Goal: Task Accomplishment & Management: Use online tool/utility

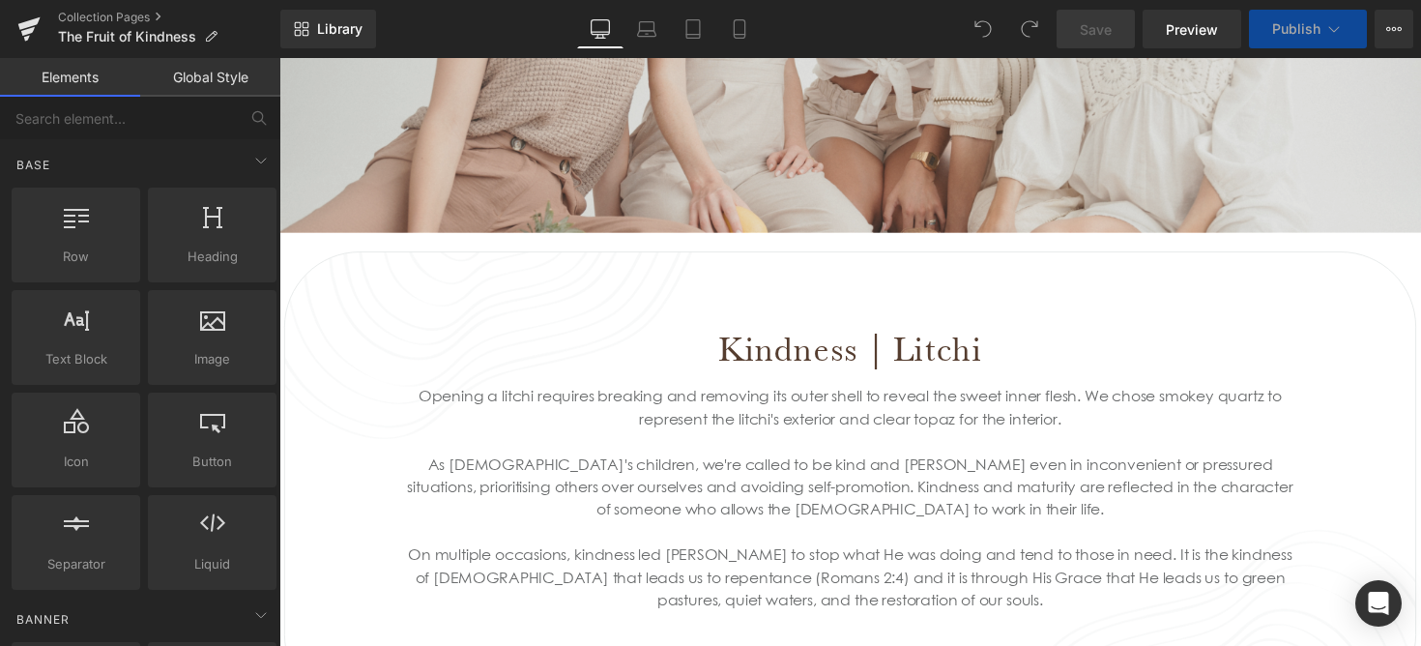
scroll to position [1162, 0]
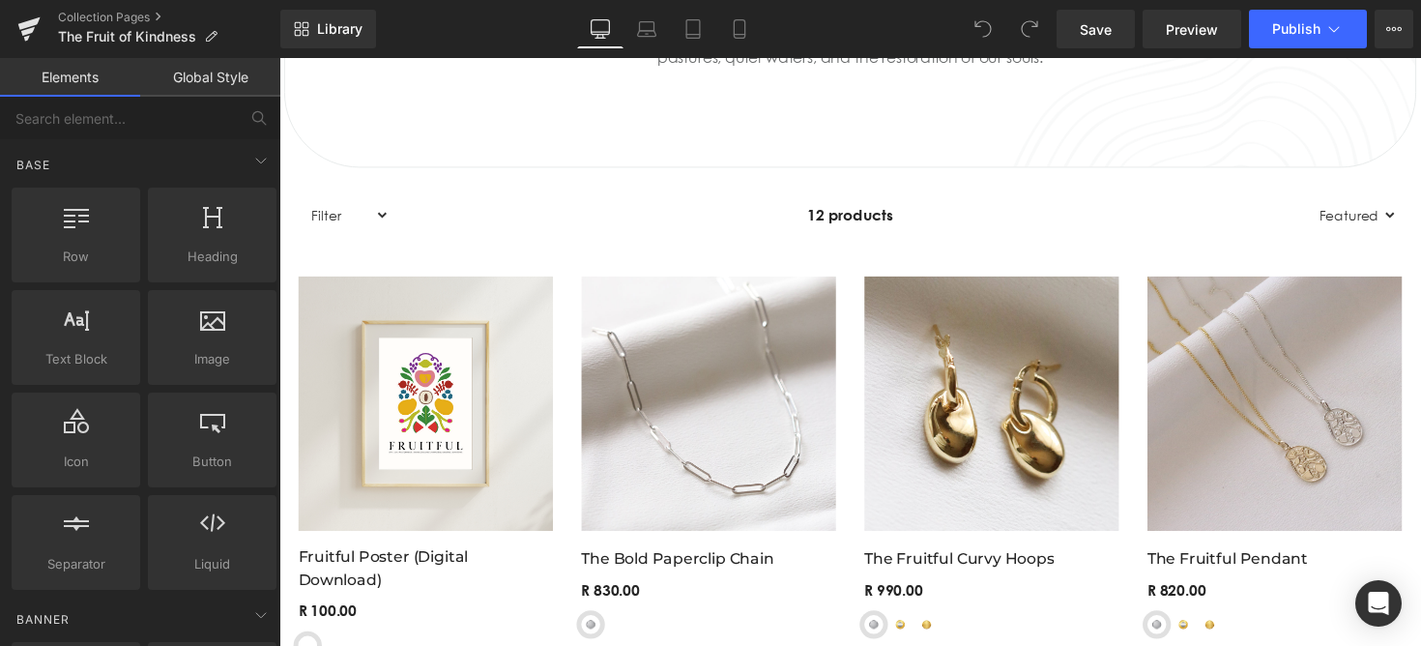
click at [543, 228] on div "12 products" at bounding box center [863, 218] width 943 height 39
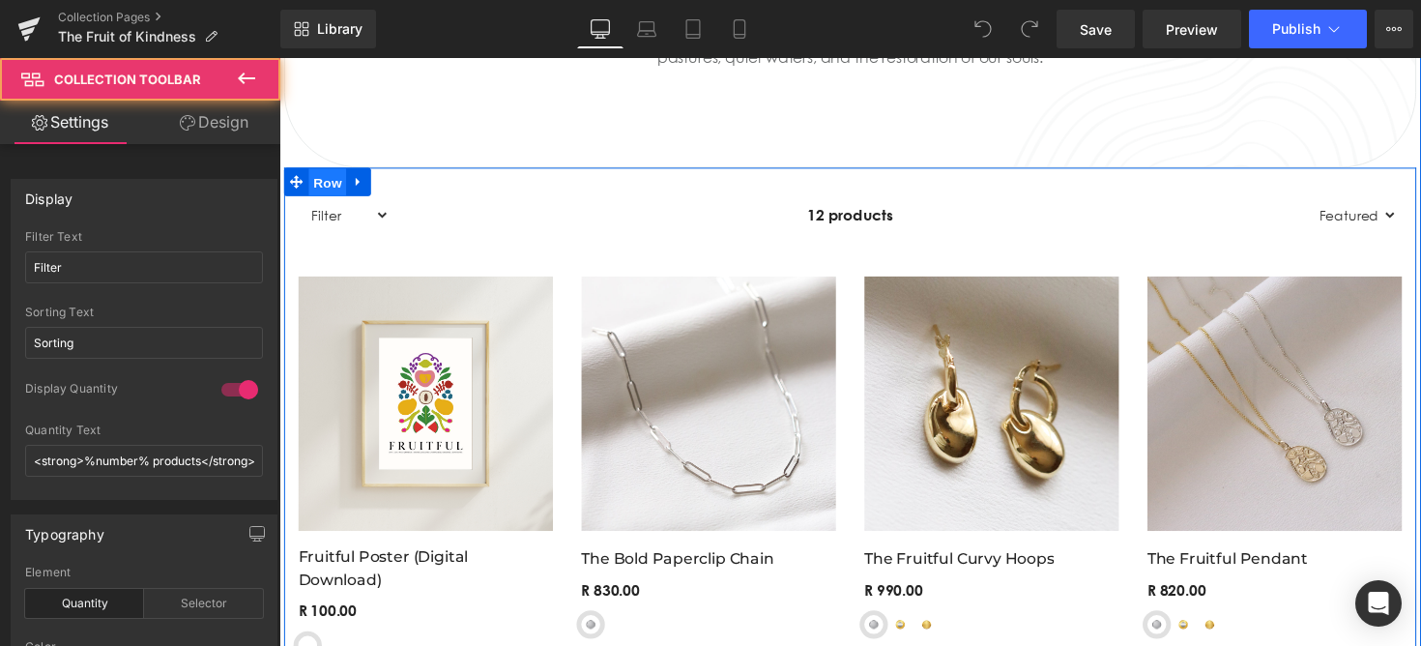
click at [320, 178] on span "Row" at bounding box center [328, 185] width 39 height 29
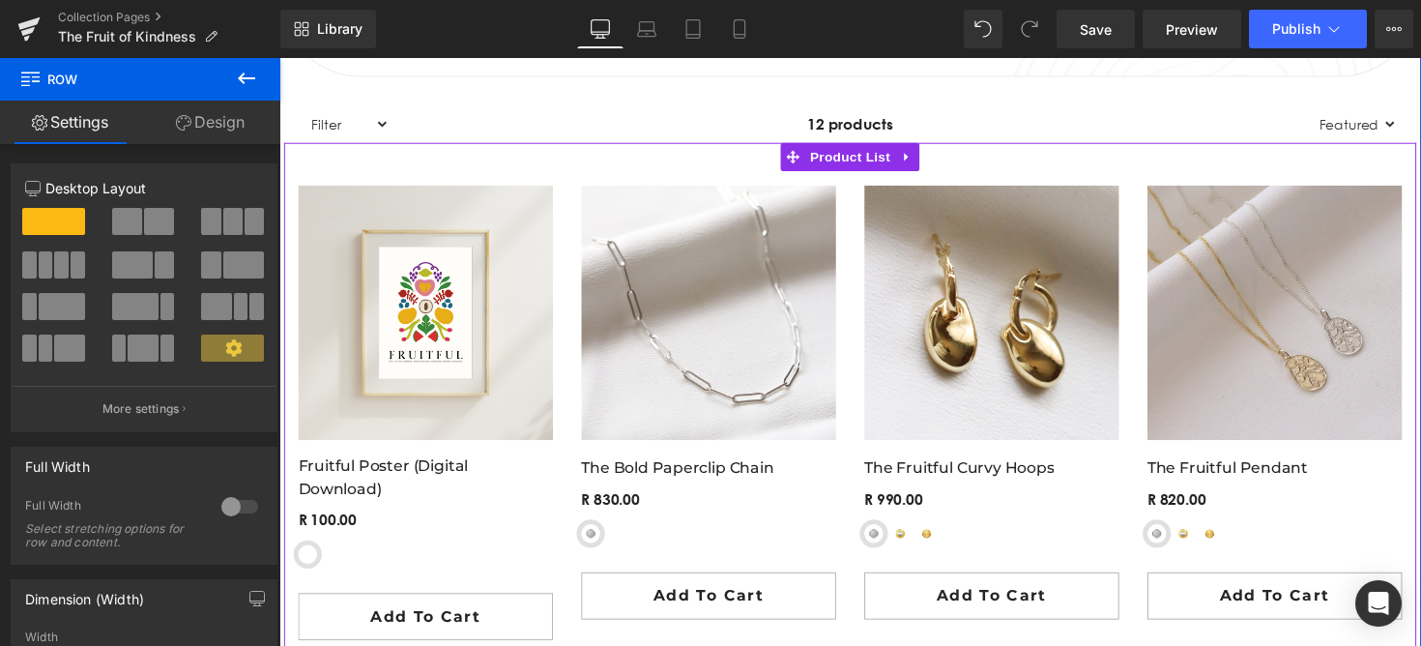
scroll to position [1152, 0]
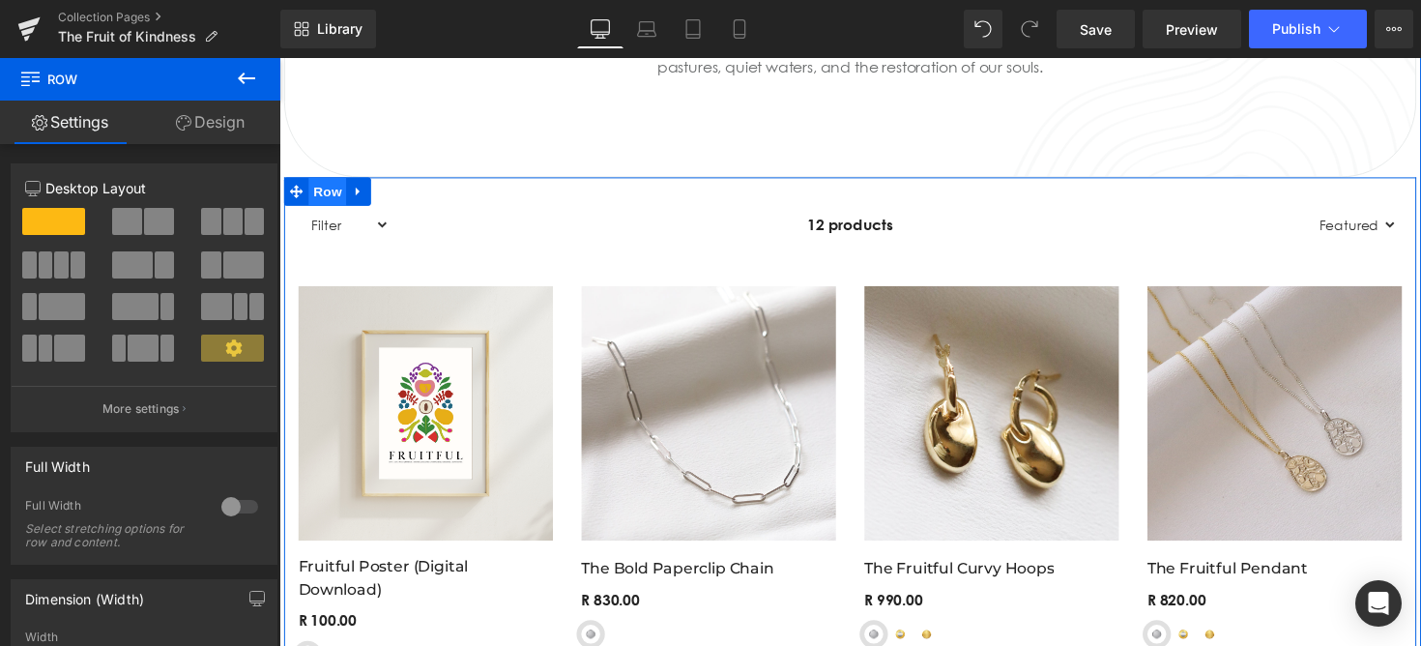
click at [328, 181] on span "Row" at bounding box center [328, 194] width 39 height 29
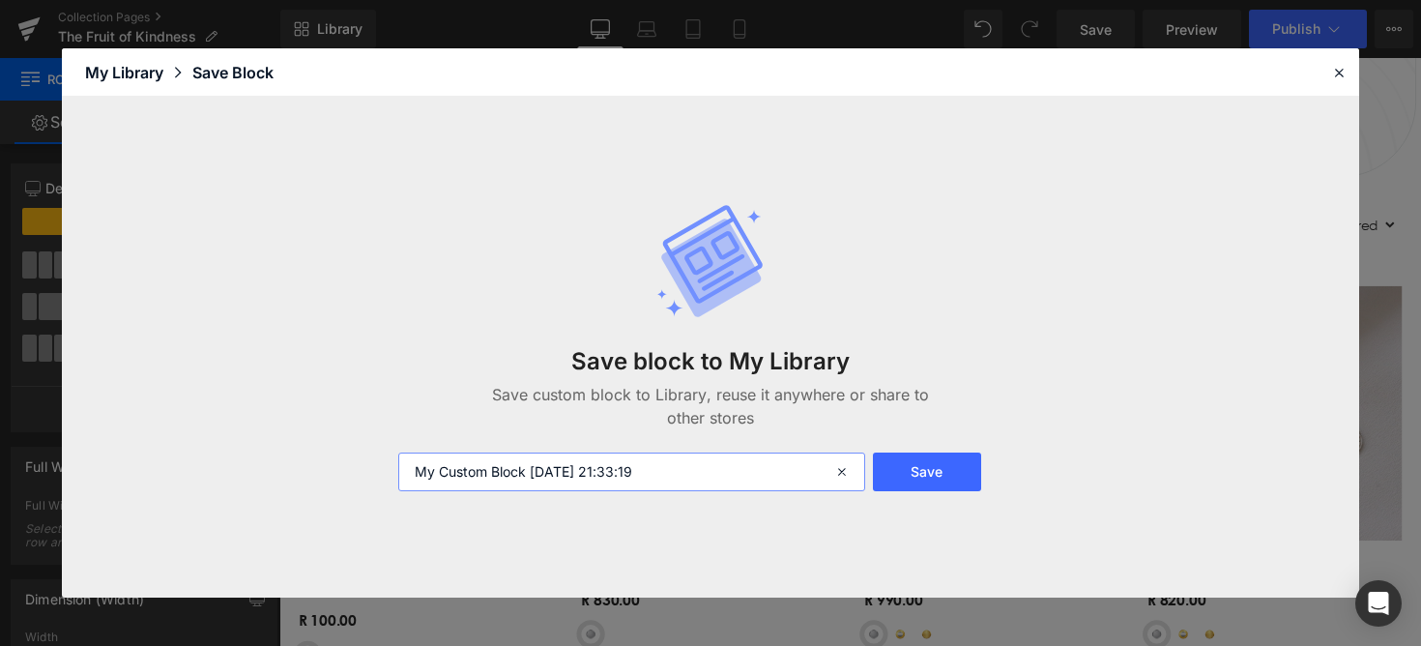
click at [570, 468] on input "My Custom Block 2025-08-28 21:33:19" at bounding box center [439, 464] width 261 height 462
type input "PRODUK"
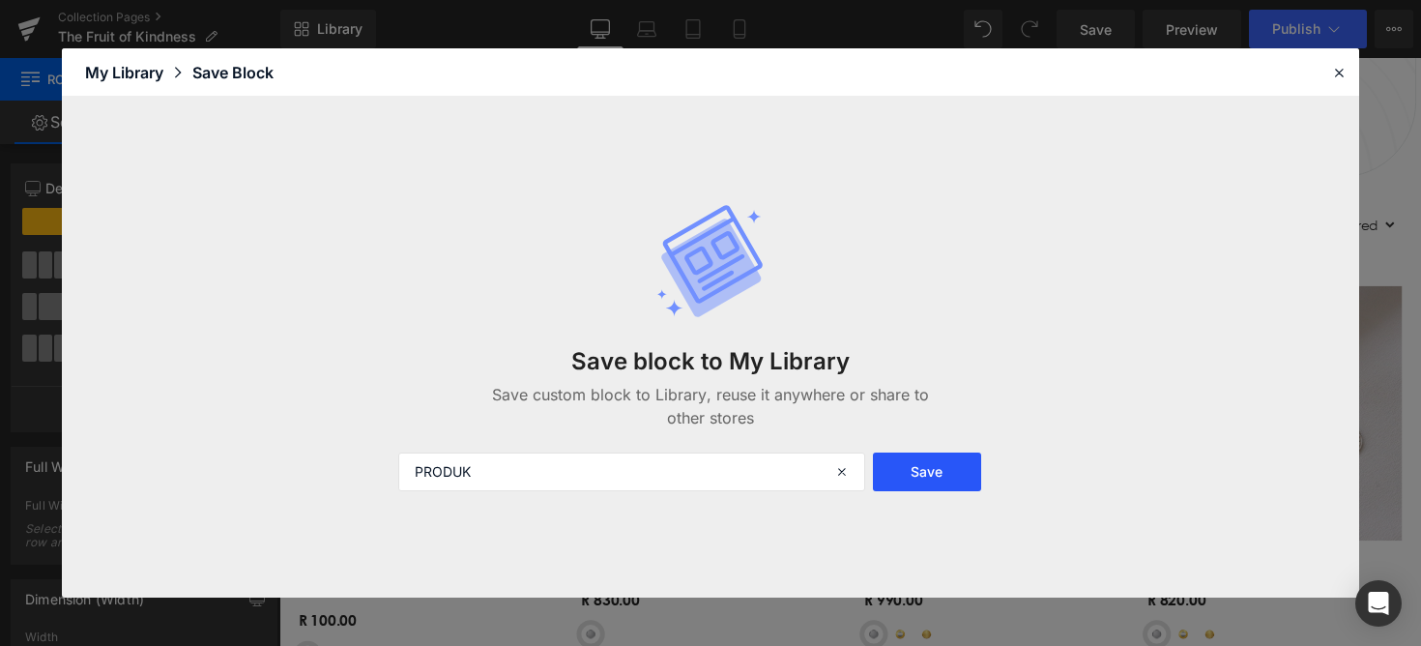
click at [570, 466] on button "Save" at bounding box center [439, 464] width 261 height 462
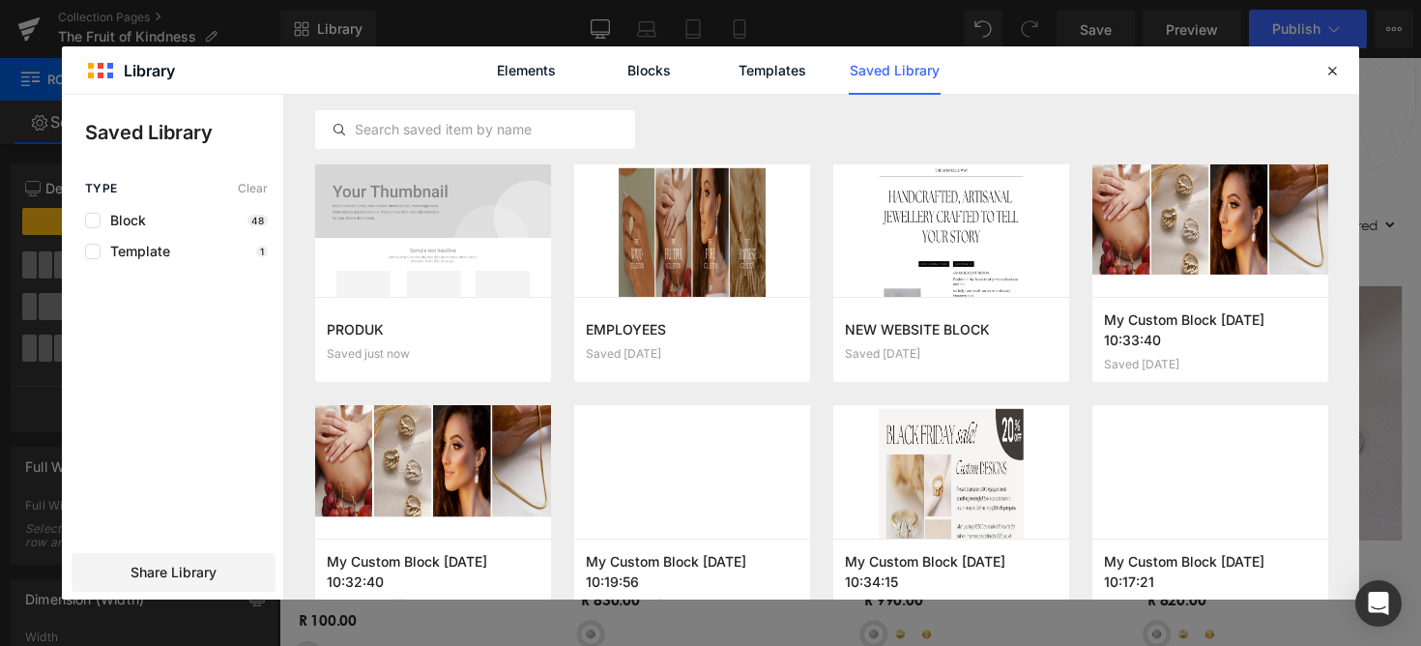
click at [0, 0] on div "Elements Blocks Templates Saved Library" at bounding box center [0, 0] width 0 height 0
click at [0, 0] on icon at bounding box center [0, 0] width 0 height 0
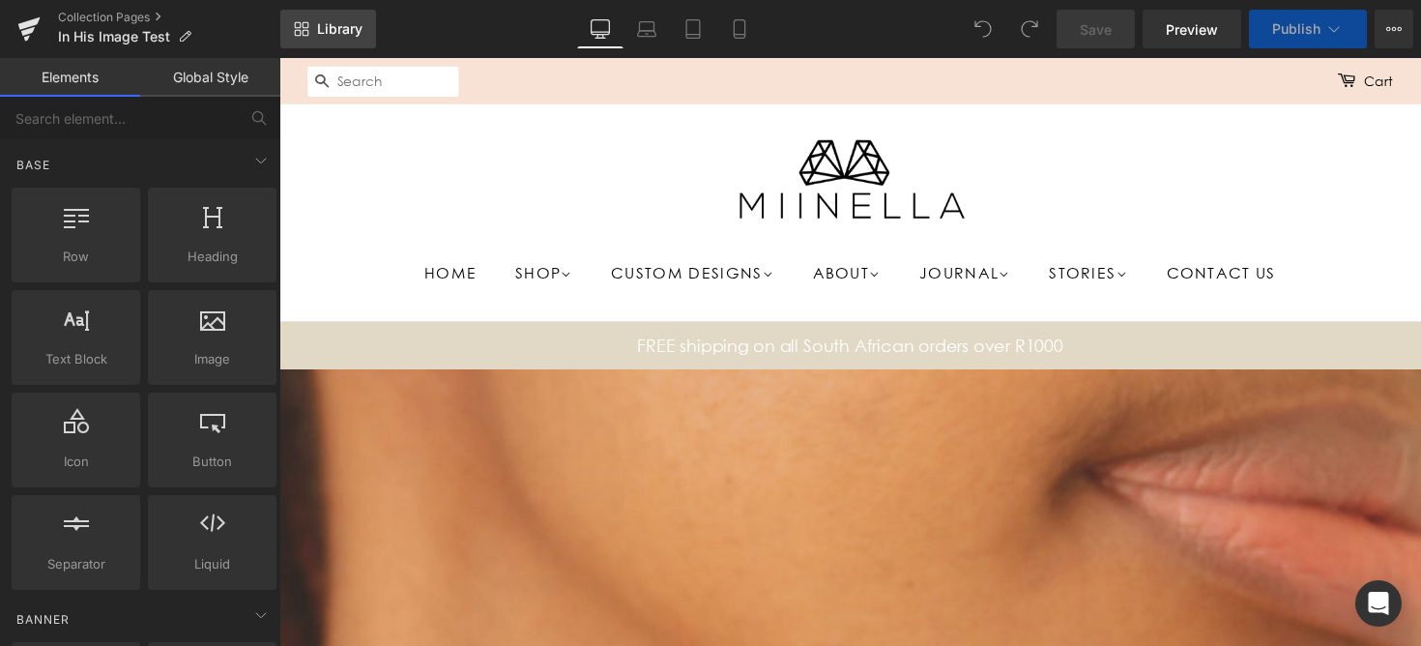
click at [323, 27] on span "Library" at bounding box center [339, 28] width 45 height 17
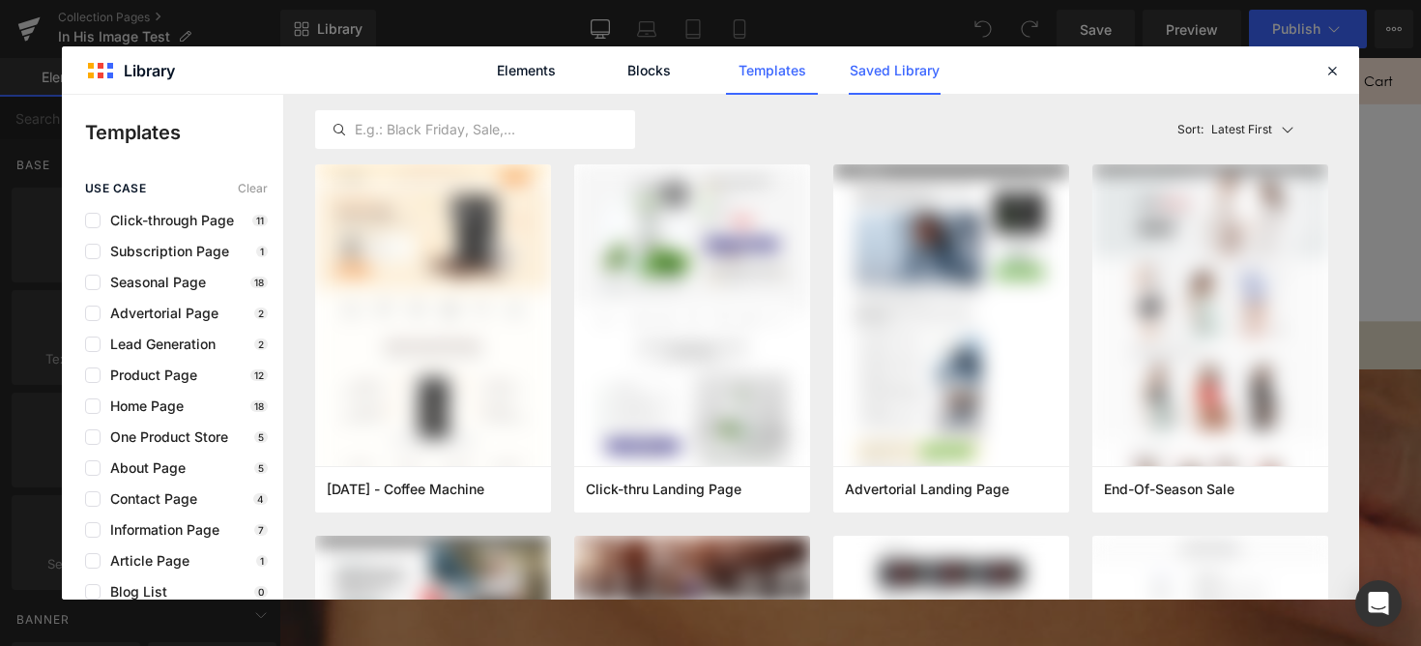
click at [925, 78] on link "Saved Library" at bounding box center [895, 70] width 92 height 48
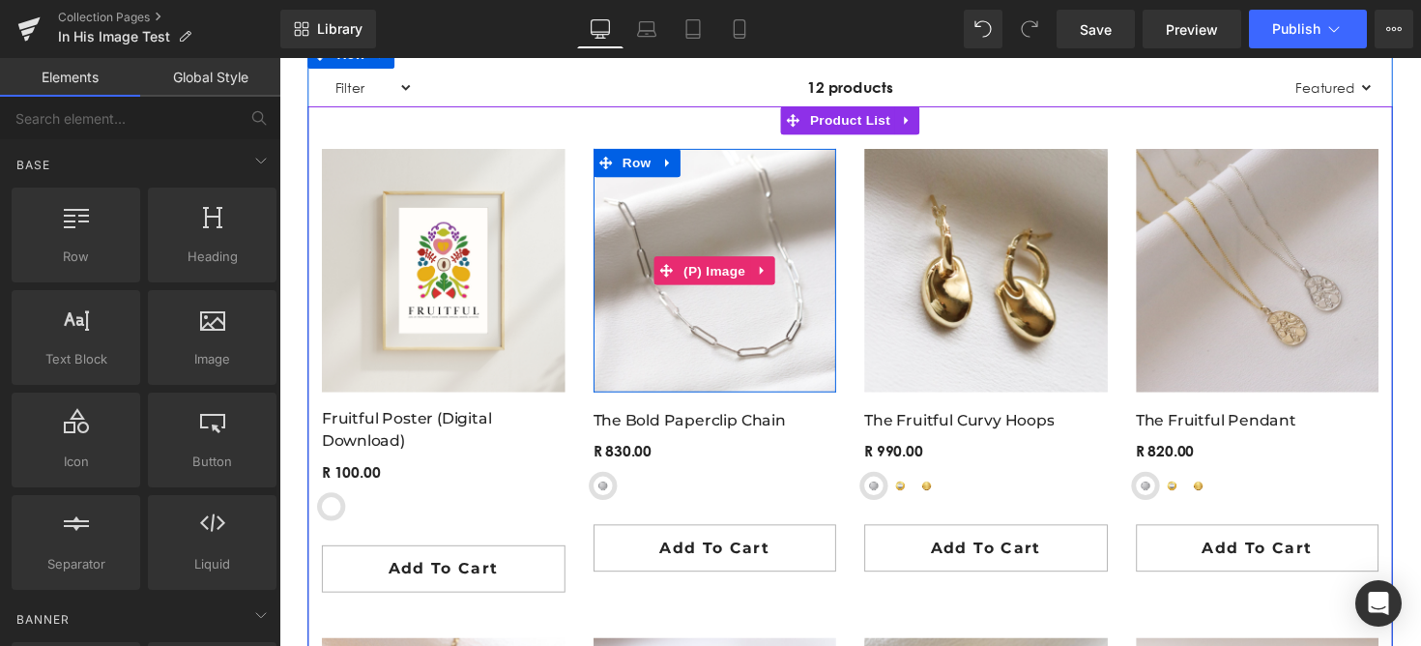
scroll to position [5251, 0]
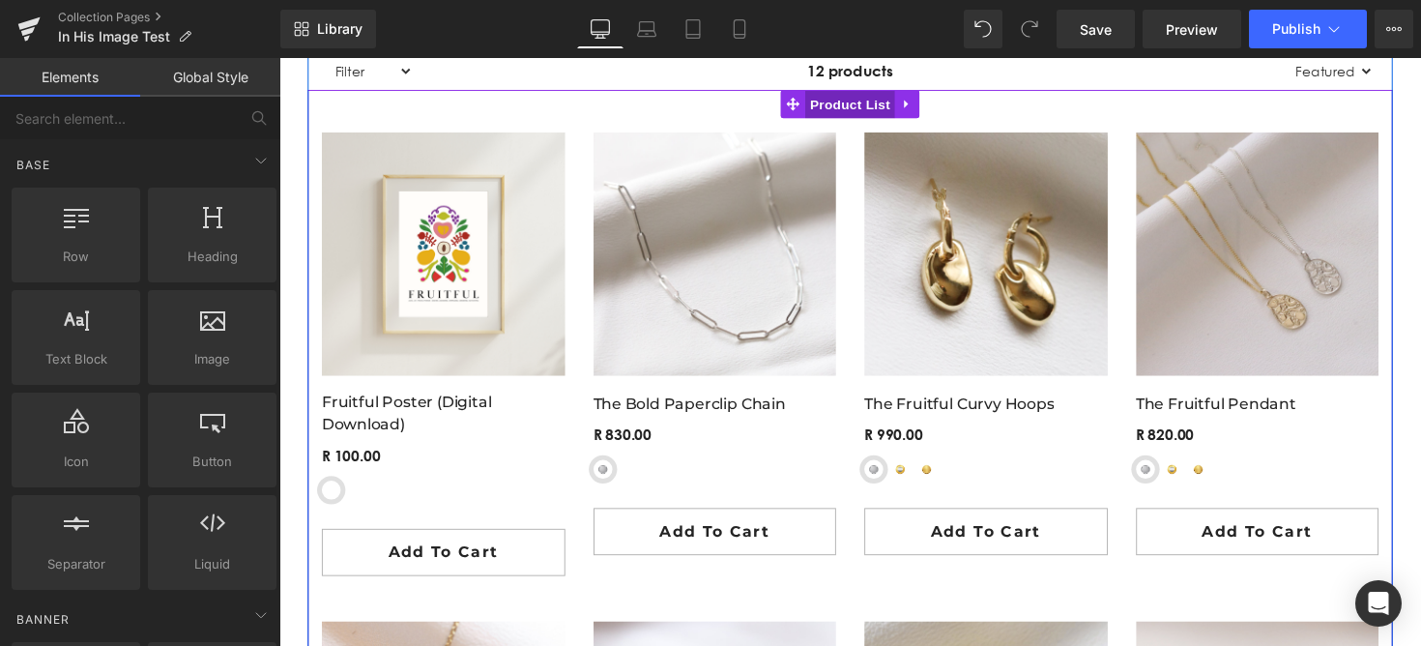
click at [866, 102] on span "Product List" at bounding box center [864, 106] width 92 height 29
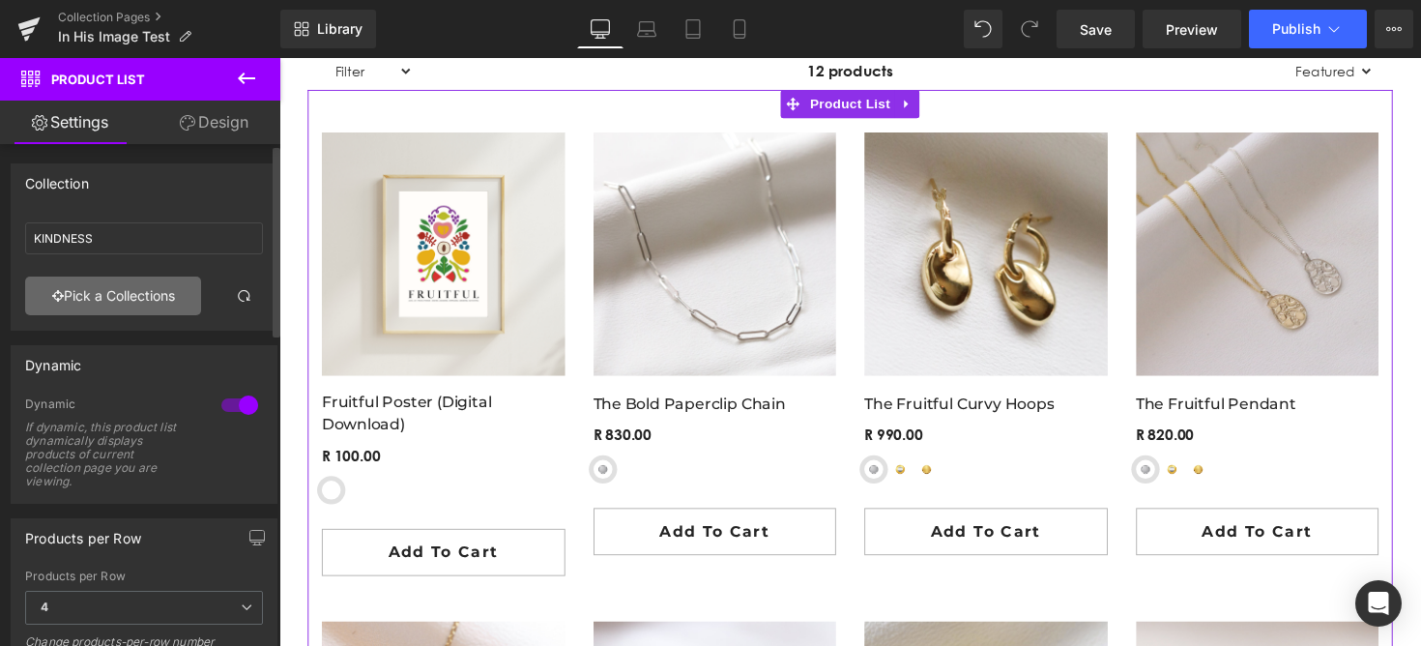
click at [127, 287] on link "Pick a Collections" at bounding box center [113, 295] width 176 height 39
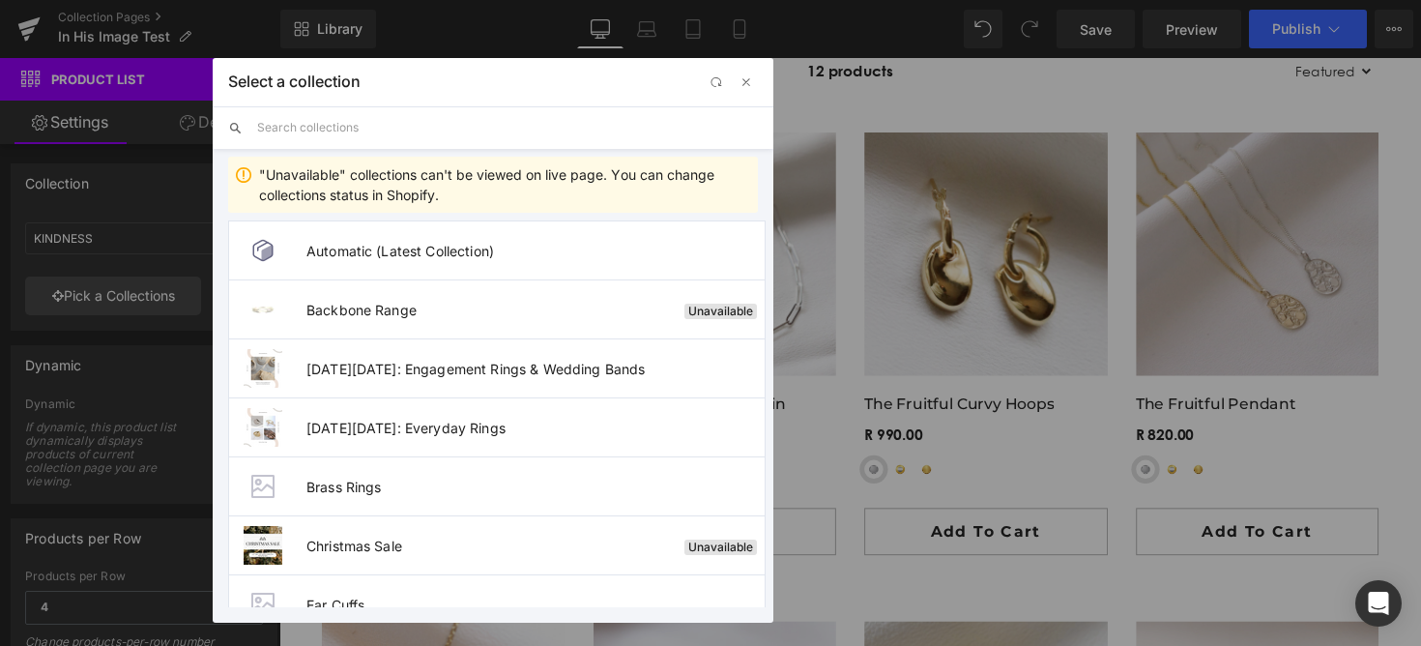
click at [0, 0] on input "text" at bounding box center [0, 0] width 0 height 0
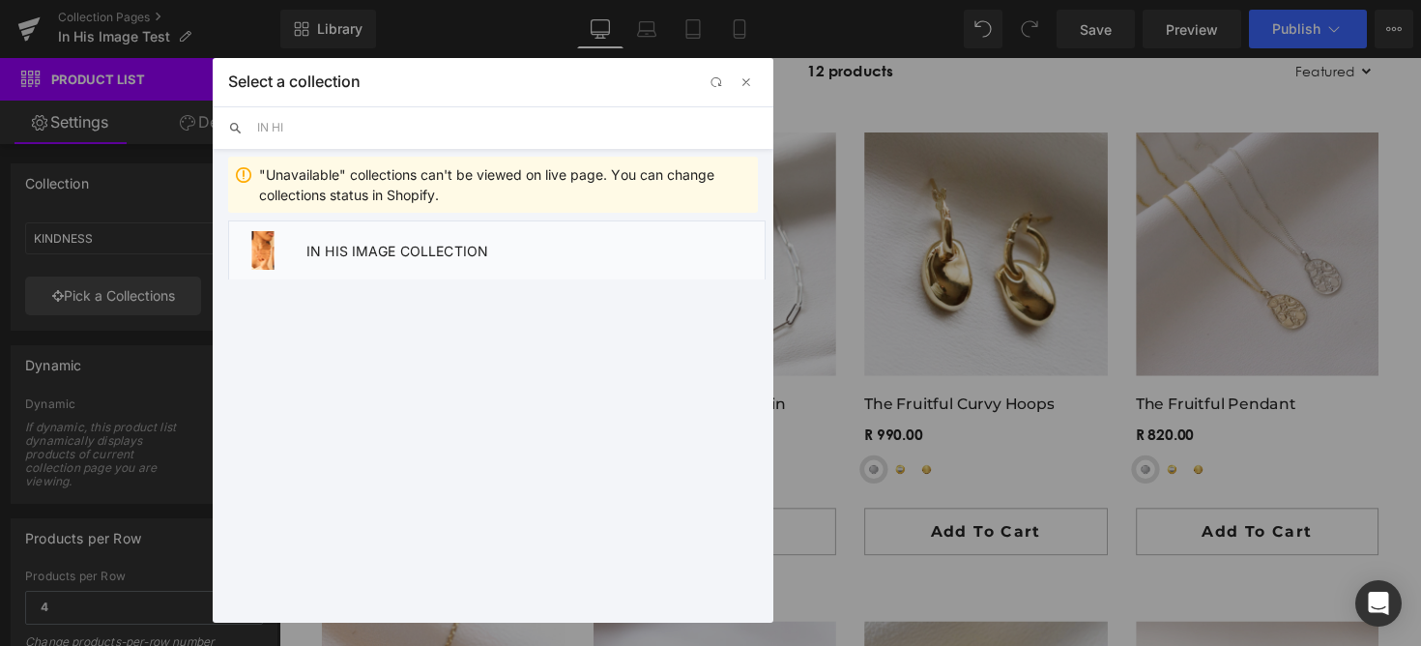
type input "IN HI"
type input "IN HIS IMAGE COLLECTION"
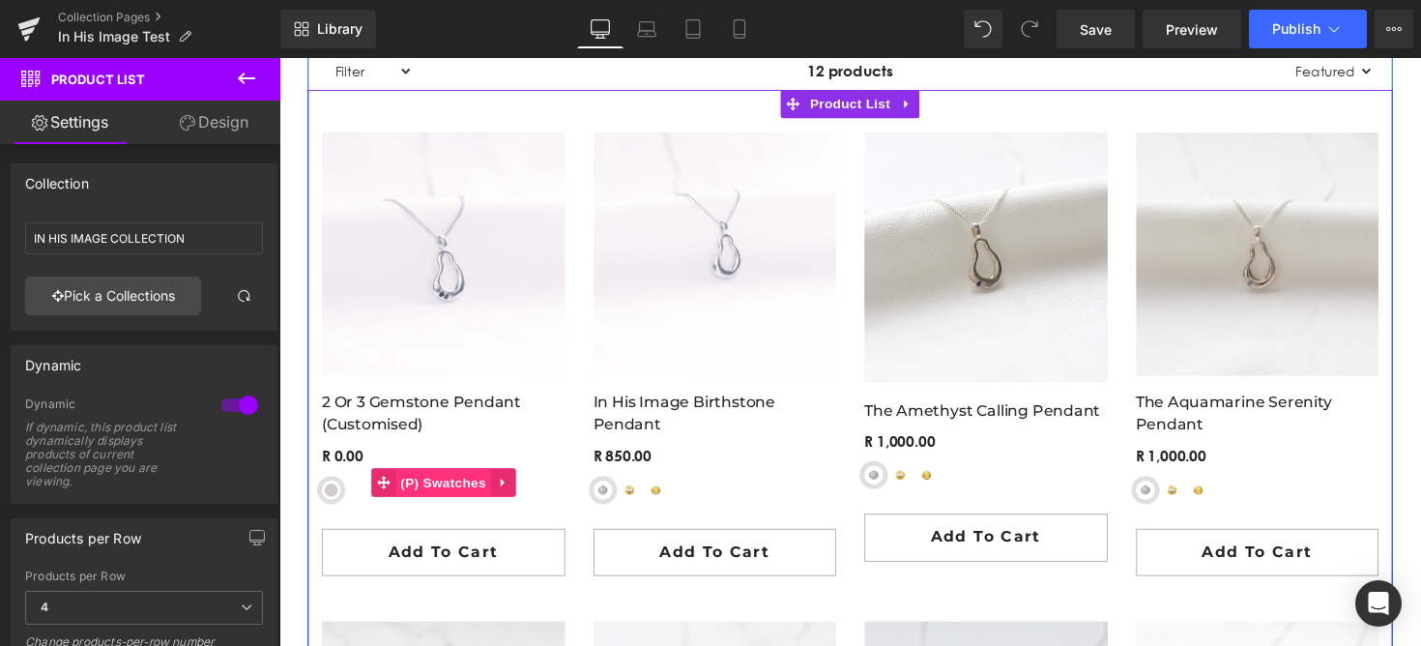
click at [413, 499] on span "(P) Swatches" at bounding box center [447, 492] width 98 height 29
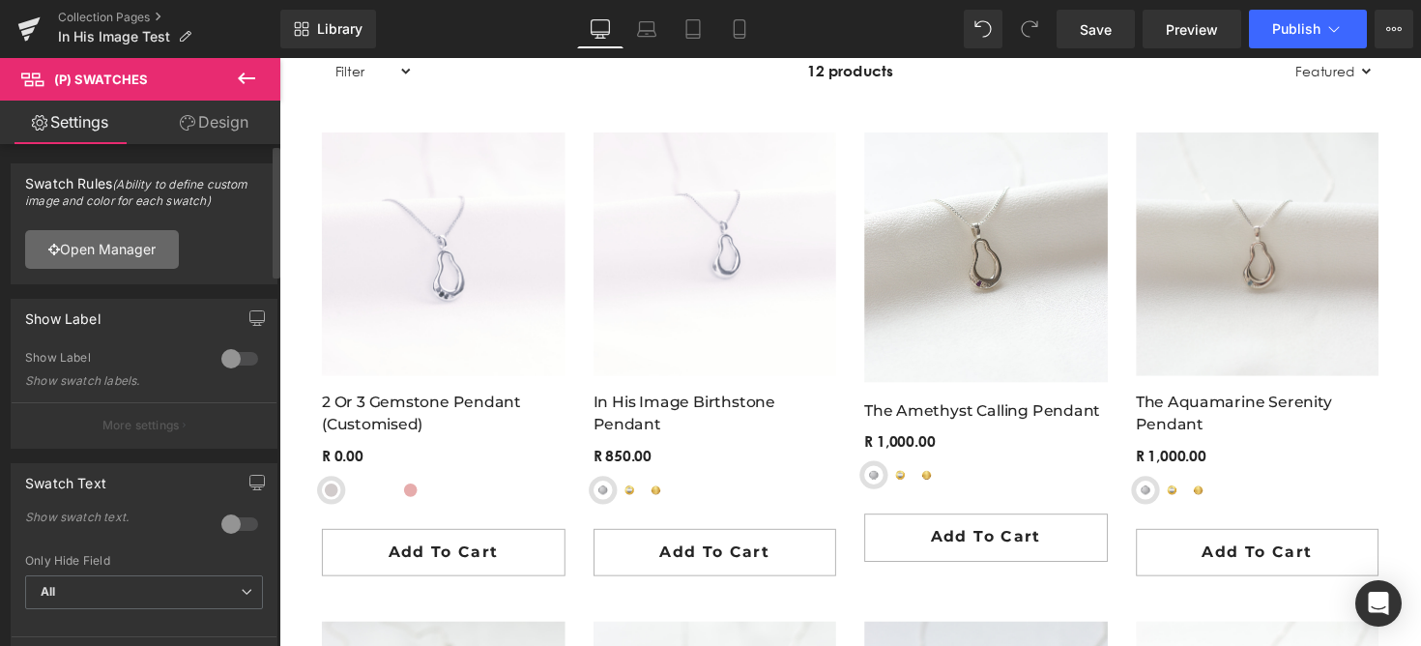
click at [143, 249] on link "Open Manager" at bounding box center [102, 249] width 154 height 39
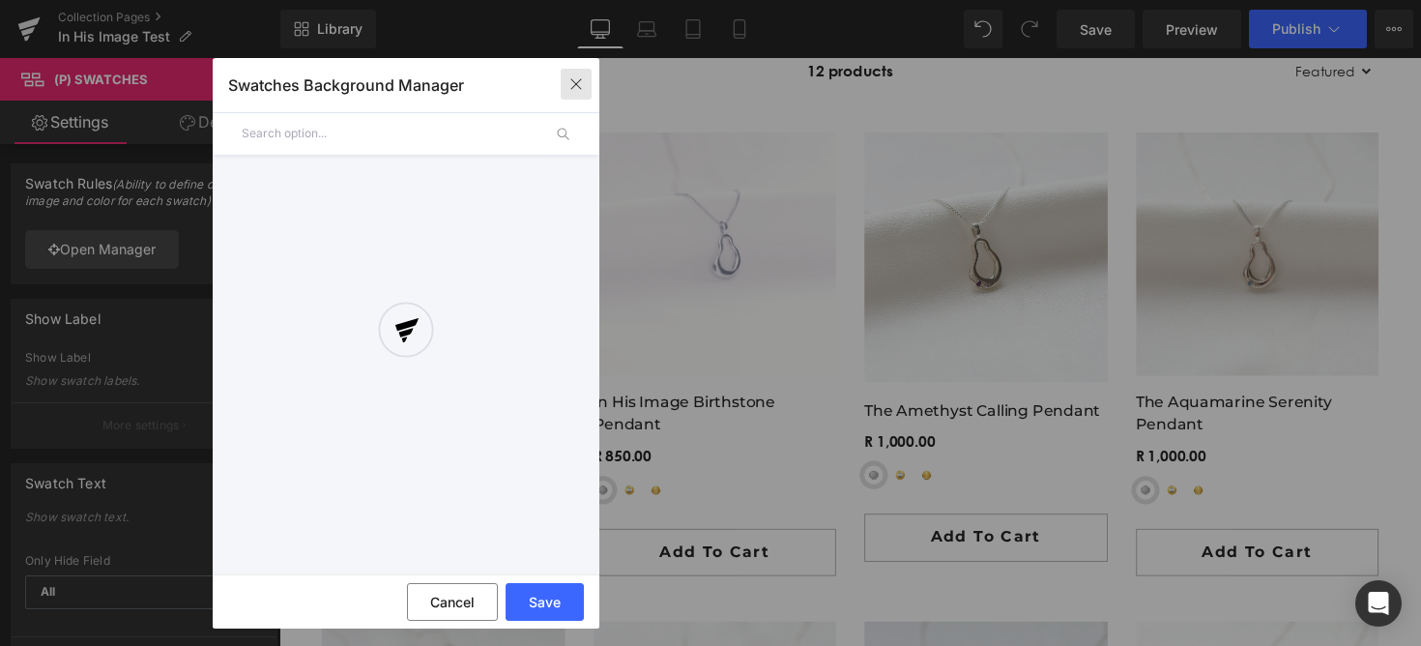
click at [577, 89] on icon "button" at bounding box center [575, 83] width 15 height 15
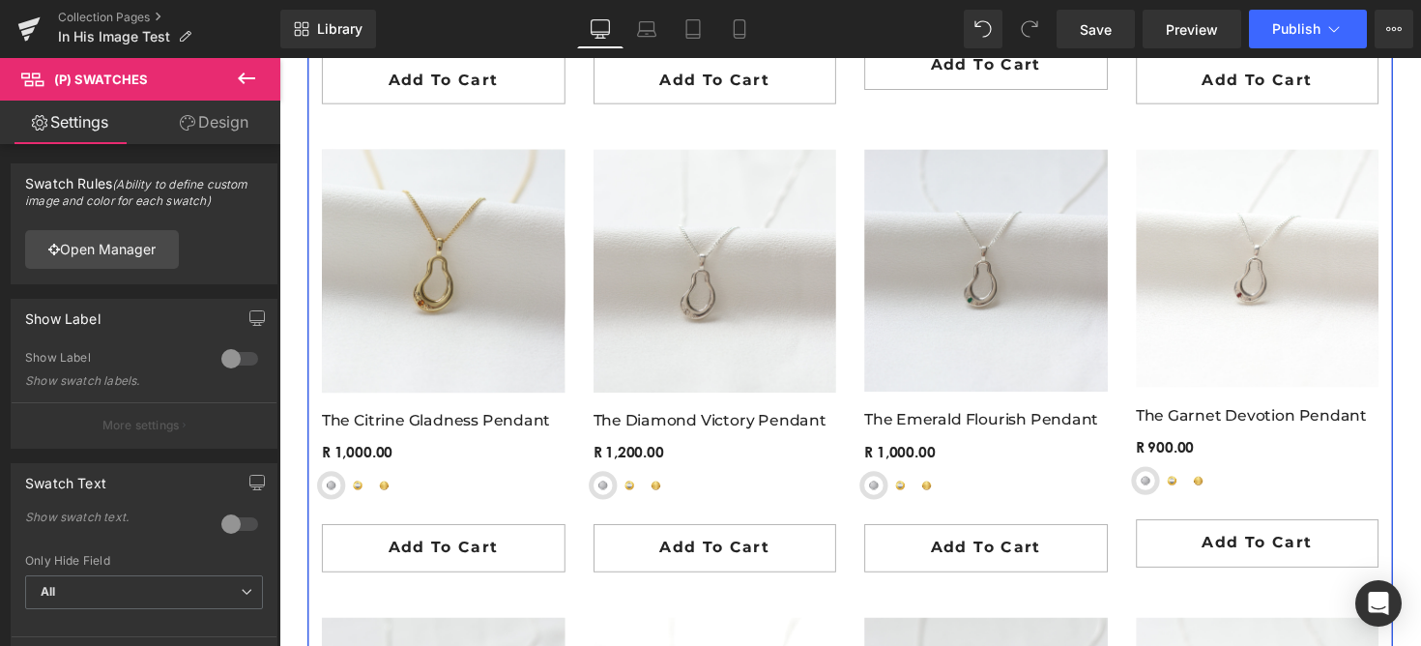
scroll to position [5760, 0]
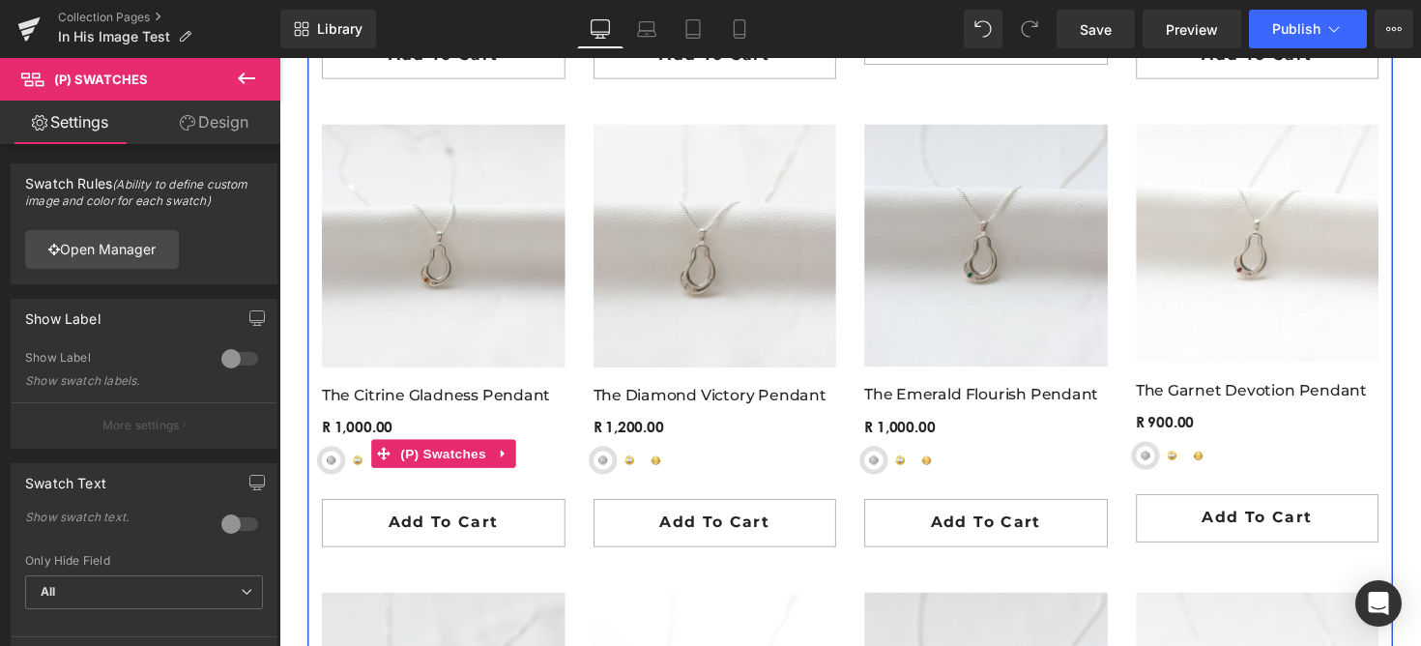
click at [361, 468] on span "Yellow-Gold Plated Sterling Silver" at bounding box center [359, 469] width 19 height 19
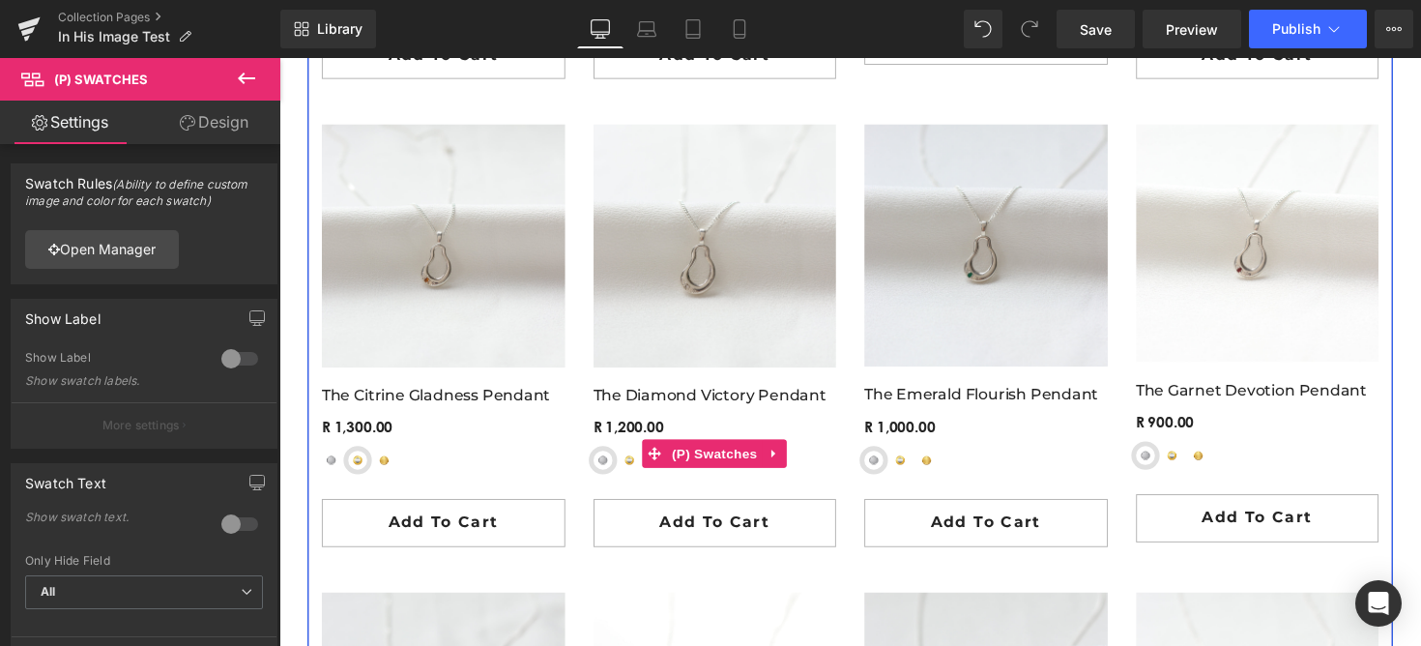
click at [635, 476] on span "Yellow-Gold Plated Sterling Silver" at bounding box center [637, 469] width 19 height 19
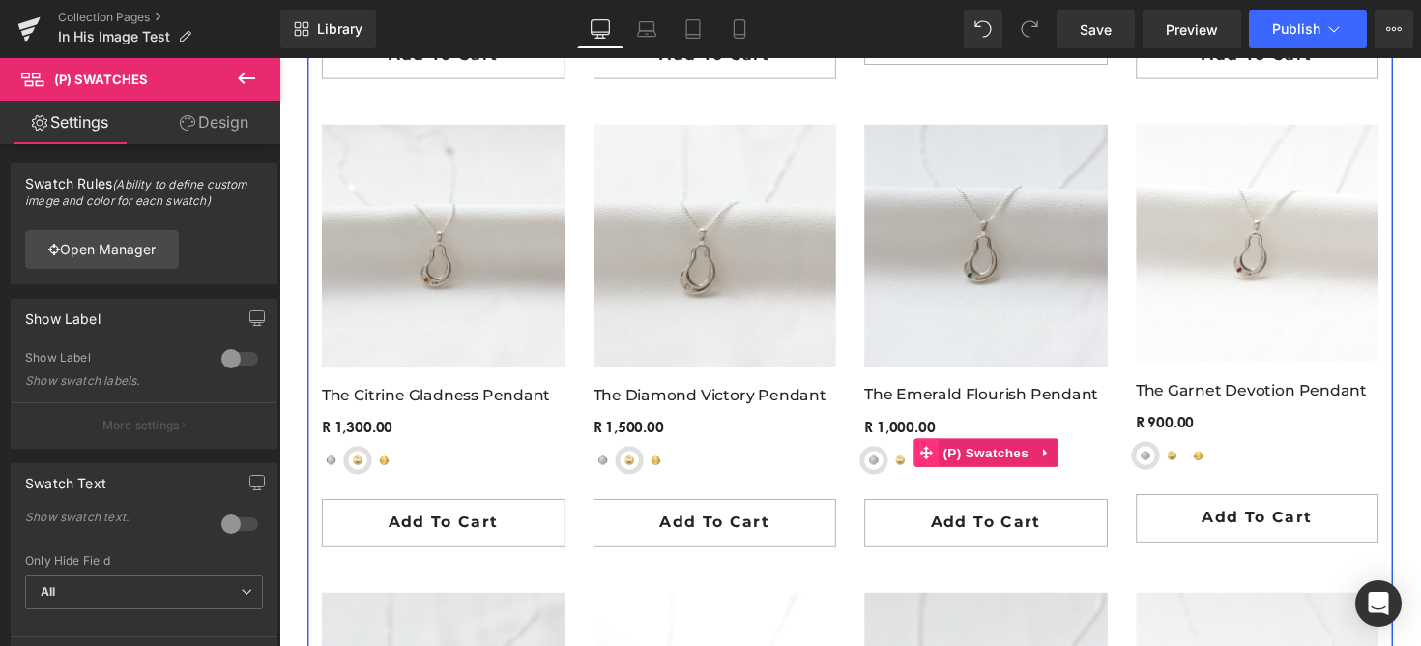
click at [940, 473] on span at bounding box center [941, 461] width 25 height 29
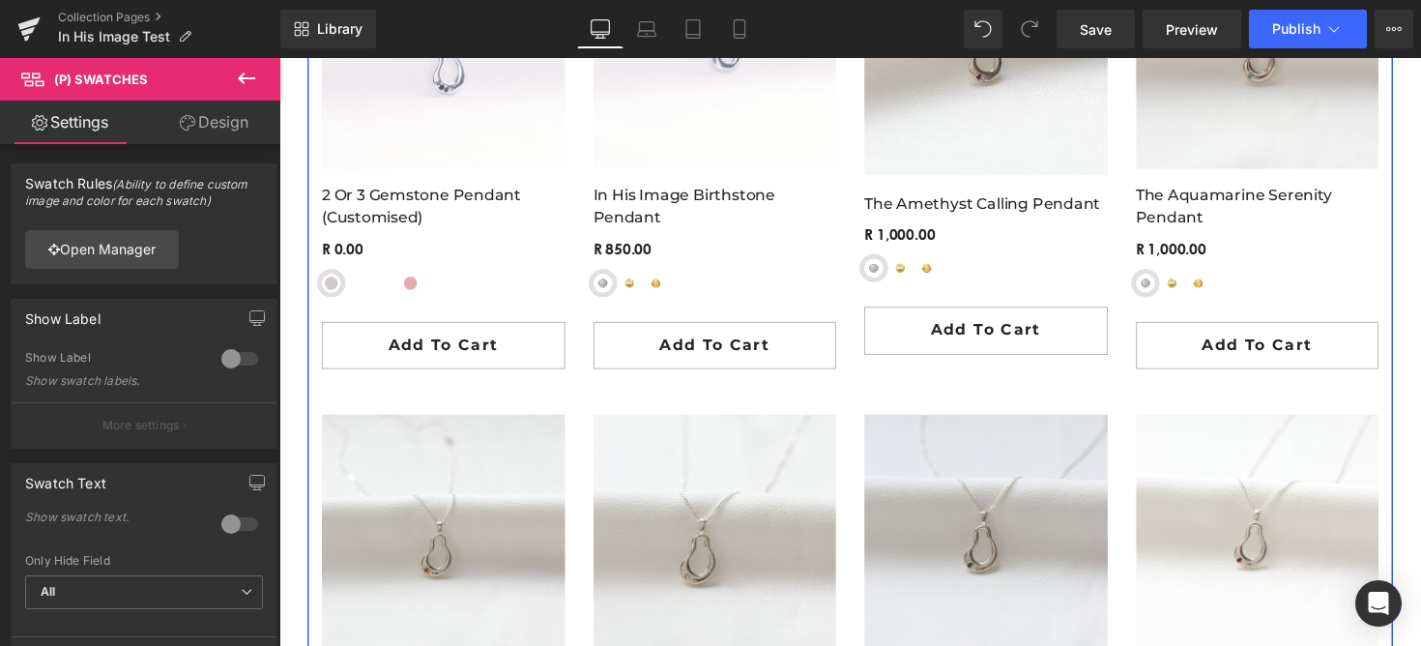
scroll to position [5371, 0]
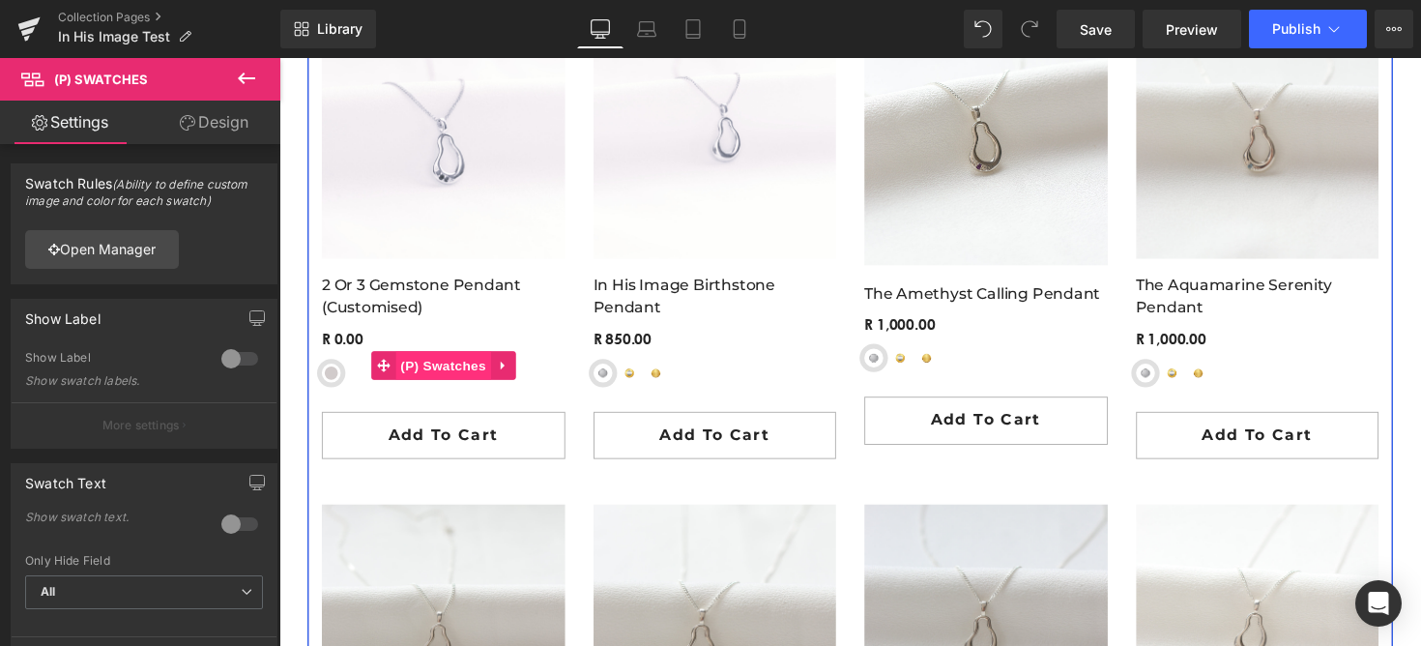
click at [424, 374] on span "(P) Swatches" at bounding box center [447, 373] width 98 height 29
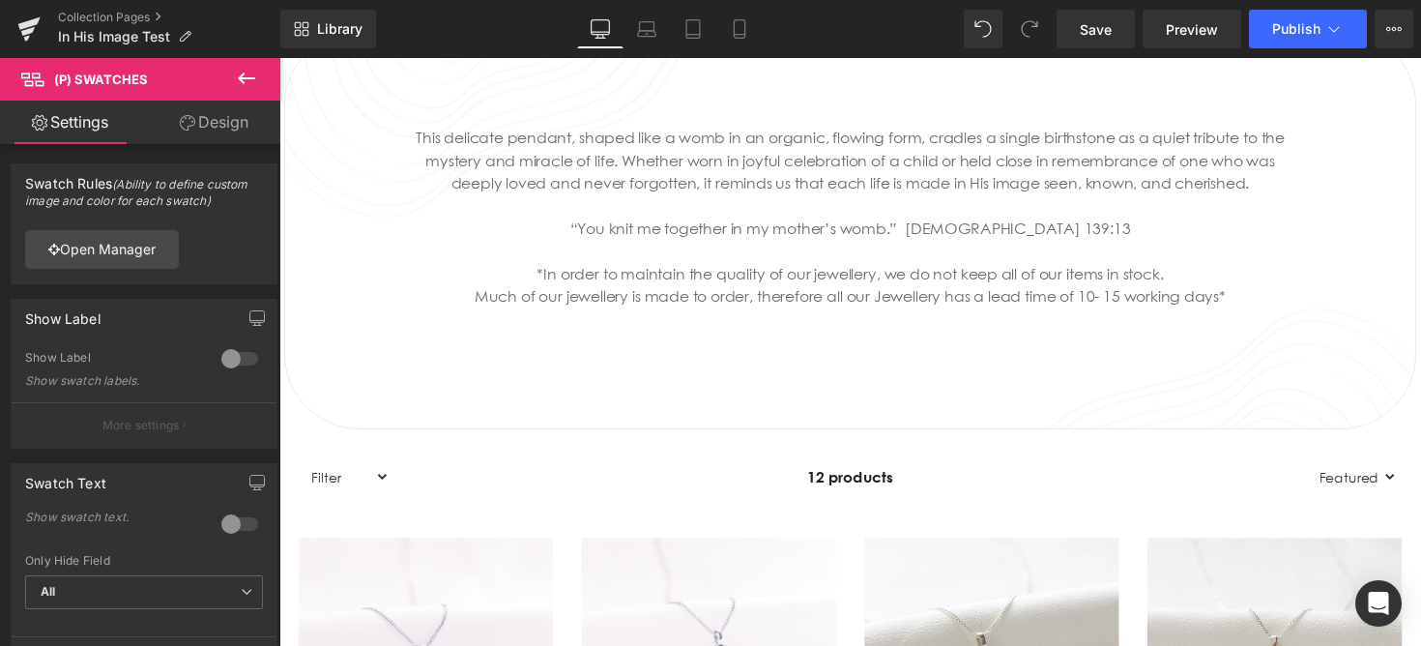
scroll to position [2656, 0]
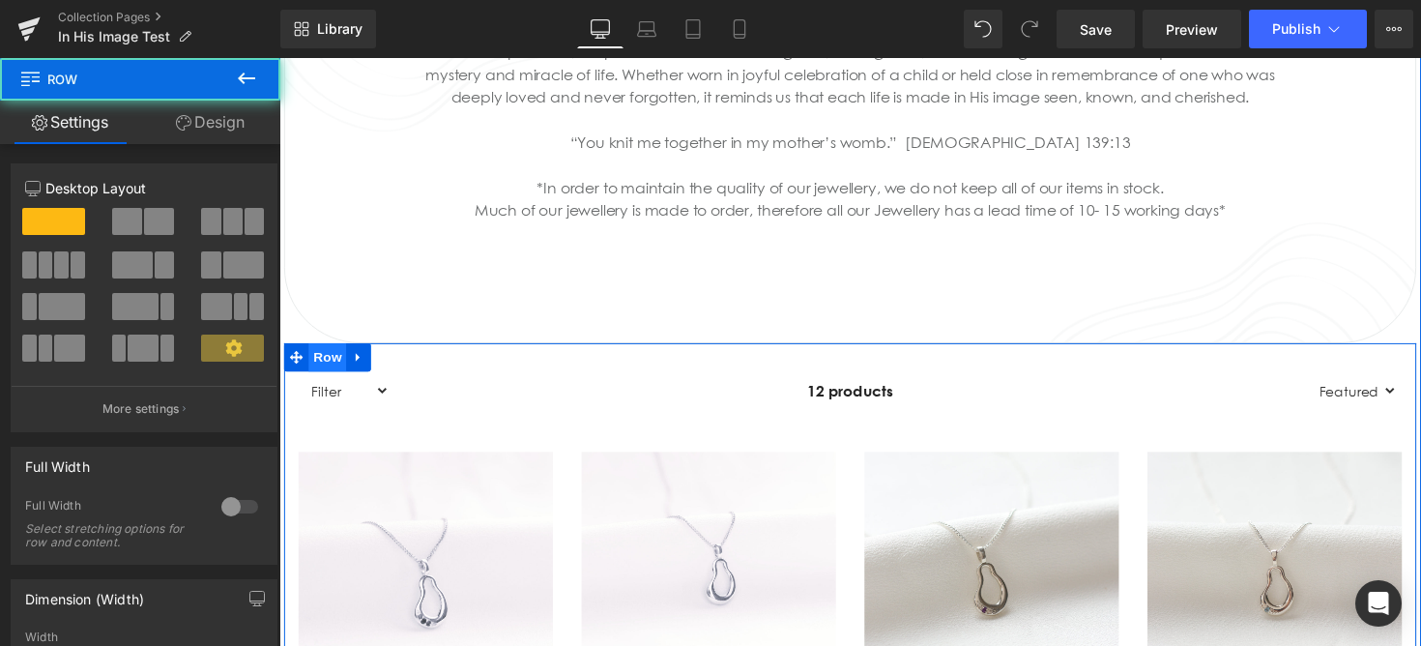
click at [336, 363] on span "Row" at bounding box center [328, 364] width 39 height 29
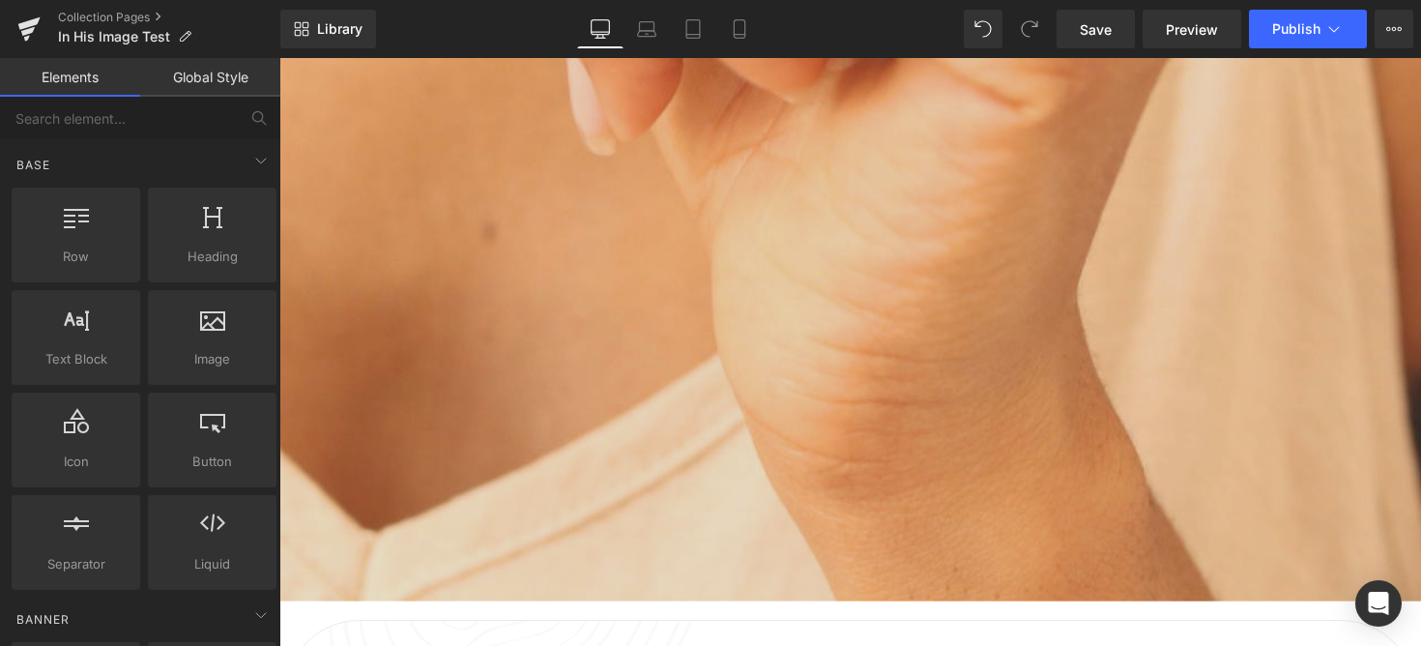
scroll to position [1943, 0]
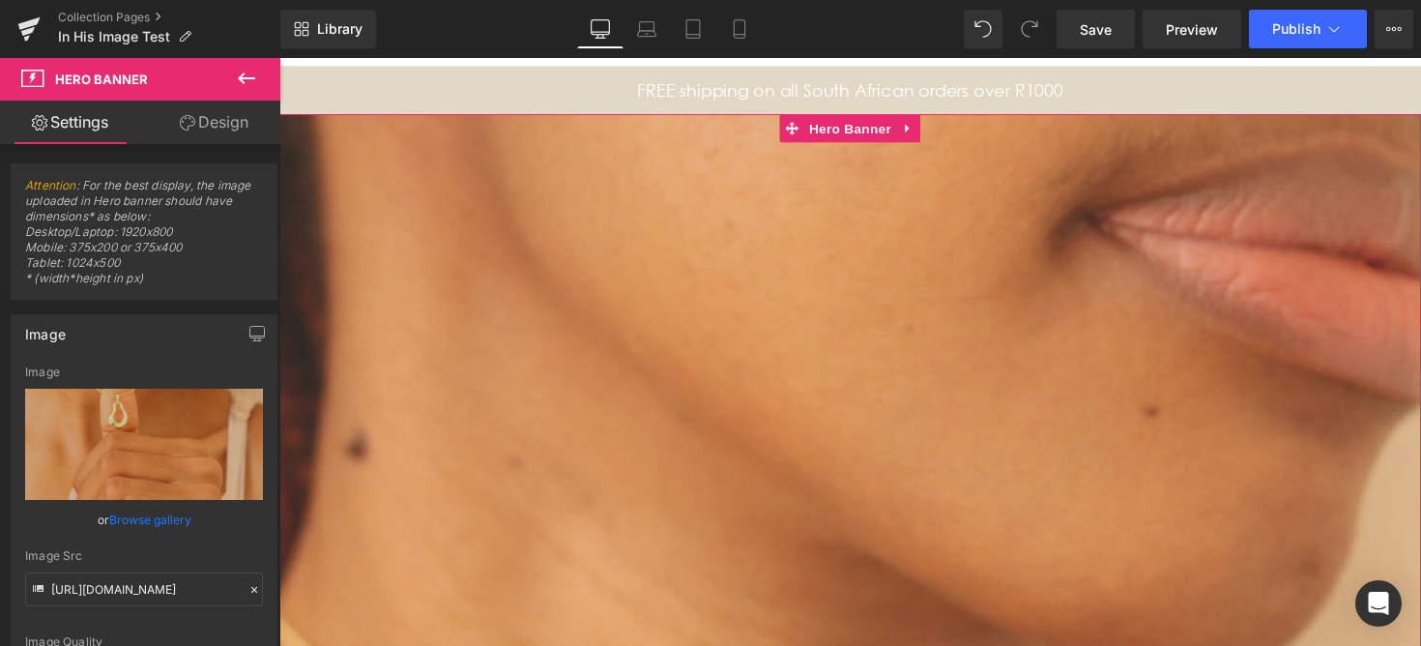
scroll to position [203, 0]
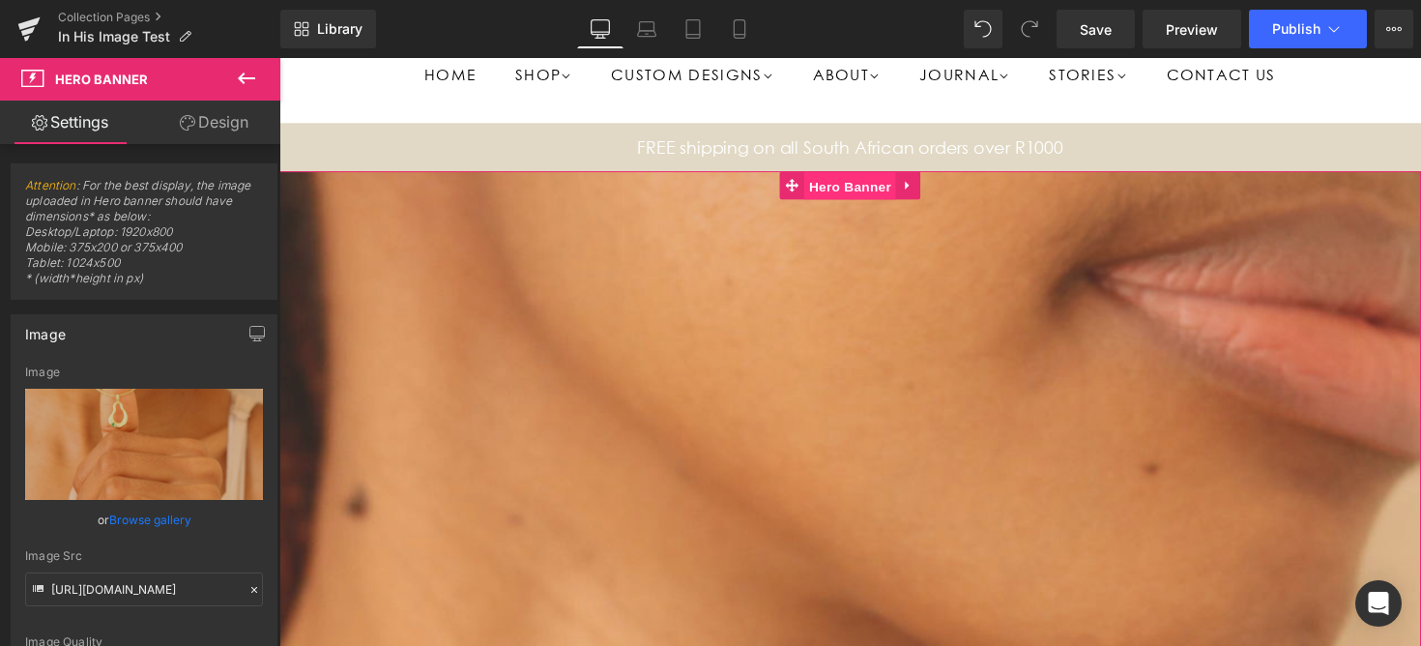
click at [826, 186] on span "Hero Banner" at bounding box center [864, 189] width 94 height 29
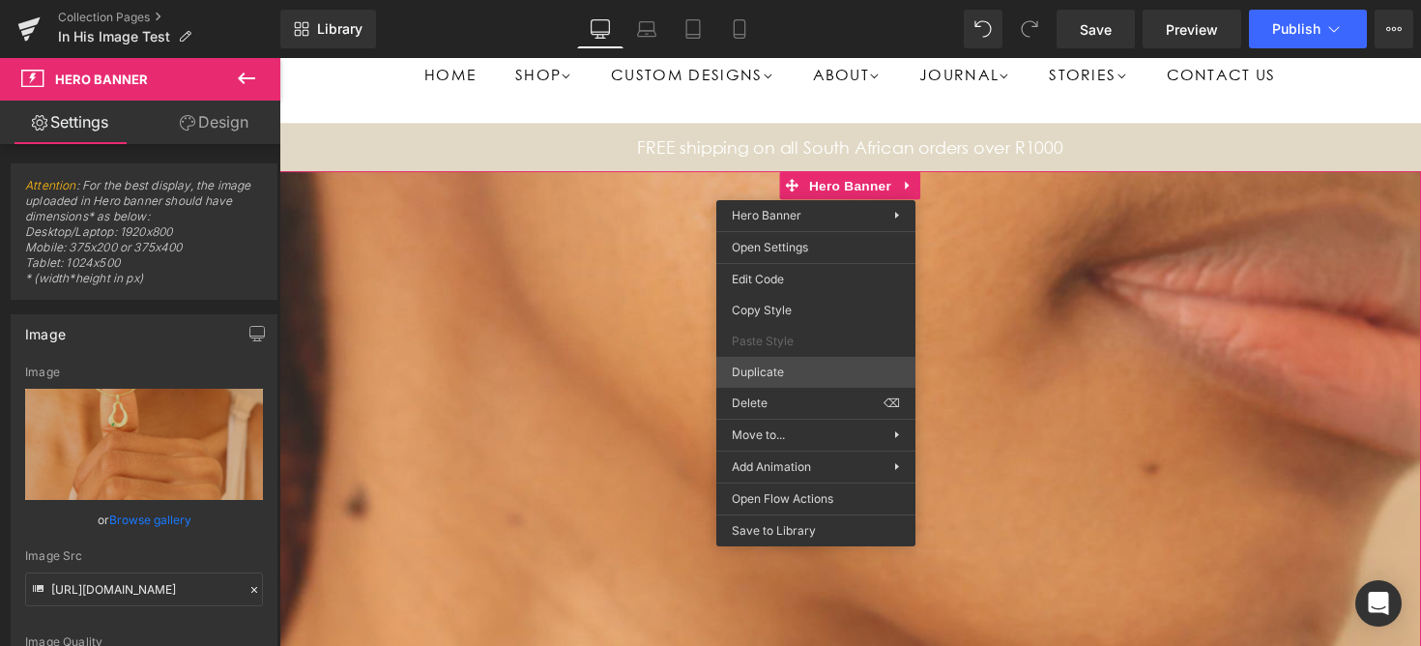
drag, startPoint x: 1027, startPoint y: 435, endPoint x: 759, endPoint y: 385, distance: 273.3
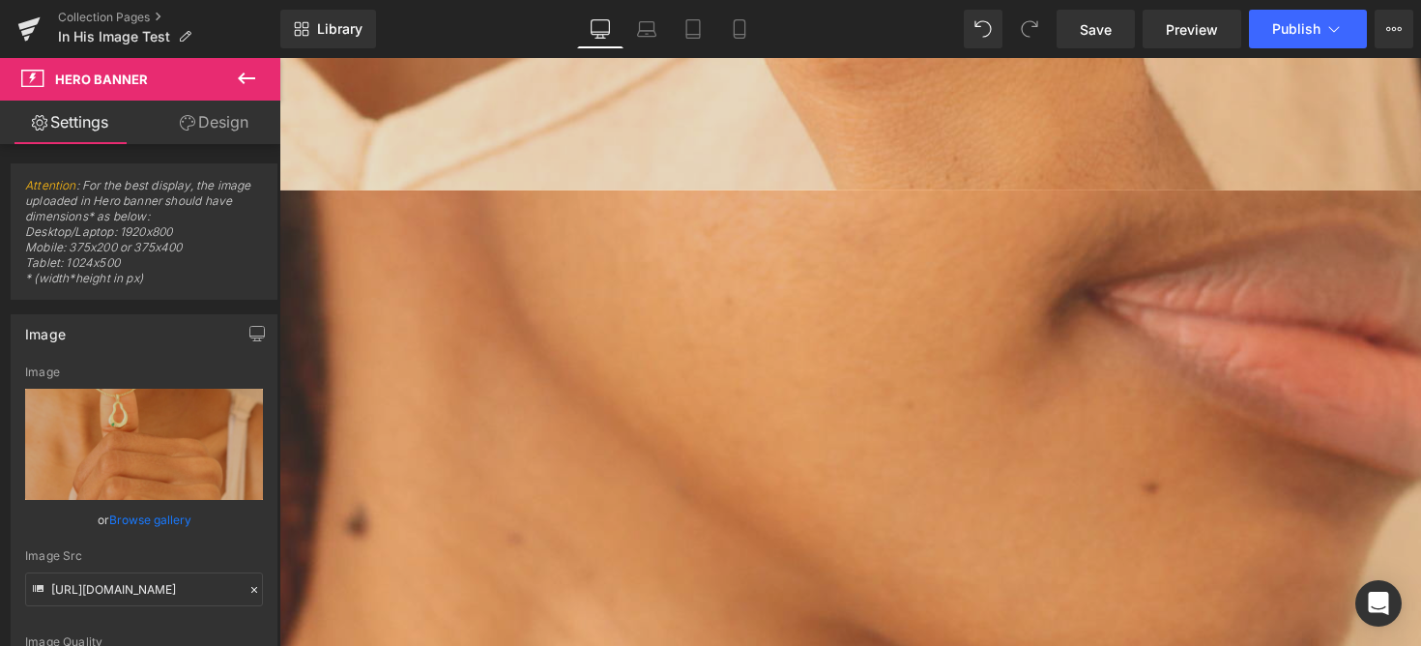
scroll to position [2441, 0]
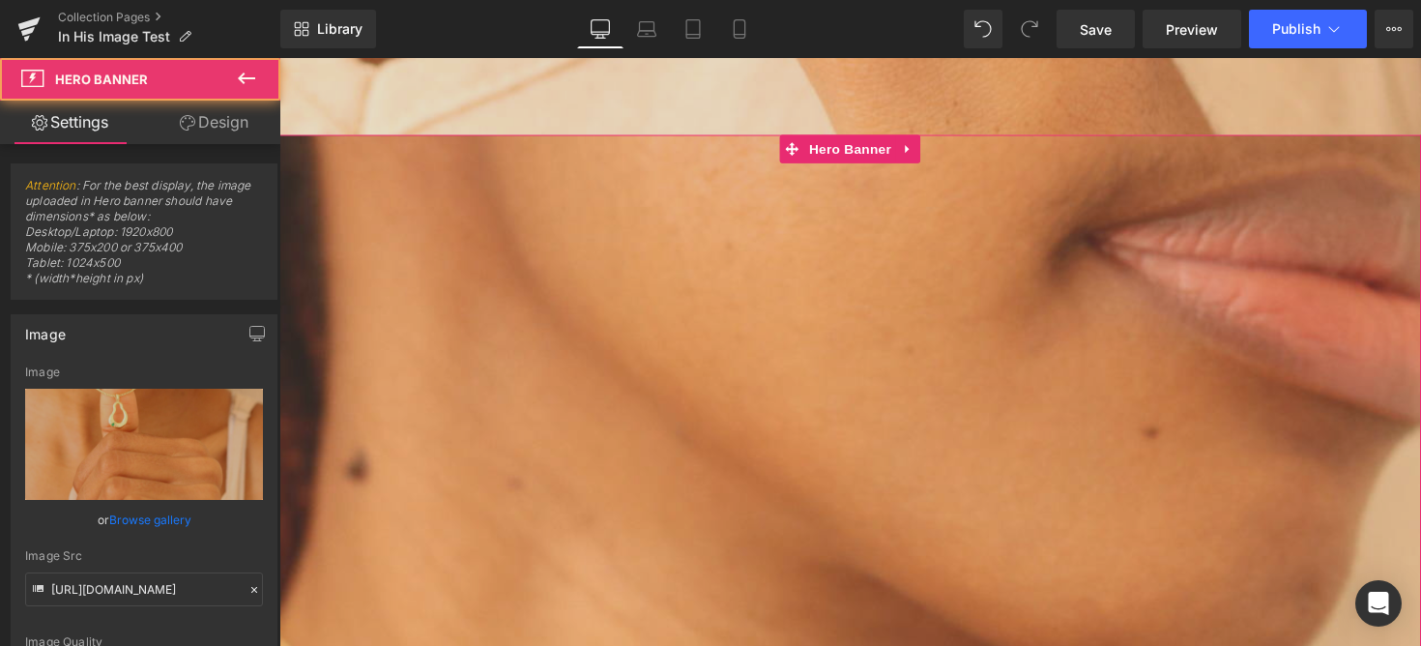
click at [245, 111] on link "Design" at bounding box center [214, 122] width 140 height 43
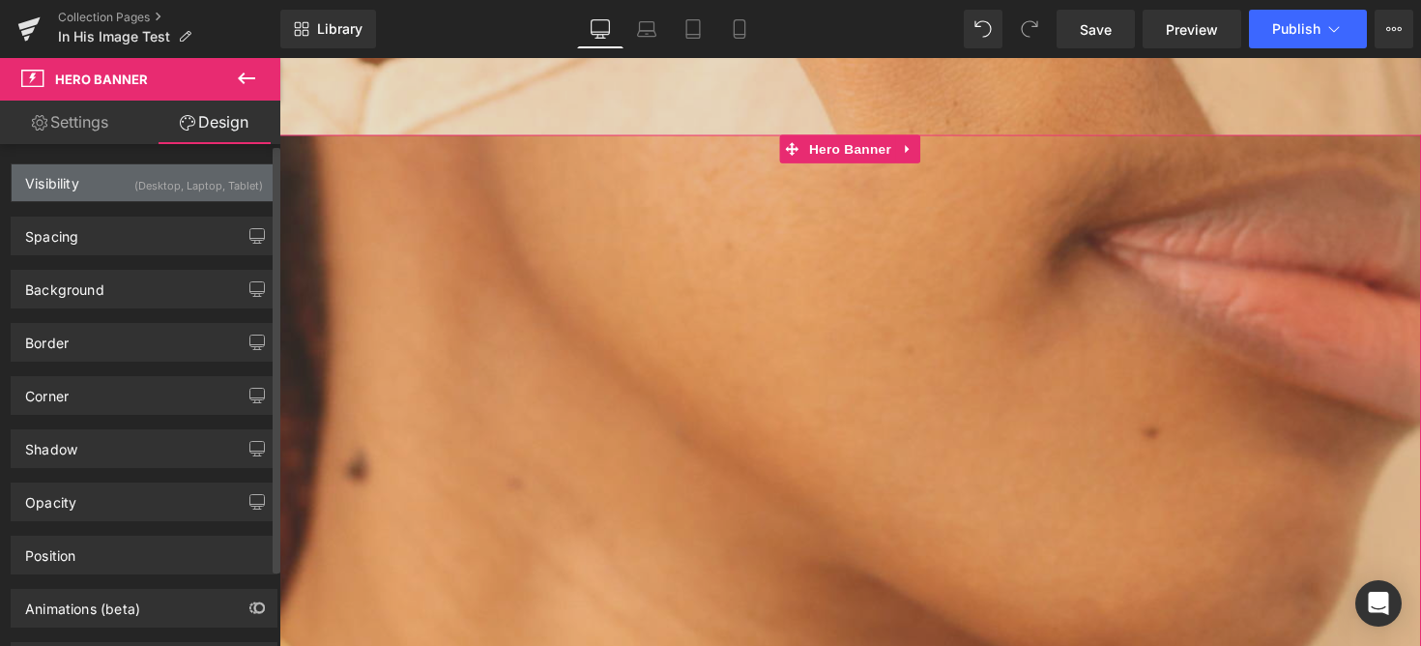
click at [162, 185] on div "(Desktop, Laptop, Tablet)" at bounding box center [198, 180] width 129 height 32
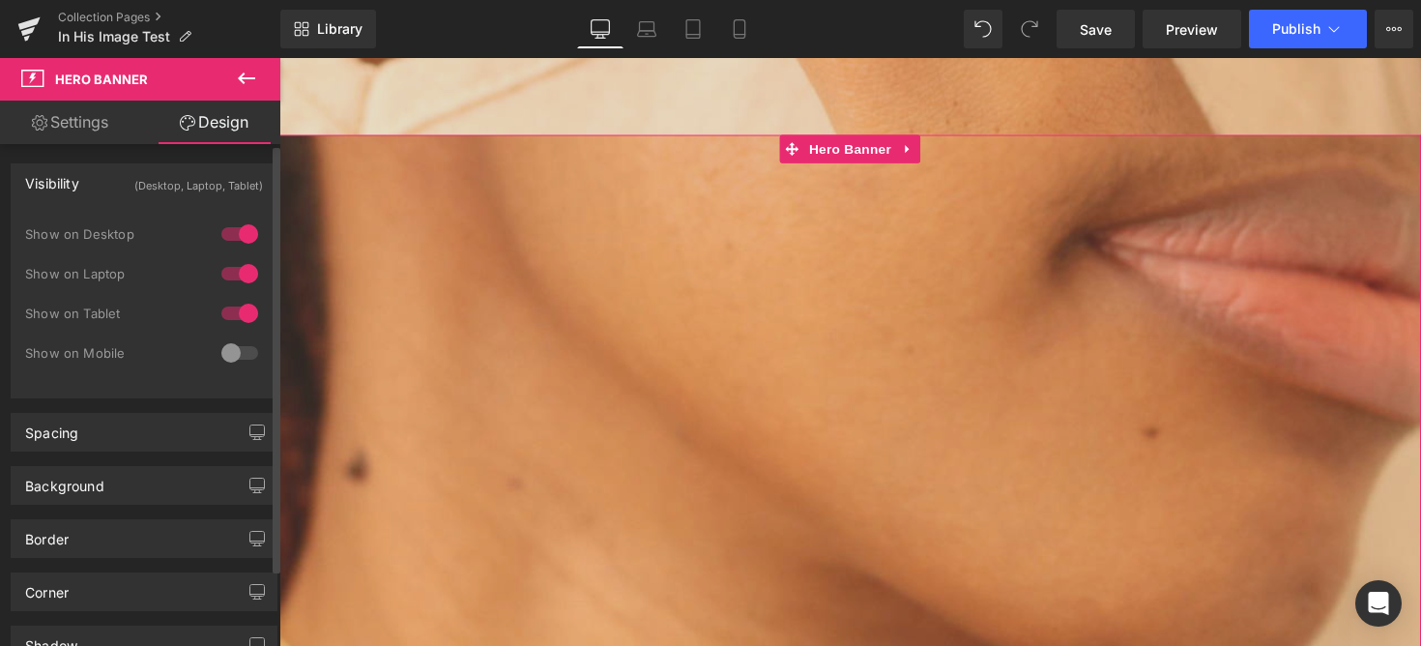
click at [238, 352] on div at bounding box center [239, 352] width 46 height 31
click at [238, 312] on div at bounding box center [239, 313] width 46 height 31
click at [238, 272] on div at bounding box center [239, 273] width 46 height 31
click at [238, 235] on div at bounding box center [239, 233] width 46 height 31
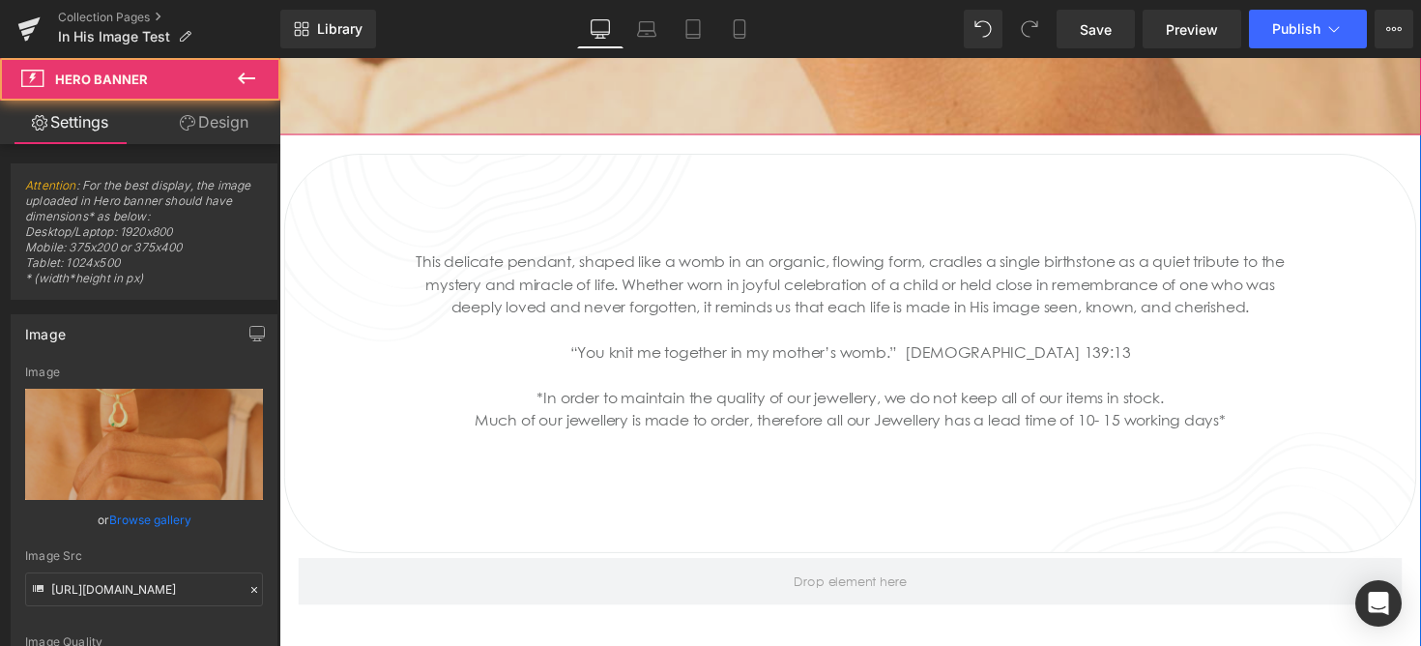
click at [253, 125] on link "Design" at bounding box center [214, 122] width 140 height 43
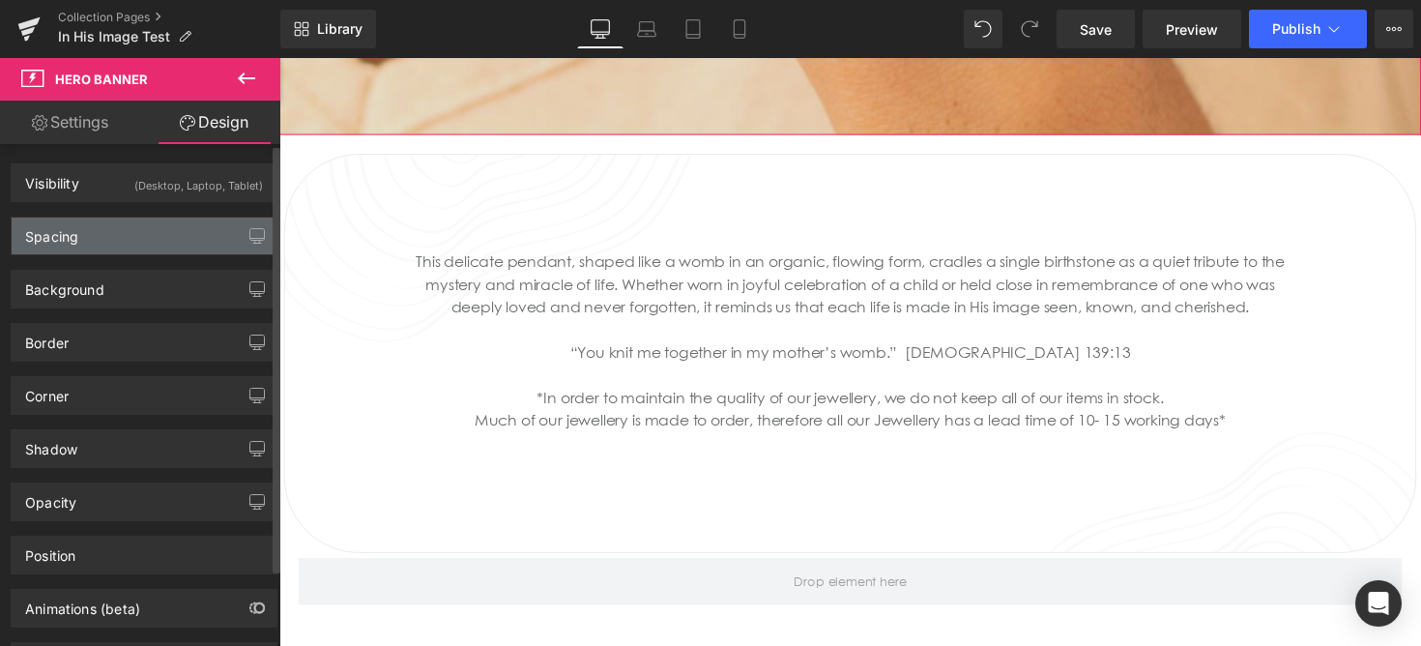
click at [165, 230] on div "Spacing" at bounding box center [144, 235] width 265 height 37
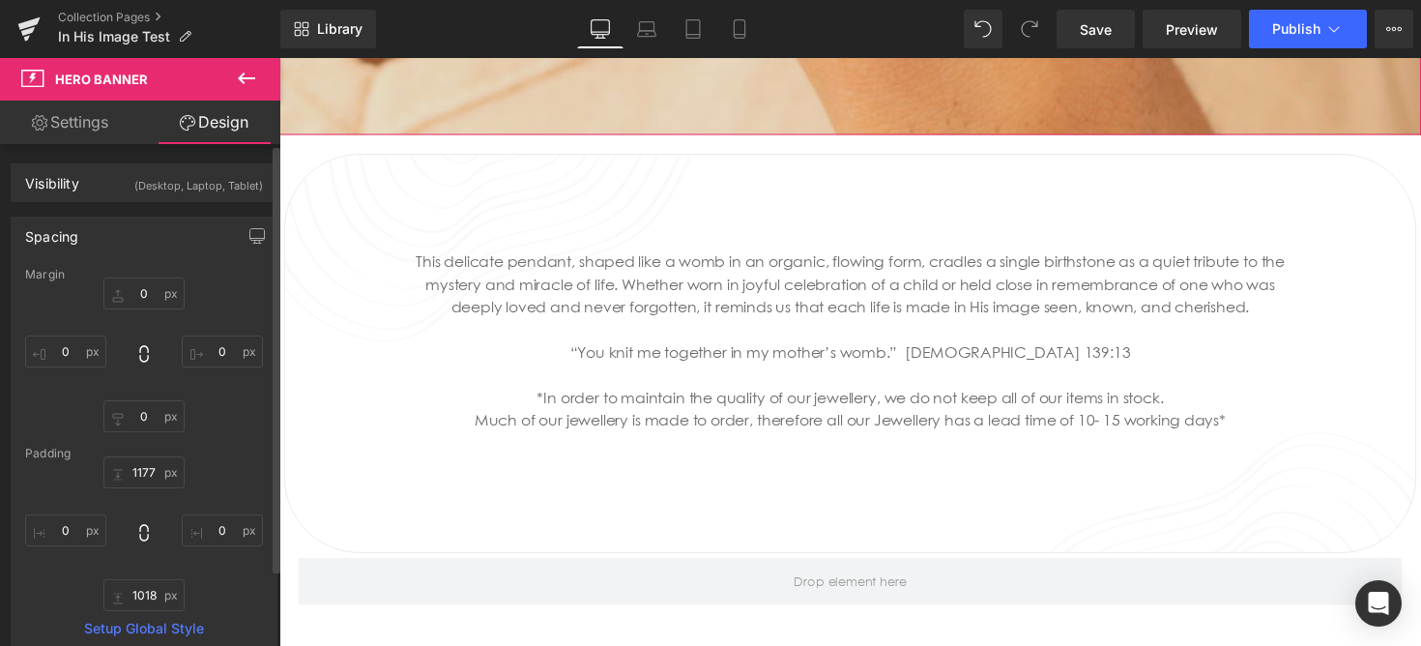
click at [188, 159] on div "Visibility (Desktop, Laptop, Tablet) 0|0|0|0 1 Show on Desktop 1 Show on Laptop…" at bounding box center [144, 175] width 289 height 53
click at [187, 181] on div "(Desktop, Laptop, Tablet)" at bounding box center [198, 180] width 129 height 32
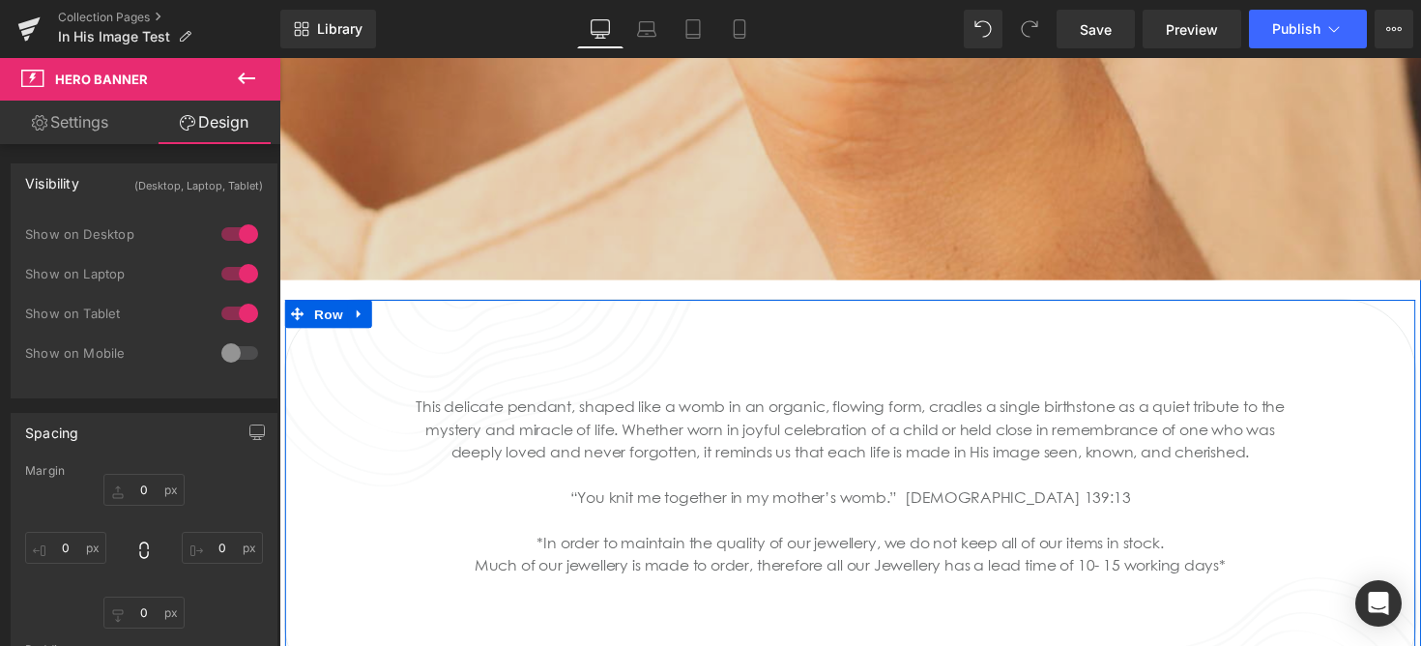
scroll to position [2244, 0]
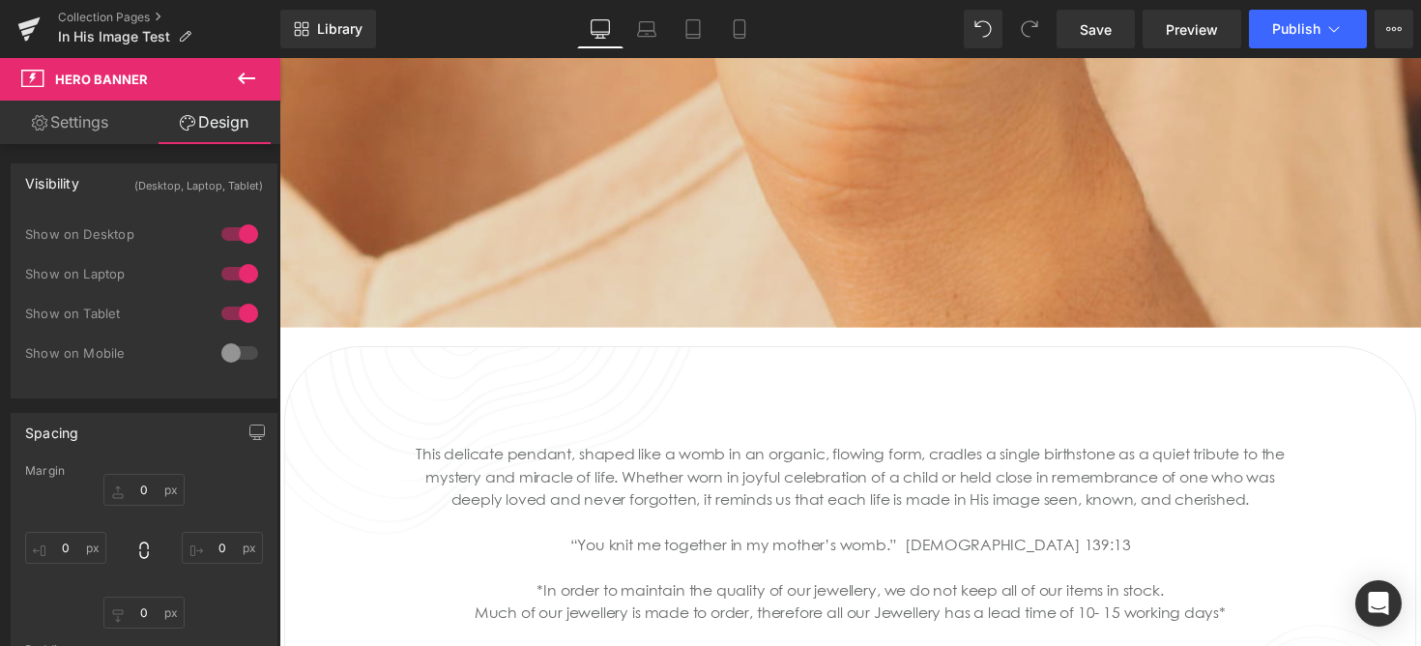
click at [248, 71] on icon at bounding box center [246, 78] width 23 height 23
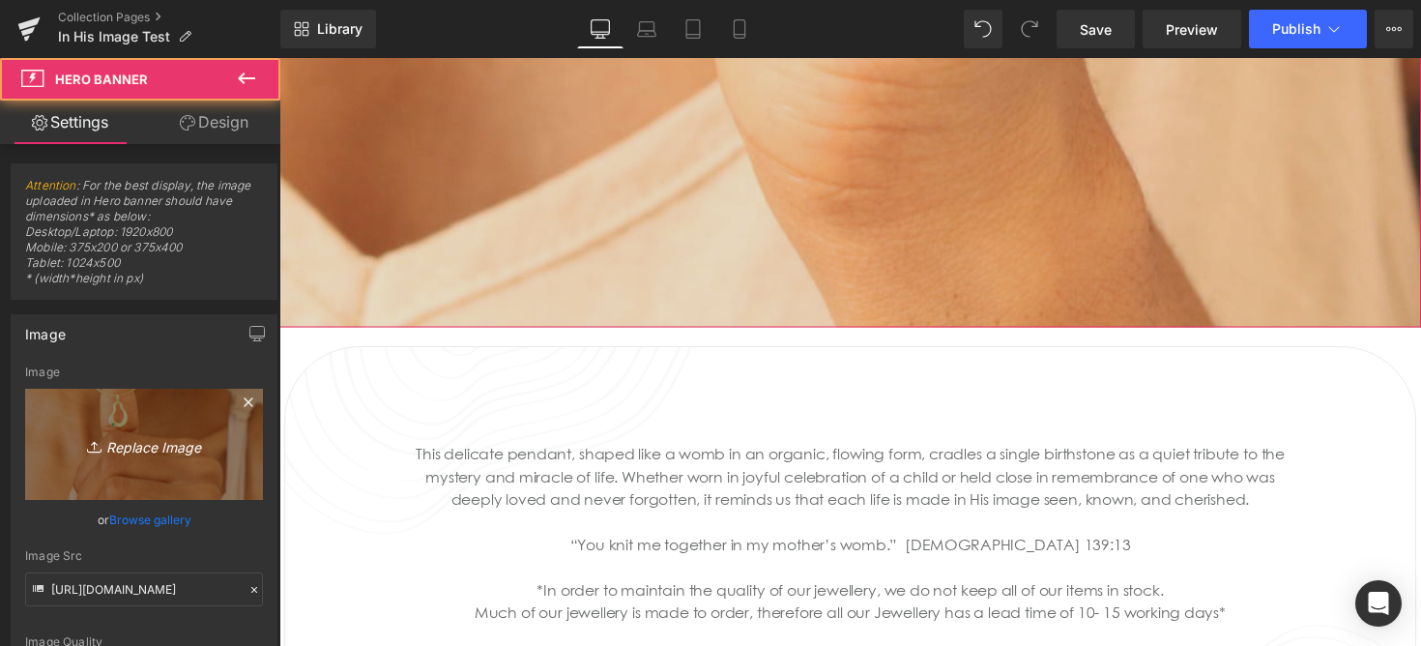
click at [103, 428] on link "Replace Image" at bounding box center [144, 444] width 238 height 111
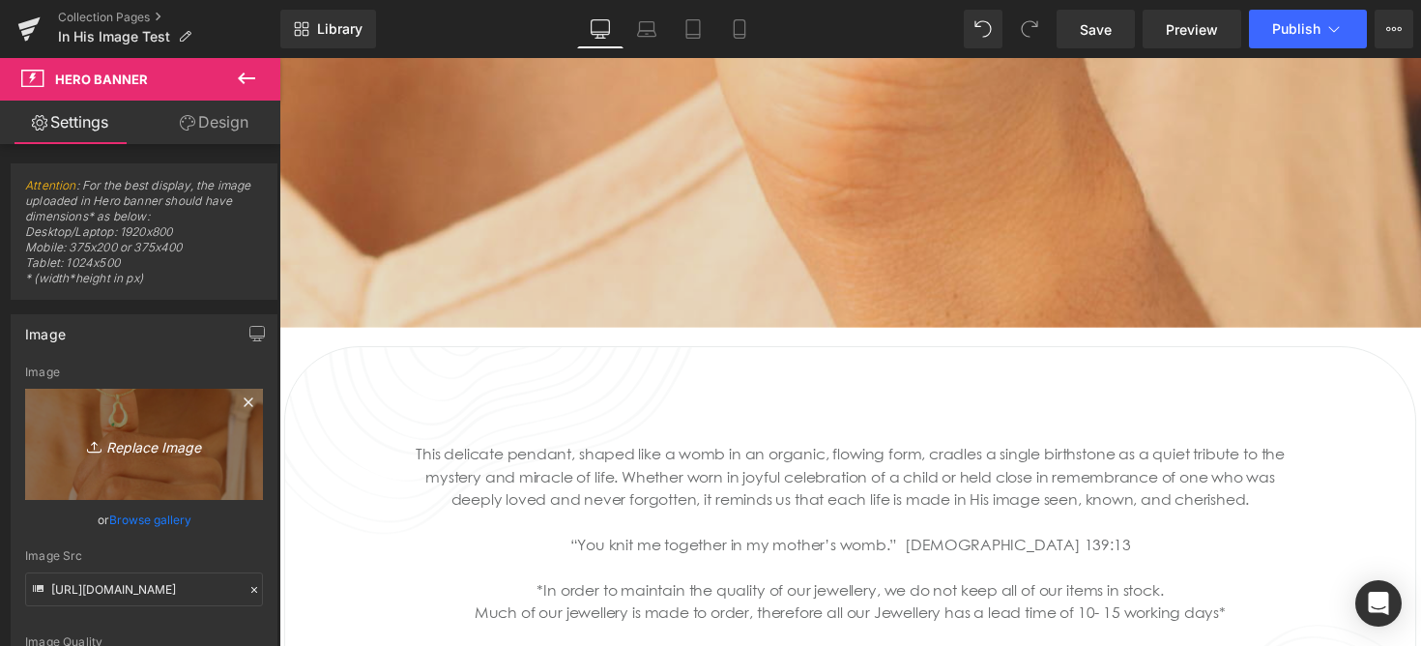
type input "C:\fakepath\SALE (Medium Banner (US) (Landscape)) (1).jpg"
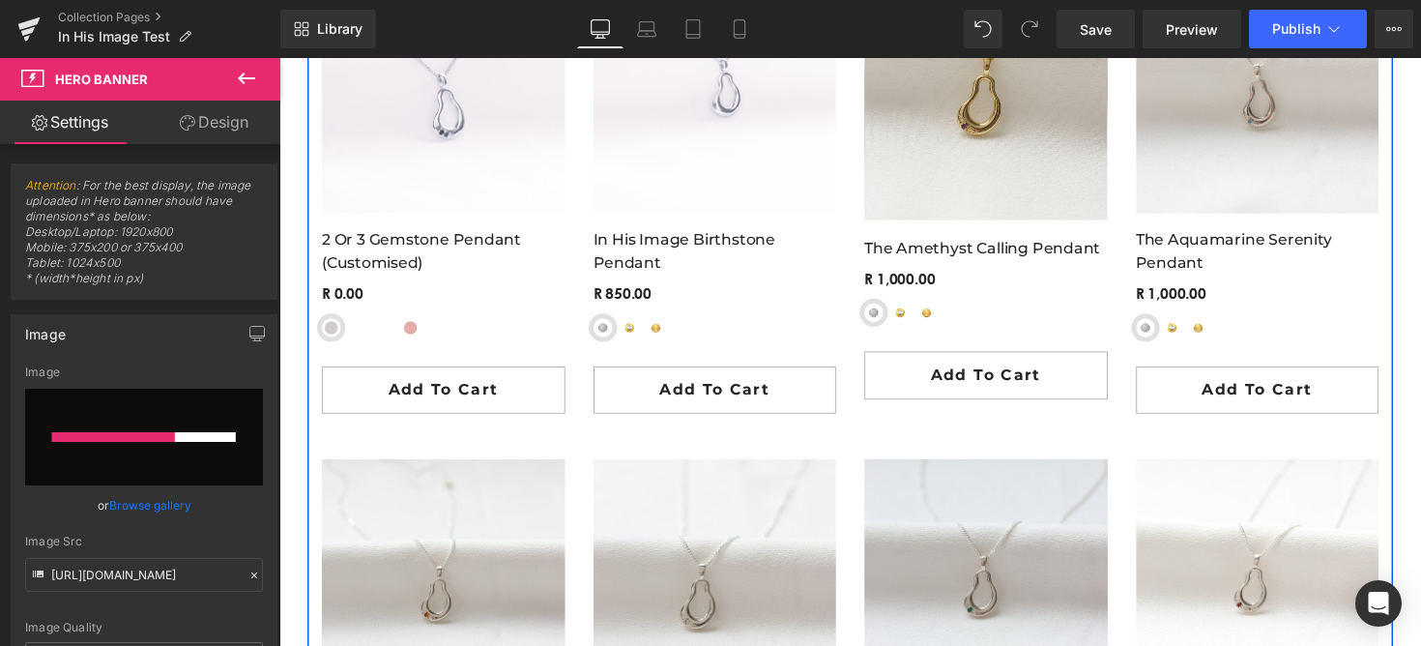
scroll to position [3286, 0]
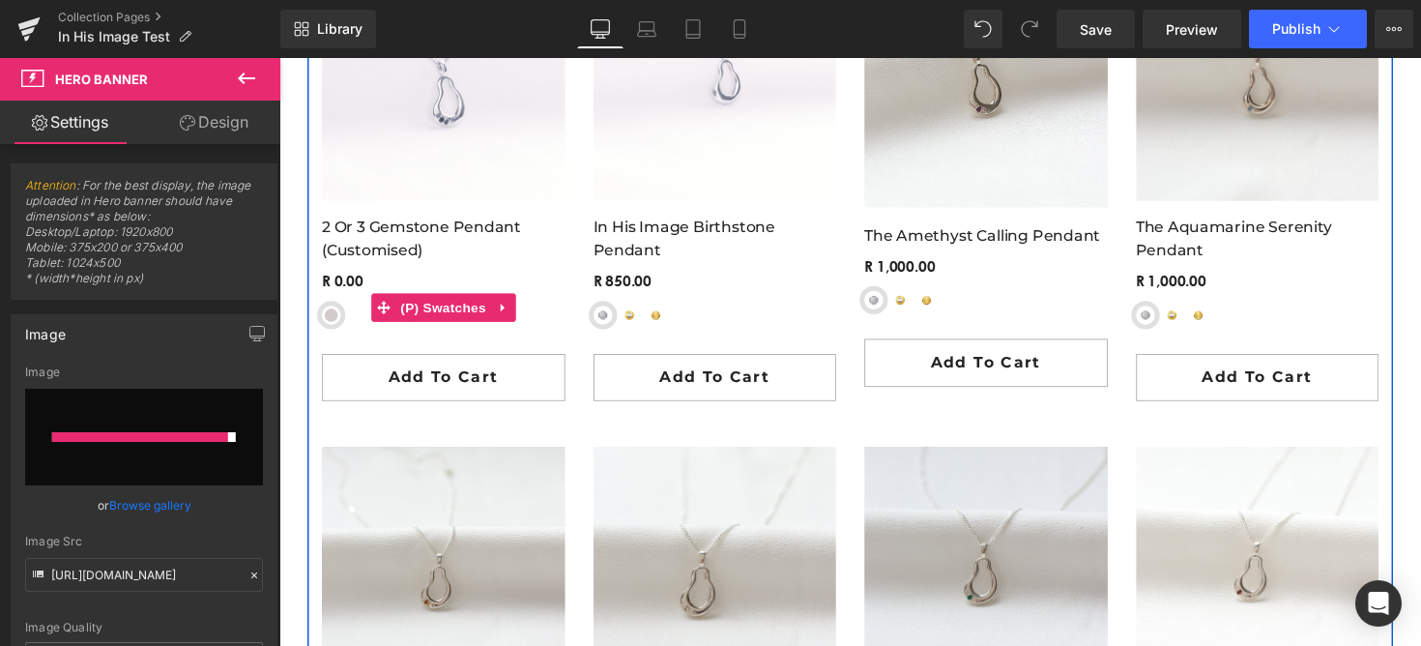
click at [414, 329] on span "9ct Rose Gold" at bounding box center [413, 321] width 19 height 19
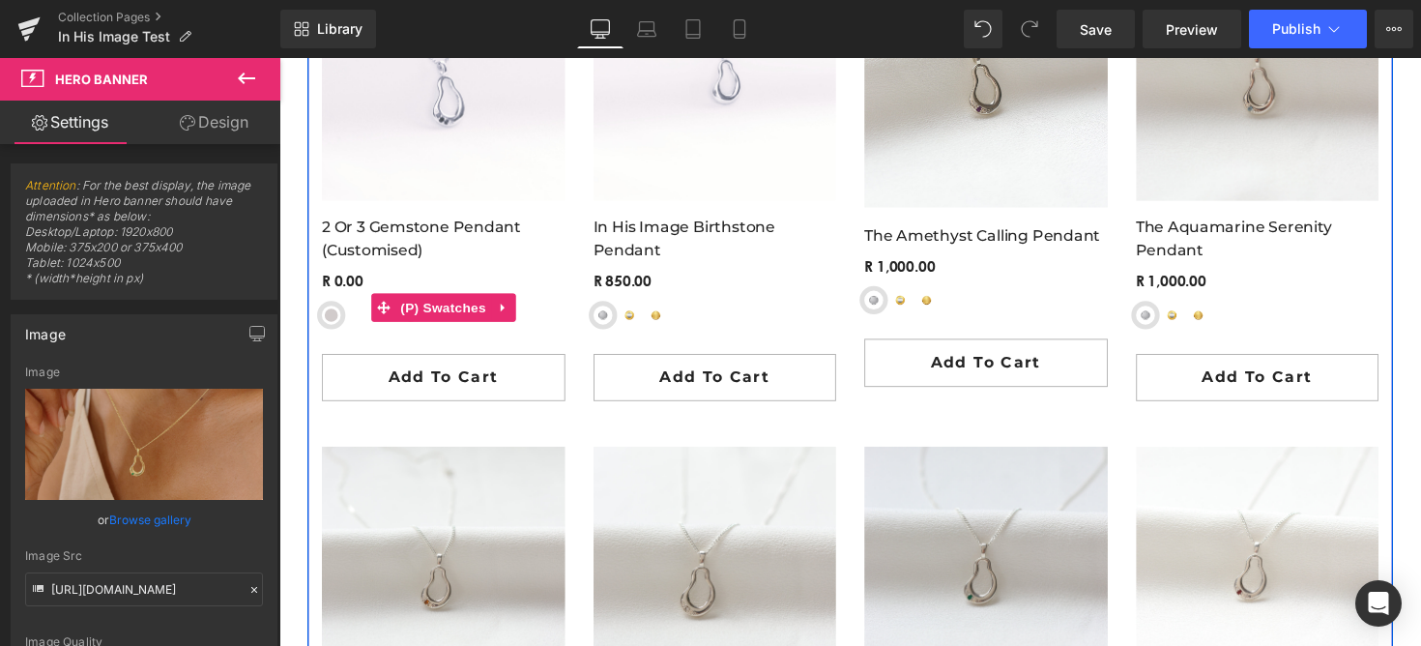
type input "https://ucarecdn.com/a82edb03-0566-491e-95b9-0bf88e858a66/-/format/auto/-/previ…"
click at [437, 375] on span "(P) Cart Button" at bounding box center [447, 385] width 88 height 23
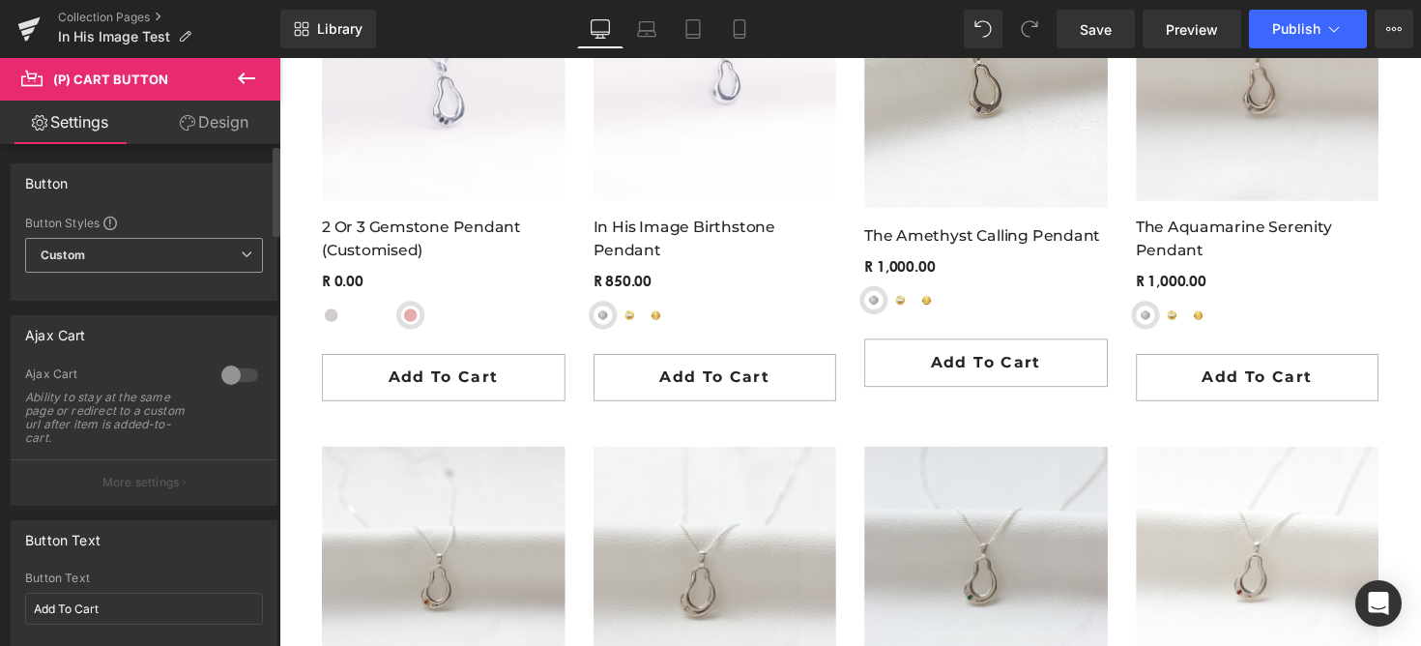
click at [162, 252] on span "Custom Setup Global Style" at bounding box center [144, 255] width 238 height 35
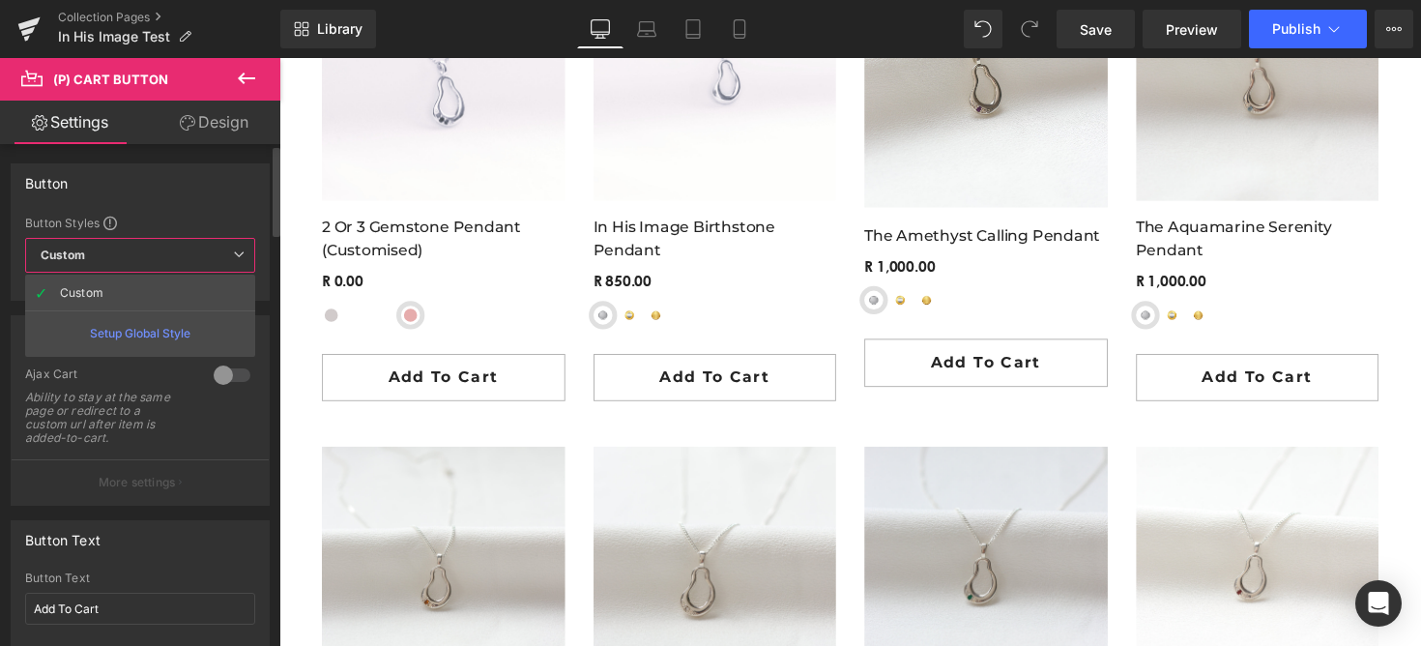
click at [162, 252] on span "Custom Setup Global Style" at bounding box center [140, 255] width 230 height 35
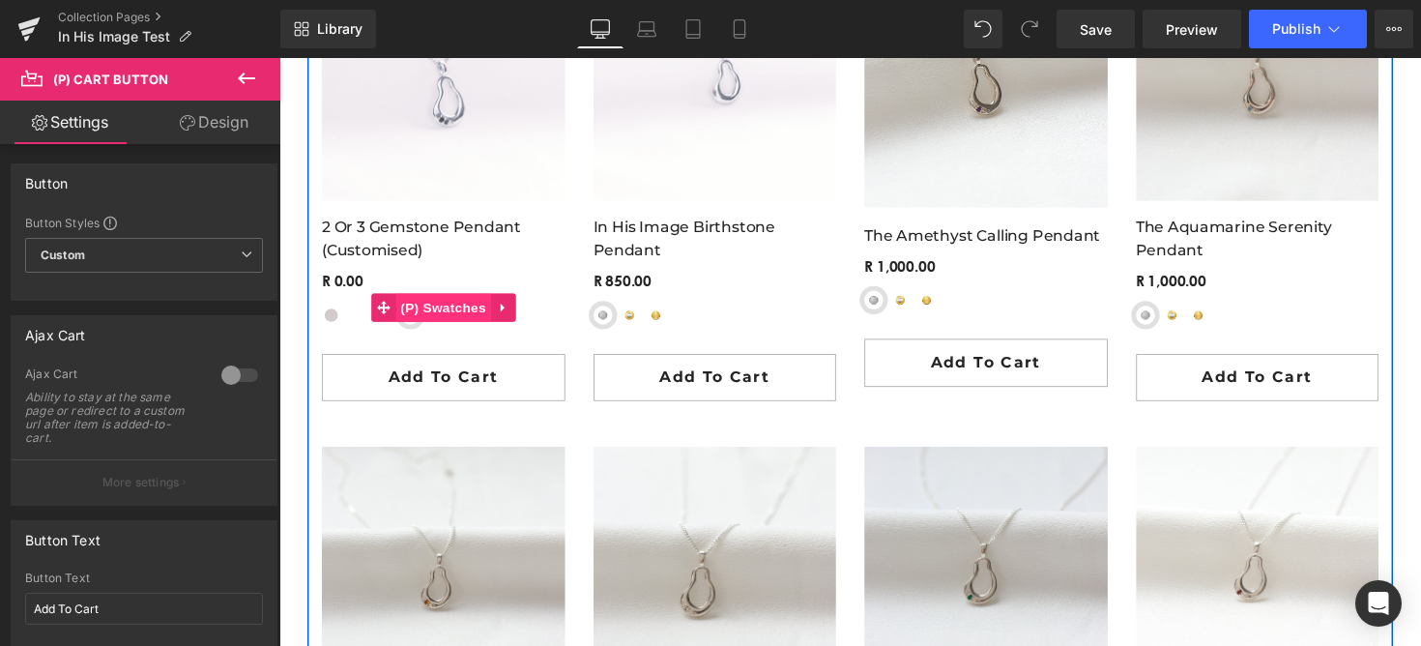
click at [416, 324] on span "(P) Swatches" at bounding box center [447, 314] width 98 height 29
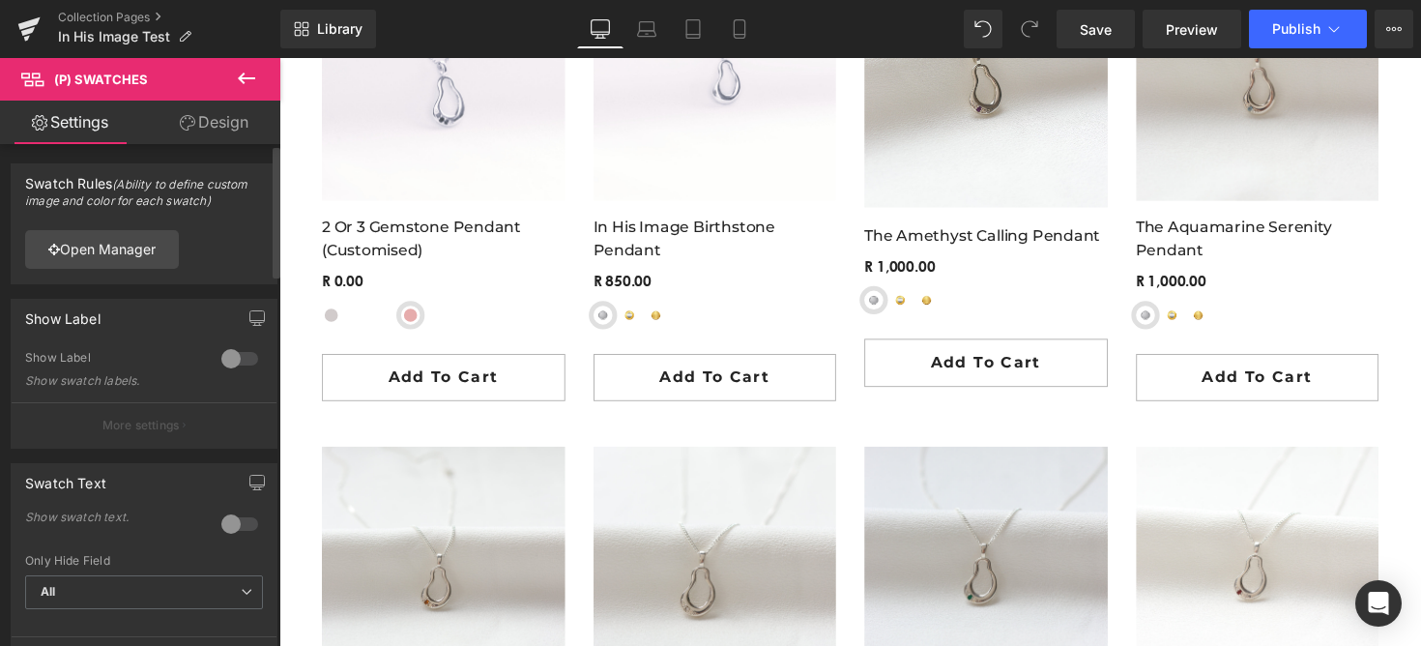
click at [98, 222] on div "Open Manager" at bounding box center [144, 249] width 265 height 69
click at [98, 244] on link "Open Manager" at bounding box center [102, 249] width 154 height 39
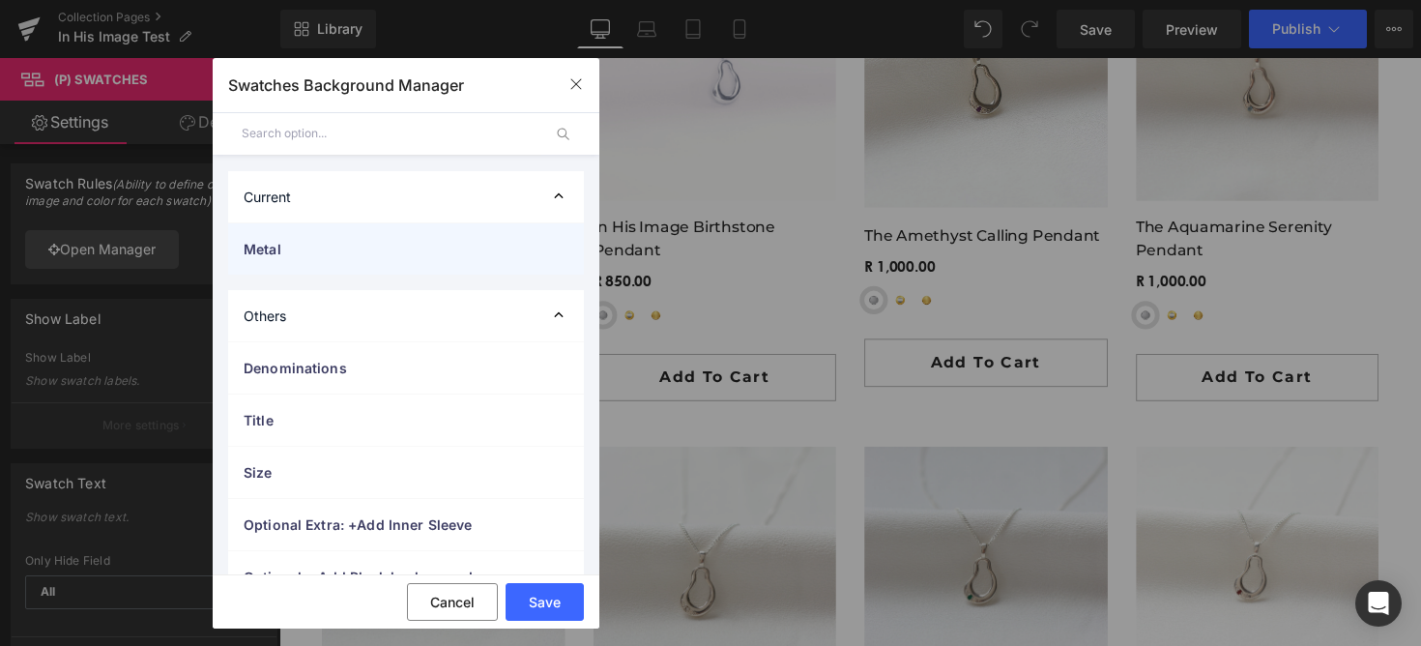
click at [341, 245] on span "Metal" at bounding box center [387, 249] width 286 height 20
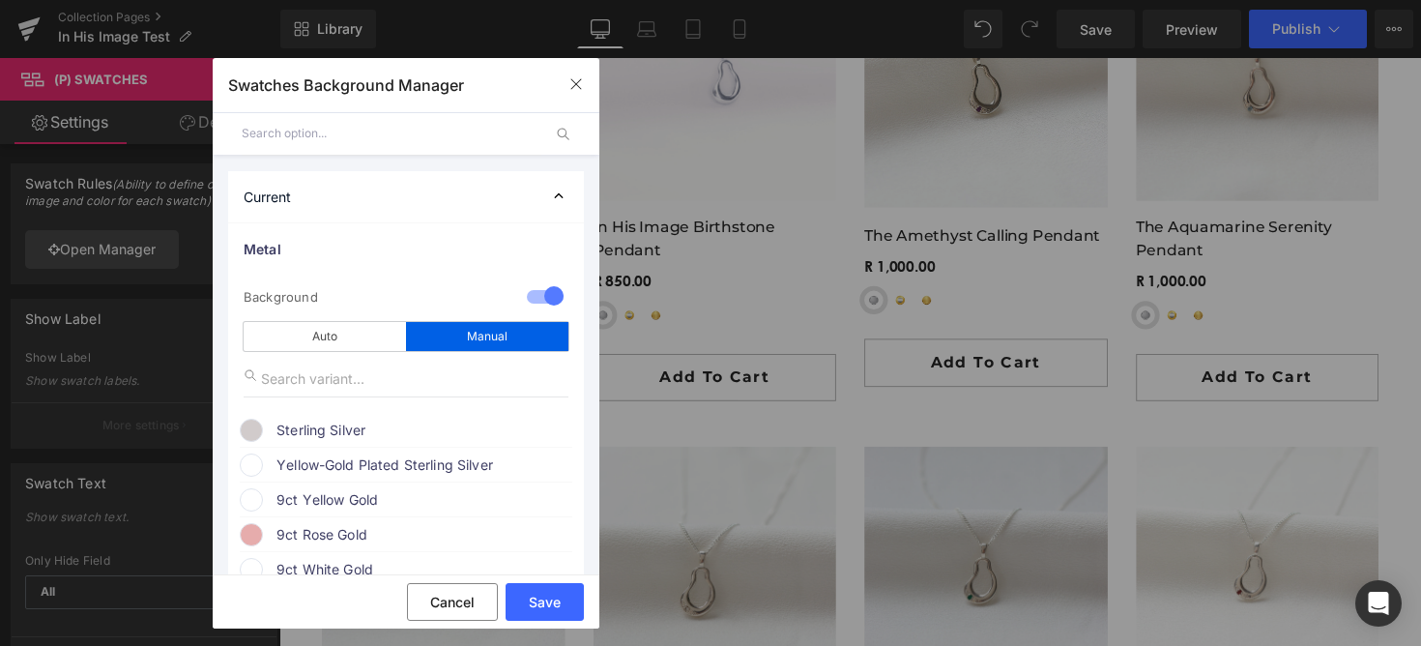
click at [311, 426] on span "Sterling Silver" at bounding box center [423, 429] width 294 height 23
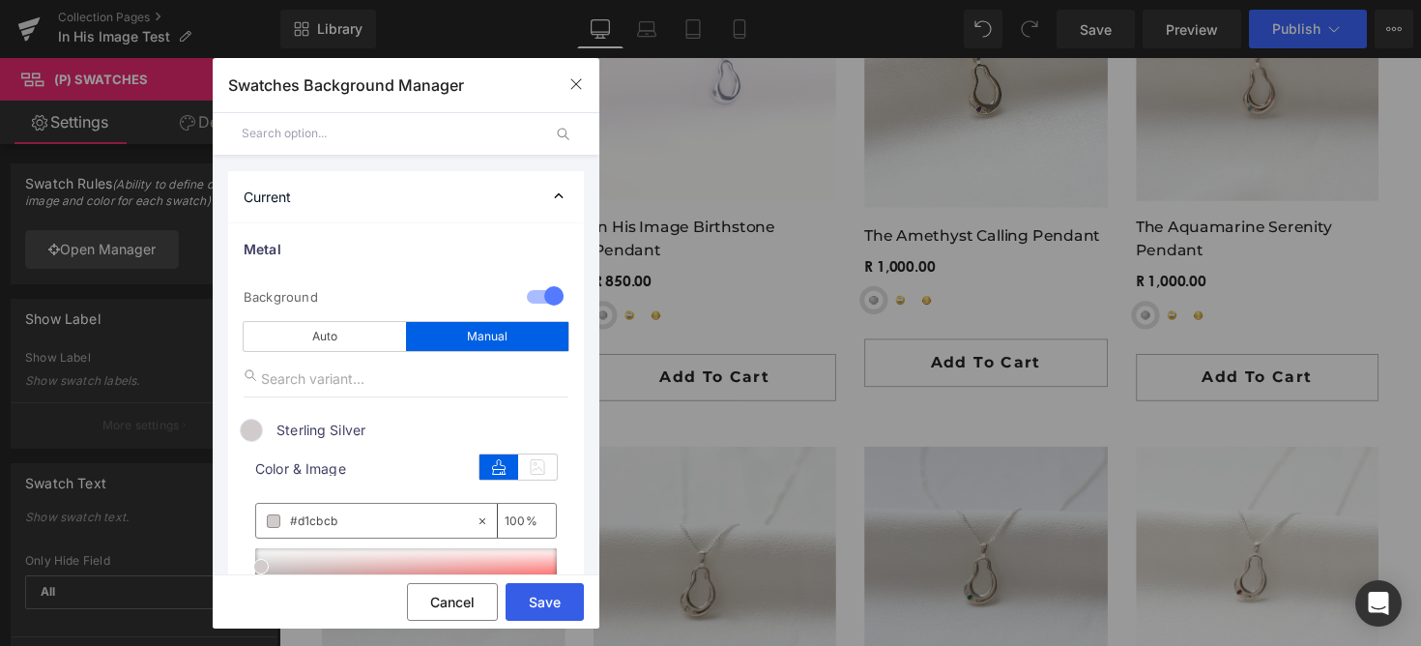
click at [528, 610] on button "Save" at bounding box center [544, 602] width 78 height 38
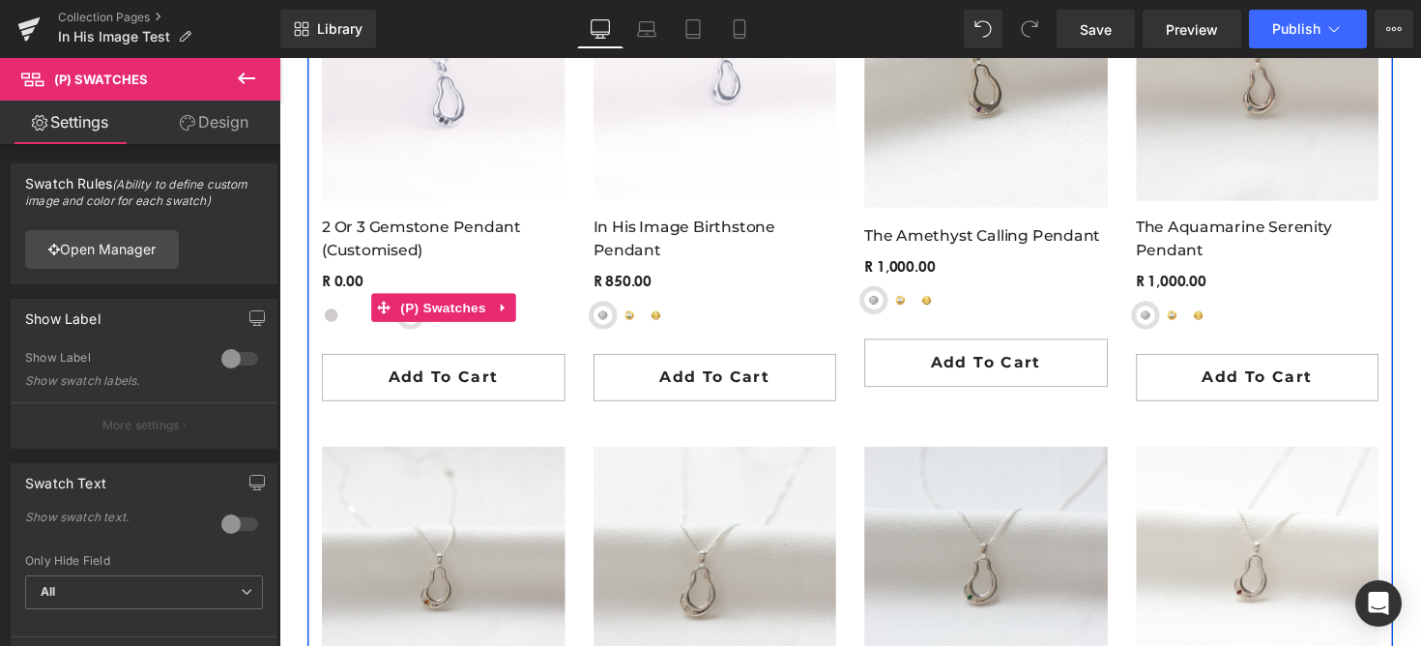
click at [355, 325] on span "Yellow-Gold Plated Sterling Silver" at bounding box center [359, 321] width 19 height 19
click at [361, 325] on span "Yellow-Gold Plated Sterling Silver" at bounding box center [359, 321] width 19 height 19
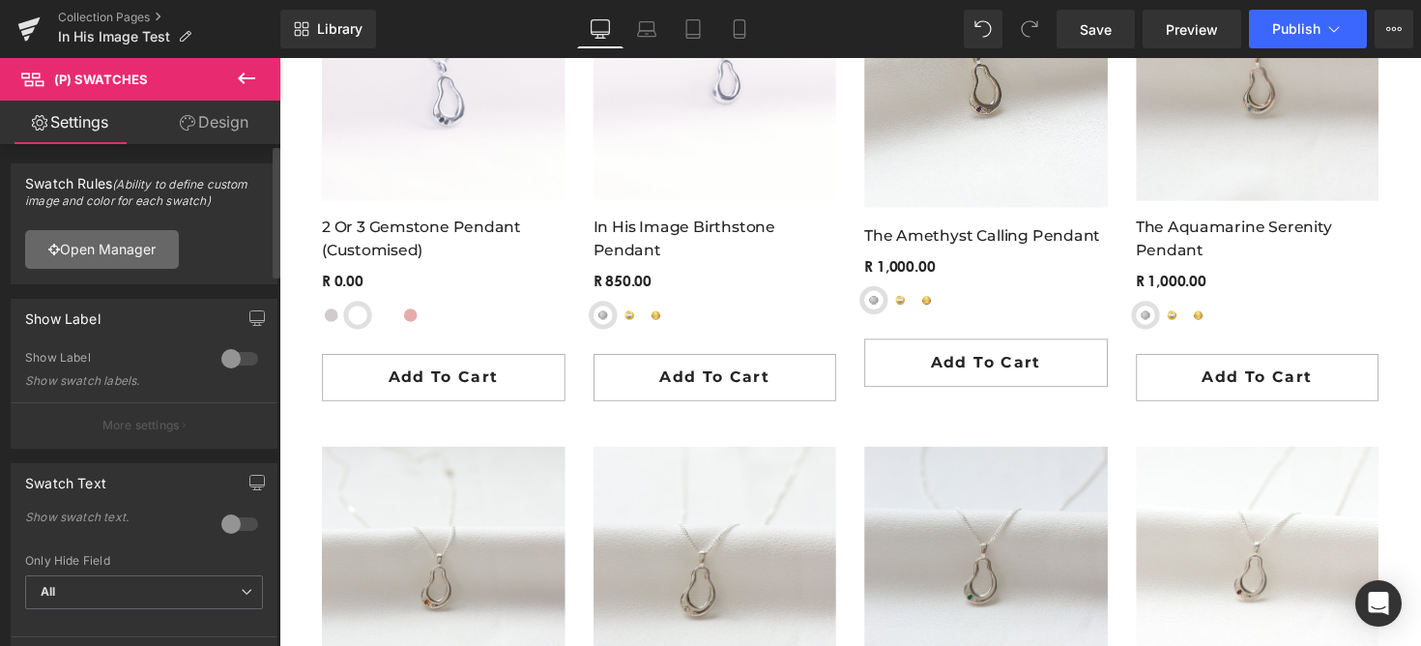
click at [127, 257] on link "Open Manager" at bounding box center [102, 249] width 154 height 39
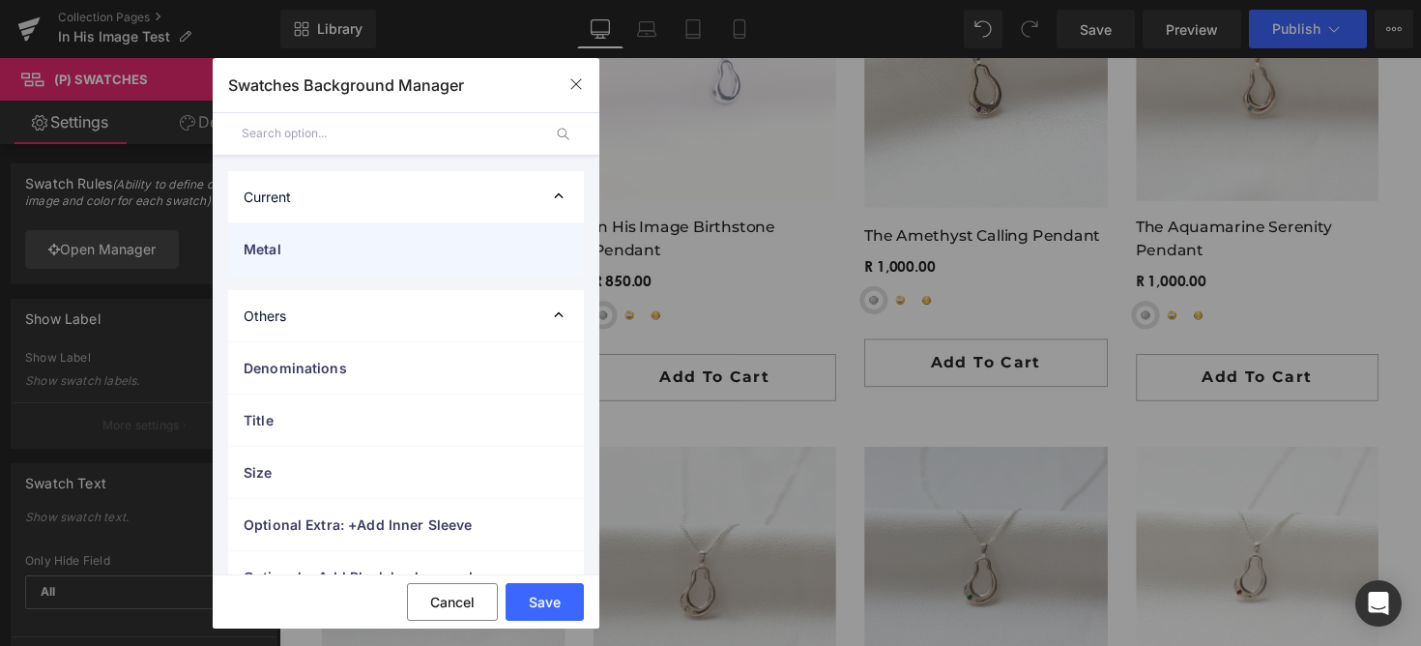
click at [326, 259] on div "Metal" at bounding box center [406, 248] width 356 height 51
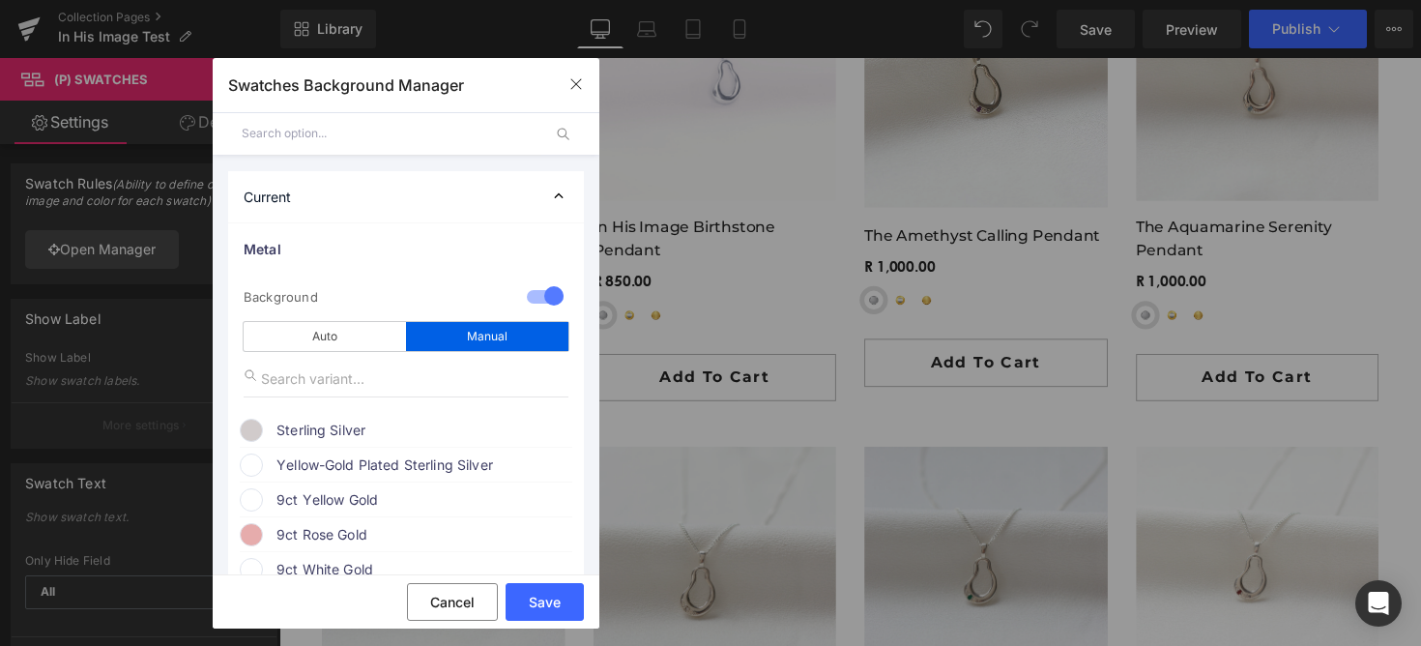
click at [333, 459] on span "Yellow-Gold Plated Sterling Silver" at bounding box center [423, 464] width 294 height 23
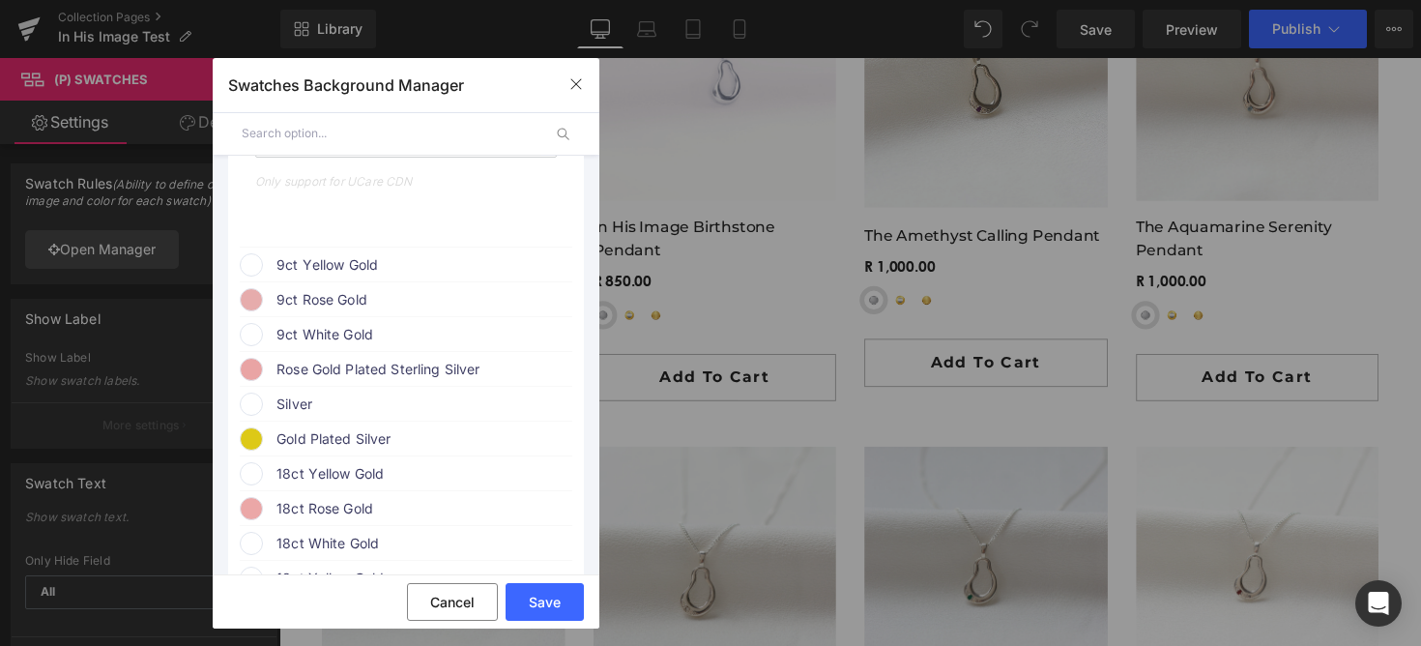
scroll to position [795, 0]
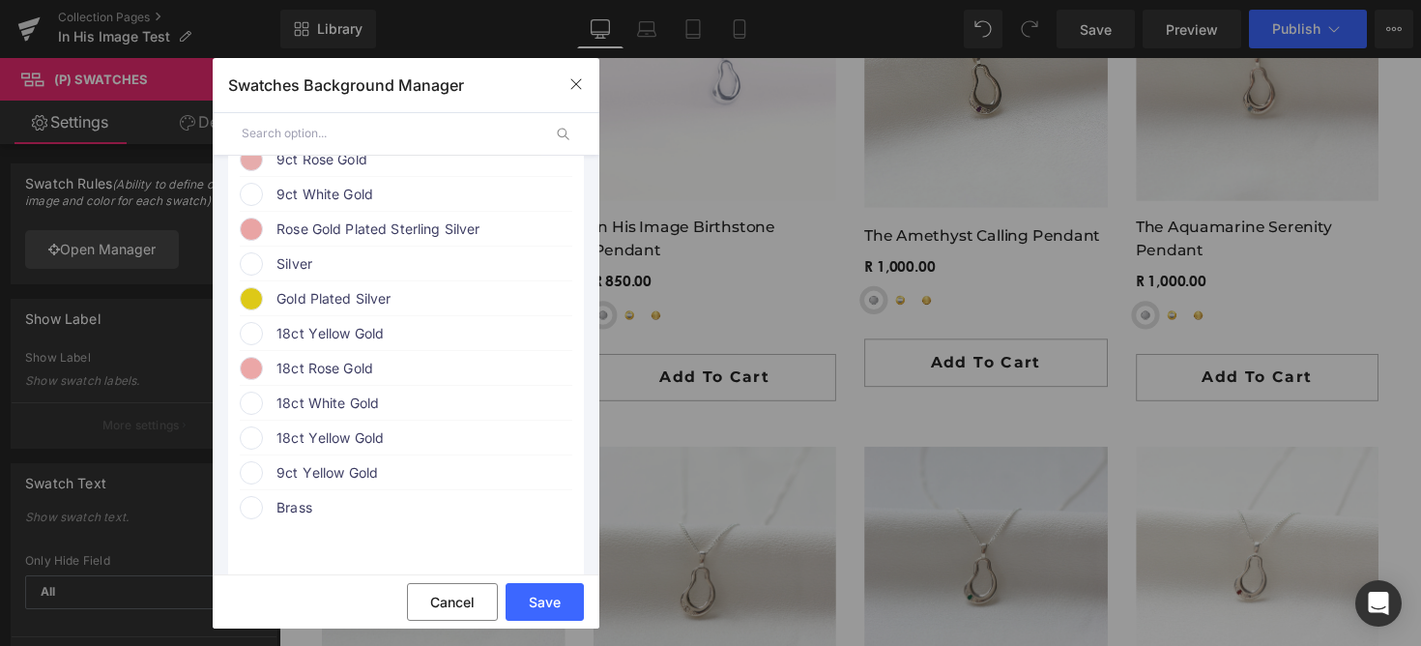
click at [343, 303] on span "Gold Plated Silver" at bounding box center [423, 298] width 294 height 23
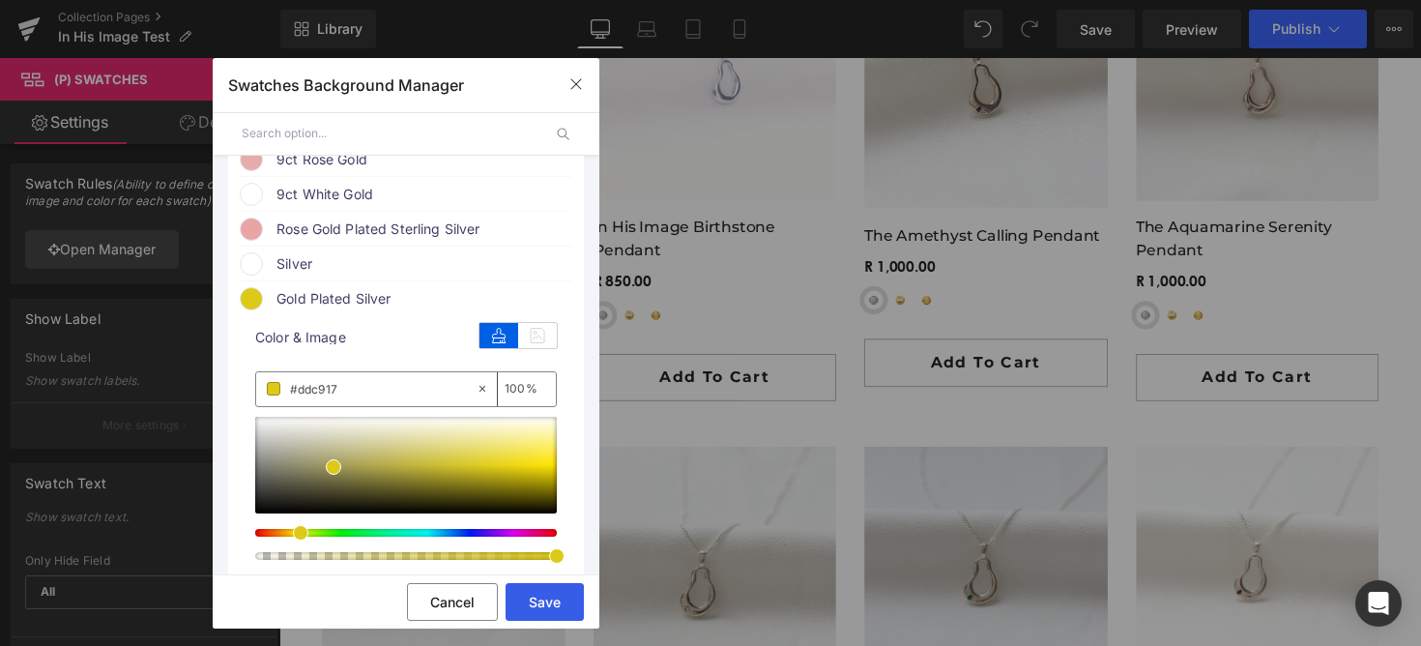
click at [556, 611] on button "Save" at bounding box center [544, 602] width 78 height 38
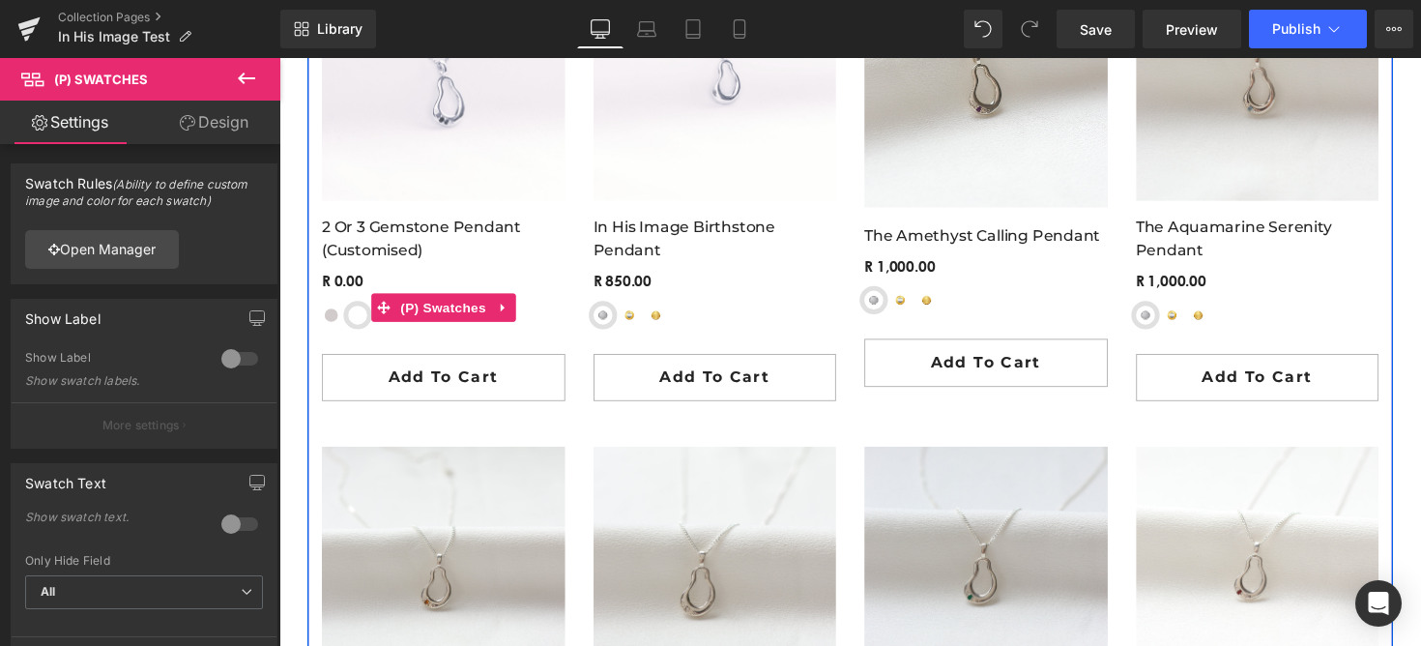
click at [356, 319] on span "Yellow-Gold Plated Sterling Silver" at bounding box center [359, 321] width 19 height 19
click at [425, 333] on div "Sterling Silver Yellow-Gold Plated Sterling Silver 9ct Yellow Gold 9ct Rose Gol…" at bounding box center [447, 329] width 249 height 34
click at [513, 286] on div "Sterling Silver Yellow-Gold Plated Sterling Silver 9ct Yellow Gold 9ct Rose Gol…" at bounding box center [447, 314] width 249 height 63
click at [514, 250] on link "2 or 3 Gemstone Pendant (customised)" at bounding box center [447, 243] width 249 height 46
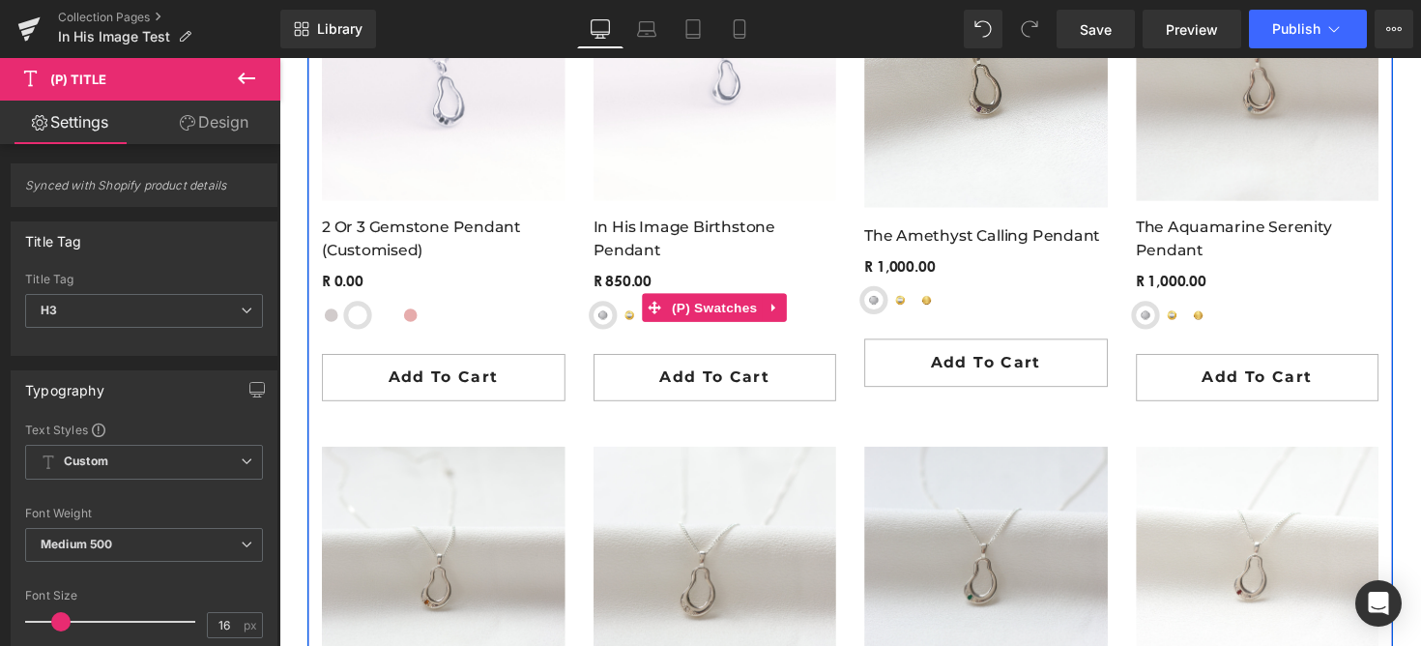
click at [640, 317] on span "Yellow-Gold Plated Sterling Silver" at bounding box center [637, 321] width 19 height 19
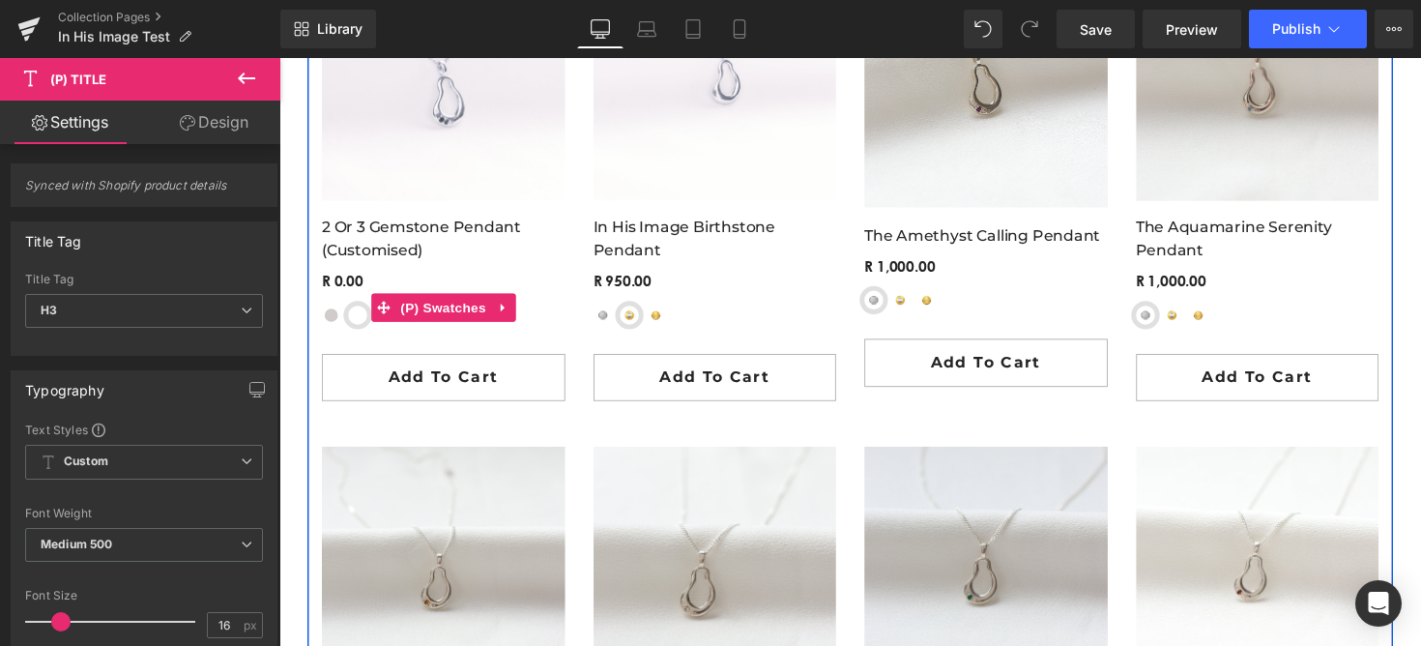
click at [360, 317] on span "Yellow-Gold Plated Sterling Silver" at bounding box center [359, 321] width 19 height 19
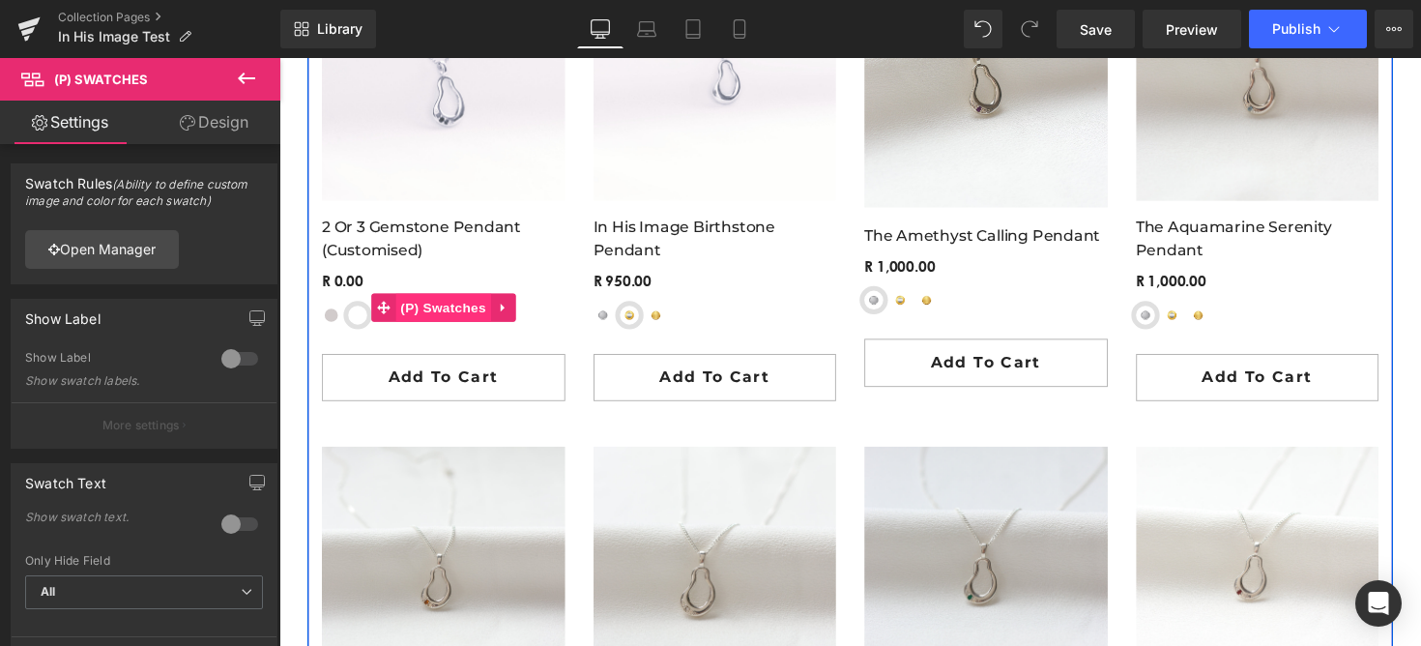
click at [413, 323] on span "(P) Swatches" at bounding box center [447, 314] width 98 height 29
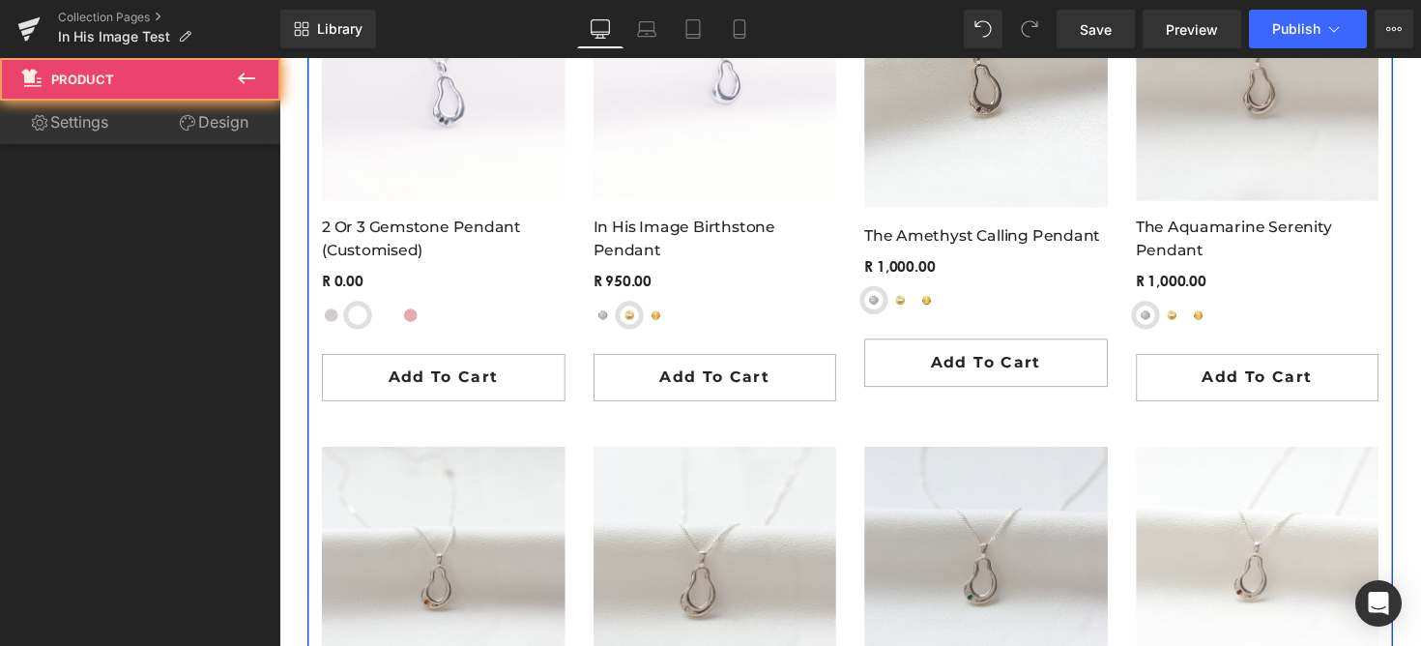
click at [424, 354] on div at bounding box center [447, 193] width 249 height 472
click at [406, 323] on span "(P) Swatches" at bounding box center [447, 315] width 98 height 29
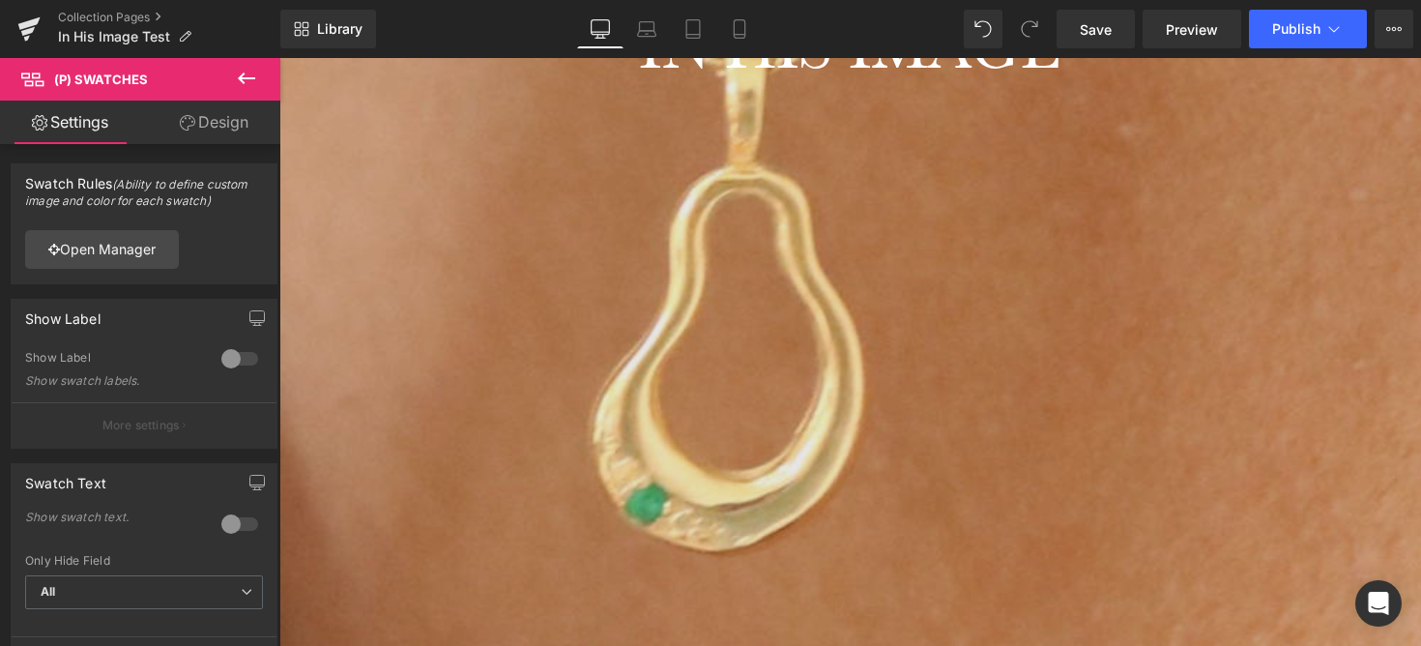
scroll to position [953, 0]
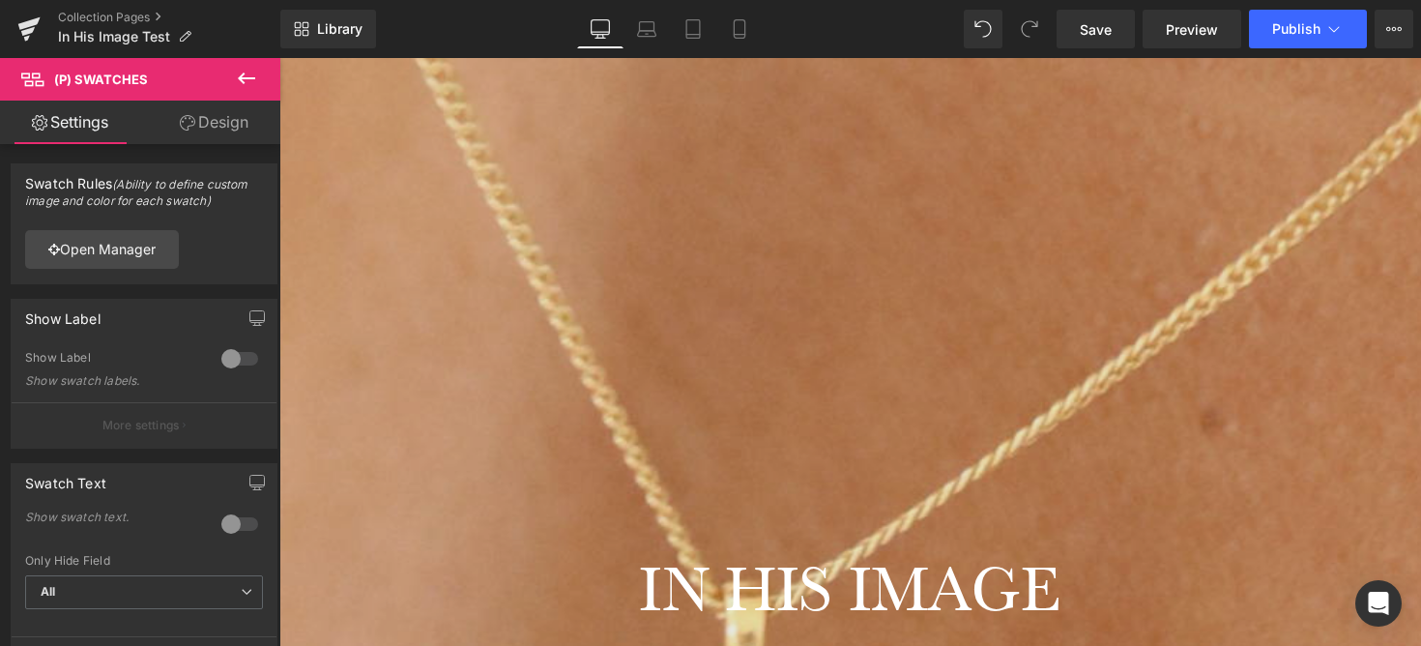
click at [403, 193] on div "IN HIS IMAGE Heading Hero Banner 1177px 1018px" at bounding box center [863, 524] width 1169 height 2201
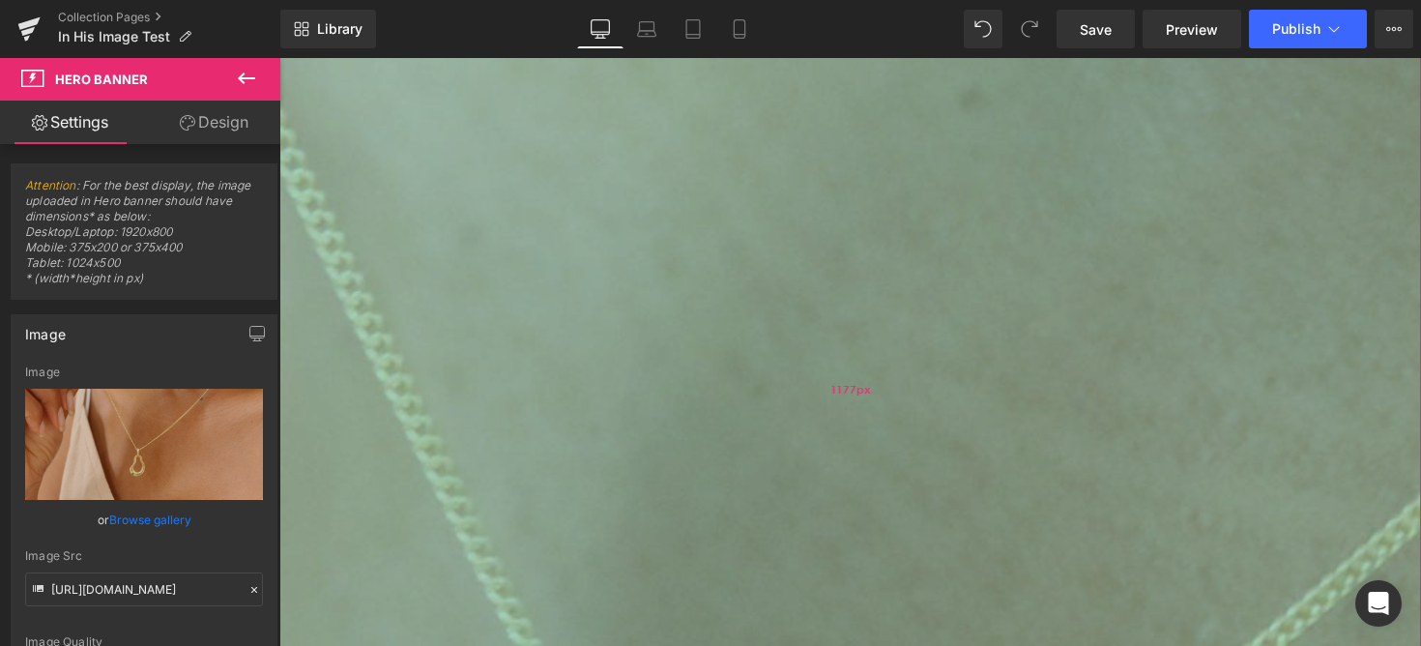
scroll to position [505, 0]
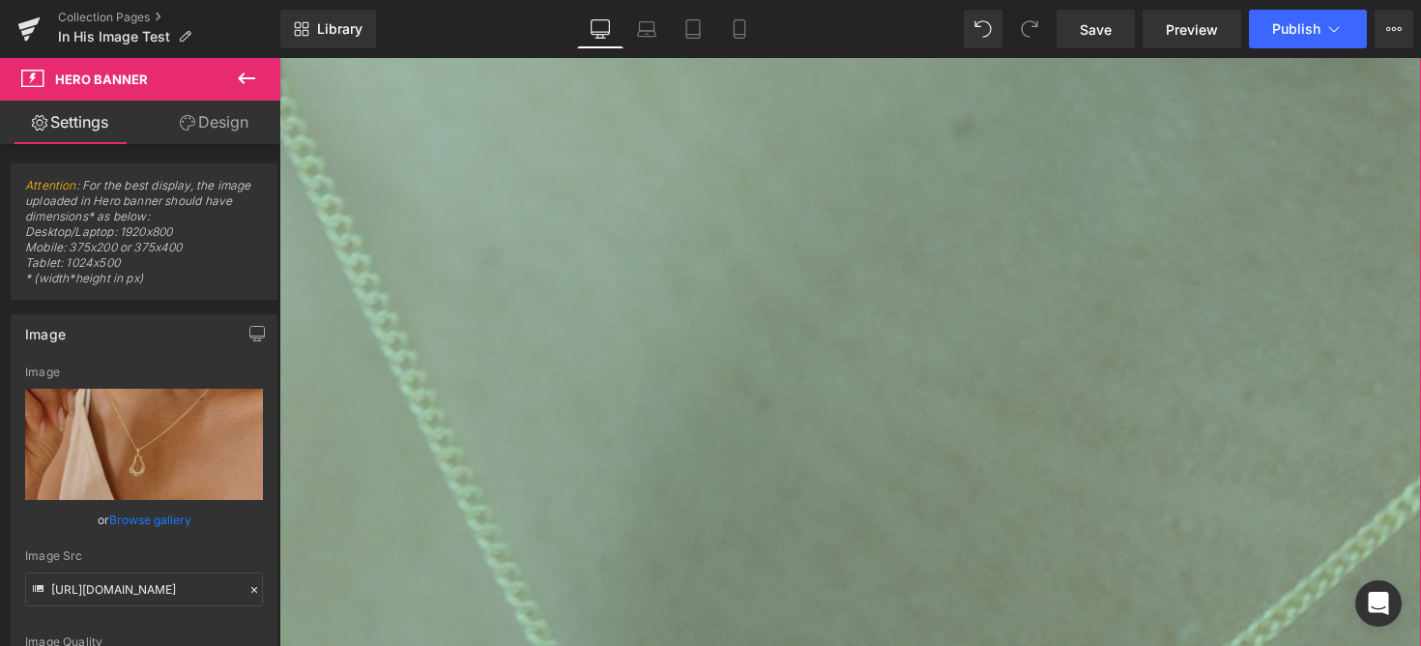
drag, startPoint x: 414, startPoint y: 220, endPoint x: 535, endPoint y: -159, distance: 397.9
drag, startPoint x: 642, startPoint y: 442, endPoint x: 673, endPoint y: -11, distance: 453.4
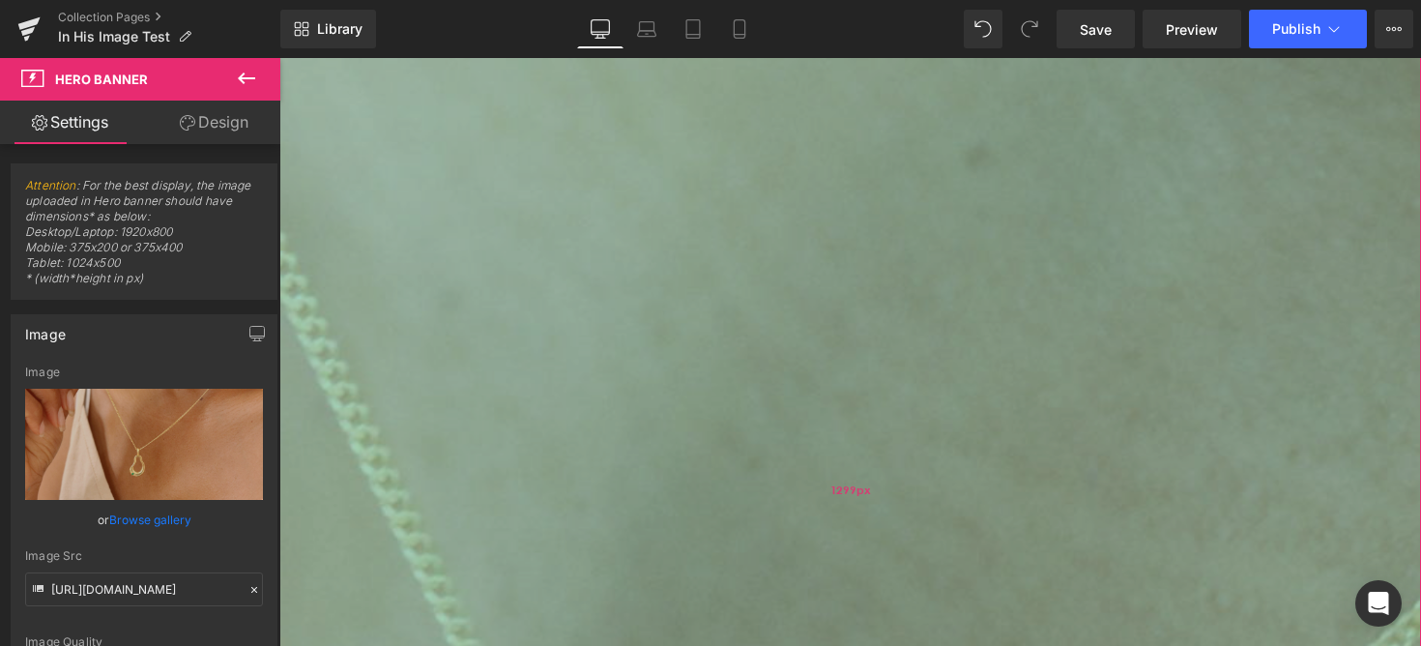
drag, startPoint x: 546, startPoint y: 595, endPoint x: 546, endPoint y: 89, distance: 506.4
click at [546, 96] on div "1299px" at bounding box center [863, 498] width 1169 height 1255
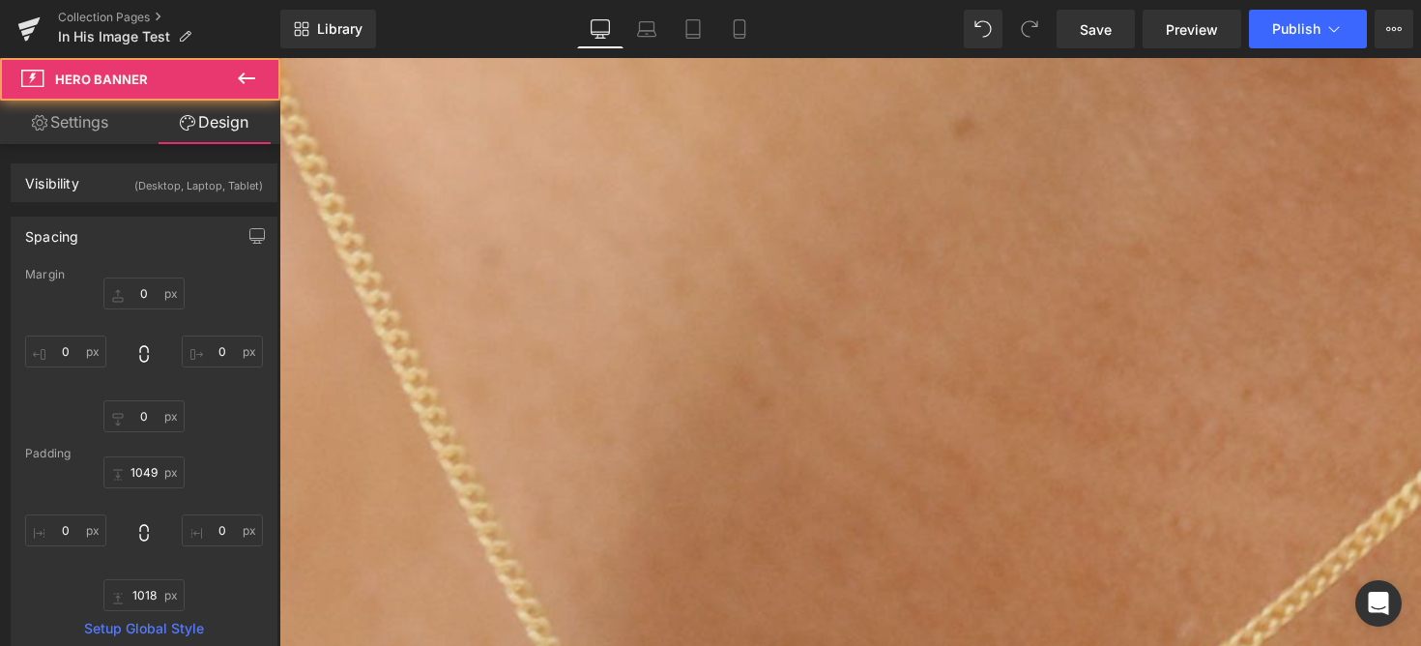
click at [238, 75] on icon at bounding box center [246, 78] width 23 height 23
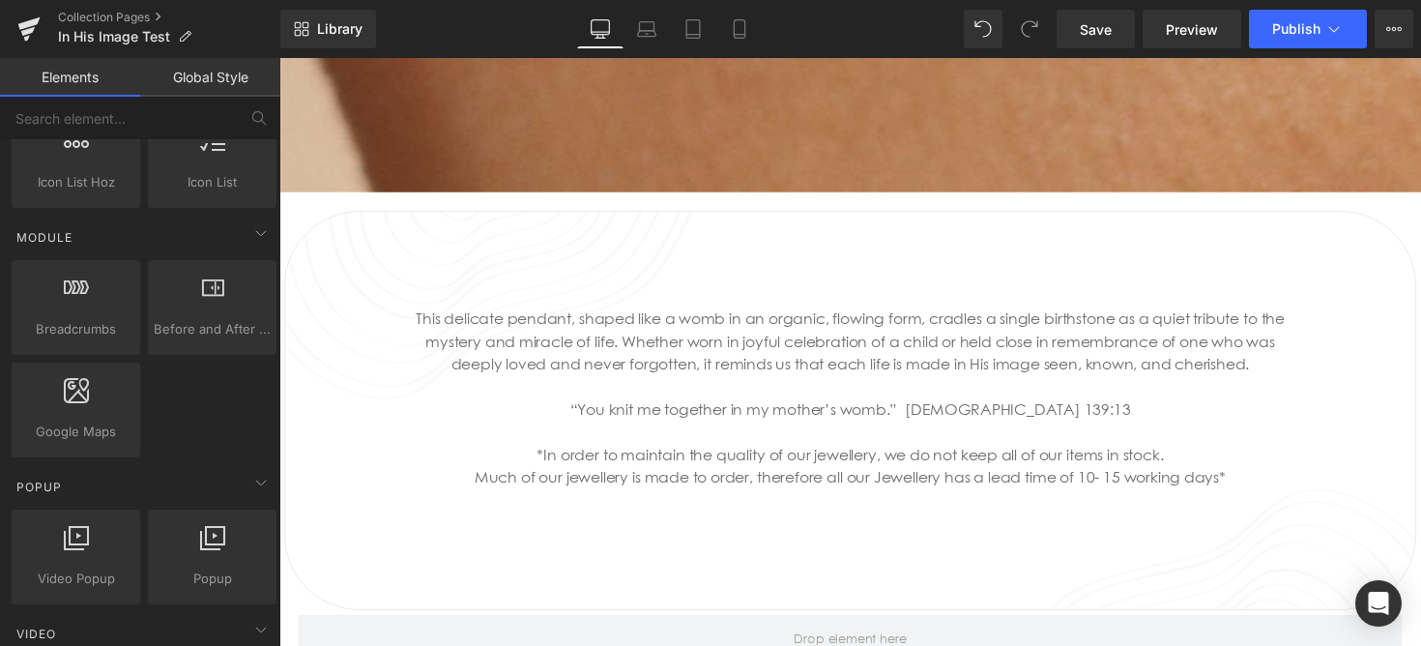
scroll to position [2139, 0]
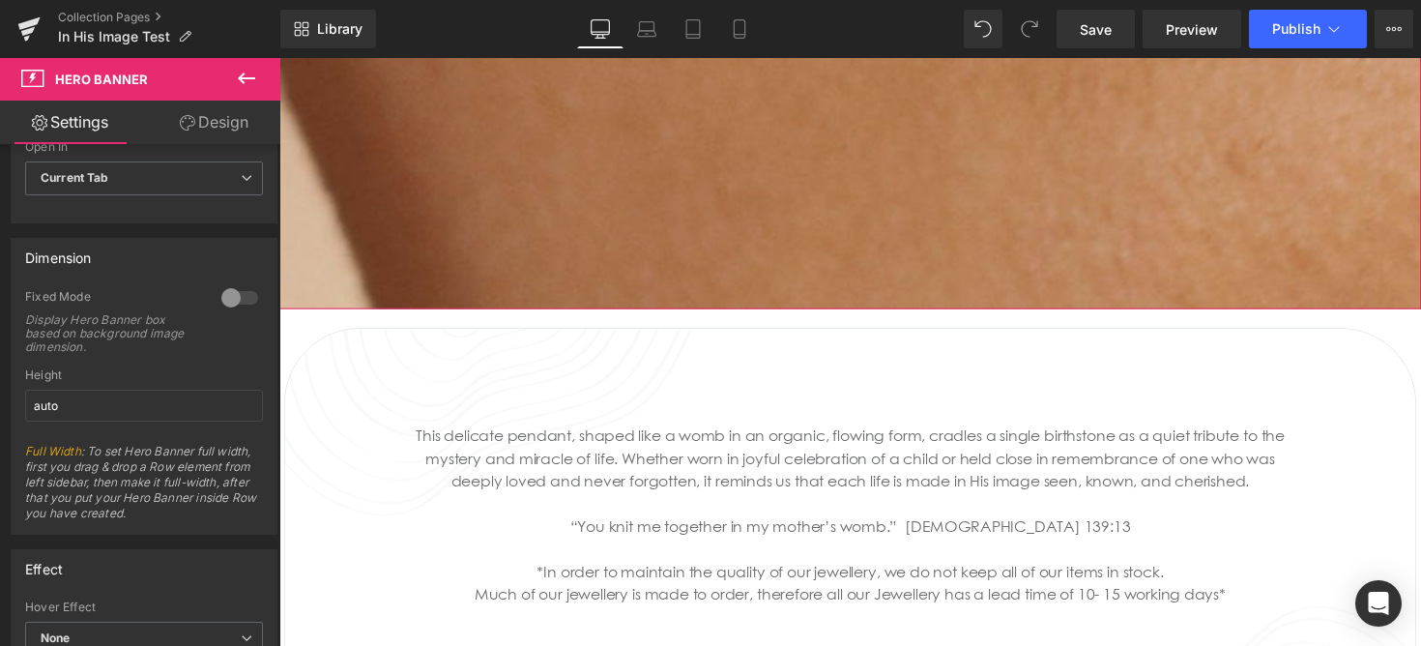
scroll to position [781, 0]
click at [236, 271] on div "Dimension 0 Fixed Mode Display Hero Banner box based on background image dimens…" at bounding box center [144, 380] width 267 height 297
click at [236, 279] on div at bounding box center [239, 291] width 46 height 31
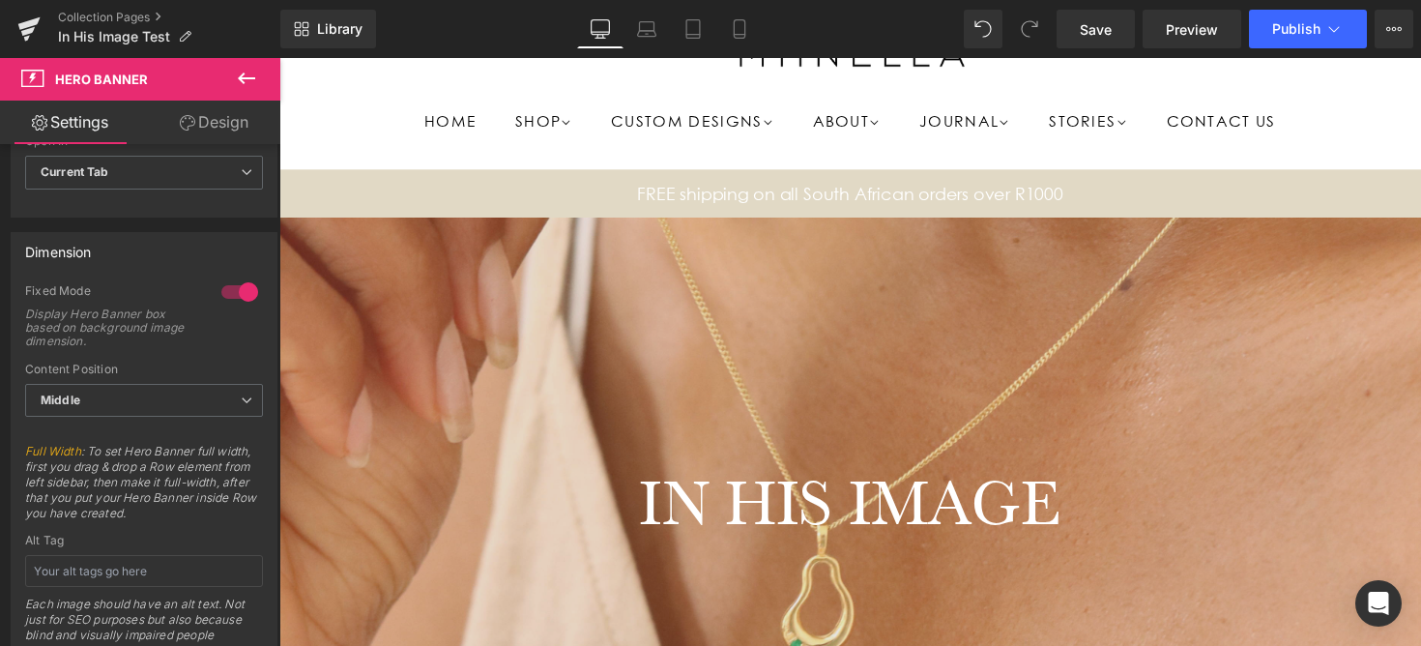
scroll to position [392, 0]
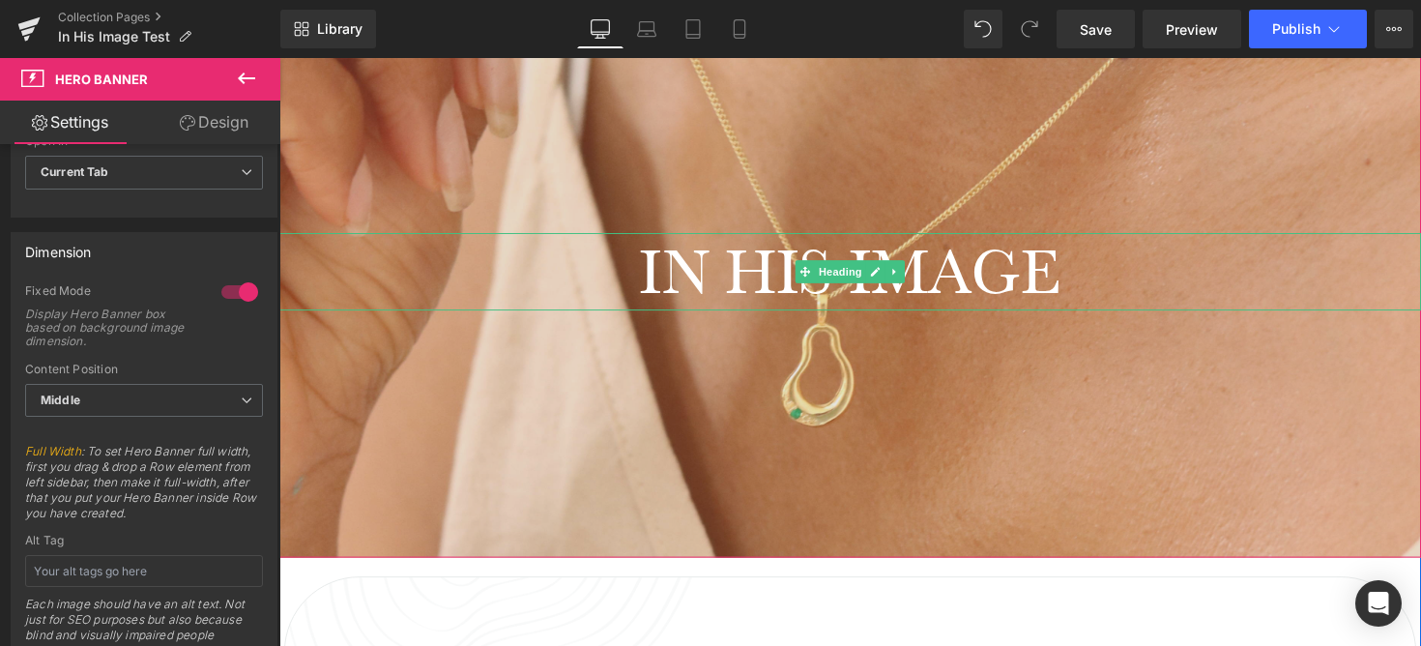
click at [981, 267] on h1 "IN HIS IMAGE" at bounding box center [863, 277] width 1169 height 79
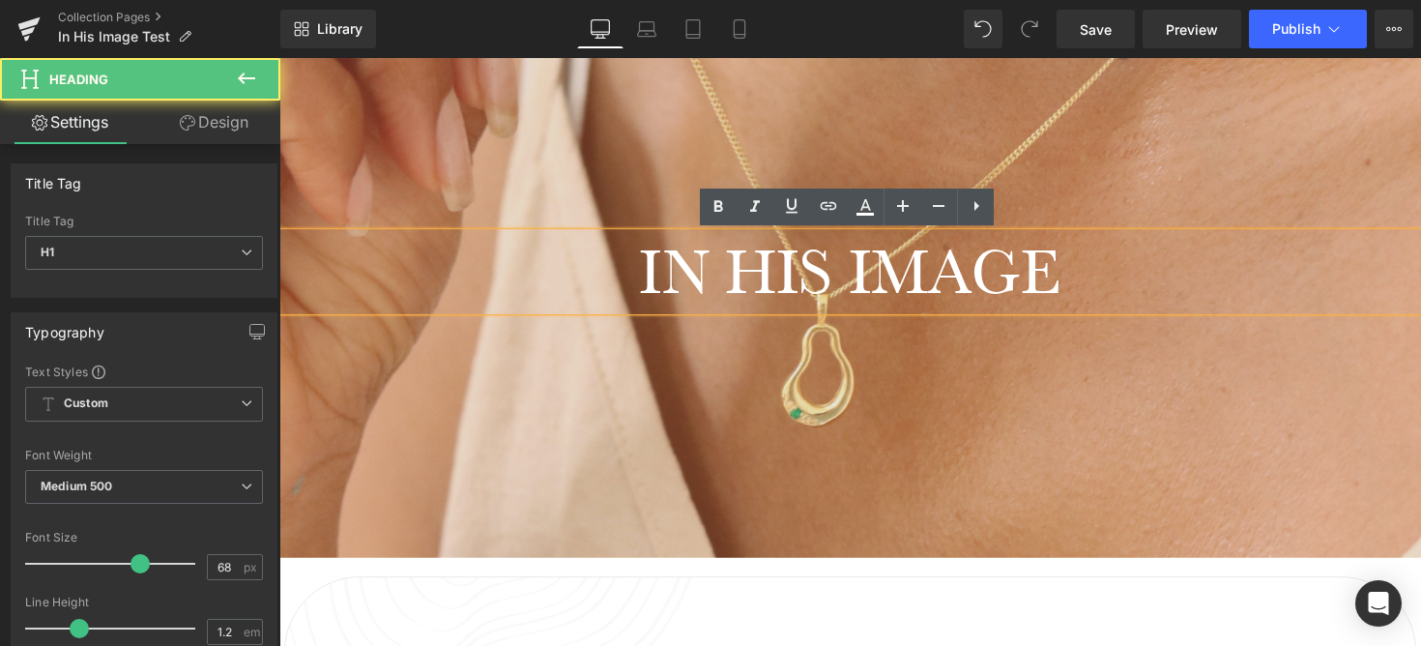
click at [1013, 197] on div "IN HIS IMAGE Heading" at bounding box center [863, 277] width 1169 height 585
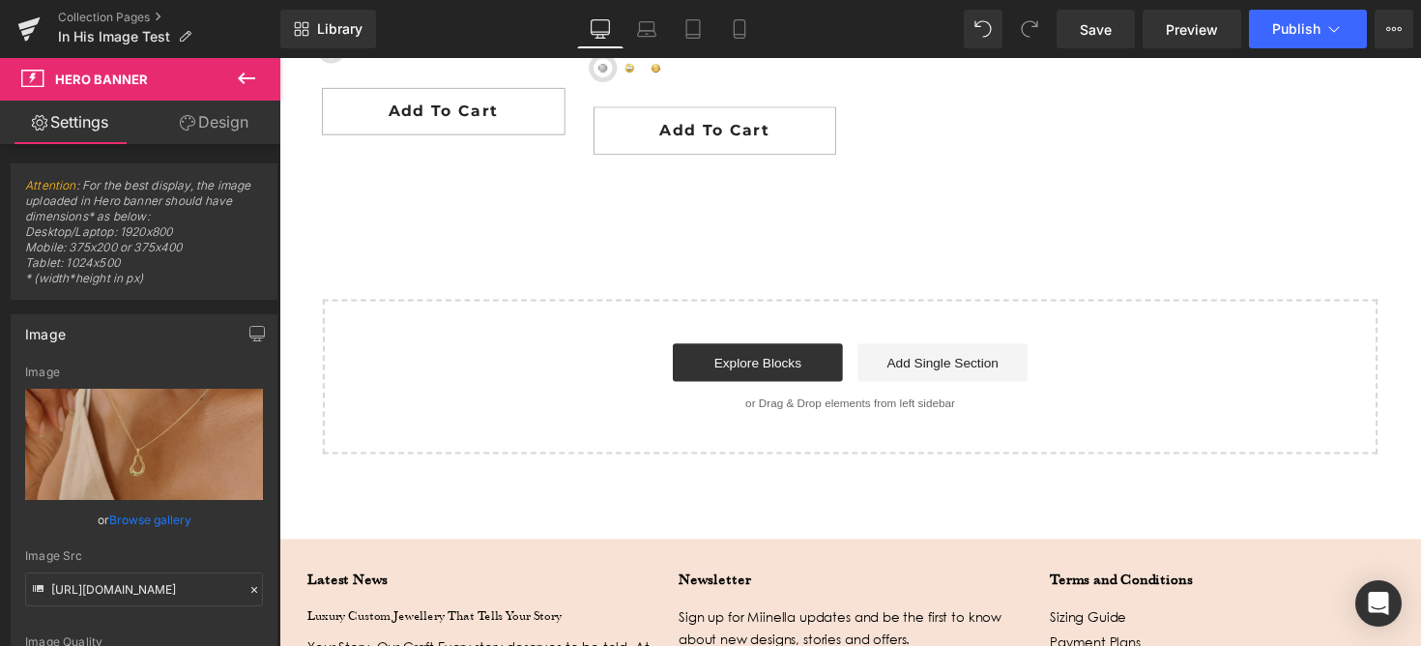
scroll to position [3660, 0]
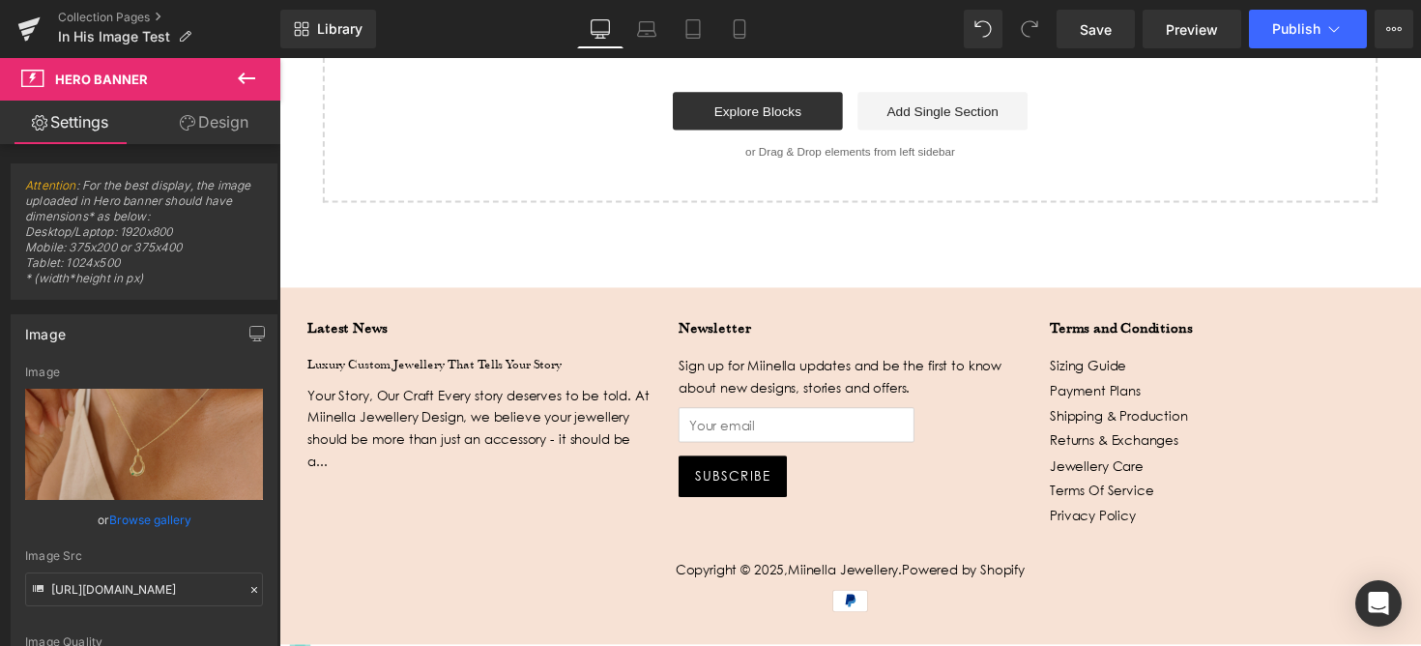
click at [591, 307] on footer "Latest News Luxury Custom Jewellery That Tells Your Story Your Story, Our Craft…" at bounding box center [863, 475] width 1169 height 365
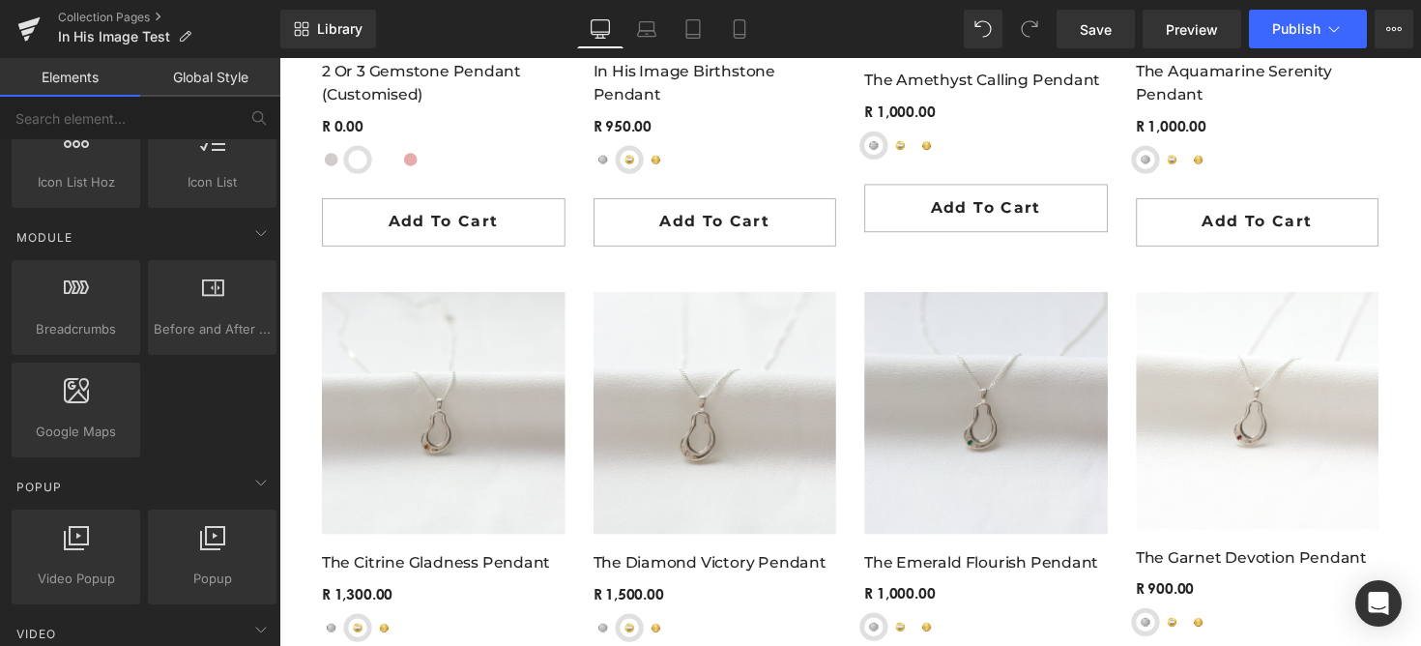
scroll to position [1437, 0]
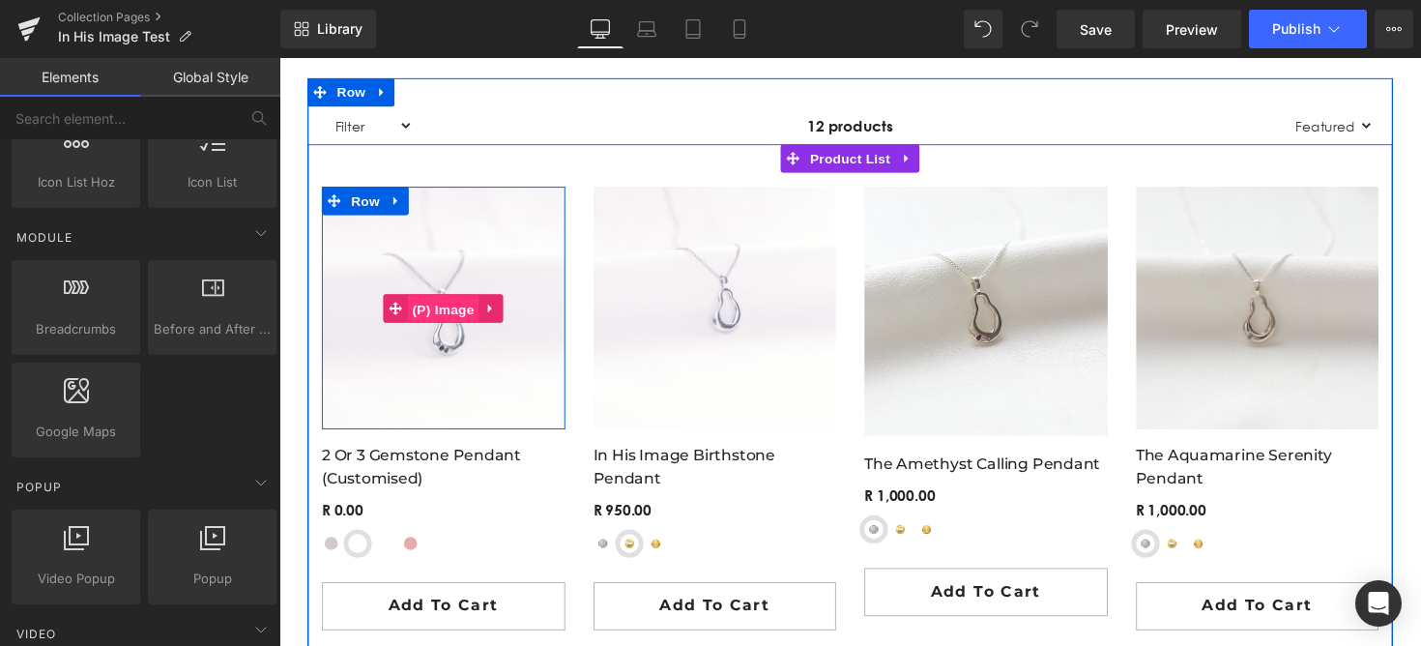
click at [418, 306] on span "(P) Image" at bounding box center [447, 315] width 73 height 29
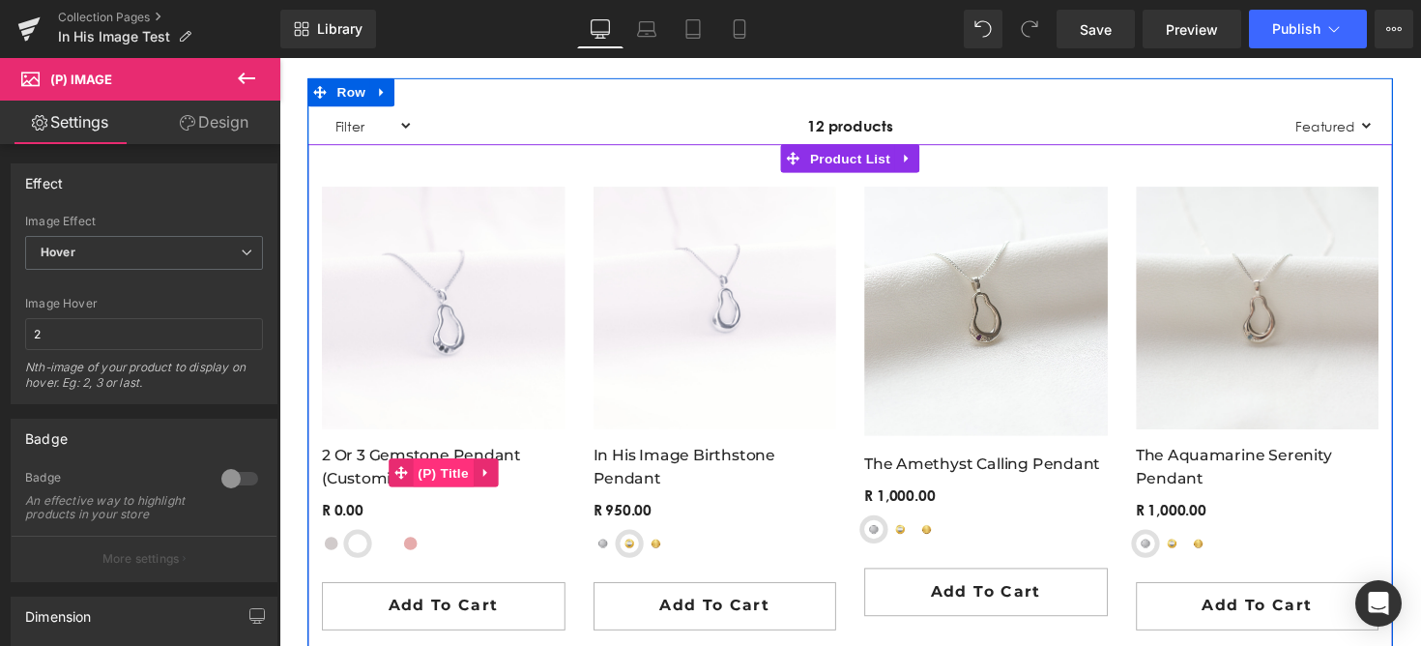
click at [438, 472] on span "(P) Title" at bounding box center [448, 482] width 62 height 29
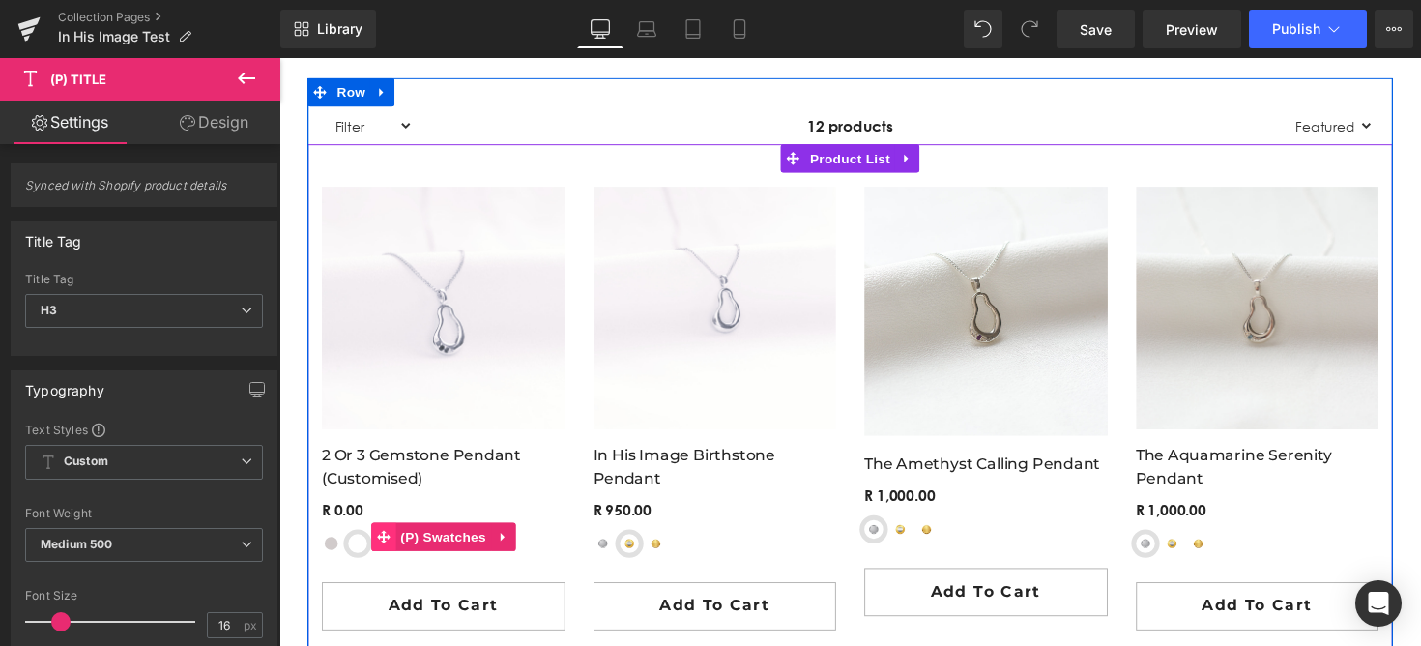
click at [378, 554] on span at bounding box center [385, 547] width 25 height 29
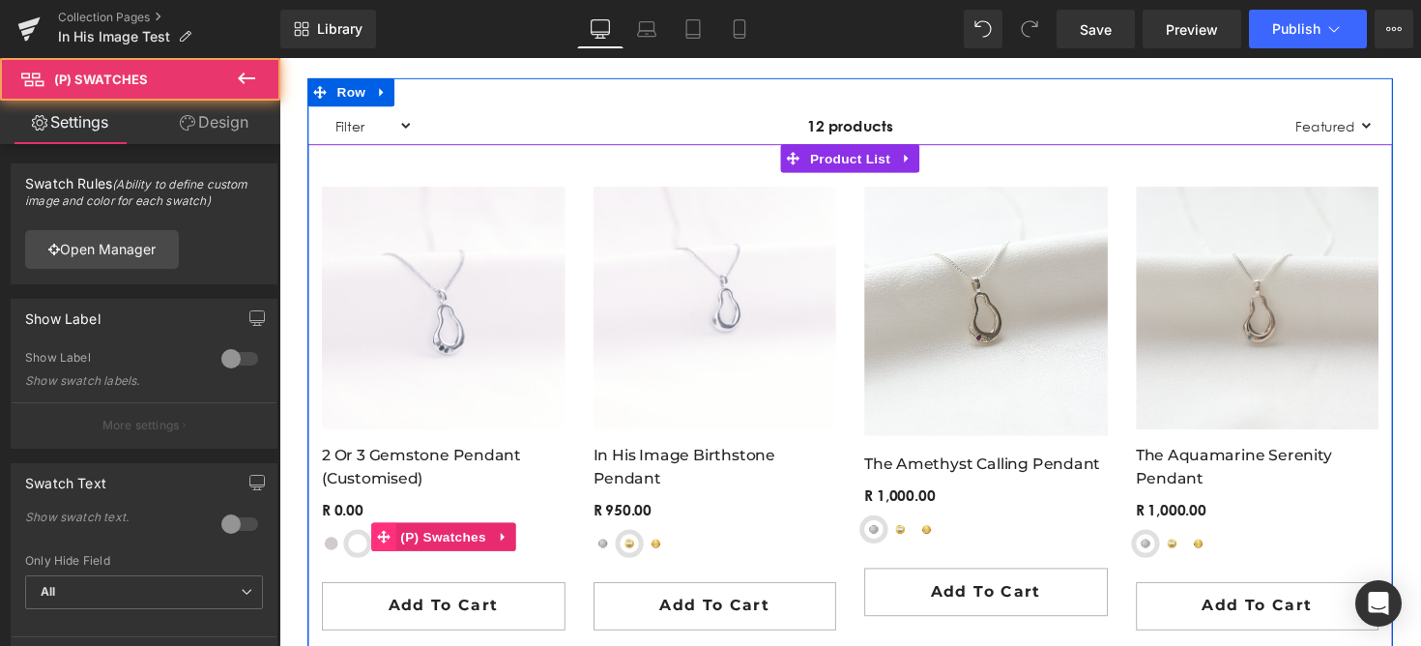
click at [380, 555] on span at bounding box center [385, 547] width 25 height 29
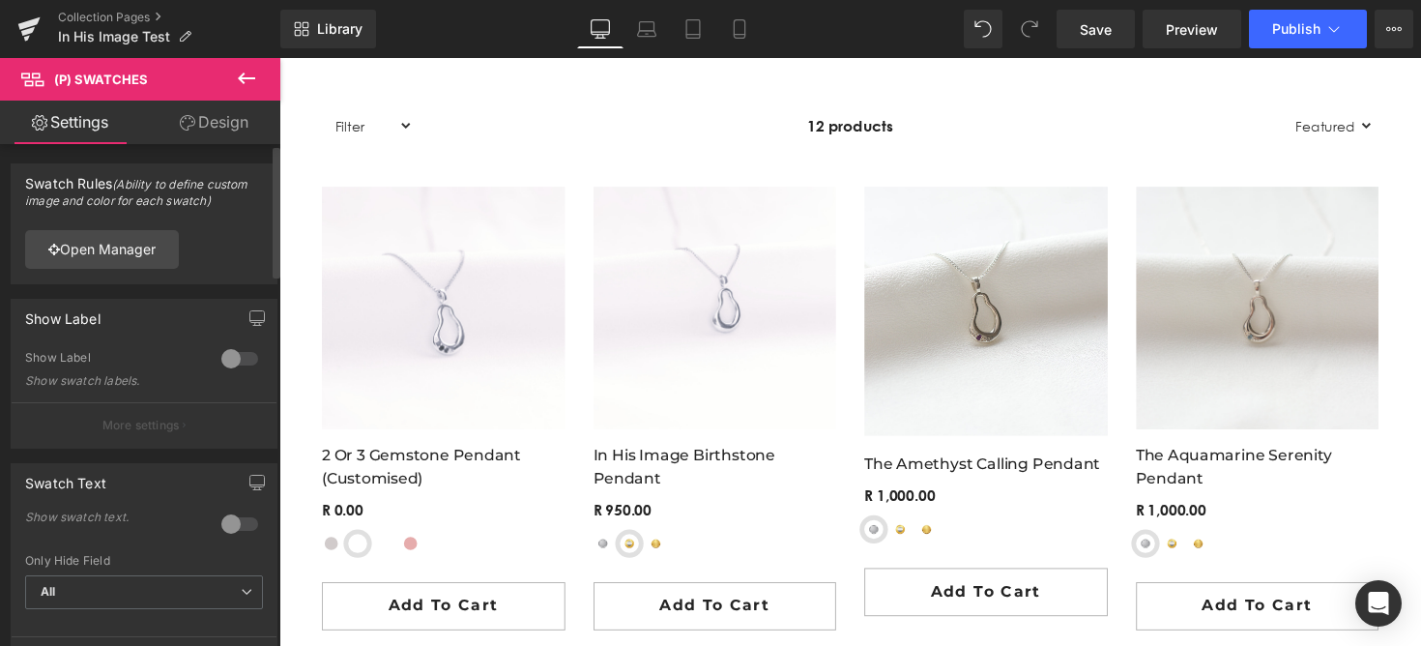
click at [232, 361] on div at bounding box center [239, 358] width 46 height 31
click at [231, 360] on div at bounding box center [239, 358] width 46 height 31
click at [241, 526] on div at bounding box center [239, 523] width 46 height 31
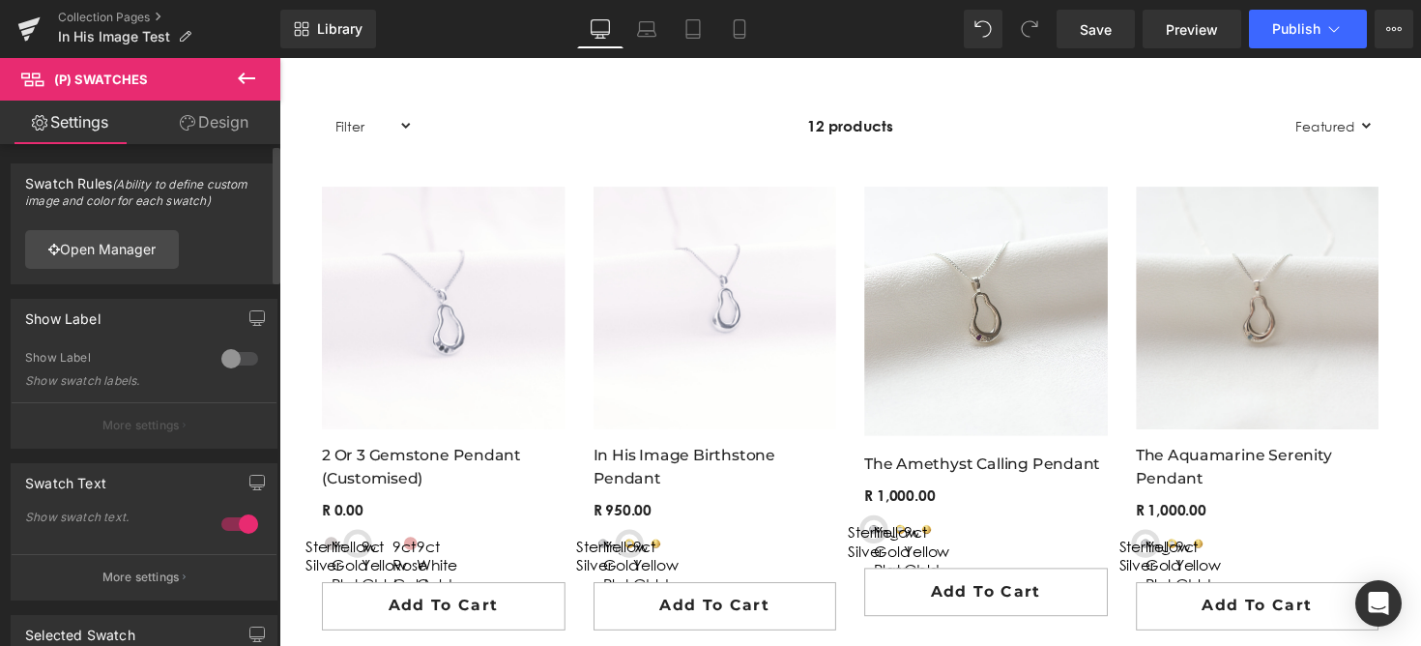
click at [239, 522] on div at bounding box center [239, 523] width 46 height 31
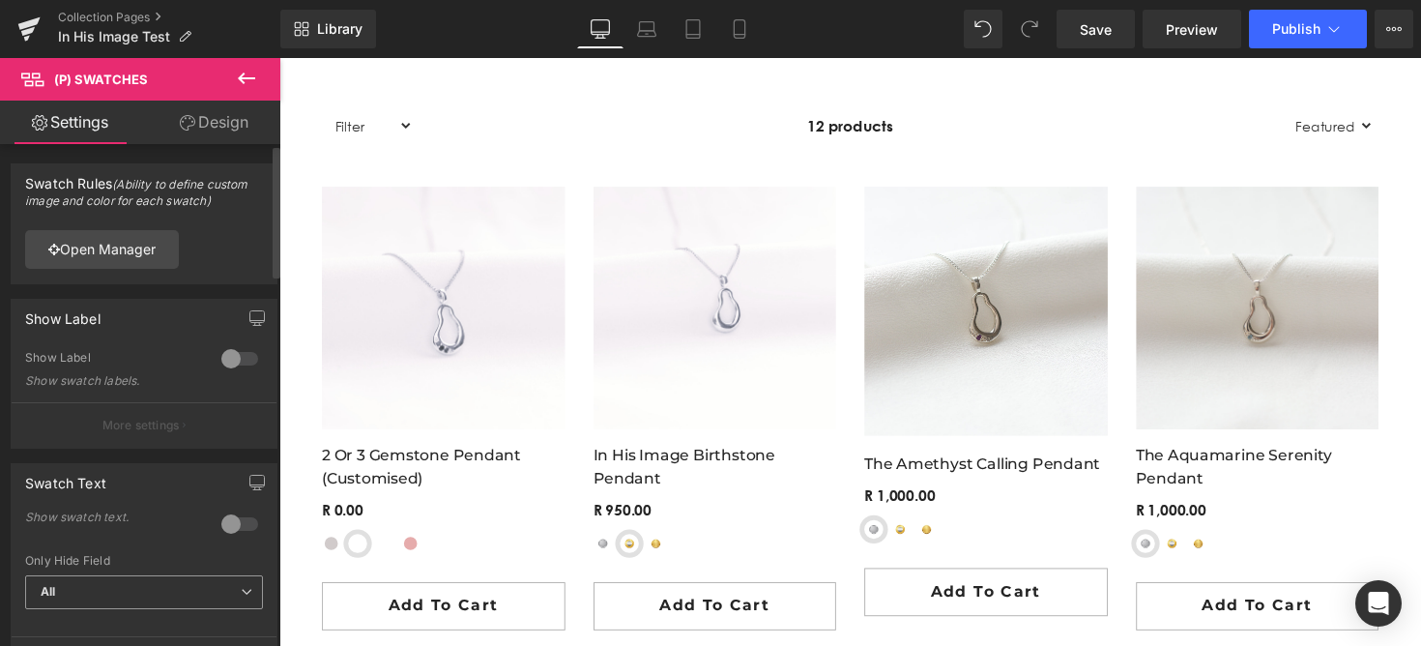
click at [167, 586] on span "All" at bounding box center [144, 592] width 238 height 34
click at [154, 609] on div "All All Metal Size Material Other" at bounding box center [140, 596] width 230 height 43
click at [149, 564] on div "Only Hide Field" at bounding box center [140, 561] width 230 height 14
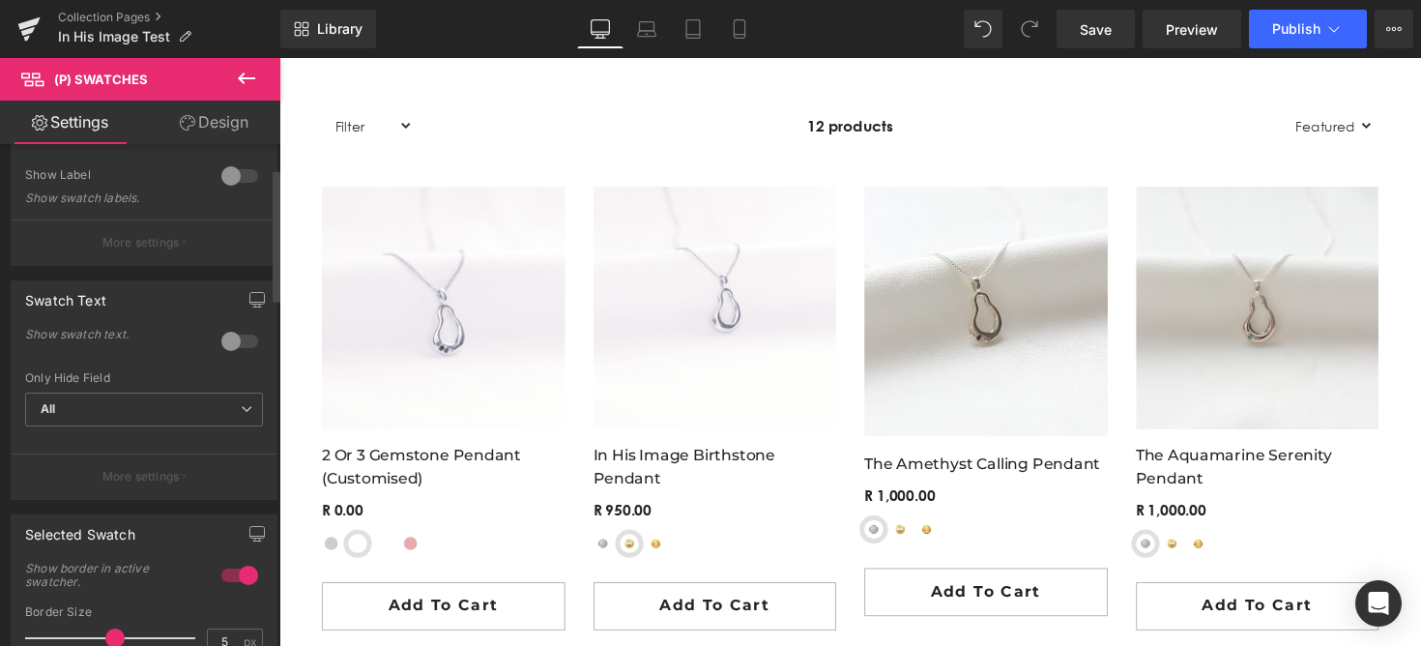
scroll to position [274, 0]
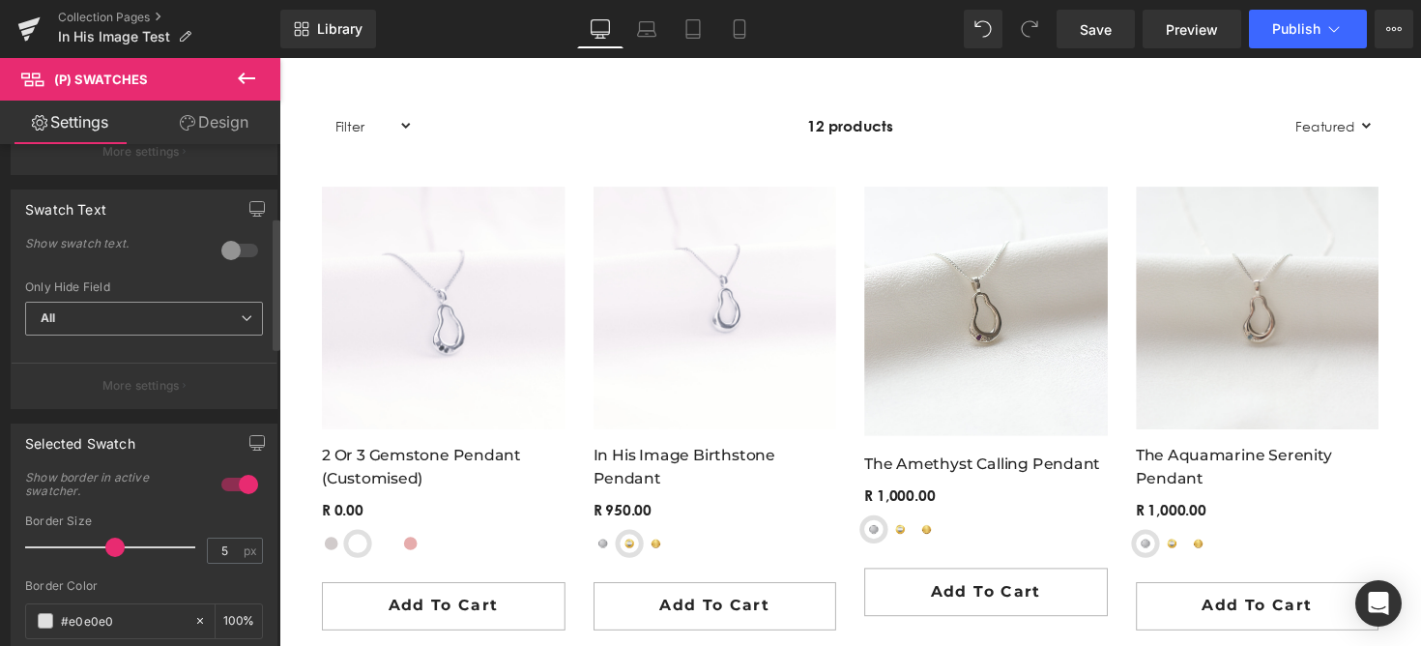
click at [202, 319] on span "All" at bounding box center [144, 319] width 238 height 34
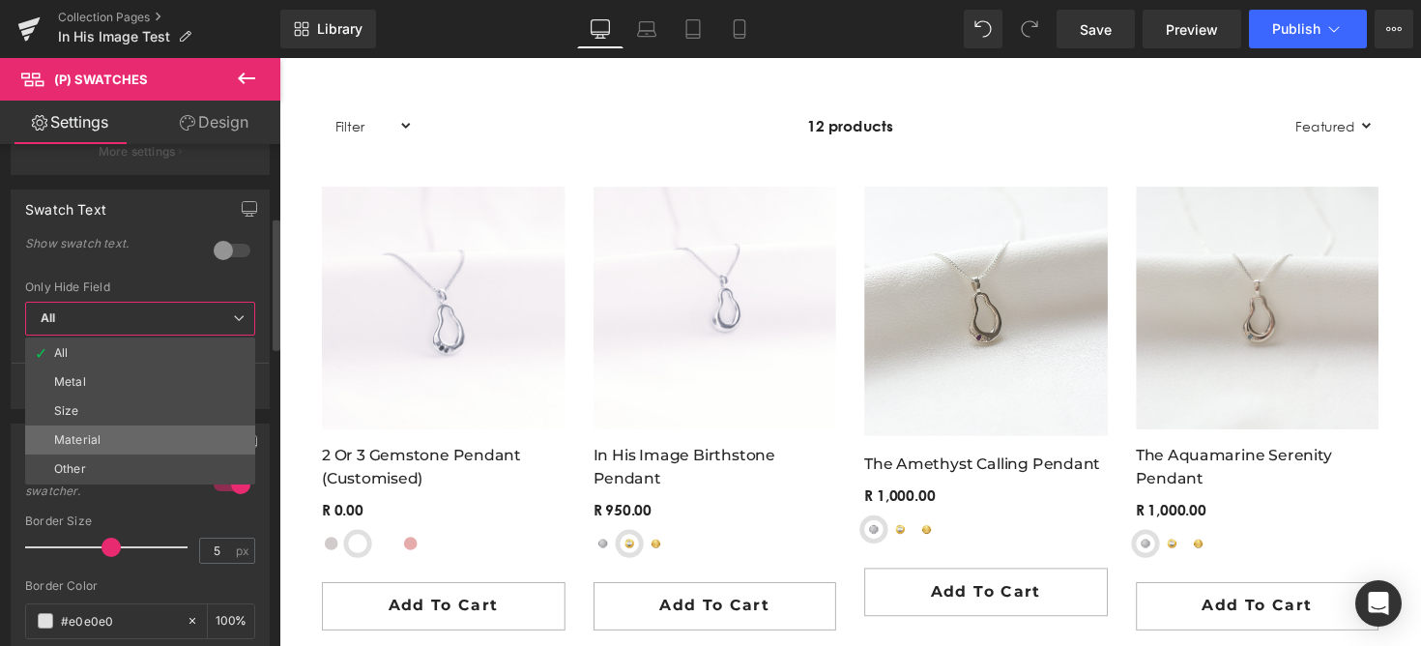
click at [158, 429] on li "Material" at bounding box center [140, 439] width 230 height 29
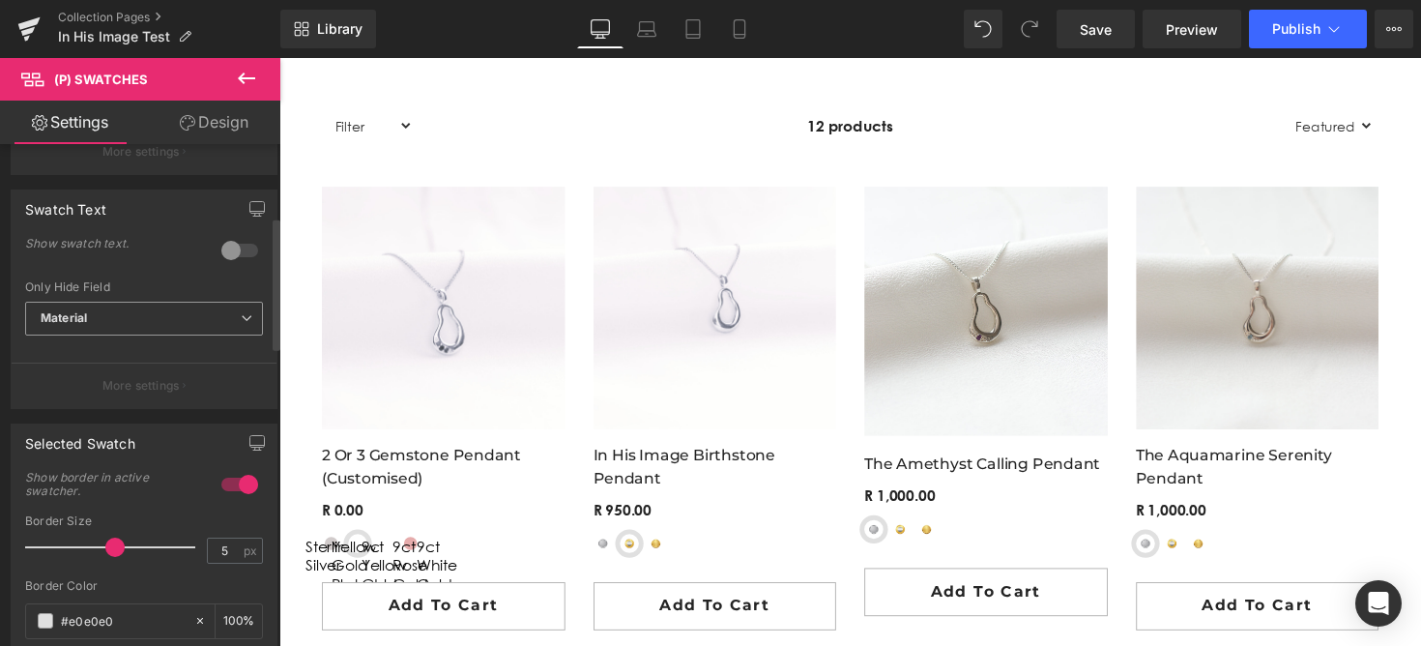
click at [183, 320] on span "Material" at bounding box center [144, 319] width 238 height 34
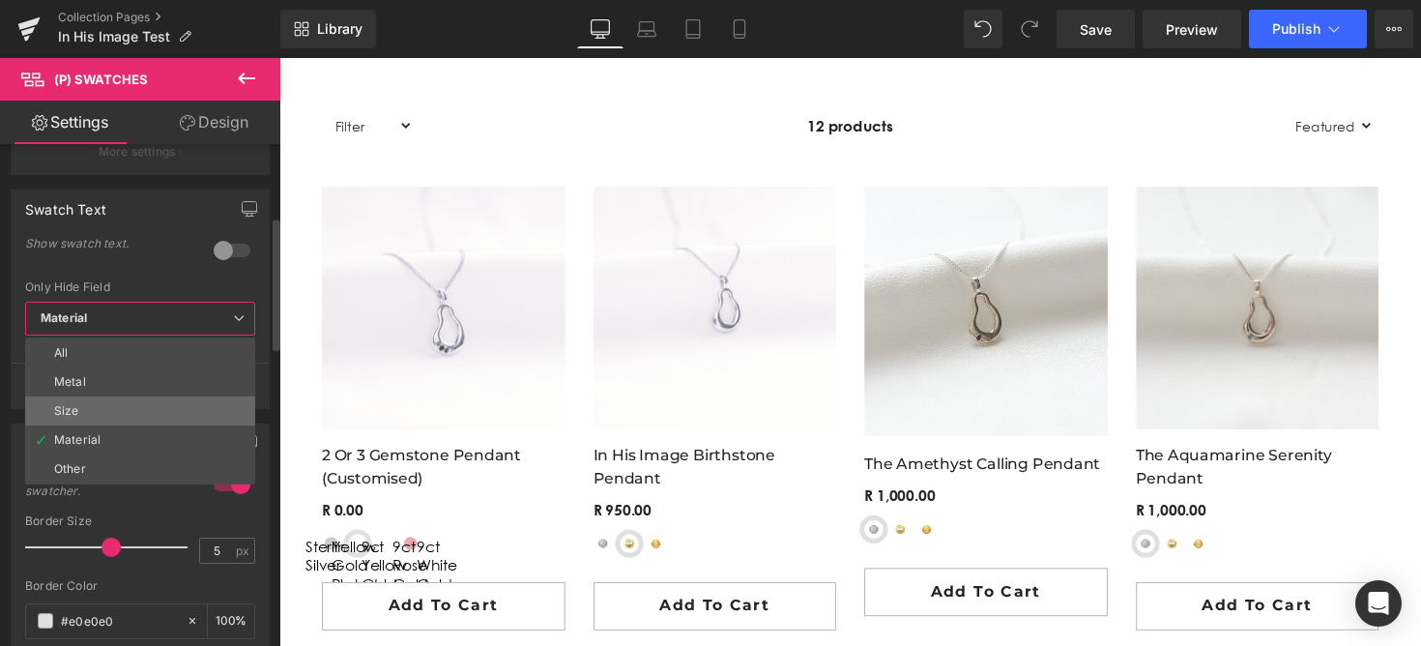
click at [155, 402] on li "Size" at bounding box center [140, 410] width 230 height 29
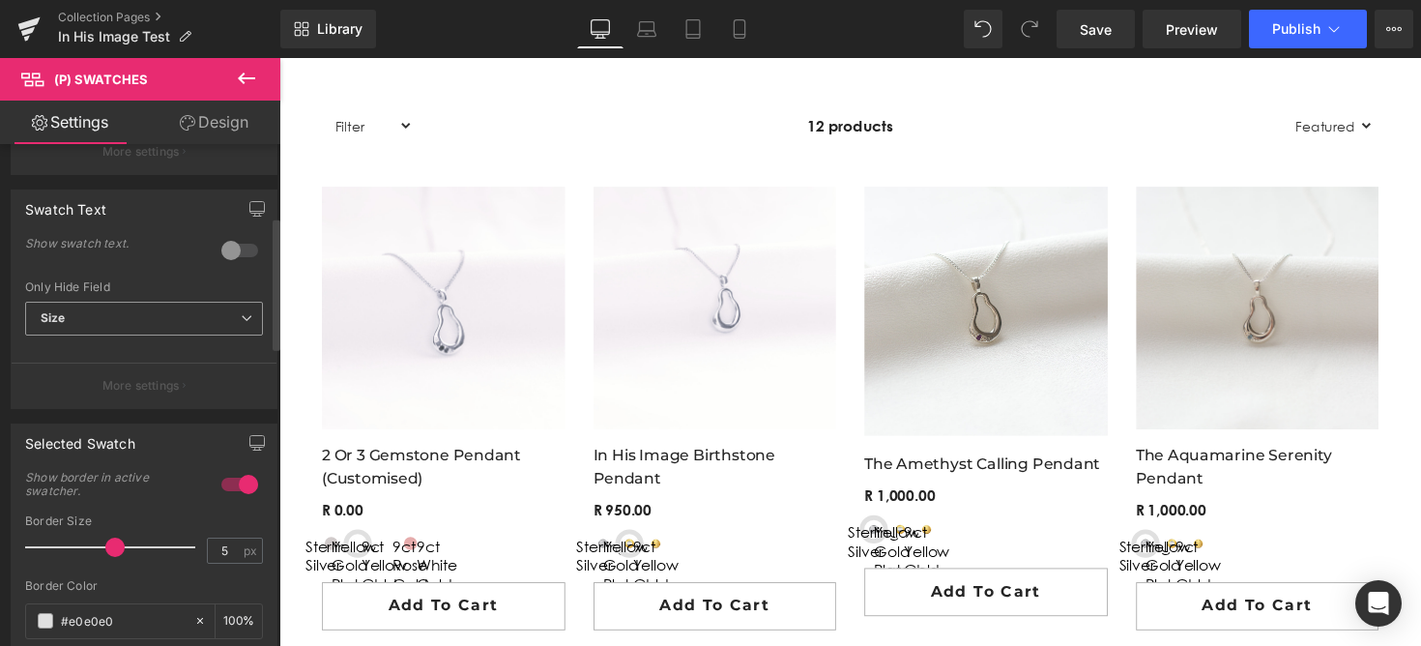
click at [175, 311] on span "Size" at bounding box center [144, 319] width 238 height 34
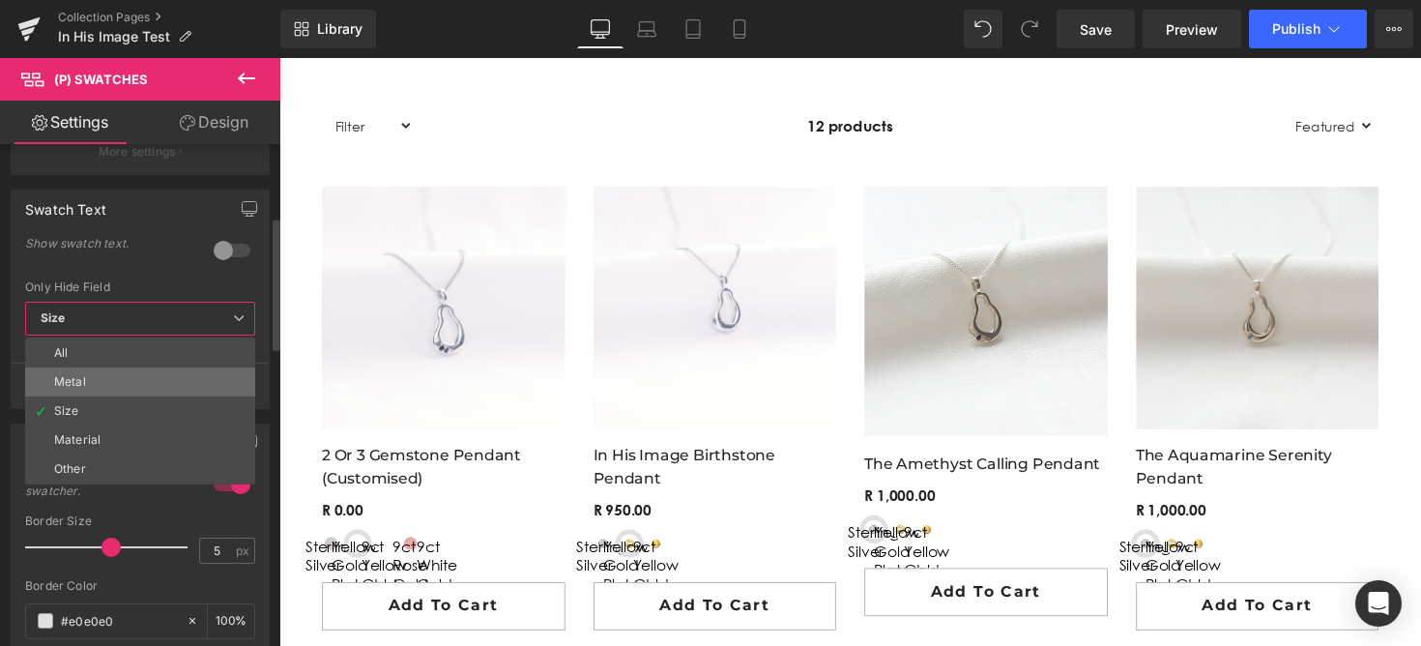
click at [160, 387] on li "Metal" at bounding box center [140, 381] width 230 height 29
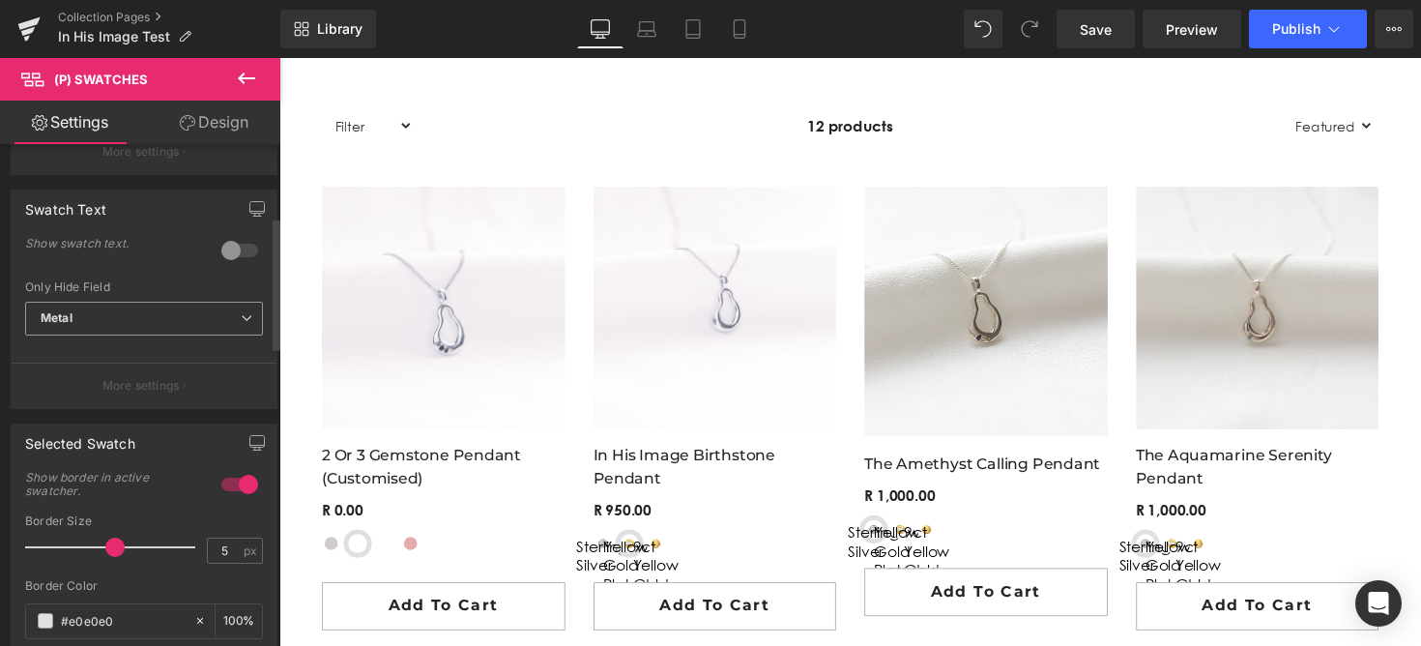
click at [167, 313] on span "Metal" at bounding box center [144, 319] width 238 height 34
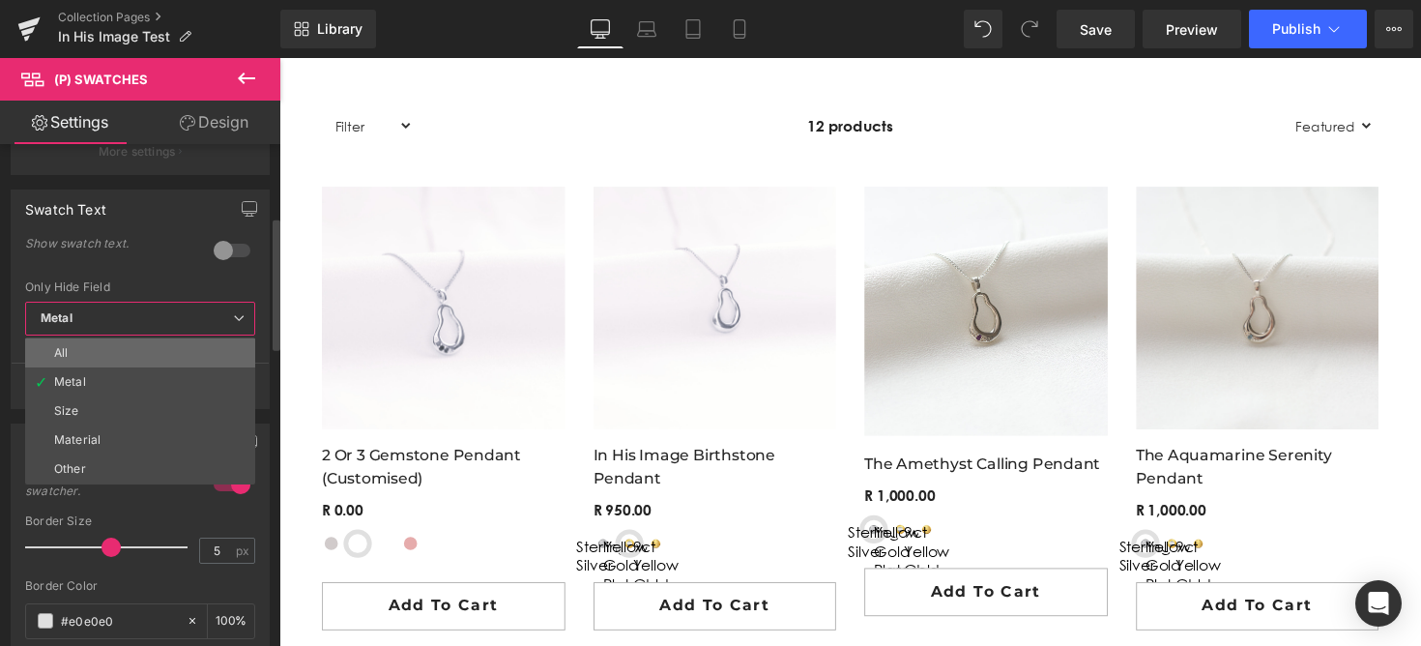
click at [151, 344] on li "All" at bounding box center [140, 352] width 230 height 29
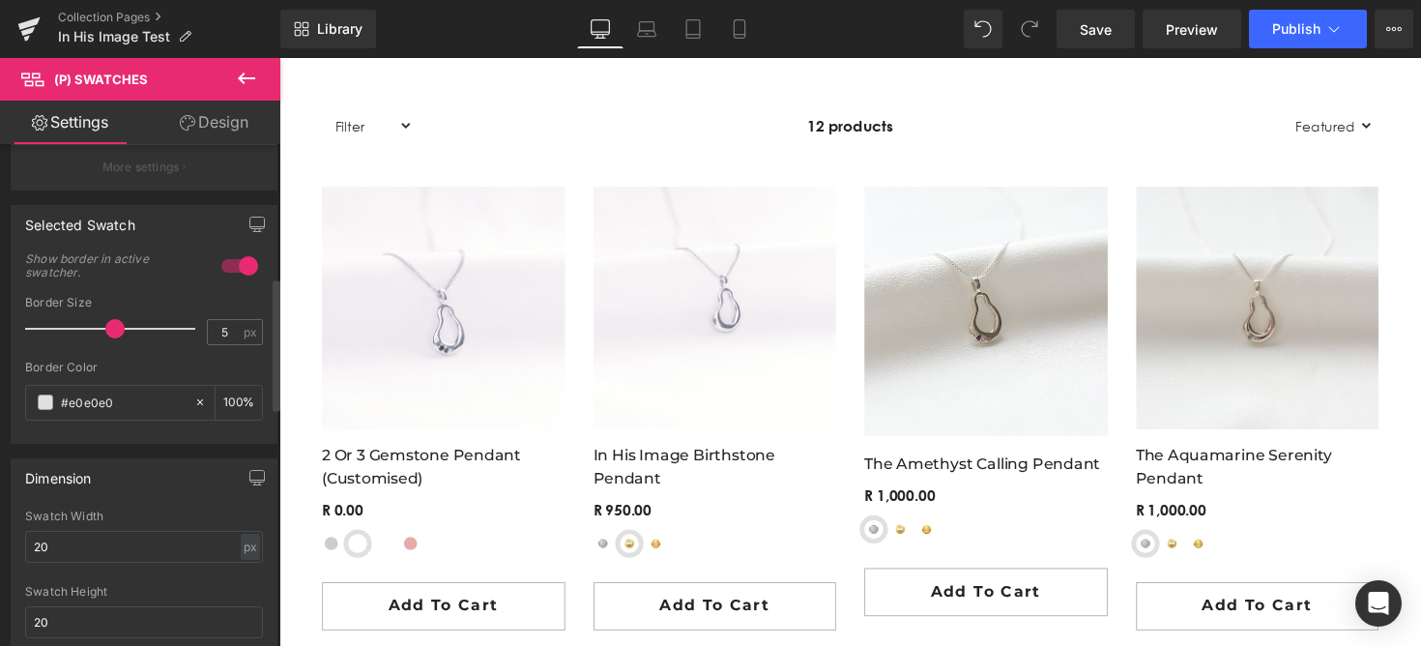
scroll to position [503, 0]
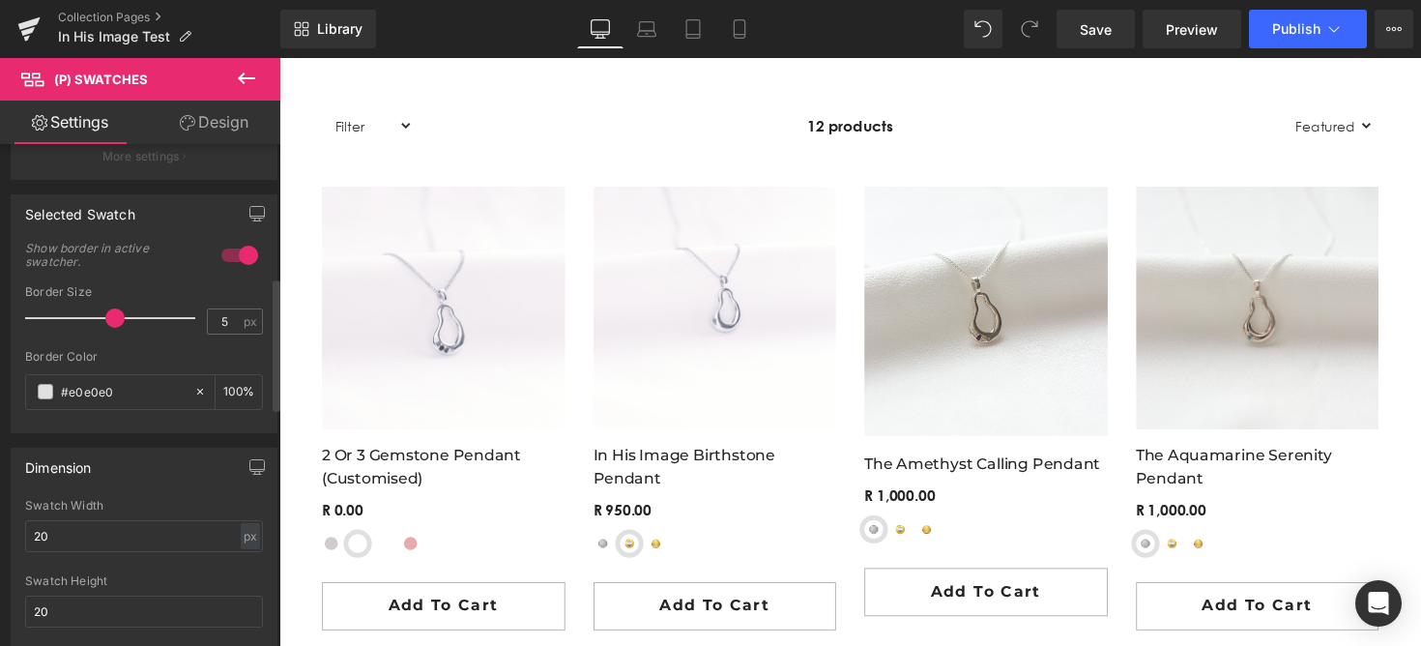
click at [226, 245] on div at bounding box center [239, 255] width 46 height 31
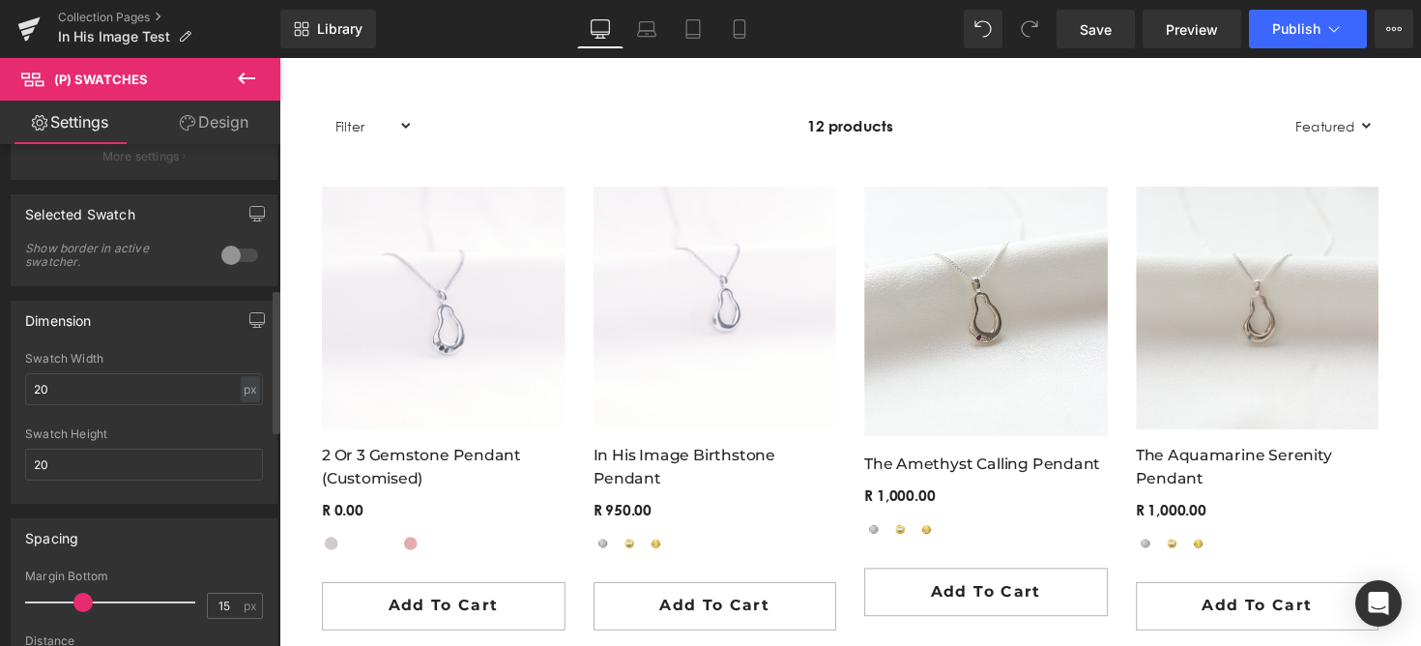
click at [226, 251] on div at bounding box center [239, 255] width 46 height 31
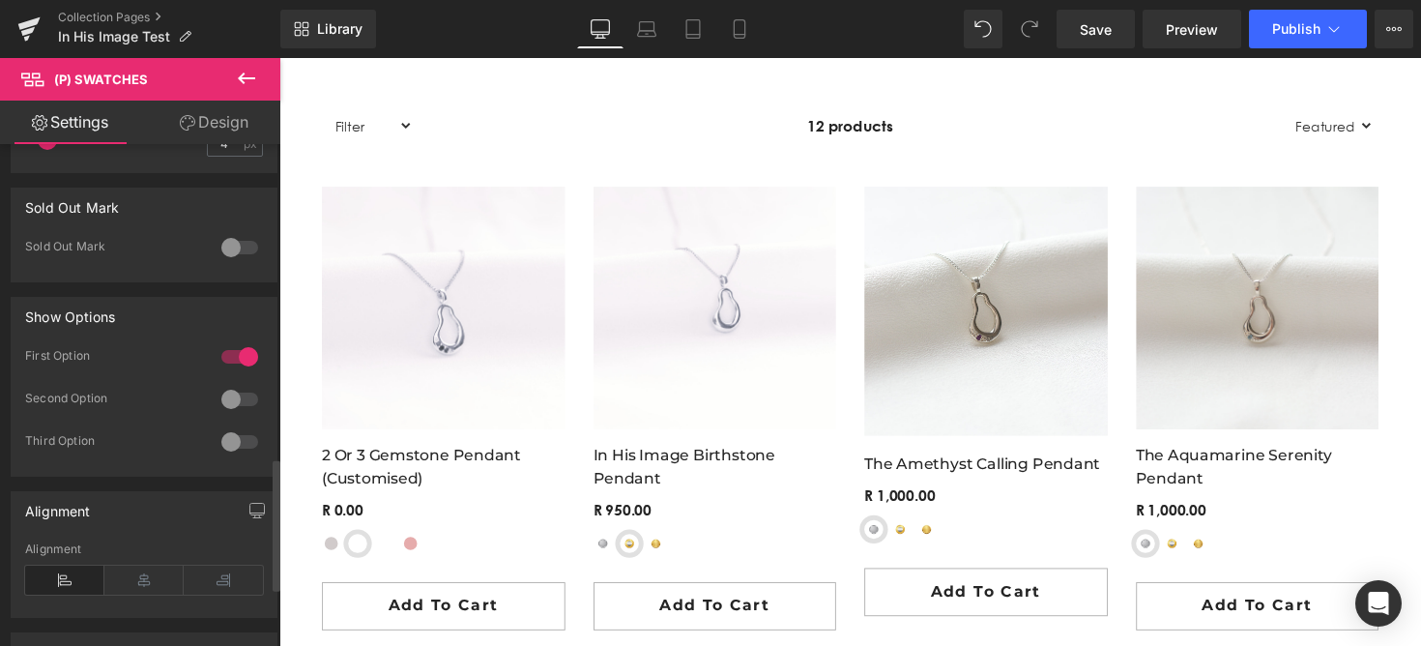
scroll to position [1183, 0]
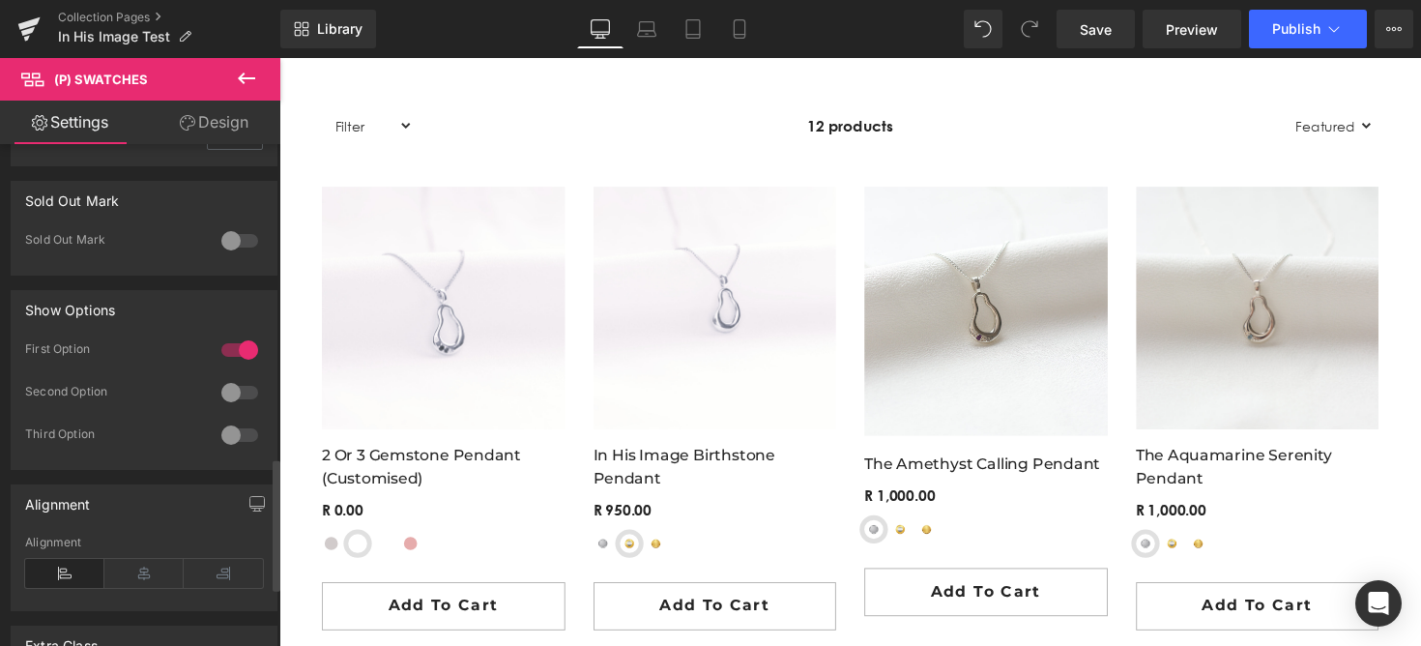
click at [227, 392] on div at bounding box center [239, 392] width 46 height 31
click at [234, 415] on div "Second Option" at bounding box center [144, 405] width 238 height 43
click at [235, 421] on div at bounding box center [239, 434] width 46 height 31
click at [235, 392] on div at bounding box center [239, 392] width 46 height 31
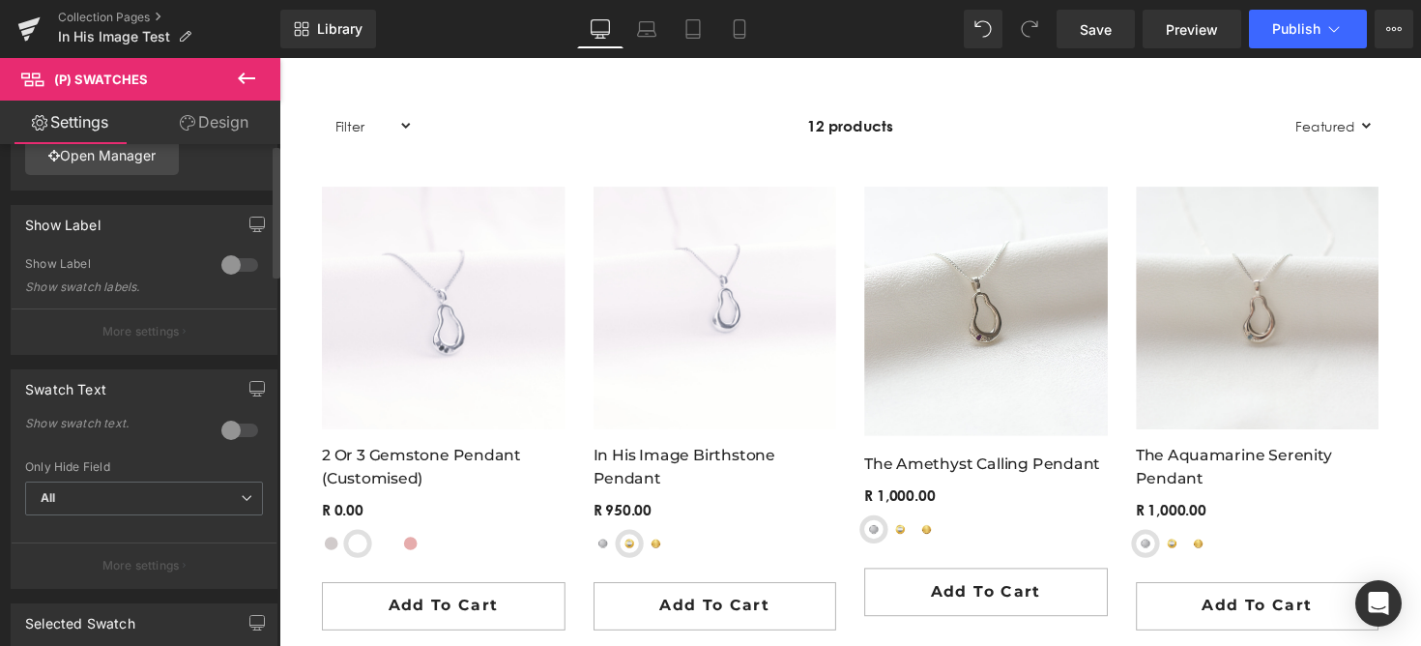
scroll to position [0, 0]
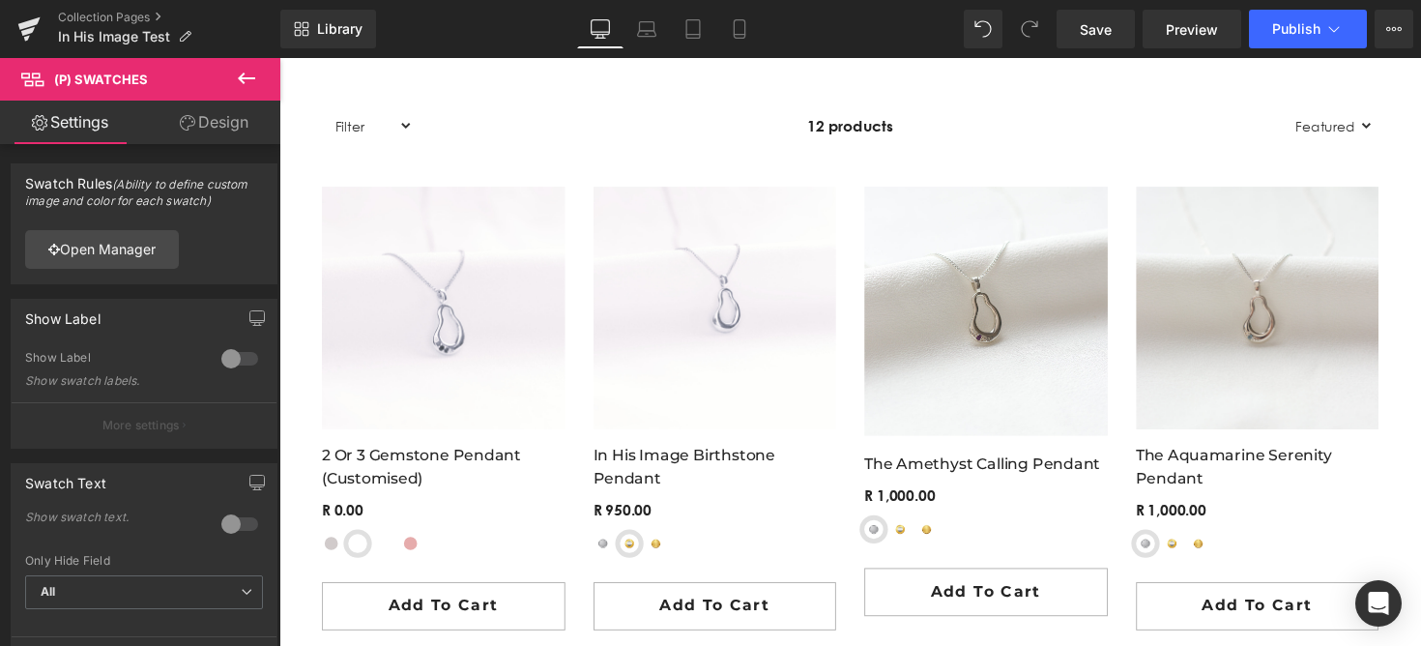
click at [226, 110] on link "Design" at bounding box center [214, 122] width 140 height 43
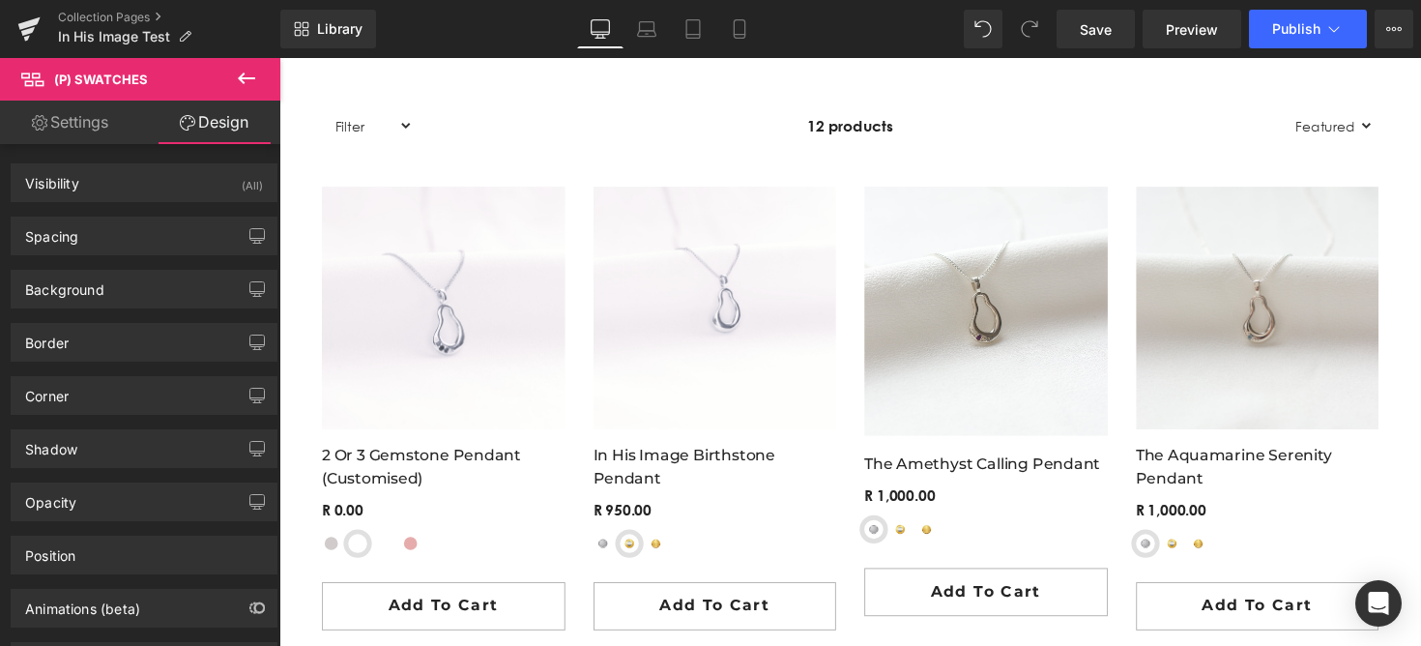
click at [80, 126] on link "Settings" at bounding box center [70, 122] width 140 height 43
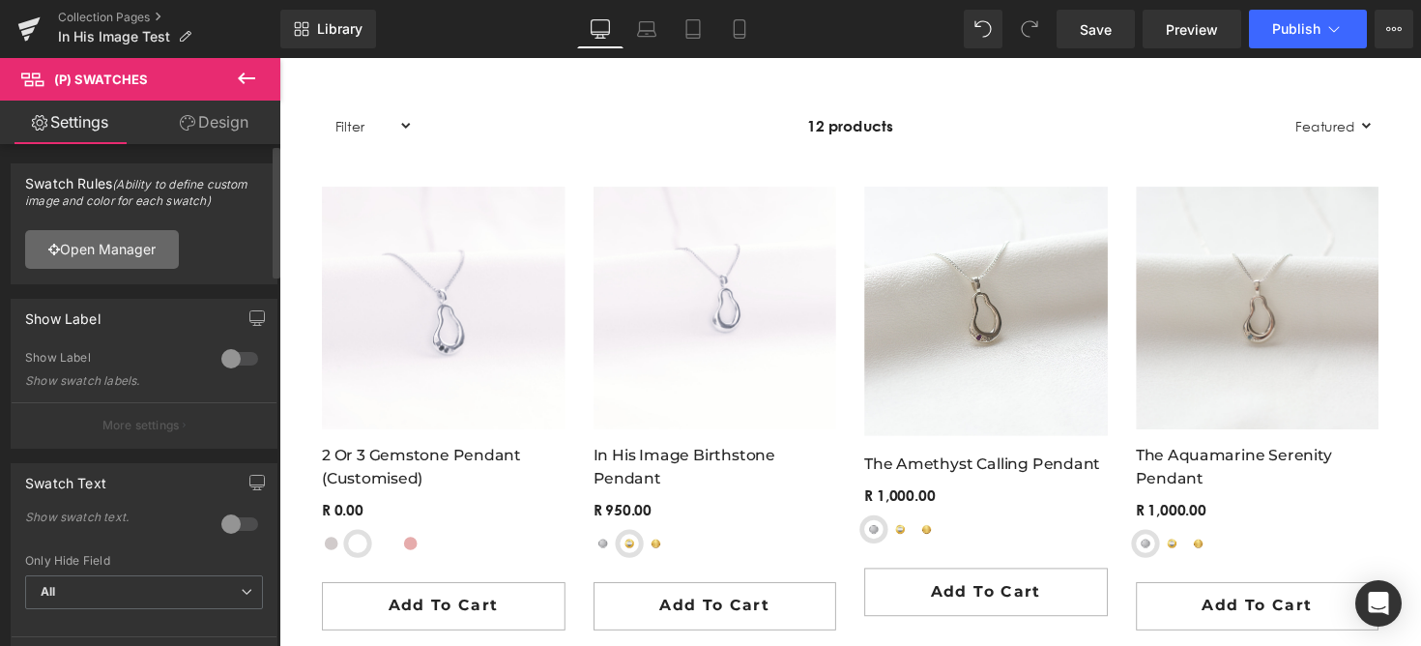
click at [87, 265] on link "Open Manager" at bounding box center [102, 249] width 154 height 39
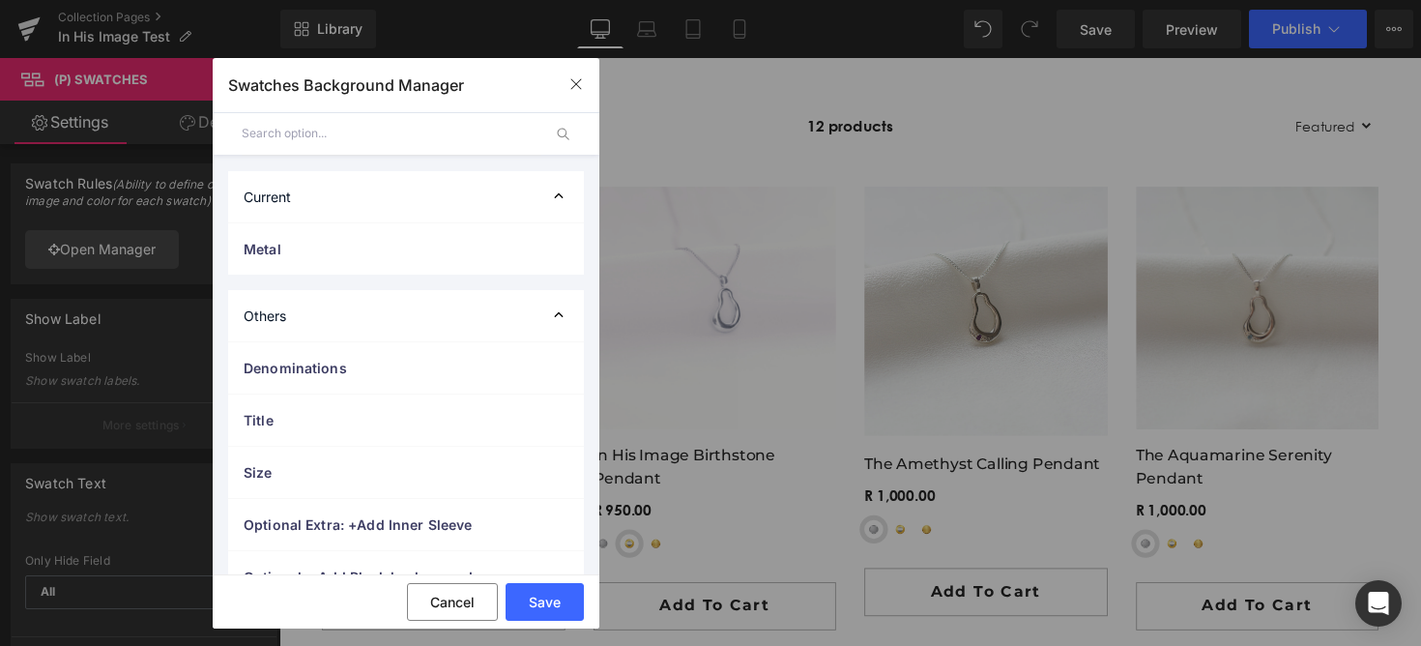
click at [340, 311] on div "Others" at bounding box center [406, 315] width 356 height 51
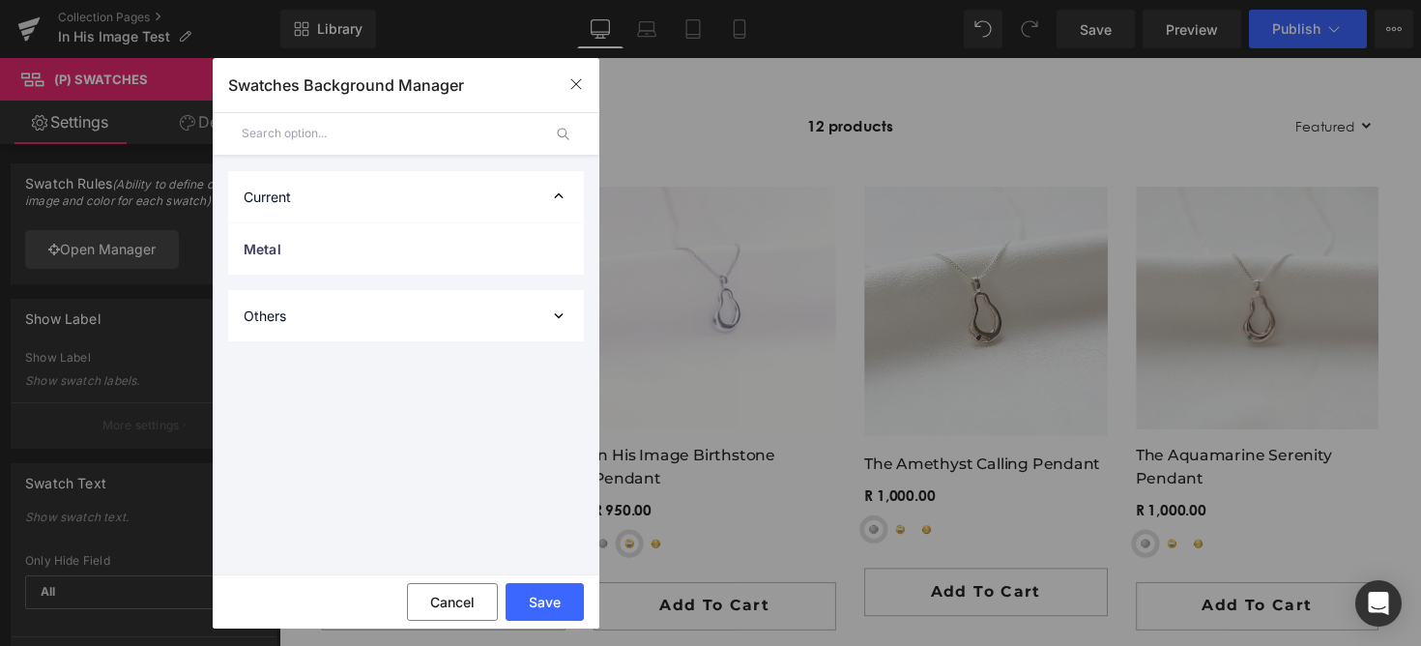
click at [340, 311] on div "Others" at bounding box center [406, 315] width 356 height 51
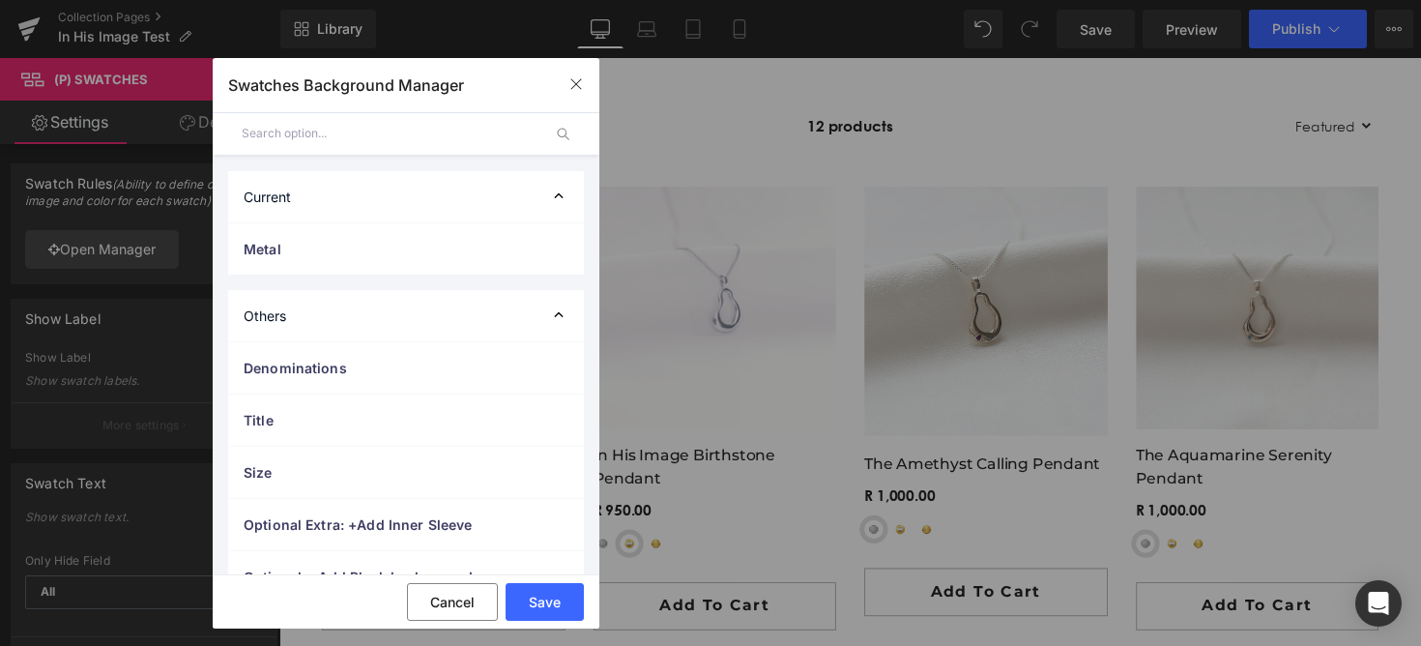
click at [340, 311] on div "Others" at bounding box center [406, 315] width 356 height 51
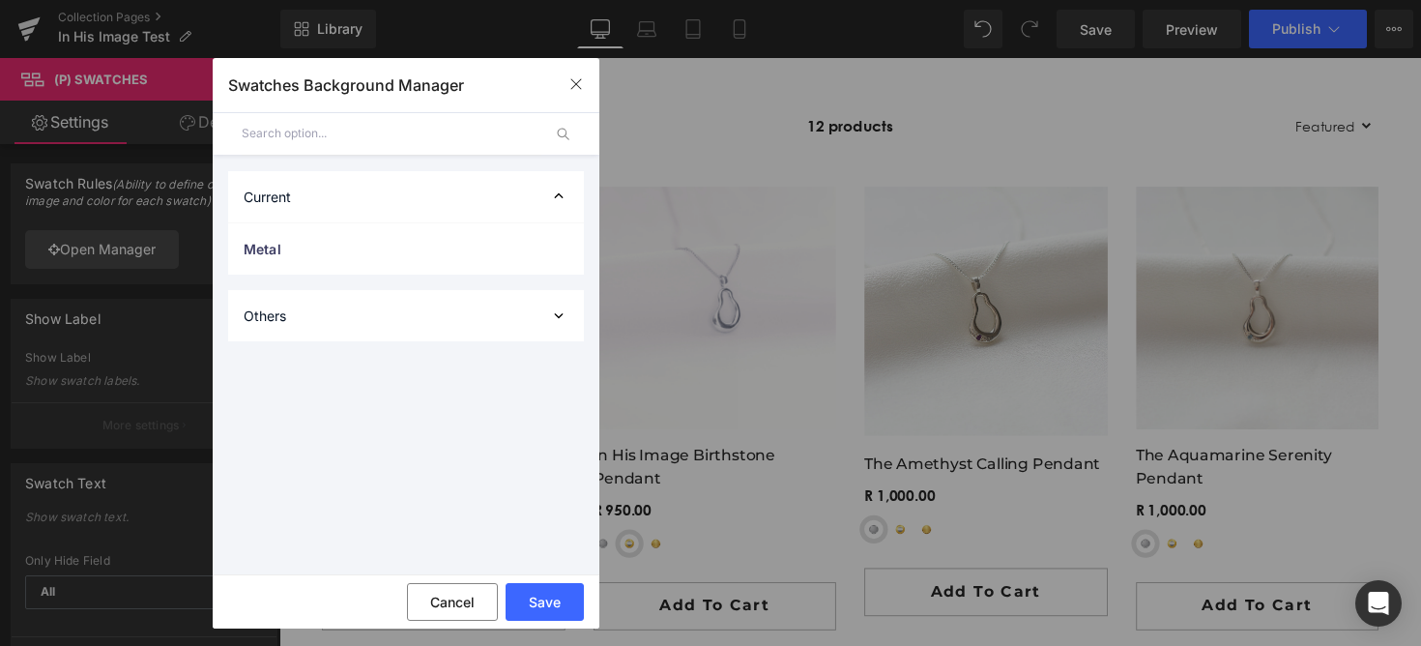
click at [379, 212] on div "Current" at bounding box center [406, 196] width 356 height 51
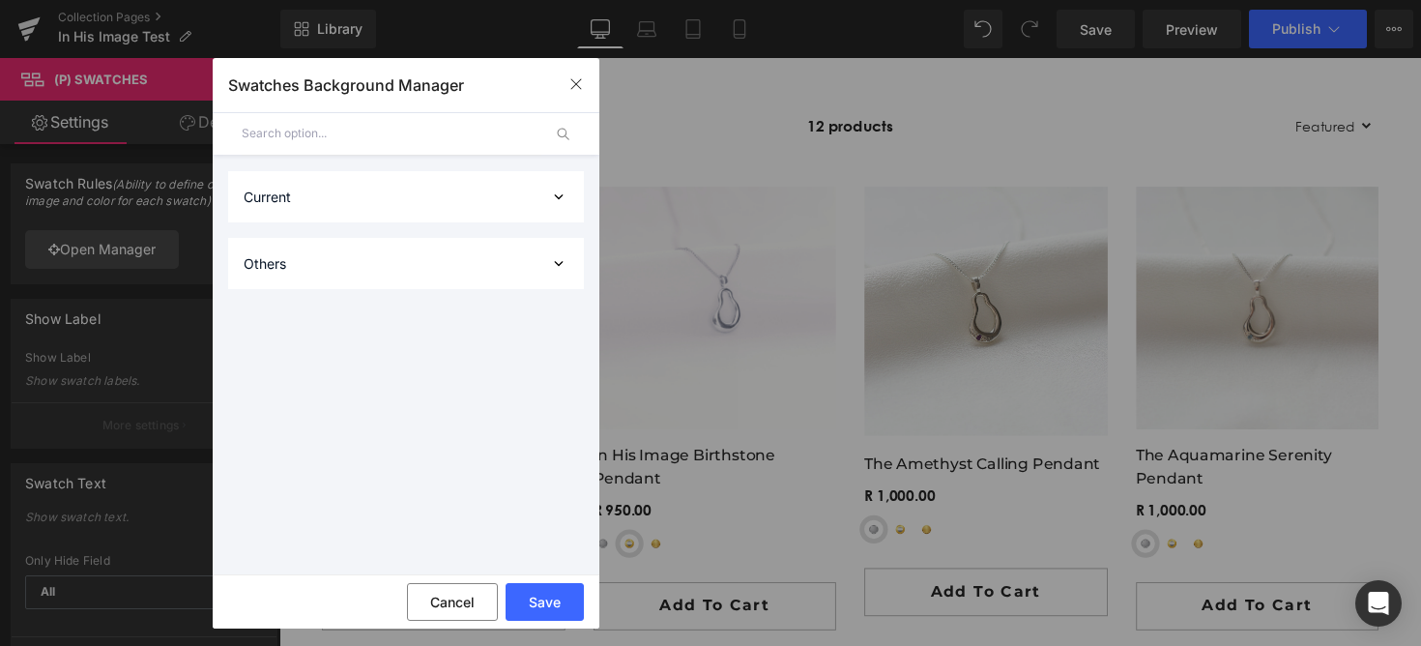
click at [397, 208] on div "Current" at bounding box center [406, 196] width 356 height 51
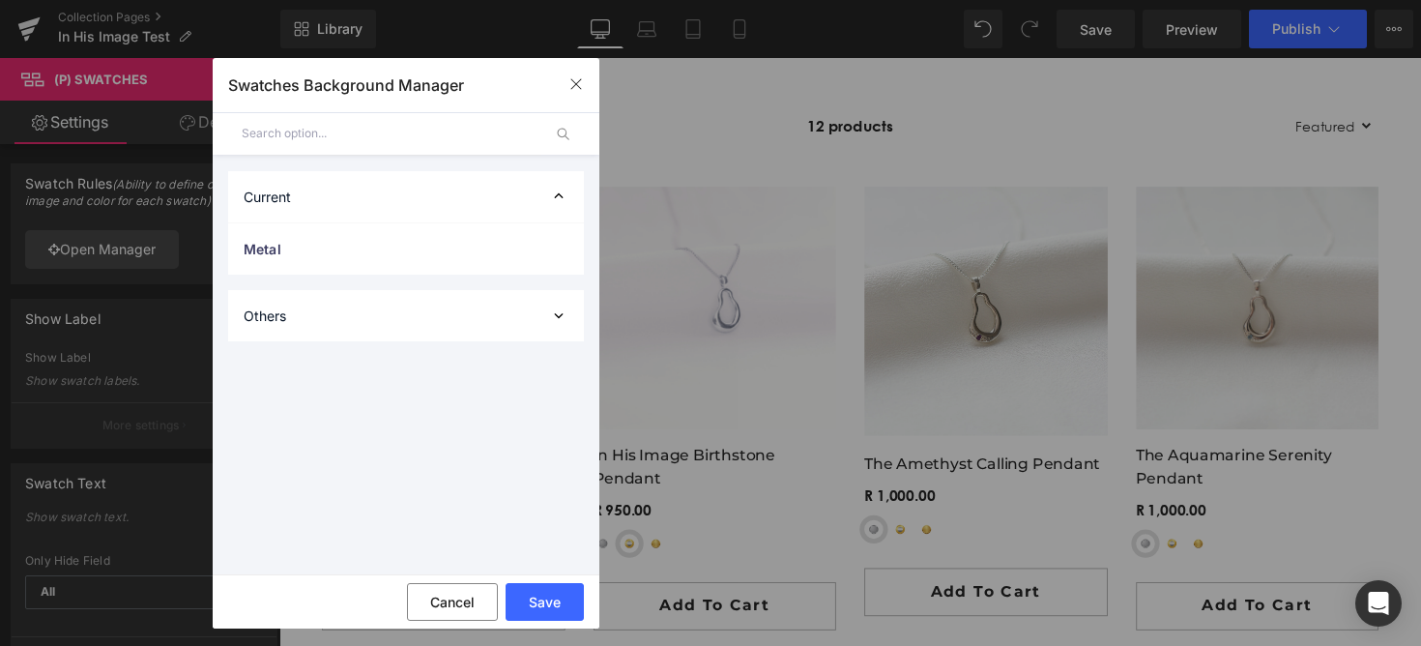
click at [397, 208] on div "Current" at bounding box center [406, 196] width 356 height 51
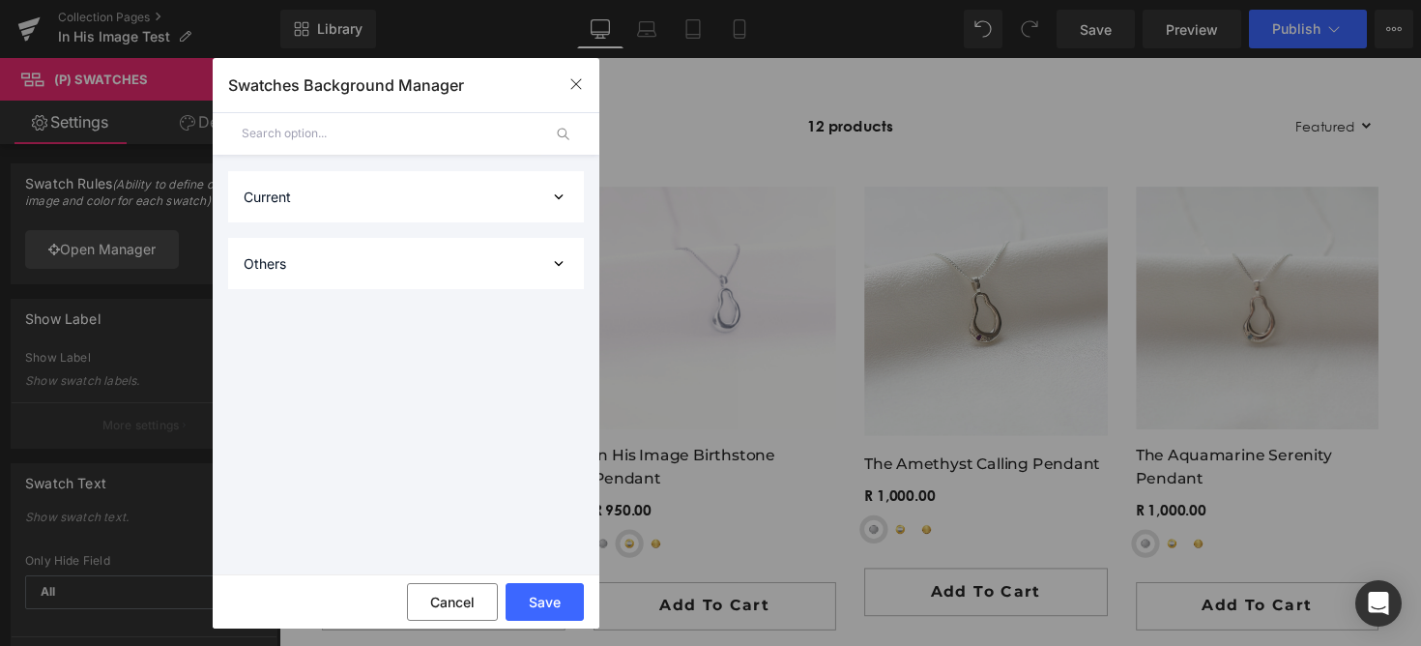
click at [411, 136] on input "text" at bounding box center [392, 133] width 300 height 43
click at [474, 188] on div "Current" at bounding box center [406, 196] width 356 height 51
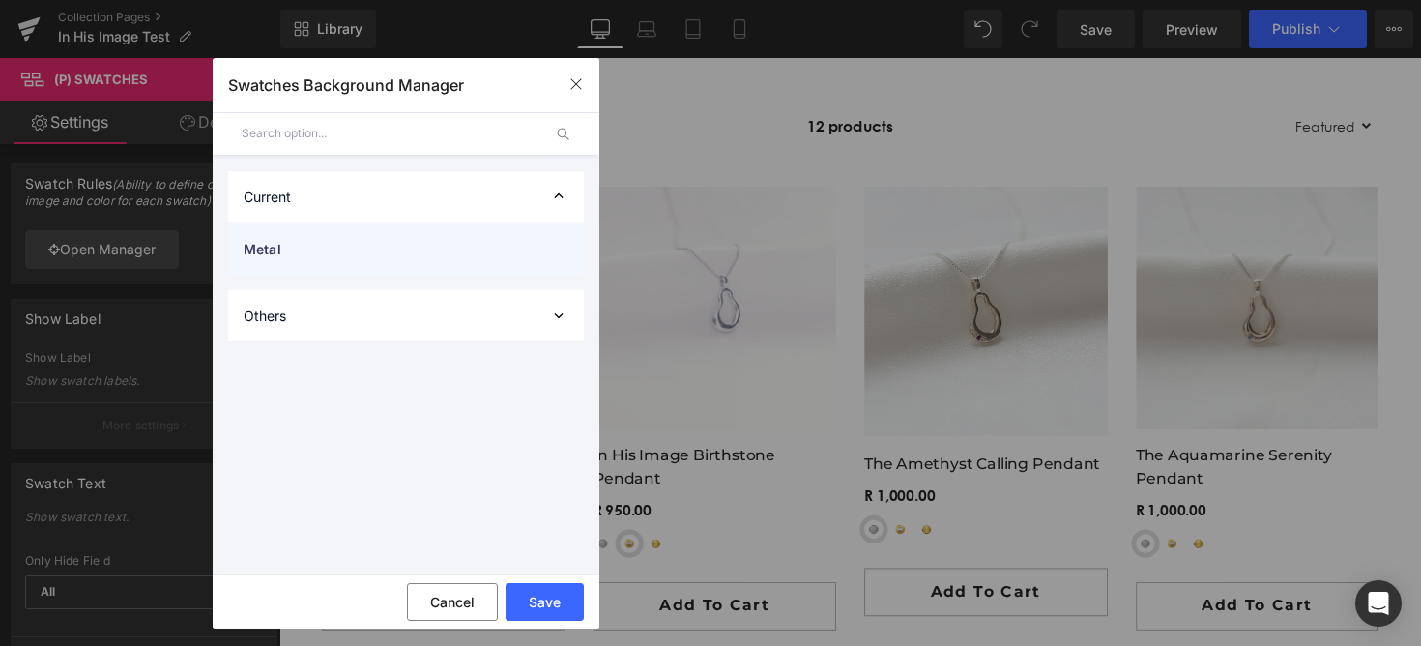
click at [435, 251] on span "Metal" at bounding box center [387, 249] width 286 height 20
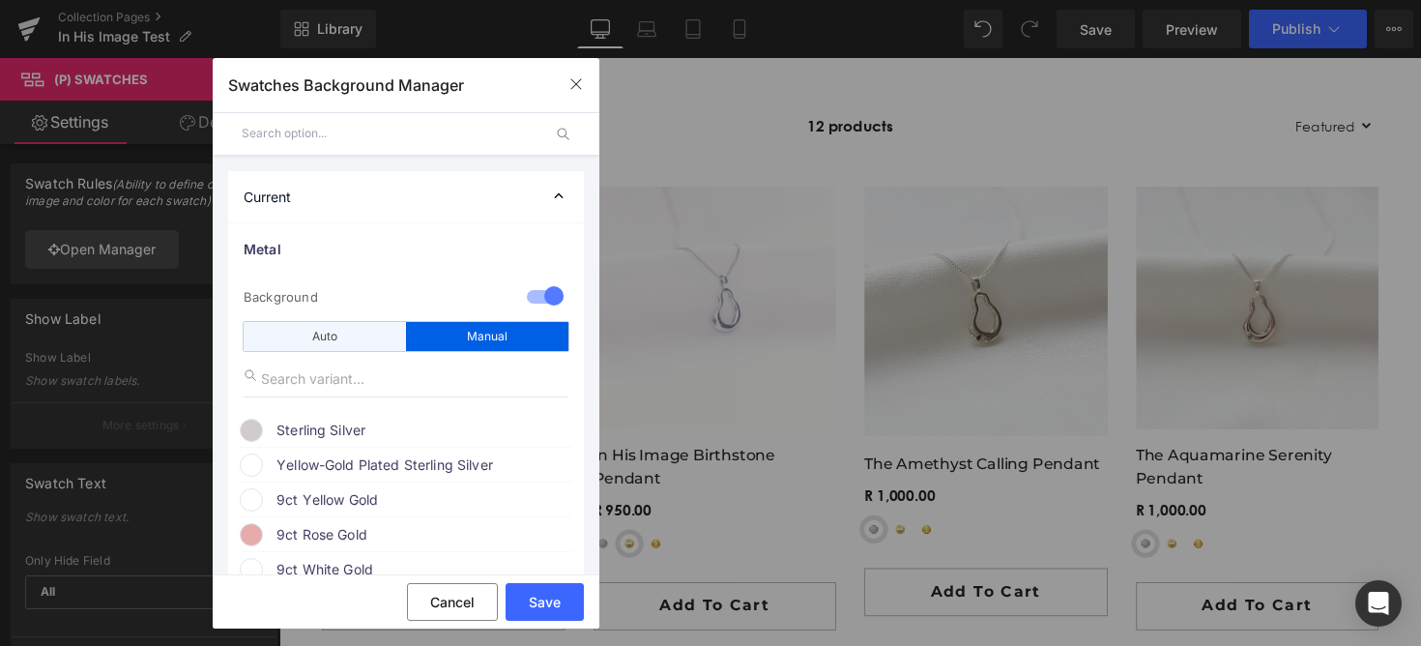
click at [349, 341] on div "Auto" at bounding box center [325, 336] width 162 height 29
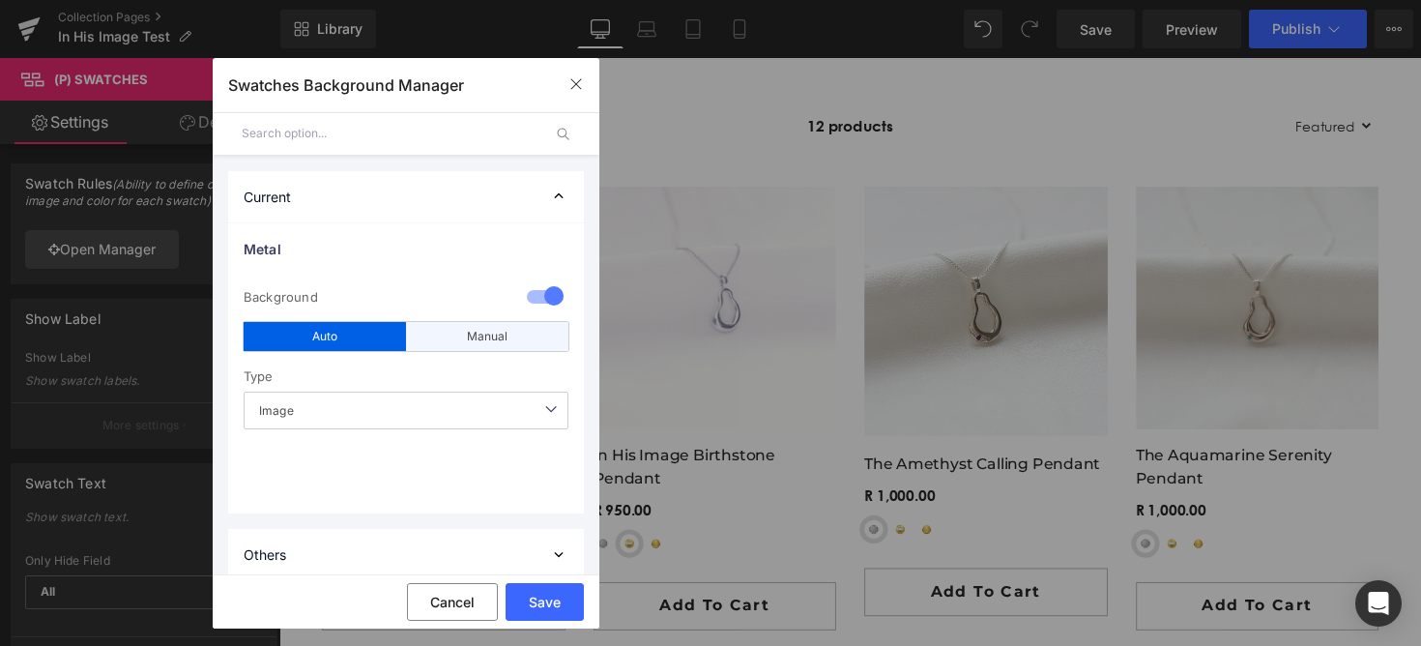
click at [428, 331] on div "Manual" at bounding box center [487, 336] width 162 height 29
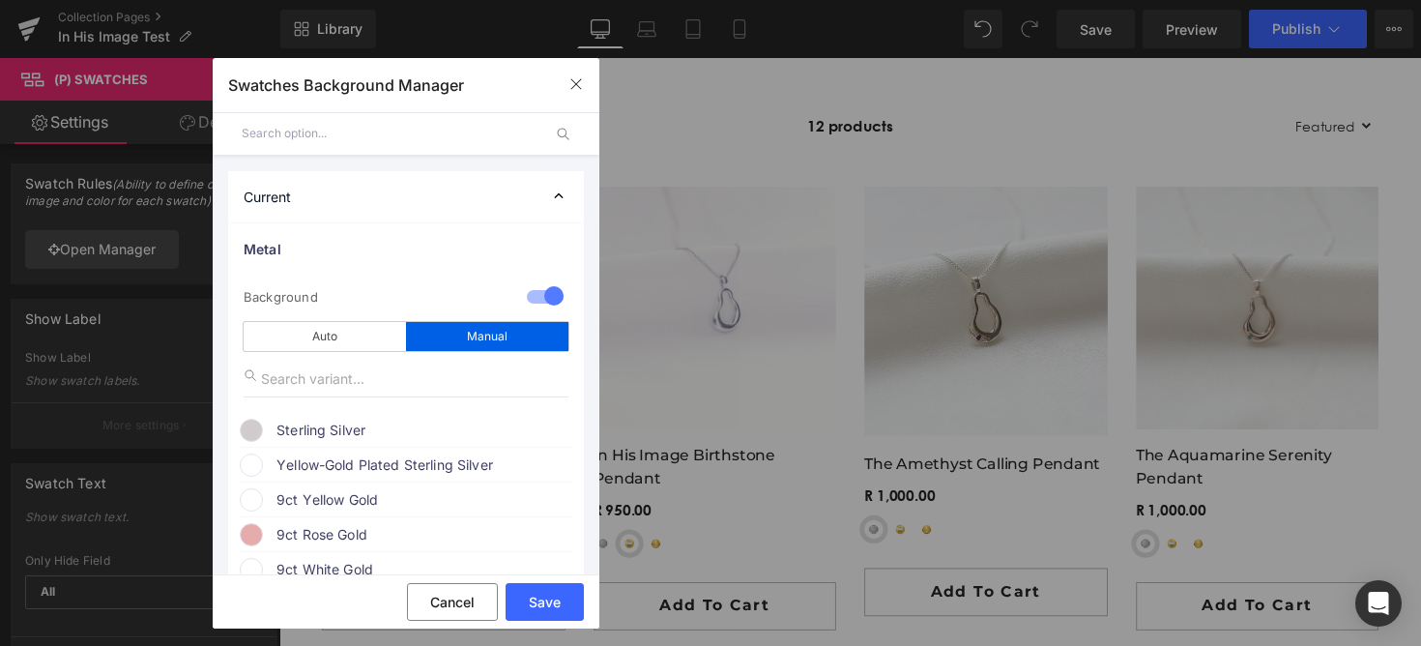
click at [554, 295] on div at bounding box center [545, 298] width 46 height 38
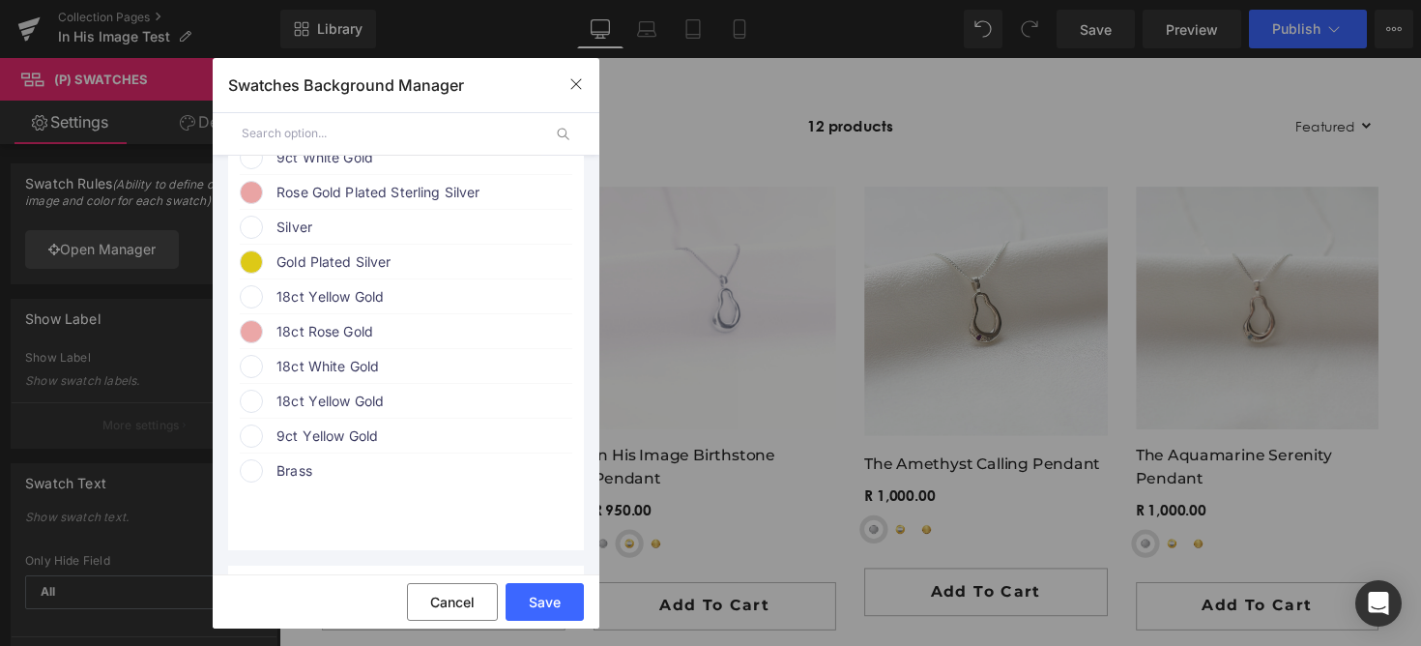
scroll to position [445, 0]
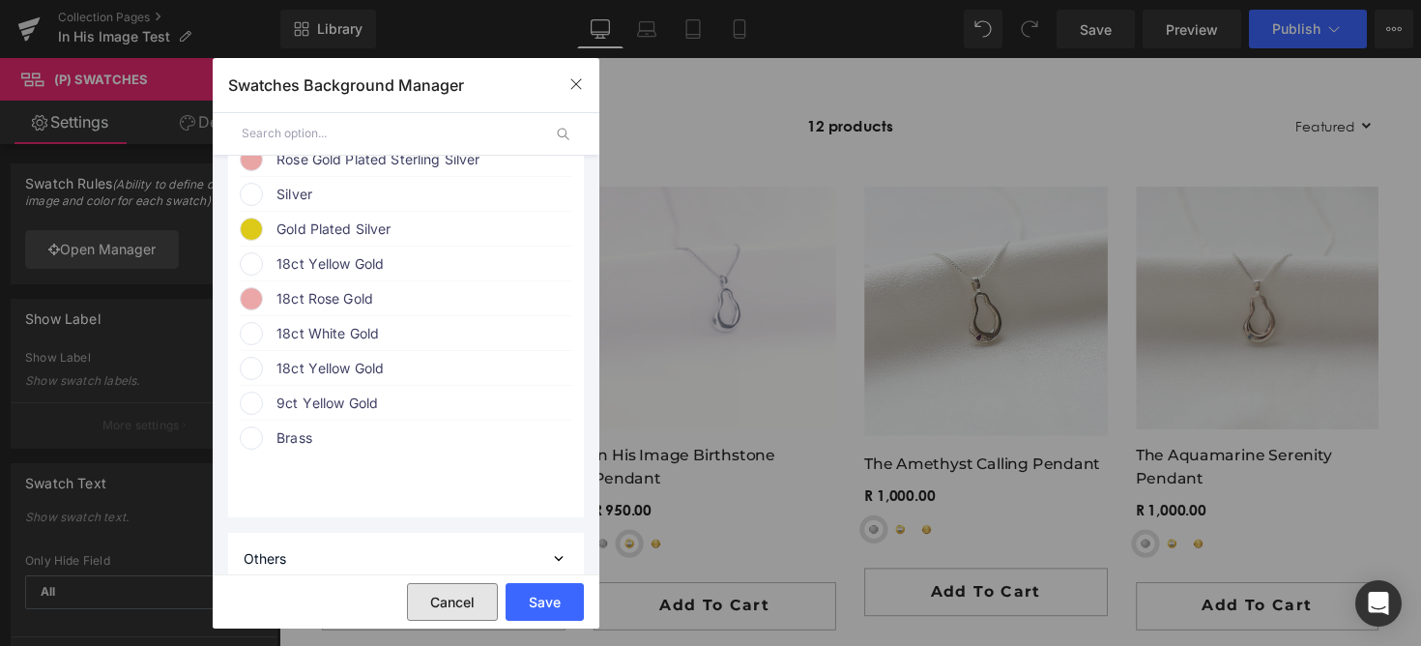
click at [452, 605] on button "Cancel" at bounding box center [452, 602] width 91 height 38
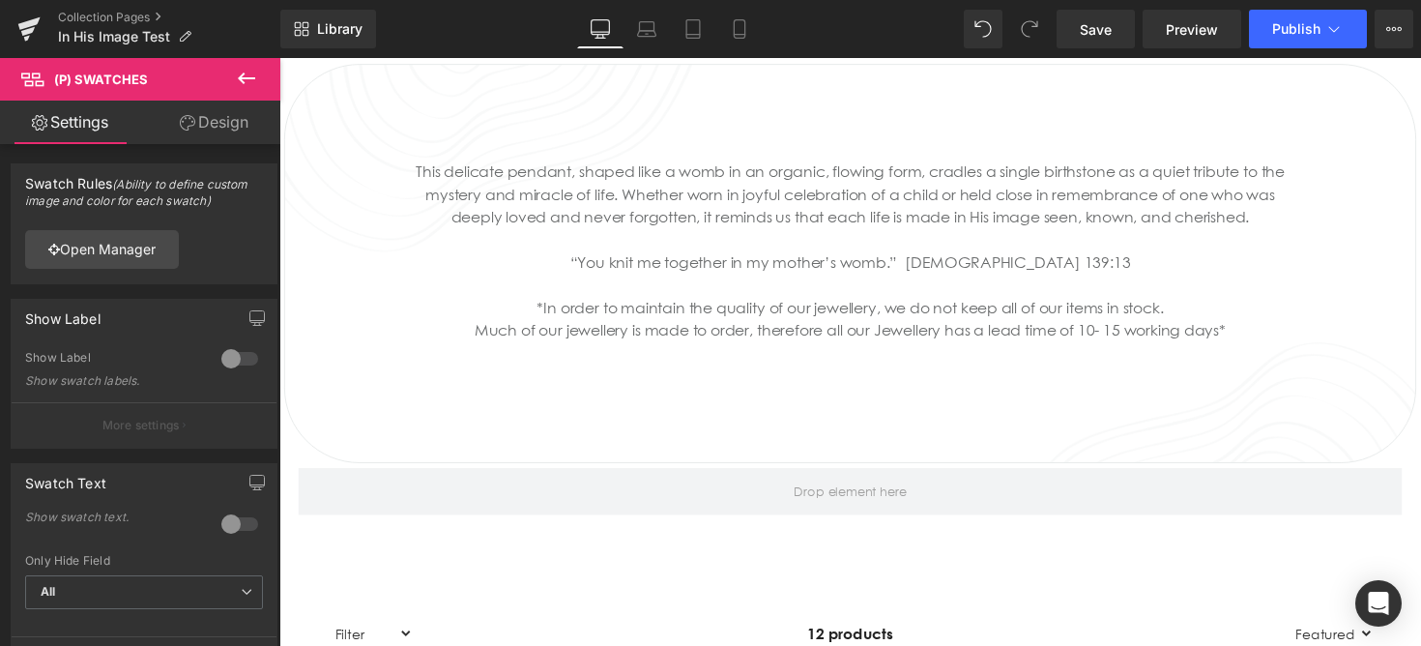
scroll to position [928, 0]
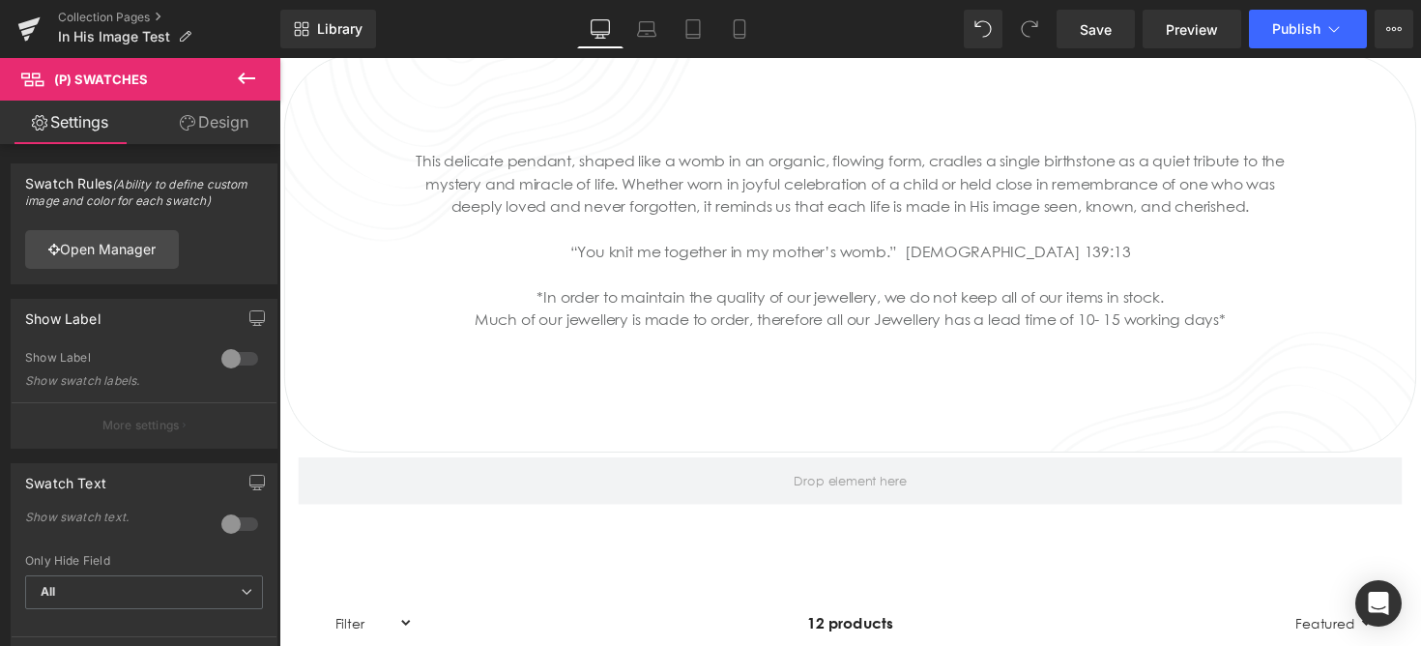
click at [816, 262] on icon at bounding box center [811, 268] width 11 height 12
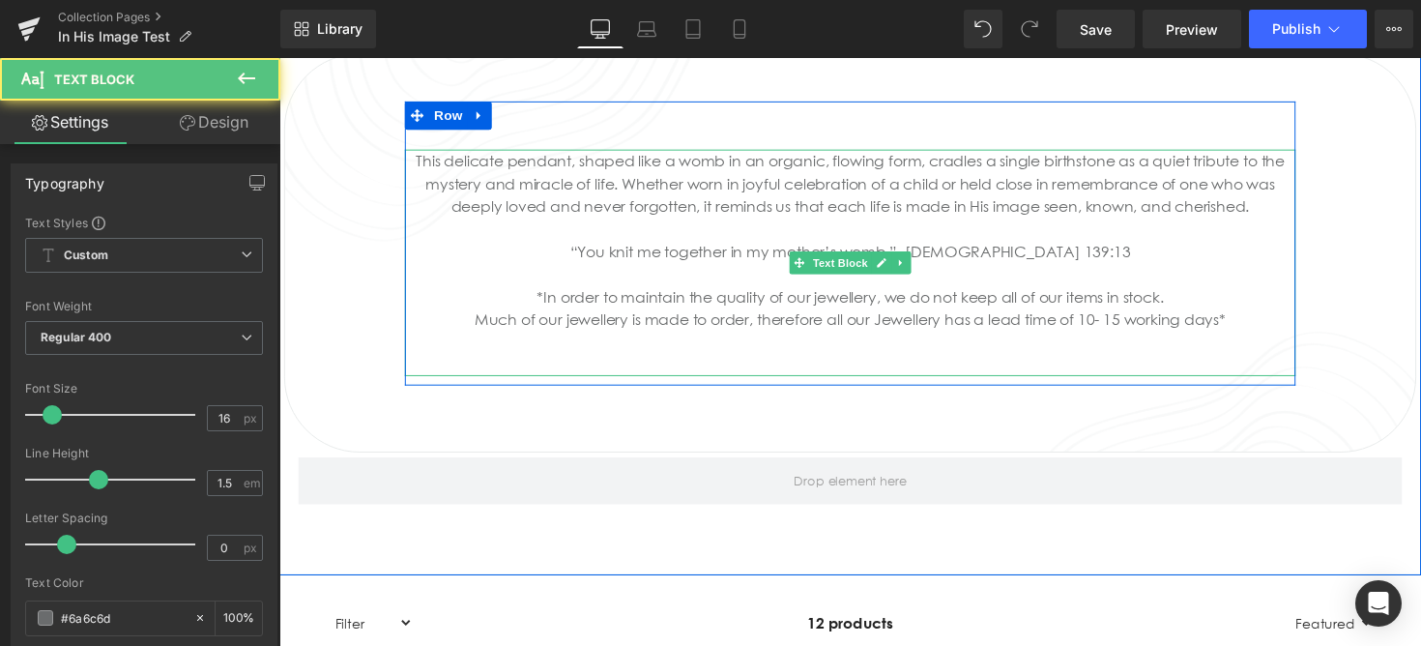
click at [816, 262] on icon at bounding box center [811, 268] width 11 height 12
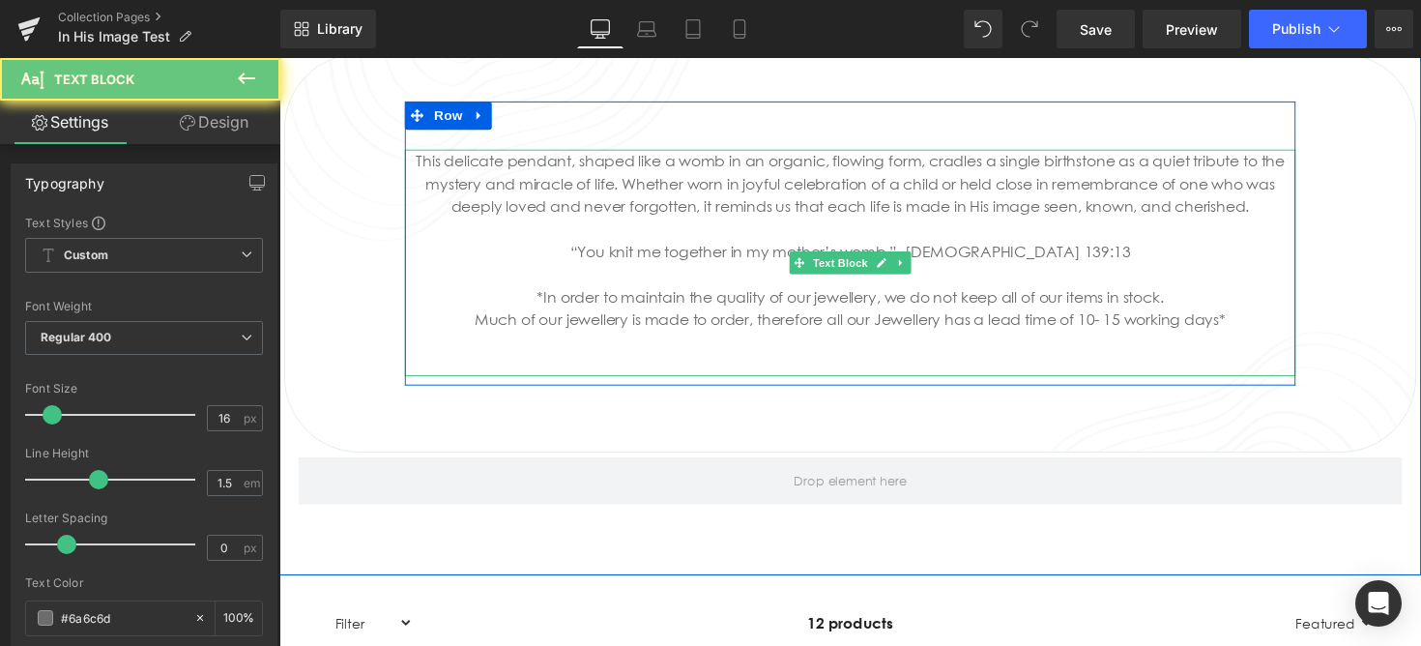
click at [771, 263] on div "“You knit me together in my mother’s womb.” [DEMOGRAPHIC_DATA] 139:13" at bounding box center [864, 256] width 912 height 23
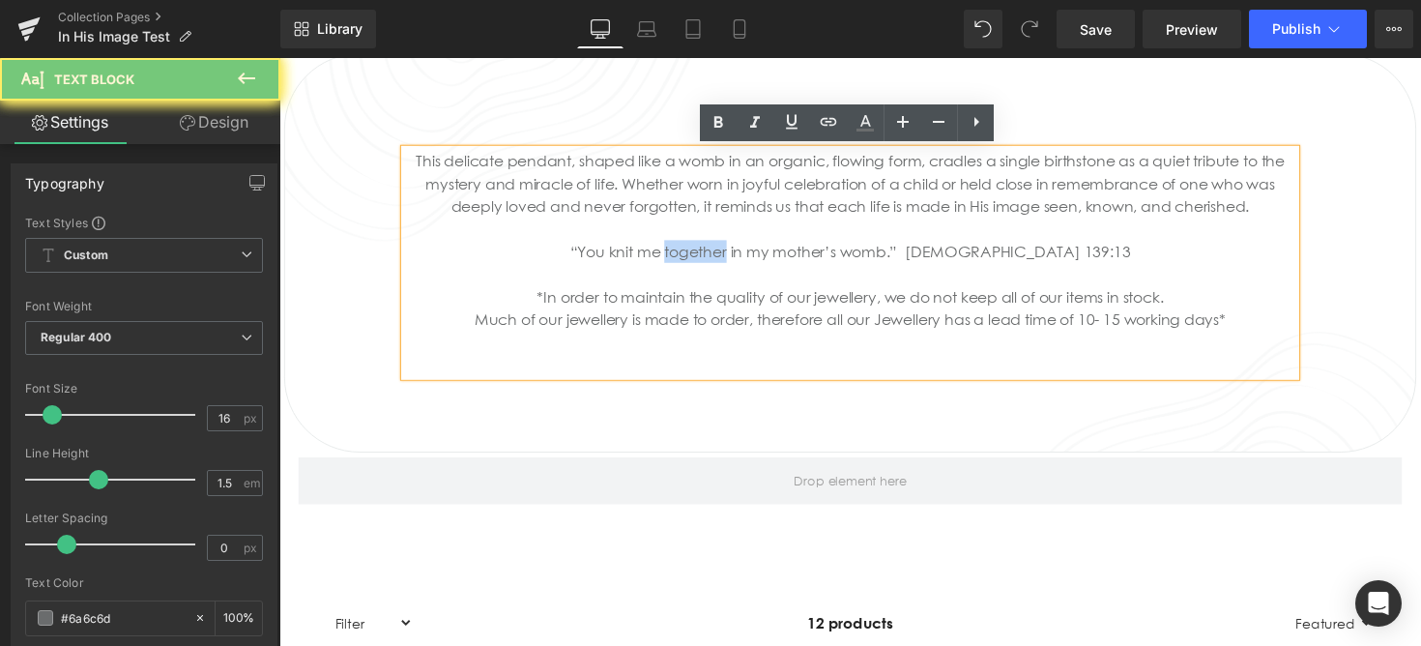
click at [771, 263] on div "“You knit me together in my mother’s womb.” [DEMOGRAPHIC_DATA] 139:13" at bounding box center [864, 256] width 912 height 23
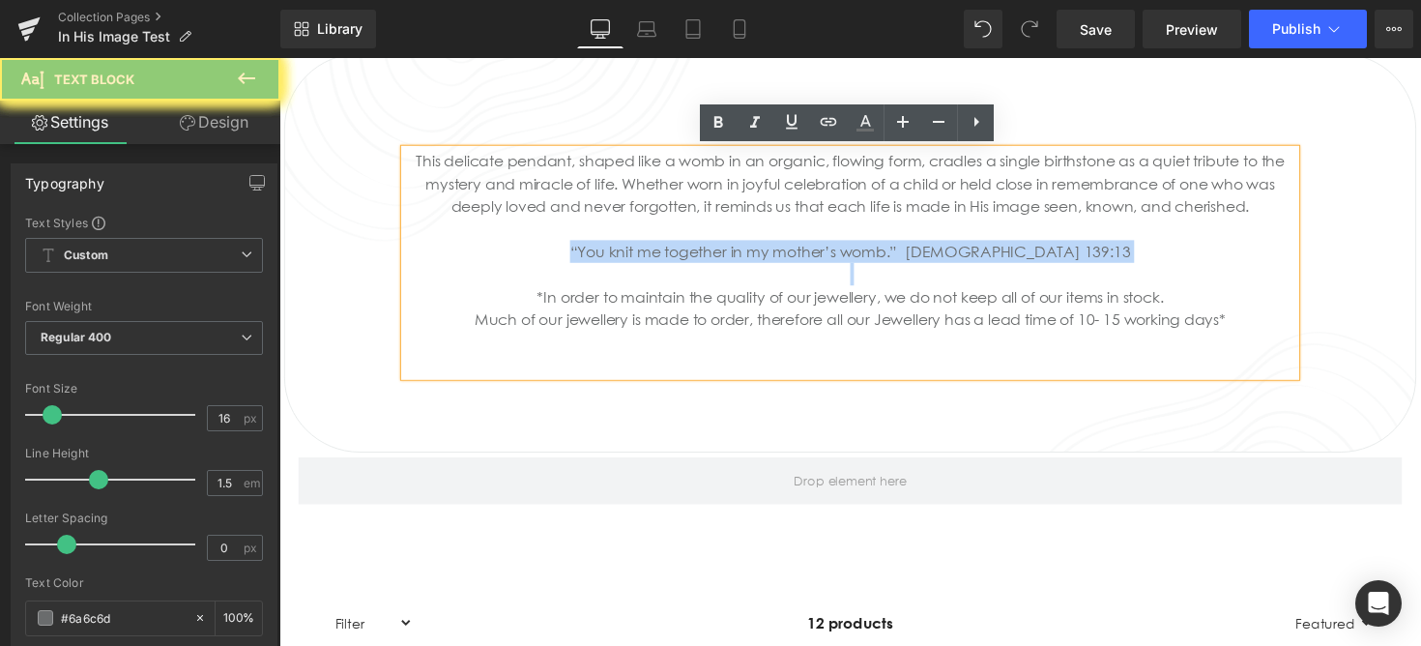
click at [771, 263] on div "“You knit me together in my mother’s womb.” [DEMOGRAPHIC_DATA] 139:13" at bounding box center [864, 256] width 912 height 23
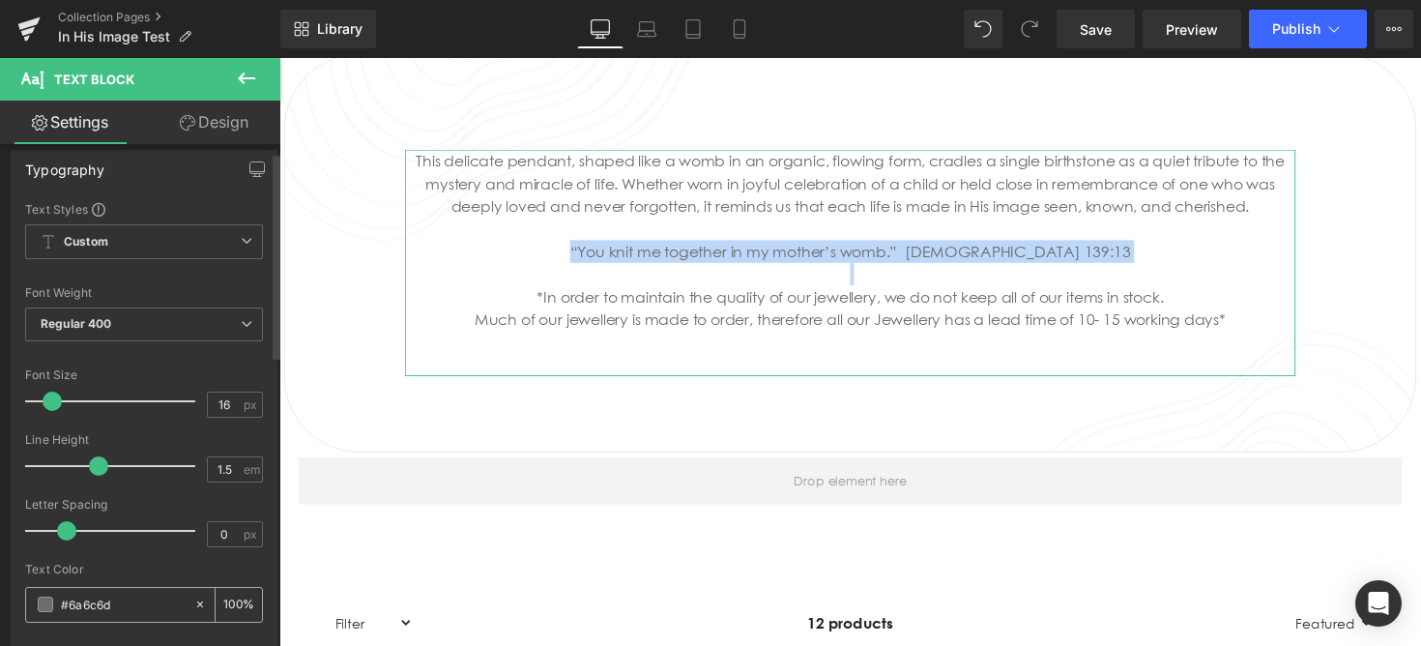
scroll to position [0, 0]
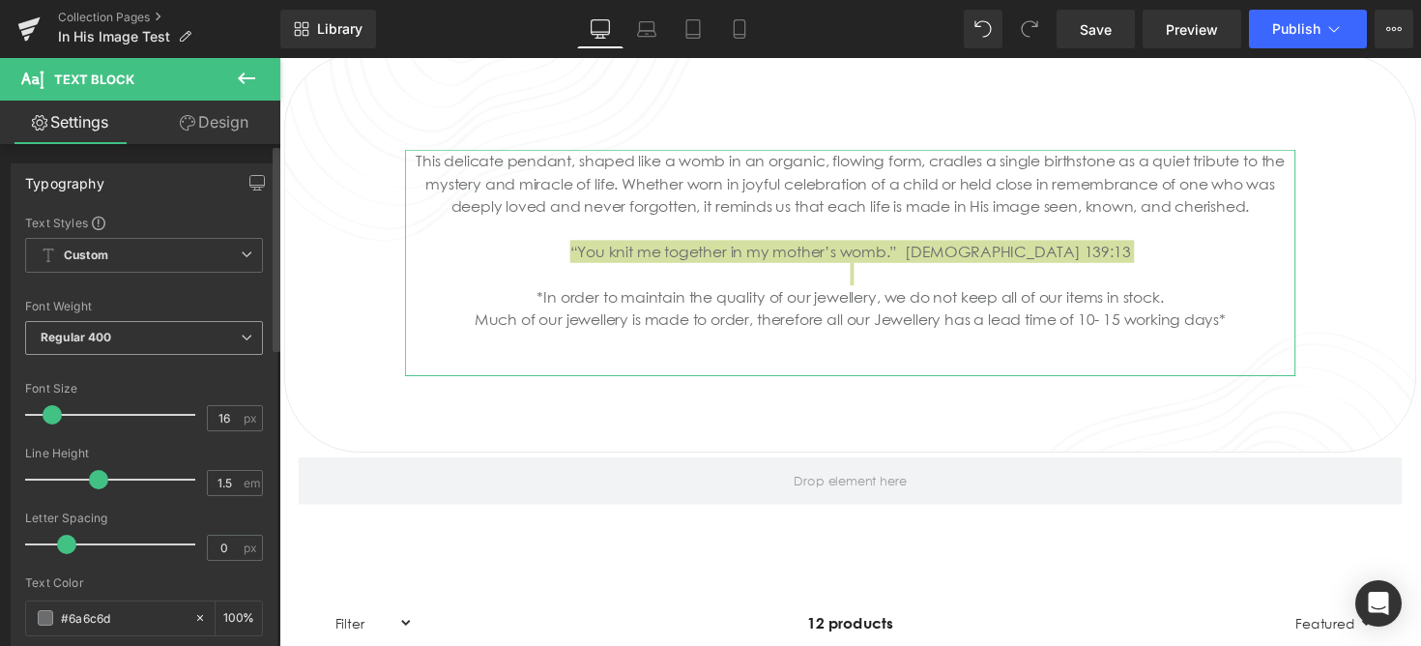
click at [84, 346] on span "Regular 400" at bounding box center [144, 338] width 238 height 34
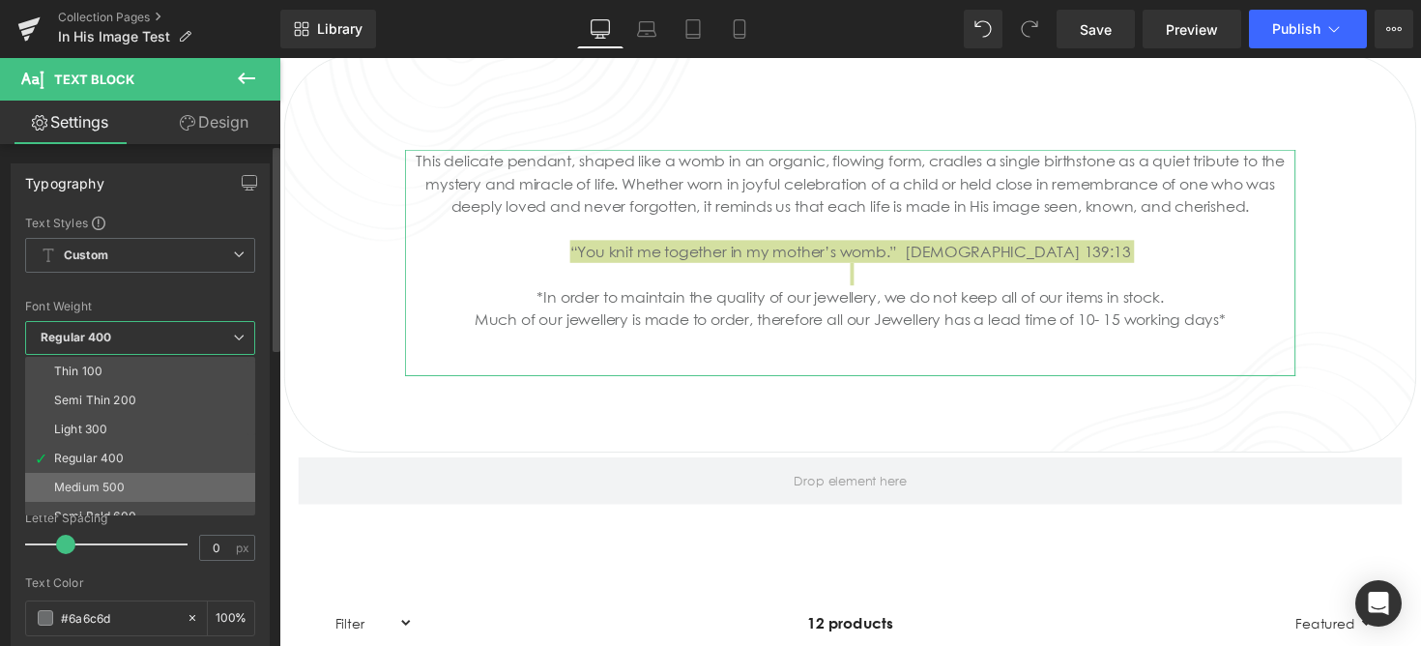
click at [107, 487] on div "Medium 500" at bounding box center [89, 487] width 71 height 14
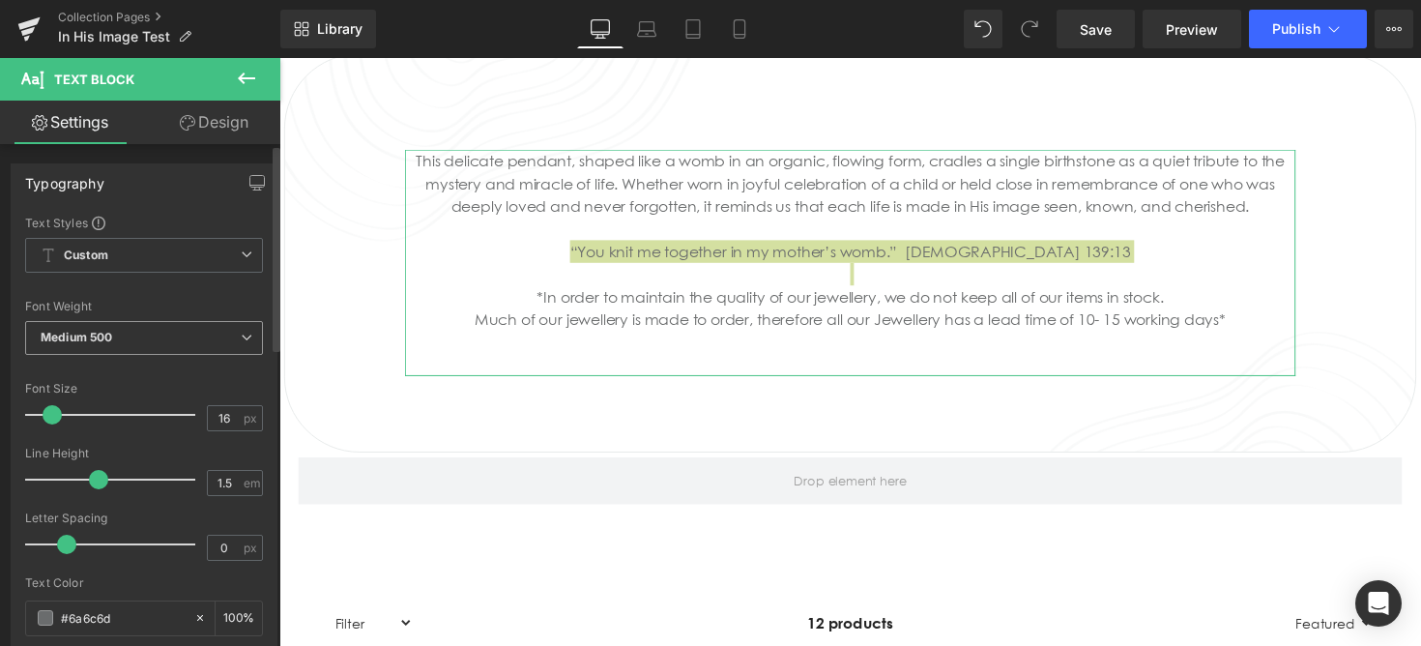
click at [127, 350] on span "Medium 500" at bounding box center [144, 338] width 238 height 34
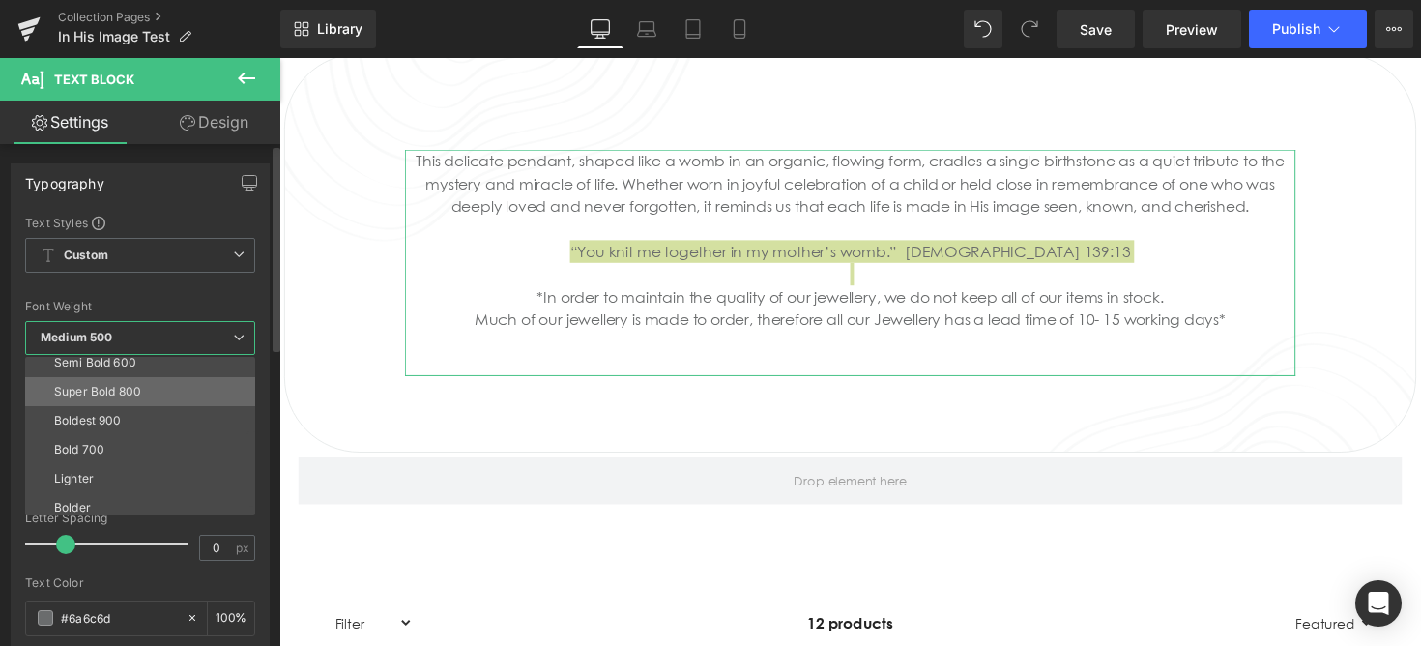
scroll to position [160, 0]
click at [115, 361] on div "Semi Bold 600" at bounding box center [95, 356] width 82 height 14
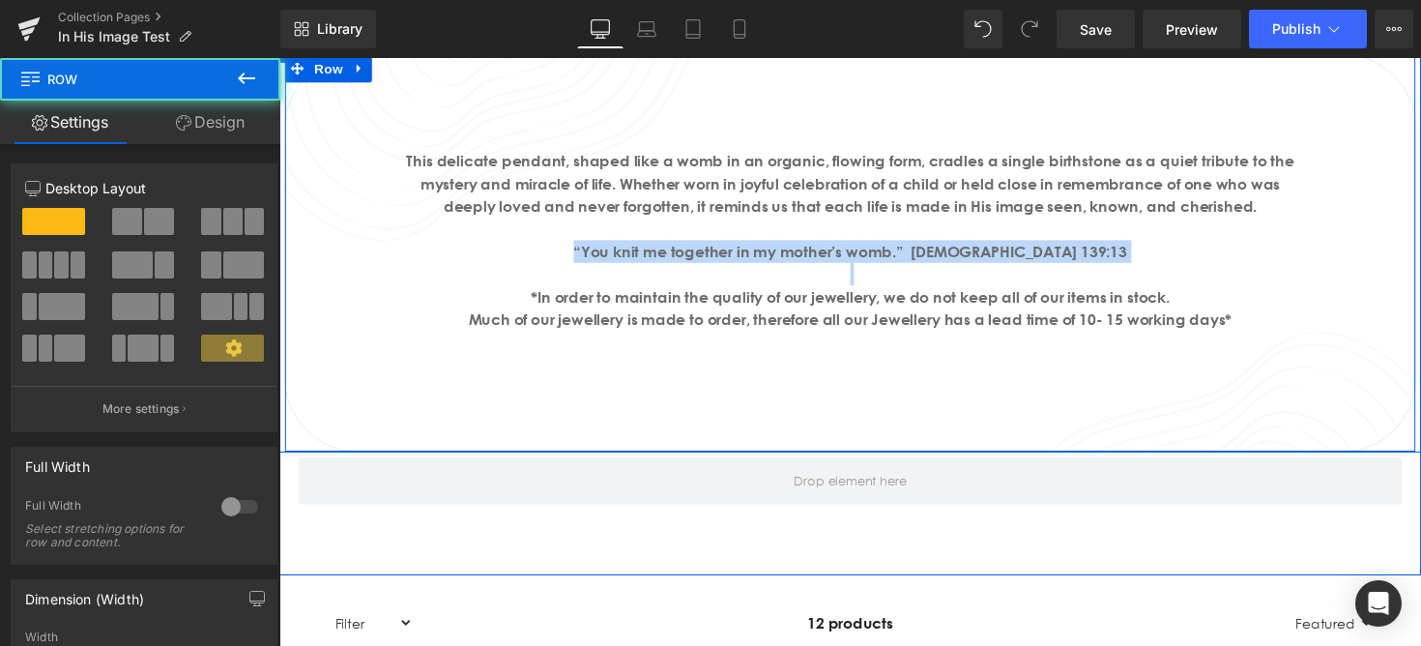
click at [344, 261] on div "Heading This delicate pendant, shaped like a womb in an organic, flowing form, …" at bounding box center [864, 247] width 1158 height 291
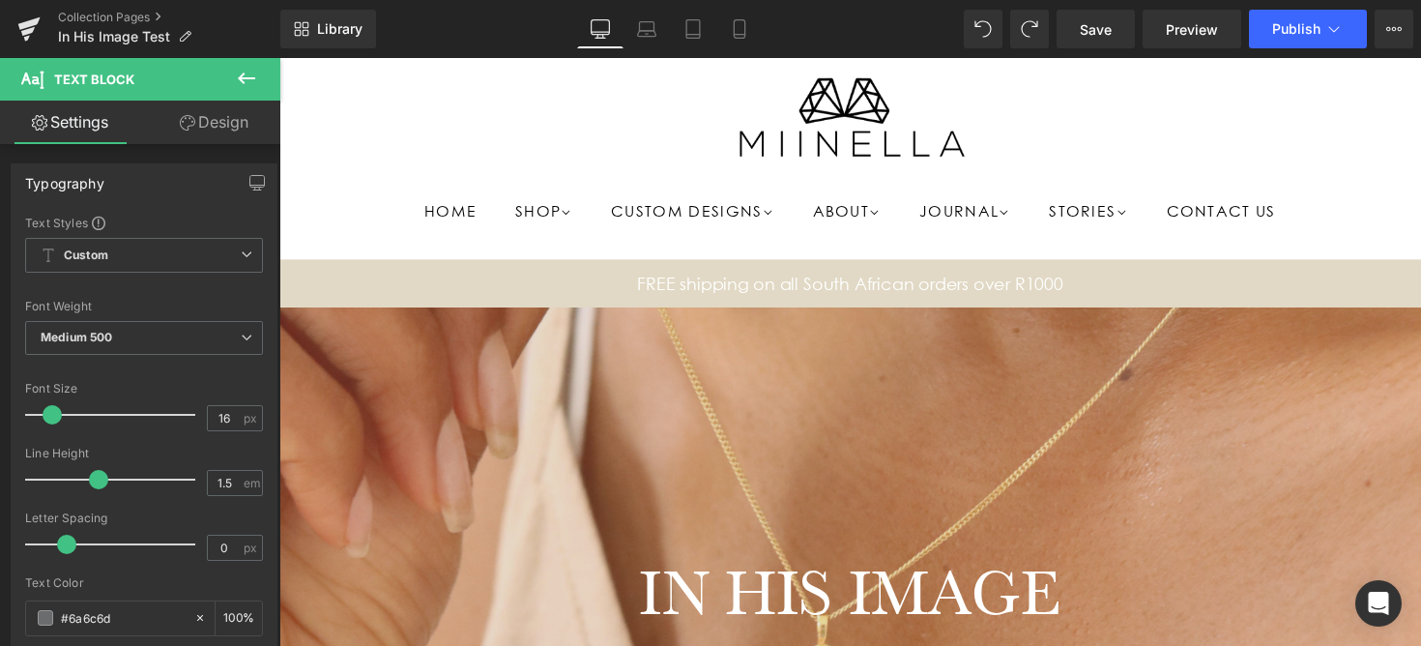
scroll to position [0, 0]
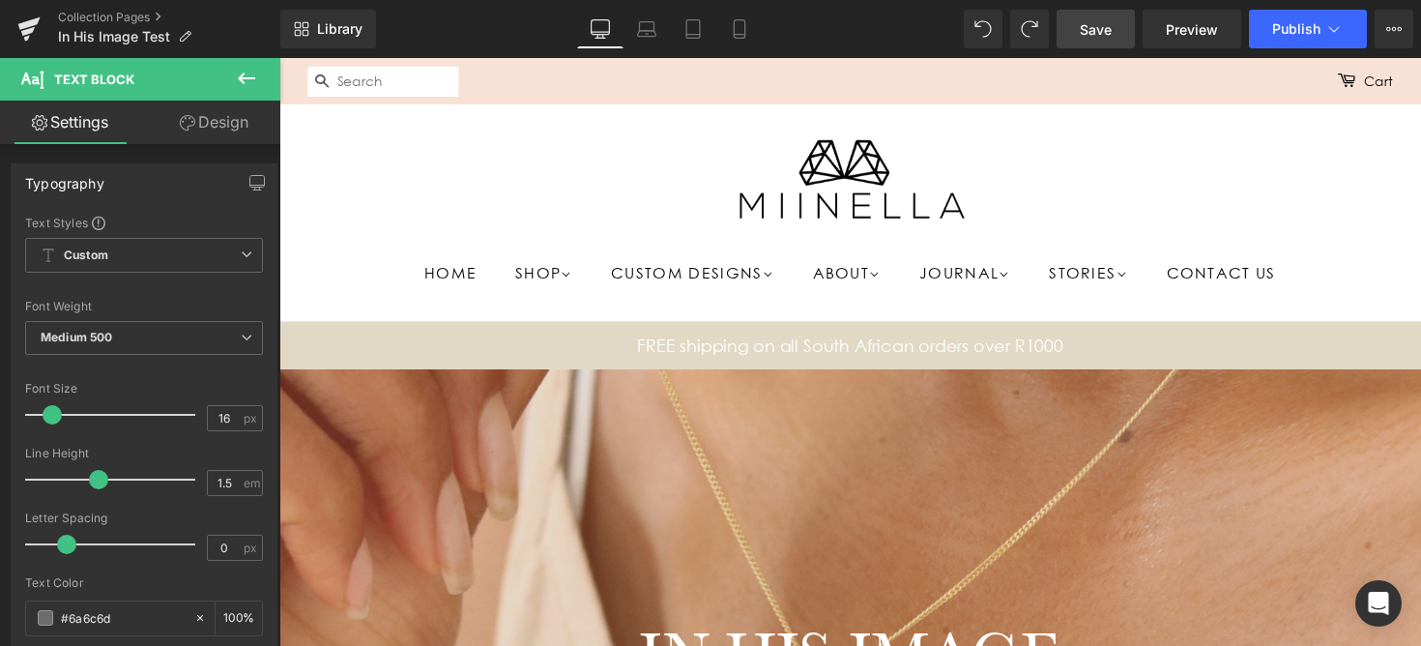
click at [1103, 39] on span "Save" at bounding box center [1096, 29] width 32 height 20
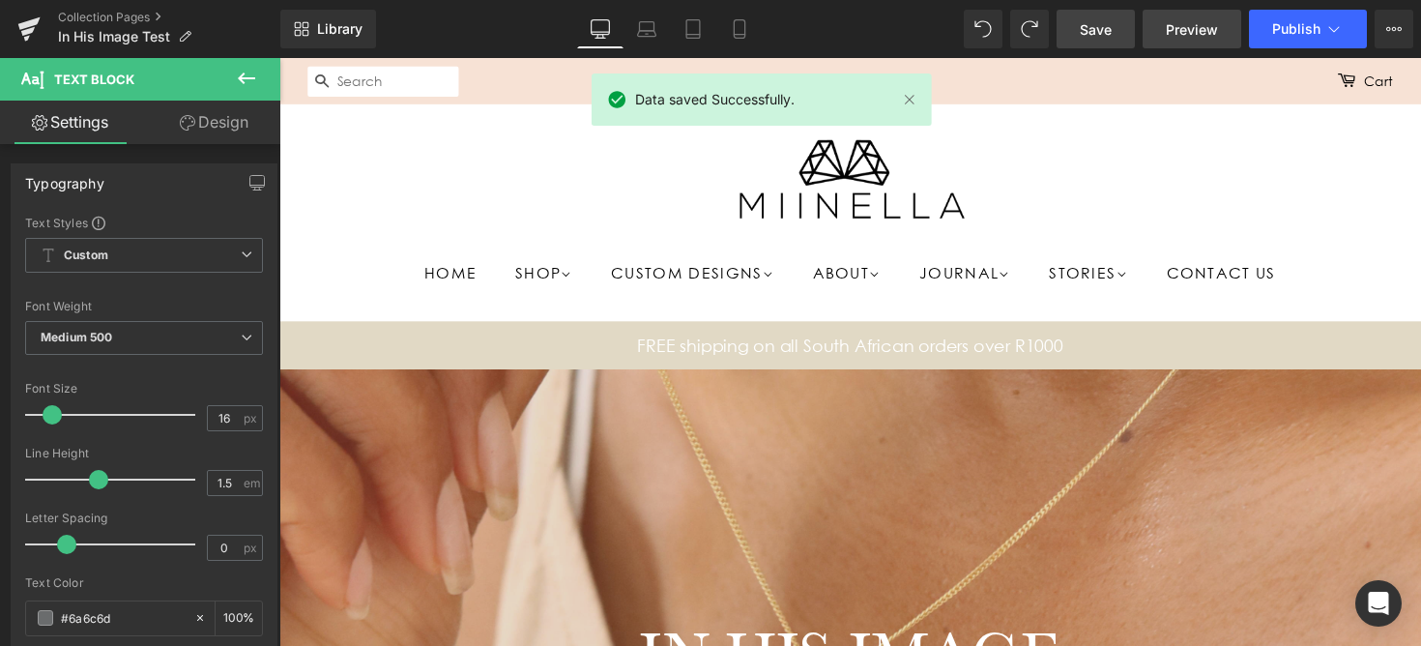
click at [1201, 19] on span "Preview" at bounding box center [1192, 29] width 52 height 20
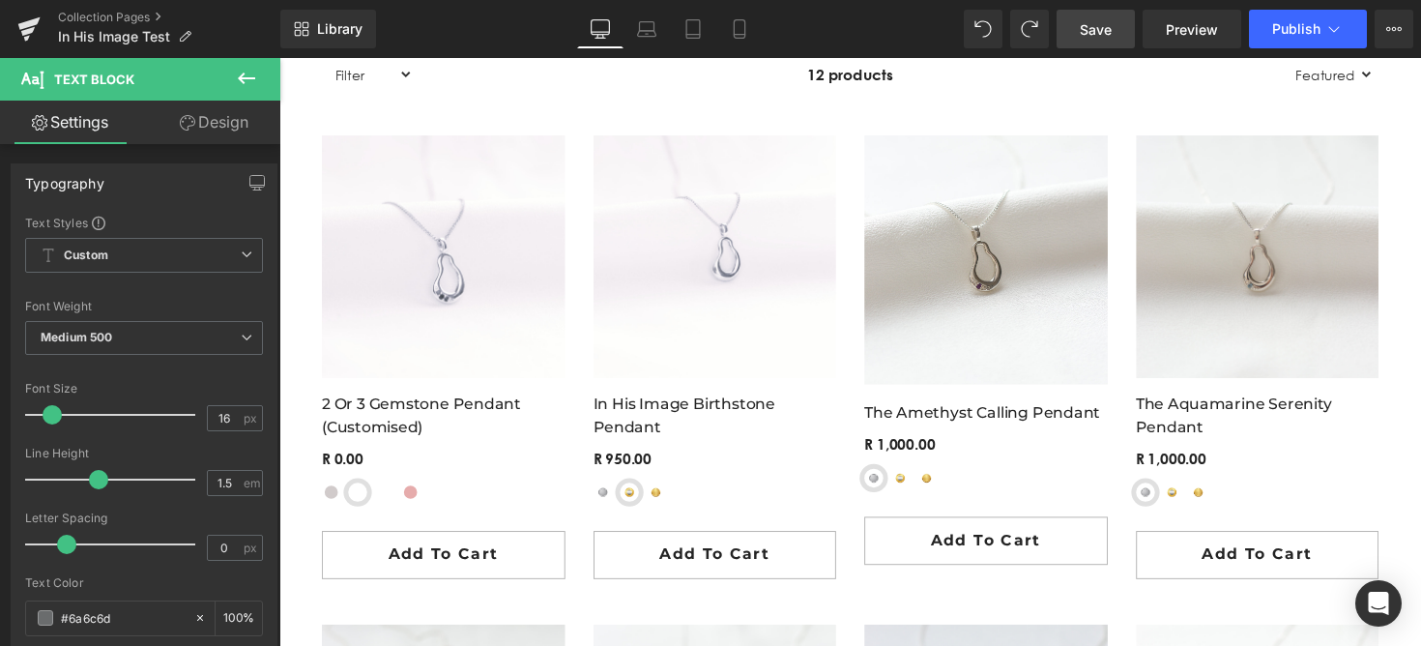
scroll to position [1493, 0]
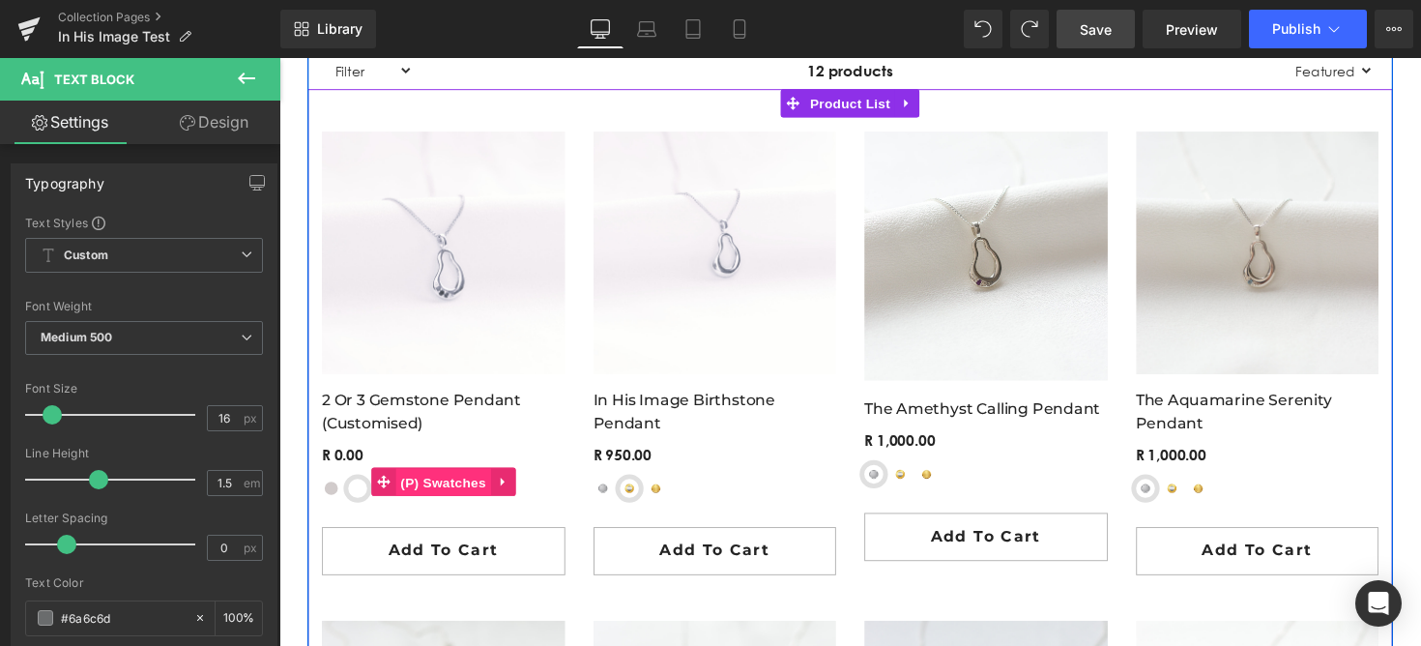
click at [408, 505] on span "(P) Swatches" at bounding box center [447, 492] width 98 height 29
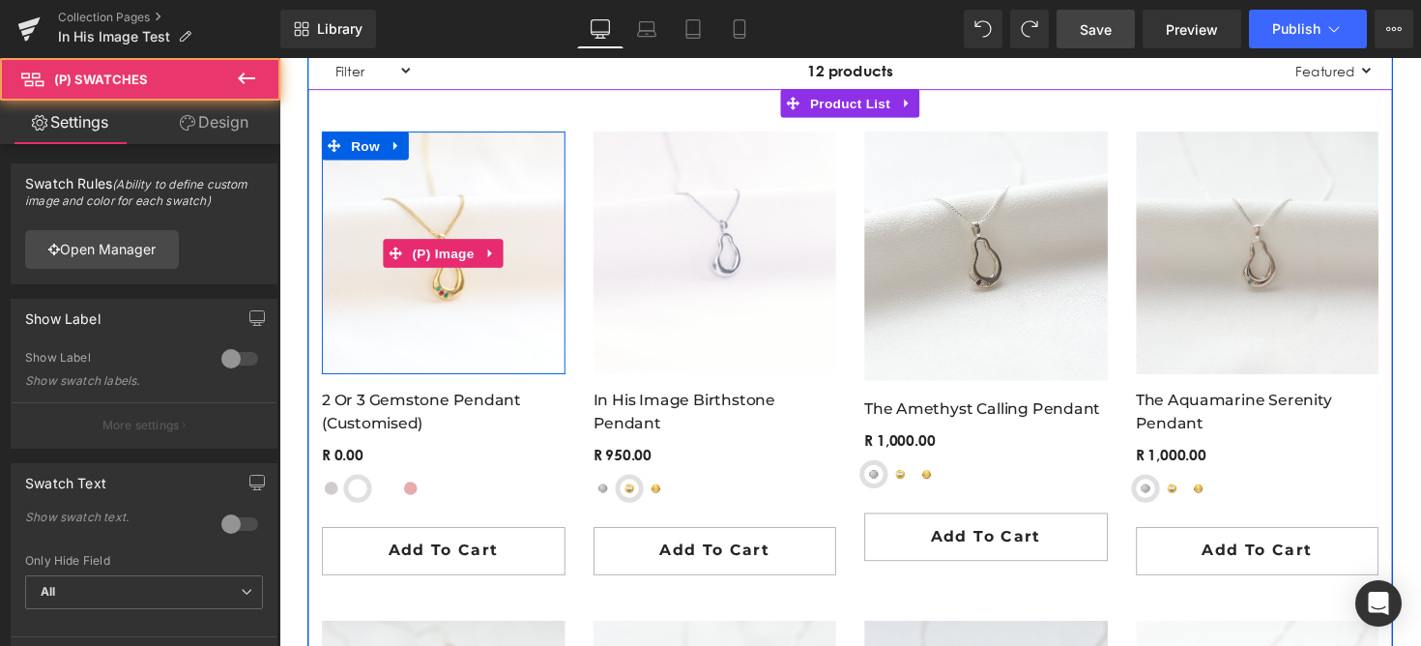
click at [436, 333] on img at bounding box center [447, 257] width 249 height 249
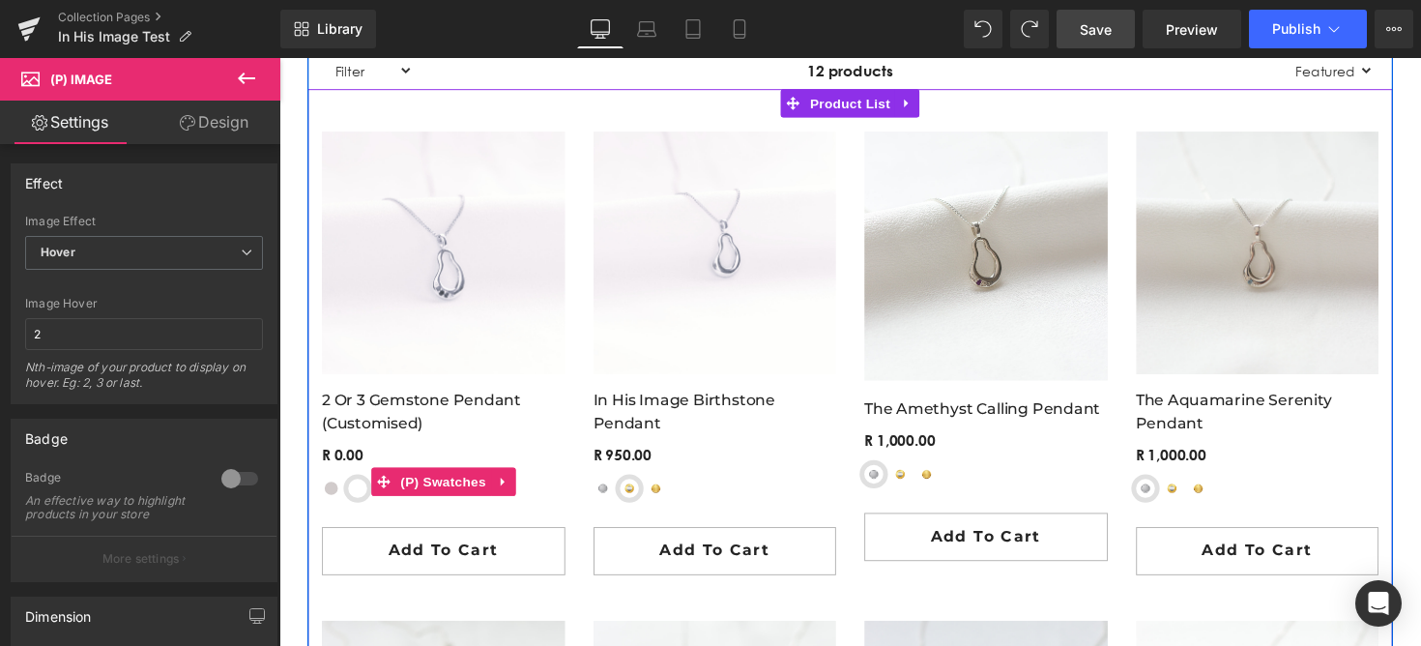
click at [338, 499] on span "Sterling Silver" at bounding box center [332, 498] width 19 height 19
click at [423, 503] on span "(P) Swatches" at bounding box center [447, 492] width 98 height 29
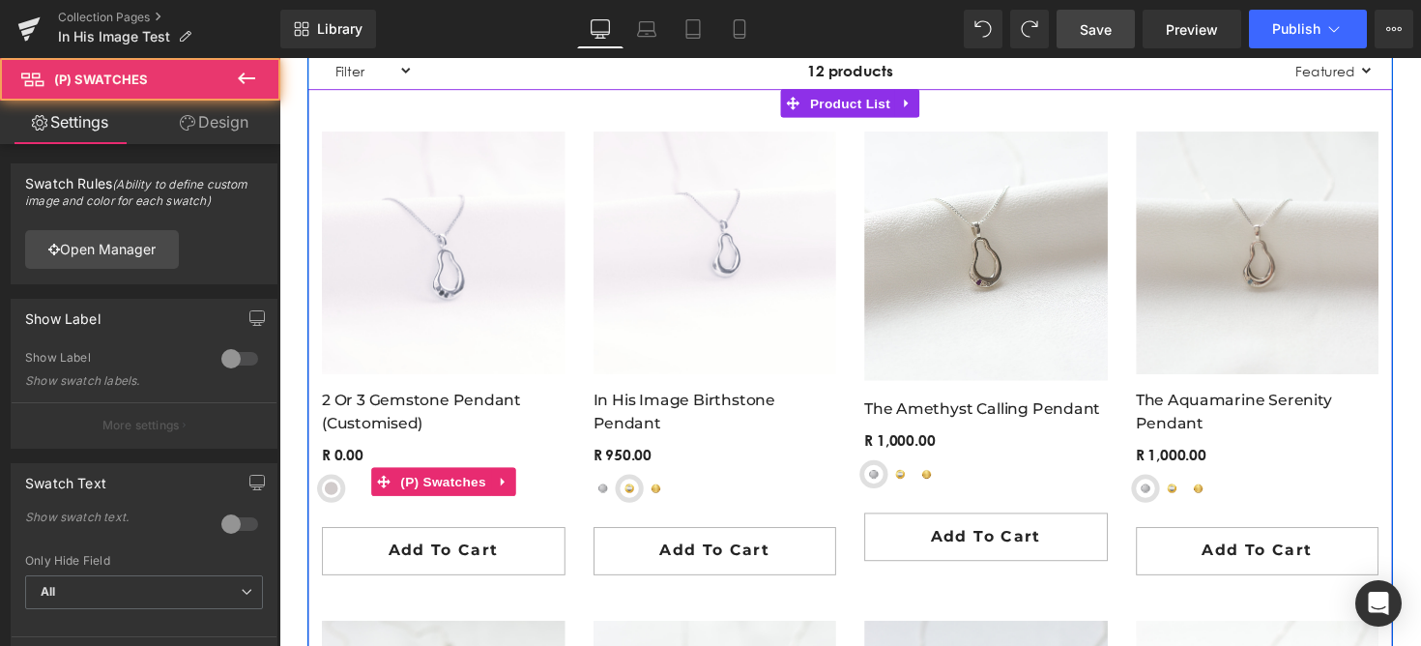
click at [358, 495] on span "Yellow-Gold Plated Sterling Silver" at bounding box center [359, 498] width 19 height 19
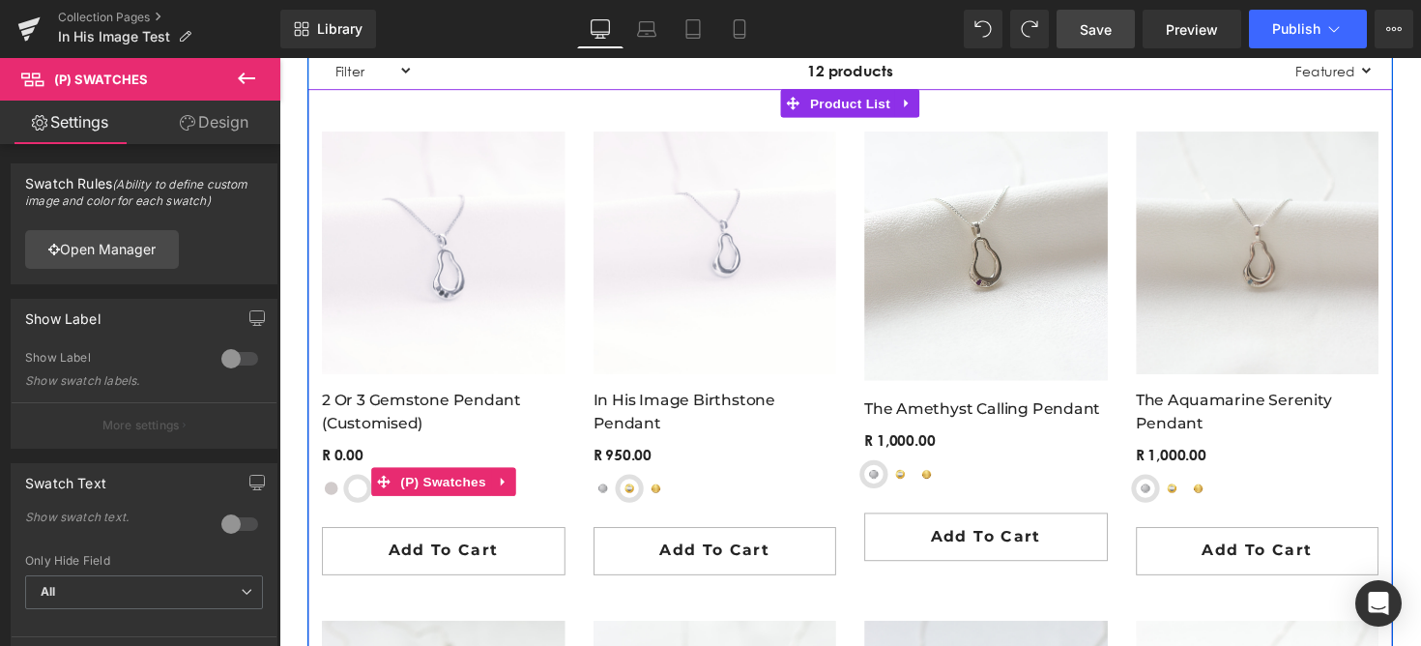
click at [393, 505] on span "9ct Yellow Gold" at bounding box center [386, 498] width 19 height 19
click at [428, 510] on div "Sterling Silver Yellow-Gold Plated Sterling Silver 9ct Yellow Gold 9ct Rose Gol…" at bounding box center [447, 506] width 249 height 34
click at [422, 511] on div "Sterling Silver Yellow-Gold Plated Sterling Silver 9ct Yellow Gold 9ct Rose Gol…" at bounding box center [447, 506] width 249 height 34
click at [418, 388] on div at bounding box center [447, 369] width 249 height 472
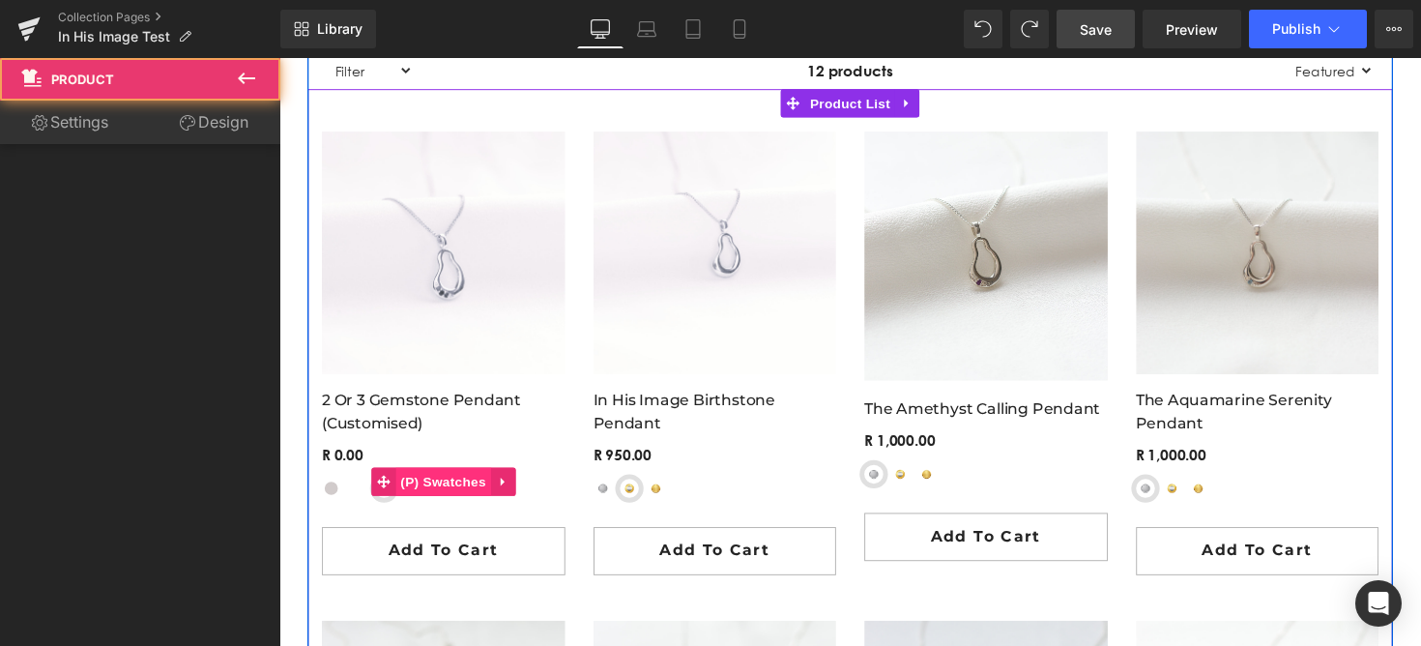
click at [415, 501] on span "(P) Swatches" at bounding box center [447, 491] width 98 height 29
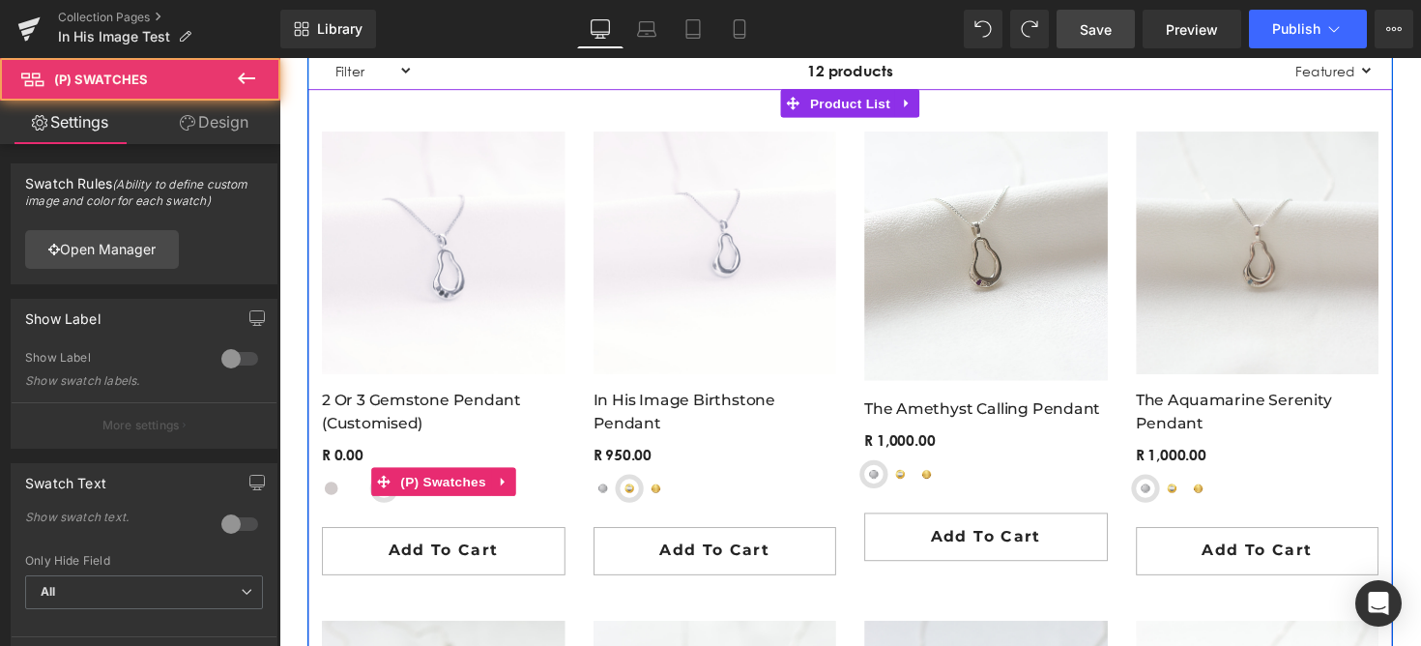
click at [333, 493] on span "Sterling Silver" at bounding box center [332, 498] width 19 height 19
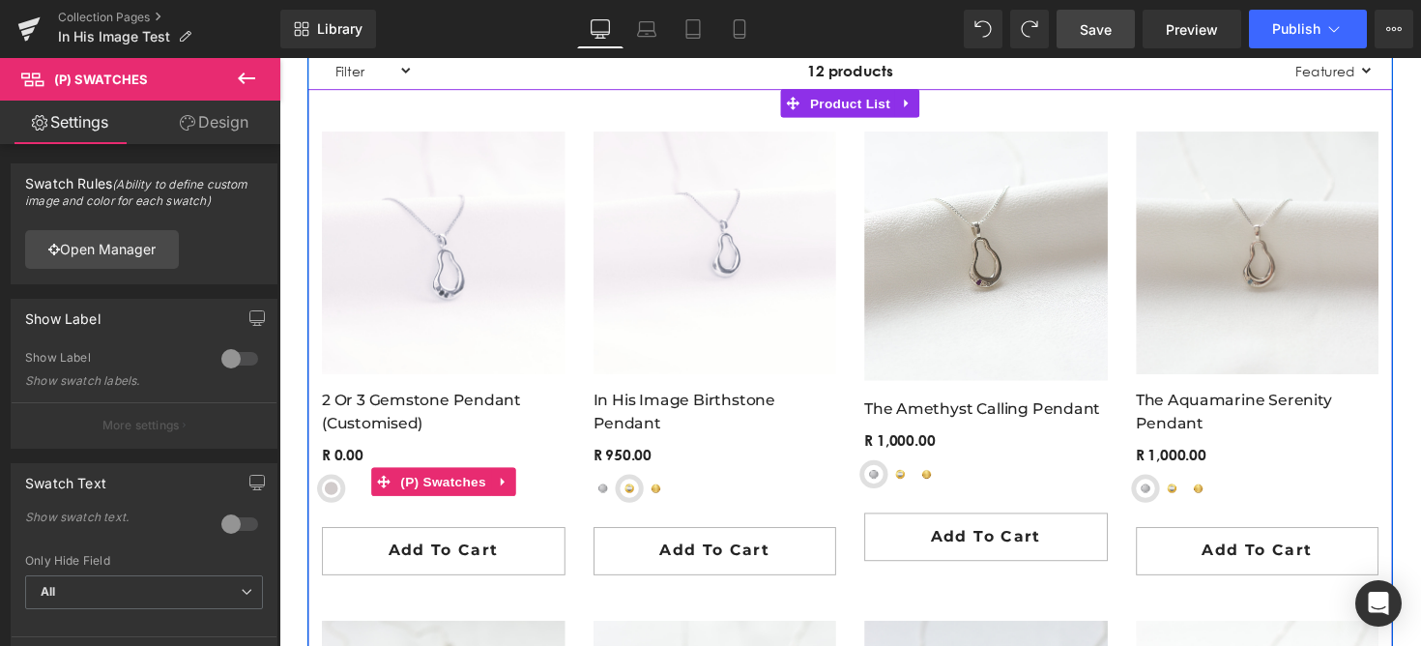
click at [360, 499] on span "Yellow-Gold Plated Sterling Silver" at bounding box center [359, 498] width 19 height 19
click at [392, 514] on div "Sterling Silver Yellow-Gold Plated Sterling Silver 9ct Yellow Gold 9ct Rose Gol…" at bounding box center [447, 506] width 249 height 34
click at [388, 500] on span at bounding box center [385, 491] width 25 height 29
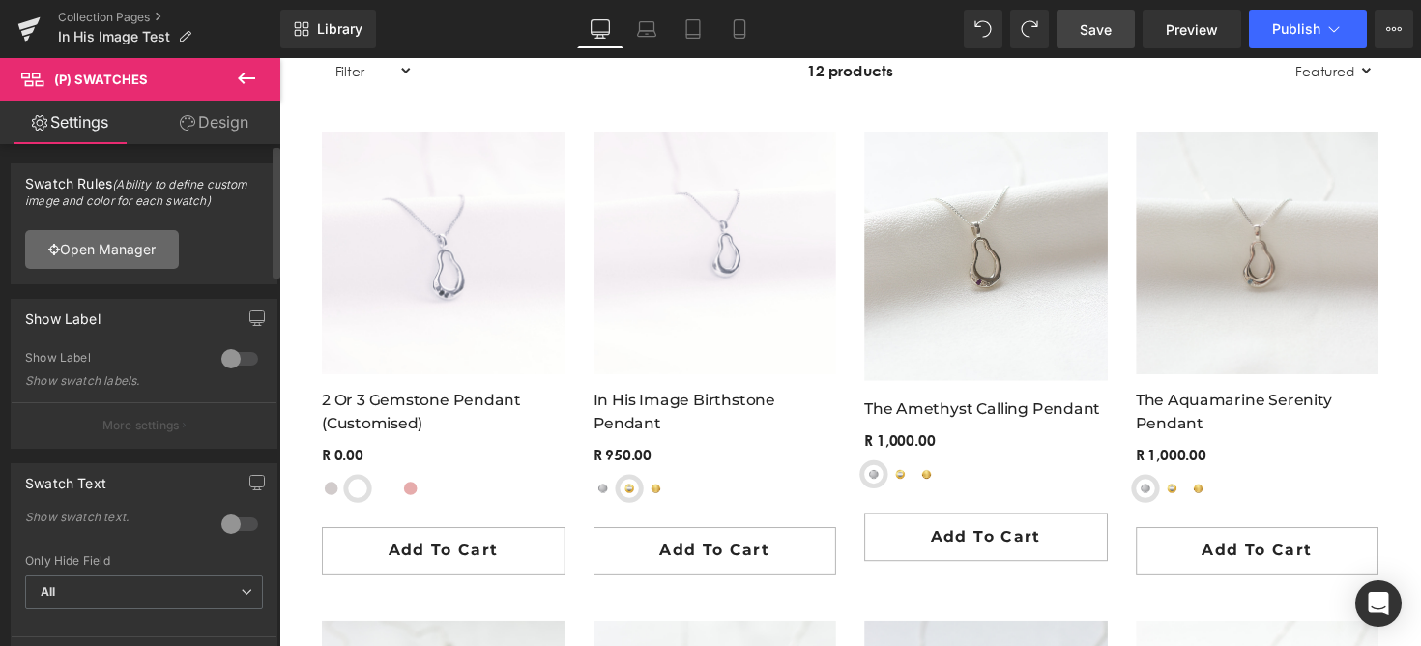
click at [147, 234] on link "Open Manager" at bounding box center [102, 249] width 154 height 39
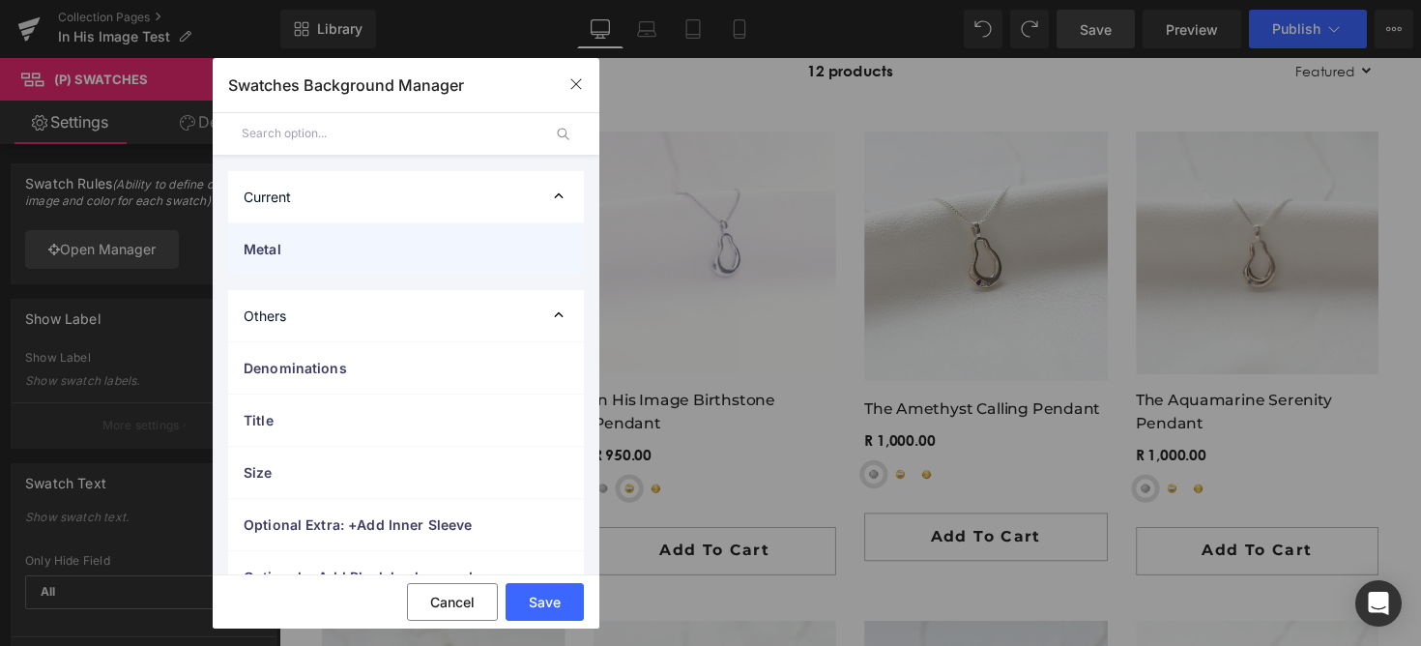
click at [327, 248] on span "Metal" at bounding box center [387, 249] width 286 height 20
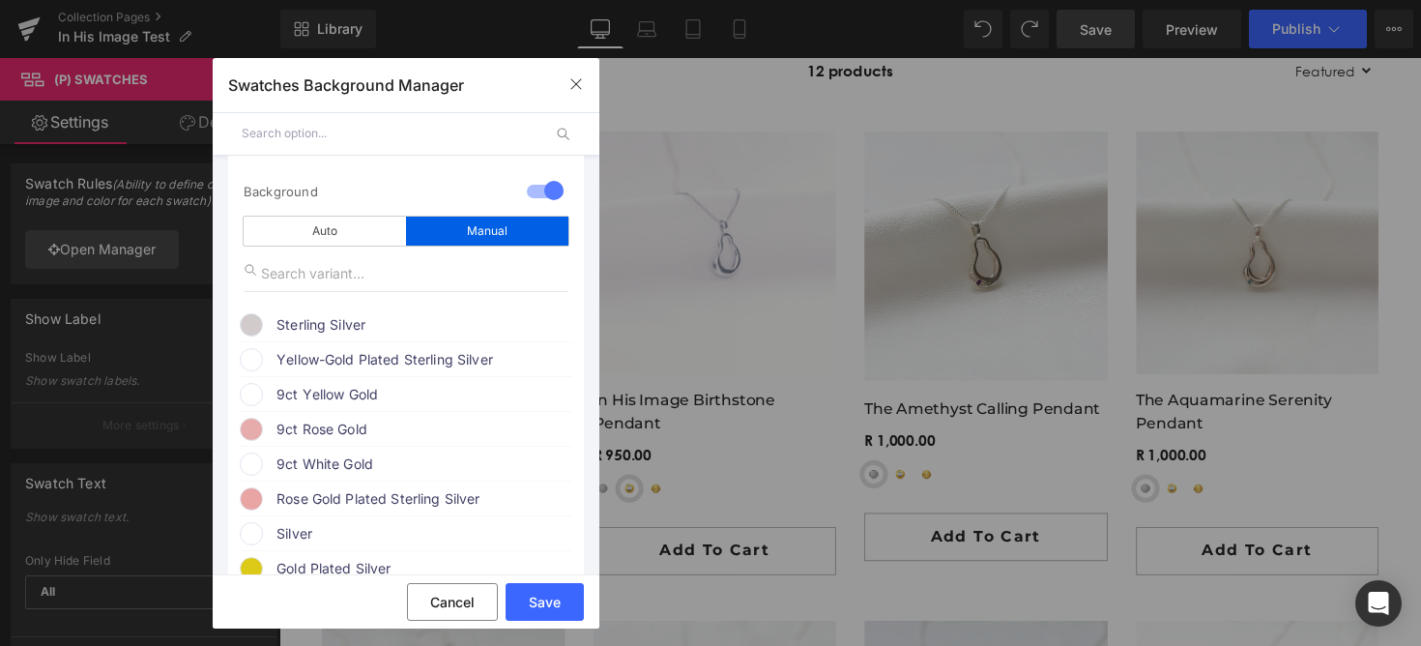
scroll to position [106, 0]
click at [326, 509] on span "Rose Gold Plated Sterling Silver" at bounding box center [423, 497] width 294 height 23
click at [333, 495] on span "Rose Gold Plated Sterling Silver" at bounding box center [423, 497] width 294 height 23
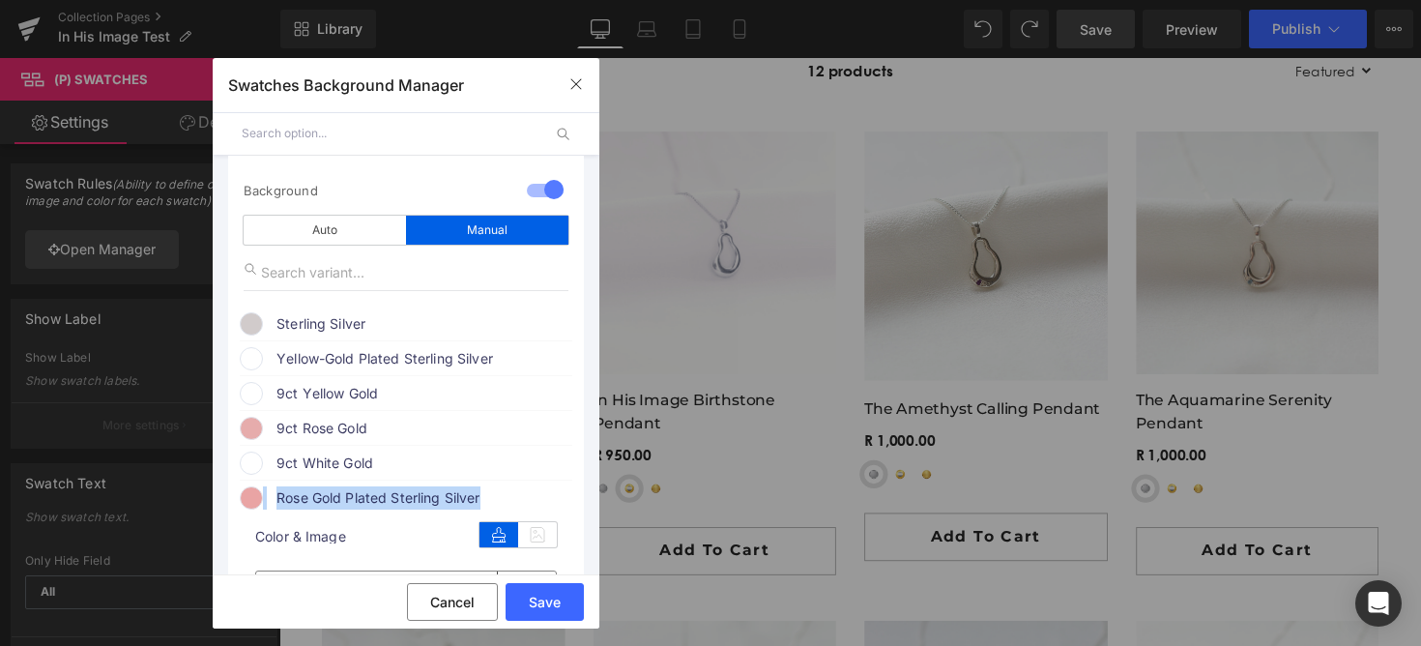
click at [333, 495] on span "Rose Gold Plated Sterling Silver" at bounding box center [423, 497] width 294 height 23
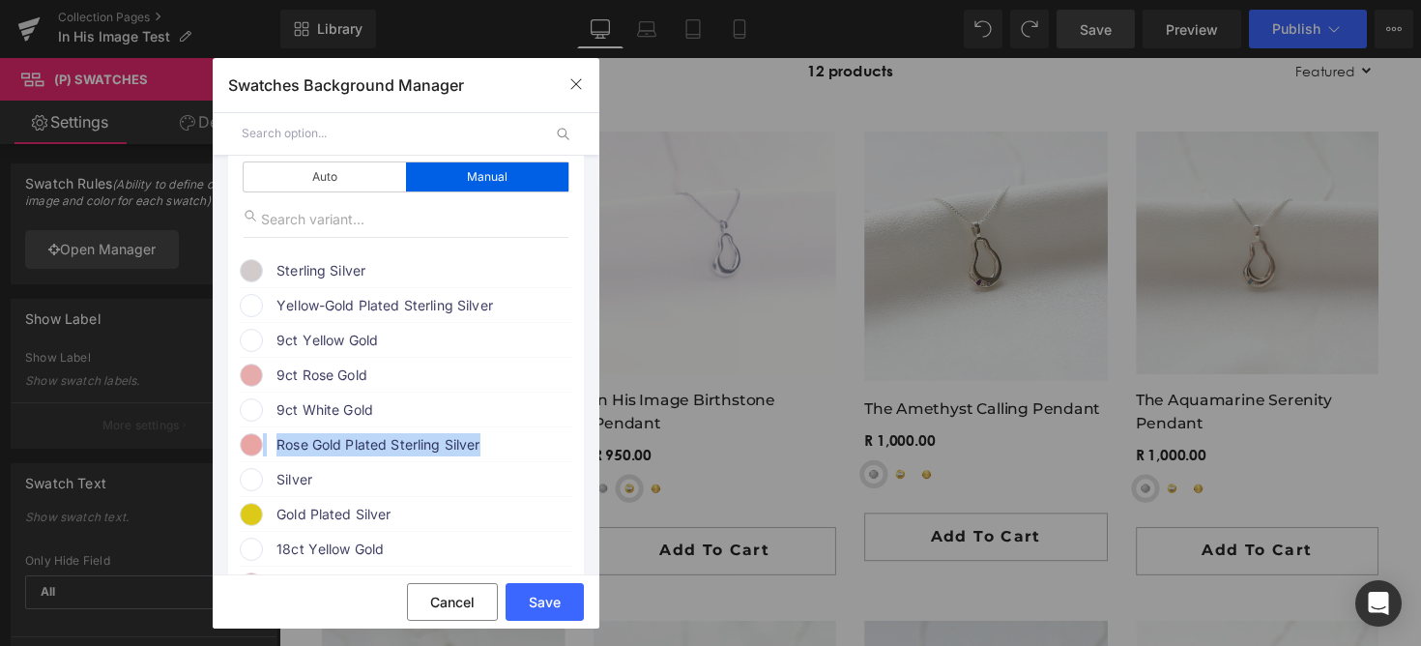
scroll to position [252, 0]
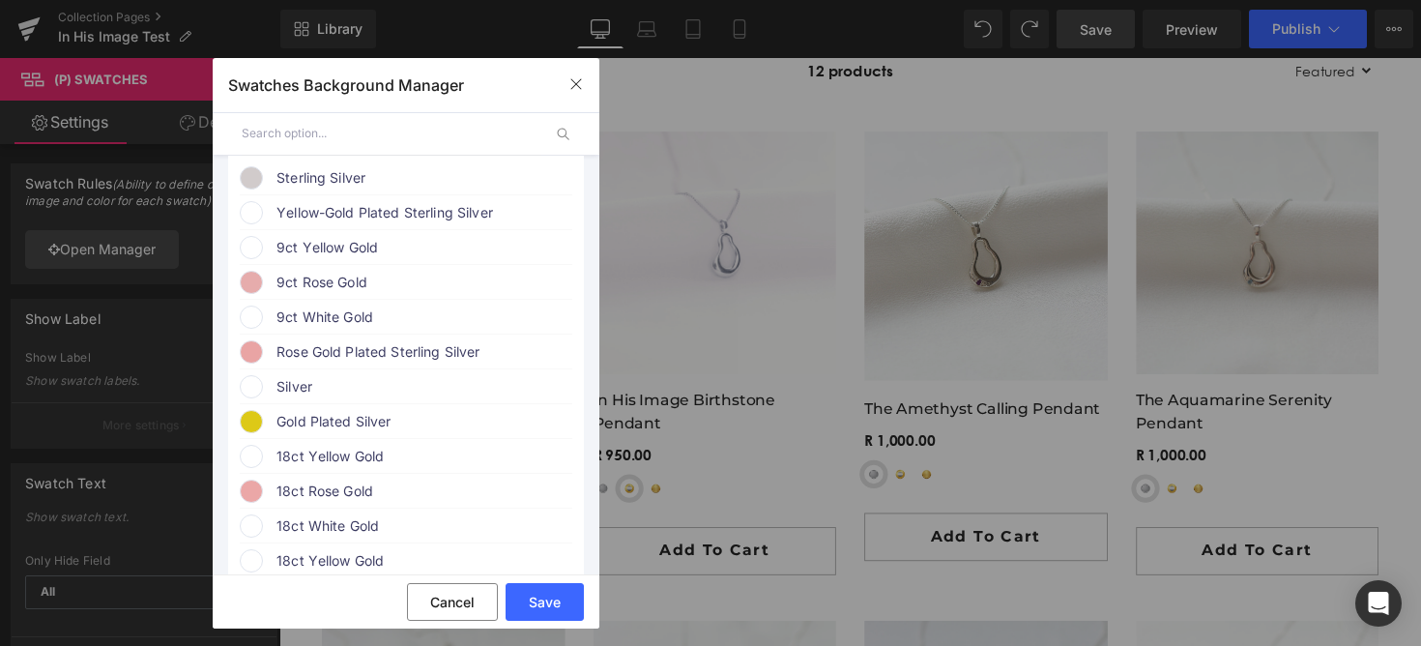
click at [433, 347] on span "Rose Gold Plated Sterling Silver" at bounding box center [423, 351] width 294 height 23
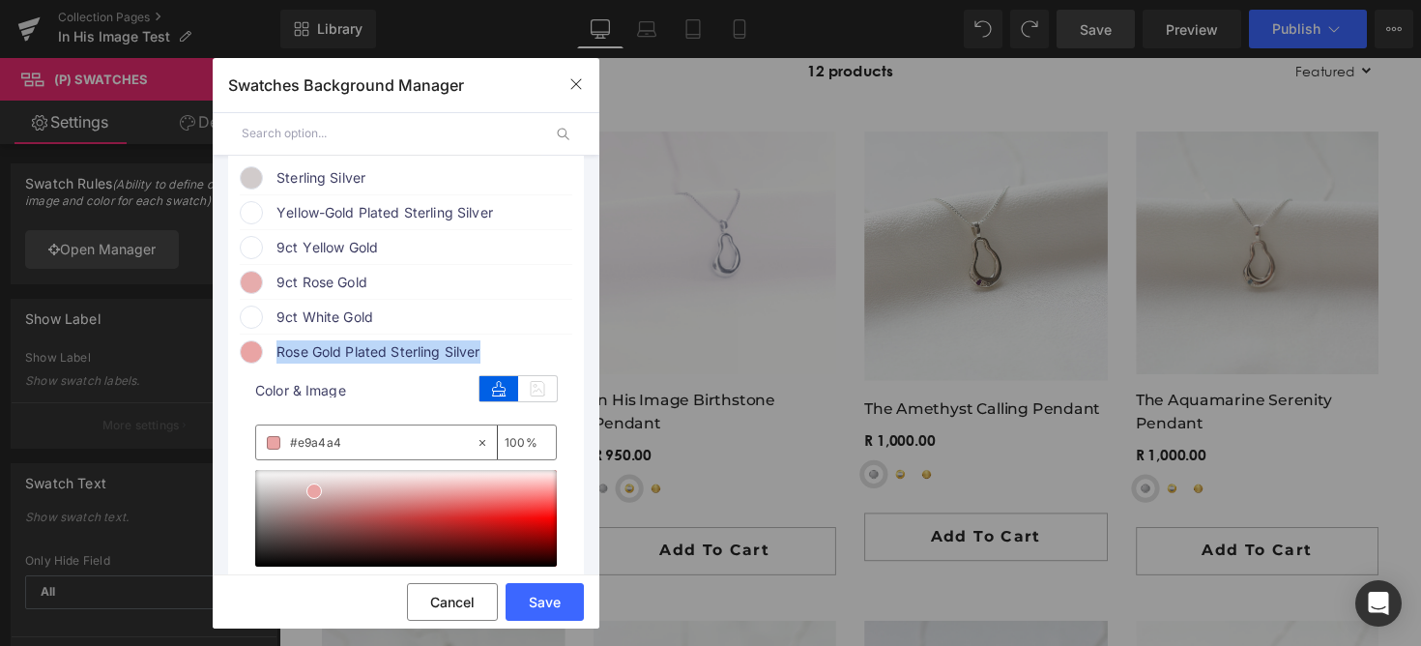
drag, startPoint x: 488, startPoint y: 352, endPoint x: 278, endPoint y: 359, distance: 209.8
click at [278, 359] on span "Rose Gold Plated Sterling Silver" at bounding box center [423, 351] width 294 height 23
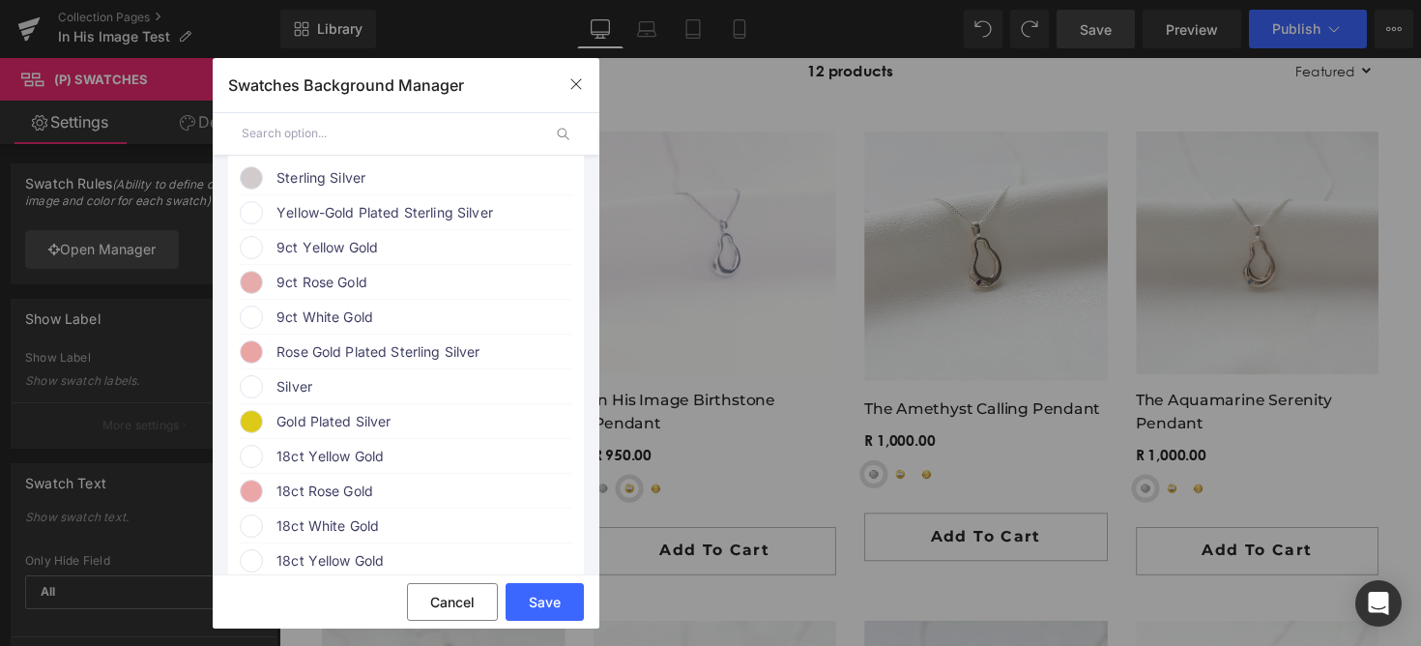
click at [332, 212] on span "Yellow-Gold Plated Sterling Silver" at bounding box center [423, 212] width 294 height 23
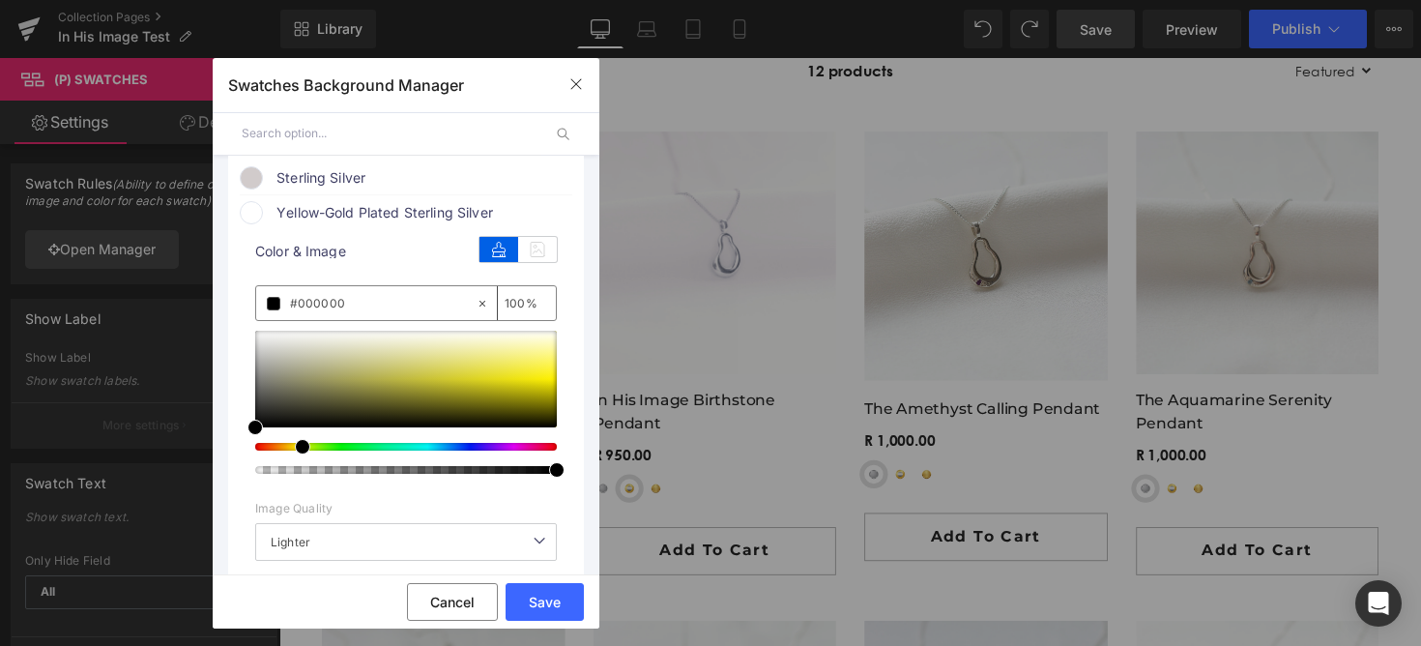
click at [294, 448] on div at bounding box center [398, 447] width 302 height 8
drag, startPoint x: 330, startPoint y: 400, endPoint x: 356, endPoint y: 368, distance: 41.2
click at [356, 368] on div at bounding box center [406, 379] width 302 height 97
click at [448, 354] on div at bounding box center [406, 379] width 302 height 97
click at [472, 346] on div at bounding box center [406, 379] width 302 height 97
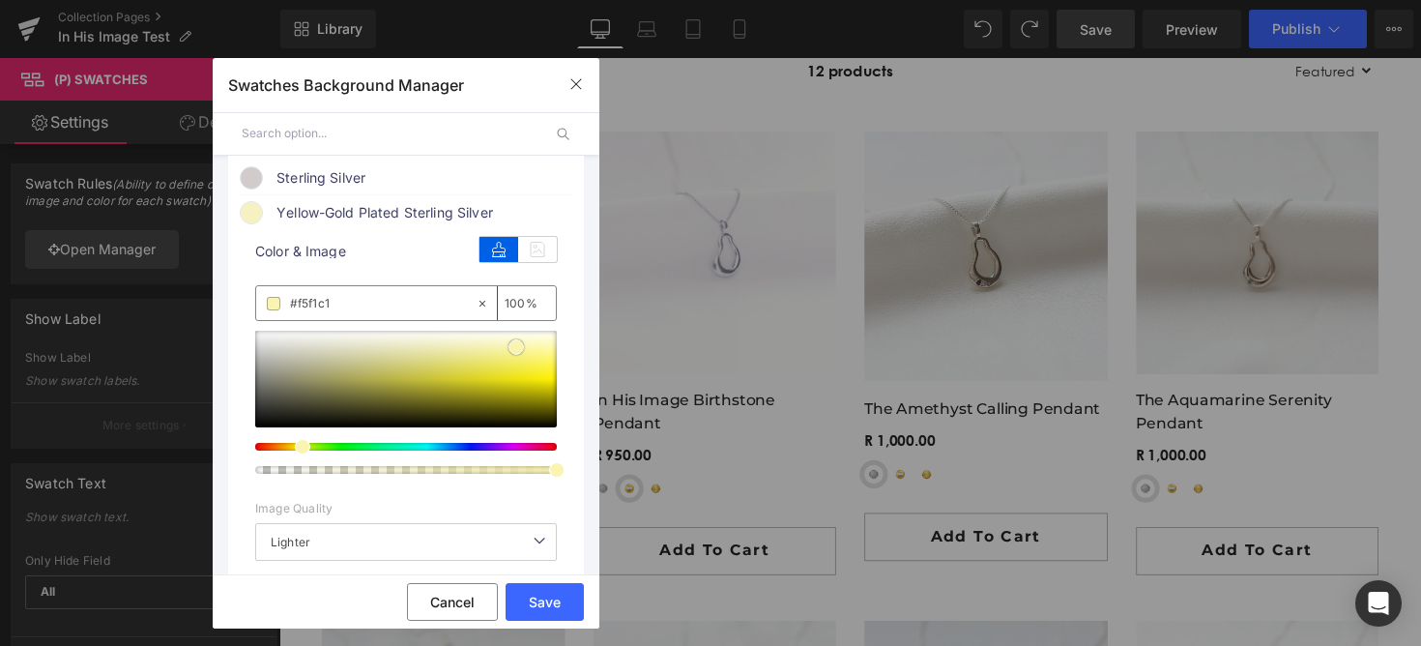
click at [516, 348] on div at bounding box center [406, 379] width 302 height 97
drag, startPoint x: 303, startPoint y: 444, endPoint x: 291, endPoint y: 443, distance: 12.6
click at [291, 443] on span at bounding box center [296, 446] width 15 height 15
click at [533, 349] on div at bounding box center [406, 379] width 302 height 97
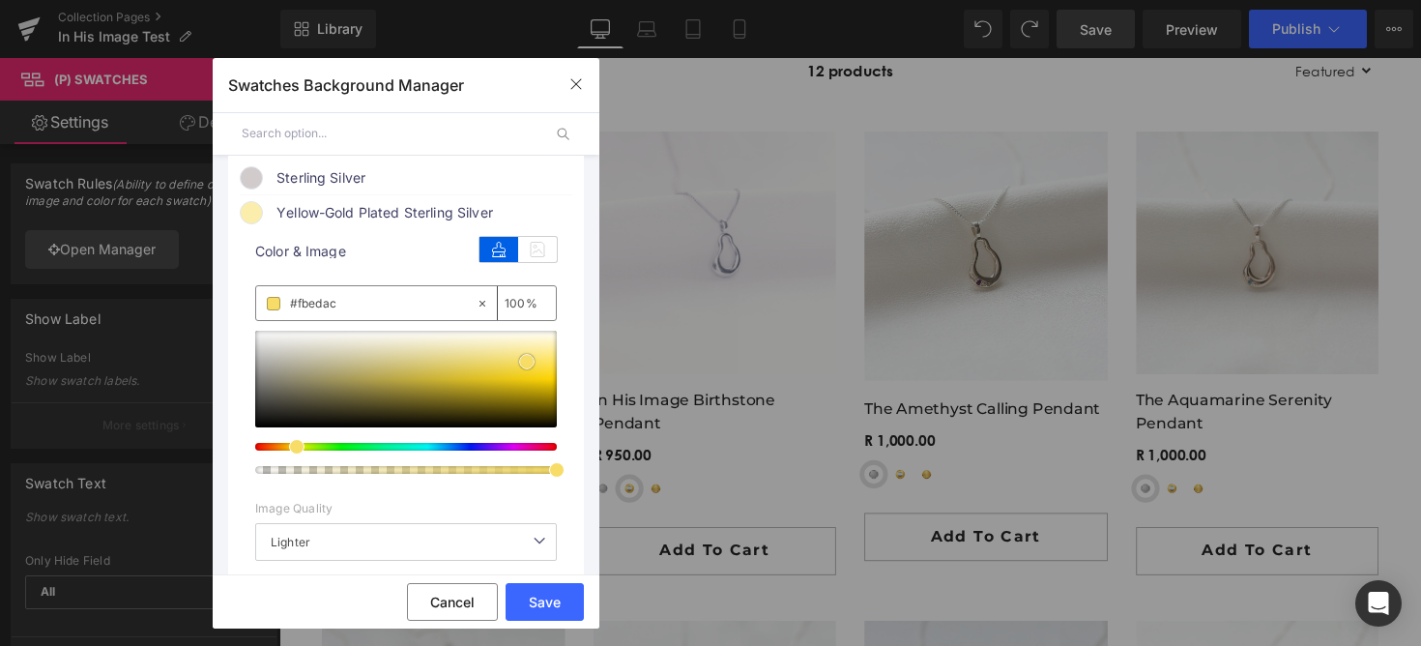
click at [527, 362] on div at bounding box center [406, 379] width 302 height 97
click at [528, 351] on div at bounding box center [406, 379] width 302 height 97
click at [514, 371] on div at bounding box center [406, 379] width 302 height 97
click at [529, 359] on div at bounding box center [406, 379] width 302 height 97
click at [405, 213] on span "Yellow-Gold Plated Sterling Silver" at bounding box center [423, 212] width 294 height 23
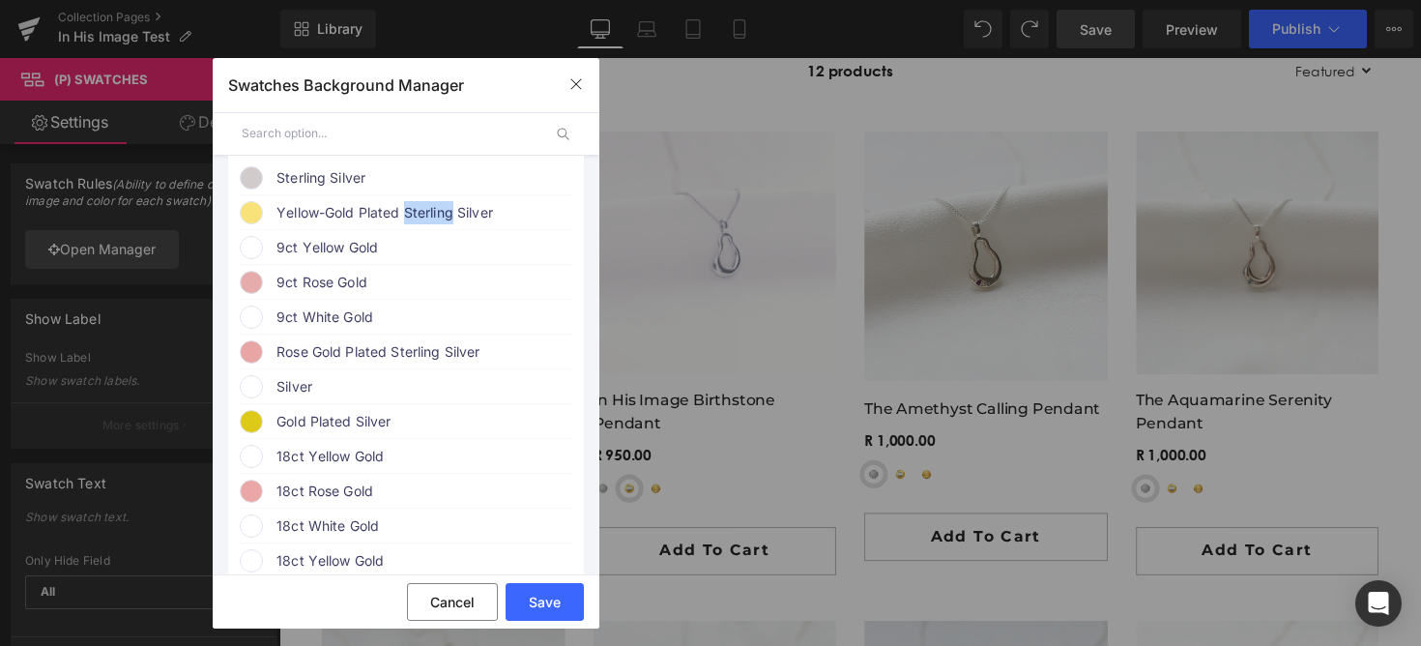
click at [405, 213] on span "Yellow-Gold Plated Sterling Silver" at bounding box center [423, 212] width 294 height 23
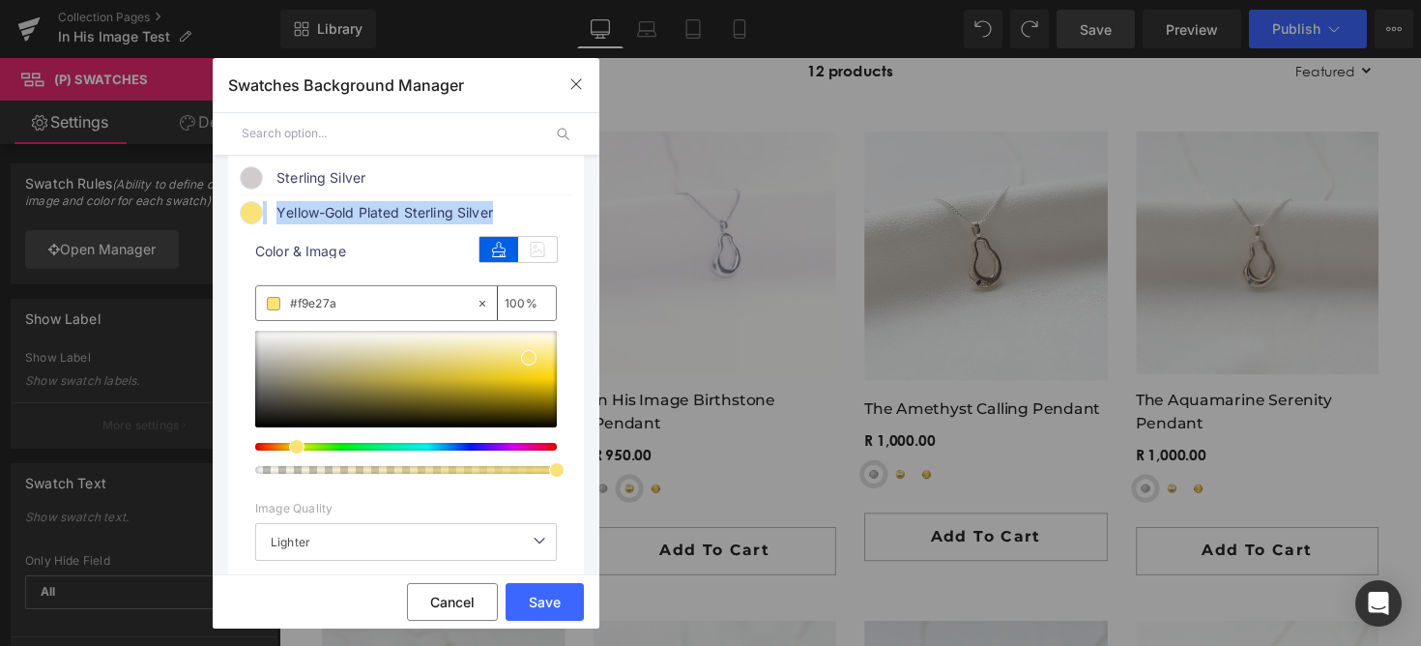
click at [405, 213] on span "Yellow-Gold Plated Sterling Silver" at bounding box center [423, 212] width 294 height 23
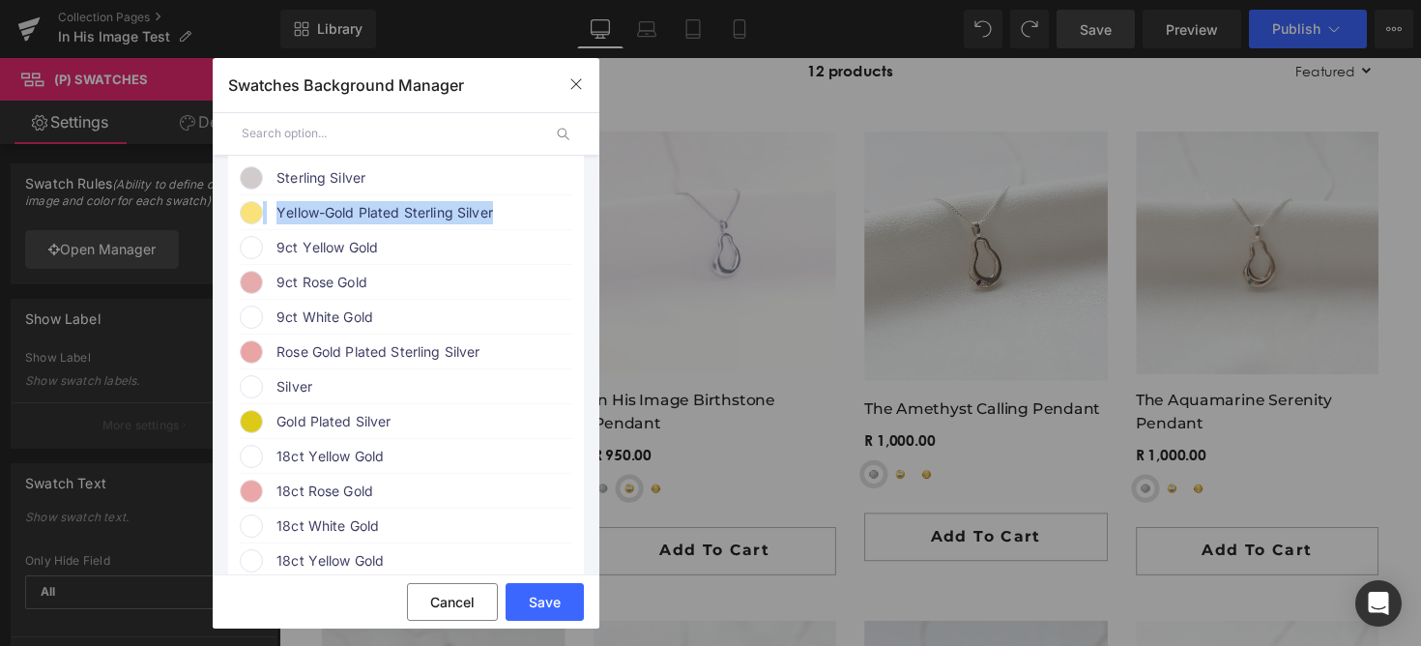
copy span "Yellow-Gold Plated Sterling Silver Color & Image"
click at [353, 242] on span "9ct Yellow Gold" at bounding box center [423, 247] width 294 height 23
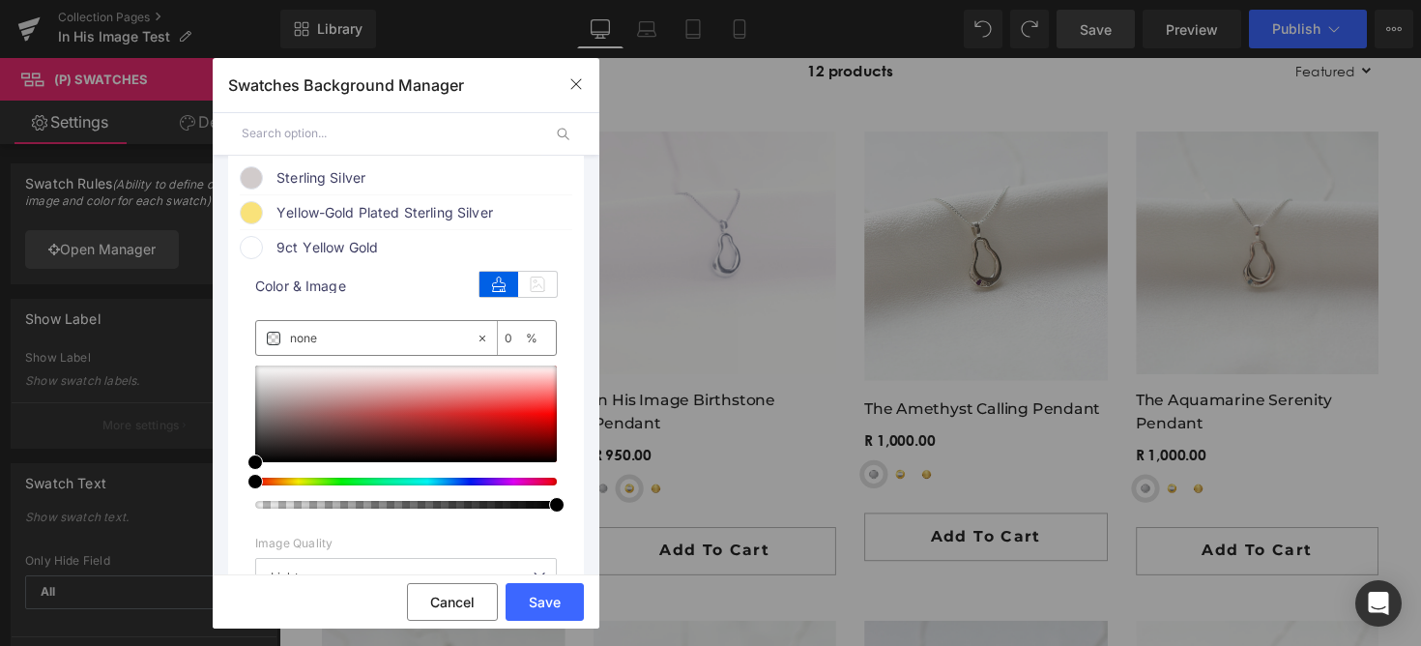
click at [355, 339] on input "none" at bounding box center [383, 338] width 186 height 21
paste input "9ct Yellow Gold"
click at [302, 478] on div at bounding box center [406, 436] width 302 height 143
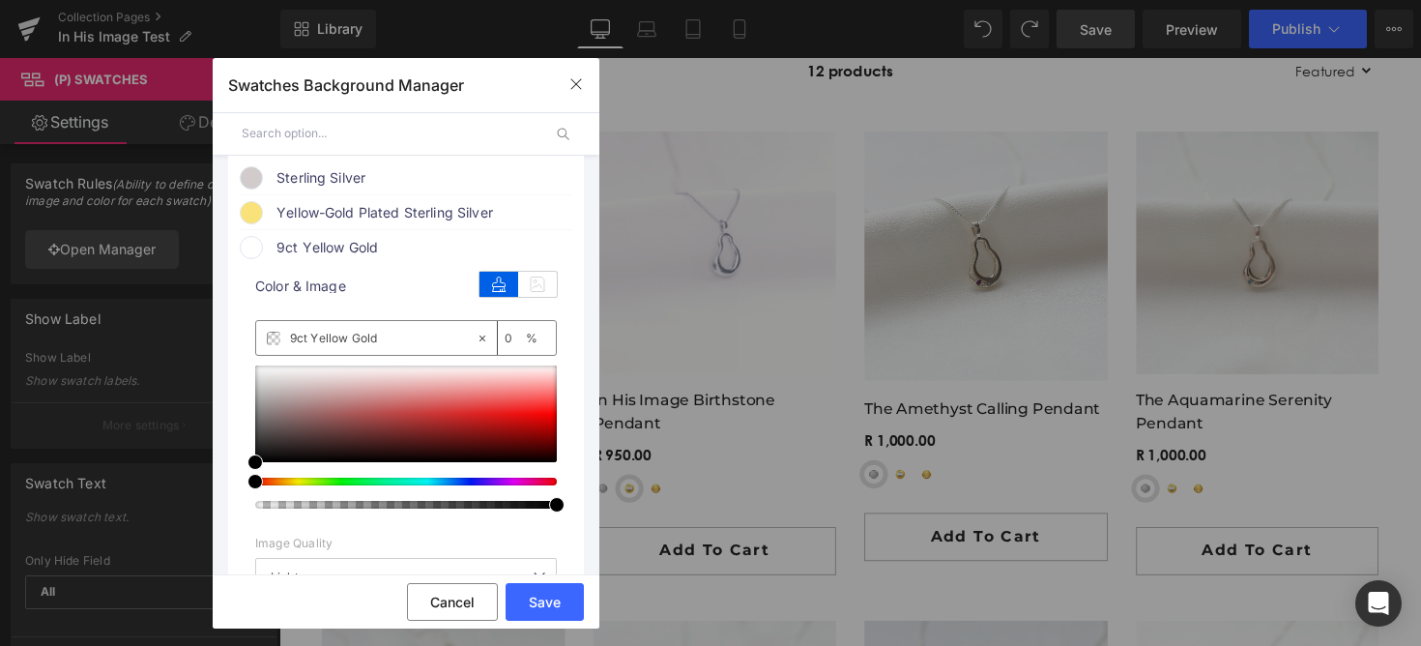
click at [303, 488] on div at bounding box center [406, 436] width 302 height 143
click at [303, 483] on div at bounding box center [398, 481] width 302 height 8
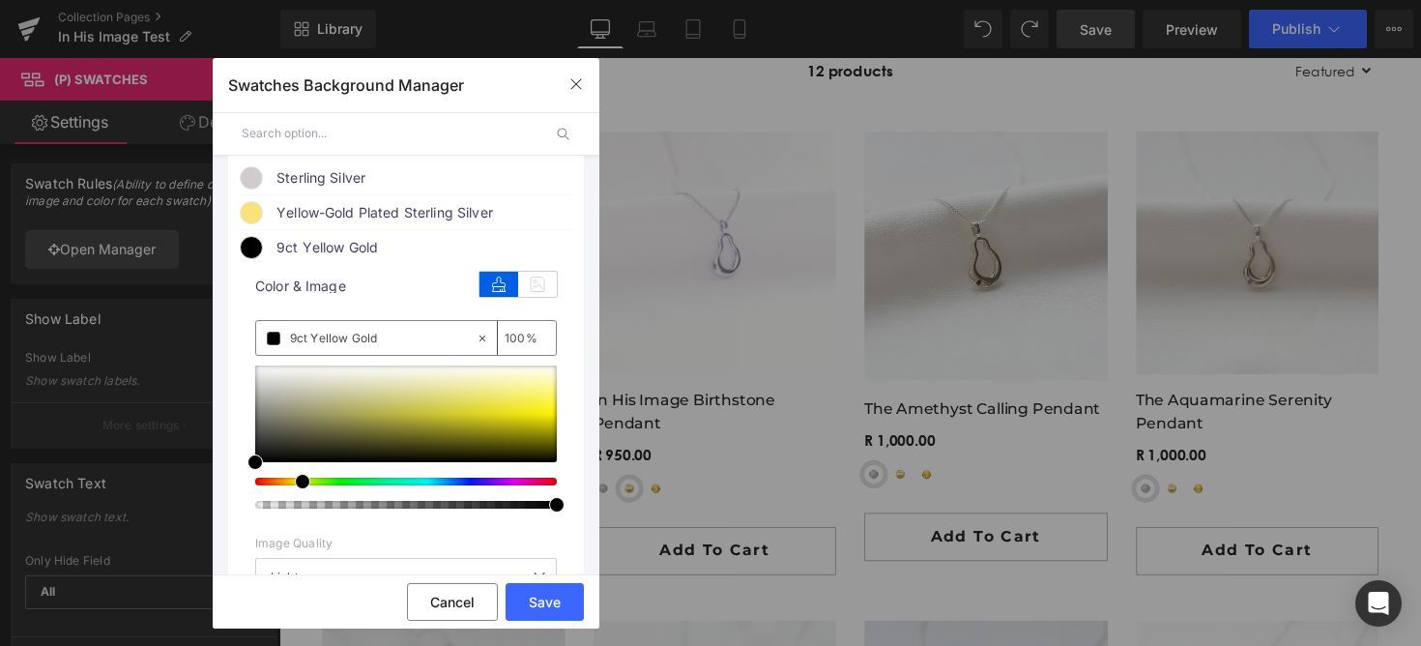
click at [294, 483] on div at bounding box center [398, 481] width 302 height 8
click at [425, 390] on div at bounding box center [406, 413] width 302 height 97
click at [436, 373] on div at bounding box center [406, 413] width 302 height 97
click at [453, 370] on div at bounding box center [406, 413] width 302 height 97
click at [505, 373] on div at bounding box center [406, 413] width 302 height 97
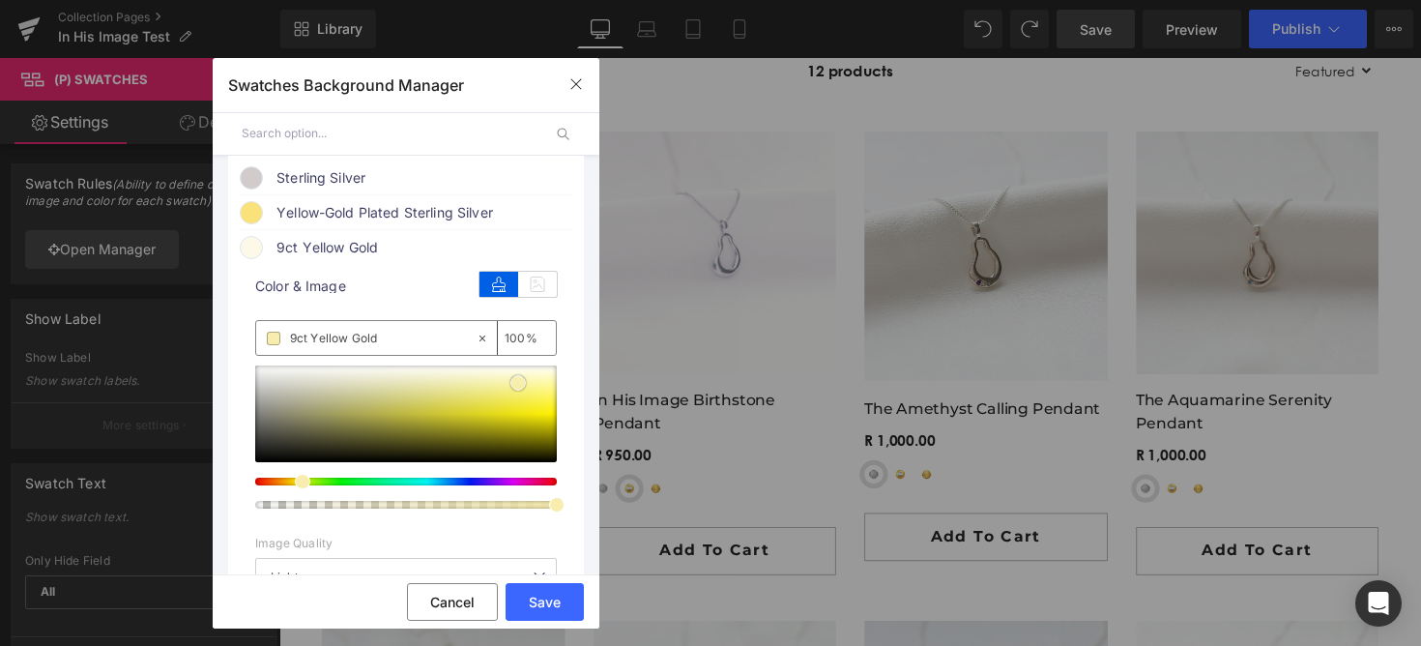
click at [518, 385] on div at bounding box center [406, 413] width 302 height 97
click at [535, 376] on div at bounding box center [406, 413] width 302 height 97
click at [538, 383] on div at bounding box center [406, 413] width 302 height 97
click at [360, 341] on input "9ct Yellow Gold" at bounding box center [383, 338] width 186 height 21
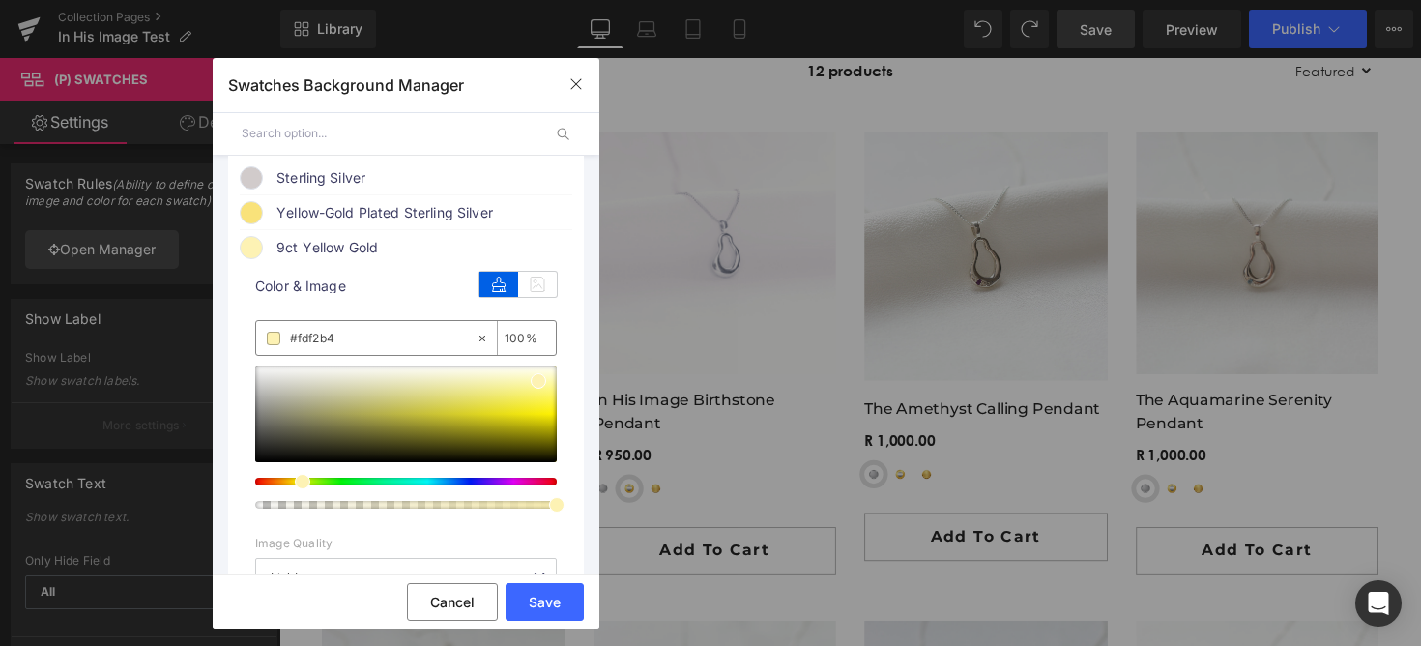
paste input "#e1c340"
click at [296, 342] on input "##e1c340" at bounding box center [383, 338] width 186 height 21
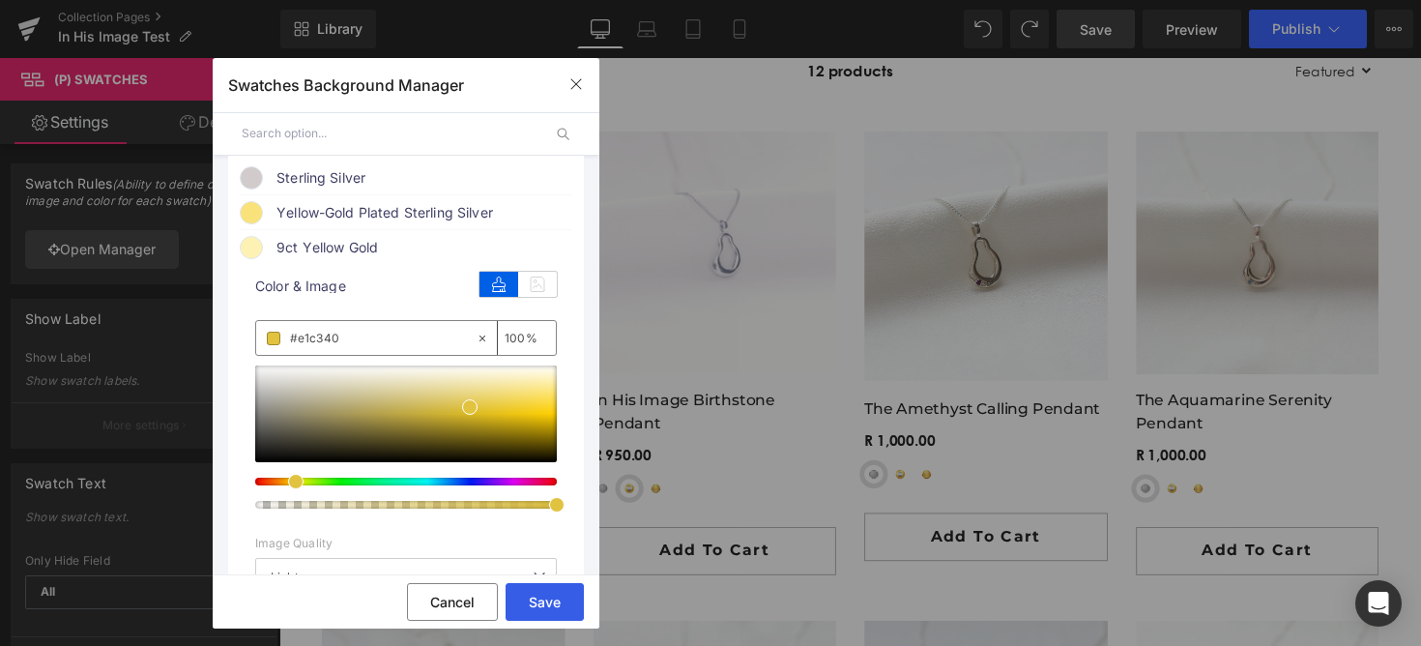
type input "#e1c340"
click at [554, 600] on button "Save" at bounding box center [544, 602] width 78 height 38
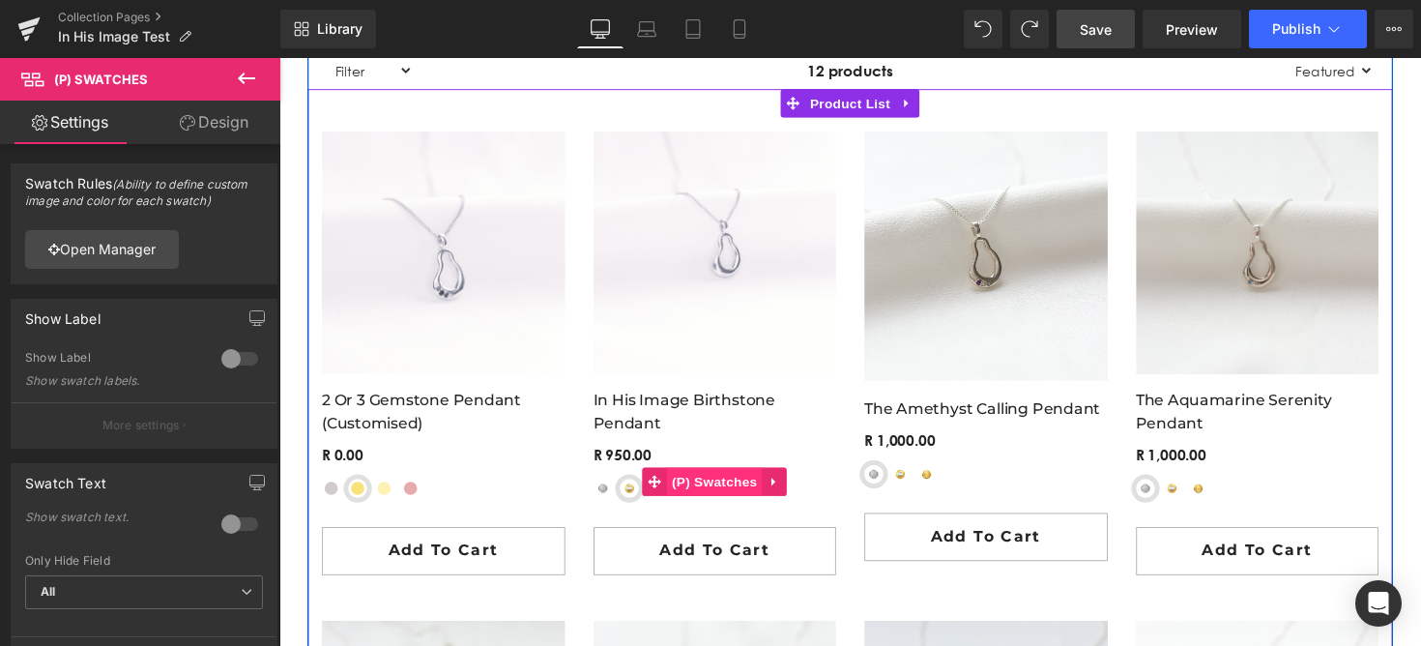
click at [677, 492] on span "(P) Swatches" at bounding box center [726, 491] width 98 height 29
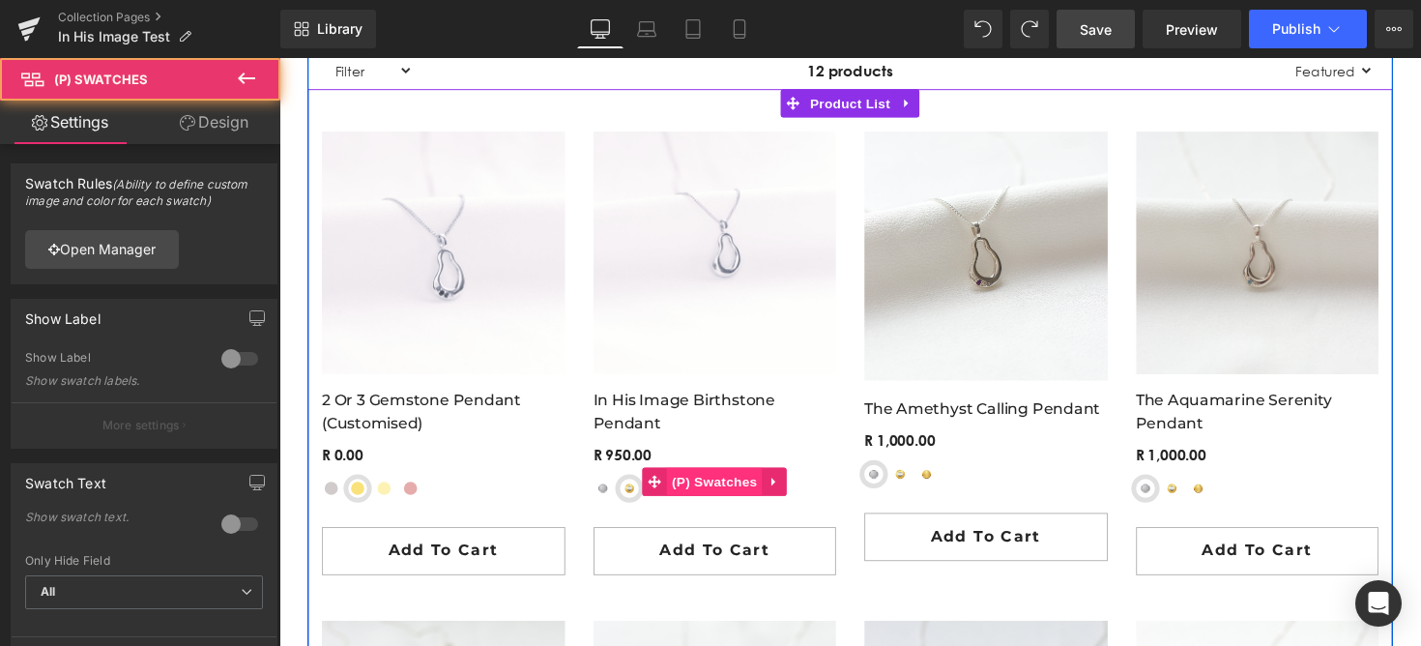
click at [677, 492] on span "(P) Swatches" at bounding box center [726, 491] width 98 height 29
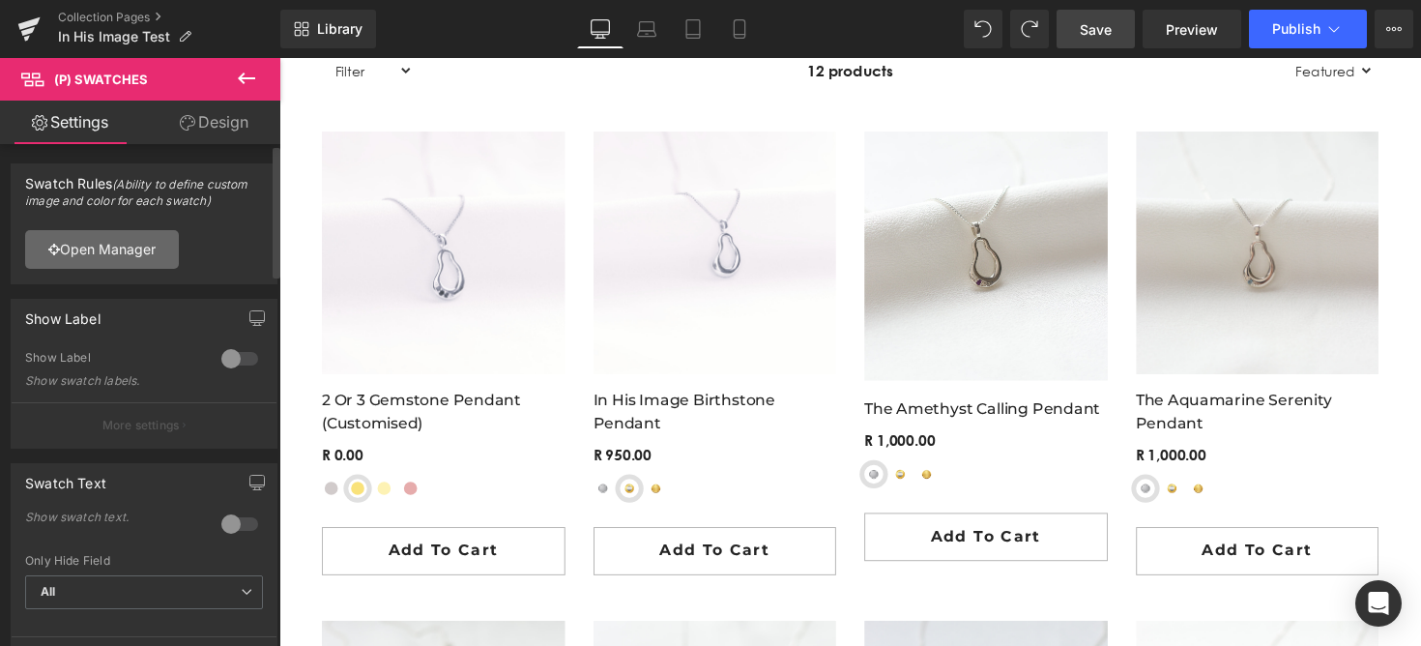
click at [162, 255] on link "Open Manager" at bounding box center [102, 249] width 154 height 39
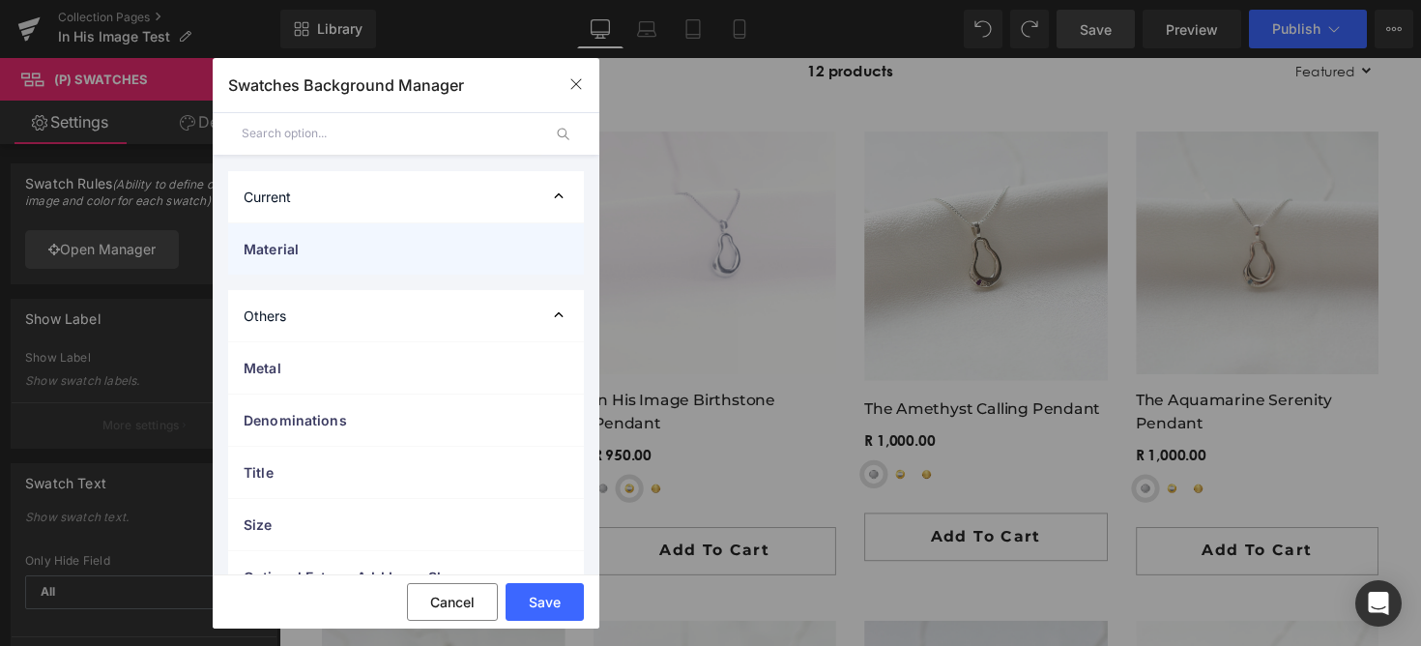
click at [343, 227] on div "Material" at bounding box center [406, 248] width 356 height 51
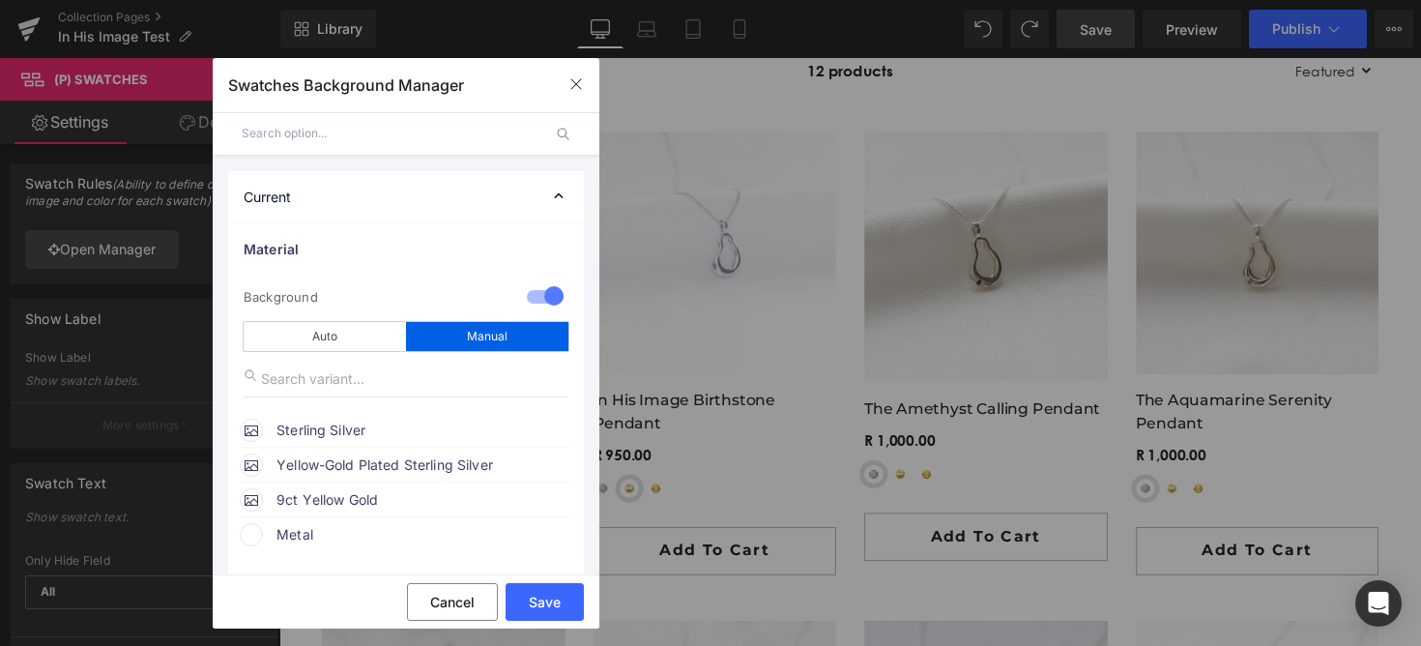
click at [329, 458] on span "Yellow-Gold Plated Sterling Silver" at bounding box center [423, 464] width 294 height 23
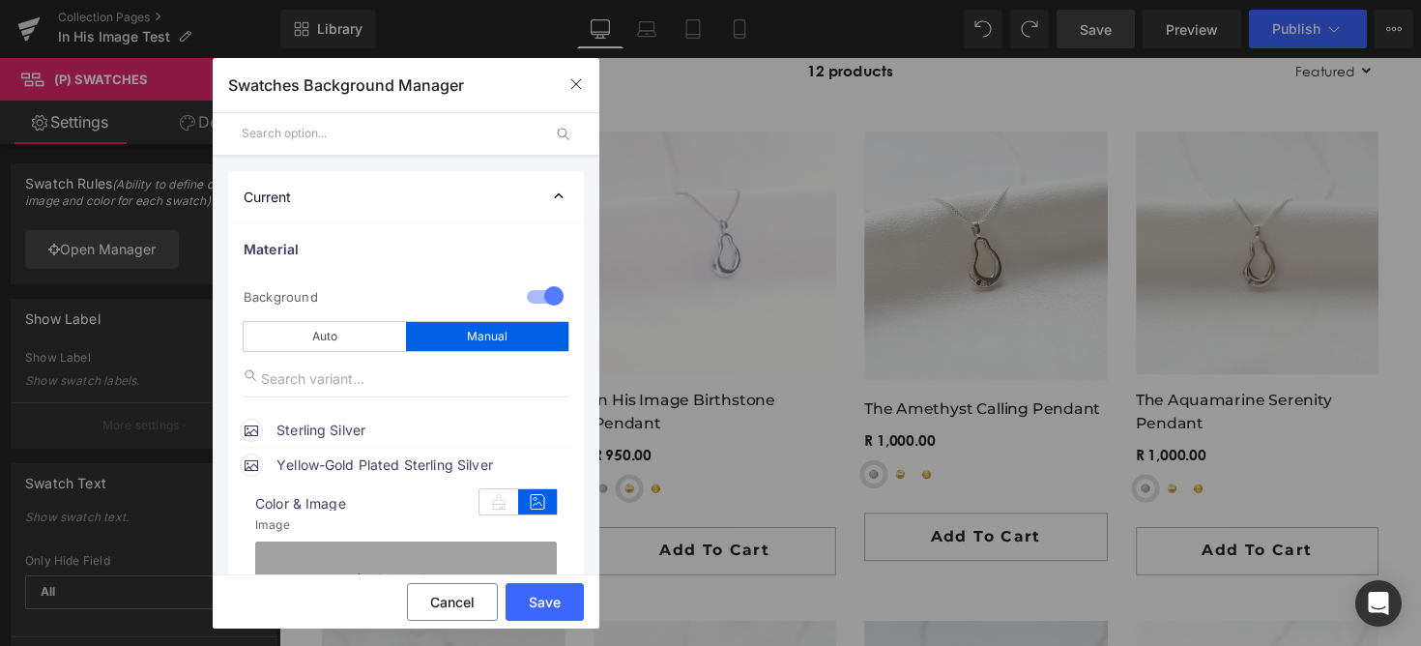
click at [328, 473] on span "Yellow-Gold Plated Sterling Silver" at bounding box center [423, 464] width 294 height 23
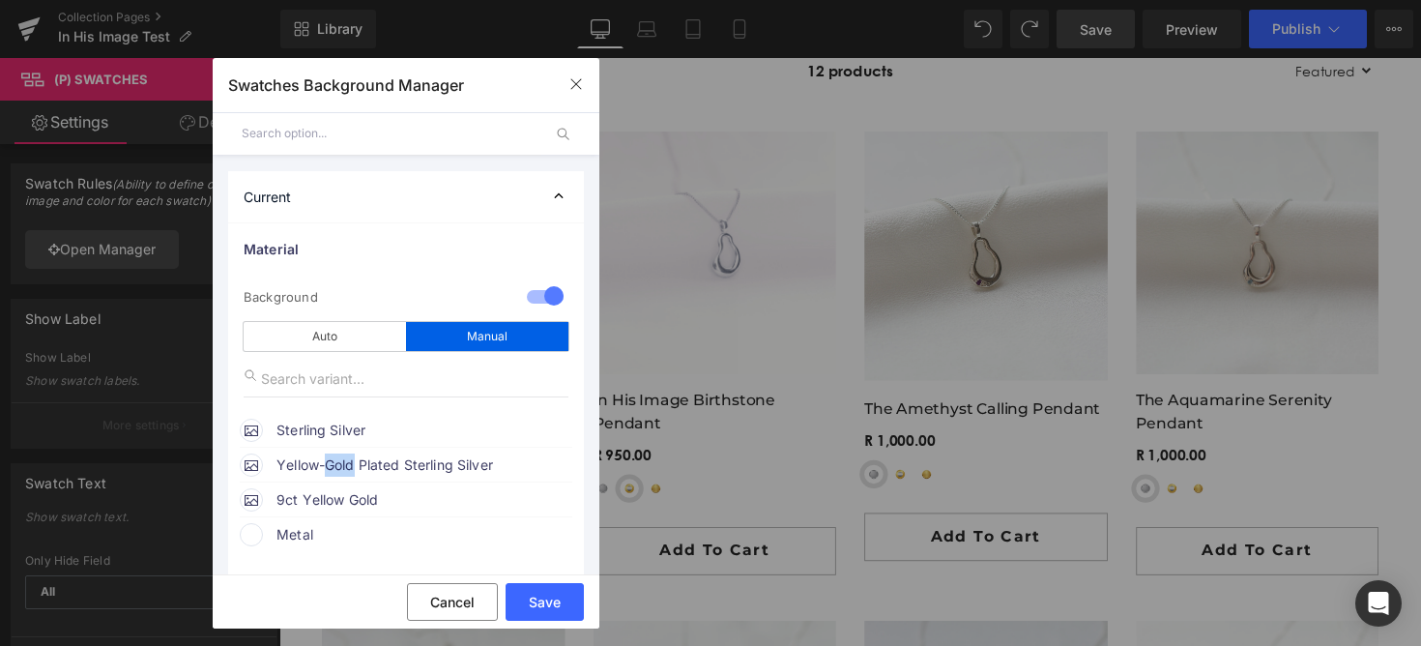
click at [329, 473] on span "Yellow-Gold Plated Sterling Silver" at bounding box center [423, 464] width 294 height 23
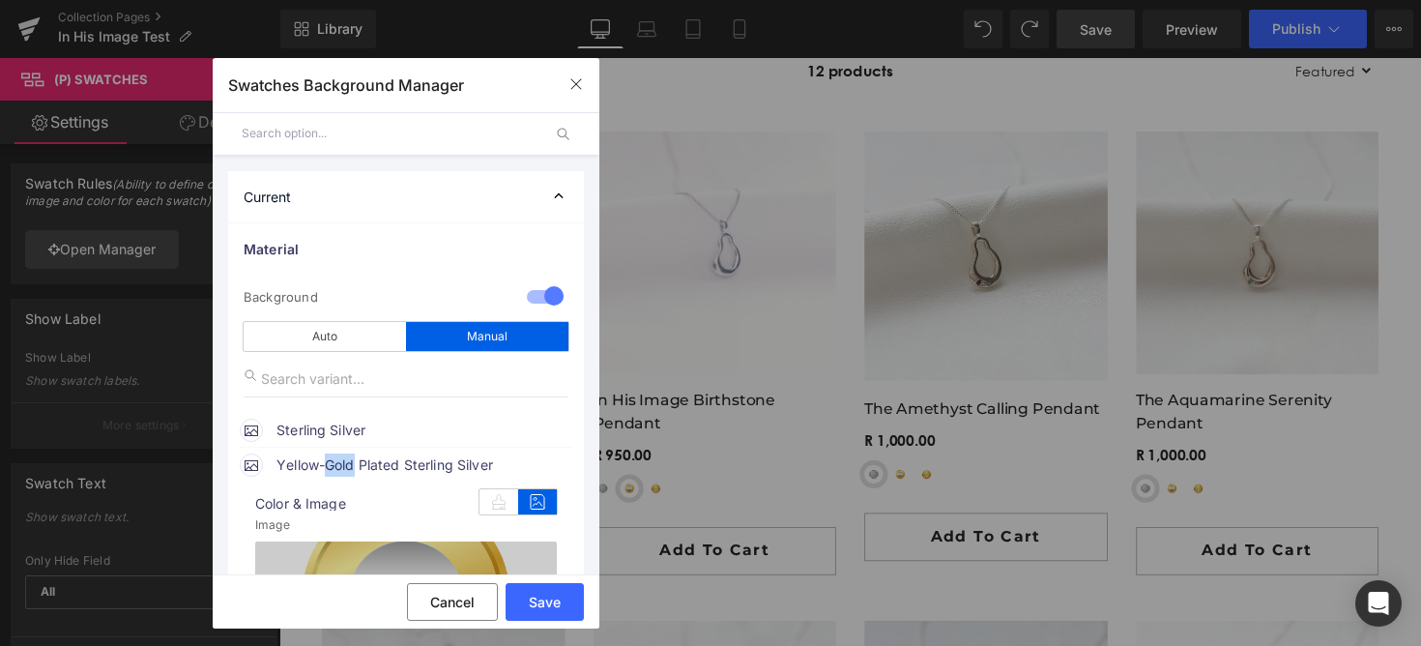
scroll to position [162, 0]
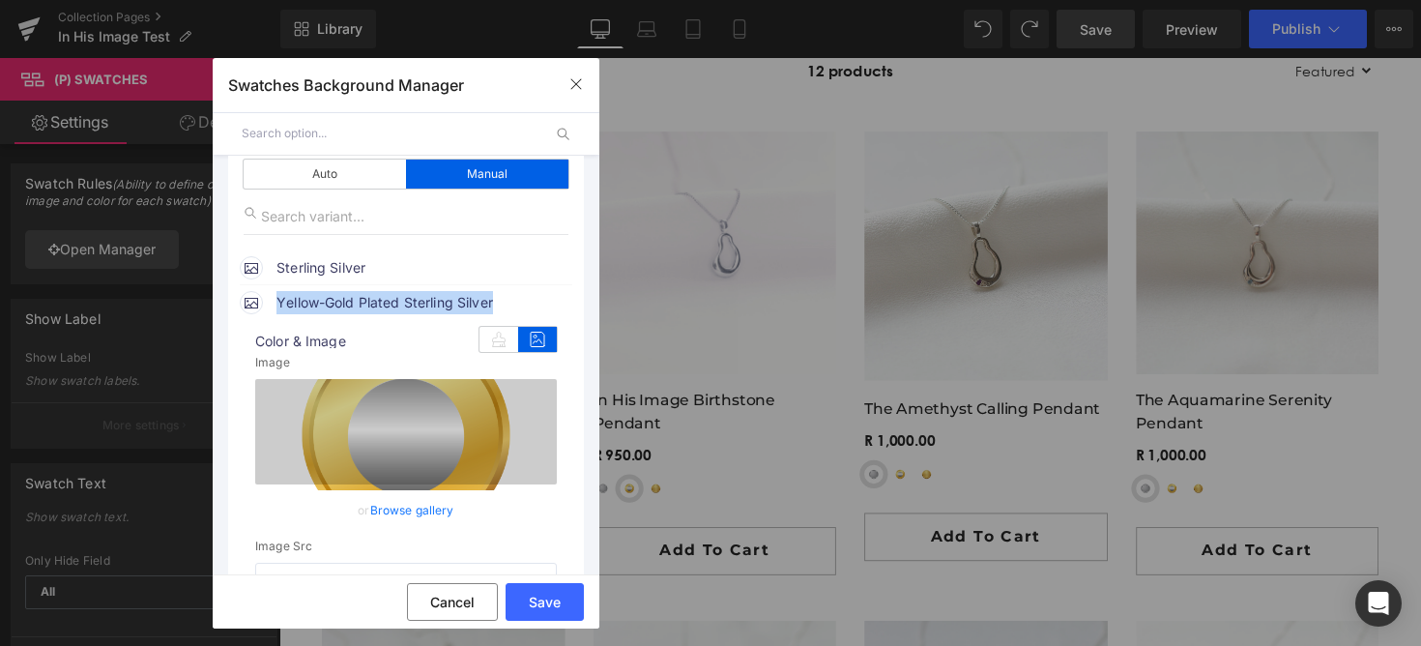
drag, startPoint x: 278, startPoint y: 303, endPoint x: 499, endPoint y: 308, distance: 220.4
click at [499, 308] on span "Yellow-Gold Plated Sterling Silver" at bounding box center [423, 302] width 294 height 23
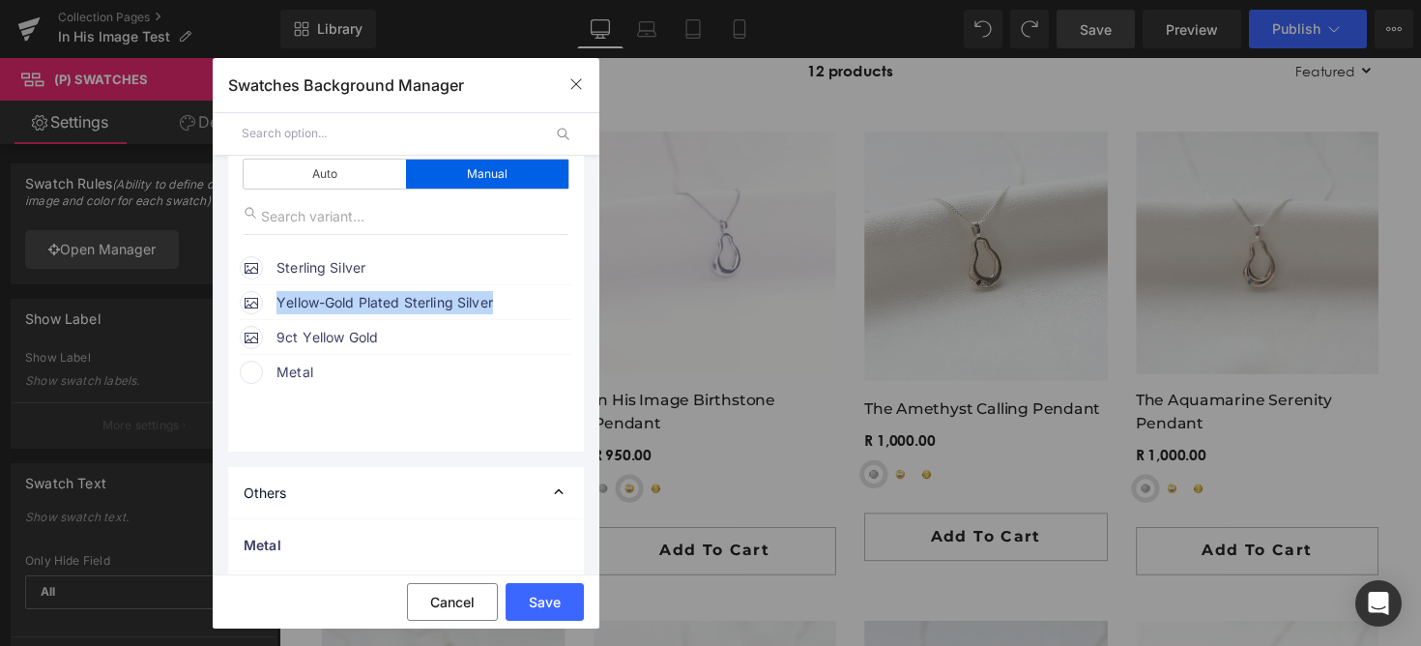
copy span "Yellow-Gold Plated Sterling Silver"
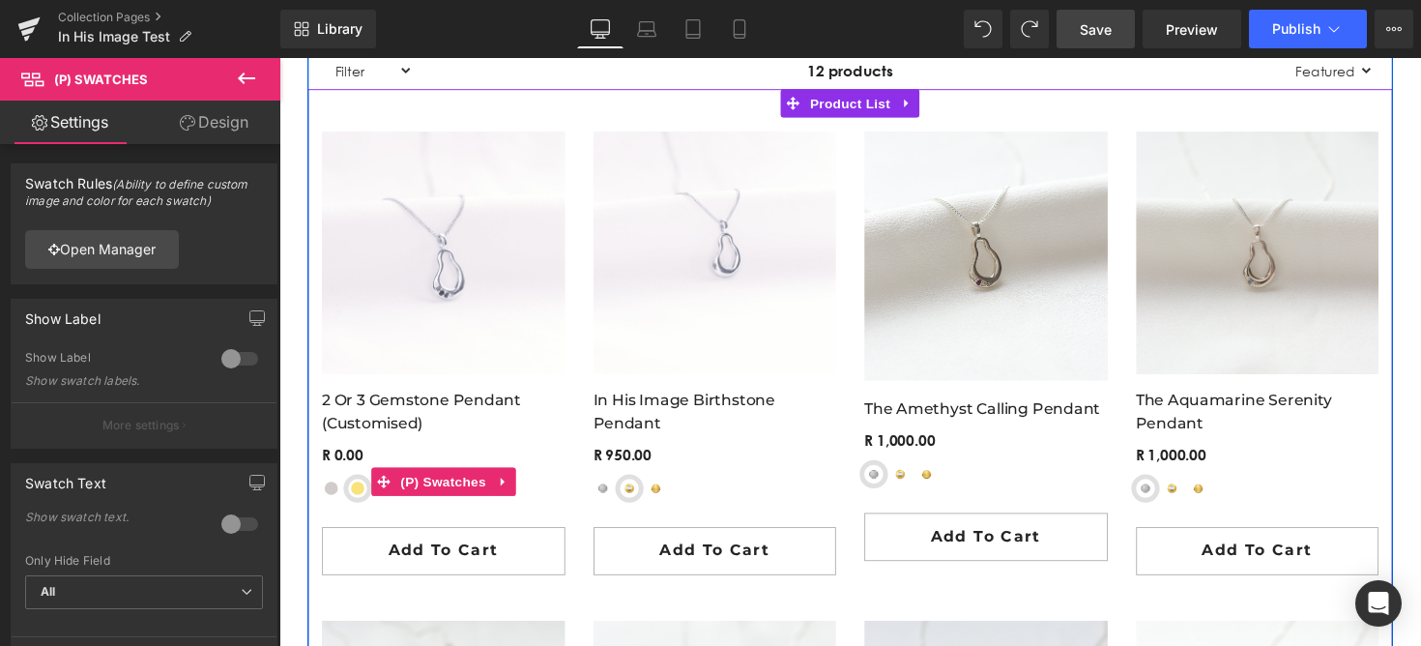
click at [370, 500] on div "Sterling Silver Yellow-Gold Plated Sterling Silver 9ct Yellow Gold 9ct Rose Gol…" at bounding box center [447, 506] width 249 height 34
click at [416, 493] on span "(P) Swatches" at bounding box center [447, 491] width 98 height 29
click at [402, 499] on span "(P) Swatches" at bounding box center [447, 491] width 98 height 29
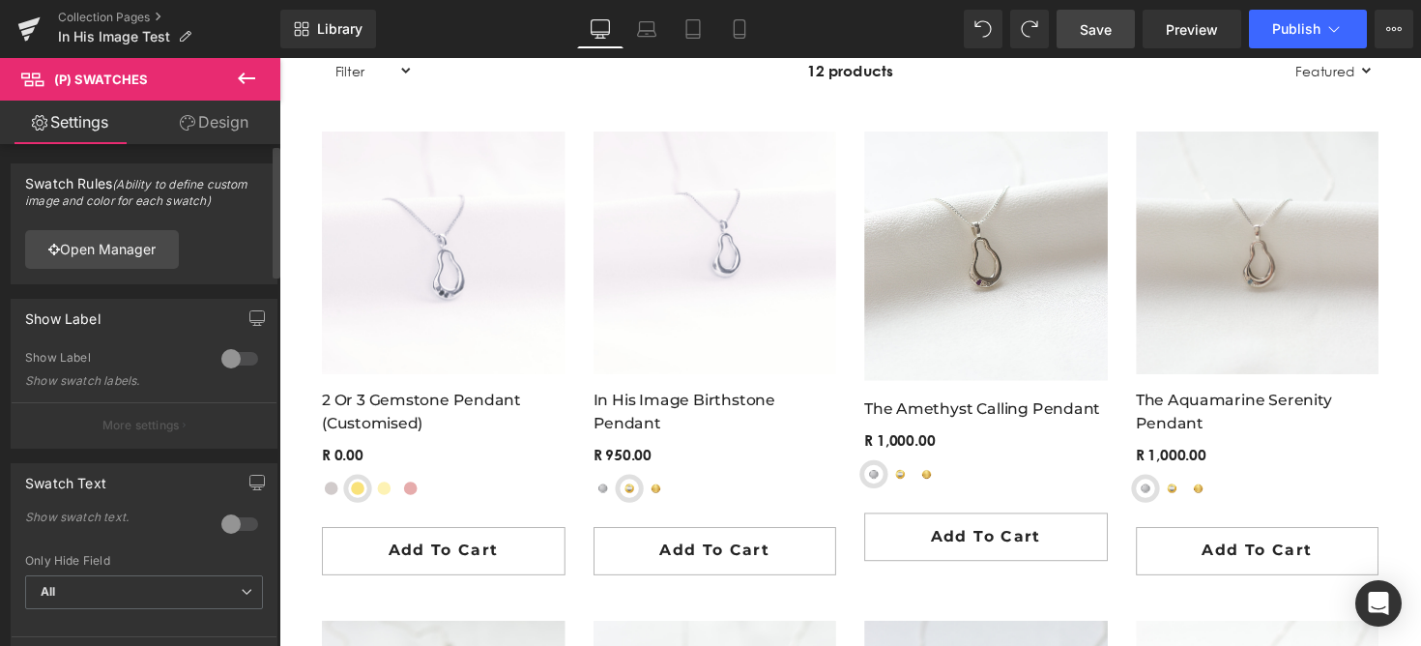
click at [123, 222] on div "Open Manager" at bounding box center [144, 249] width 265 height 69
click at [123, 228] on div "Open Manager" at bounding box center [144, 249] width 265 height 69
click at [122, 254] on link "Open Manager" at bounding box center [102, 249] width 154 height 39
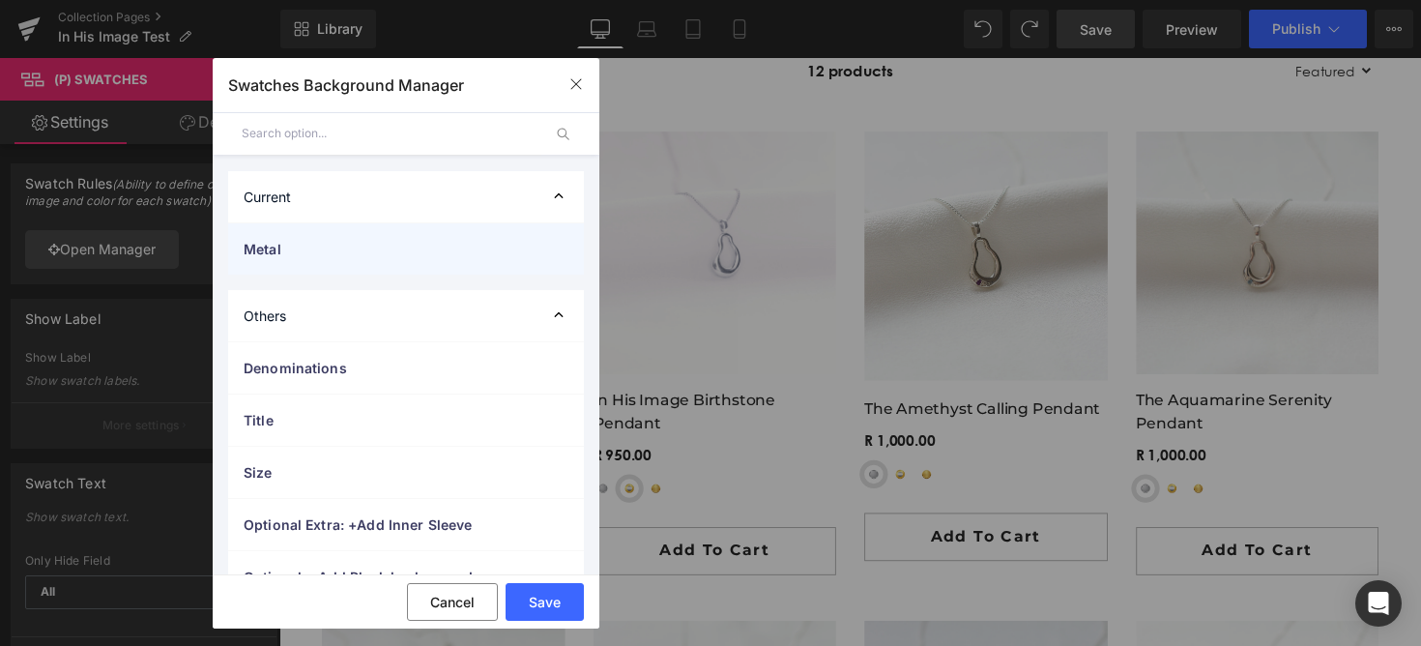
click at [342, 255] on span "Metal" at bounding box center [387, 249] width 286 height 20
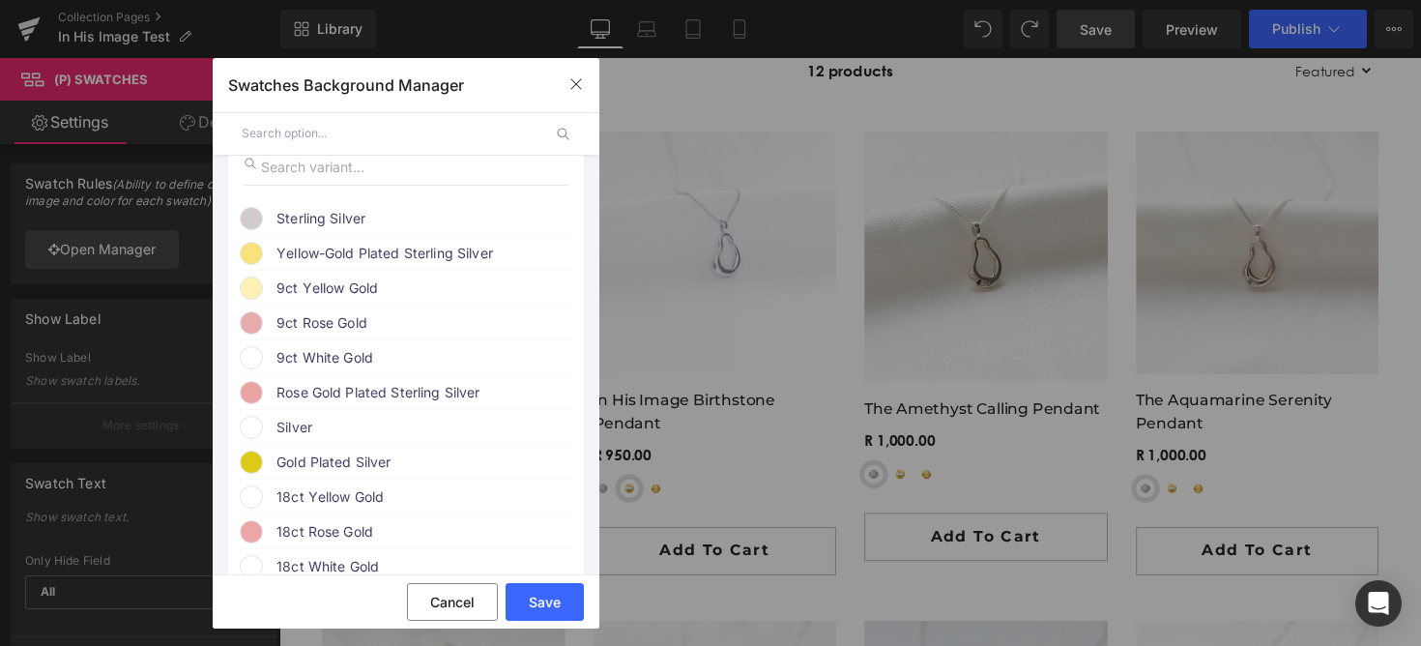
scroll to position [270, 0]
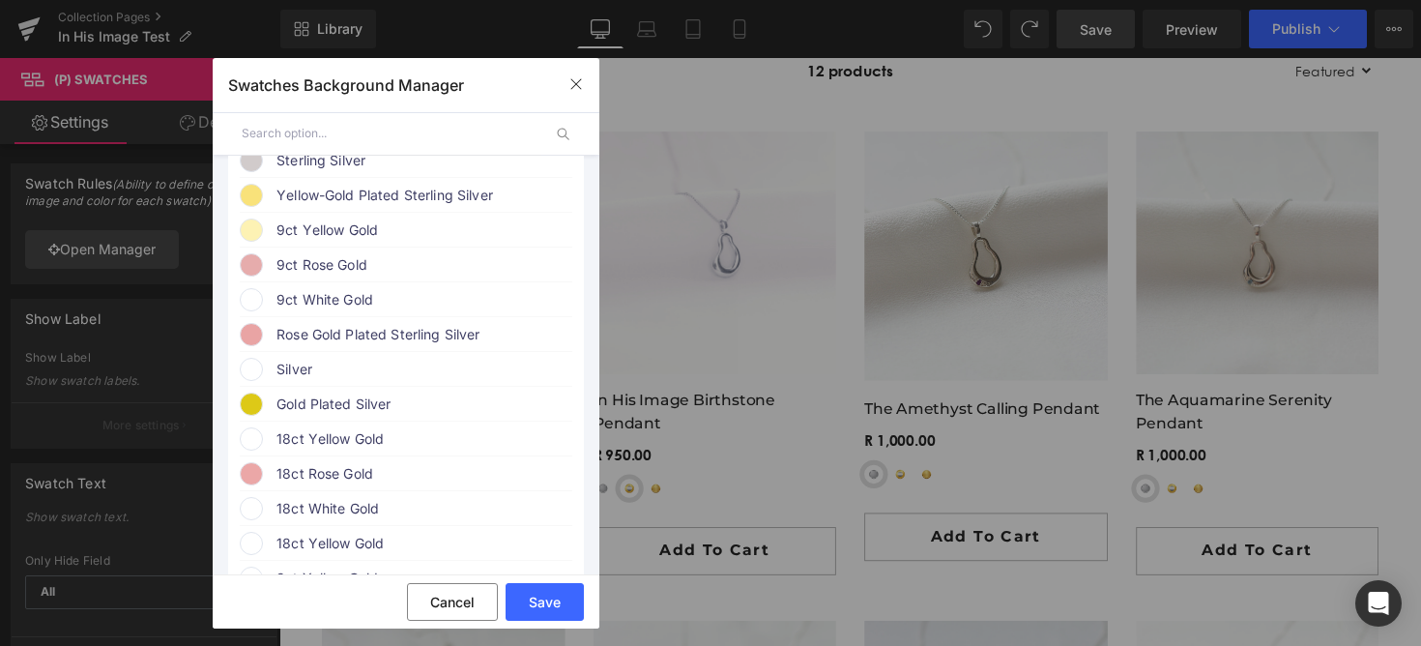
click at [361, 200] on span "Yellow-Gold Plated Sterling Silver" at bounding box center [423, 195] width 294 height 23
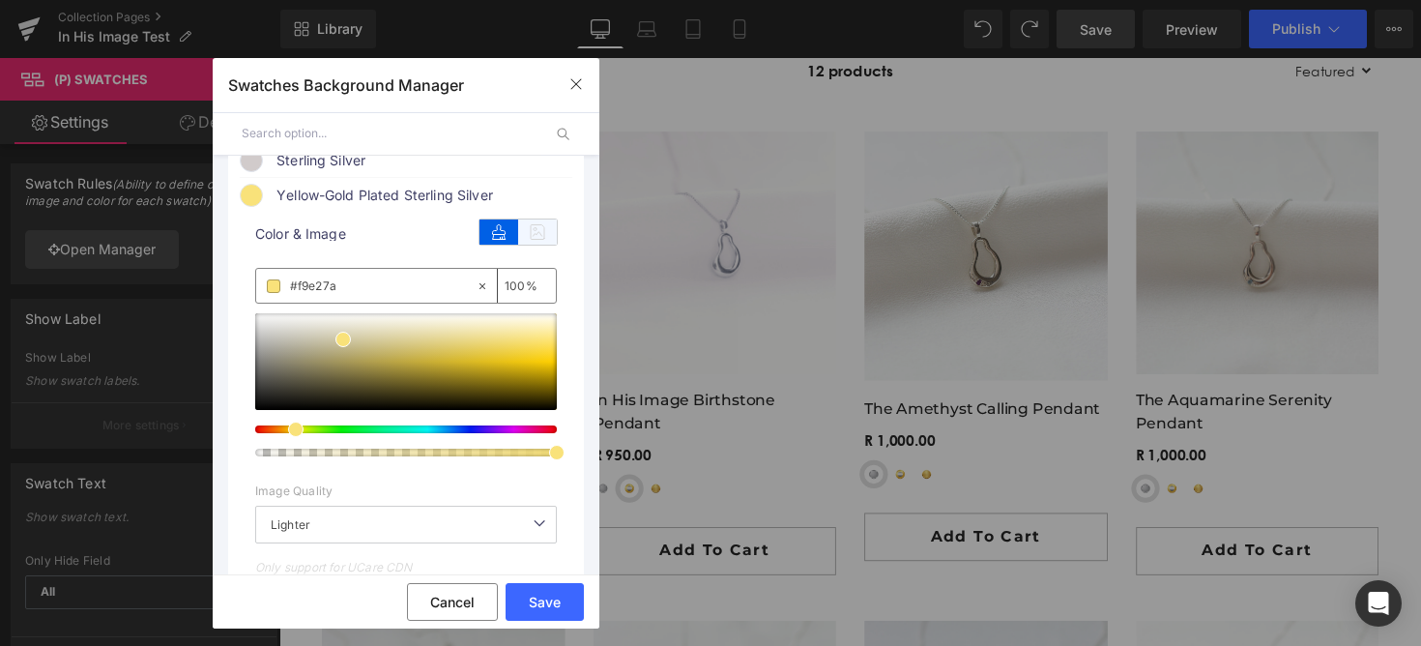
click at [524, 229] on icon at bounding box center [537, 231] width 39 height 25
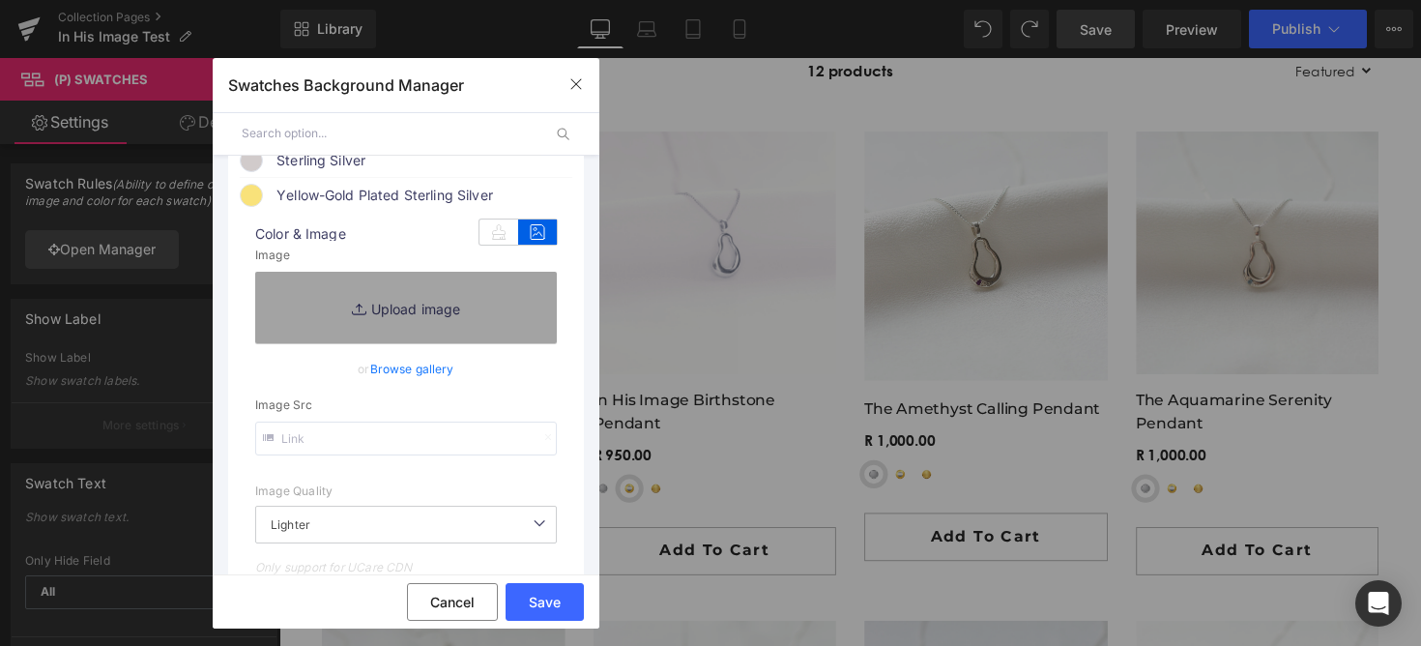
click at [443, 425] on input "text" at bounding box center [406, 438] width 302 height 34
click at [539, 587] on button "Save" at bounding box center [544, 602] width 78 height 38
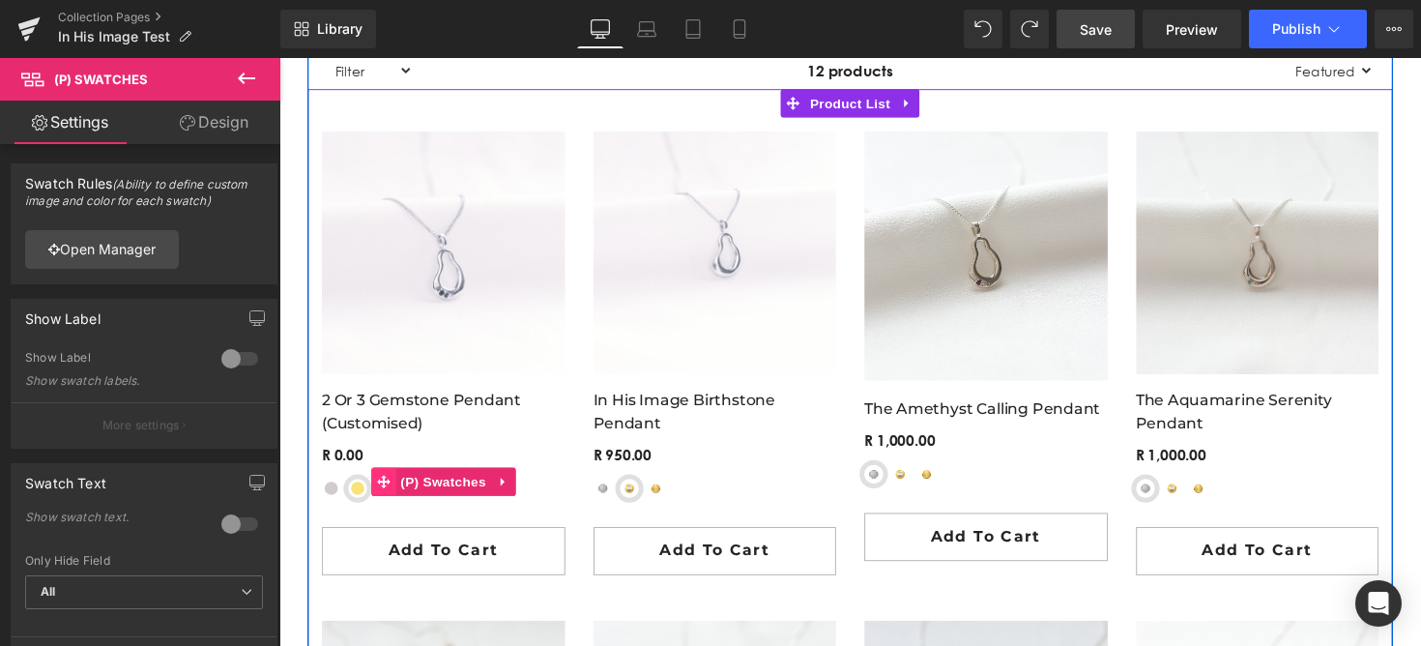
click at [388, 499] on span at bounding box center [385, 491] width 25 height 29
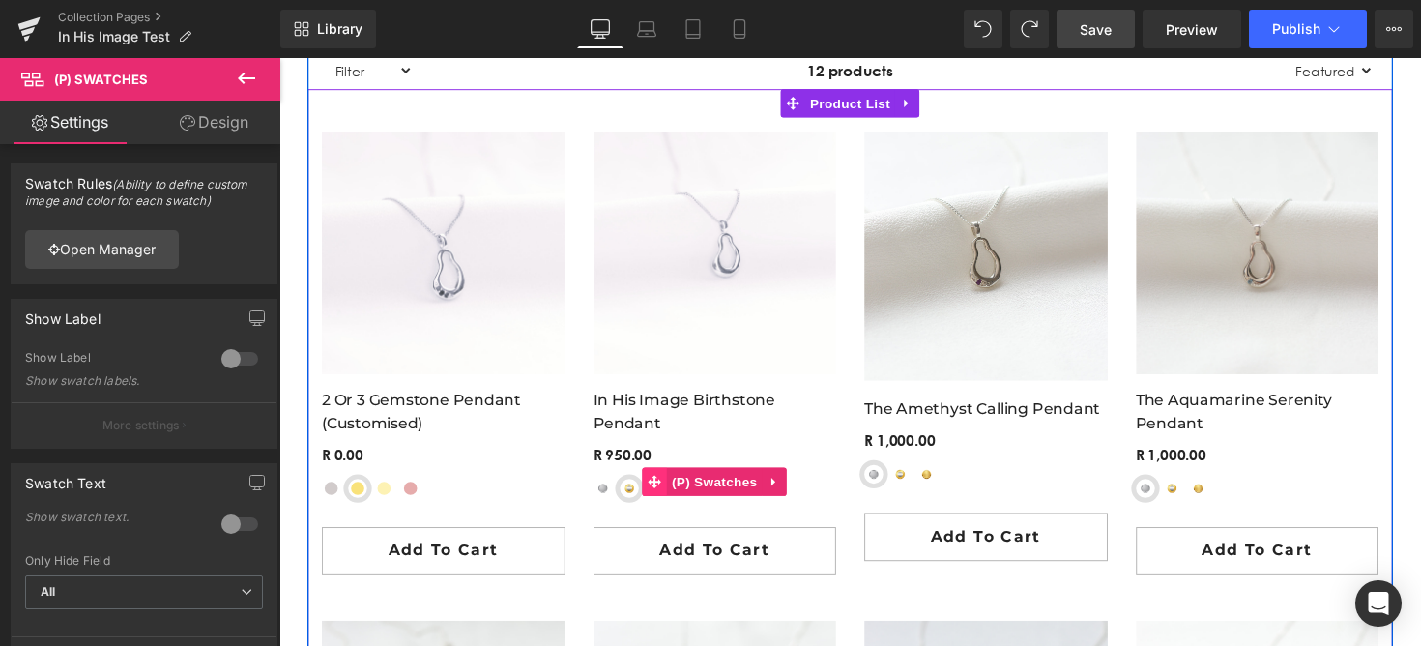
click at [659, 499] on span at bounding box center [663, 491] width 25 height 29
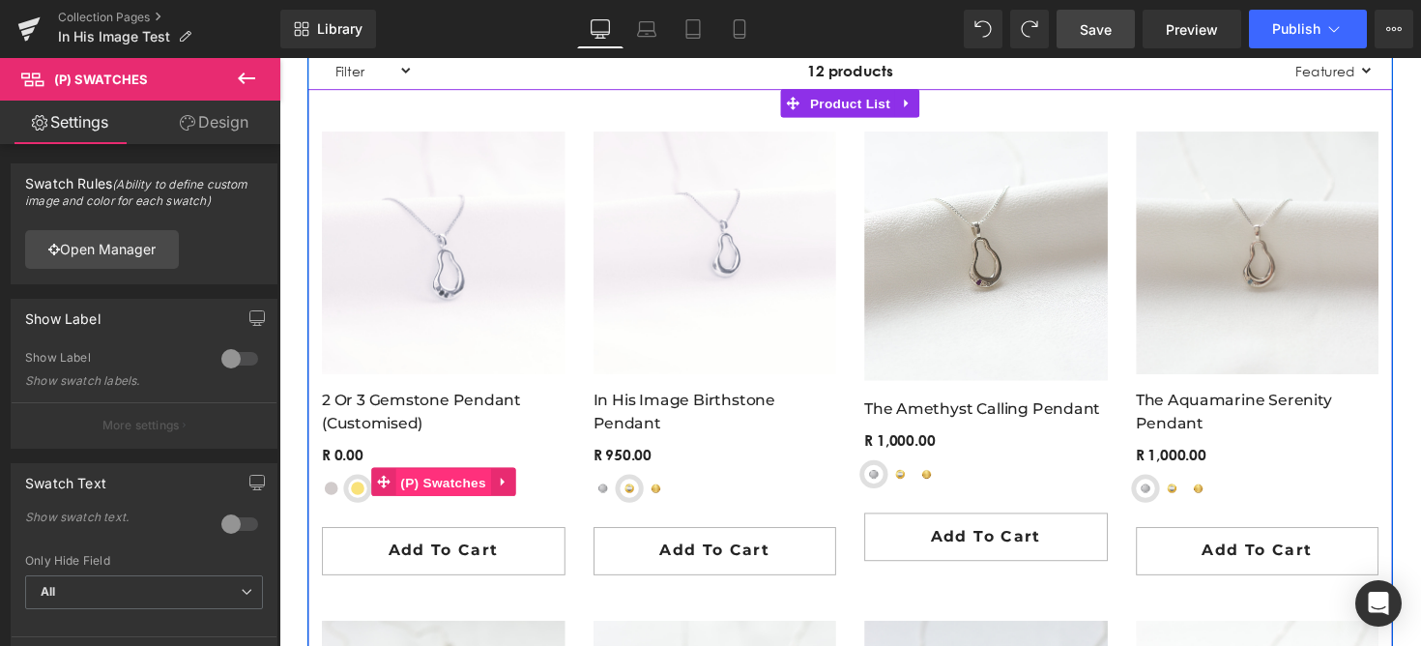
click at [410, 499] on span "(P) Swatches" at bounding box center [447, 492] width 98 height 29
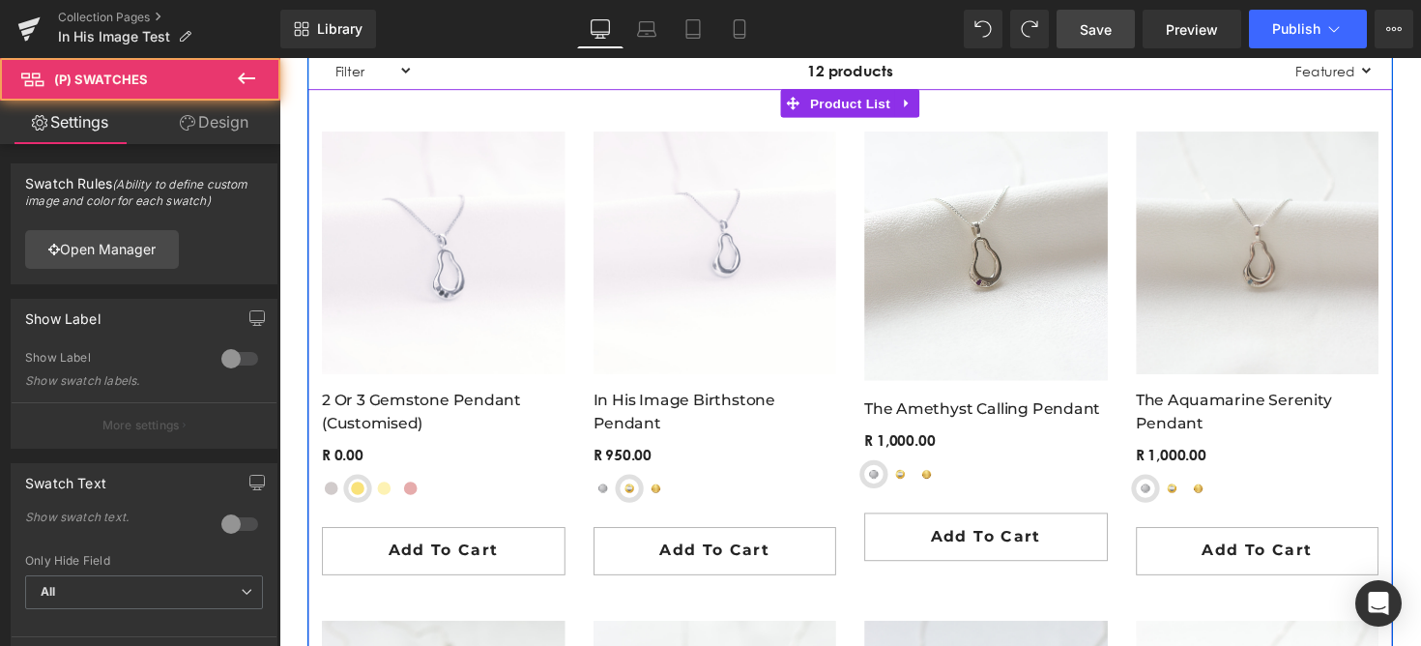
click at [429, 523] on div at bounding box center [447, 369] width 249 height 472
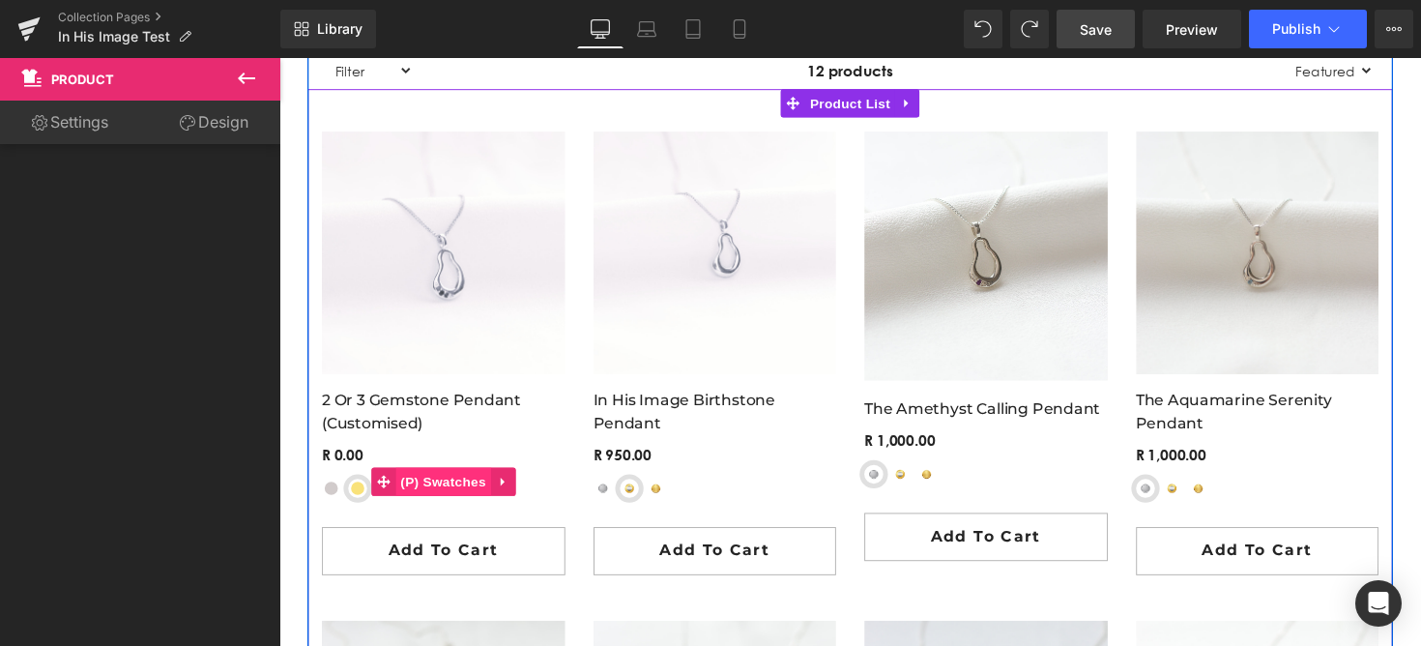
click at [418, 504] on span "(P) Swatches" at bounding box center [447, 491] width 98 height 29
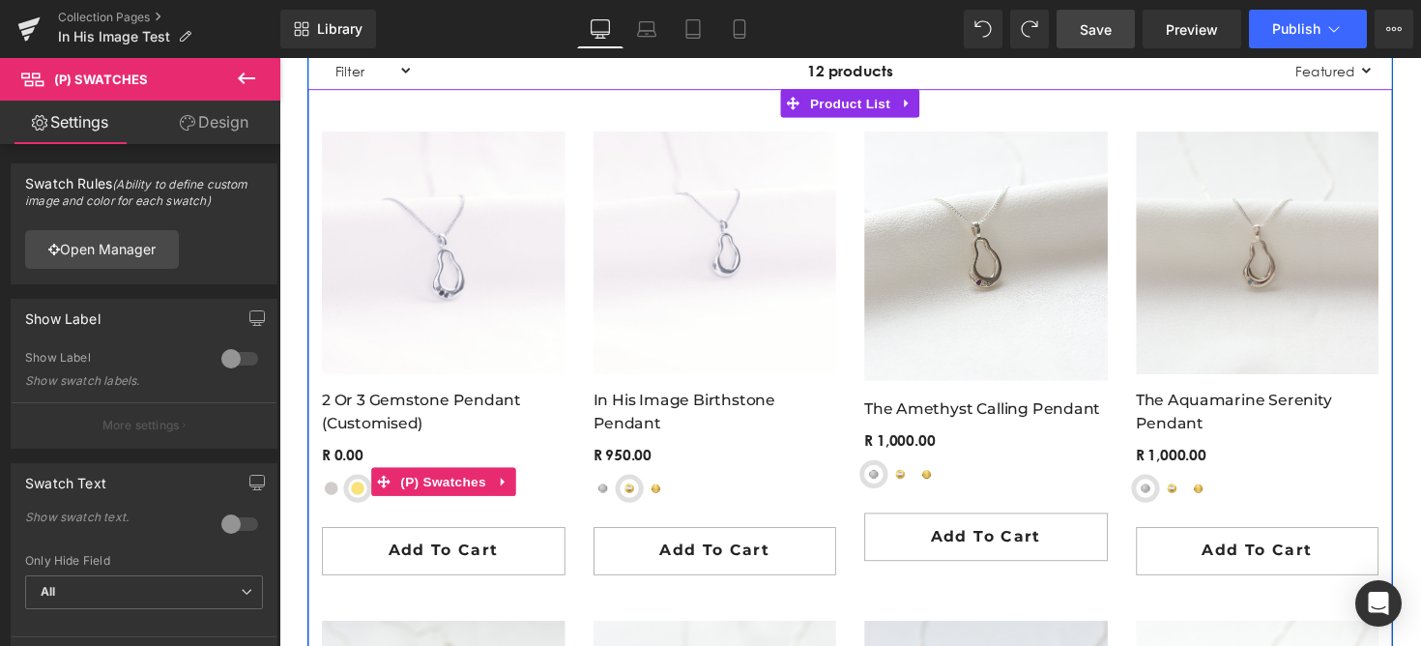
click at [325, 501] on span "Sterling Silver" at bounding box center [332, 498] width 19 height 19
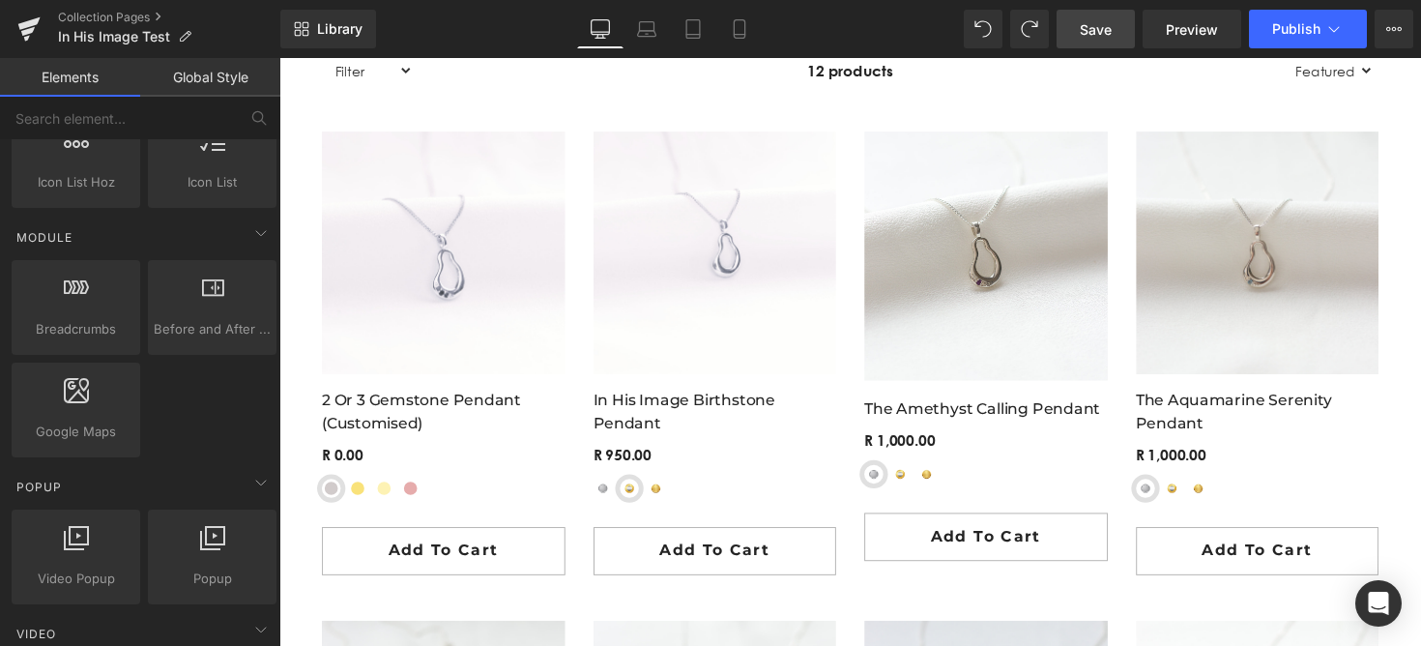
click at [292, 469] on div "FREE shipping on all South African orders over R1000 Text Block Row Row IN HIS …" at bounding box center [849, 617] width 1140 height 3567
click at [293, 469] on div "FREE shipping on all South African orders over R1000 Text Block Row Row IN HIS …" at bounding box center [849, 617] width 1140 height 3567
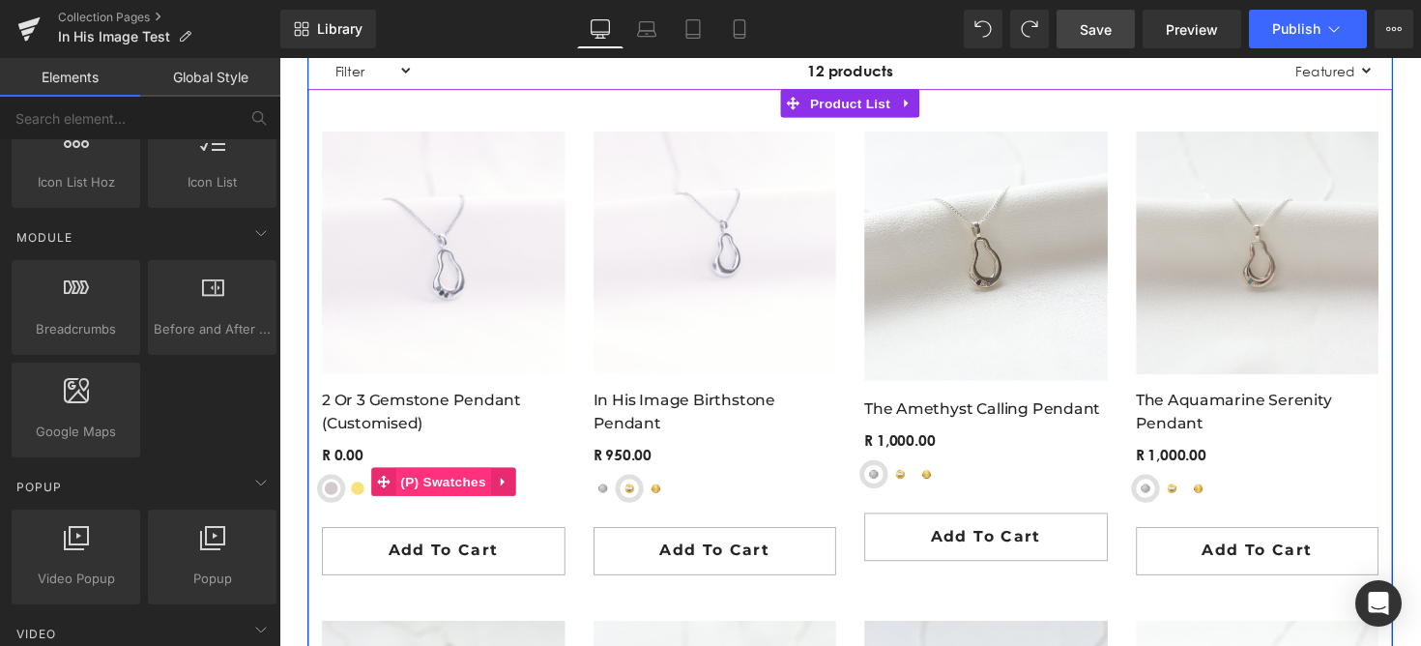
click at [416, 503] on span "(P) Swatches" at bounding box center [447, 491] width 98 height 29
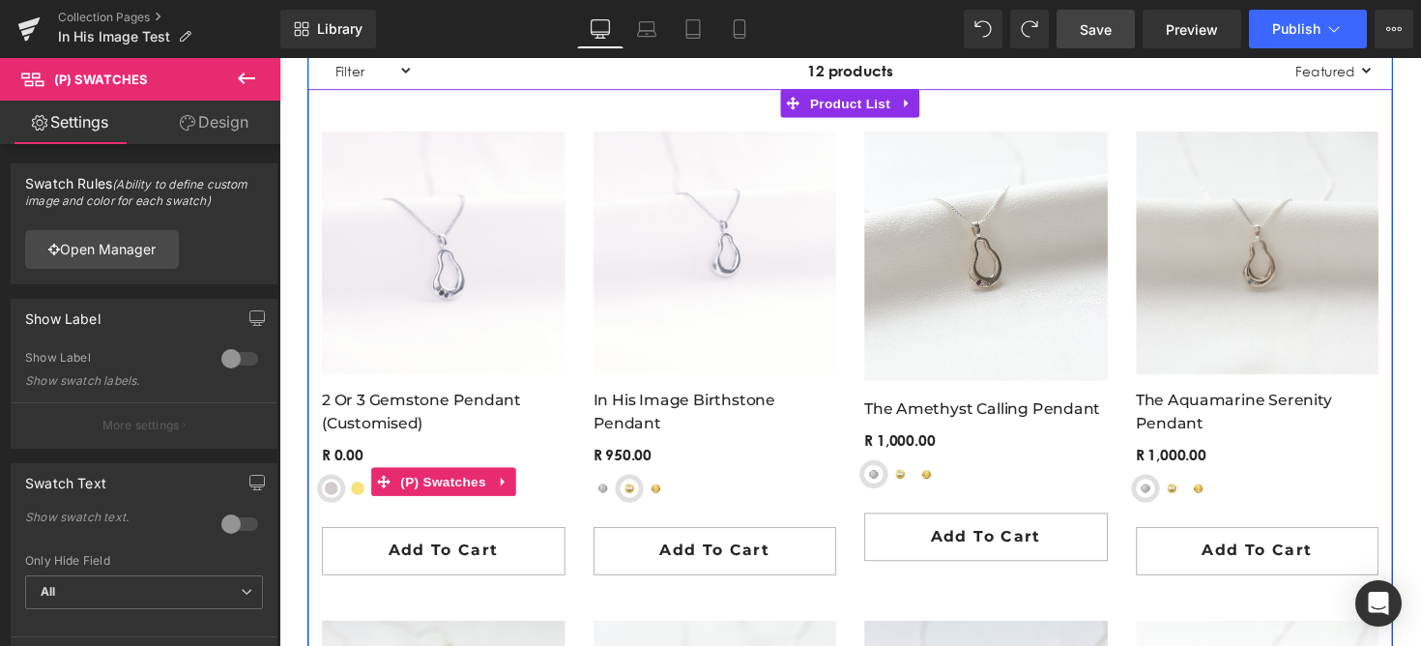
click at [361, 500] on span "Yellow-Gold Plated Sterling Silver" at bounding box center [359, 498] width 19 height 19
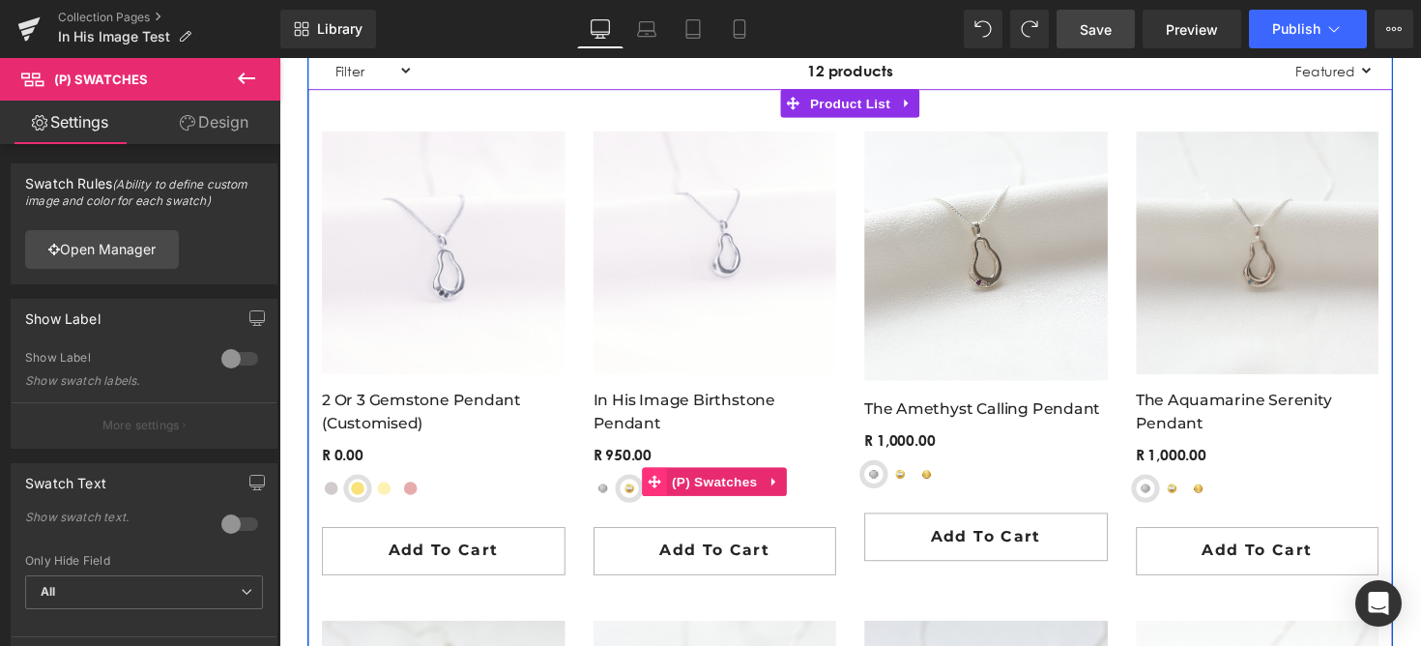
click at [665, 502] on span at bounding box center [663, 491] width 25 height 29
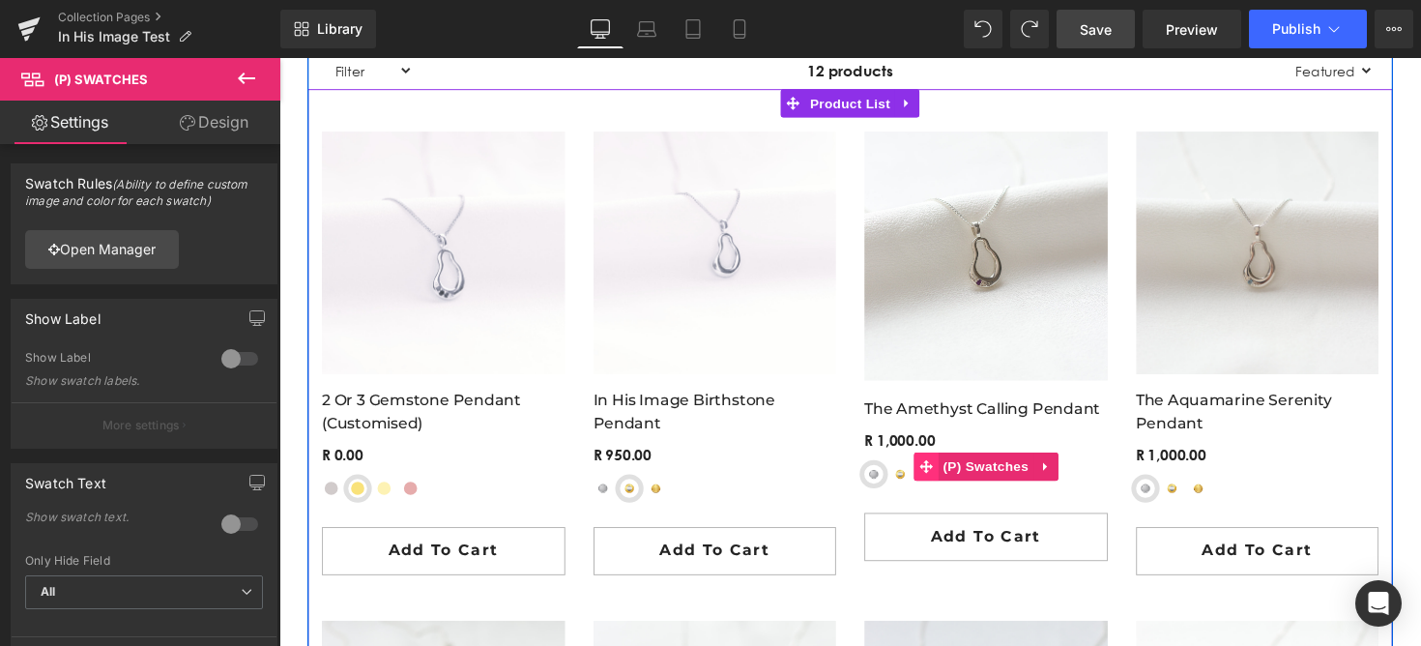
click at [943, 481] on icon at bounding box center [942, 477] width 14 height 14
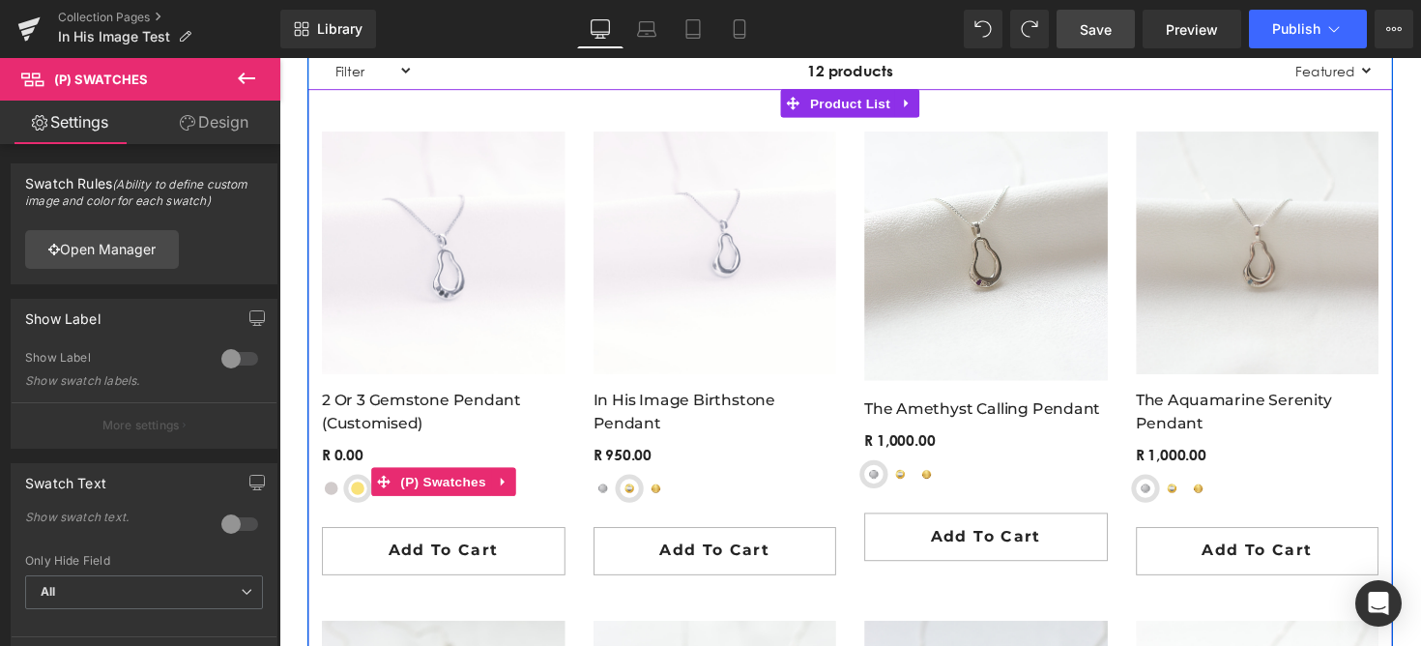
click at [360, 493] on span "Yellow-Gold Plated Sterling Silver" at bounding box center [359, 498] width 19 height 19
click at [331, 499] on span "Sterling Silver" at bounding box center [332, 498] width 19 height 19
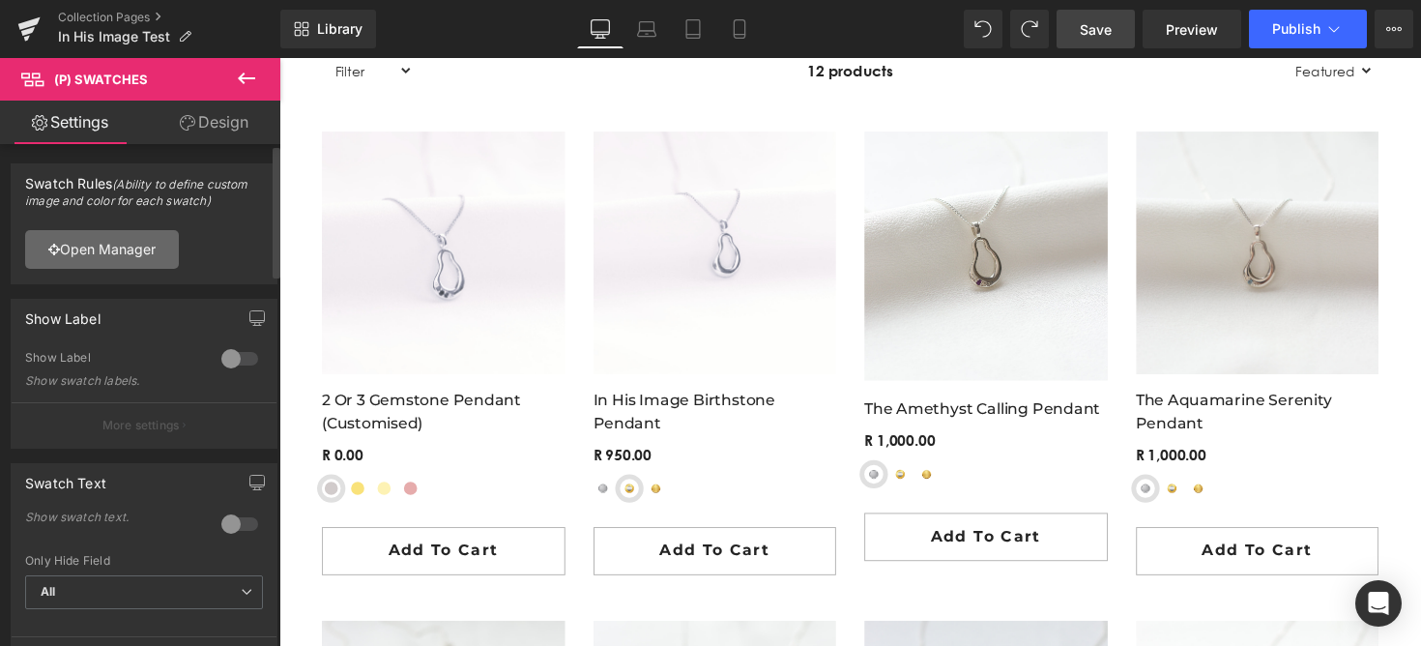
click at [145, 251] on link "Open Manager" at bounding box center [102, 249] width 154 height 39
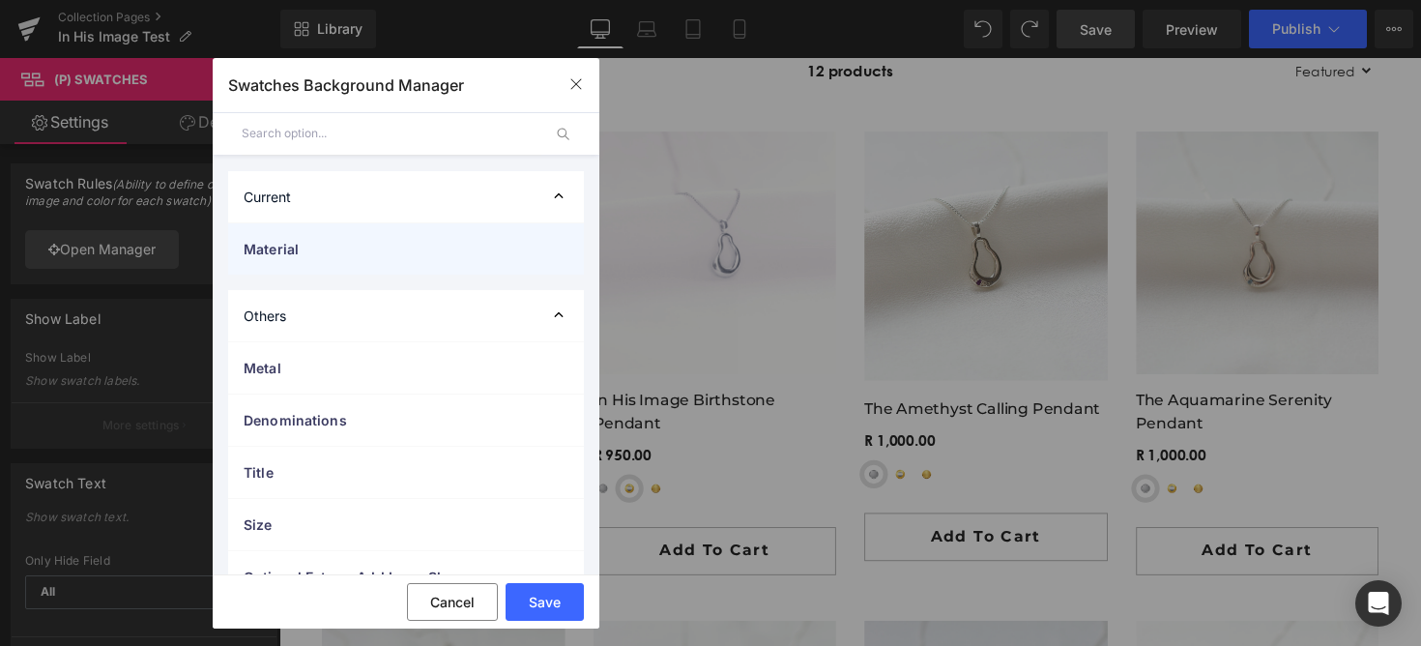
click at [364, 234] on div "Material" at bounding box center [406, 248] width 356 height 51
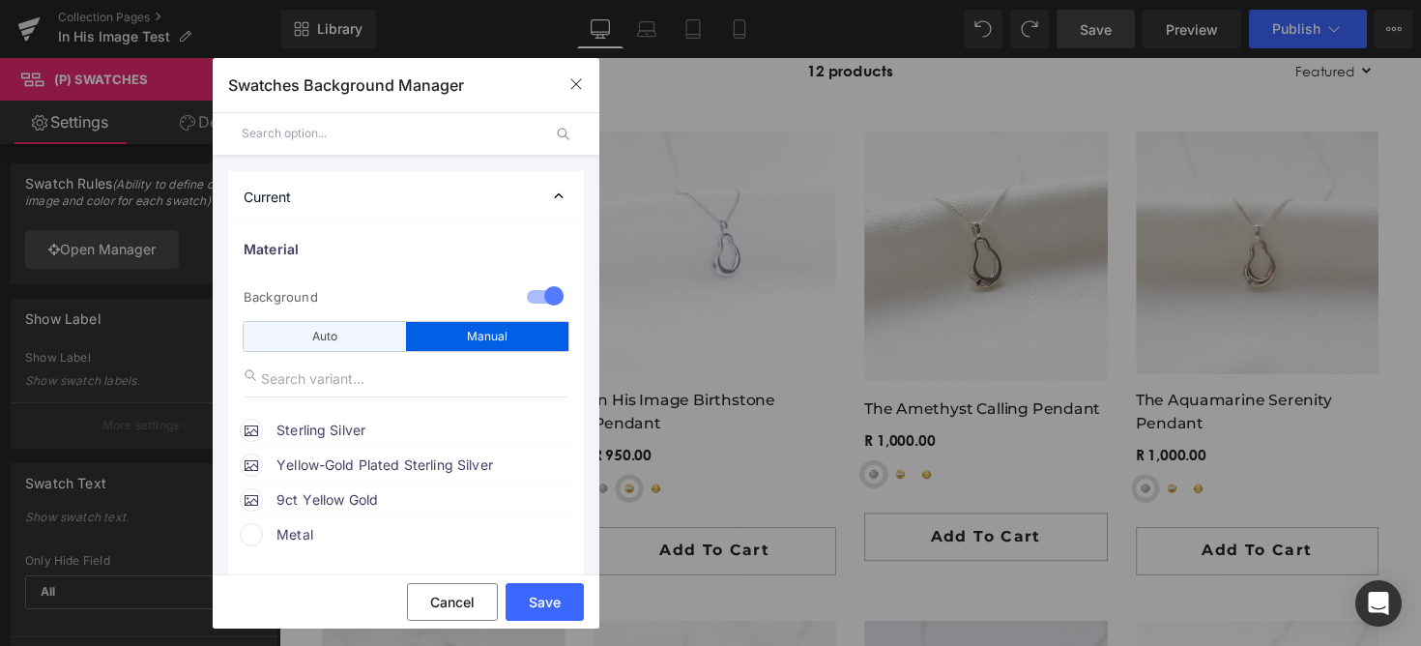
click at [350, 334] on div "Auto" at bounding box center [325, 336] width 162 height 29
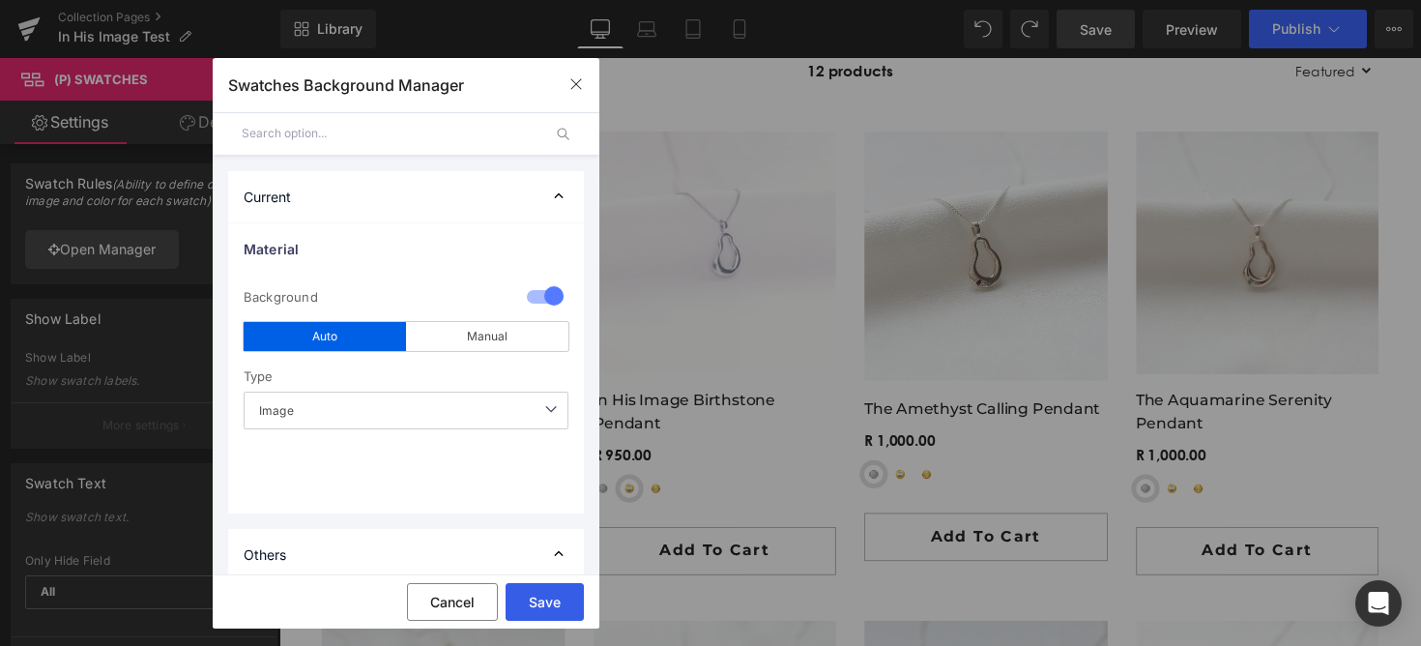
click at [520, 605] on button "Save" at bounding box center [544, 602] width 78 height 38
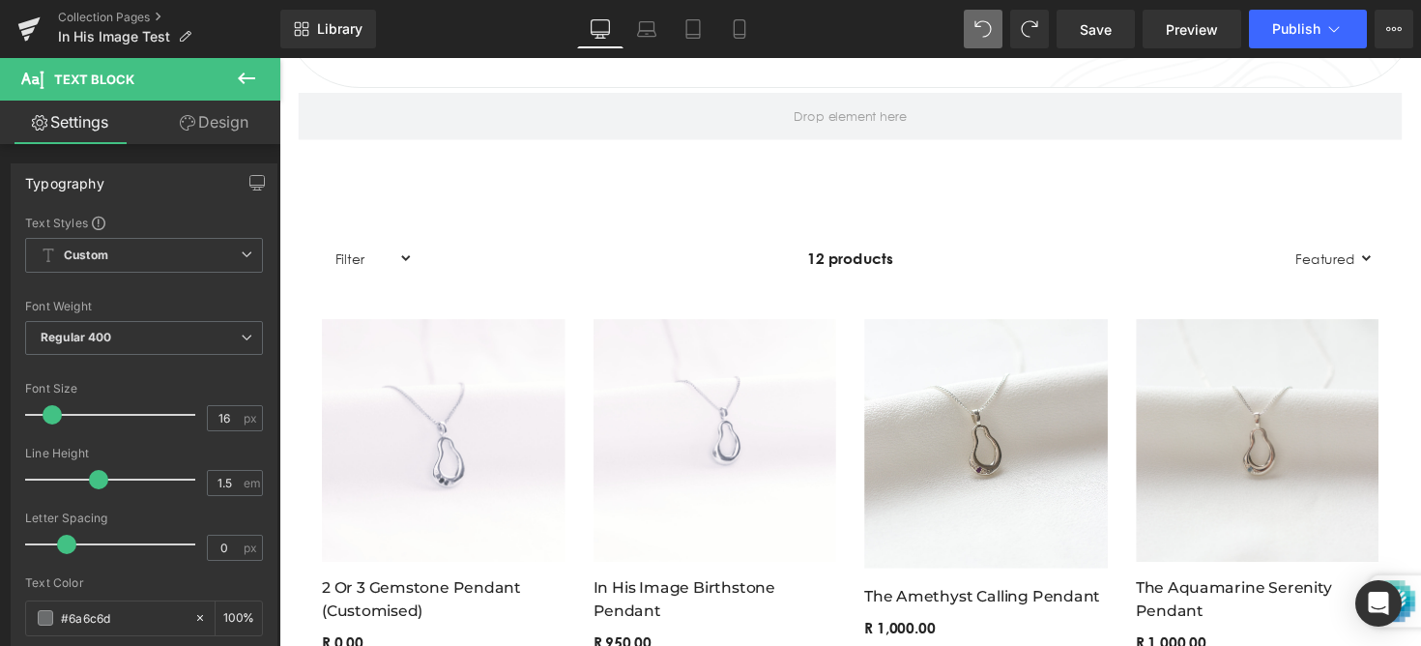
scroll to position [1442, 0]
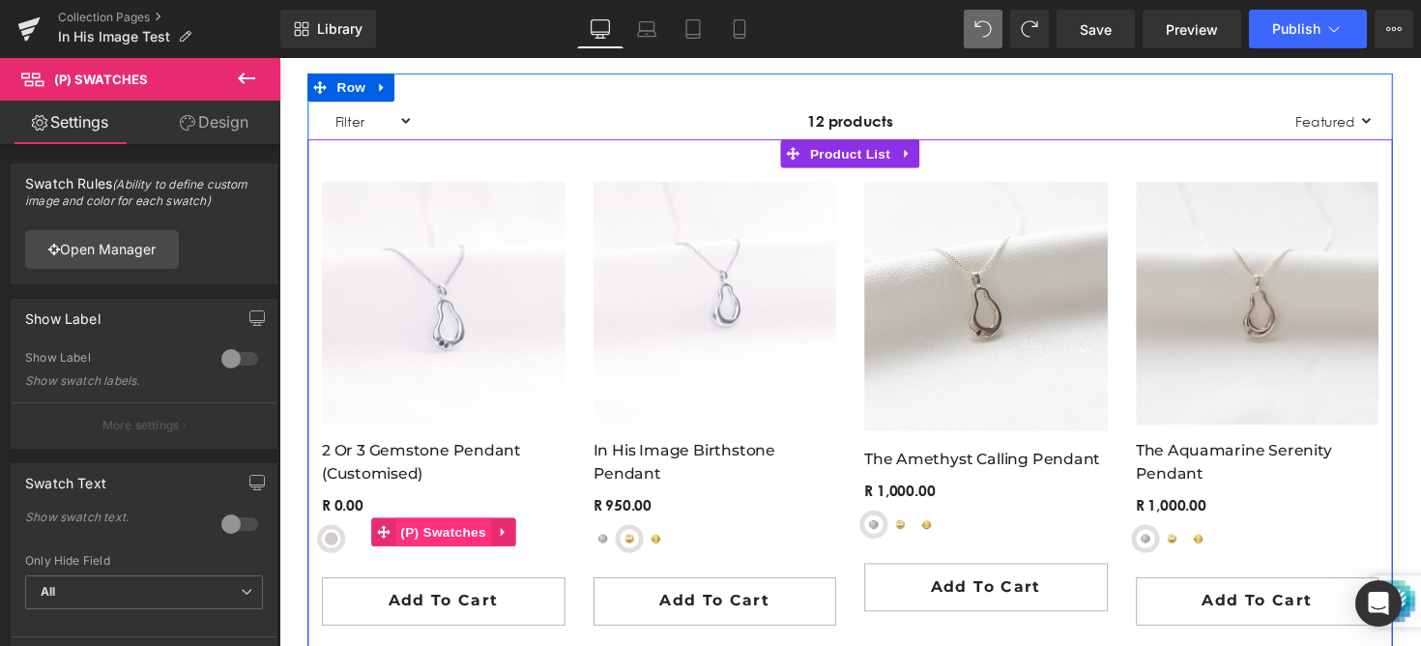
click at [414, 548] on span "(P) Swatches" at bounding box center [447, 543] width 98 height 29
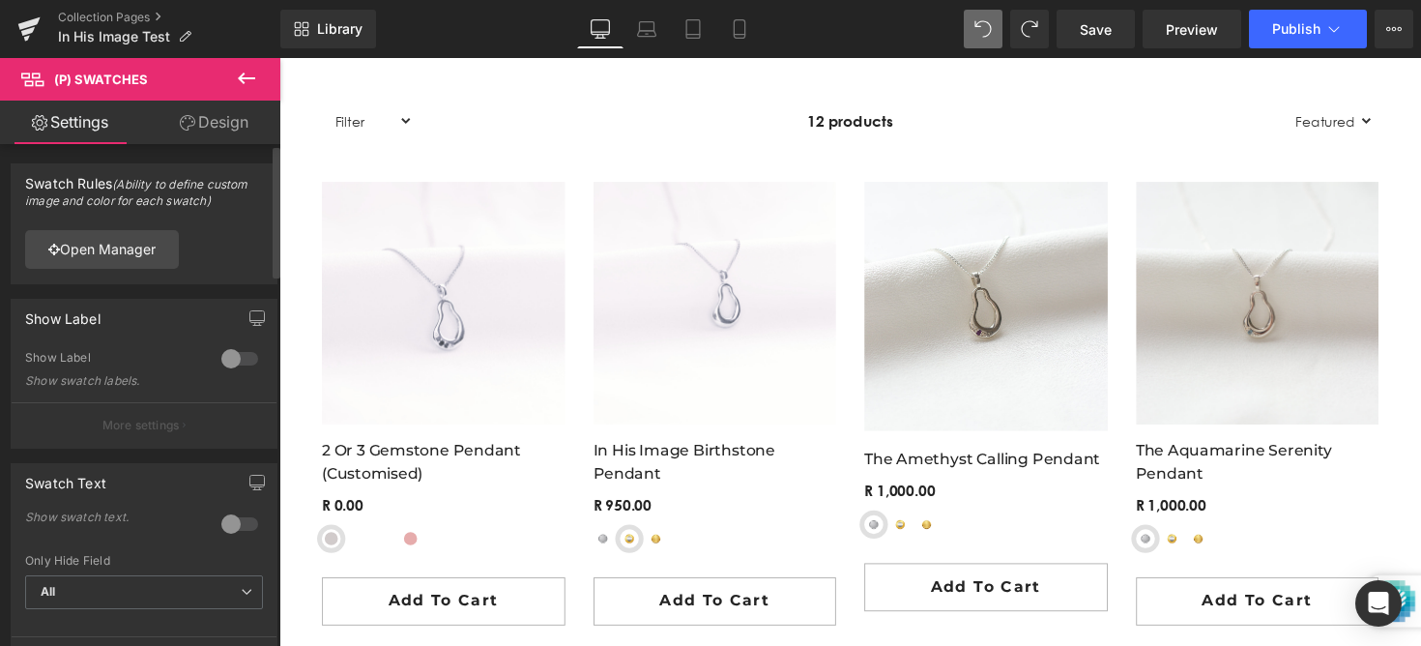
click at [120, 278] on div "Open Manager" at bounding box center [144, 249] width 265 height 69
click at [131, 253] on link "Open Manager" at bounding box center [102, 249] width 154 height 39
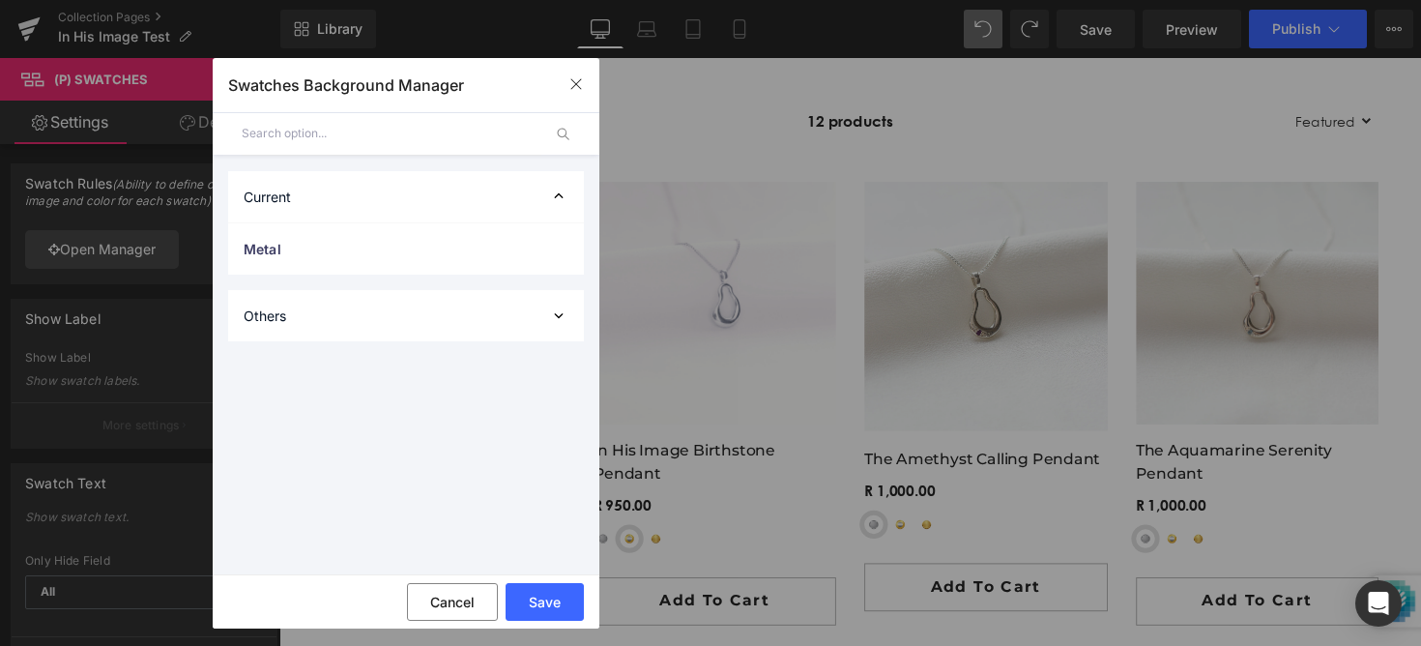
click at [0, 0] on div "Current" at bounding box center [0, 0] width 0 height 0
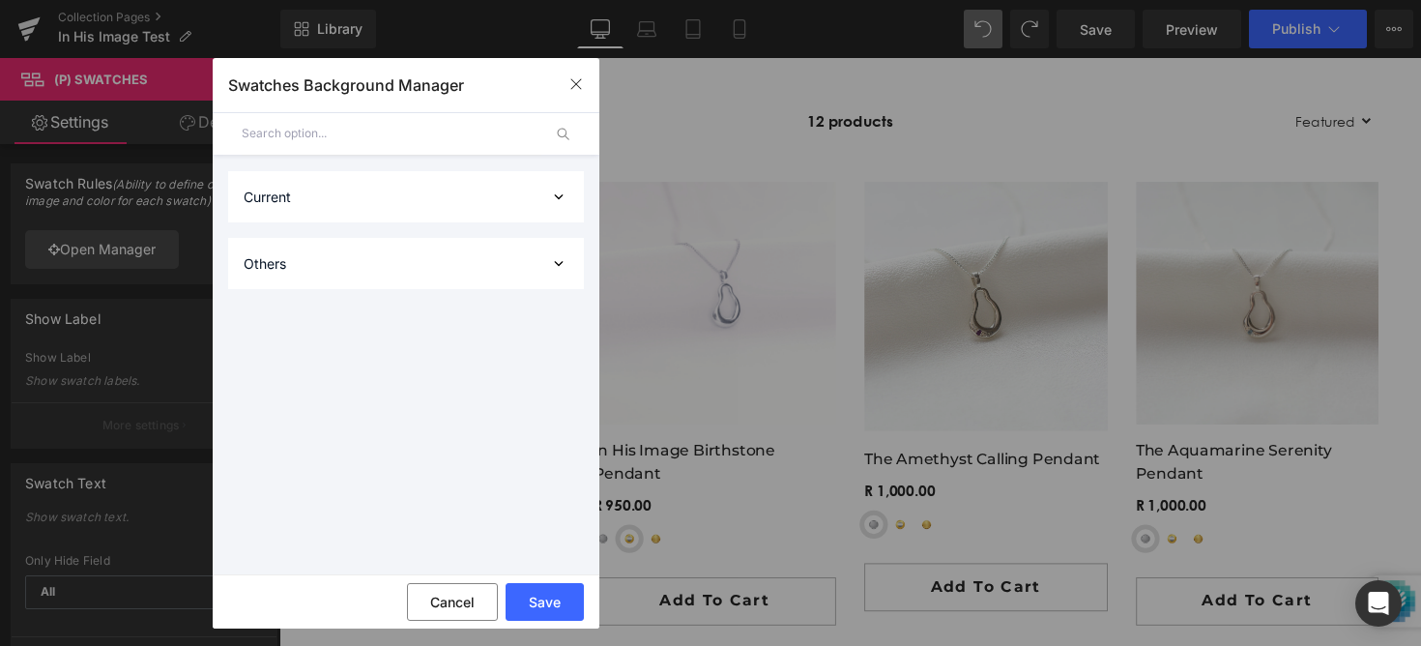
click at [0, 0] on div "Current" at bounding box center [0, 0] width 0 height 0
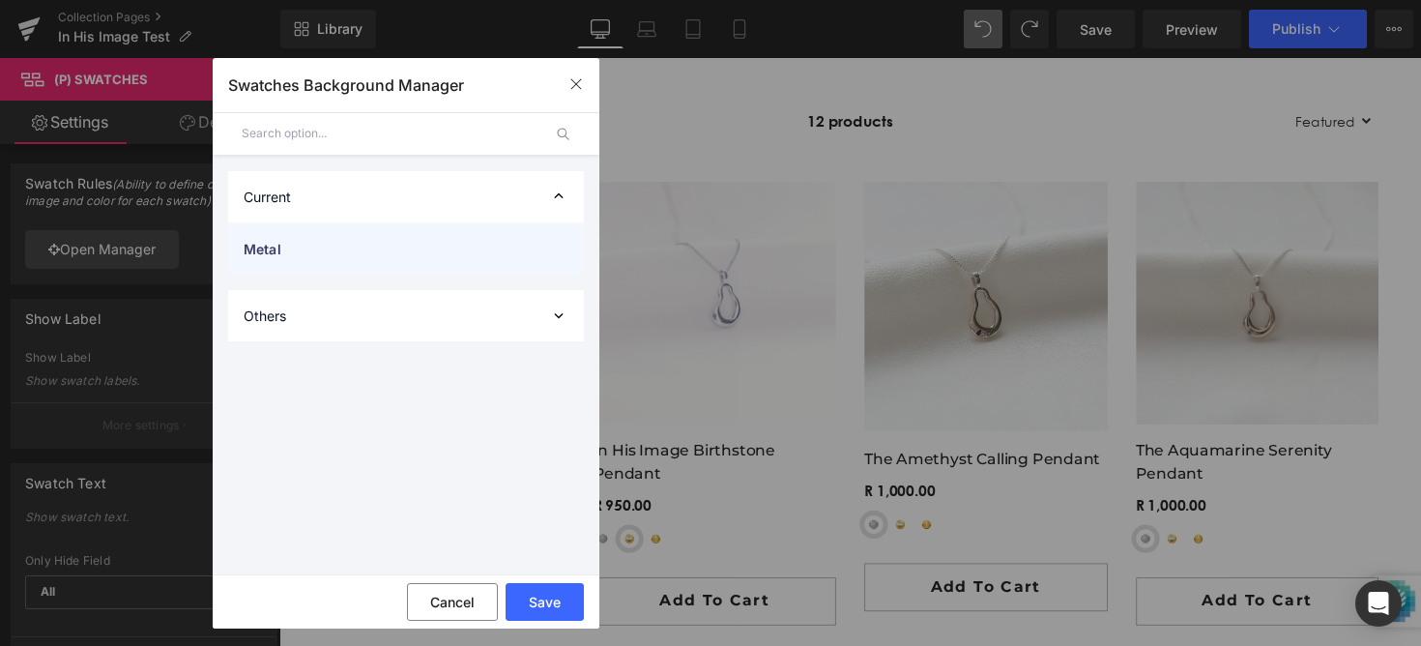
click at [0, 0] on div "Metal" at bounding box center [0, 0] width 0 height 0
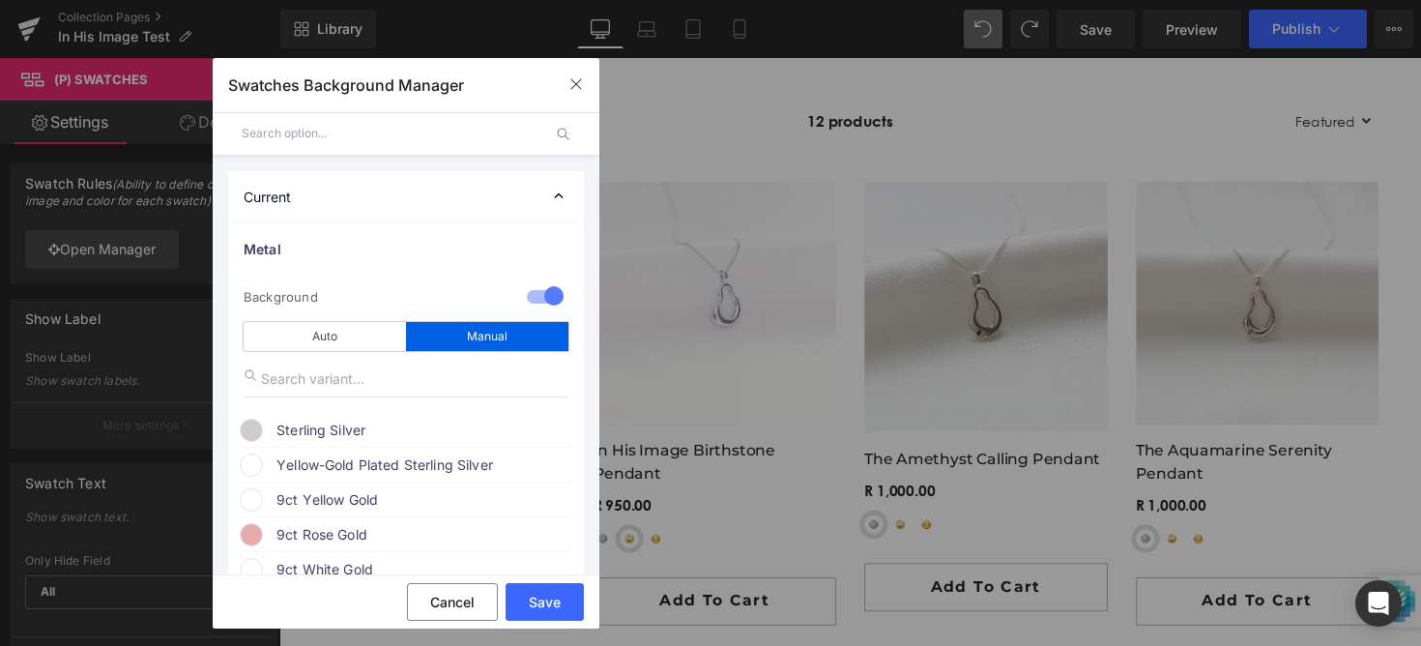
click at [336, 318] on div "Auto Manual" at bounding box center [406, 327] width 325 height 46
click at [336, 327] on div "Auto" at bounding box center [325, 336] width 162 height 29
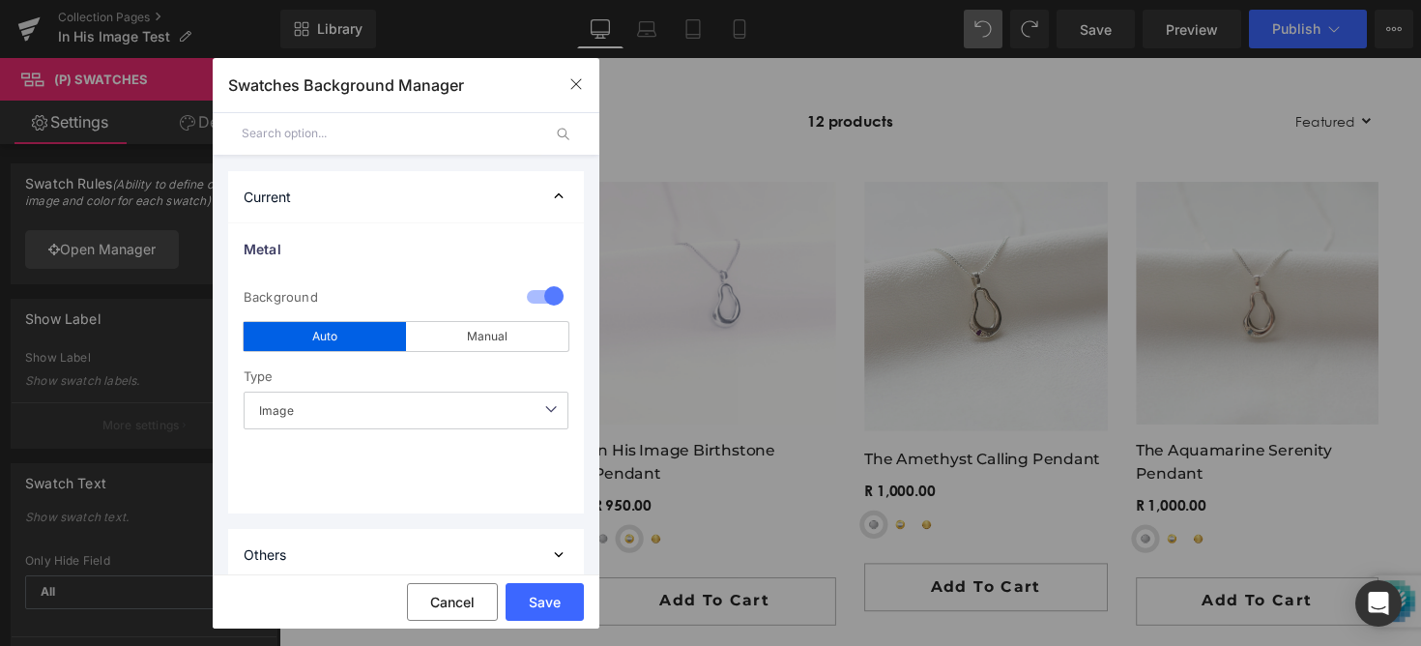
click at [347, 403] on span "Image" at bounding box center [406, 410] width 325 height 38
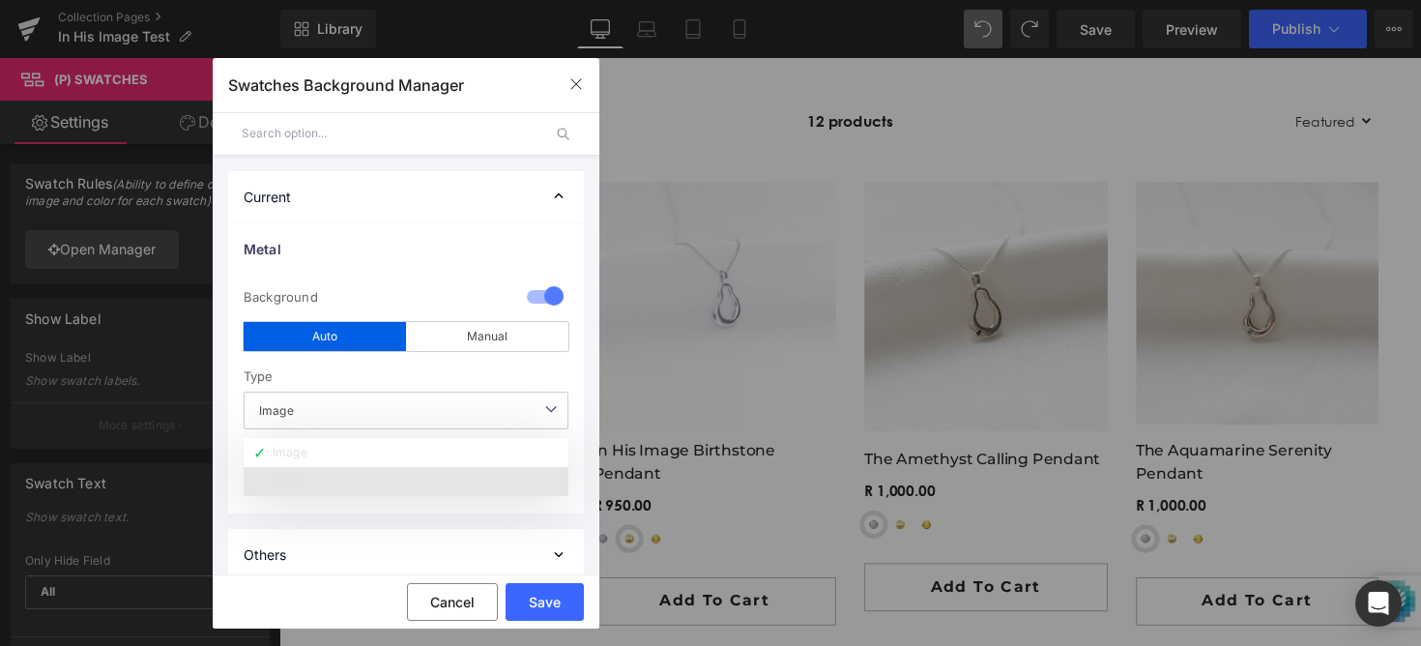
click at [319, 476] on li "Color" at bounding box center [406, 481] width 325 height 29
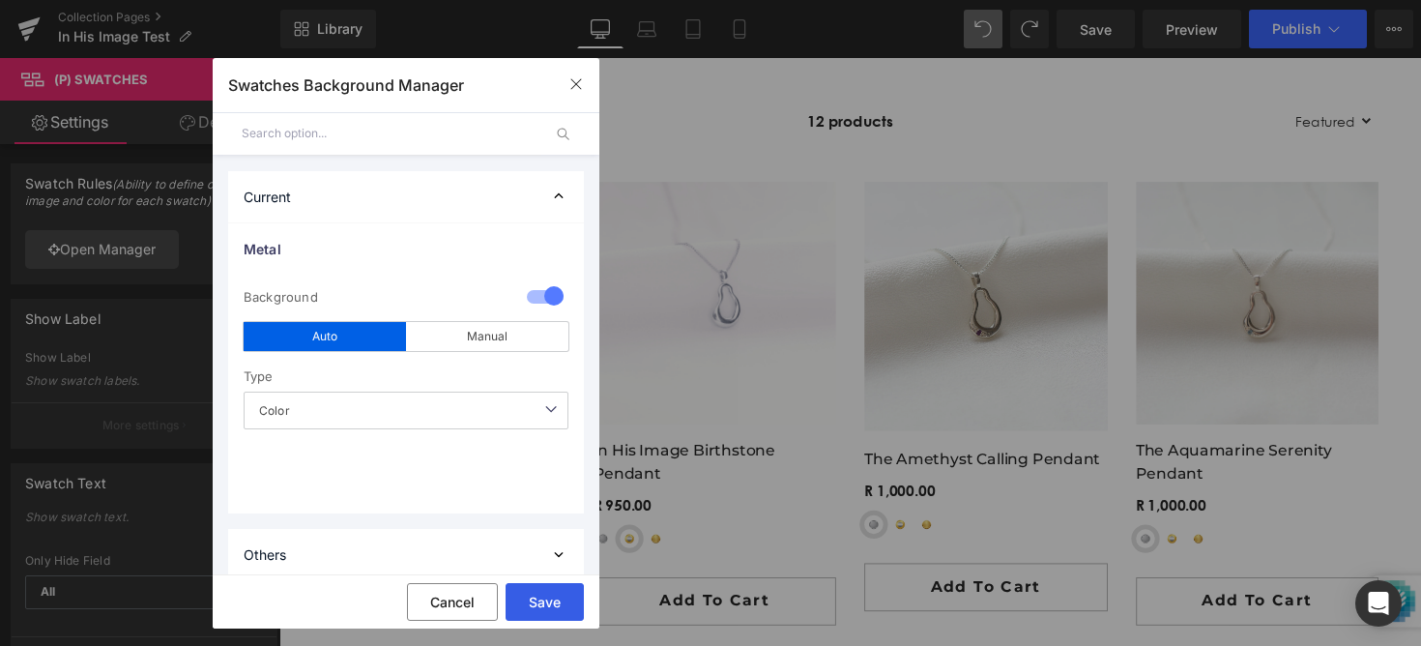
click at [544, 615] on button "Save" at bounding box center [544, 602] width 78 height 38
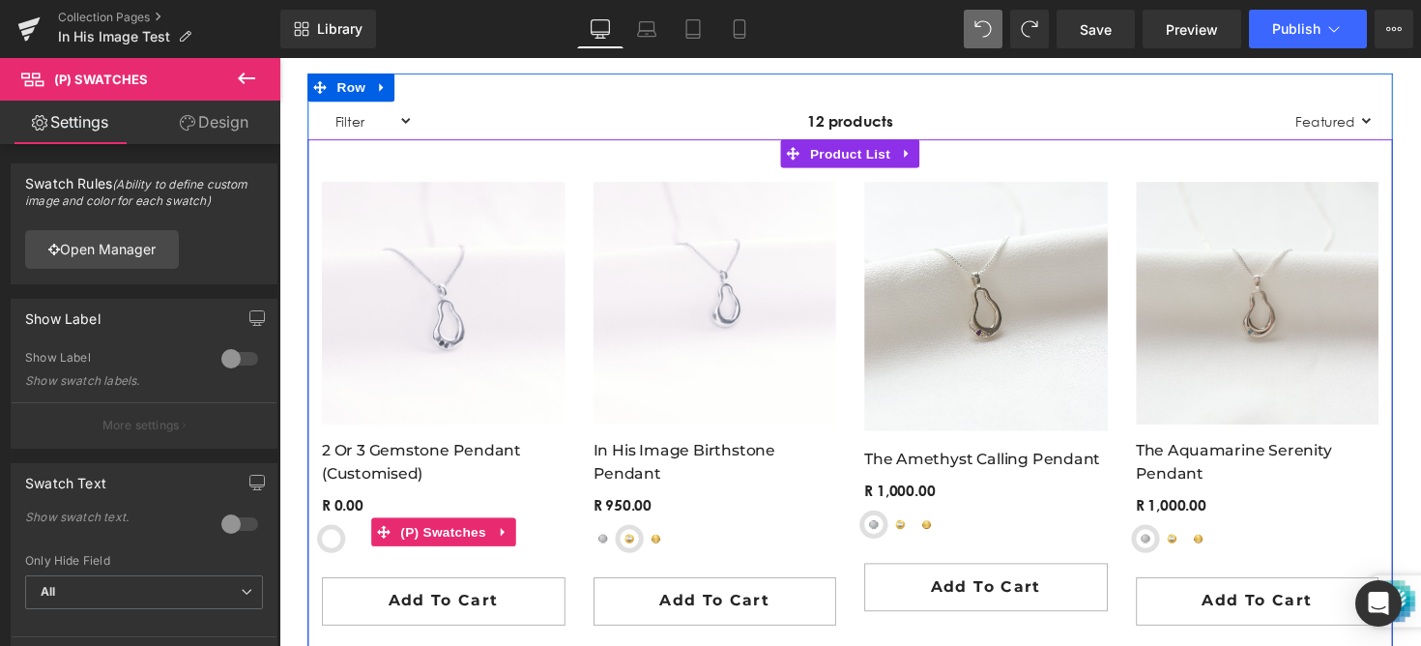
click at [395, 548] on span at bounding box center [385, 543] width 25 height 29
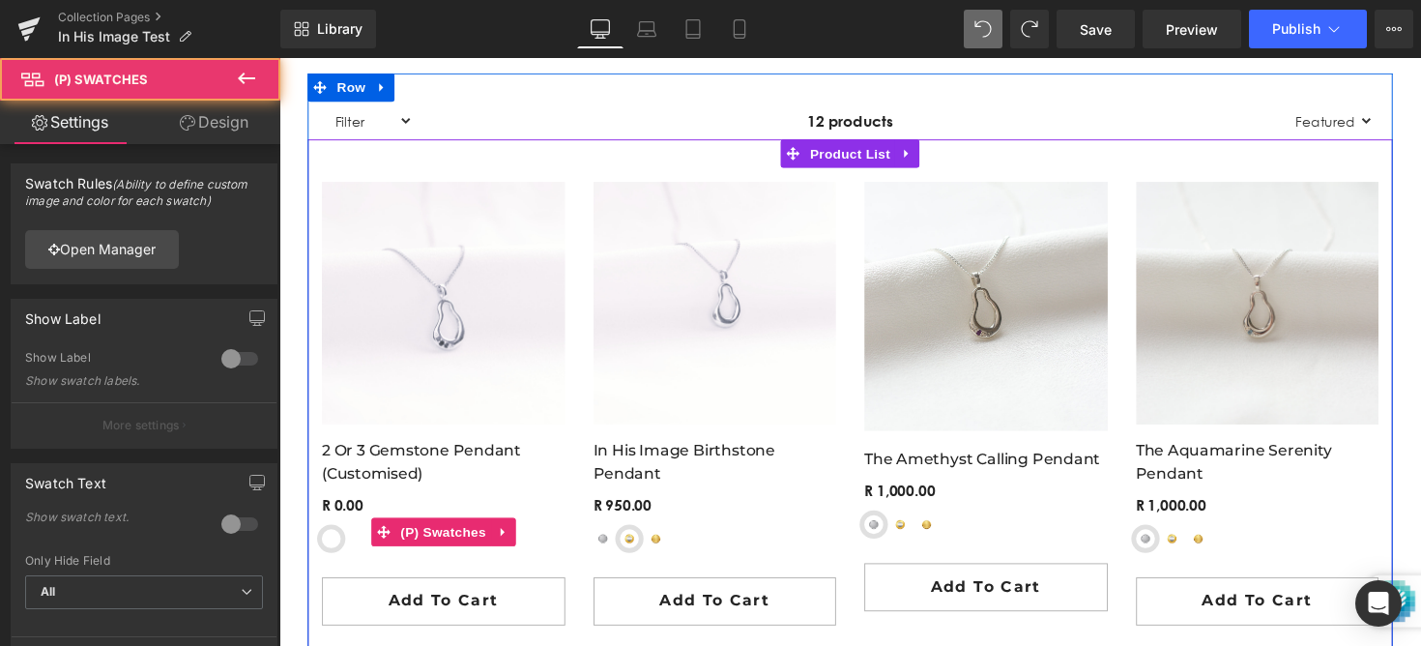
click at [351, 547] on span "Yellow-Gold Plated Sterling Silver" at bounding box center [359, 549] width 19 height 19
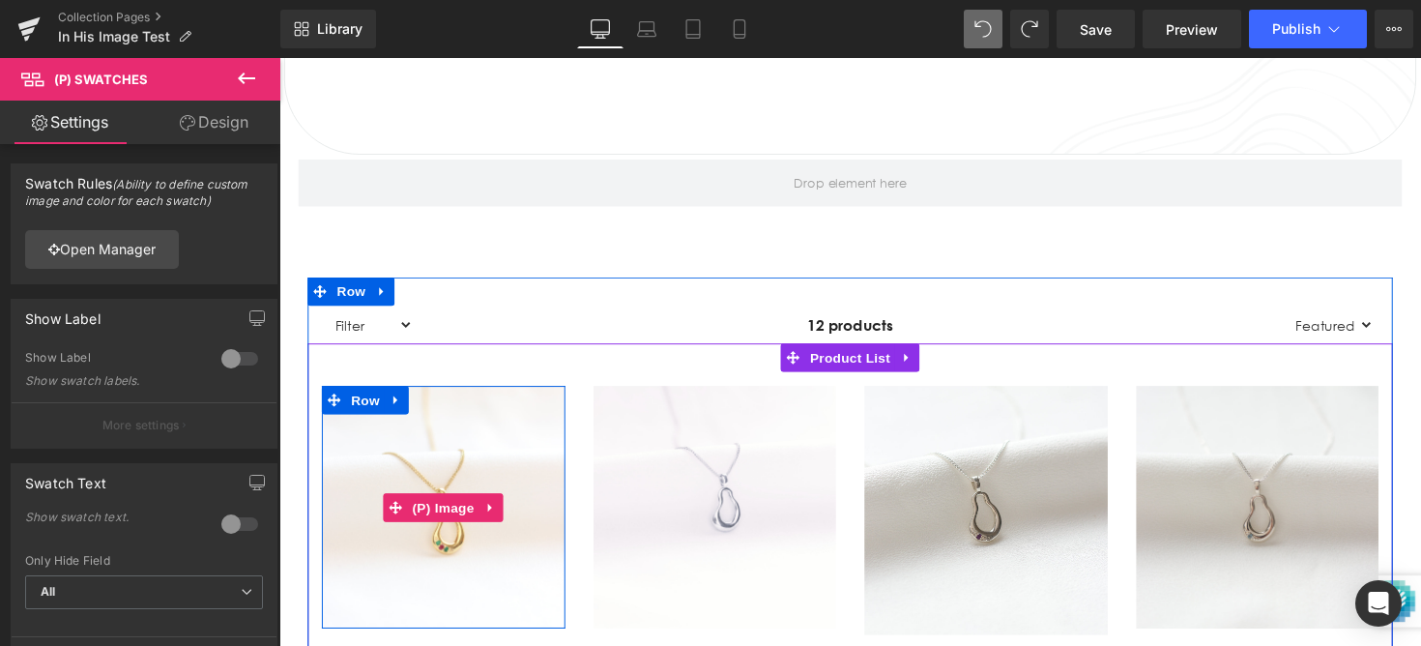
scroll to position [1513, 0]
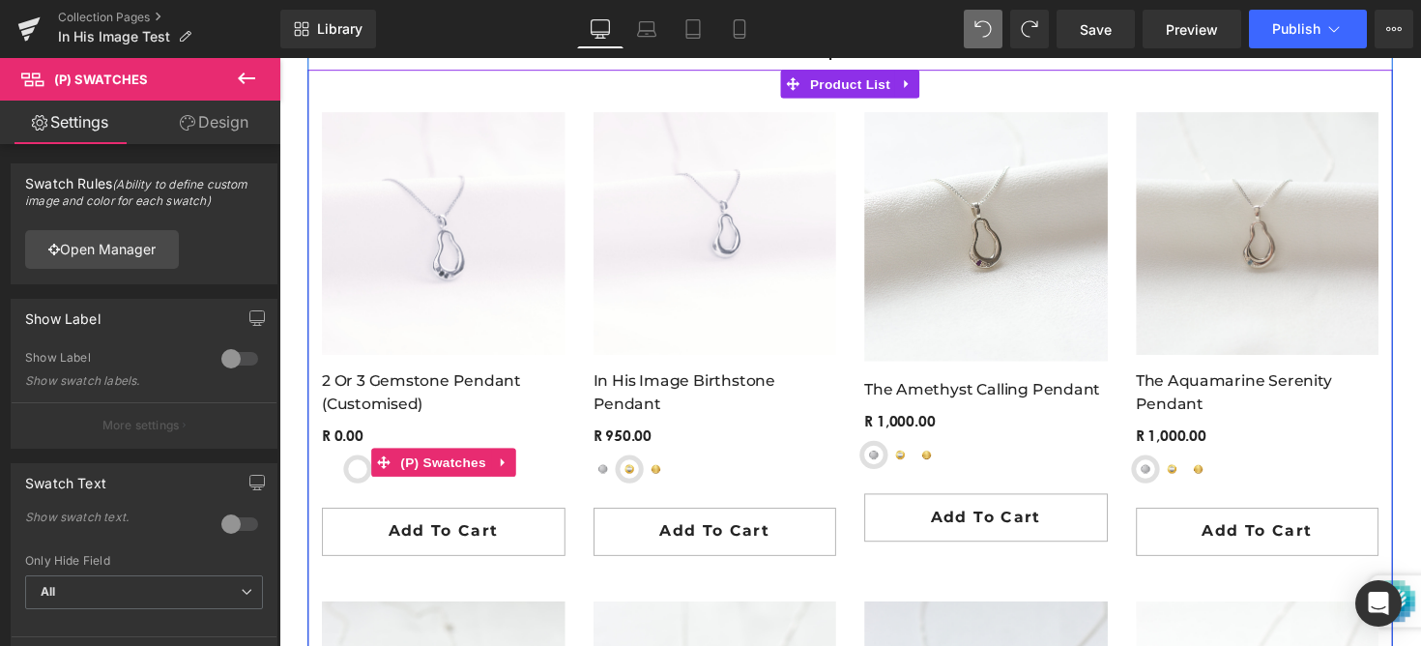
click at [355, 484] on span "Yellow-Gold Plated Sterling Silver" at bounding box center [359, 478] width 19 height 19
click at [445, 471] on span "(P) Swatches" at bounding box center [447, 471] width 98 height 29
click at [335, 482] on span "Sterling Silver" at bounding box center [332, 478] width 19 height 19
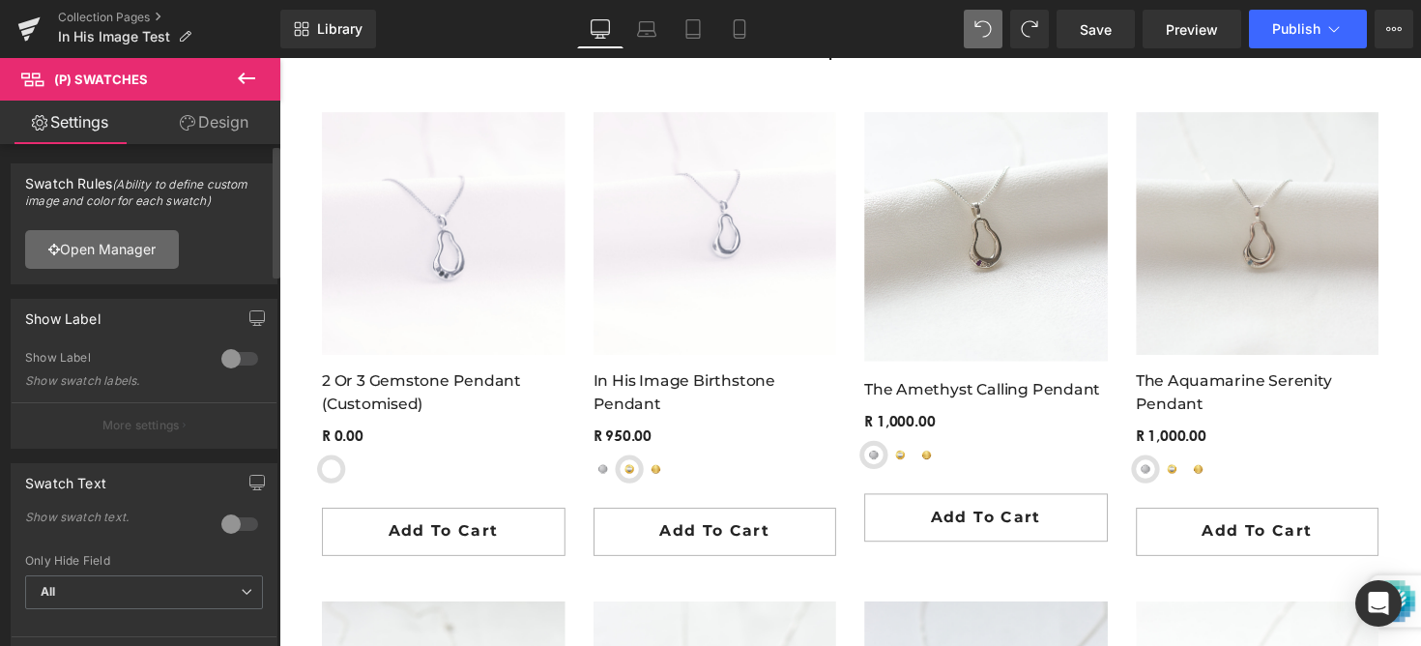
click at [146, 245] on link "Open Manager" at bounding box center [102, 249] width 154 height 39
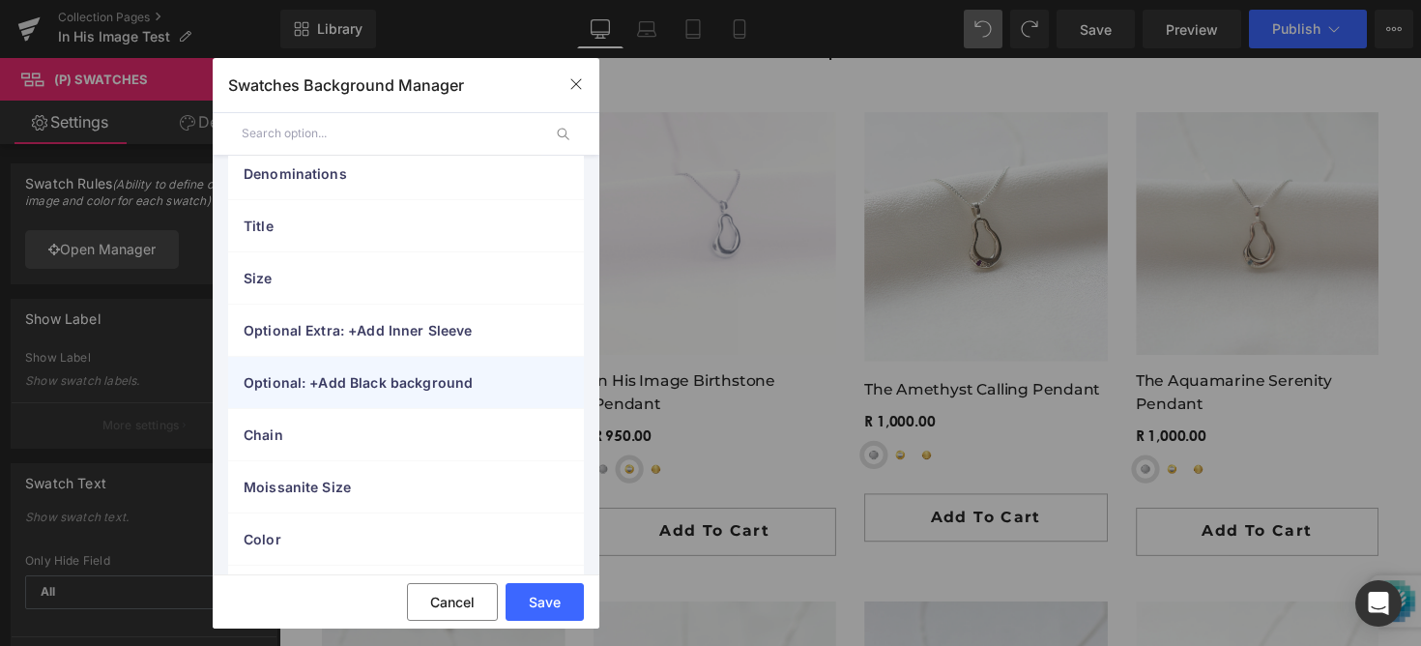
scroll to position [356, 0]
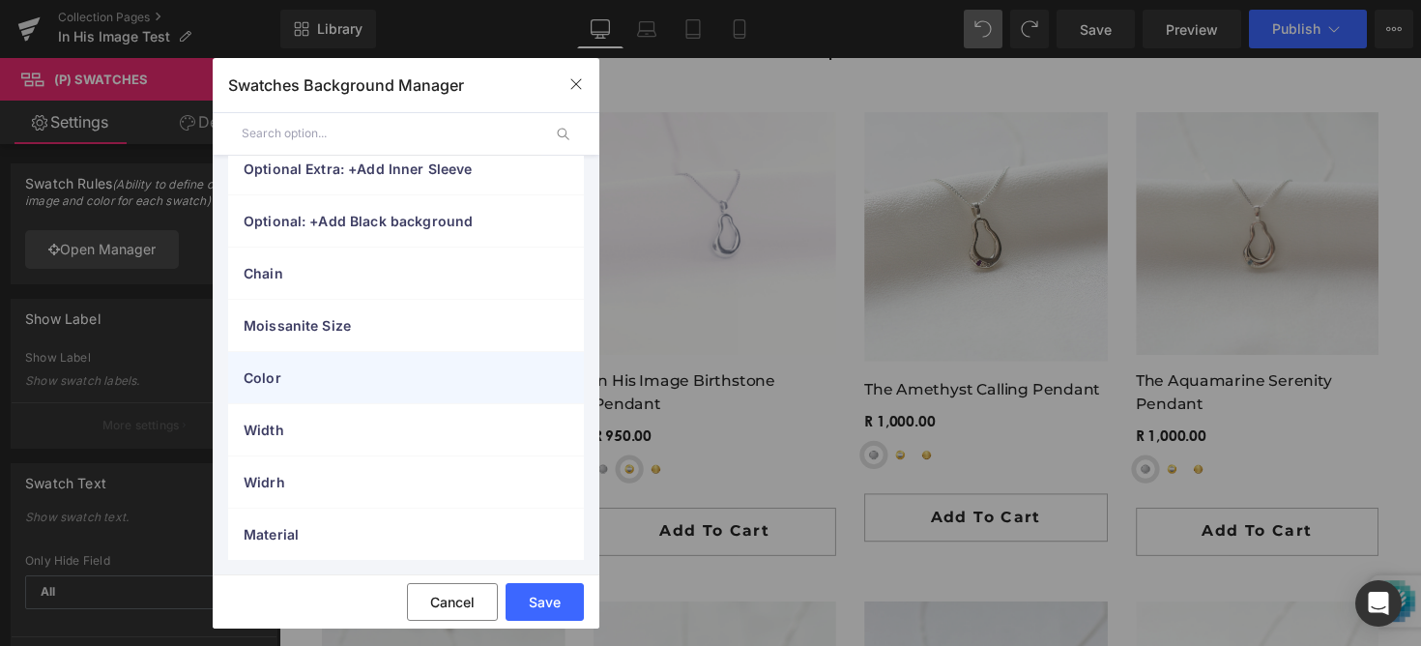
click at [341, 375] on span "Color" at bounding box center [387, 377] width 286 height 20
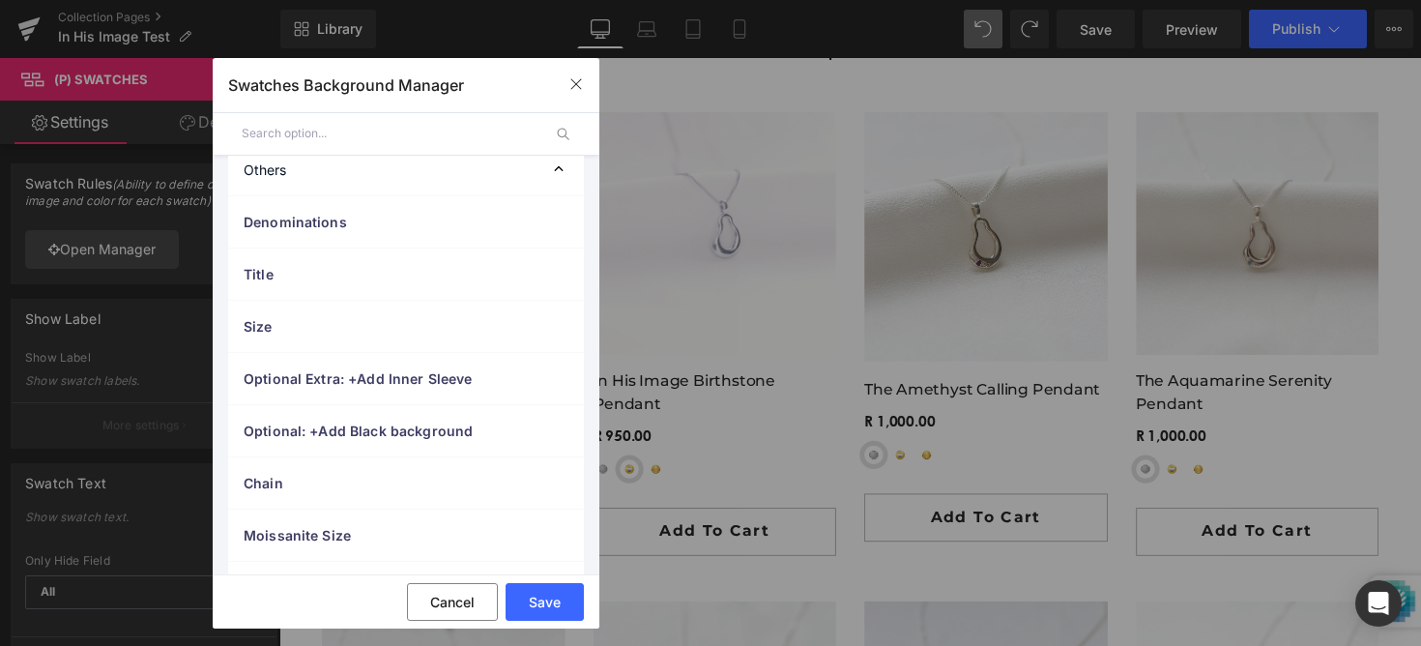
scroll to position [0, 0]
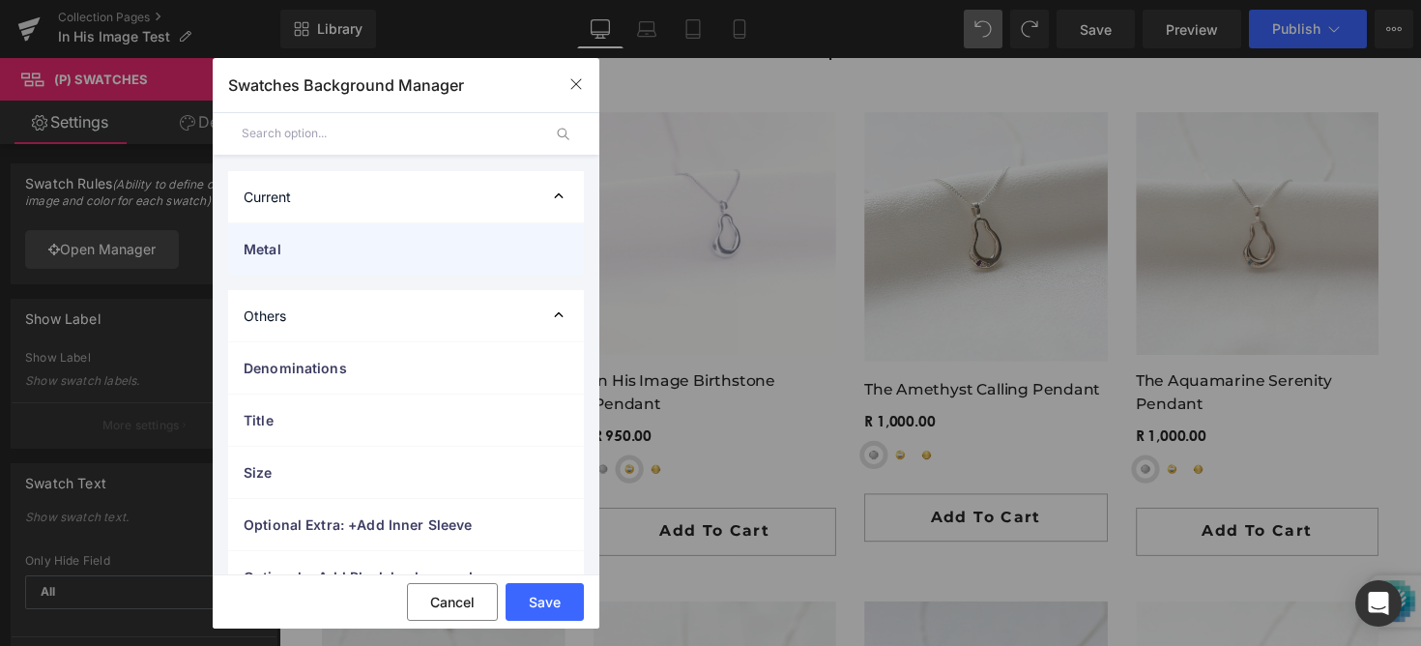
click at [316, 257] on span "Metal" at bounding box center [387, 249] width 286 height 20
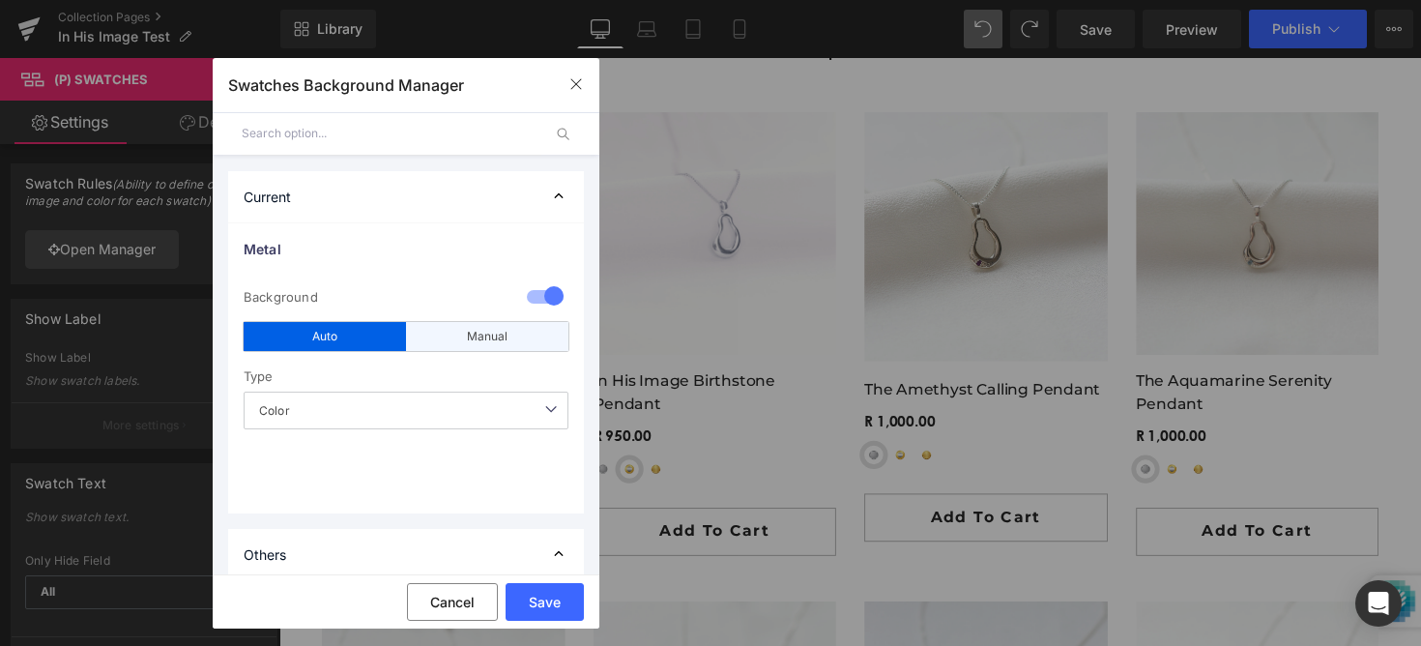
click at [476, 346] on div "Manual" at bounding box center [487, 336] width 162 height 29
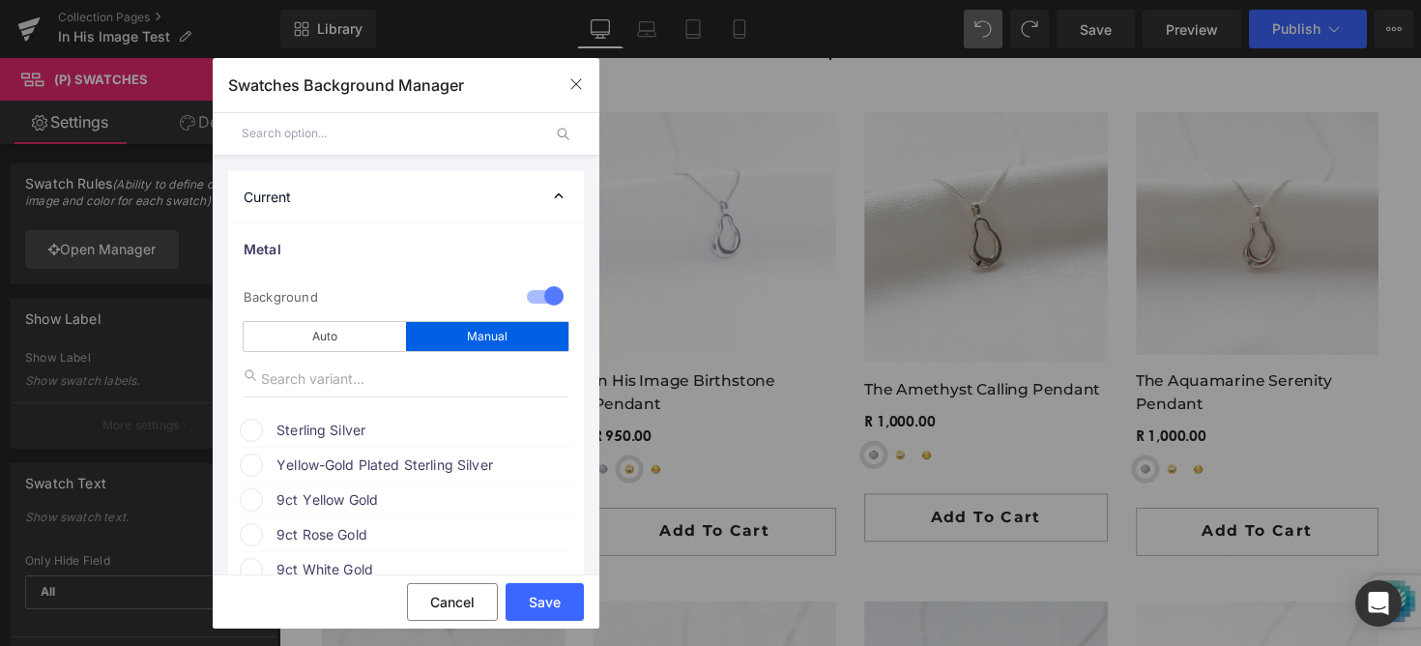
click at [317, 381] on input "text" at bounding box center [406, 378] width 325 height 37
type input "sterli"
click at [308, 434] on span "Sterling Silver" at bounding box center [423, 429] width 294 height 23
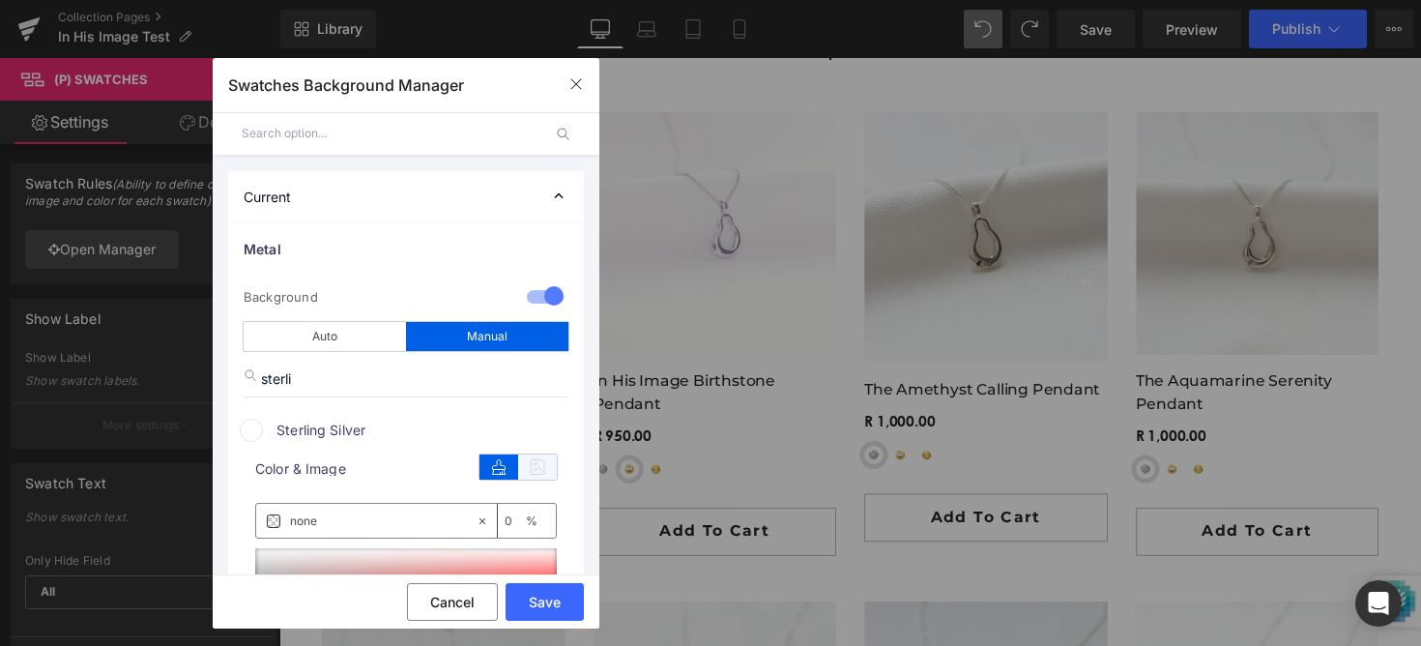
click at [540, 465] on icon at bounding box center [537, 466] width 39 height 25
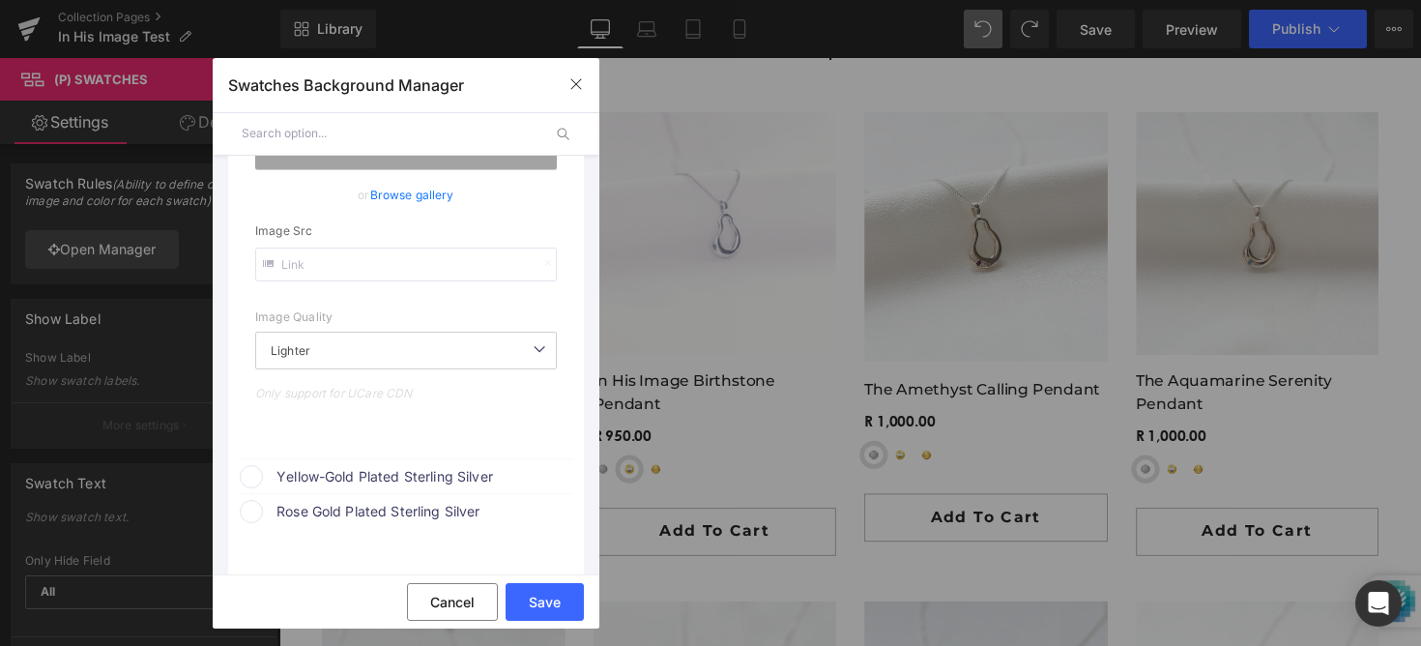
scroll to position [421, 0]
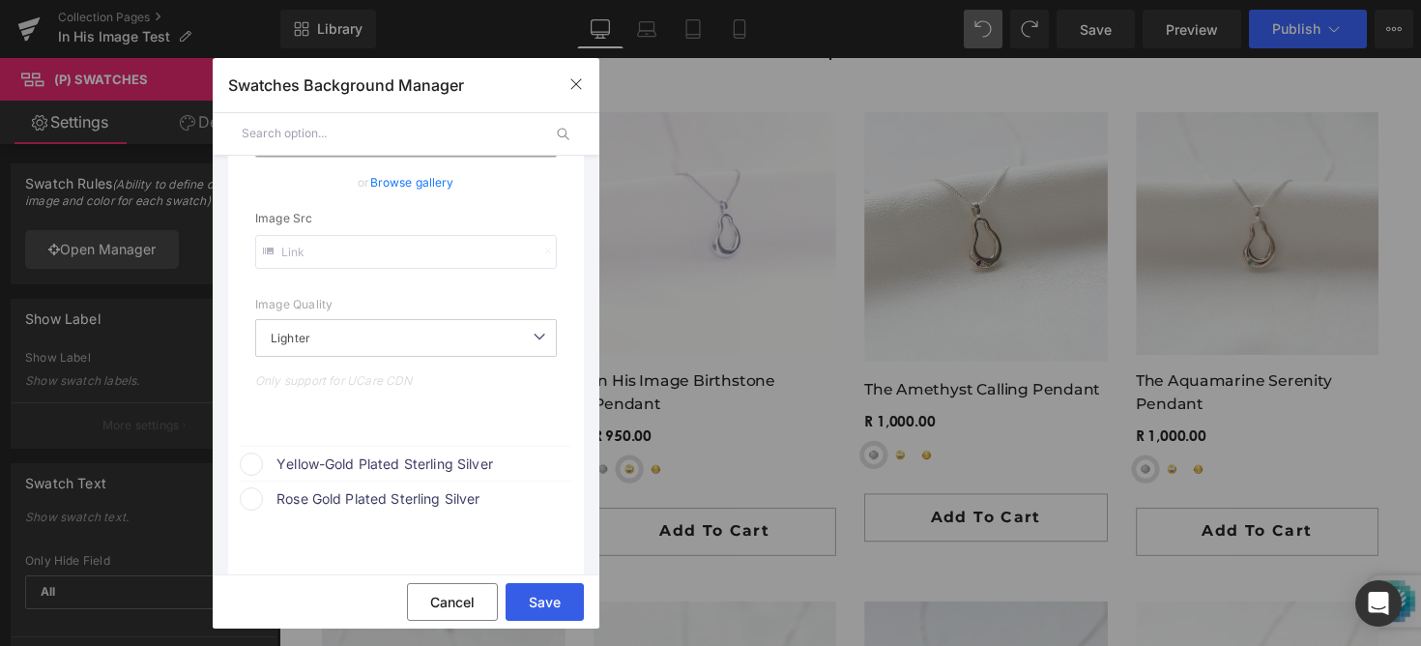
click at [535, 597] on button "Save" at bounding box center [544, 602] width 78 height 38
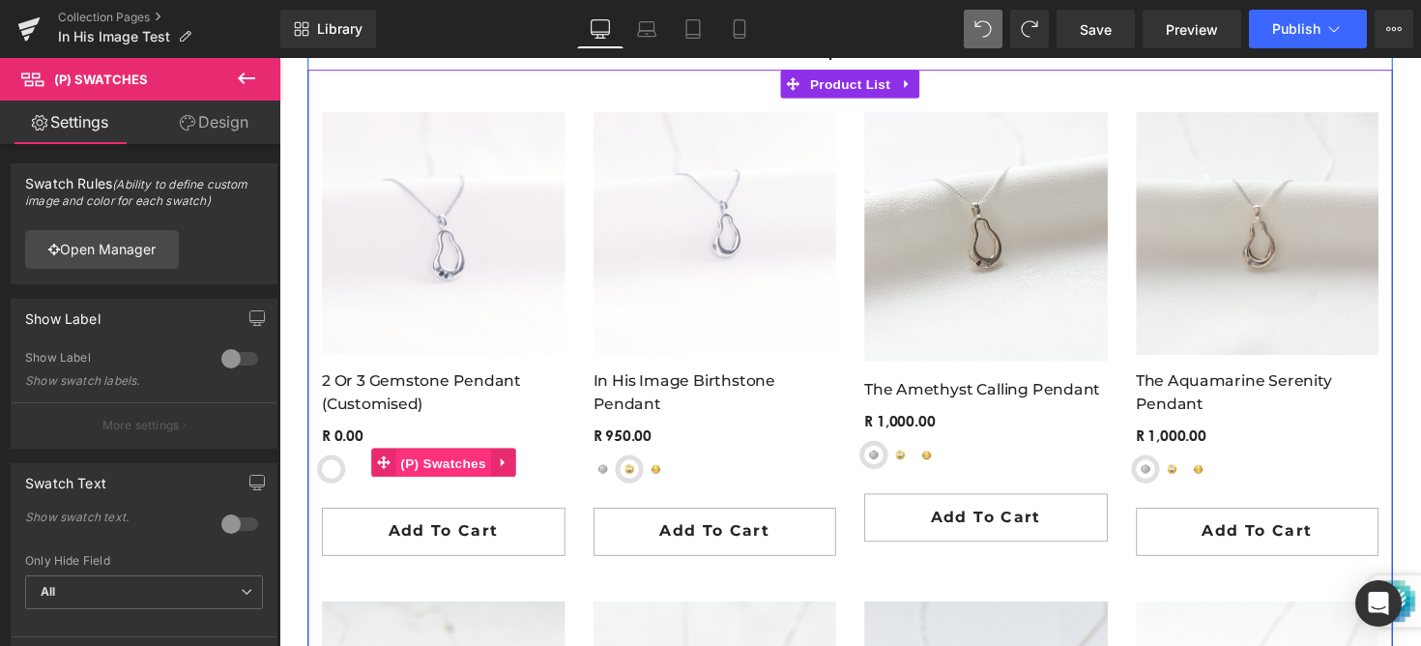
click at [400, 476] on span "(P) Swatches" at bounding box center [447, 472] width 98 height 29
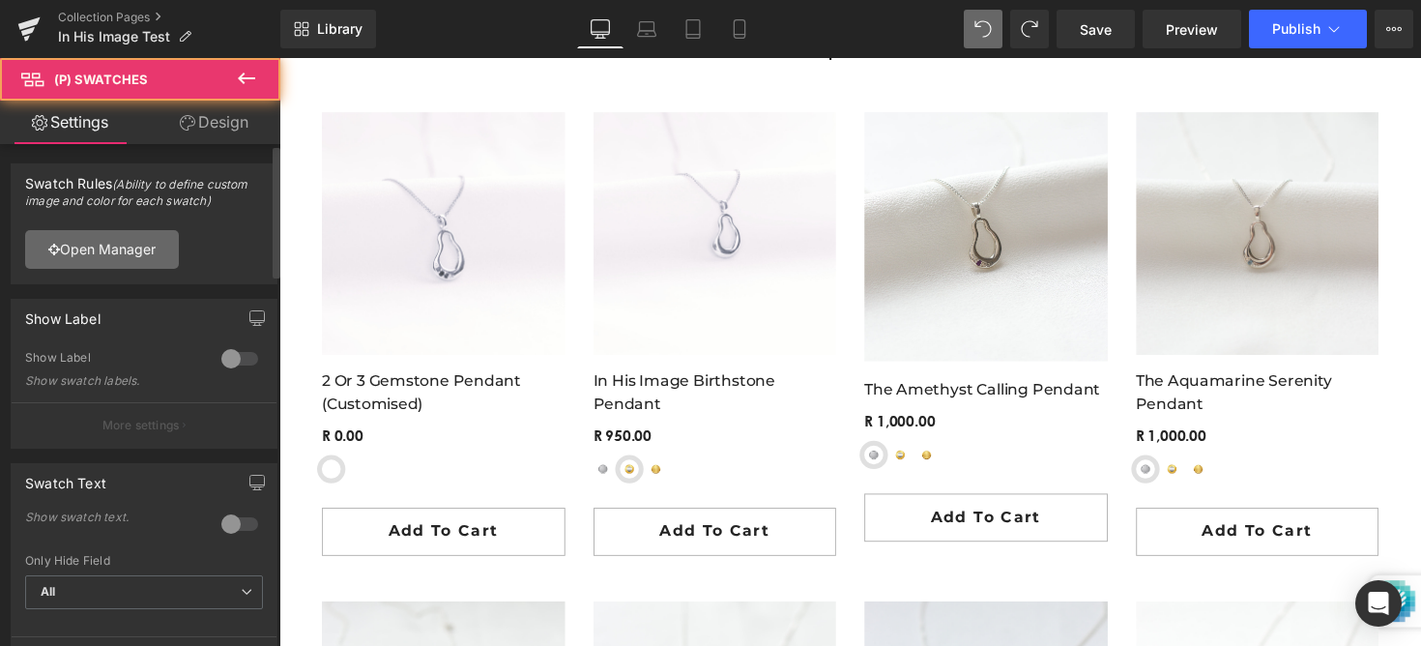
click at [156, 267] on link "Open Manager" at bounding box center [102, 249] width 154 height 39
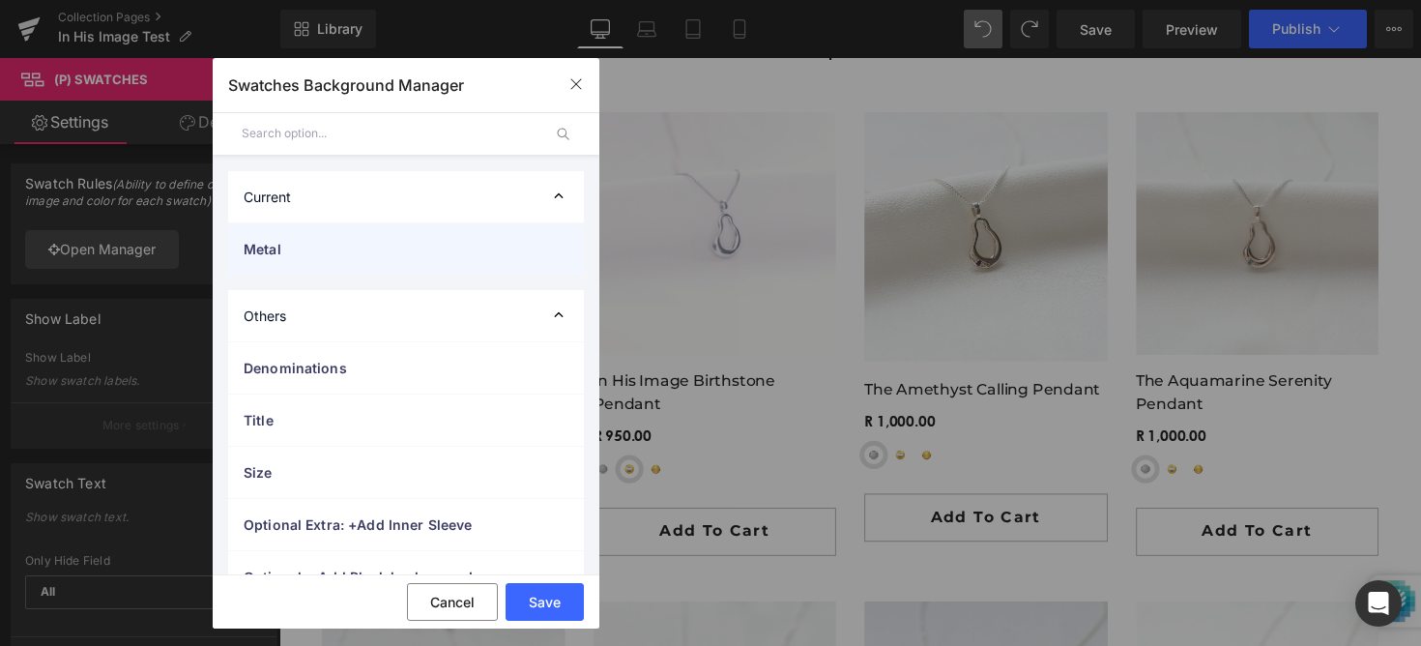
click at [375, 224] on div "Metal" at bounding box center [406, 248] width 356 height 51
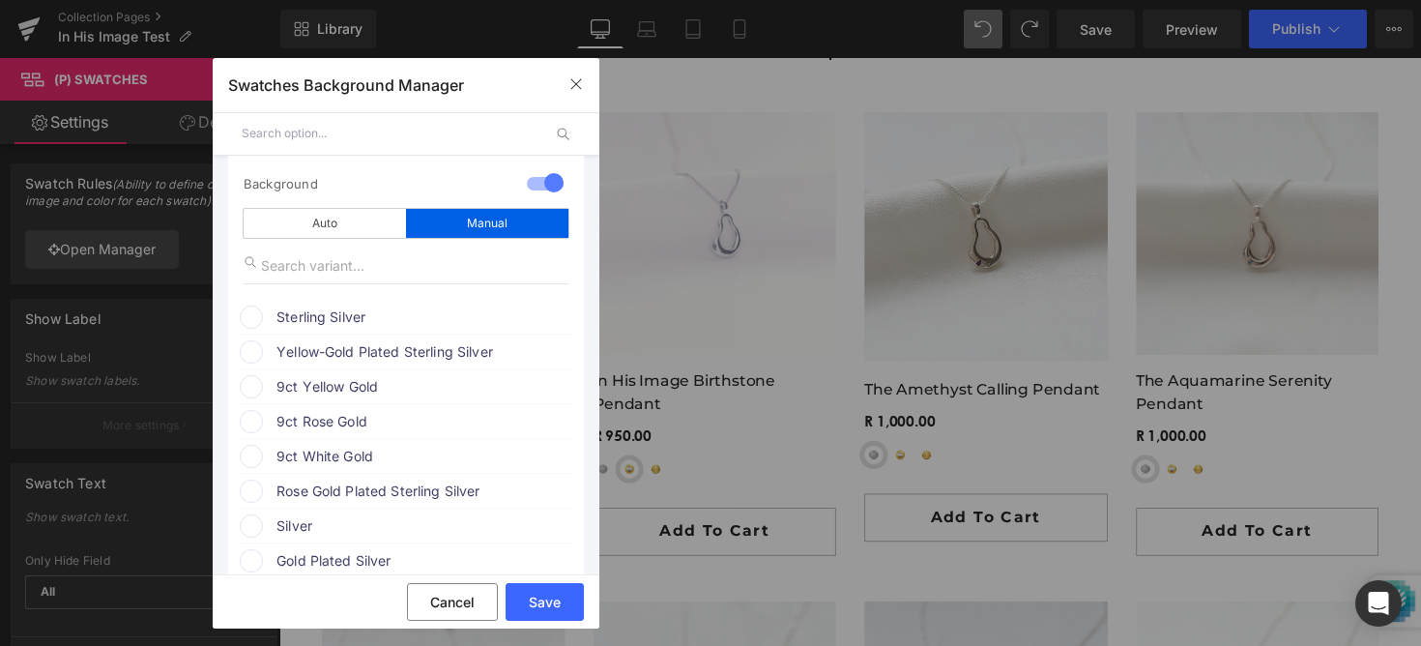
scroll to position [187, 0]
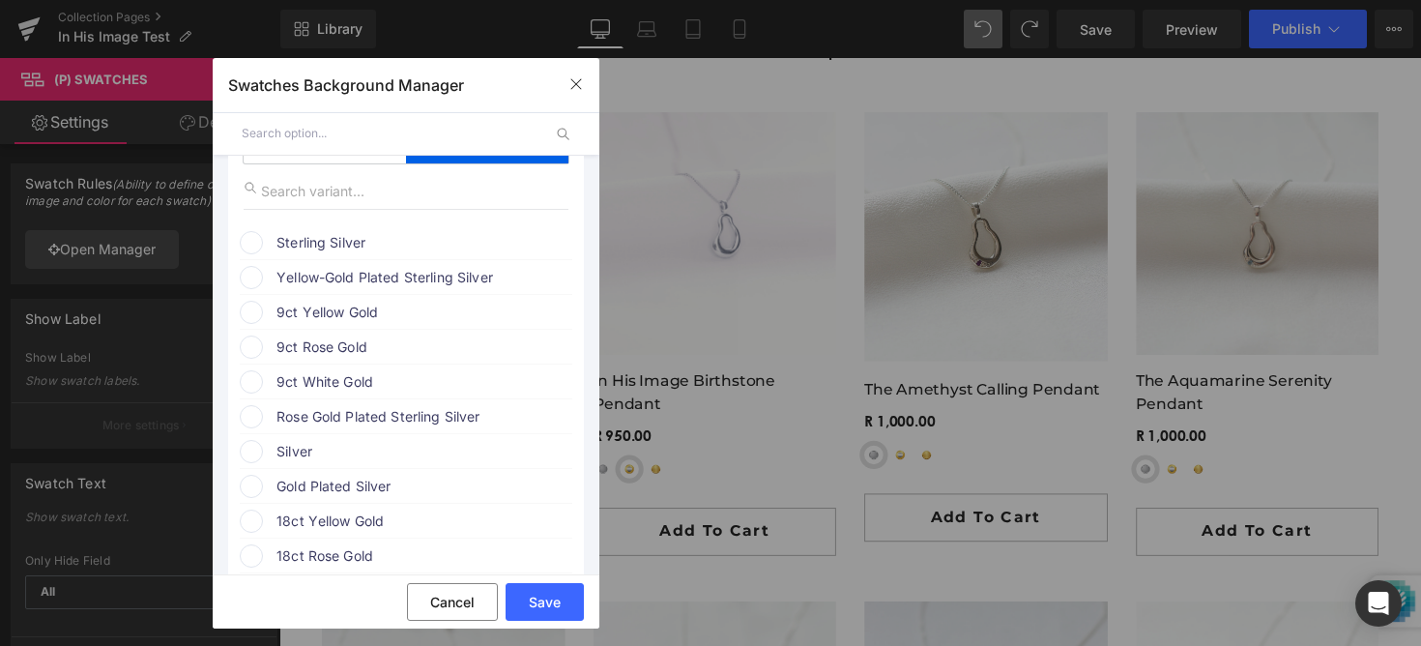
click at [259, 245] on span at bounding box center [251, 242] width 23 height 23
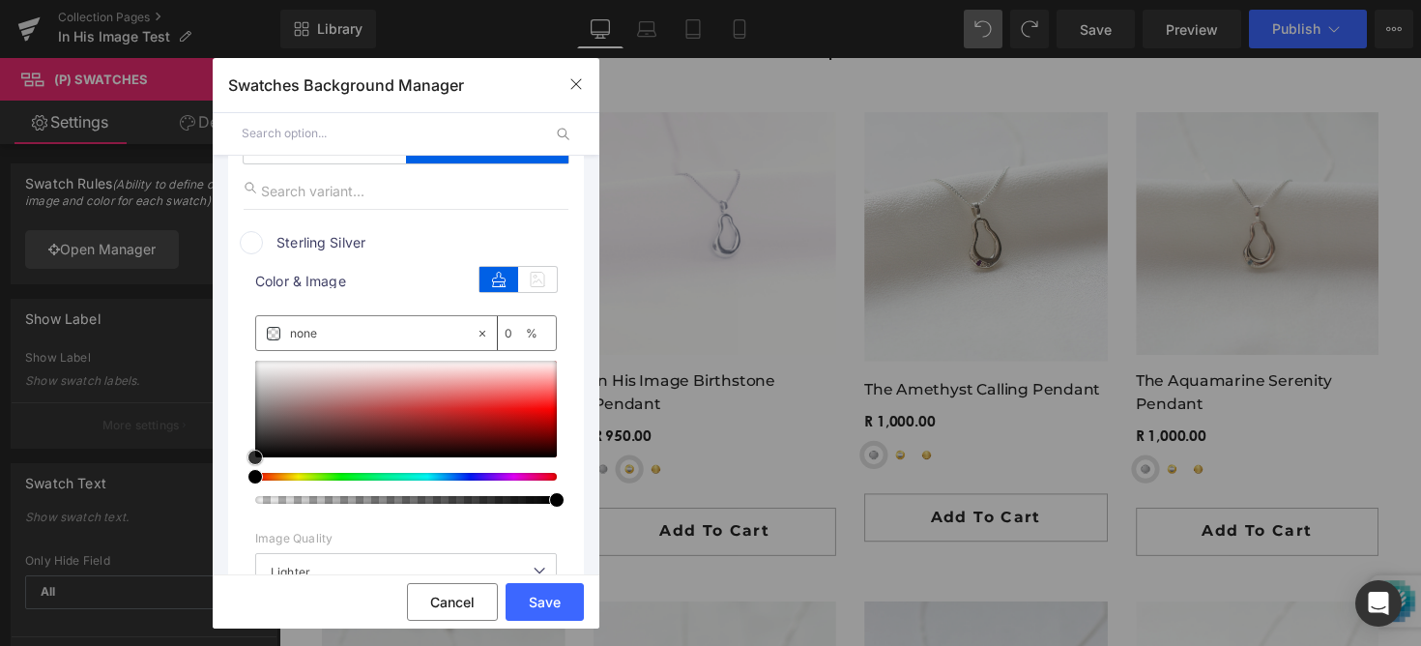
type input "#e2c9c9"
type input "100"
click at [343, 377] on div at bounding box center [406, 408] width 302 height 97
click at [282, 372] on div at bounding box center [406, 408] width 302 height 97
click at [290, 365] on div at bounding box center [406, 408] width 302 height 97
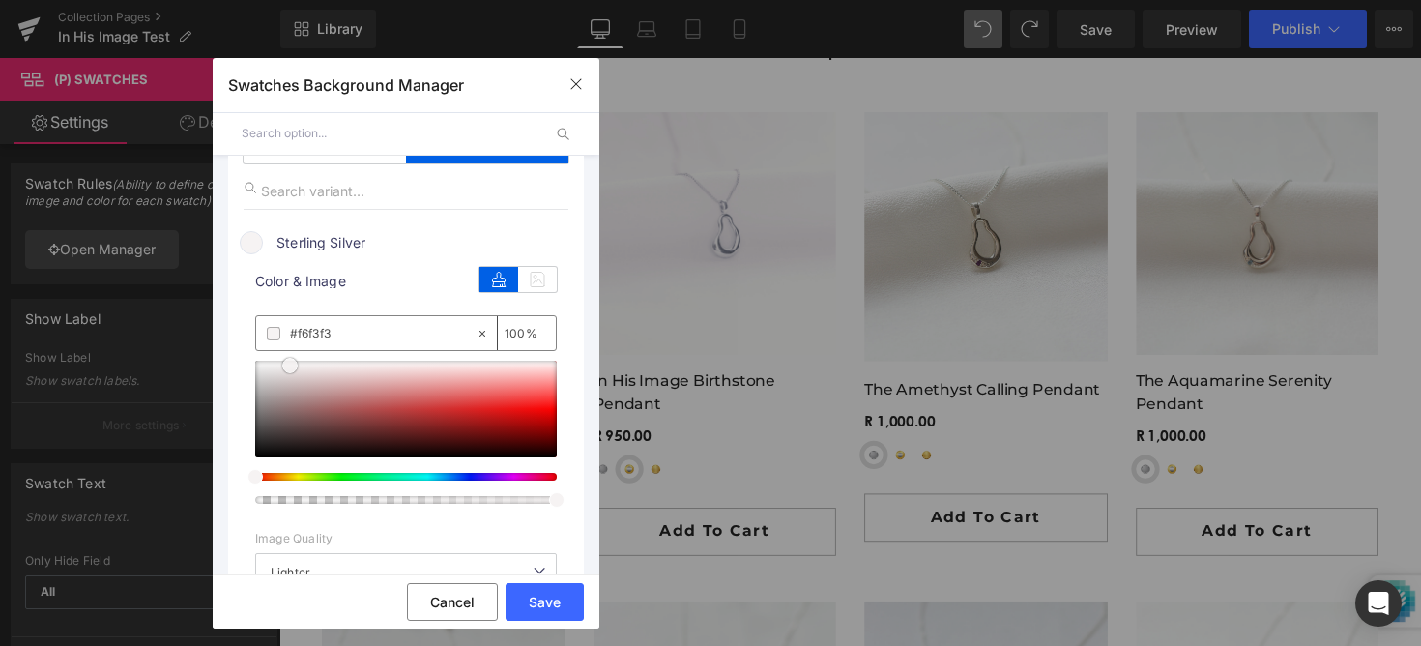
type input "#fcfcfc"
click at [274, 362] on div at bounding box center [406, 408] width 302 height 97
click at [536, 290] on icon at bounding box center [537, 279] width 39 height 25
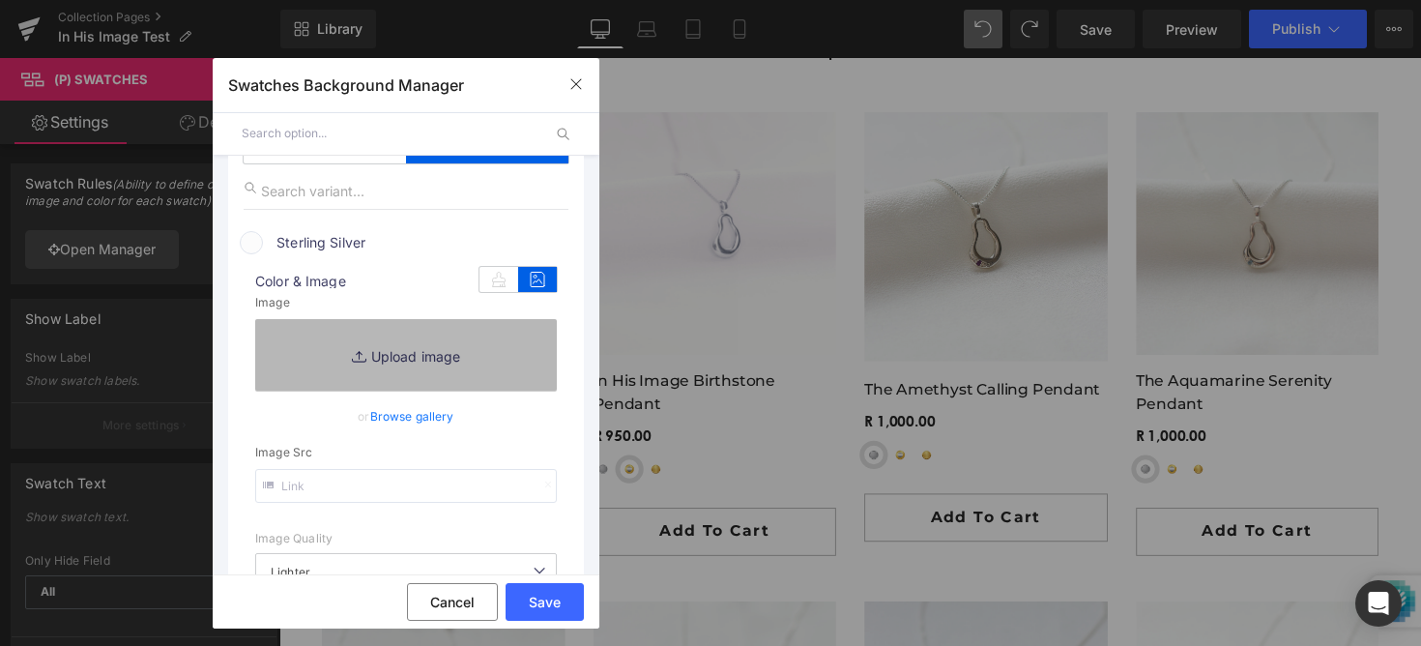
click at [472, 339] on link "Replace Image" at bounding box center [406, 355] width 302 height 72
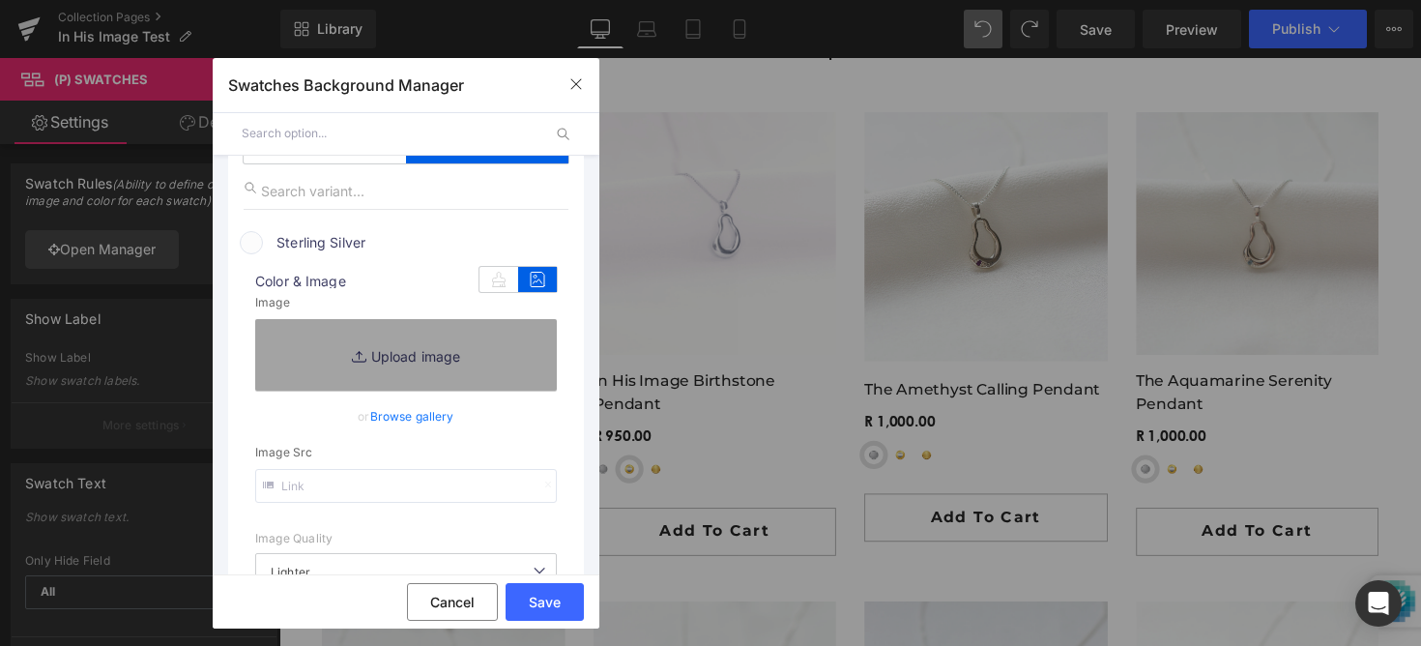
type input "C:\fakepath\30.png"
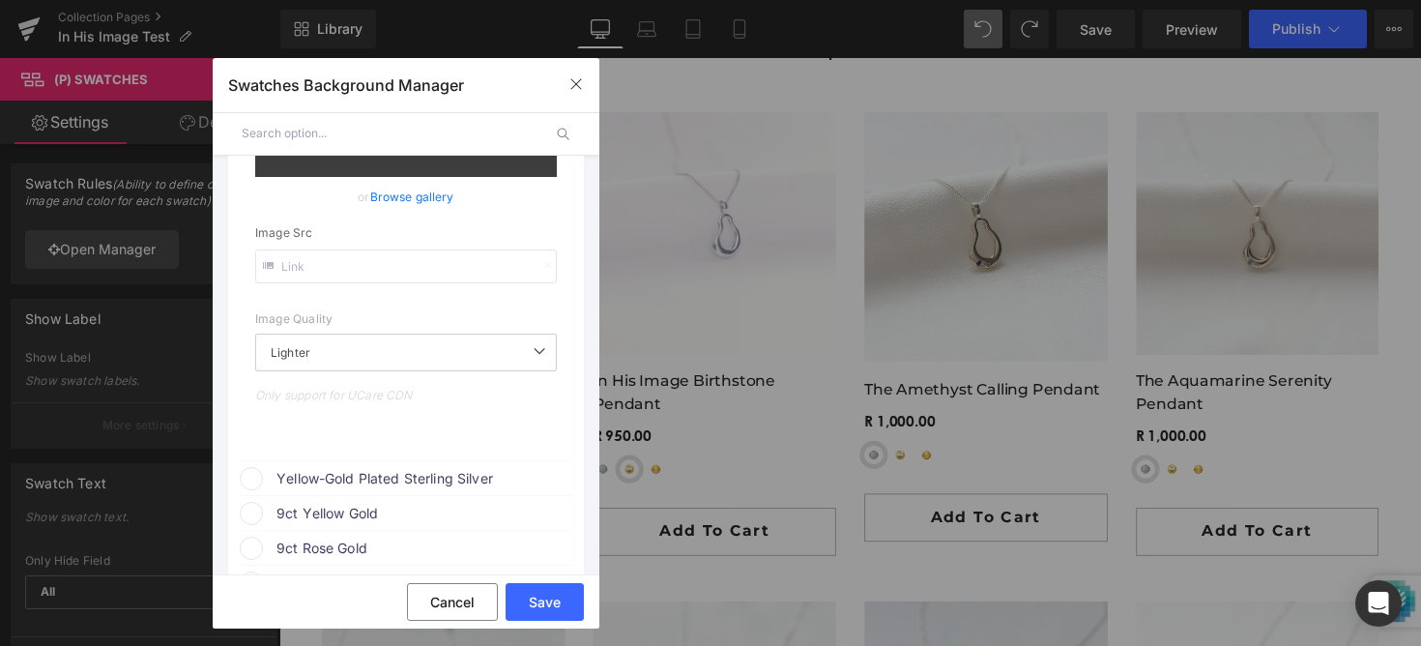
type input "[URL][DOMAIN_NAME]"
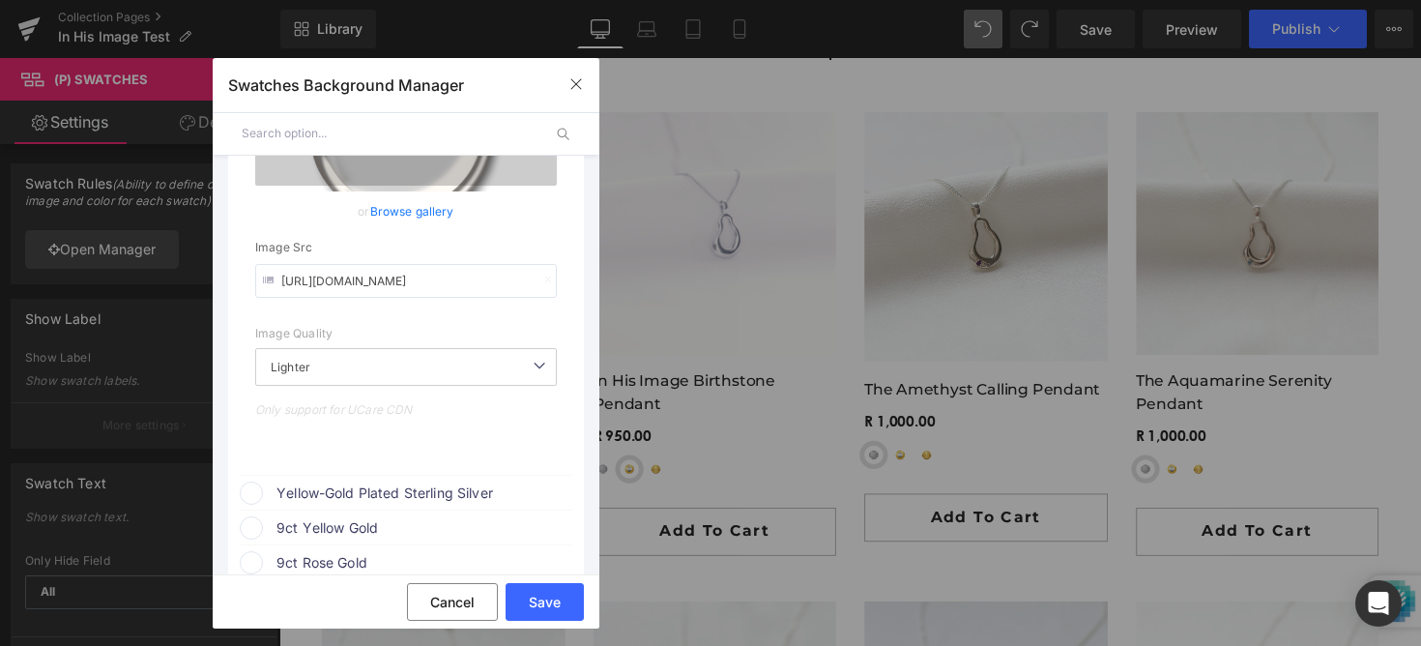
scroll to position [441, 0]
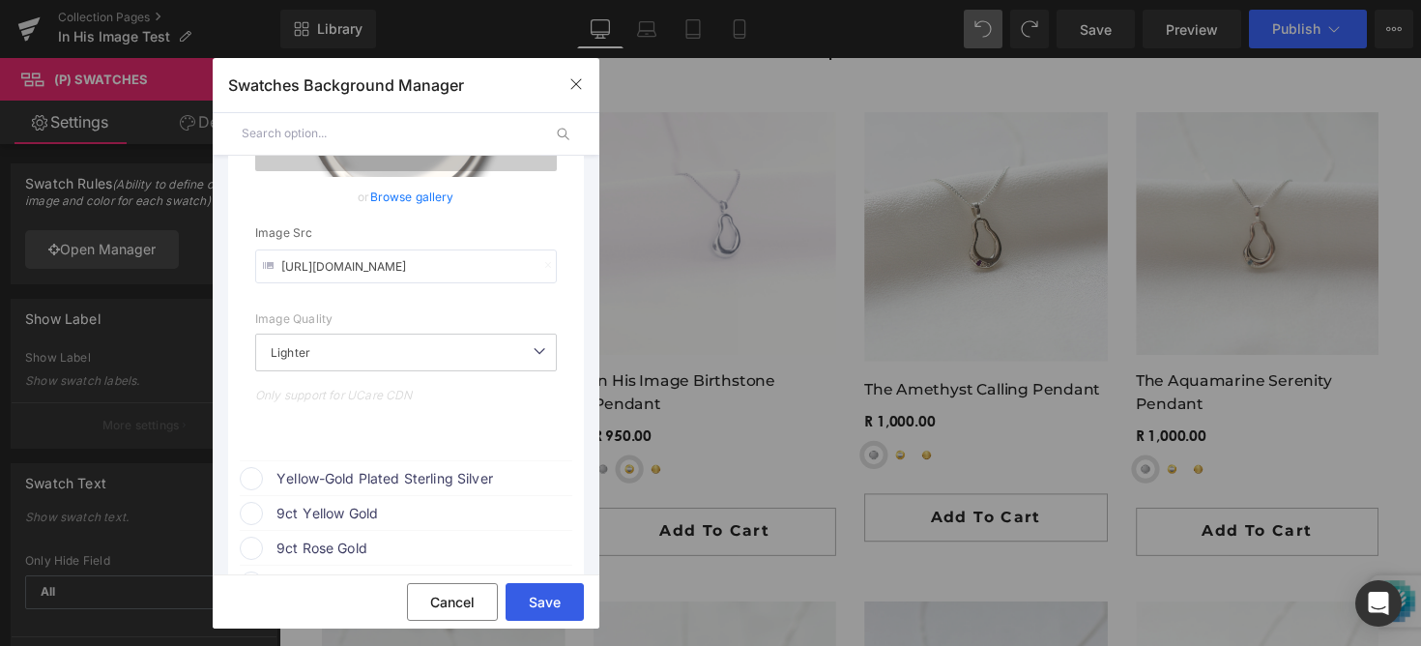
click at [546, 596] on button "Save" at bounding box center [544, 602] width 78 height 38
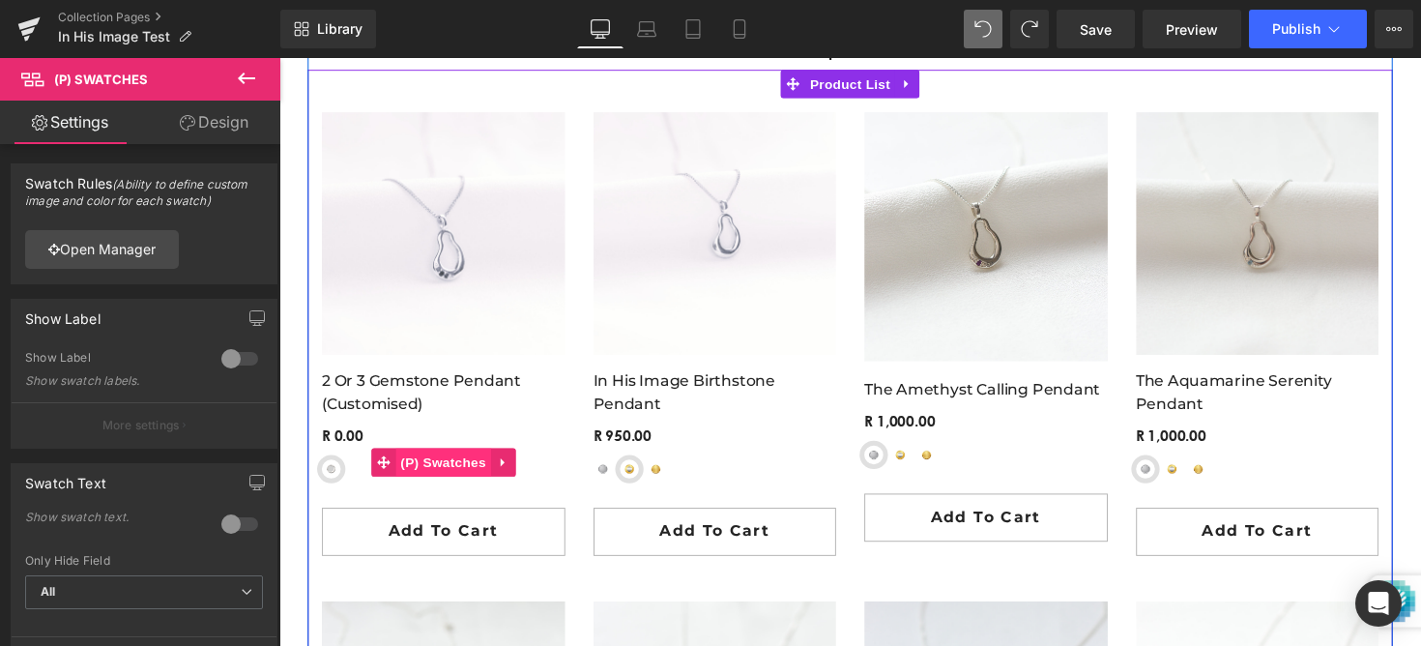
click at [417, 477] on span "(P) Swatches" at bounding box center [447, 471] width 98 height 29
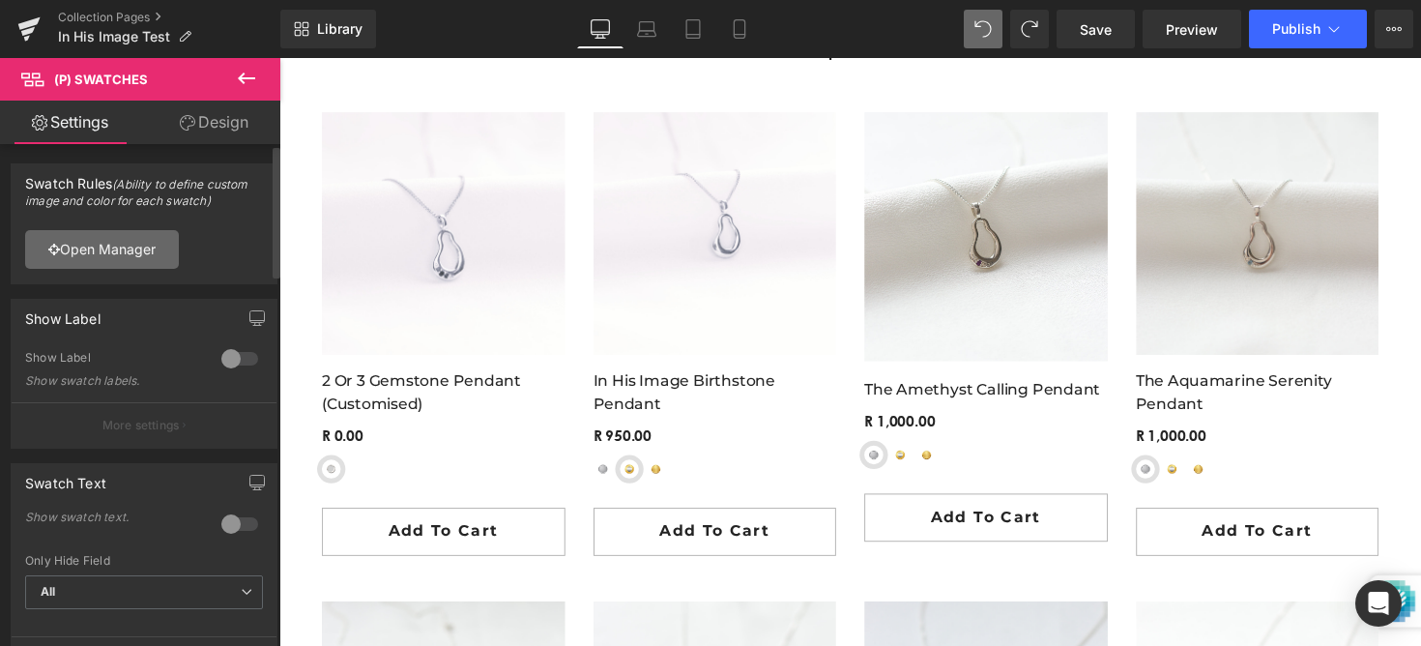
click at [147, 253] on link "Open Manager" at bounding box center [102, 249] width 154 height 39
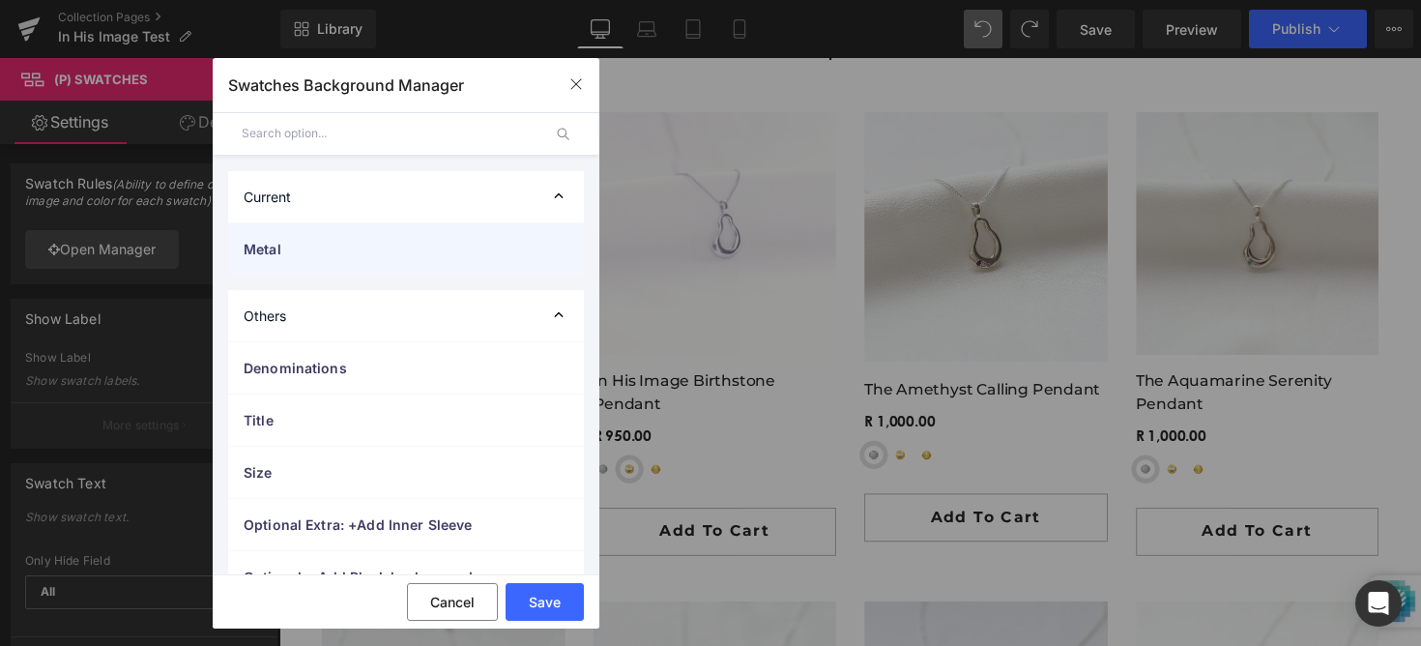
click at [334, 241] on span "Metal" at bounding box center [387, 249] width 286 height 20
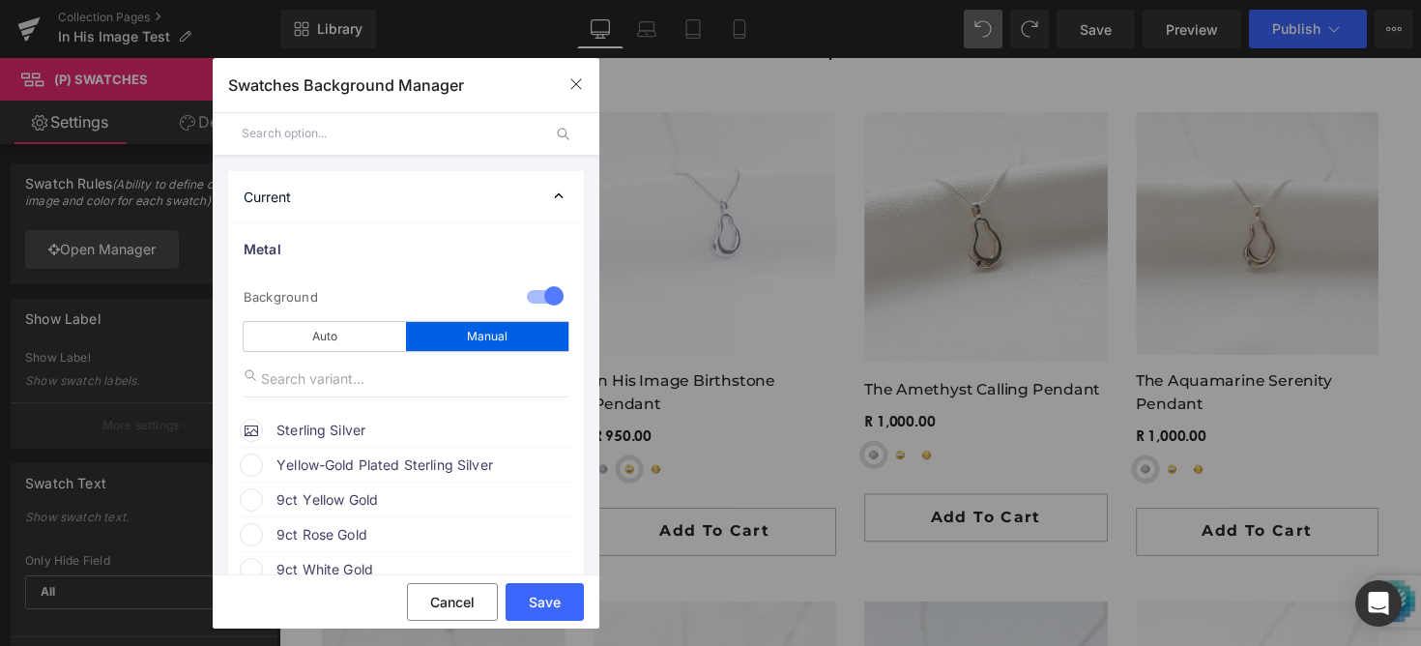
scroll to position [106, 0]
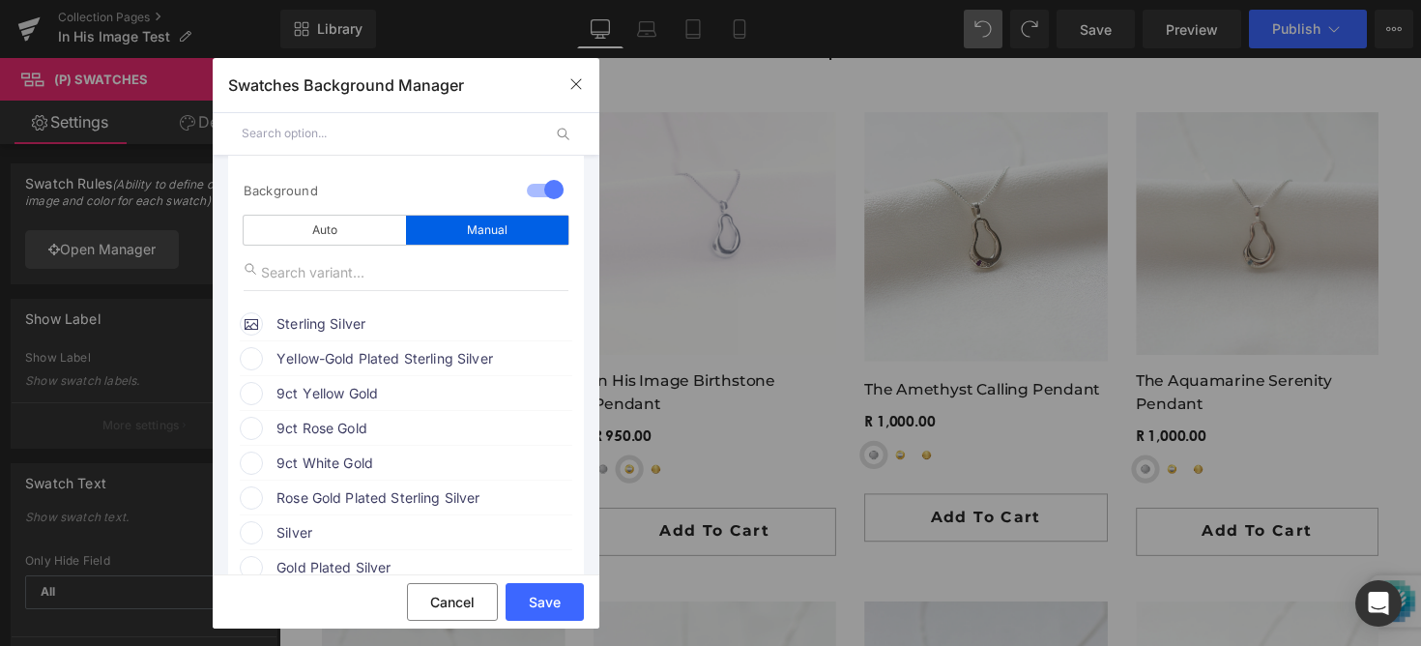
click at [337, 364] on span "Yellow-Gold Plated Sterling Silver" at bounding box center [423, 358] width 294 height 23
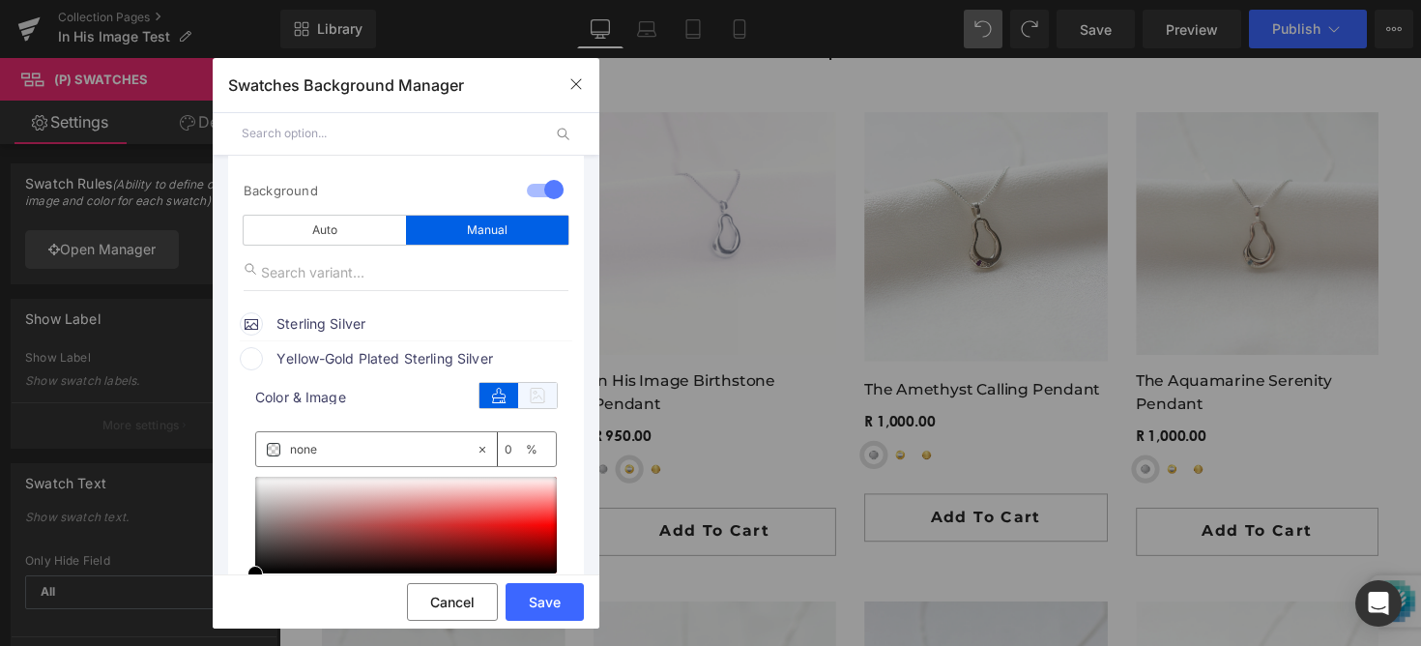
click at [537, 402] on icon at bounding box center [537, 395] width 39 height 25
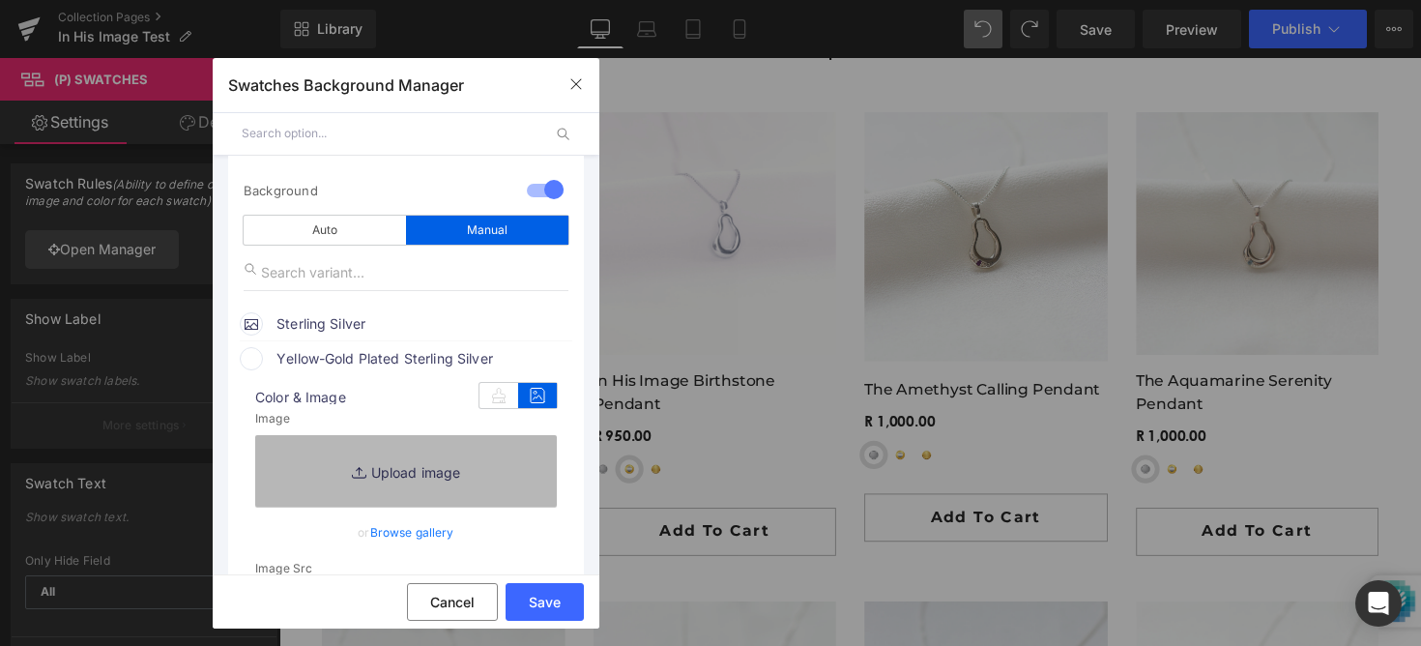
click at [468, 470] on link "Replace Image" at bounding box center [406, 471] width 302 height 72
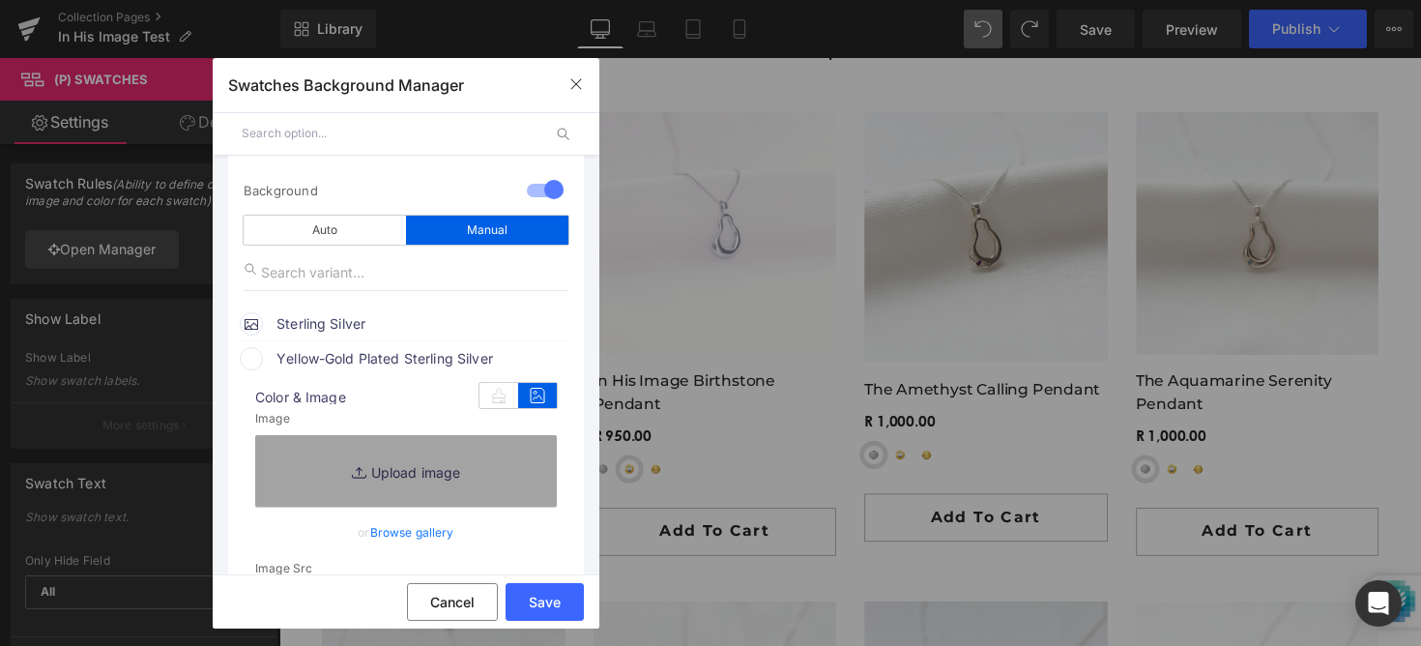
type input "C:\fakepath\29.png"
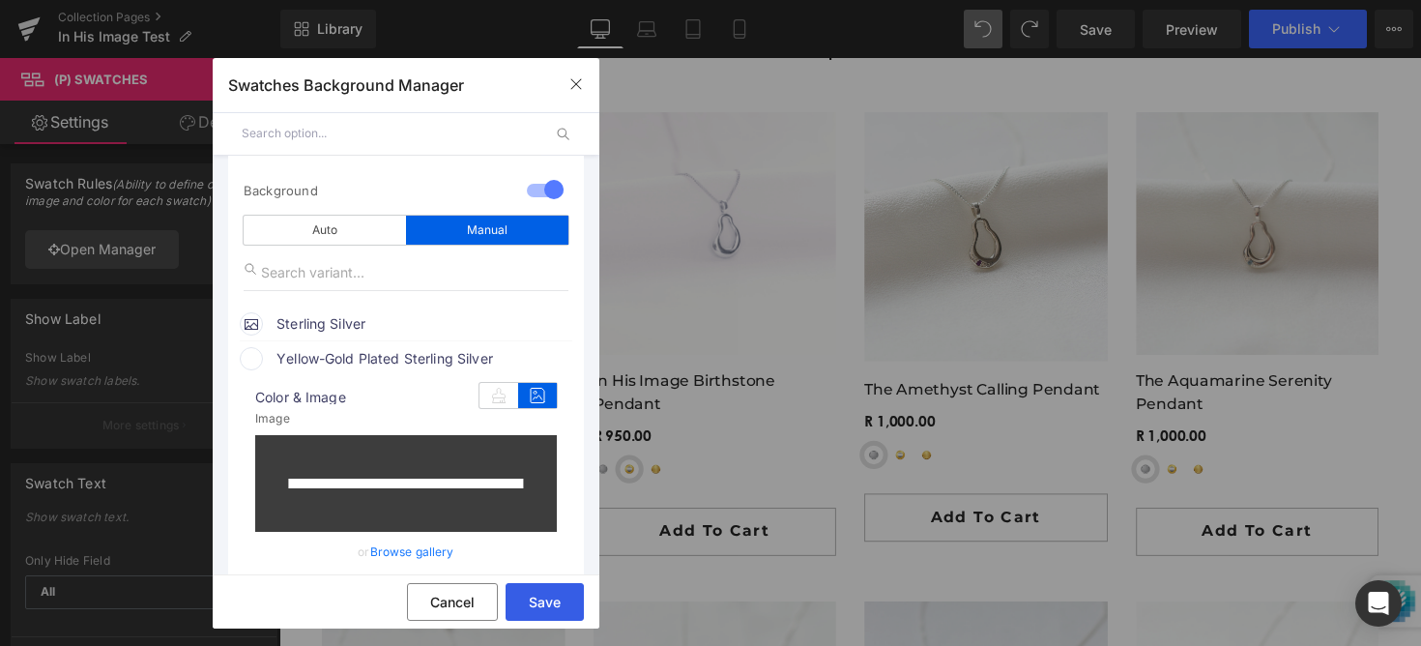
type input "[URL][DOMAIN_NAME]"
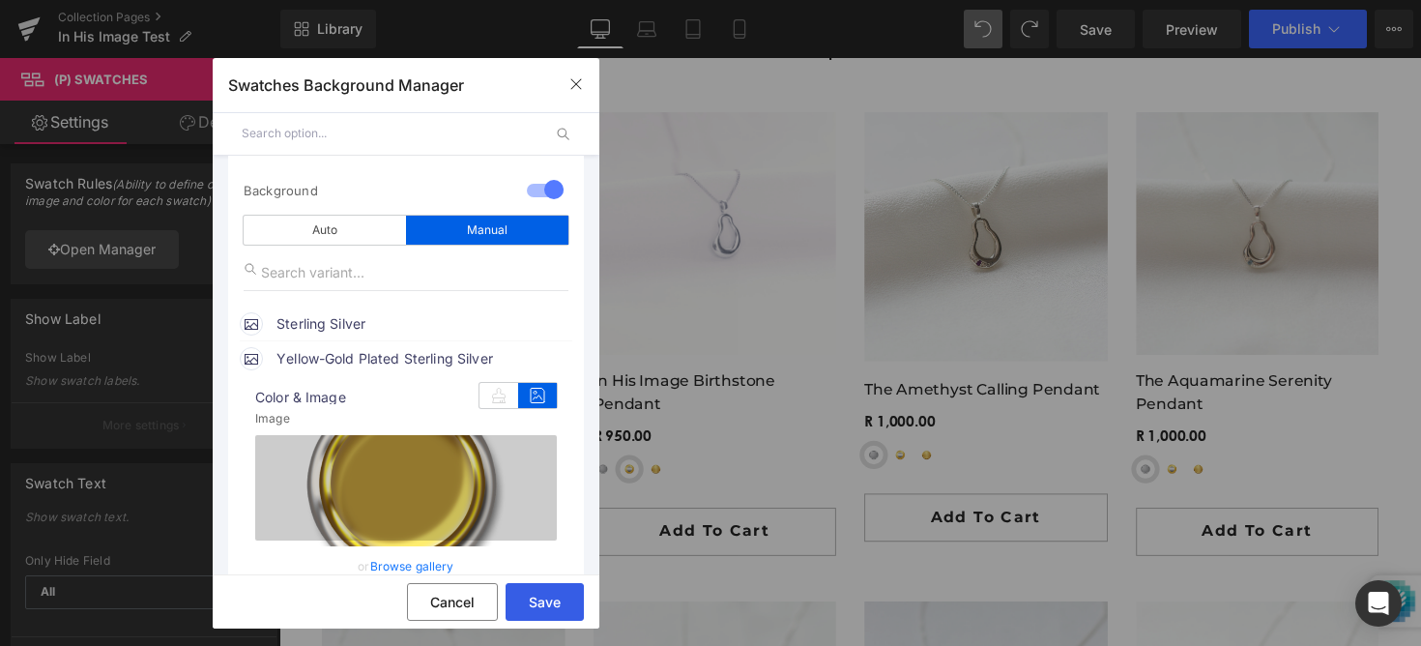
click at [532, 601] on button "Save" at bounding box center [544, 602] width 78 height 38
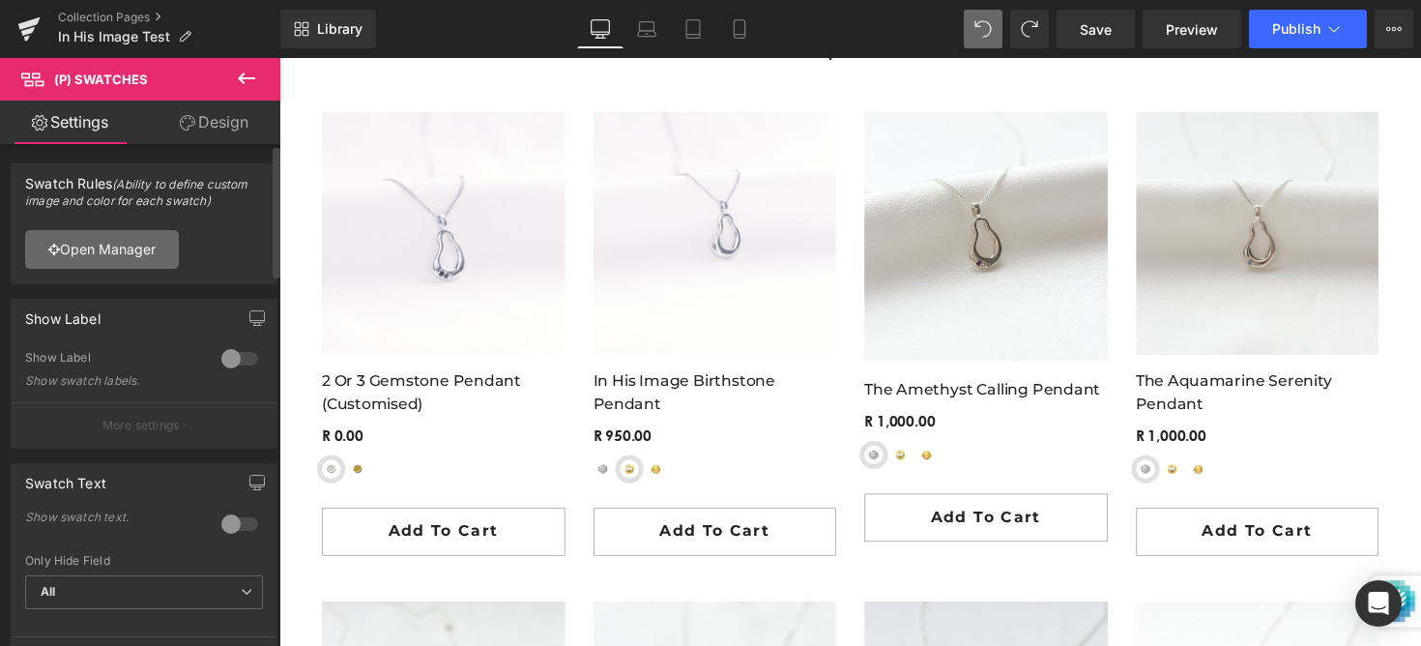
click at [150, 238] on link "Open Manager" at bounding box center [102, 249] width 154 height 39
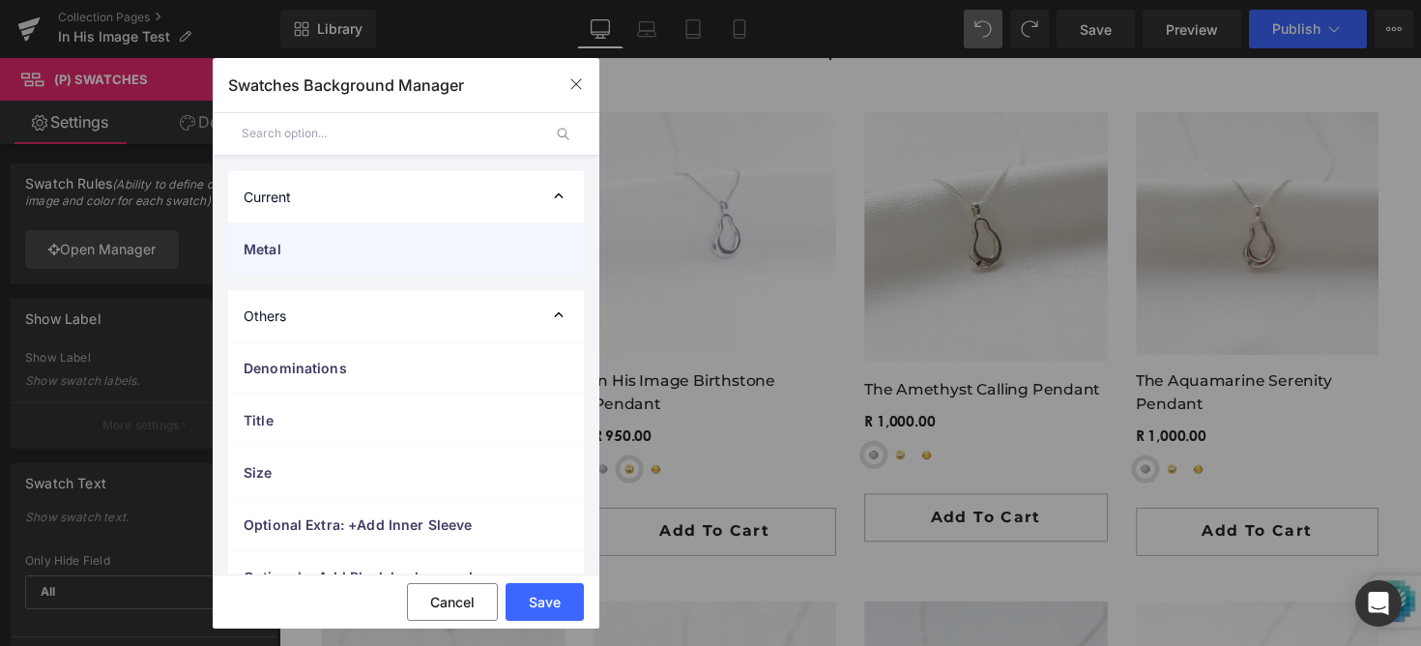
click at [302, 243] on span "Metal" at bounding box center [387, 249] width 286 height 20
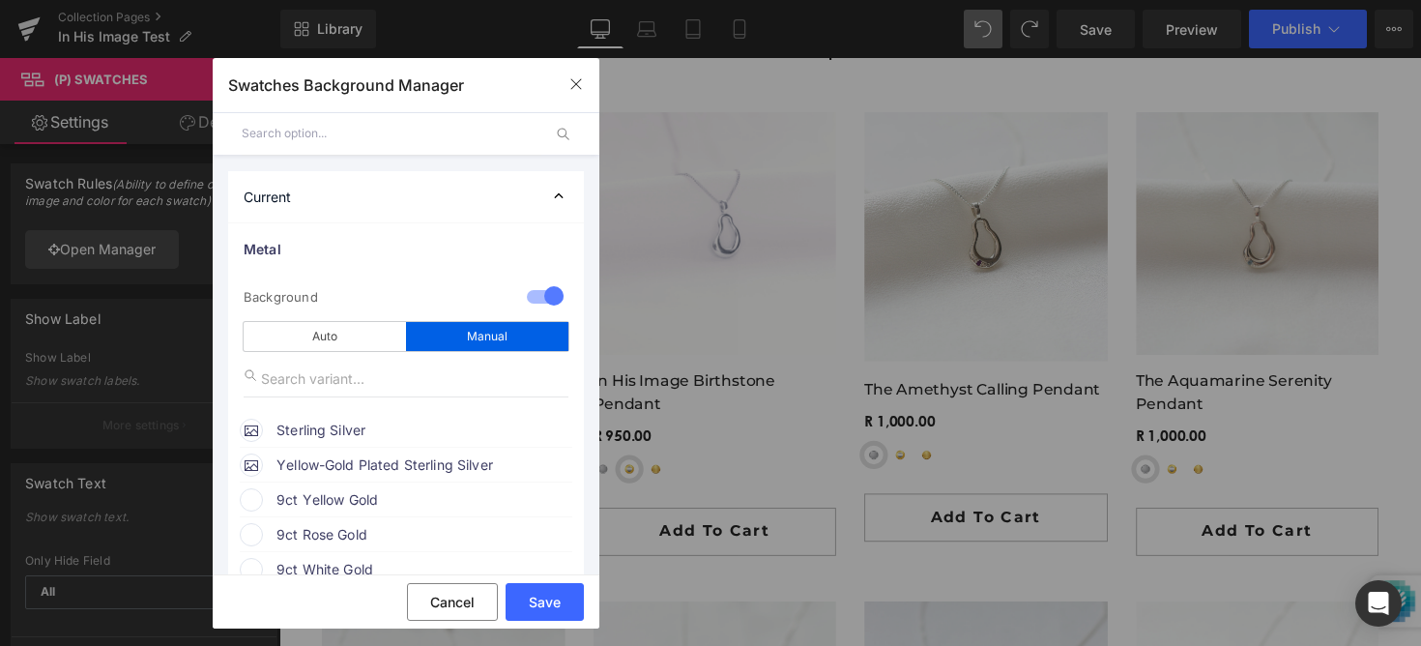
click at [274, 459] on div "Yellow-Gold Plated Sterling Silver" at bounding box center [406, 461] width 332 height 29
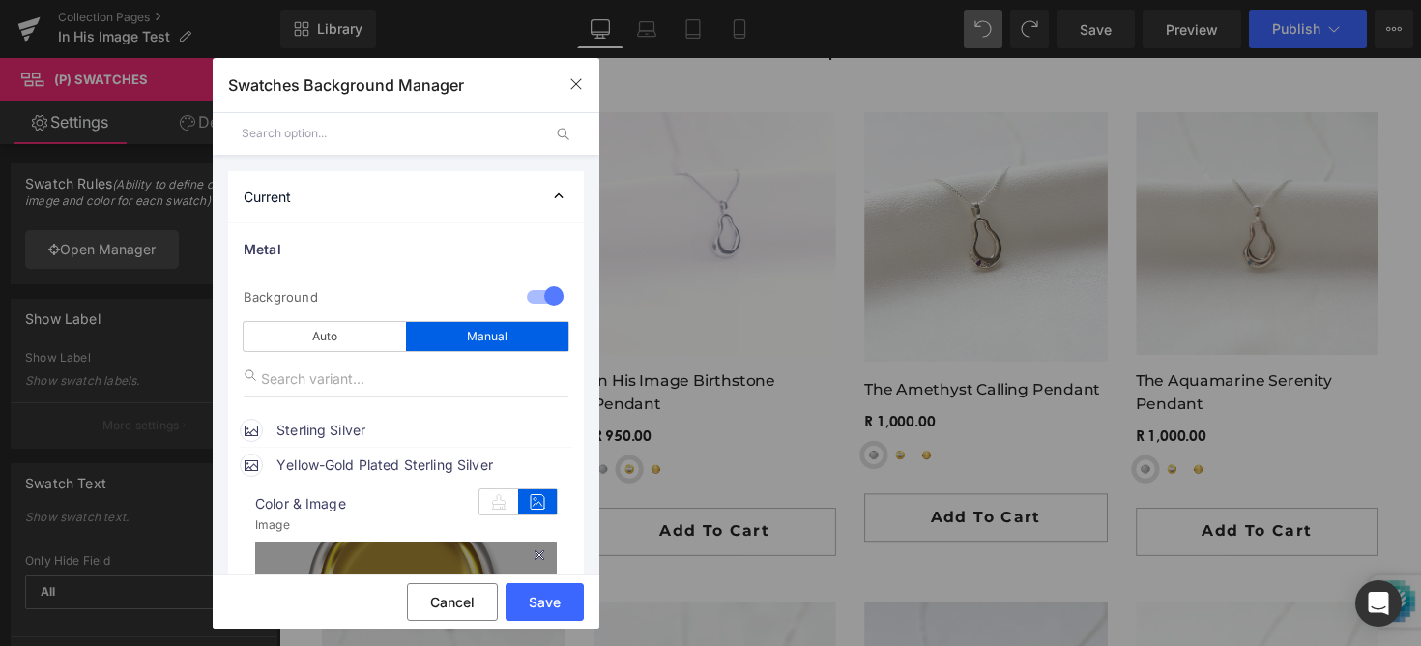
click at [418, 555] on link "Replace Image" at bounding box center [406, 593] width 302 height 105
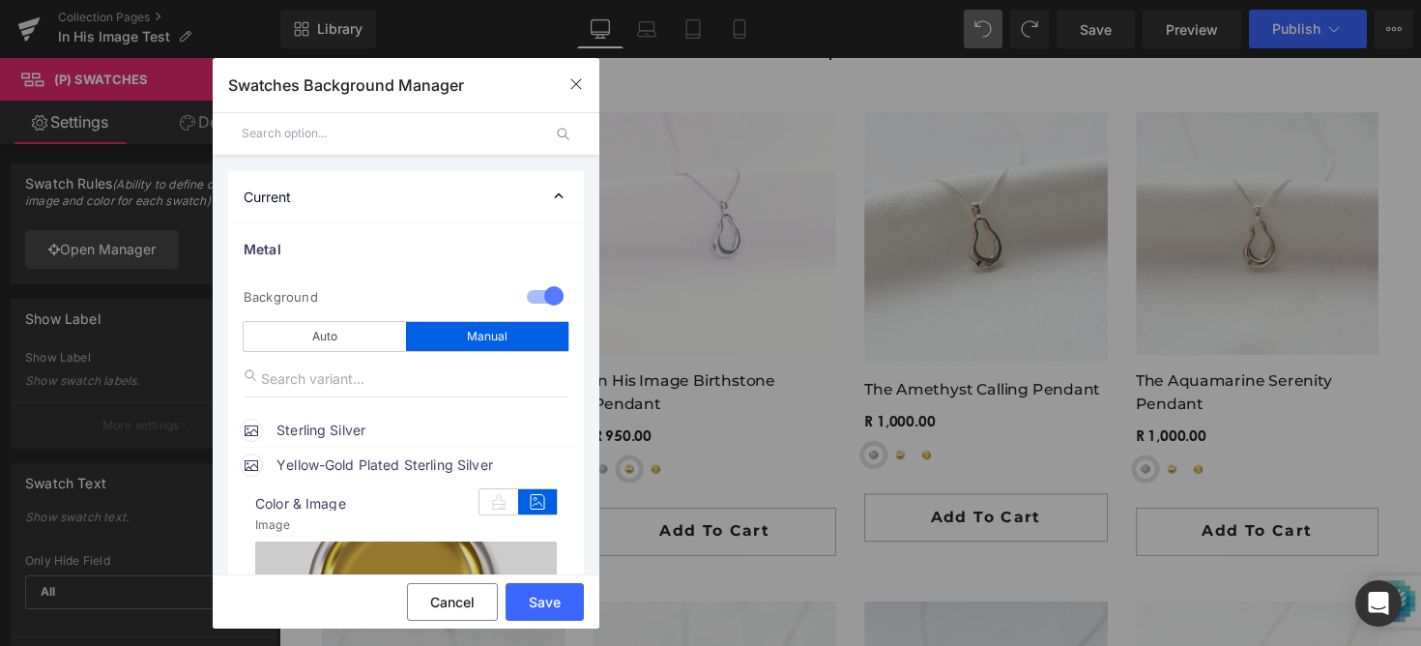
type input "C:\fakepath\29.png"
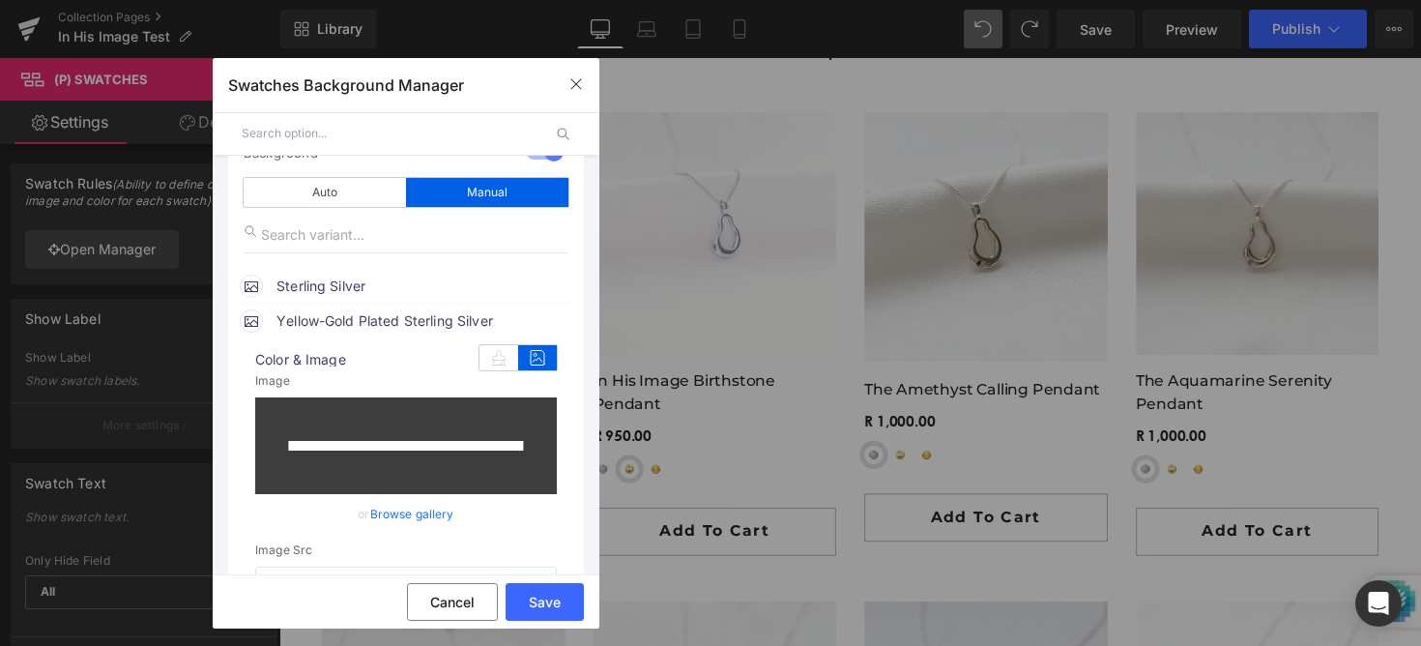
scroll to position [182, 0]
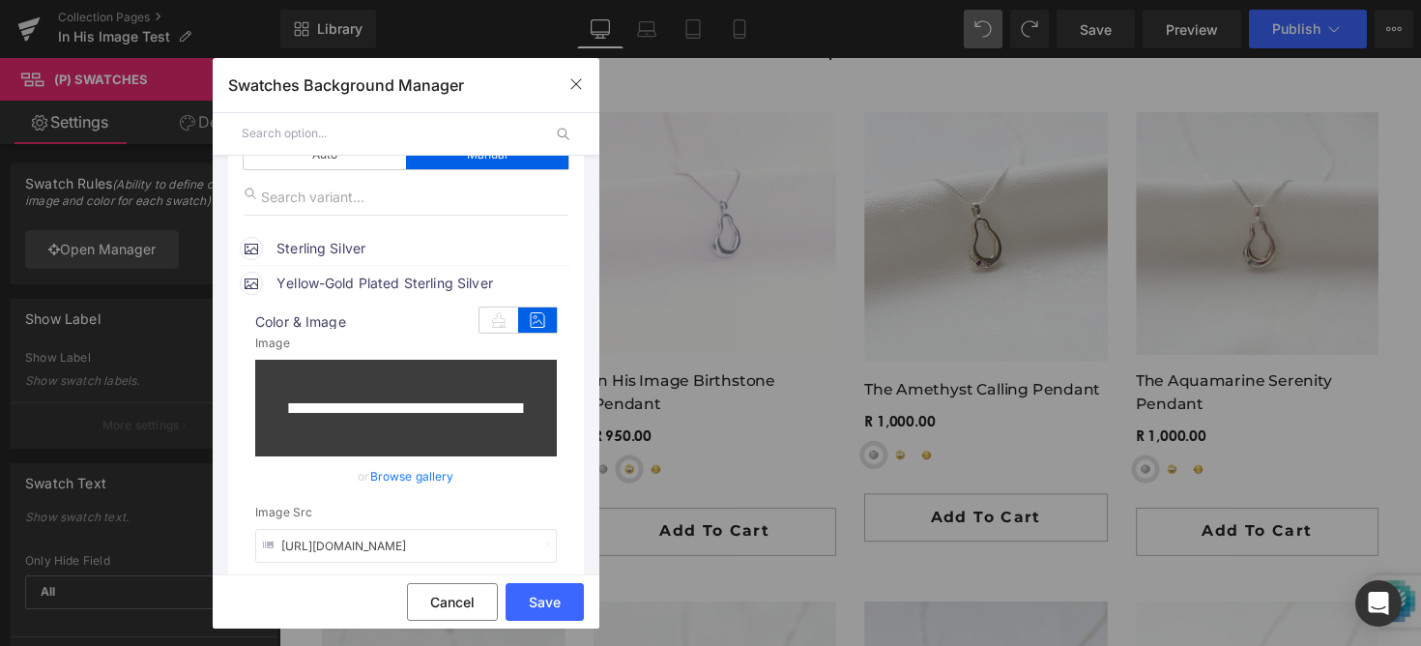
type input "[URL][DOMAIN_NAME]"
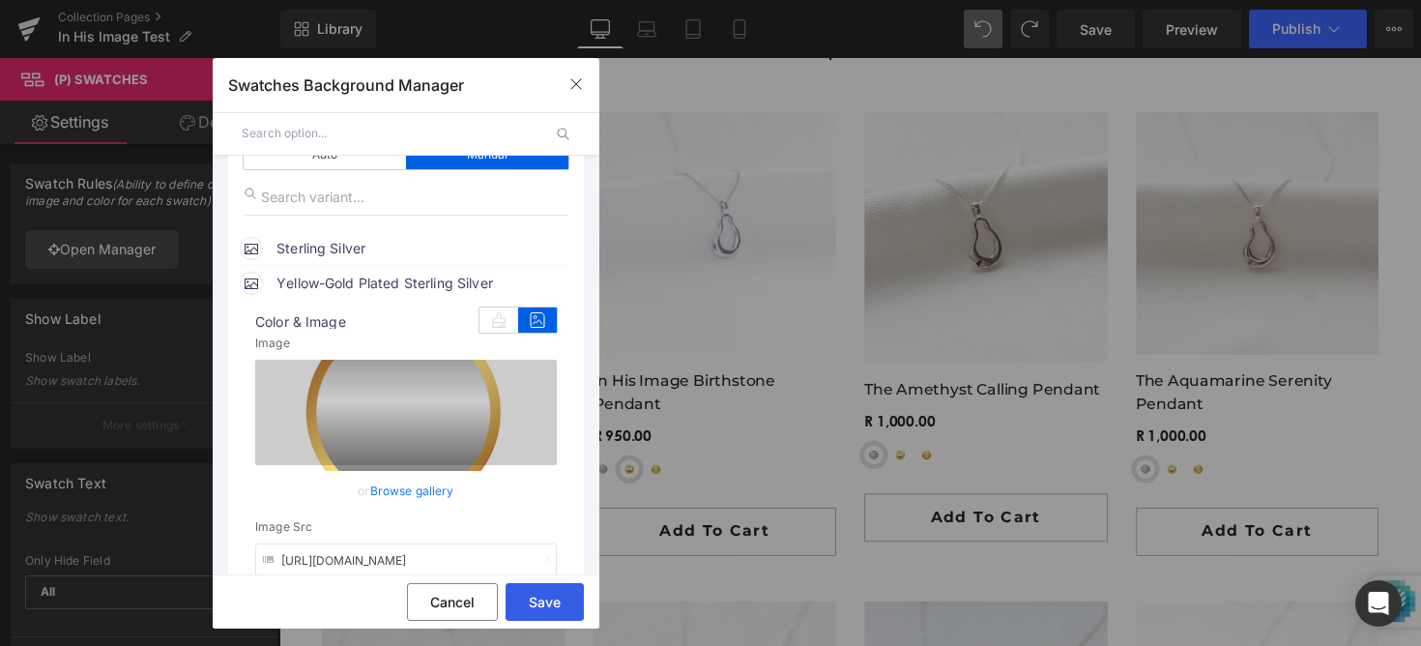
click at [546, 606] on button "Save" at bounding box center [544, 602] width 78 height 38
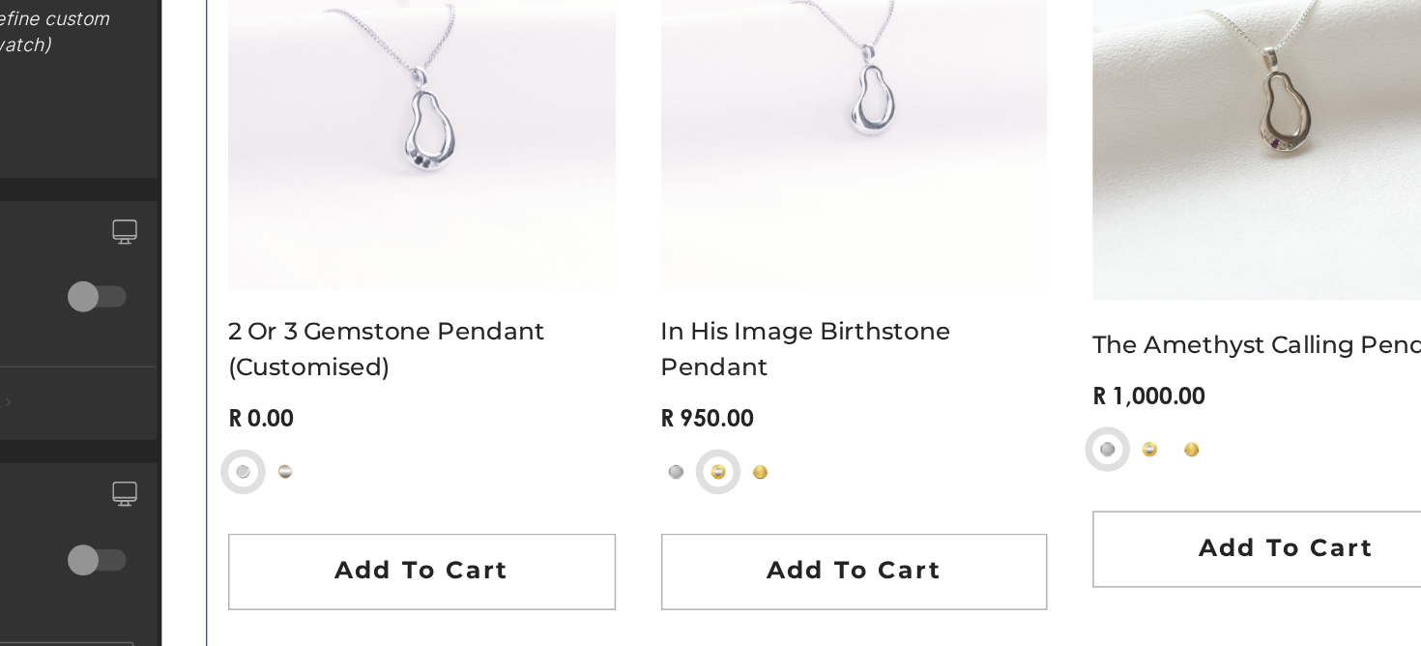
click at [238, 177] on link "2 or 3 Gemstone Pendant (customised)" at bounding box center [327, 160] width 249 height 46
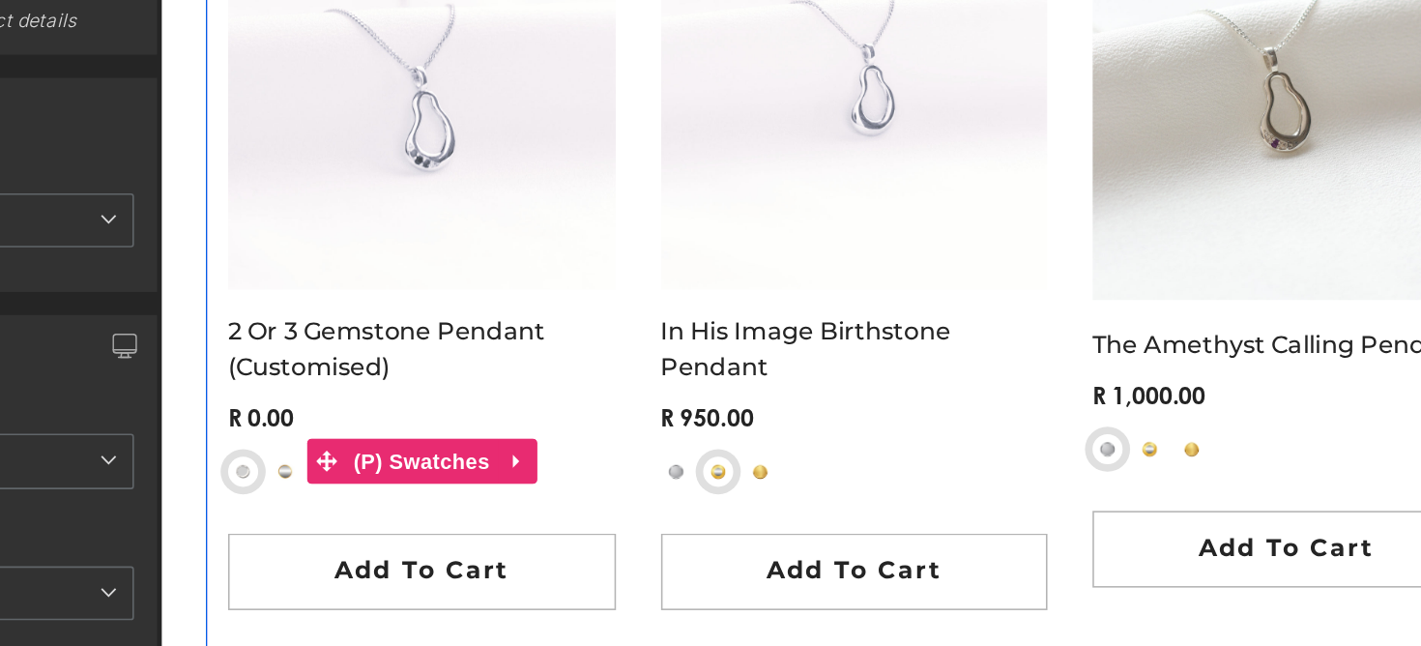
click at [230, 242] on span "Yellow-Gold Plated Sterling Silver" at bounding box center [239, 238] width 19 height 19
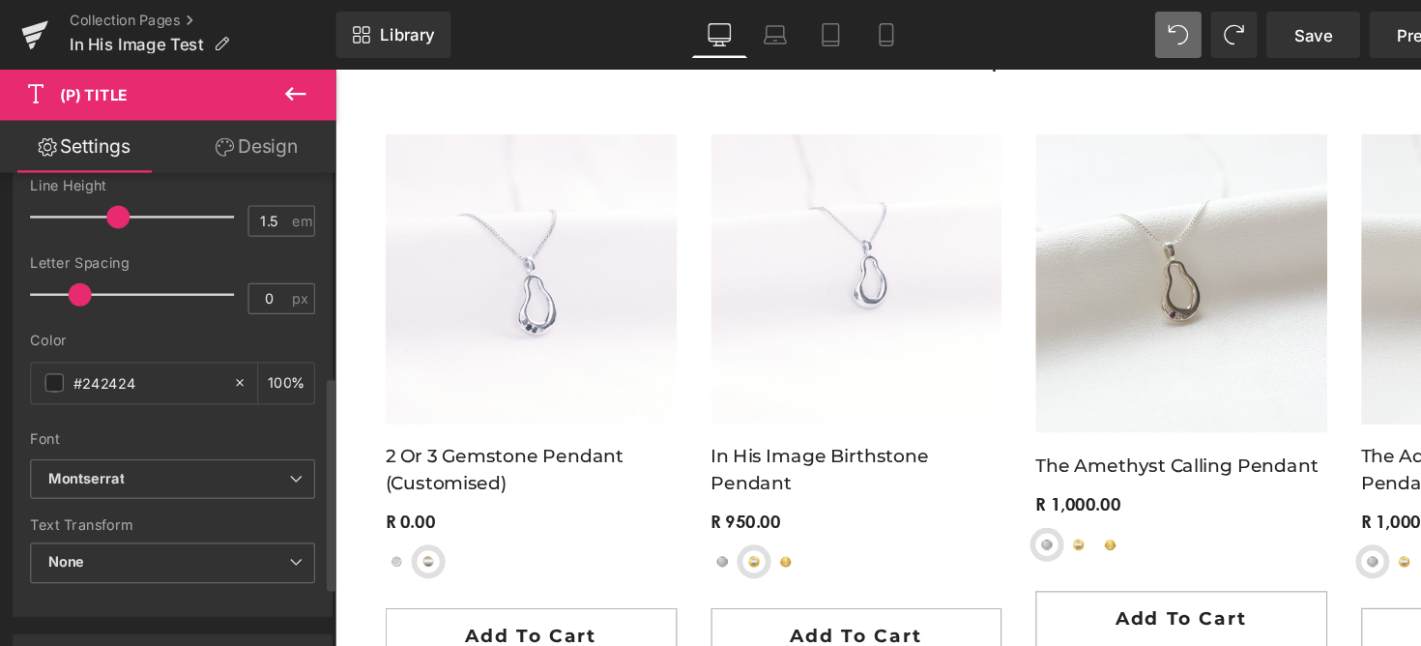
scroll to position [510, 0]
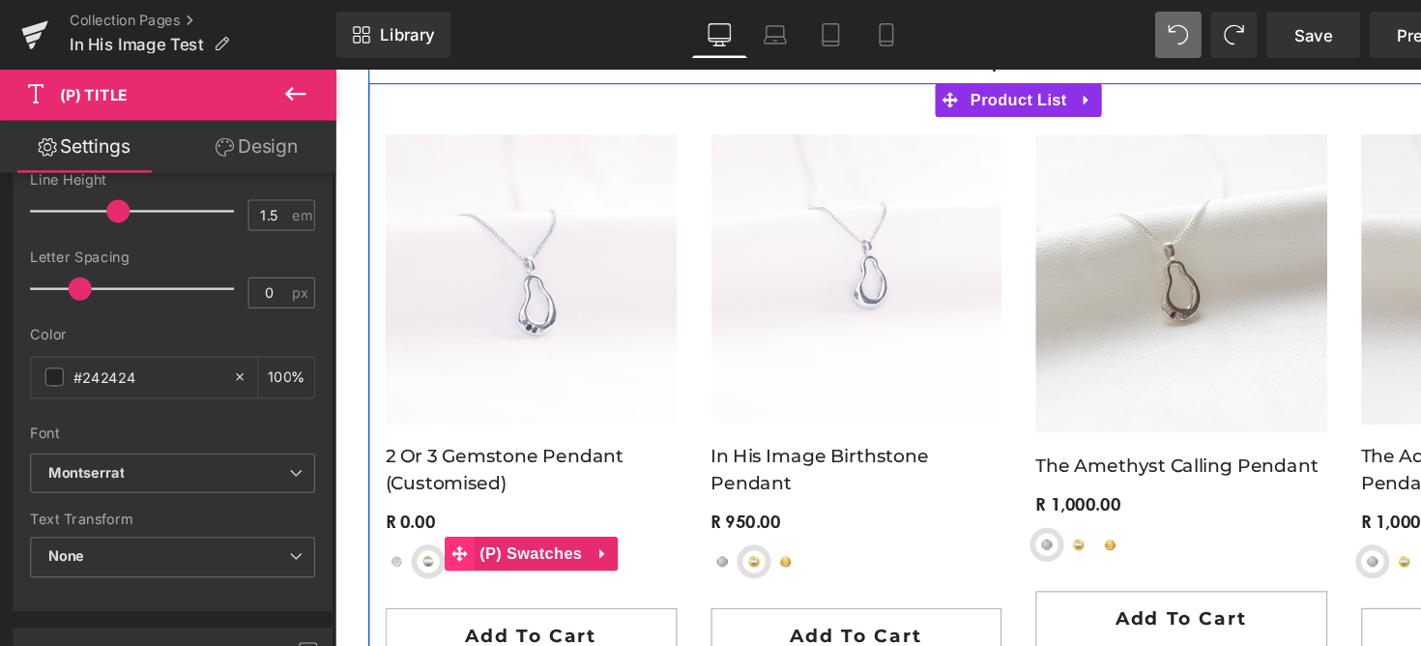
click at [446, 485] on icon at bounding box center [441, 482] width 14 height 14
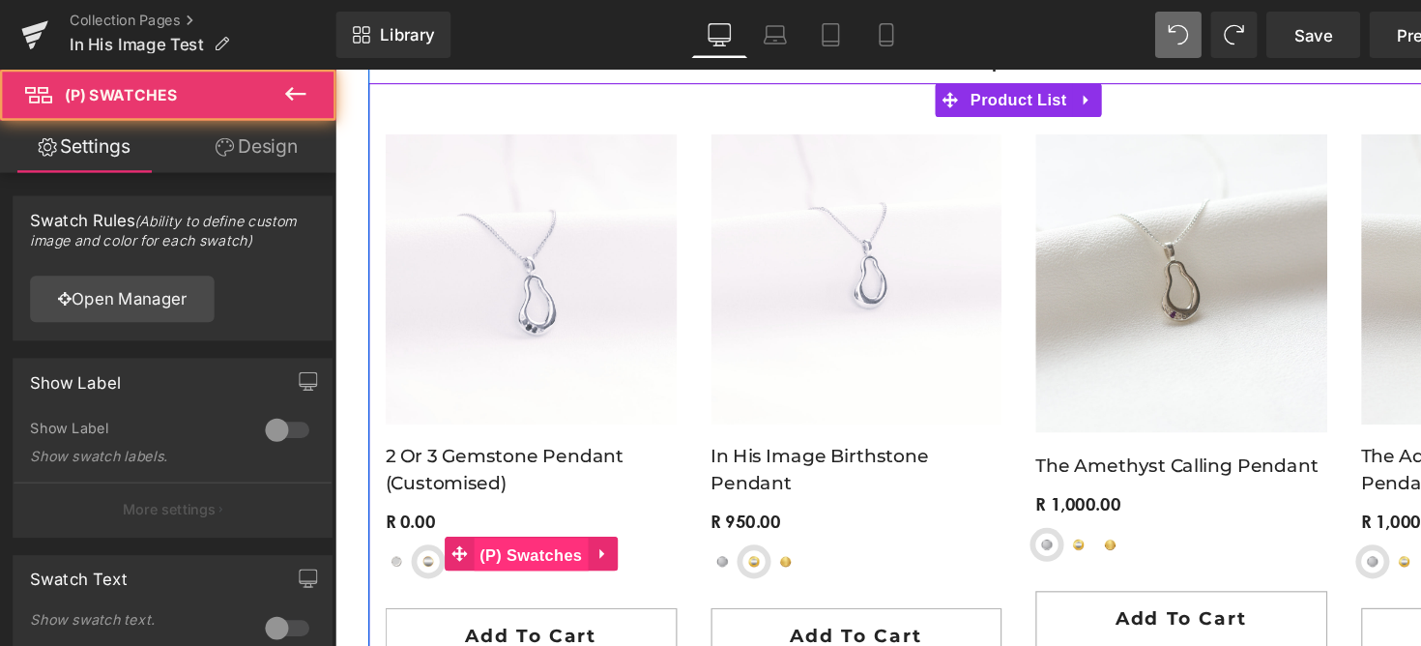
click at [498, 490] on span "(P) Swatches" at bounding box center [502, 483] width 98 height 29
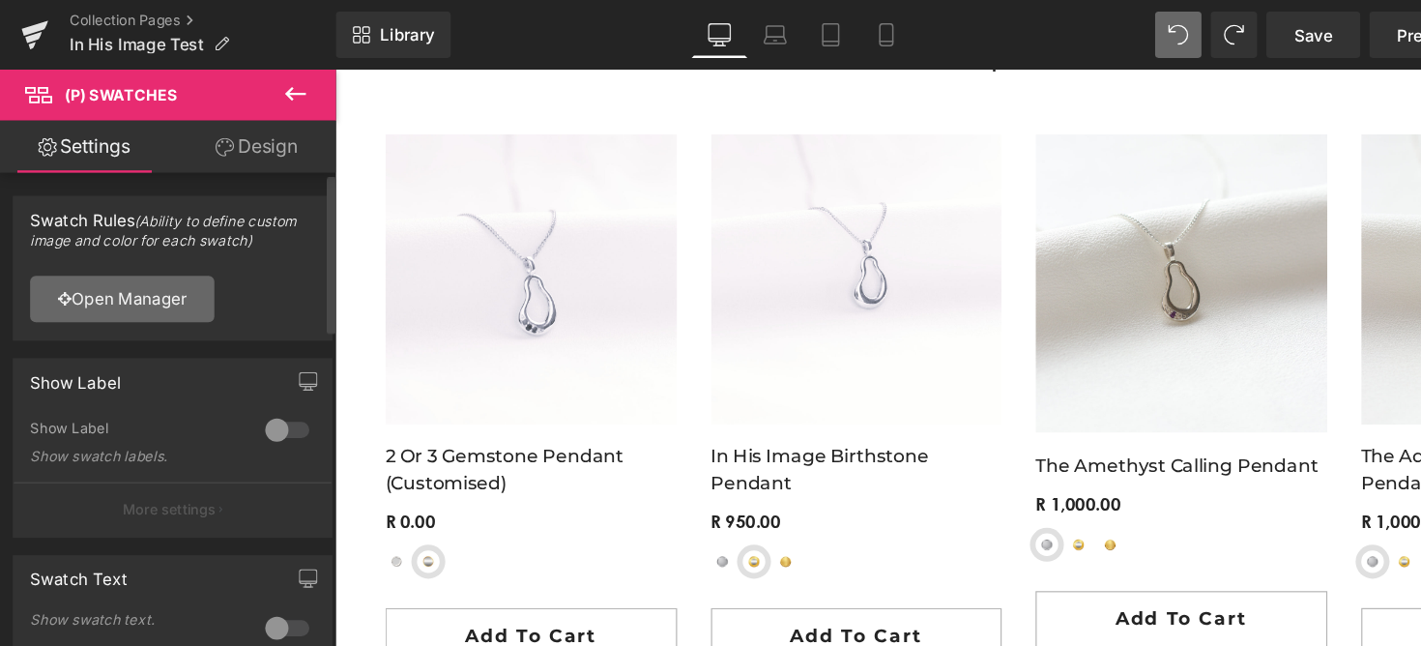
click at [168, 254] on link "Open Manager" at bounding box center [102, 249] width 154 height 39
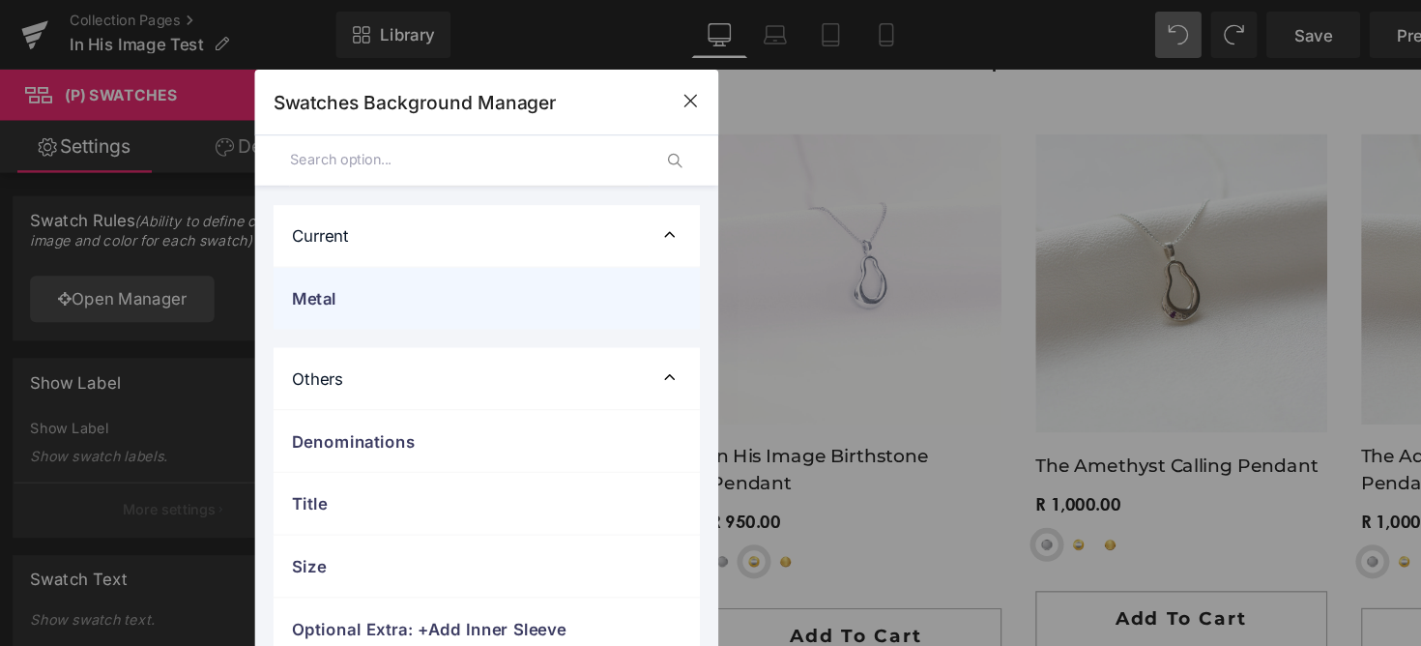
click at [346, 245] on span "Metal" at bounding box center [387, 249] width 286 height 20
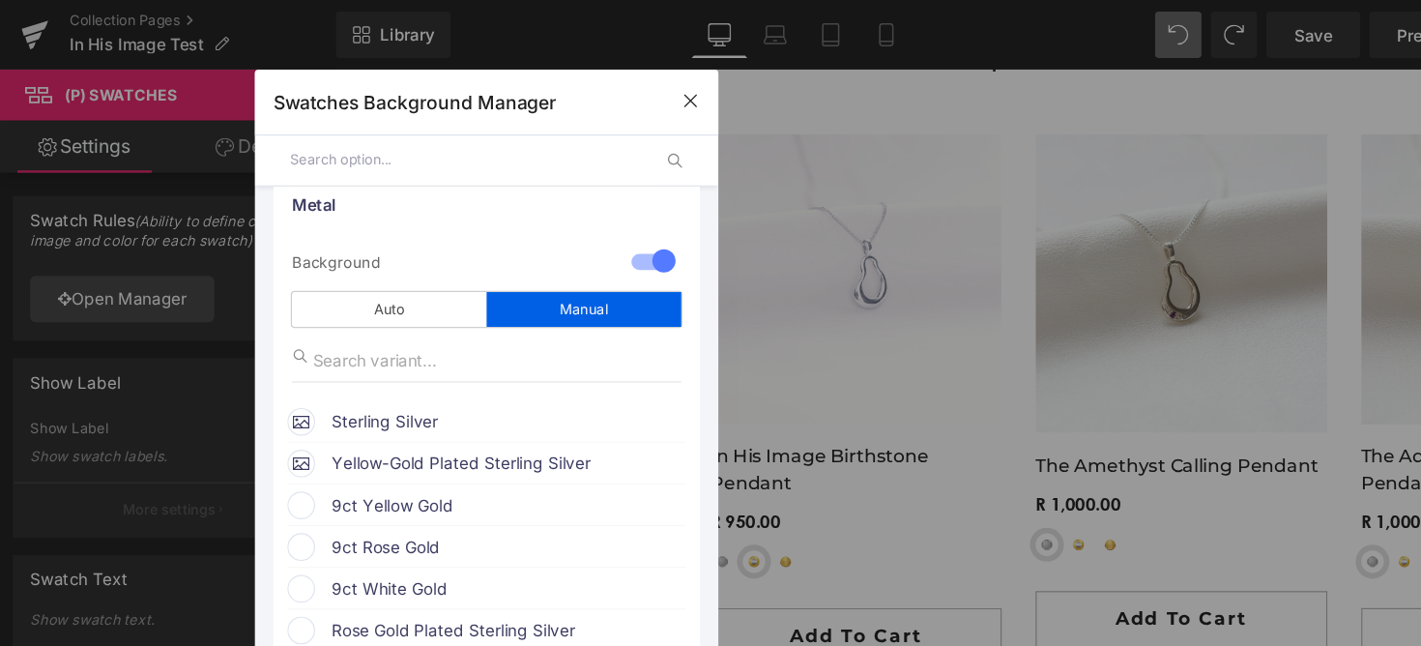
scroll to position [113, 0]
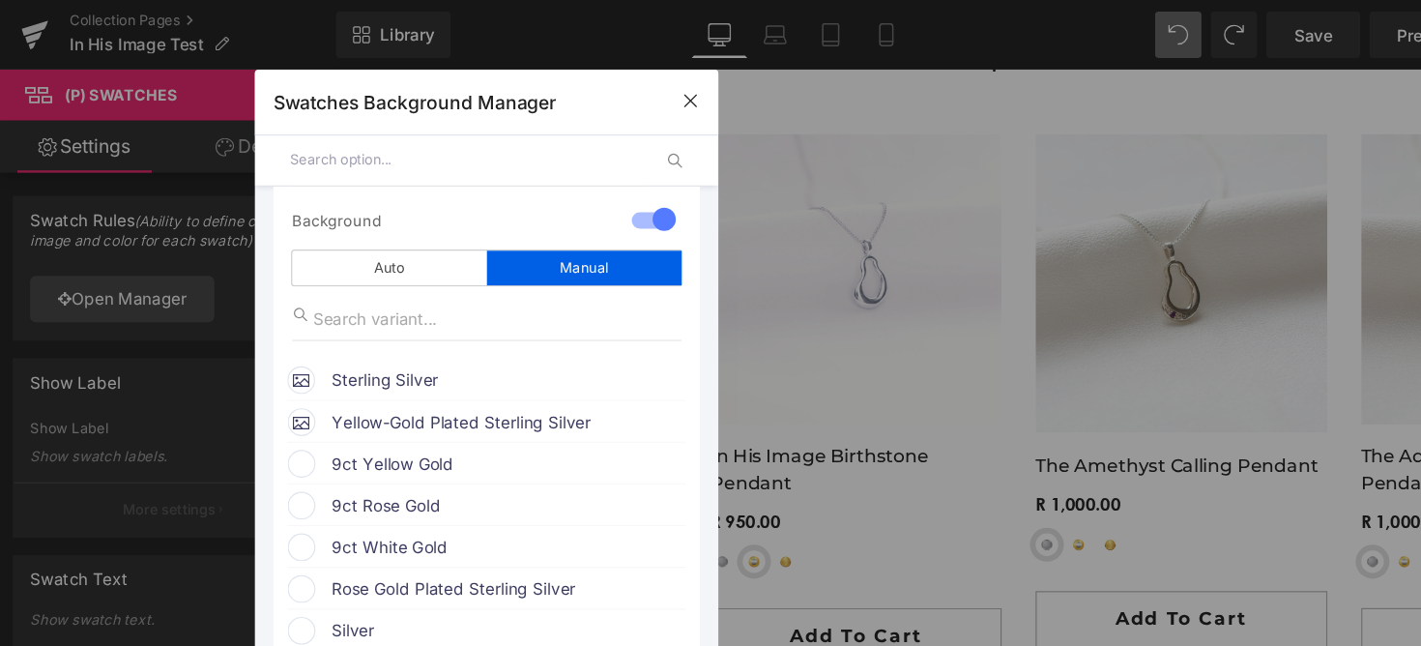
click at [341, 383] on span "9ct Yellow Gold" at bounding box center [423, 386] width 294 height 23
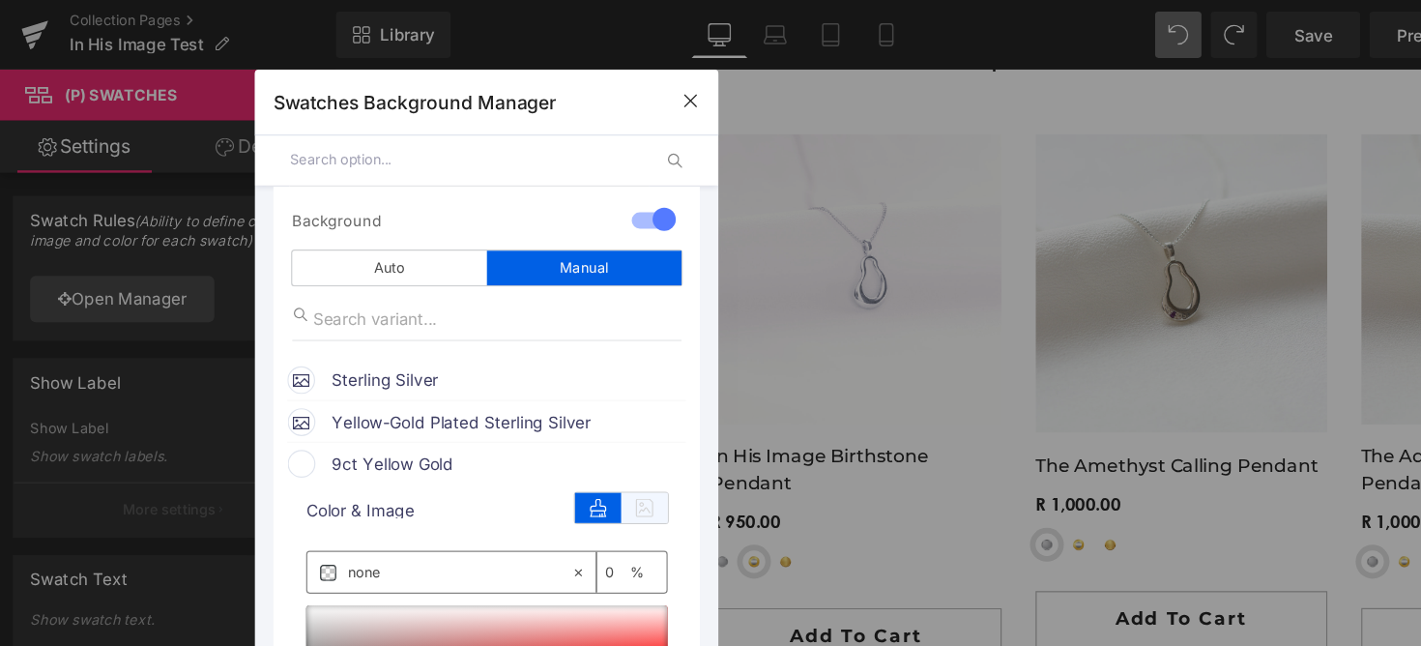
click at [536, 430] on icon at bounding box center [537, 423] width 39 height 25
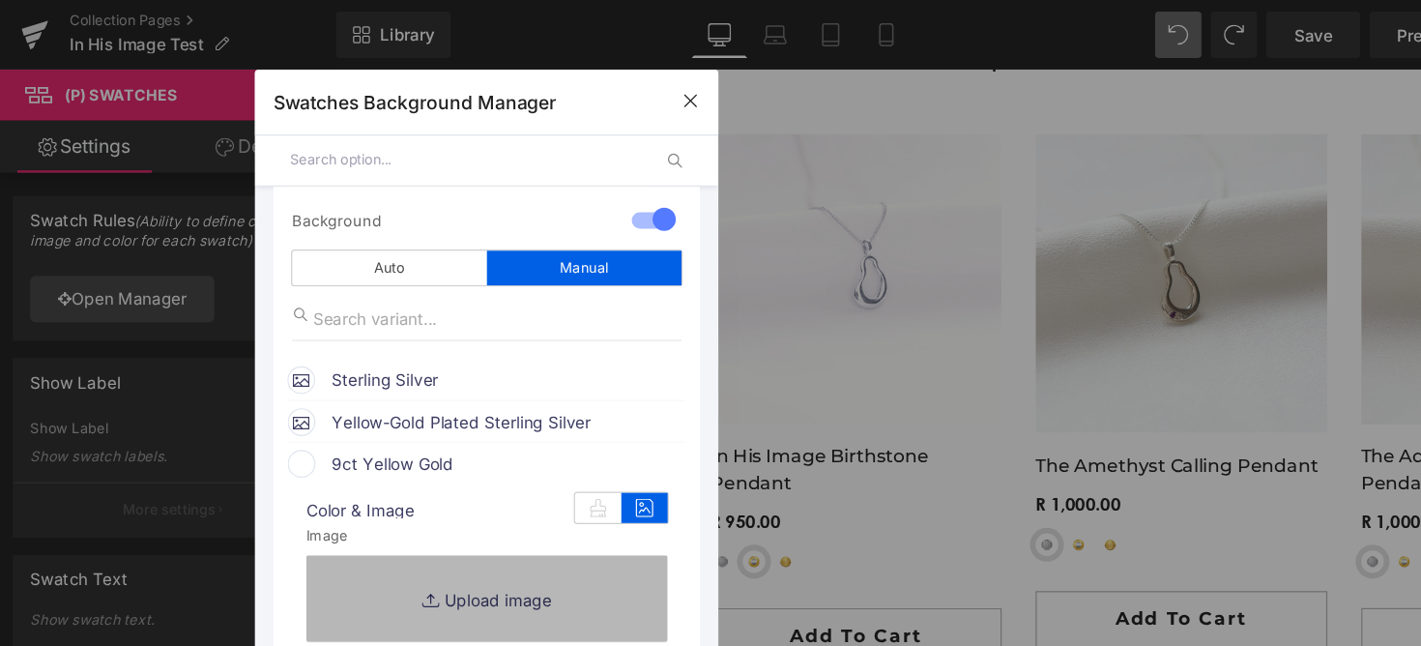
click at [452, 477] on link "Replace Image" at bounding box center [406, 499] width 302 height 72
type input "C:\fakepath\30.png"
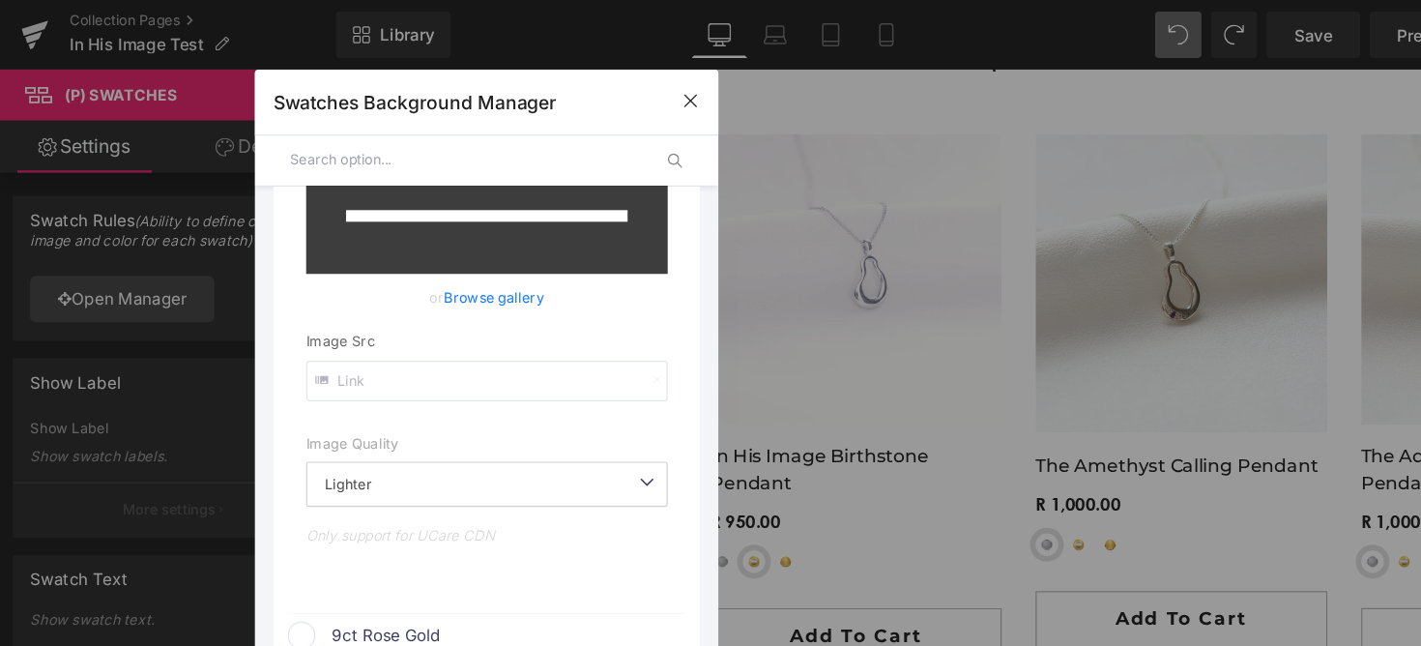
scroll to position [448, 0]
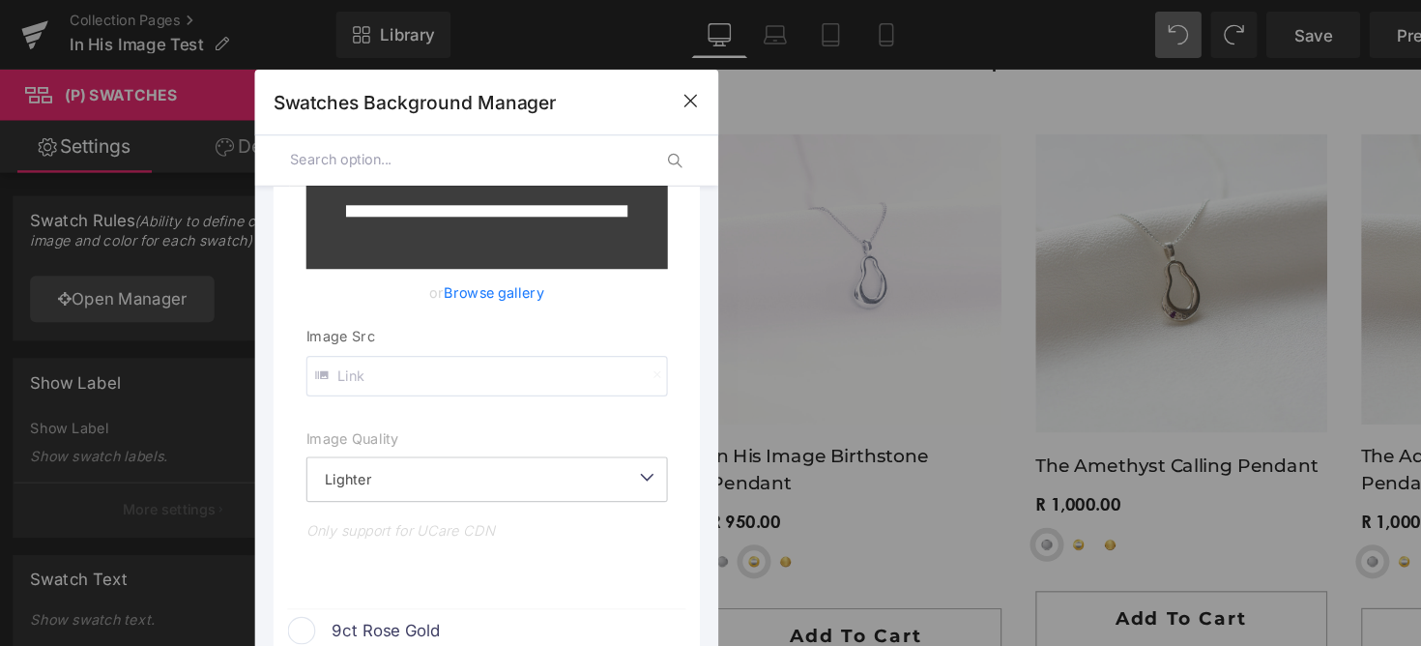
type input "[URL][DOMAIN_NAME]"
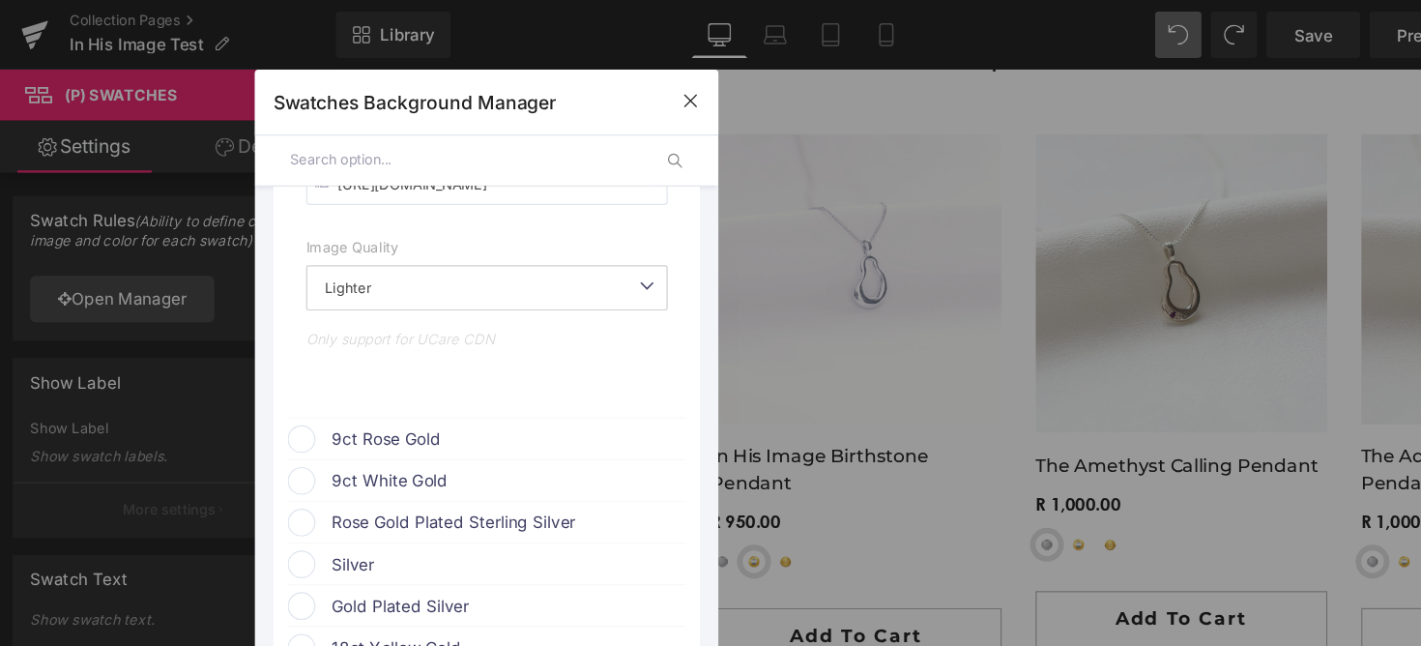
scroll to position [641, 0]
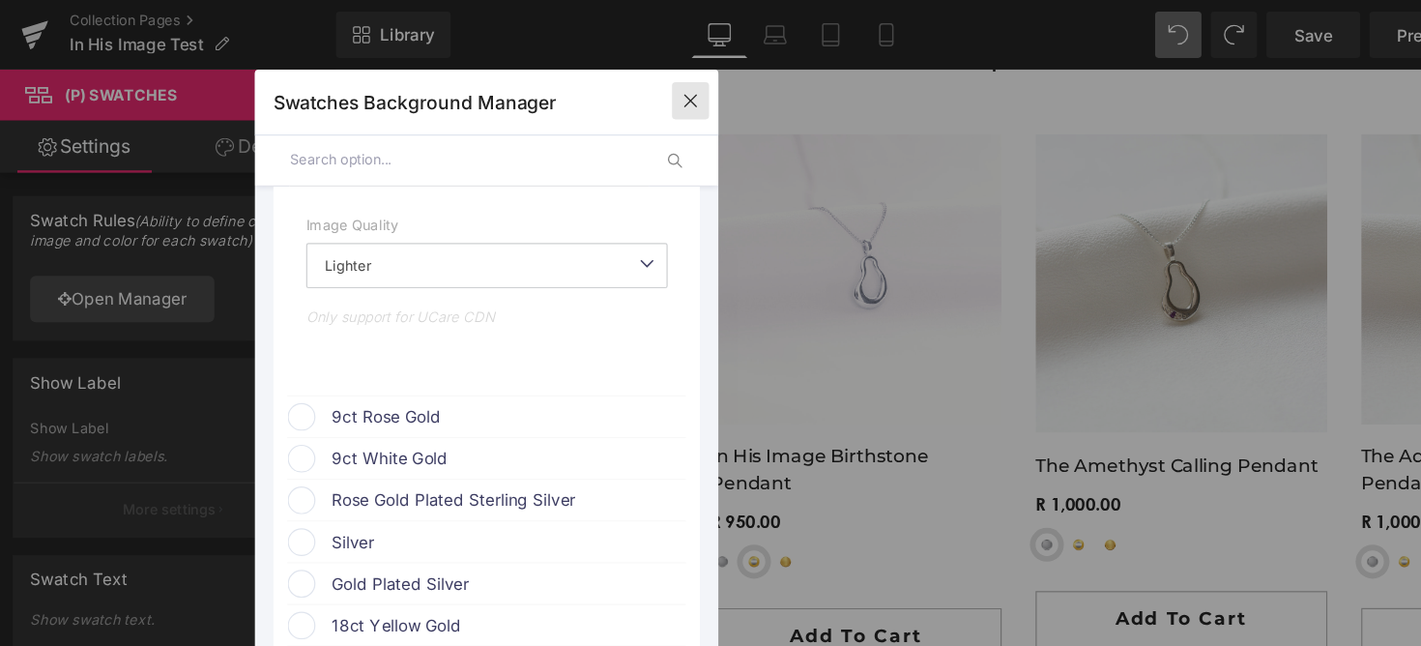
click at [580, 99] on button "button" at bounding box center [576, 84] width 31 height 31
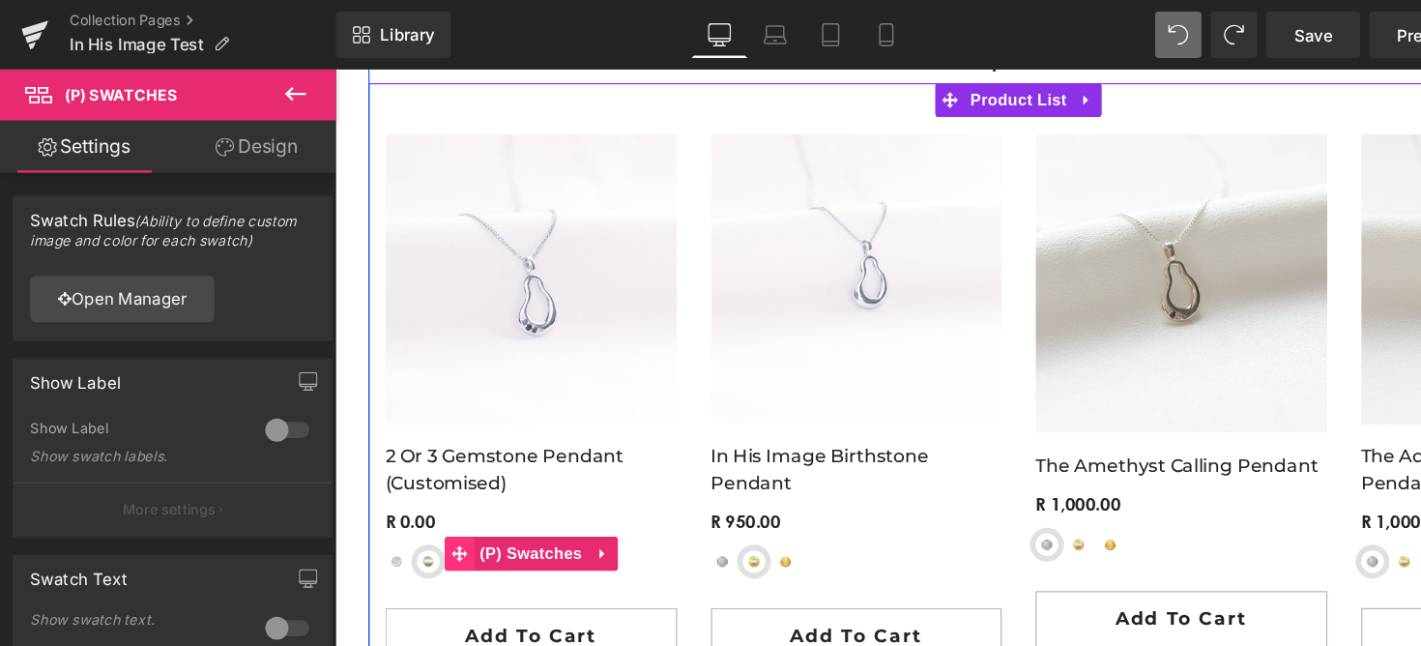
click at [448, 492] on span at bounding box center [440, 482] width 25 height 29
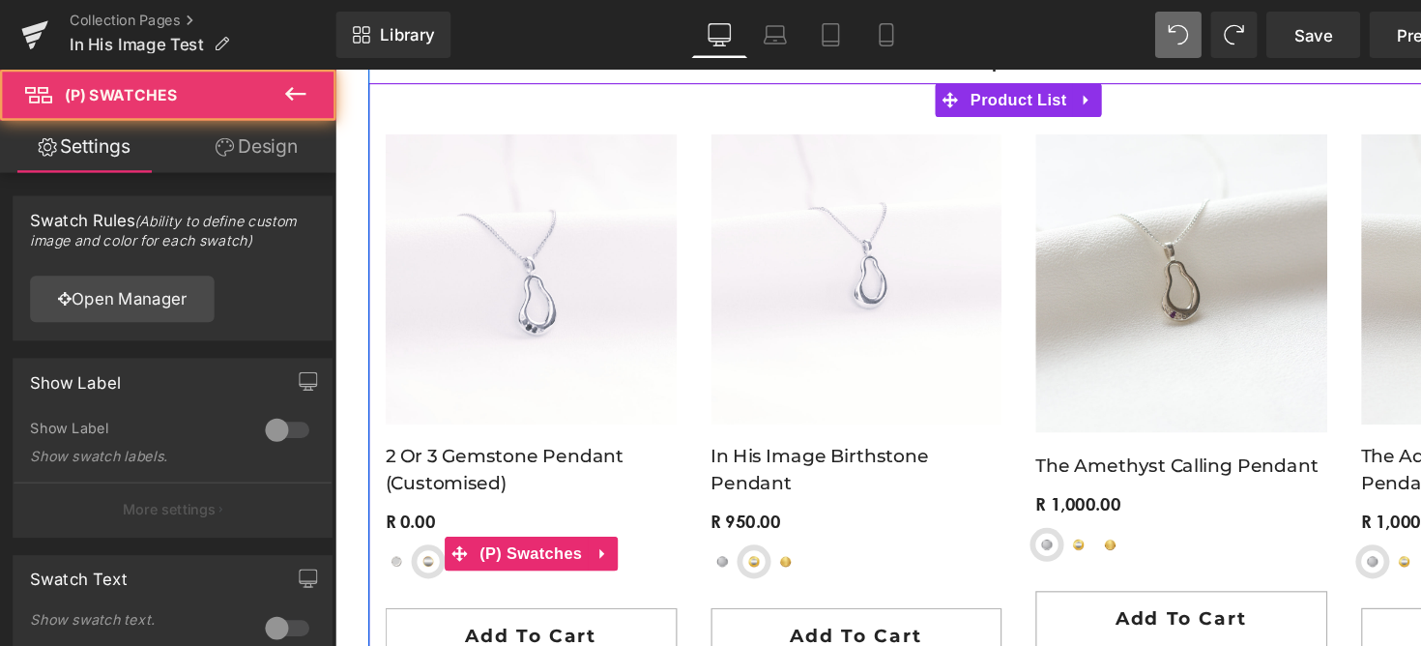
click at [491, 496] on span "9ct White Gold" at bounding box center [495, 488] width 19 height 19
click at [492, 481] on span "(P) Swatches" at bounding box center [502, 482] width 98 height 29
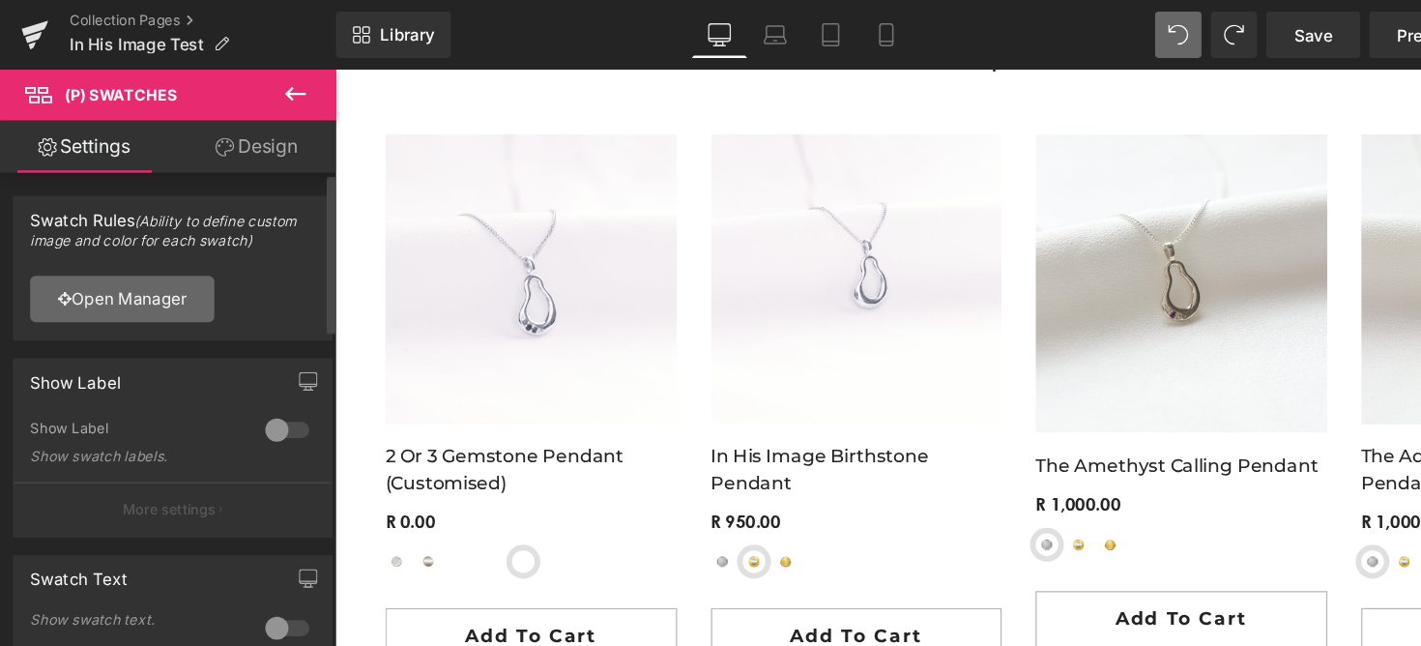
click at [165, 244] on link "Open Manager" at bounding box center [102, 249] width 154 height 39
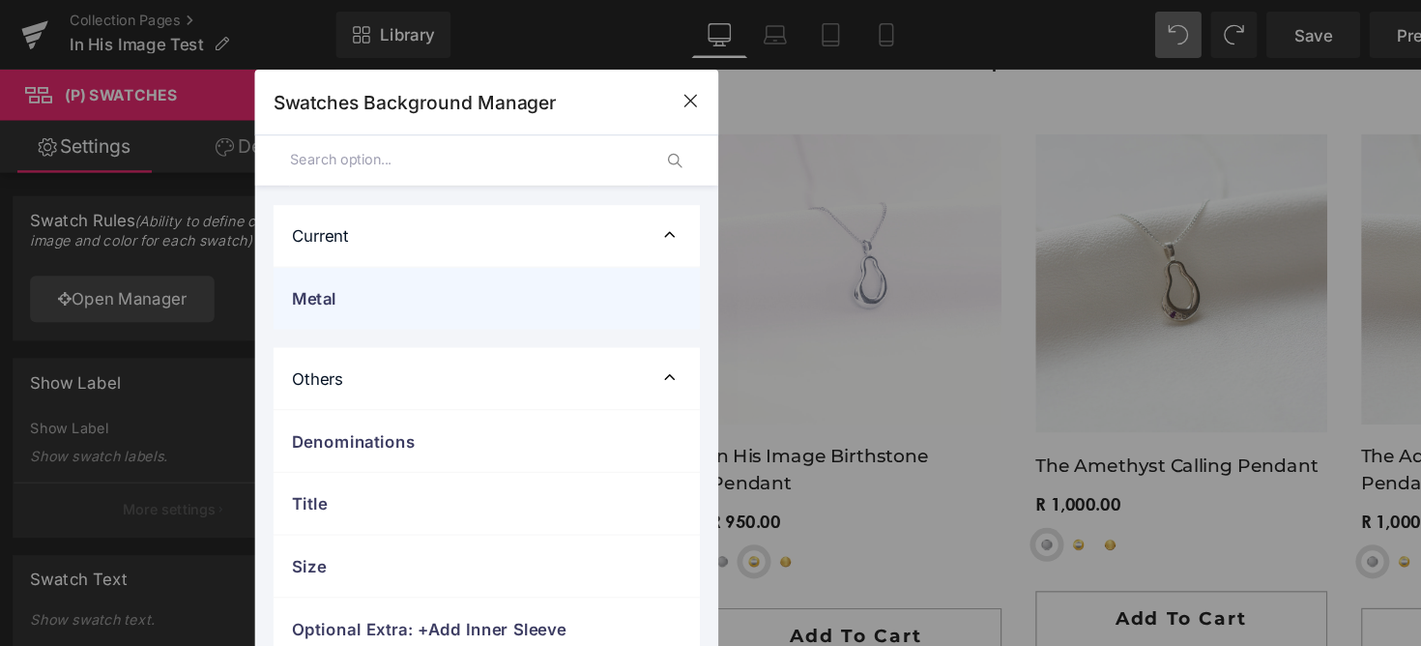
click at [327, 256] on span "Metal" at bounding box center [387, 249] width 286 height 20
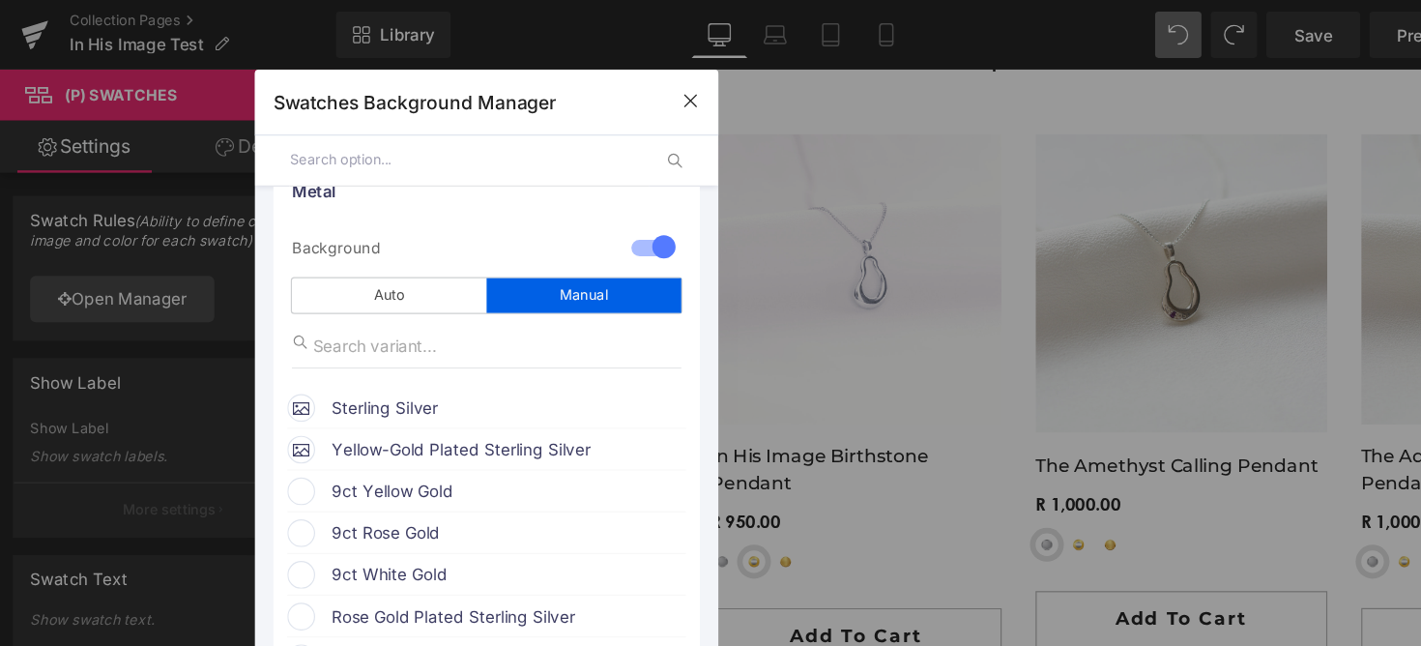
scroll to position [99, 0]
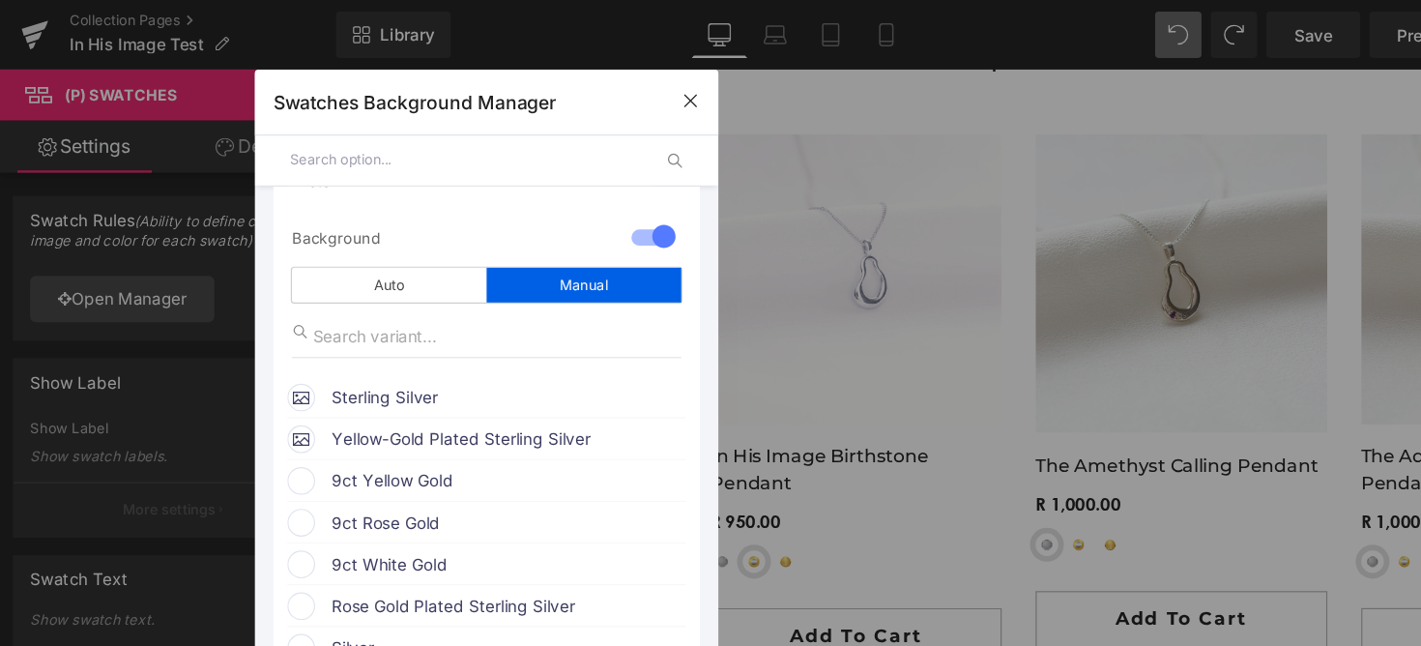
click at [340, 402] on span "9ct Yellow Gold" at bounding box center [423, 400] width 294 height 23
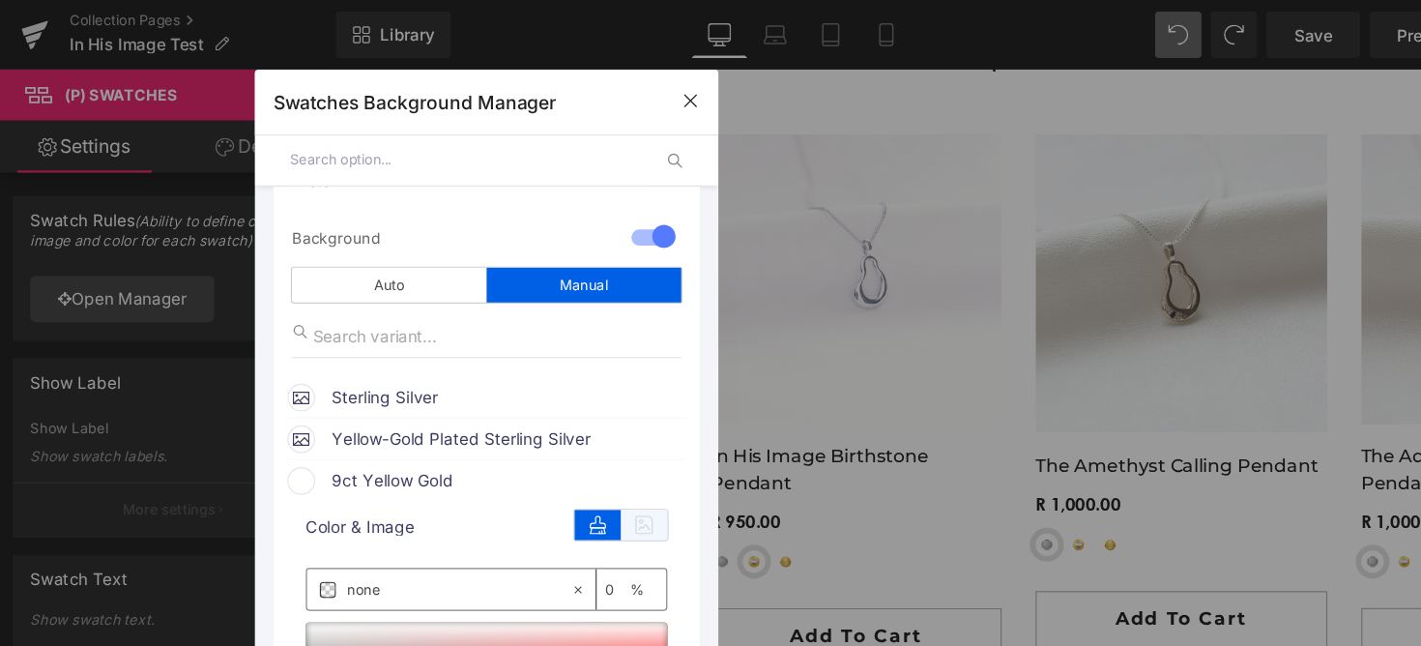
click at [538, 434] on icon at bounding box center [537, 437] width 39 height 25
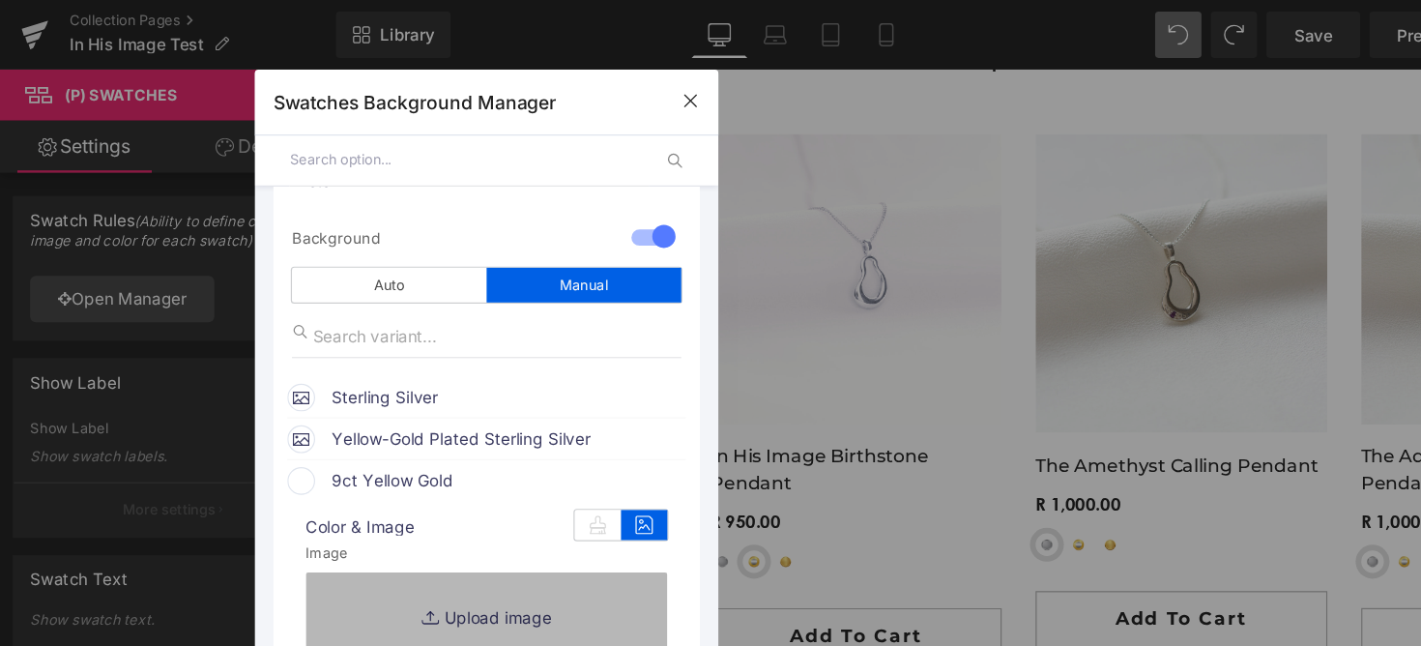
click at [454, 487] on link "Replace Image" at bounding box center [406, 513] width 302 height 72
type input "C:\fakepath\30.png"
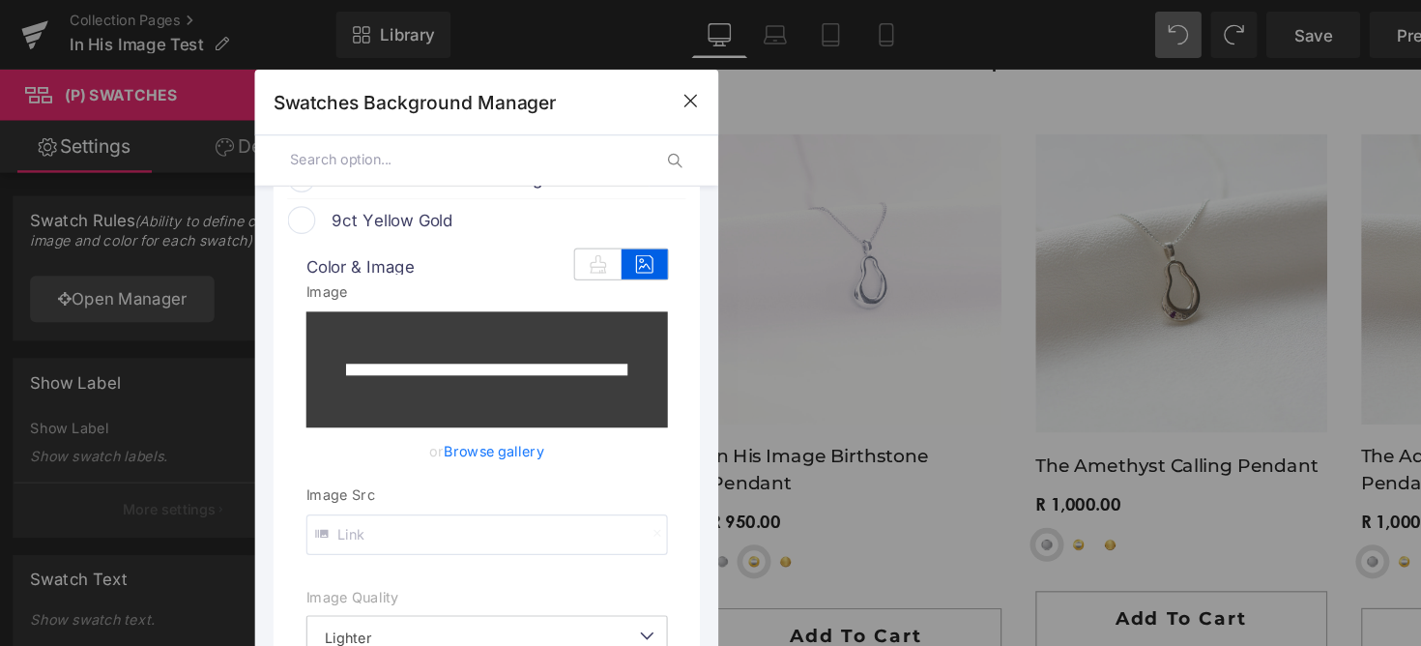
scroll to position [288, 0]
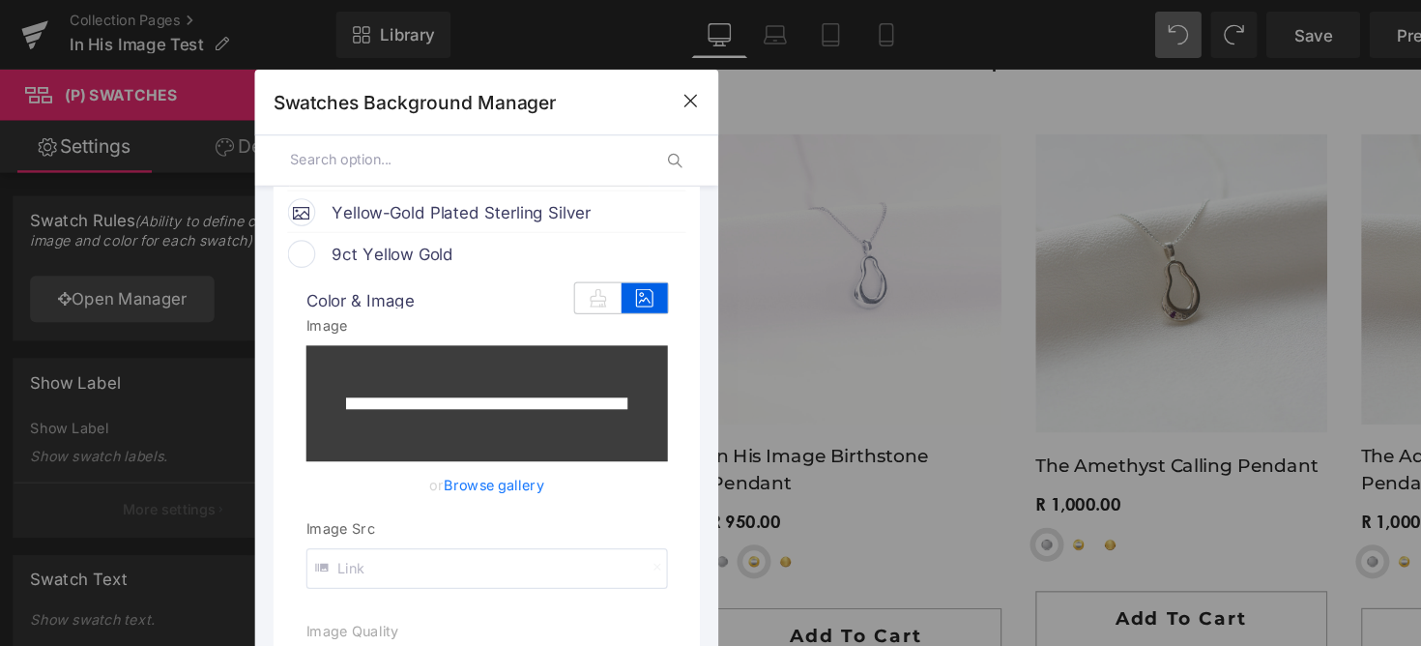
type input "[URL][DOMAIN_NAME]"
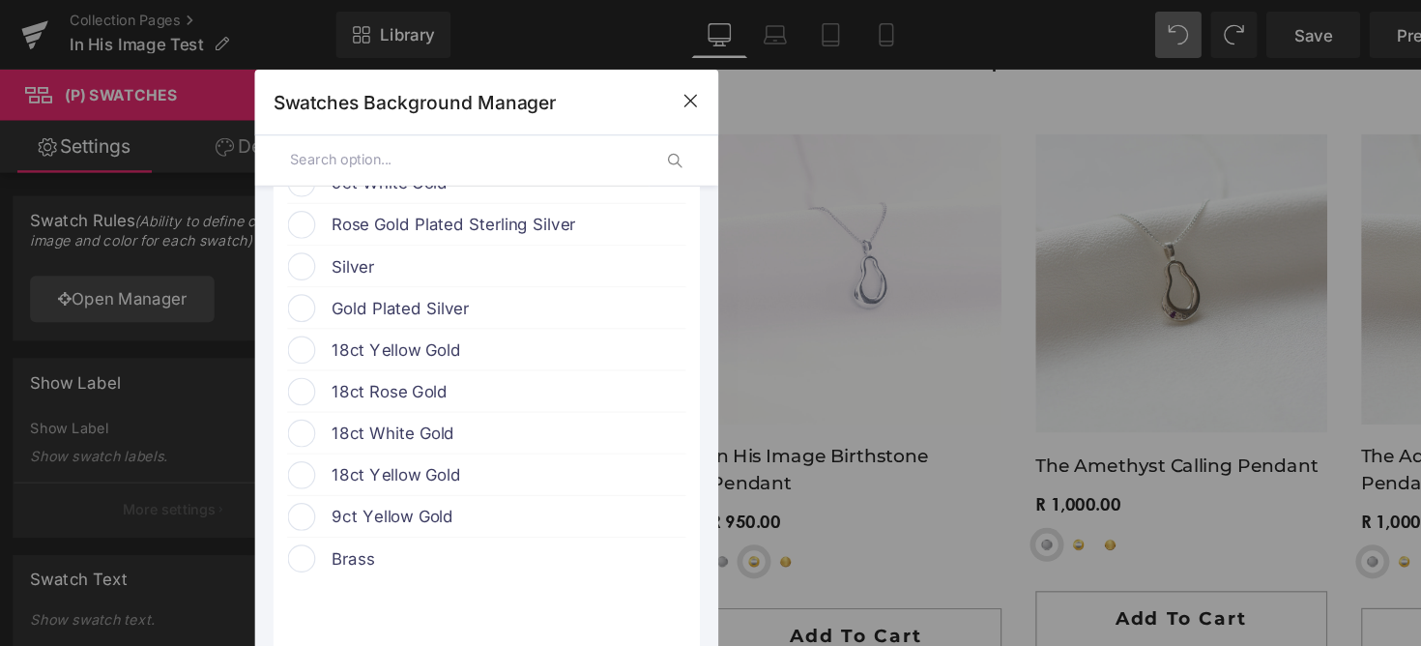
scroll to position [872, 0]
click at [344, 431] on span "9ct Yellow Gold" at bounding box center [423, 429] width 294 height 23
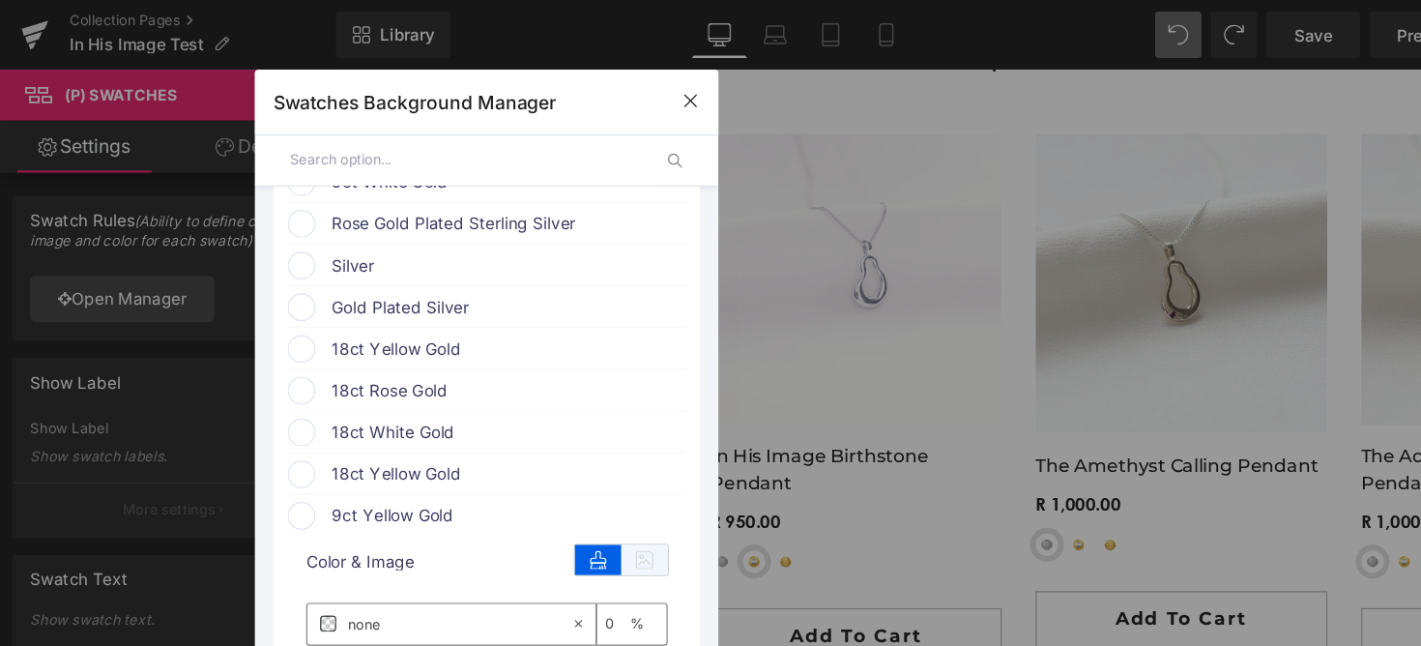
click at [527, 479] on icon at bounding box center [537, 466] width 39 height 25
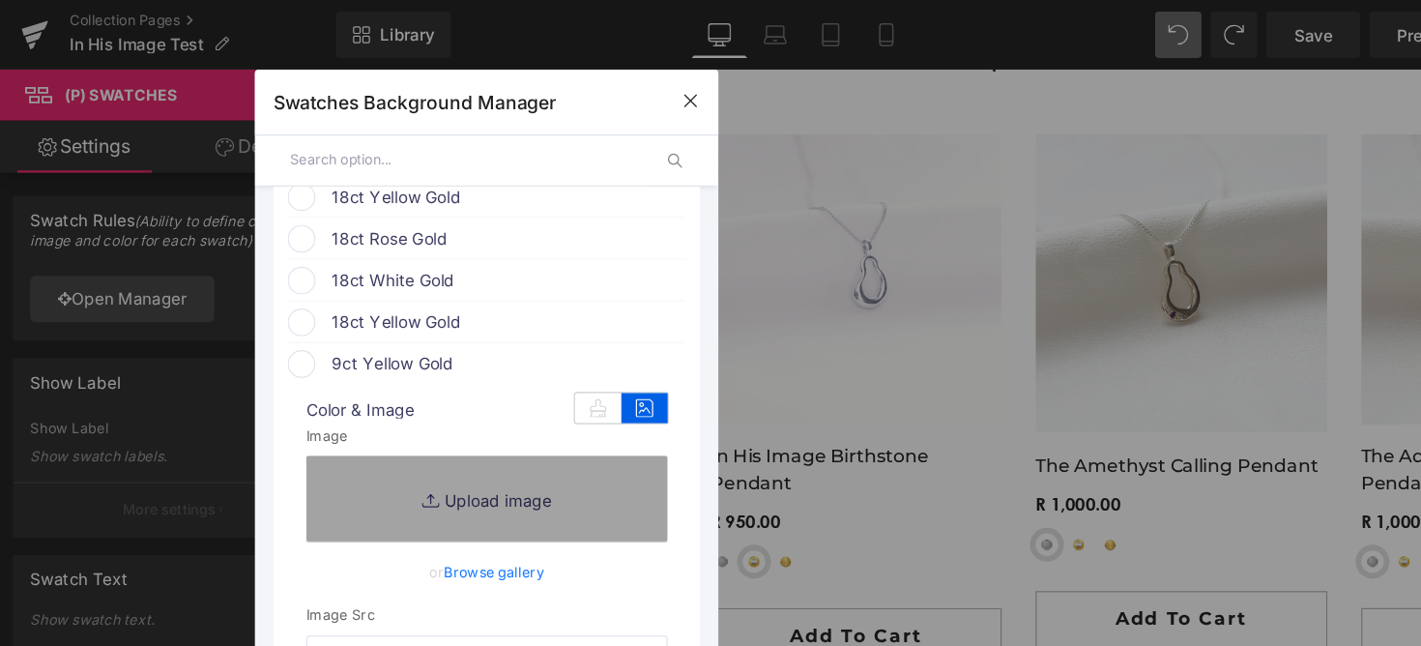
scroll to position [1101, 0]
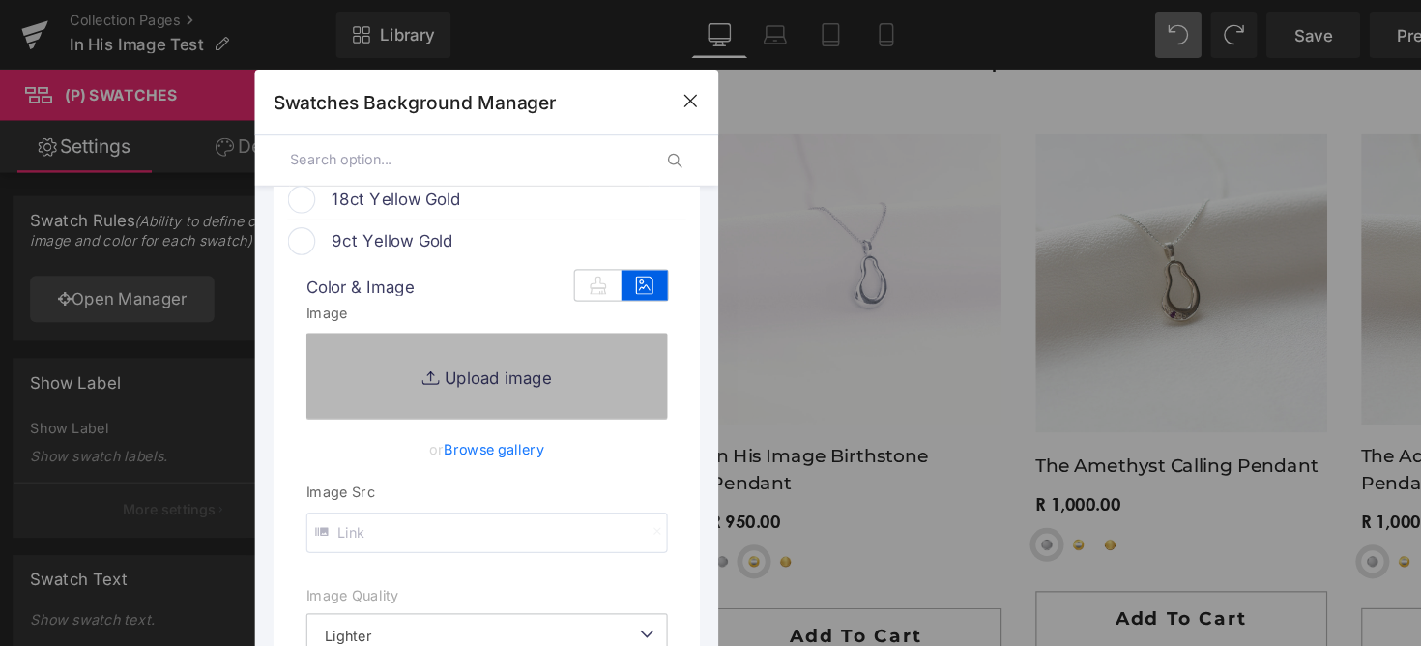
click at [397, 329] on link "Replace Image" at bounding box center [406, 313] width 302 height 72
type input "C:\fakepath\30.png"
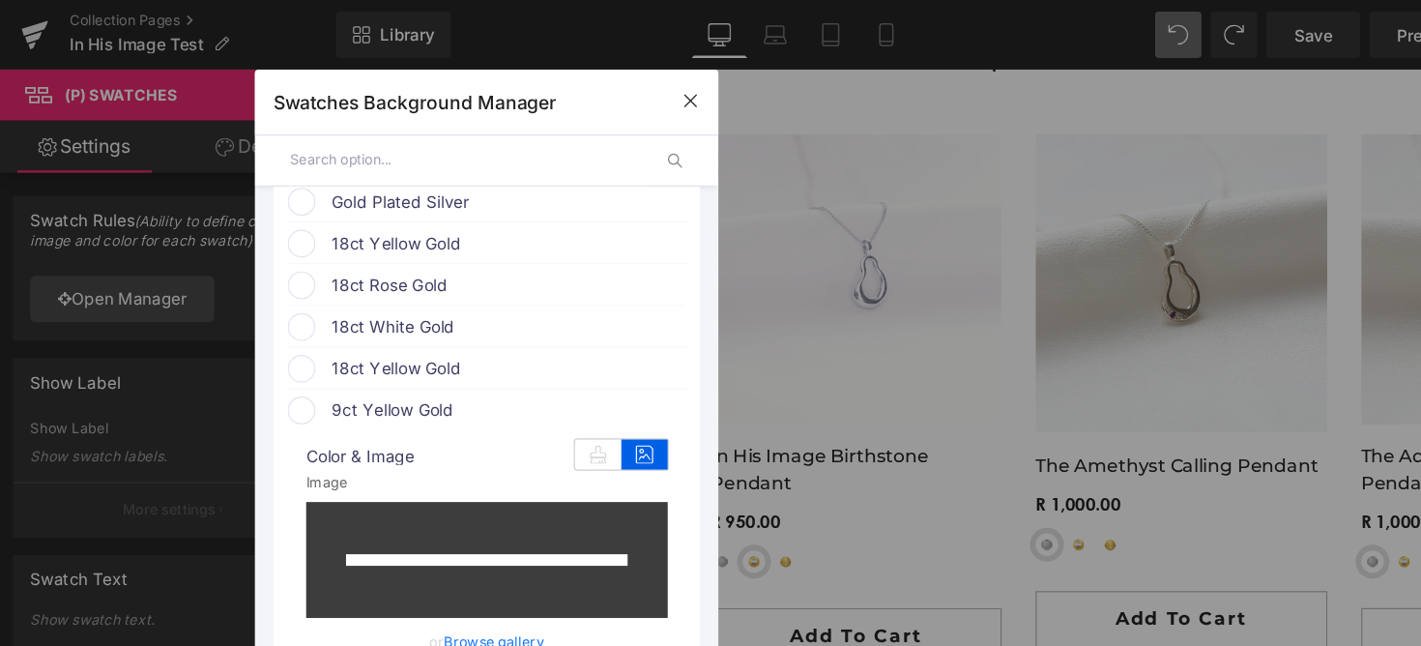
type input "[URL][DOMAIN_NAME]"
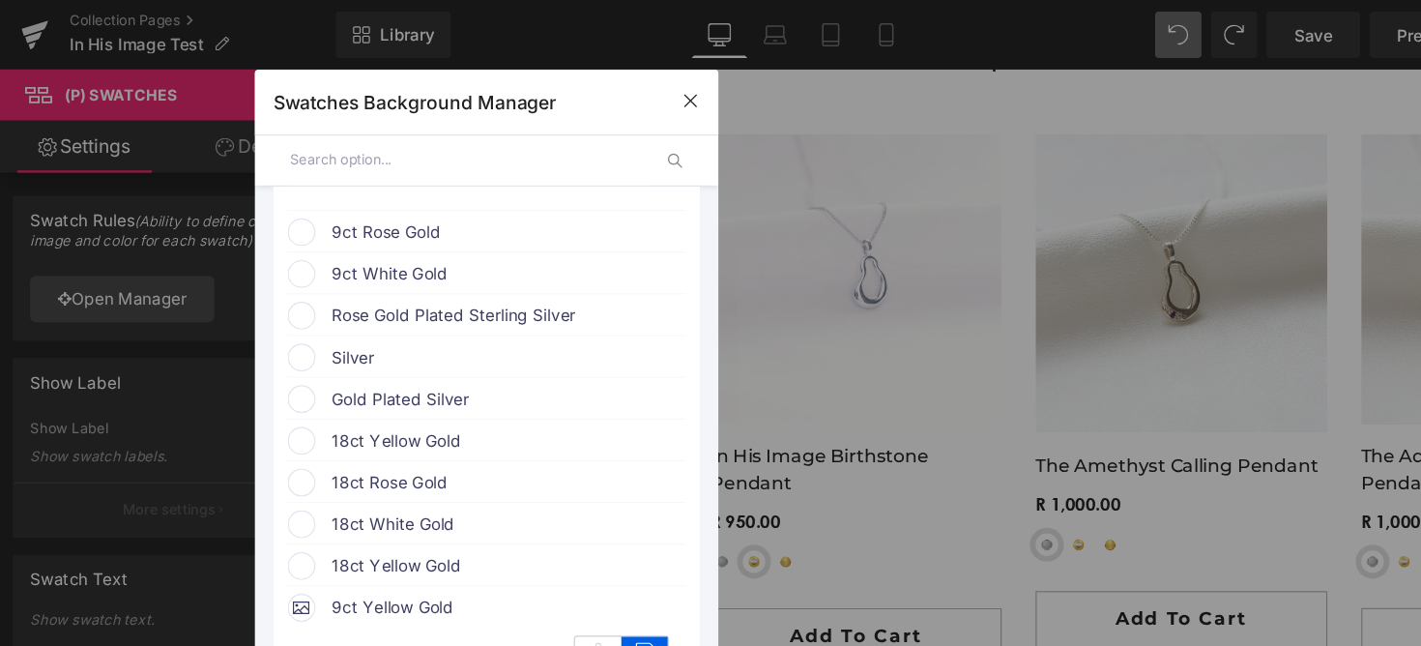
scroll to position [825, 0]
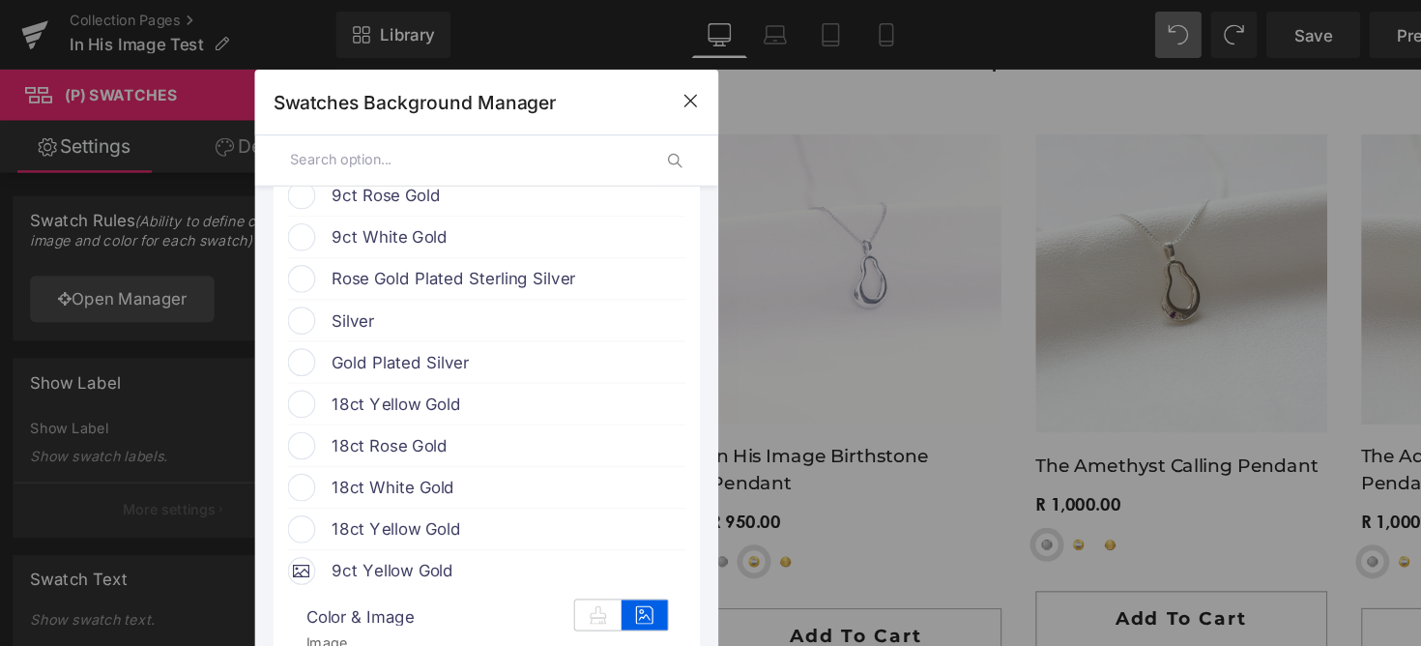
click at [324, 379] on span "18ct Rose Gold" at bounding box center [423, 371] width 294 height 23
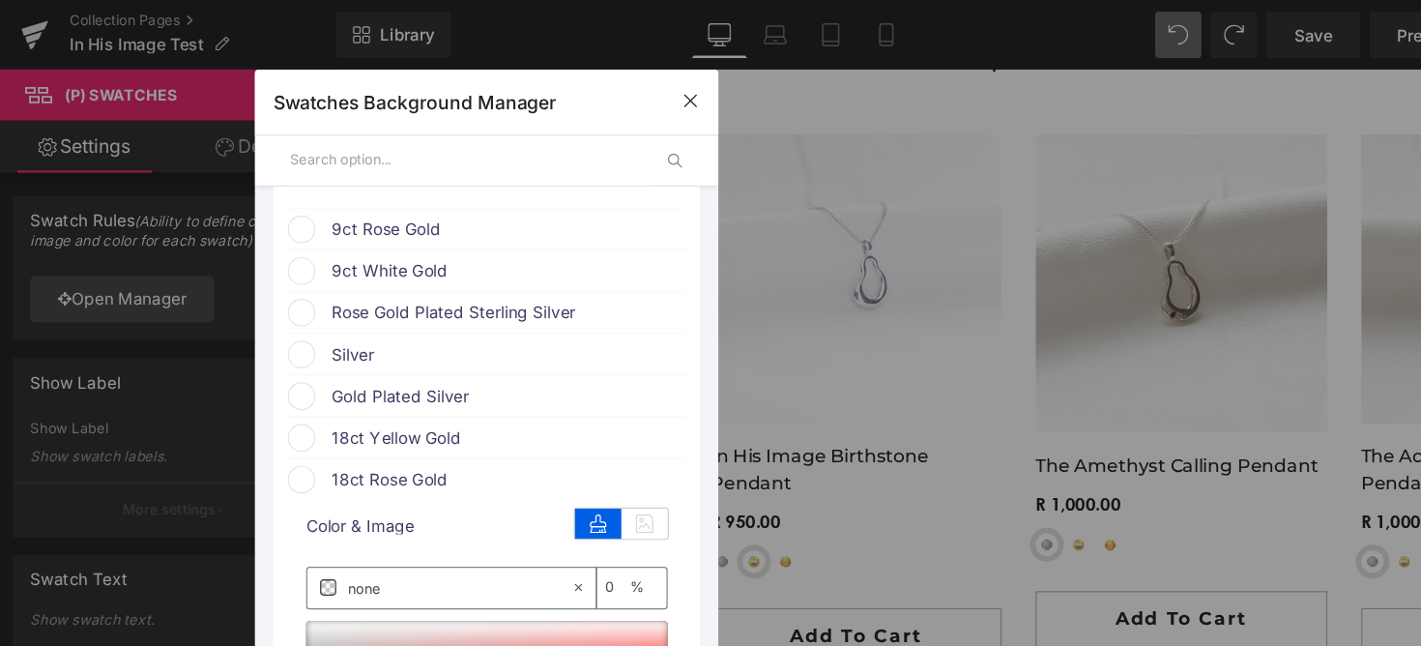
scroll to position [790, 0]
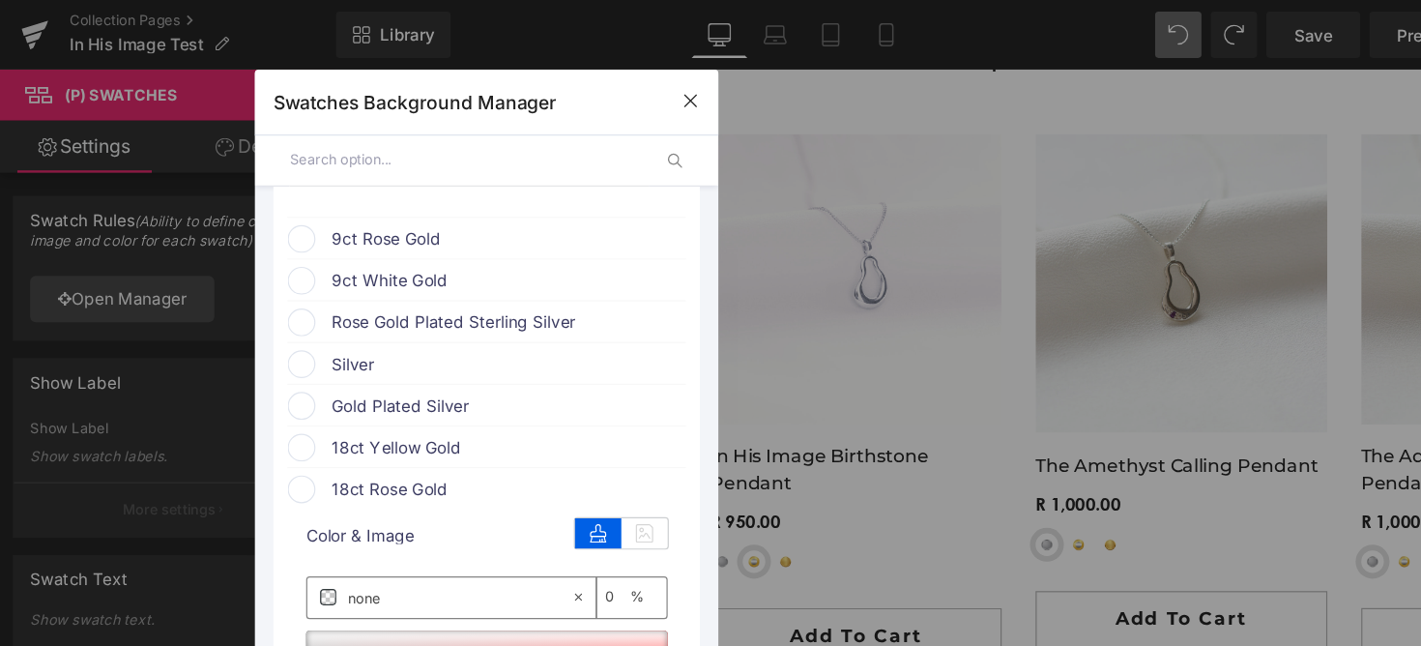
click at [349, 192] on span "9ct Rose Gold" at bounding box center [423, 198] width 294 height 23
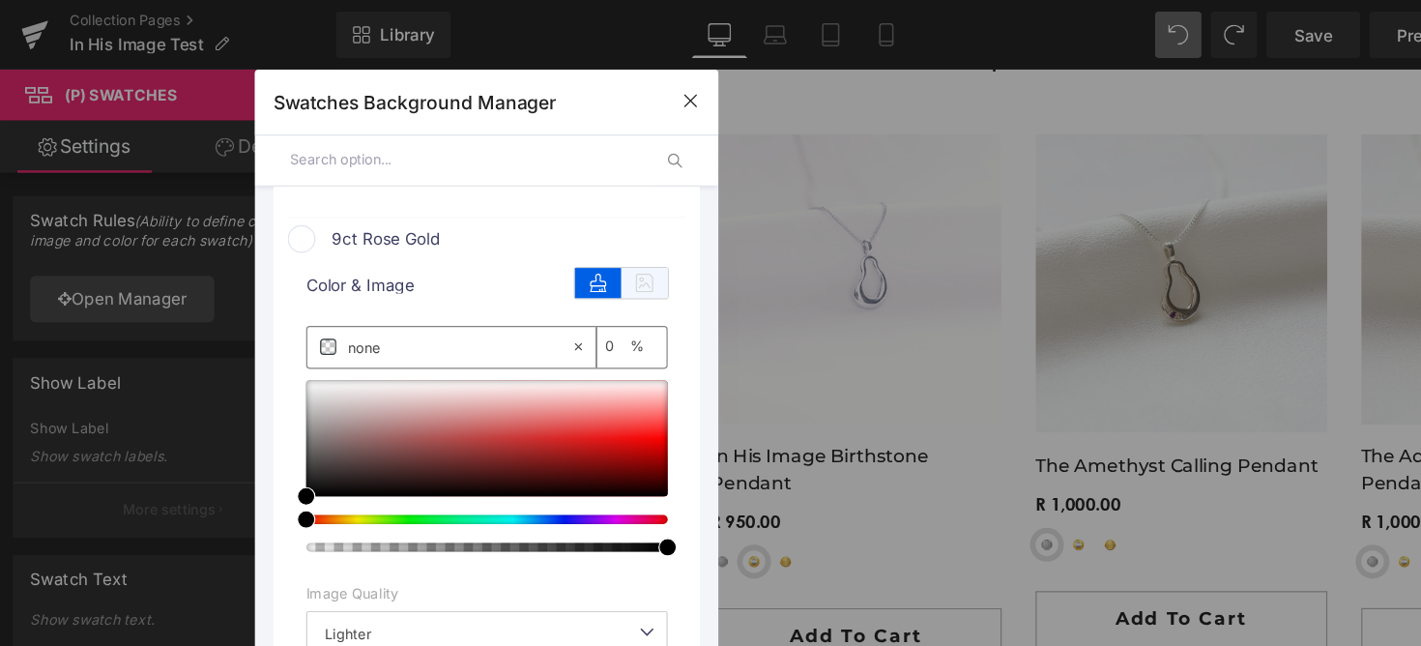
click at [525, 225] on icon at bounding box center [537, 235] width 39 height 25
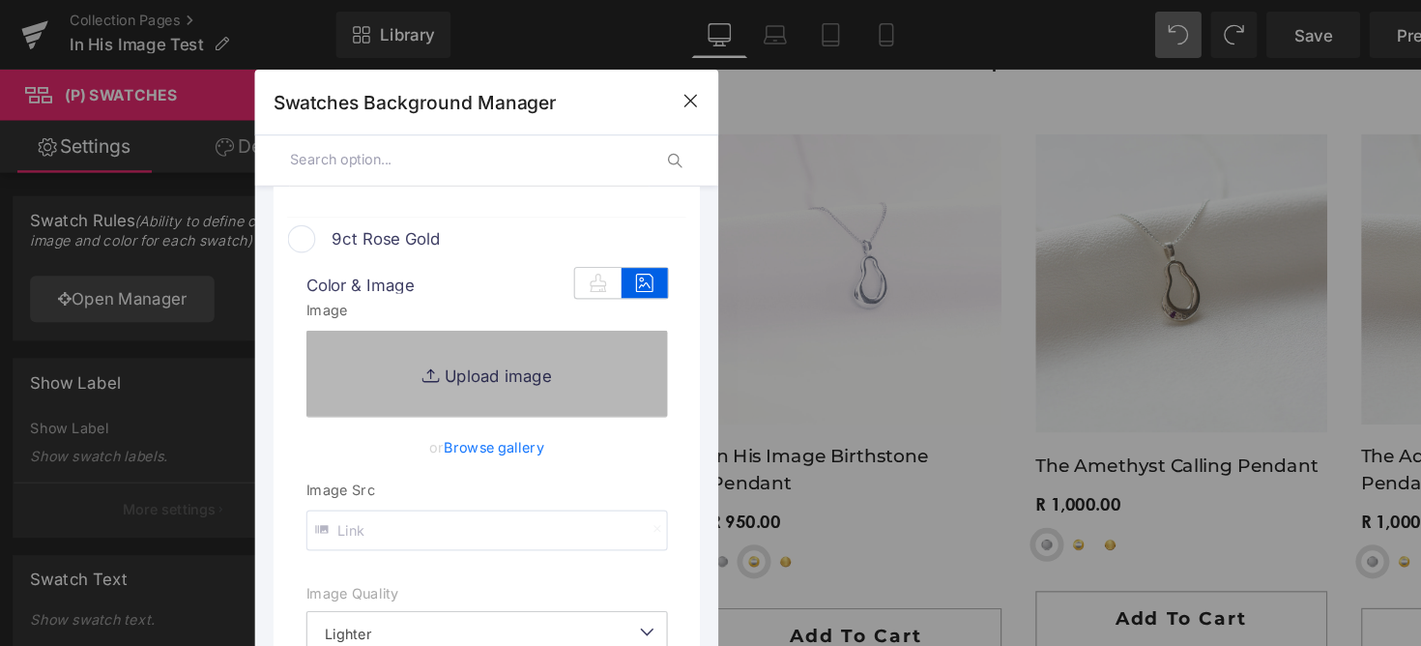
click at [455, 281] on link "Replace Image" at bounding box center [406, 311] width 302 height 72
type input "C:\fakepath\31.png"
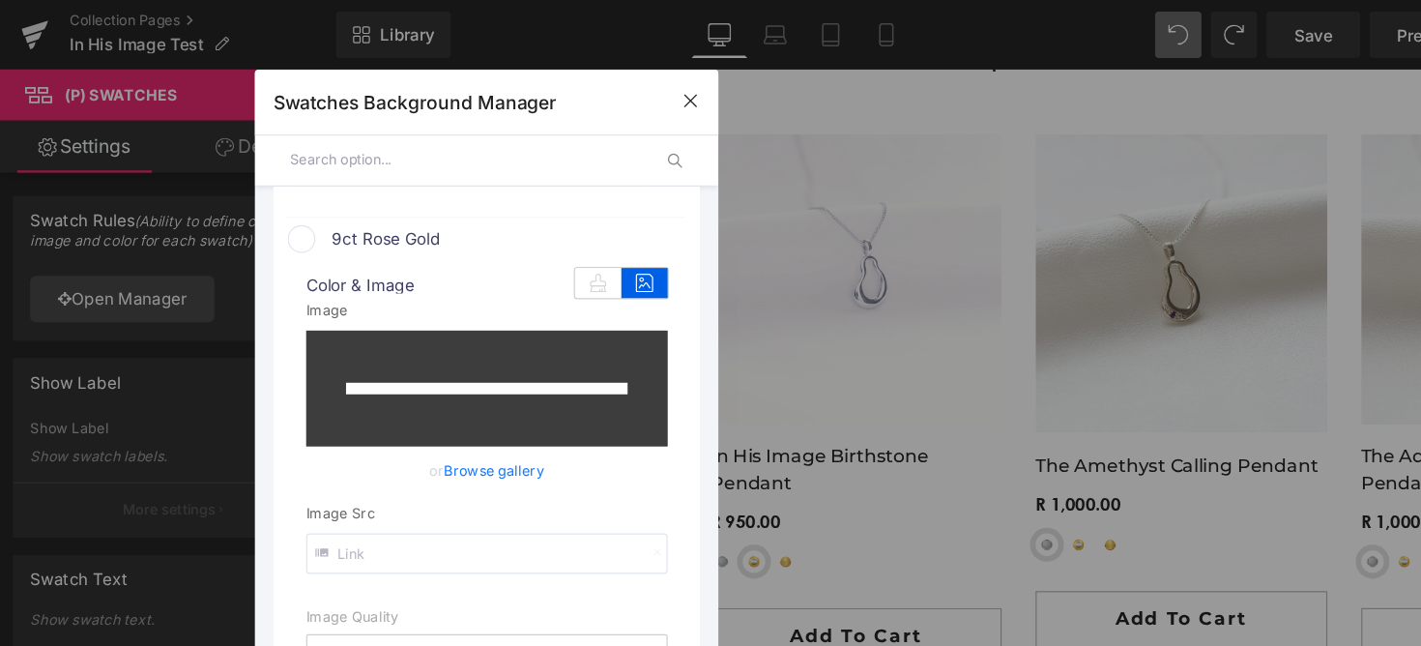
type input "[URL][DOMAIN_NAME]"
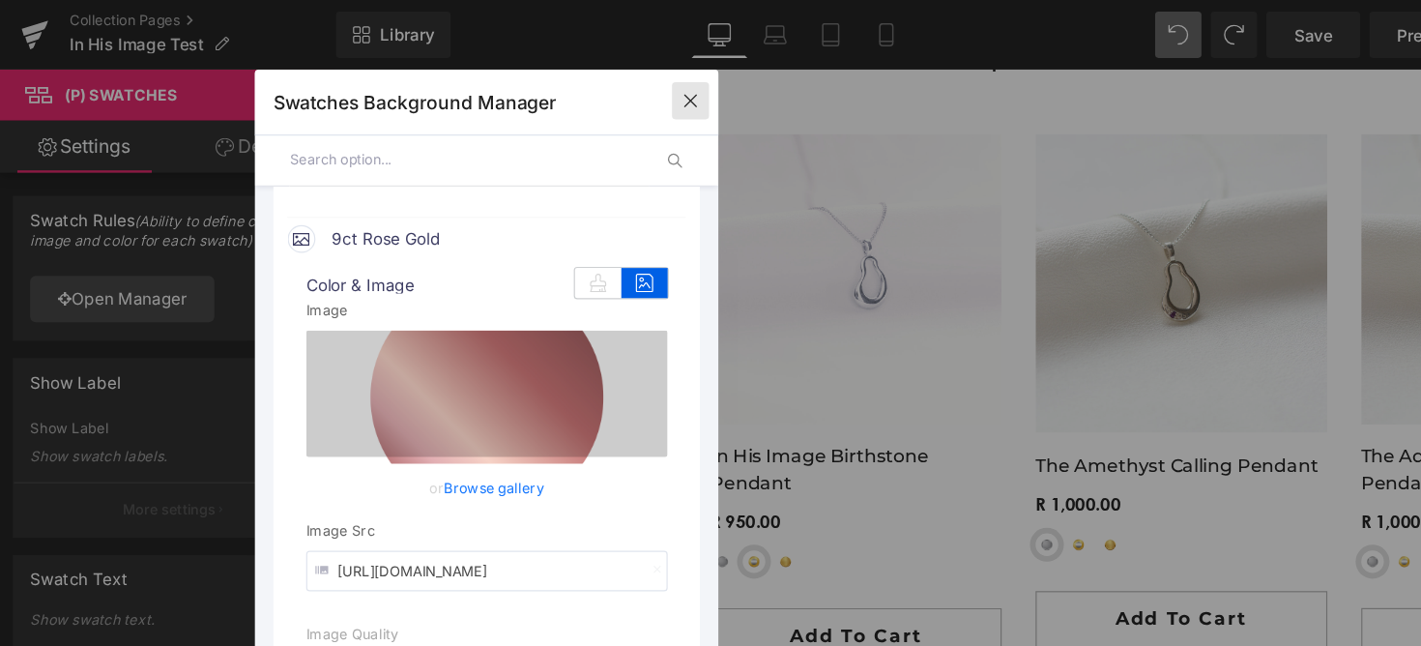
click at [581, 85] on icon "button" at bounding box center [575, 83] width 15 height 15
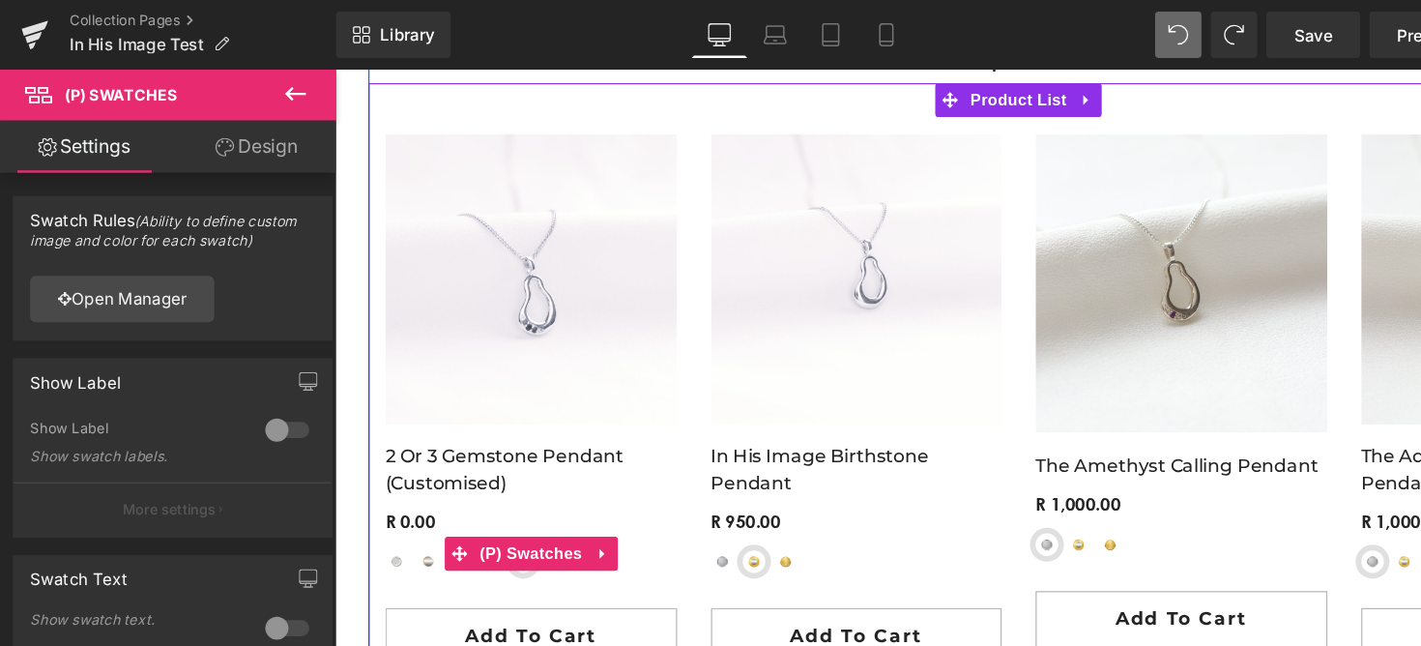
click at [618, 471] on div "Sterling Silver Yellow-Gold Plated Sterling Silver 9ct Yellow Gold 9ct Rose Gol…" at bounding box center [502, 481] width 249 height 63
click at [400, 486] on div "Sterling Silver Yellow-Gold Plated Sterling Silver 9ct Yellow Gold 9ct Rose Gol…" at bounding box center [502, 496] width 249 height 34
click at [466, 489] on span "(P) Swatches" at bounding box center [502, 482] width 98 height 29
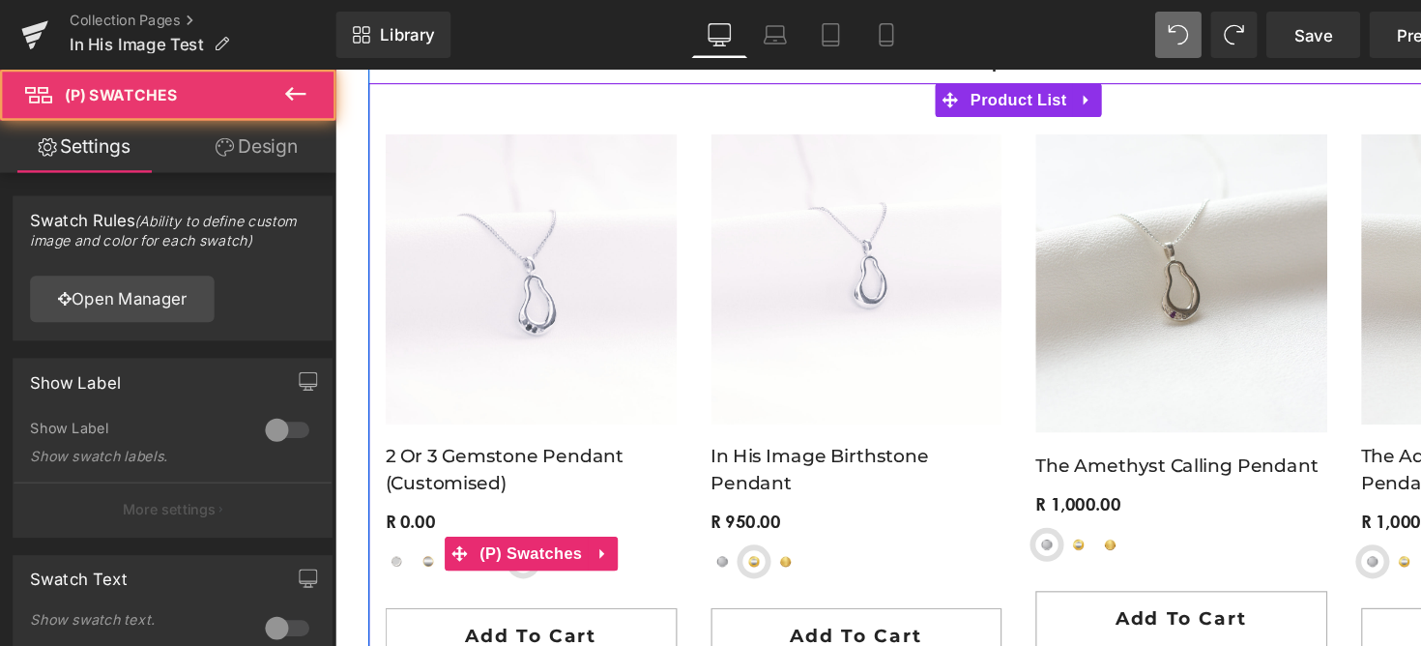
click at [517, 401] on div "2 or 3 Gemstone Pendant (customised) (P) Title" at bounding box center [502, 416] width 249 height 57
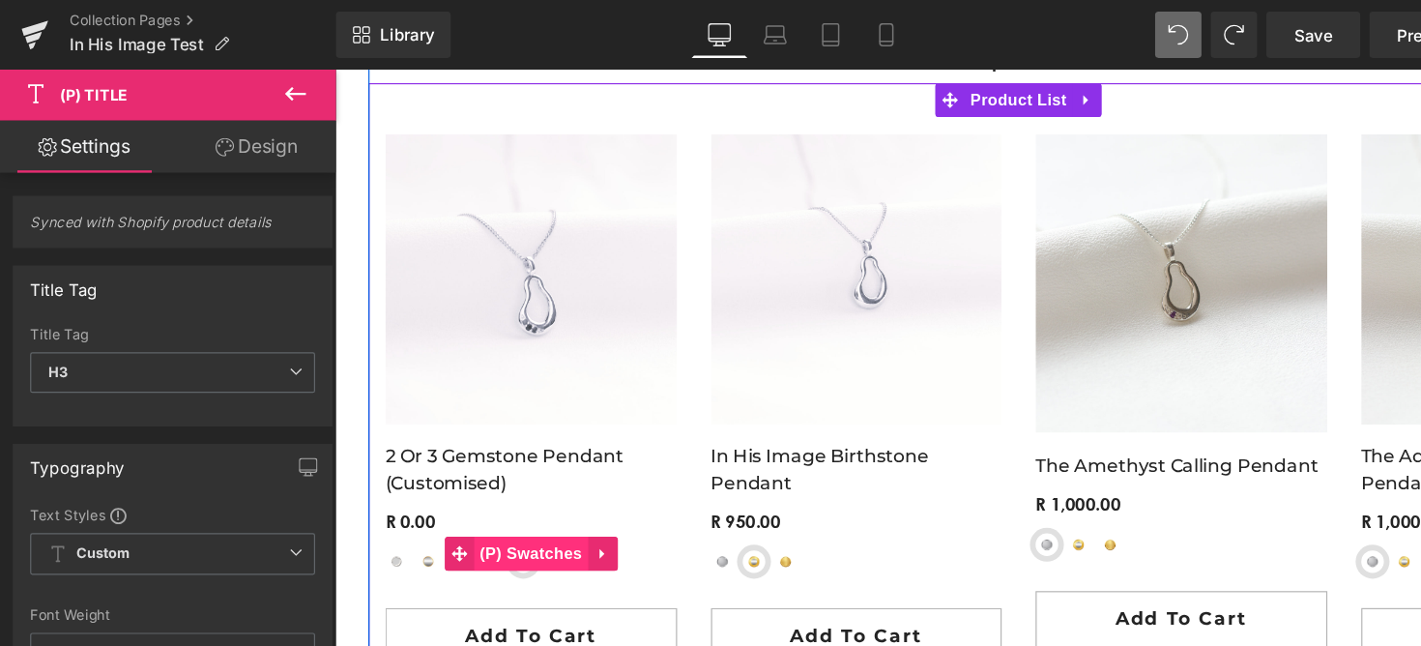
click at [454, 487] on span "(P) Swatches" at bounding box center [502, 482] width 98 height 29
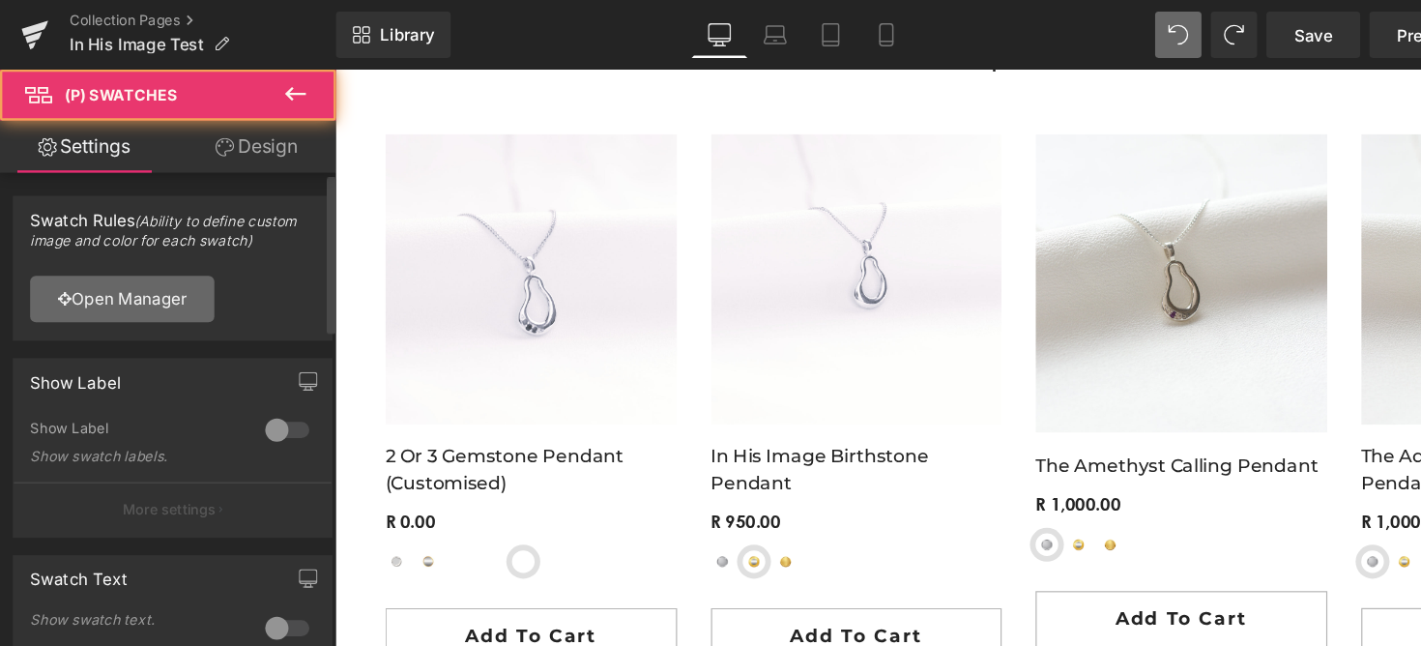
click at [130, 236] on link "Open Manager" at bounding box center [102, 249] width 154 height 39
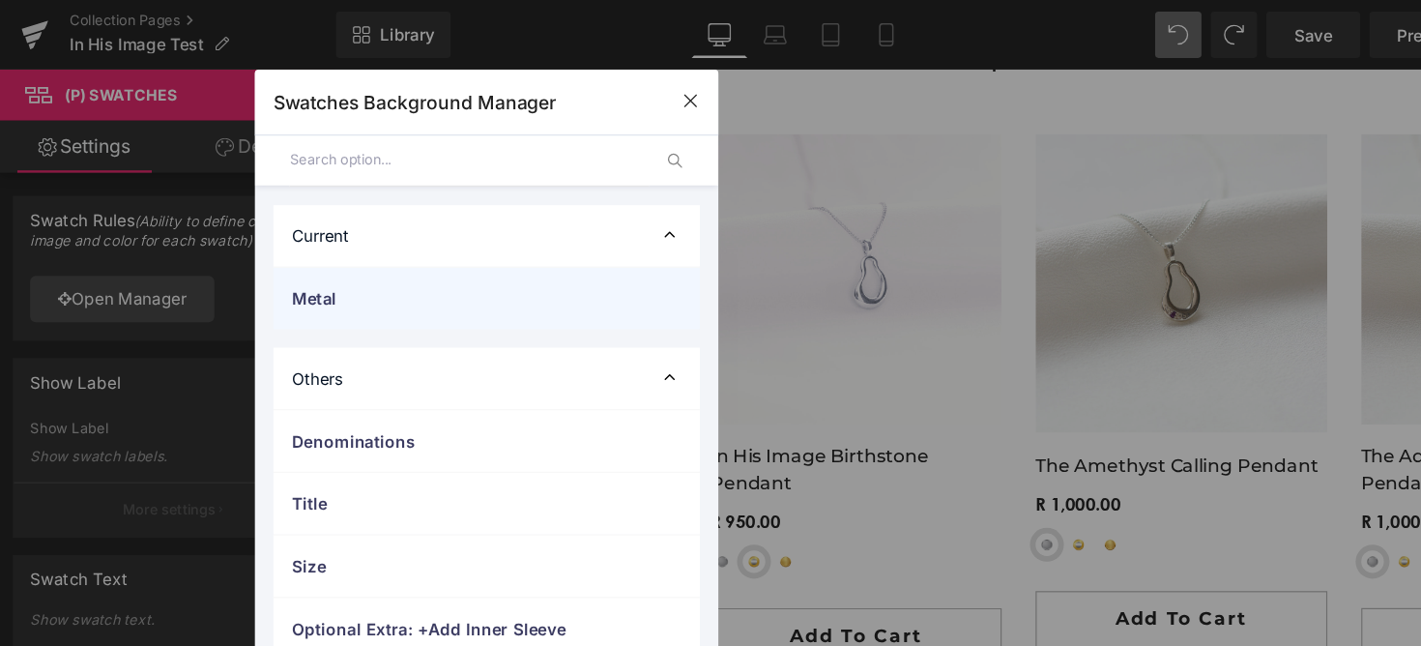
click at [321, 252] on span "Metal" at bounding box center [387, 249] width 286 height 20
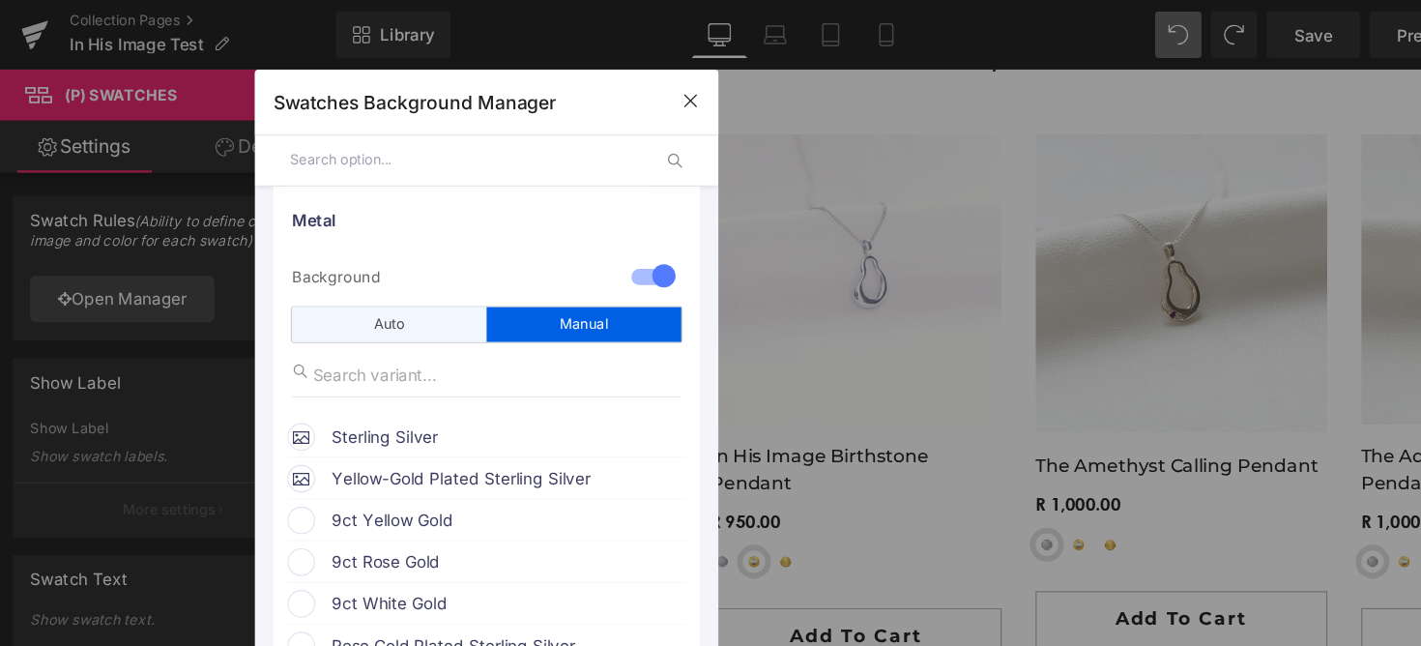
scroll to position [159, 0]
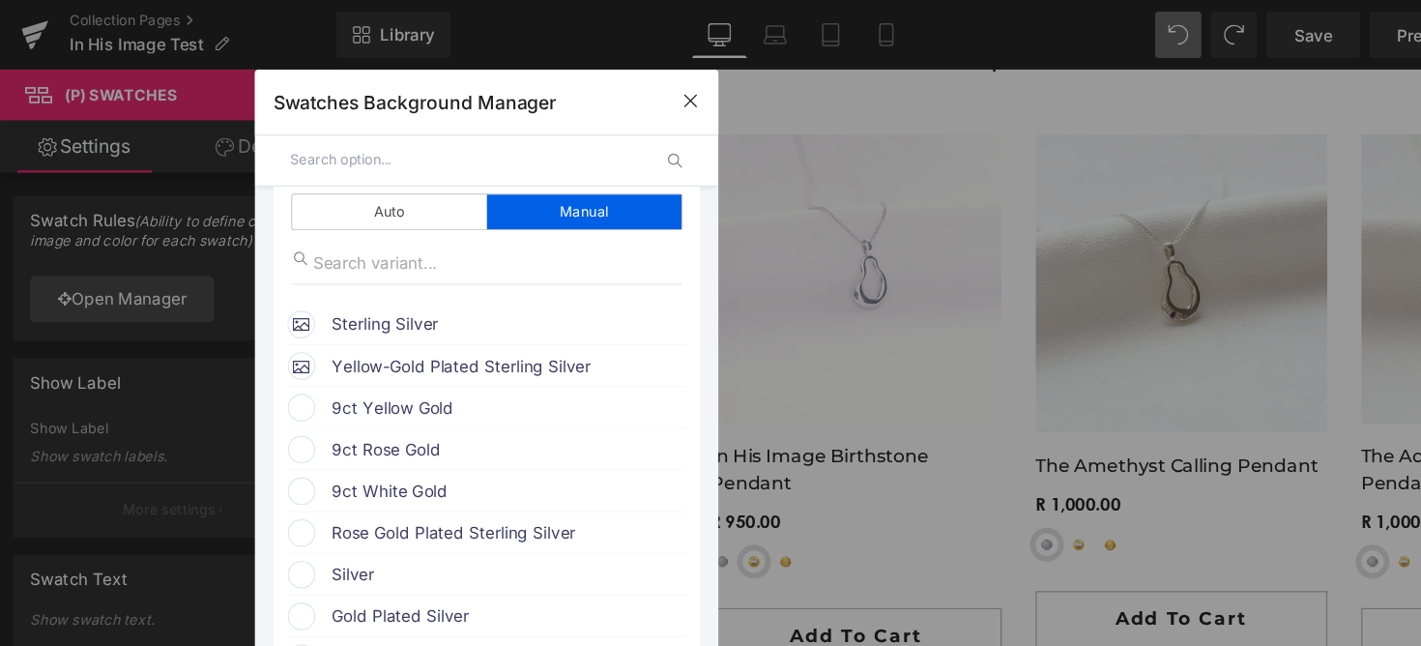
click at [347, 218] on input "text" at bounding box center [406, 219] width 325 height 37
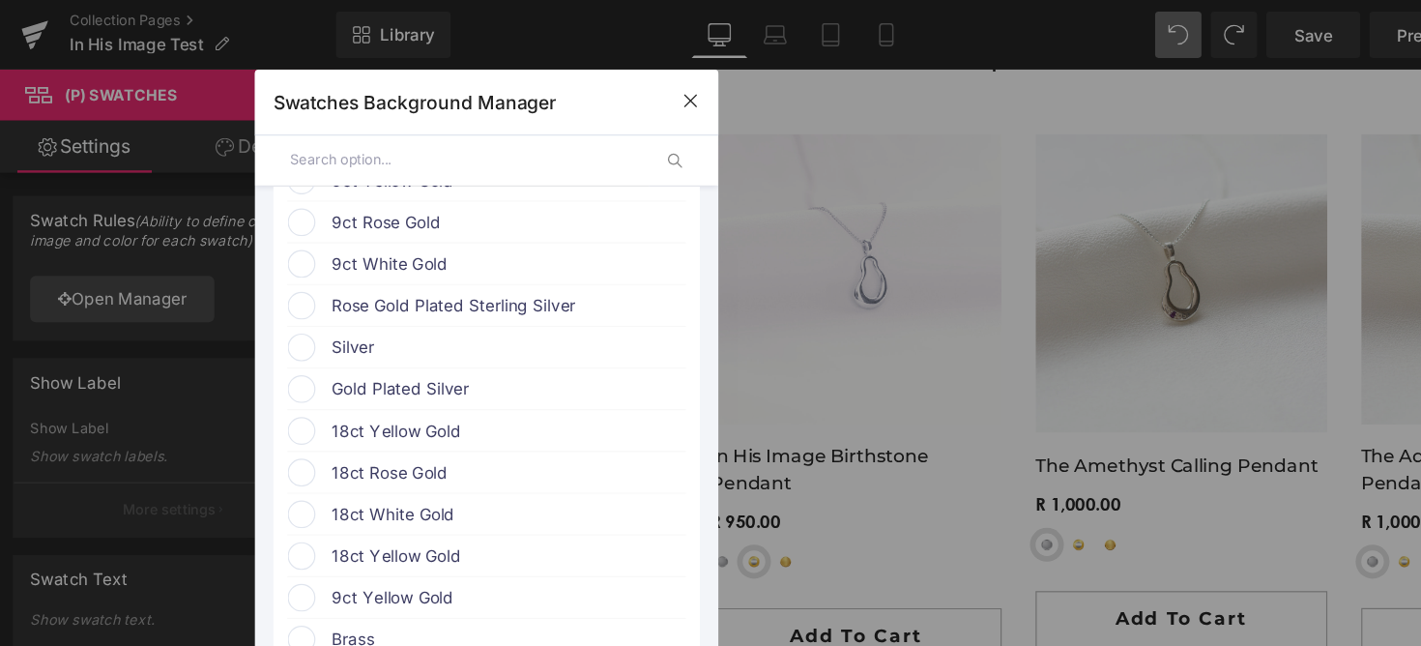
scroll to position [339, 0]
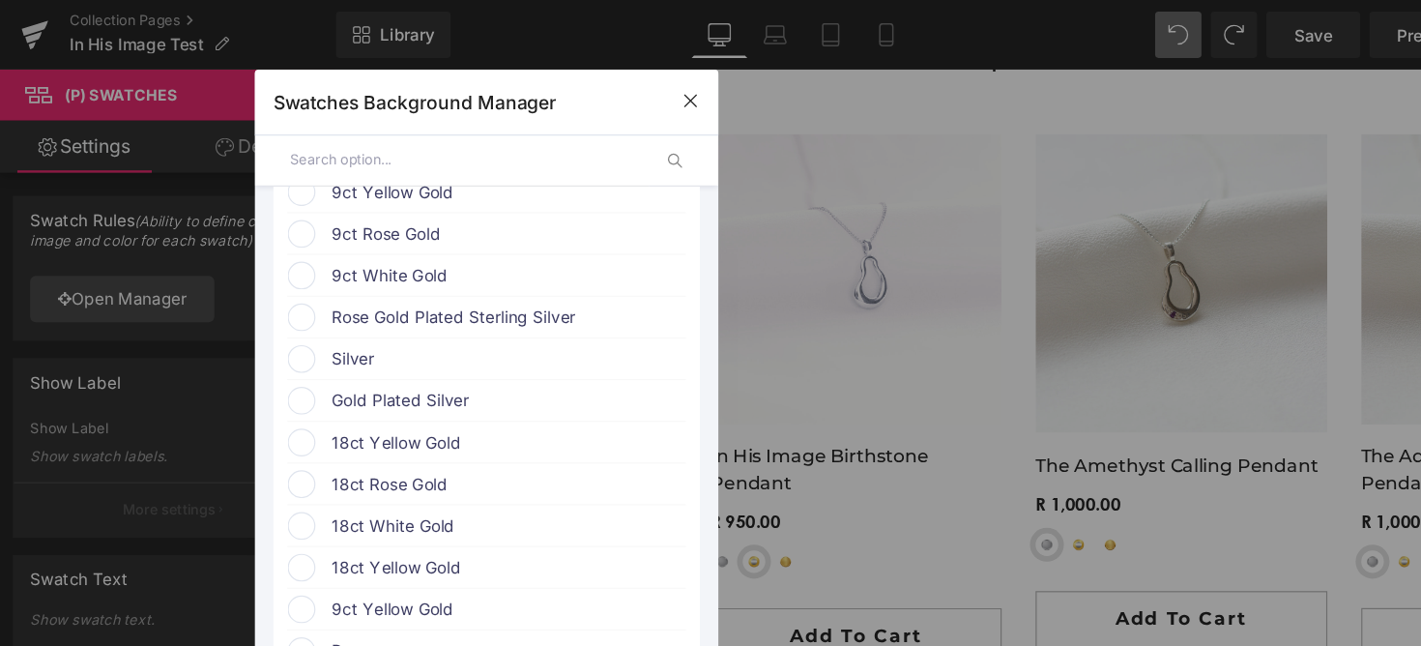
click at [331, 230] on span "9ct White Gold" at bounding box center [423, 229] width 294 height 23
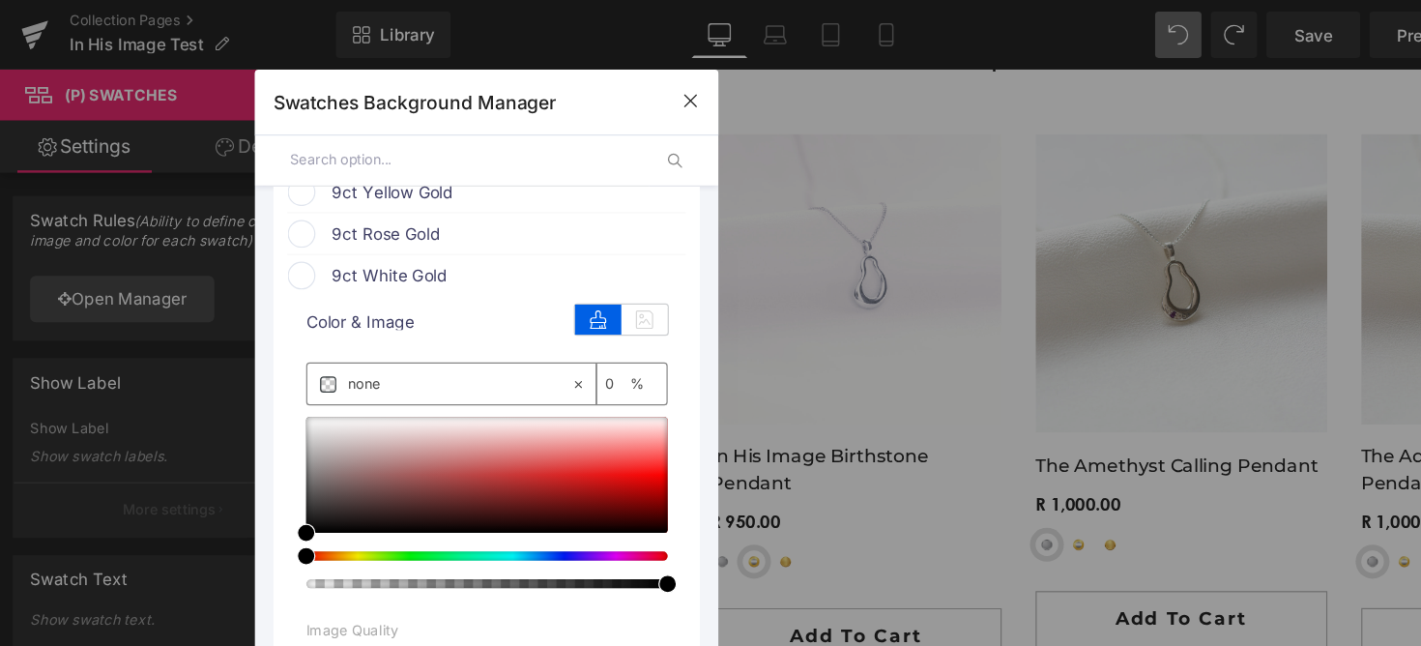
click at [338, 206] on span "9ct Rose Gold" at bounding box center [423, 195] width 294 height 23
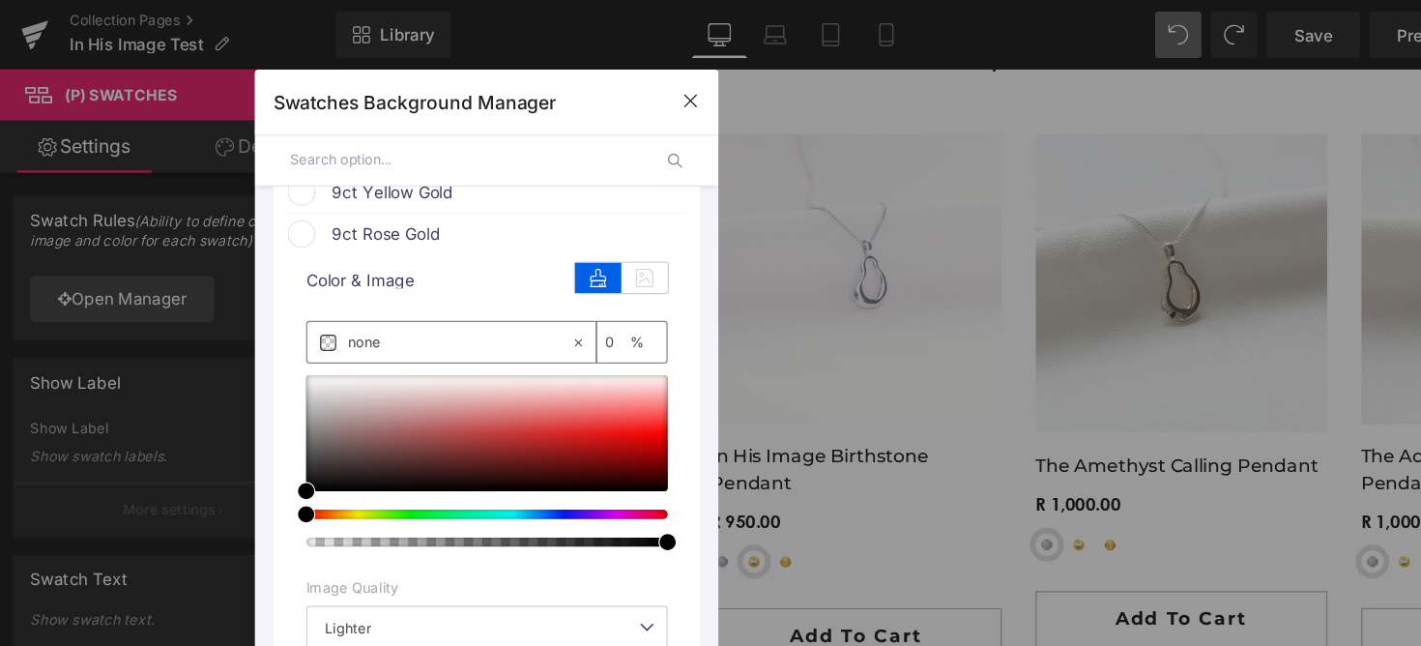
click at [342, 177] on li "9ct Yellow Gold color" at bounding box center [406, 159] width 332 height 35
click at [341, 190] on span "9ct Rose Gold" at bounding box center [423, 195] width 294 height 23
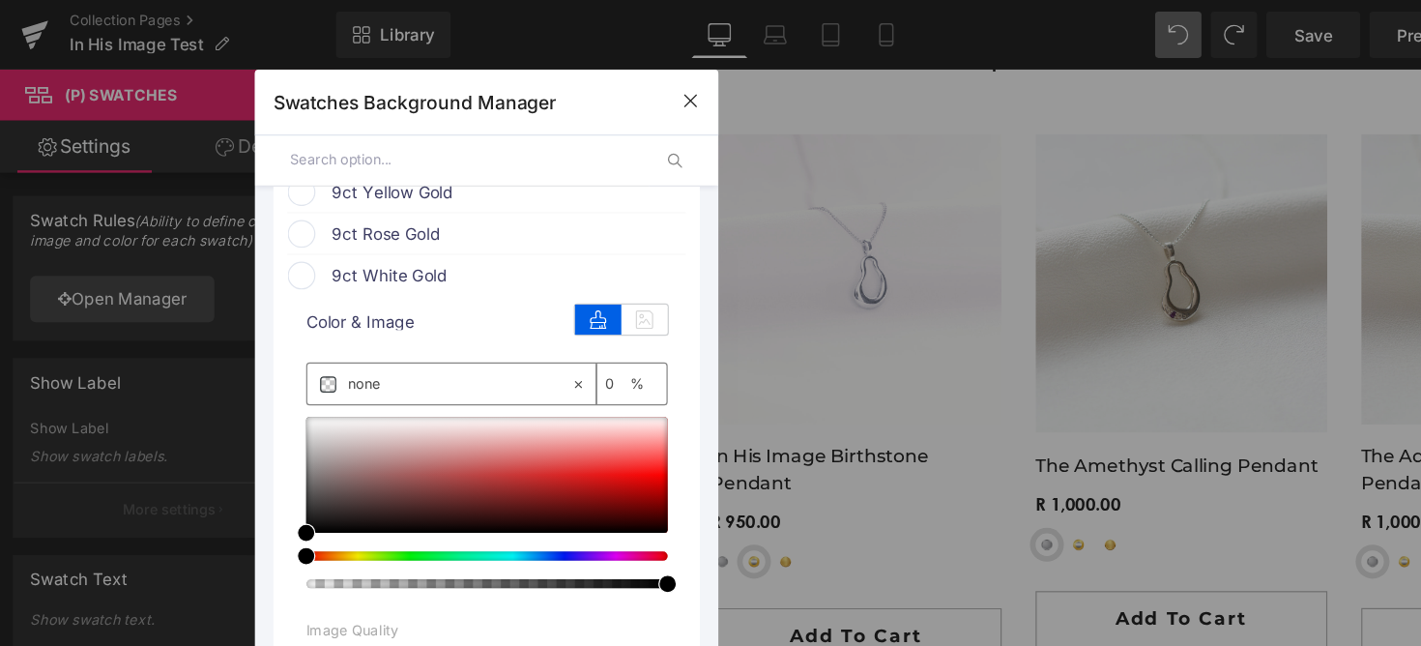
click at [389, 189] on span "9ct Rose Gold" at bounding box center [423, 195] width 294 height 23
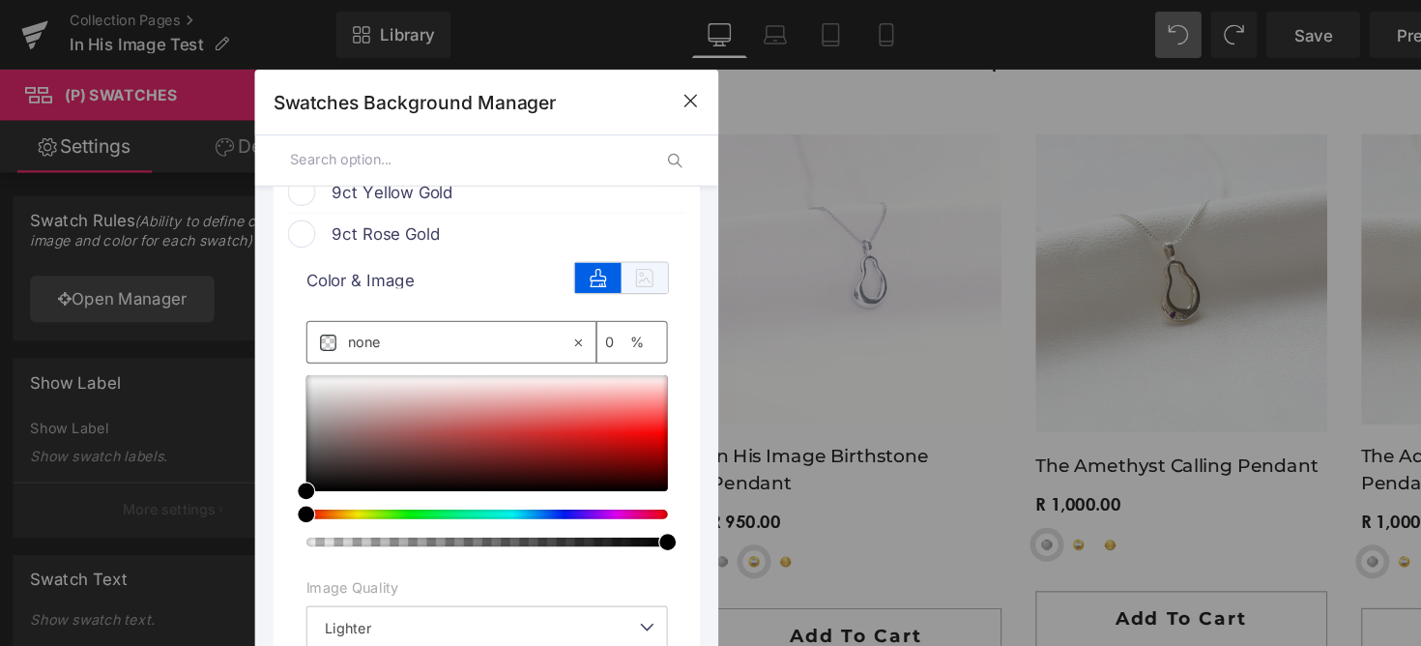
click at [518, 225] on icon at bounding box center [537, 231] width 39 height 25
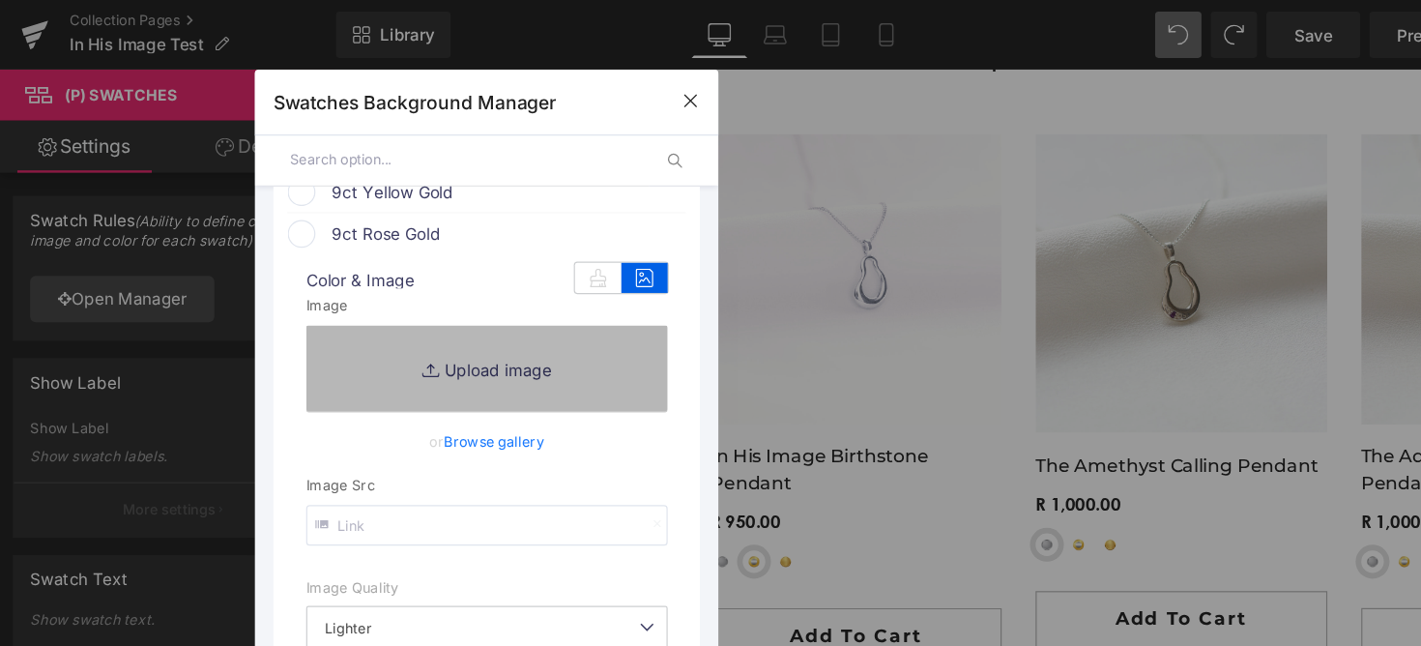
click at [431, 292] on link "Replace Image" at bounding box center [406, 308] width 302 height 72
type input "C:\fakepath\31.png"
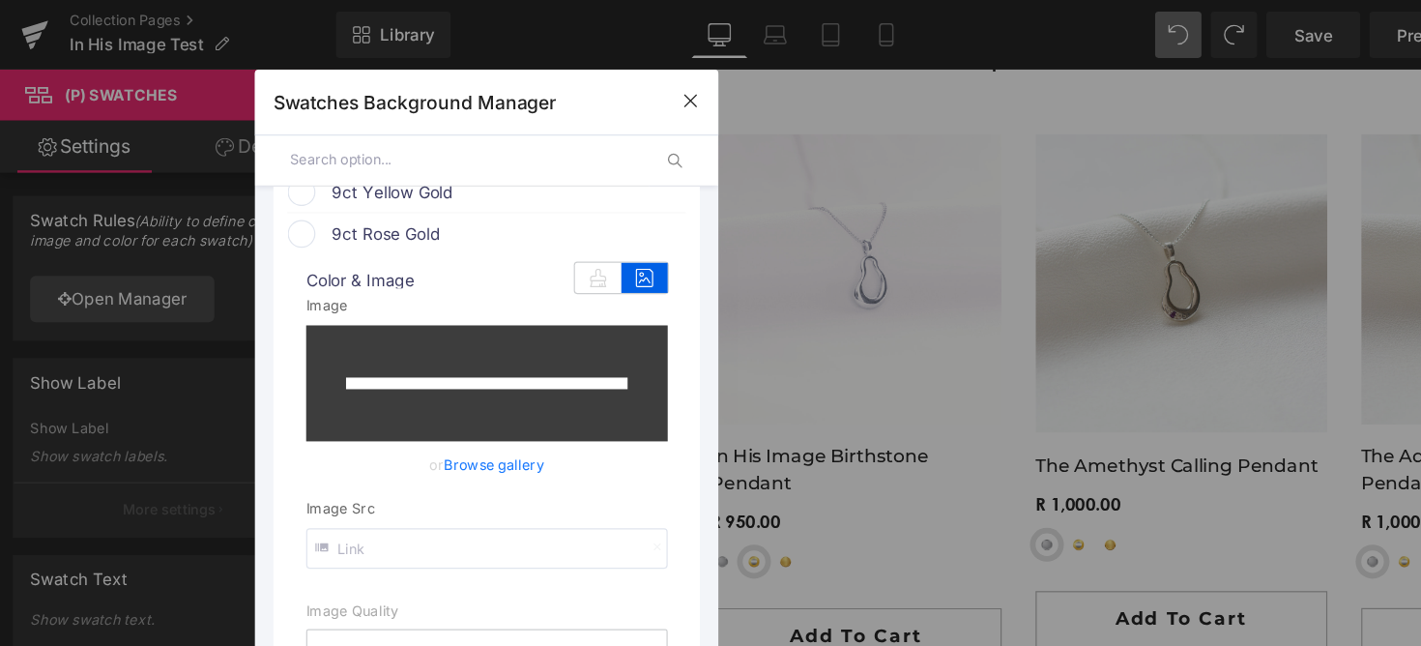
type input "[URL][DOMAIN_NAME]"
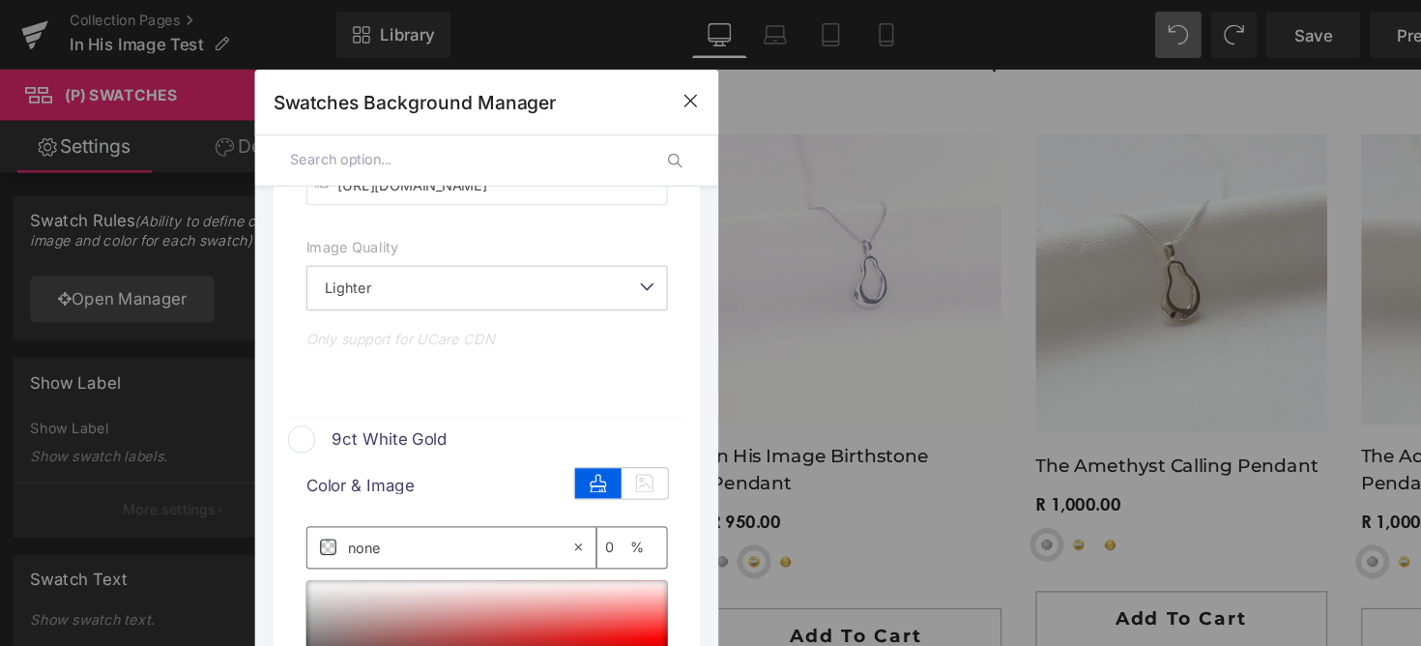
scroll to position [739, 0]
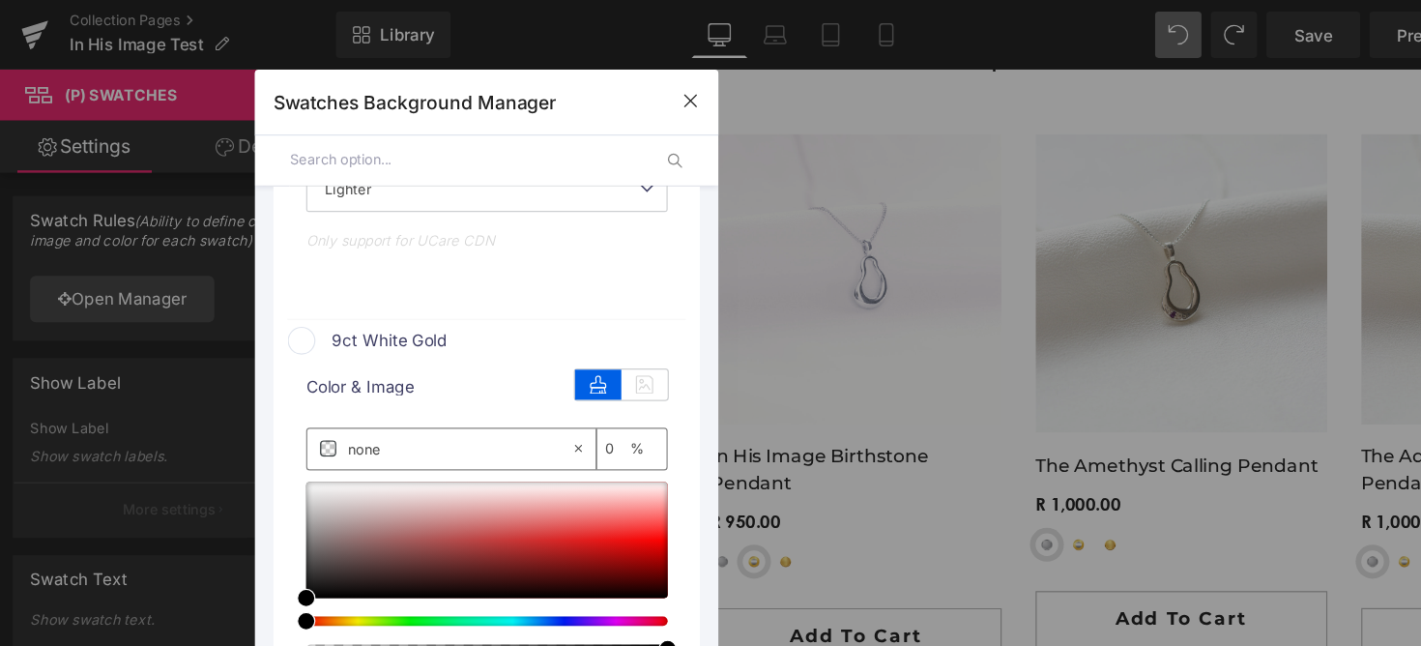
click at [561, 254] on div "image Color & Image image none 0 % [URL][DOMAIN_NAME] Image Replace Image Uploa…" at bounding box center [406, 34] width 332 height 454
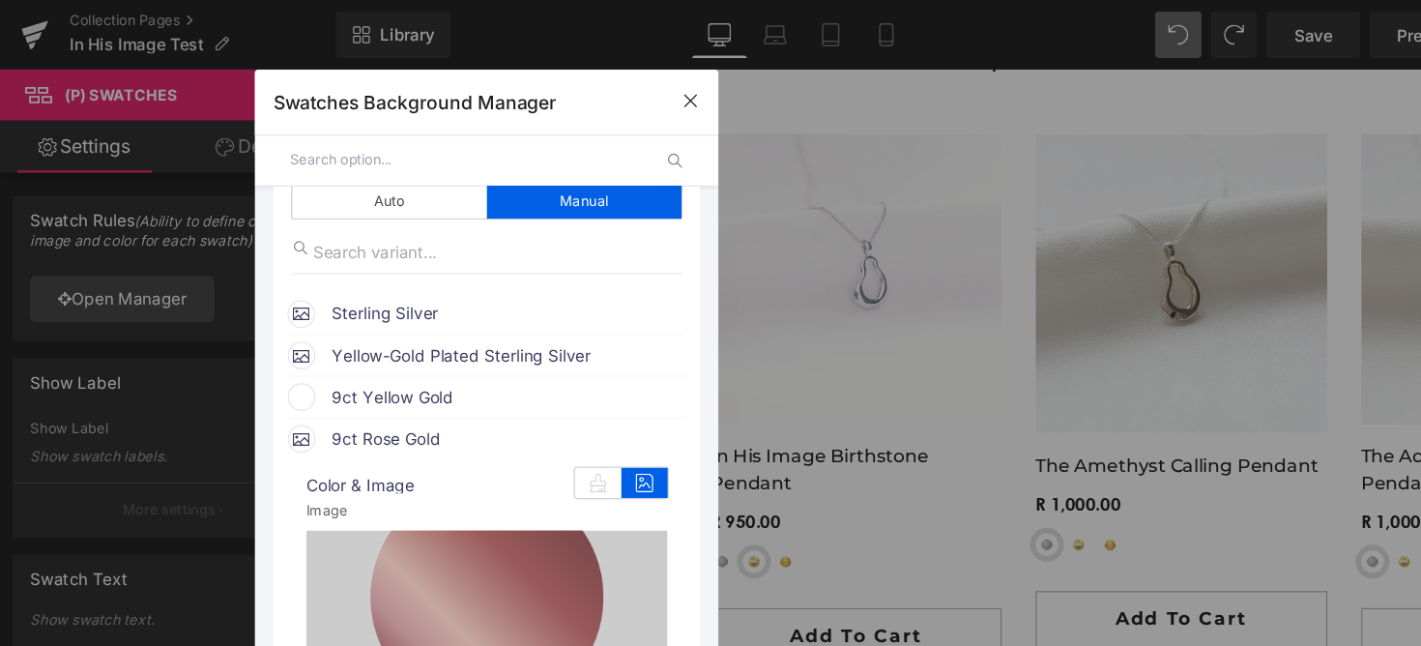
scroll to position [159, 0]
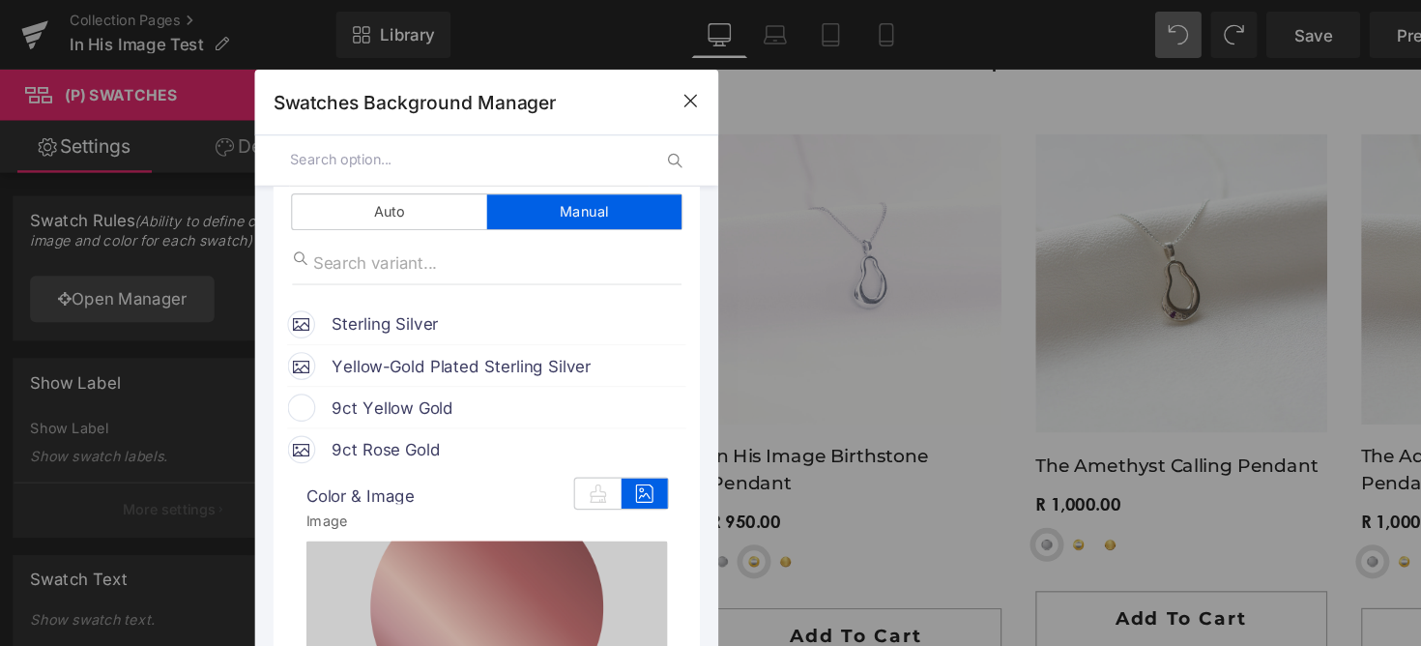
click at [355, 378] on span "9ct Rose Gold" at bounding box center [423, 374] width 294 height 23
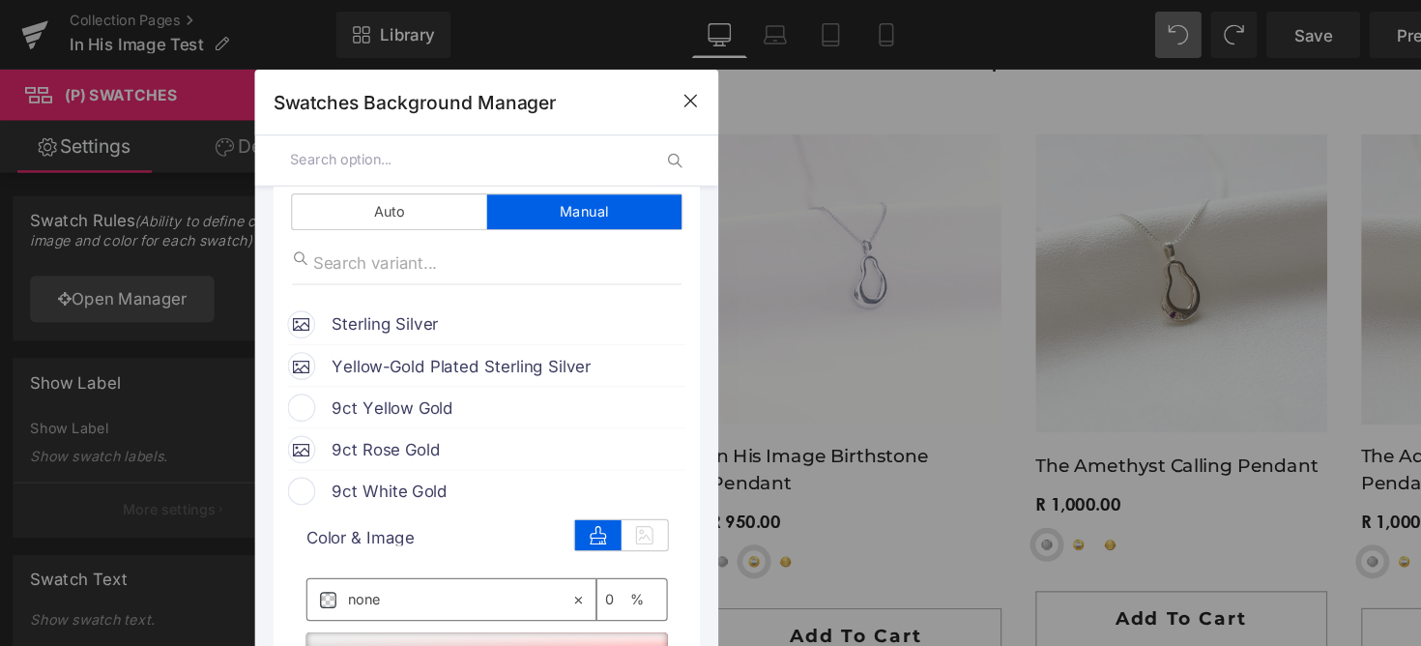
click at [328, 413] on span "9ct White Gold" at bounding box center [423, 409] width 294 height 23
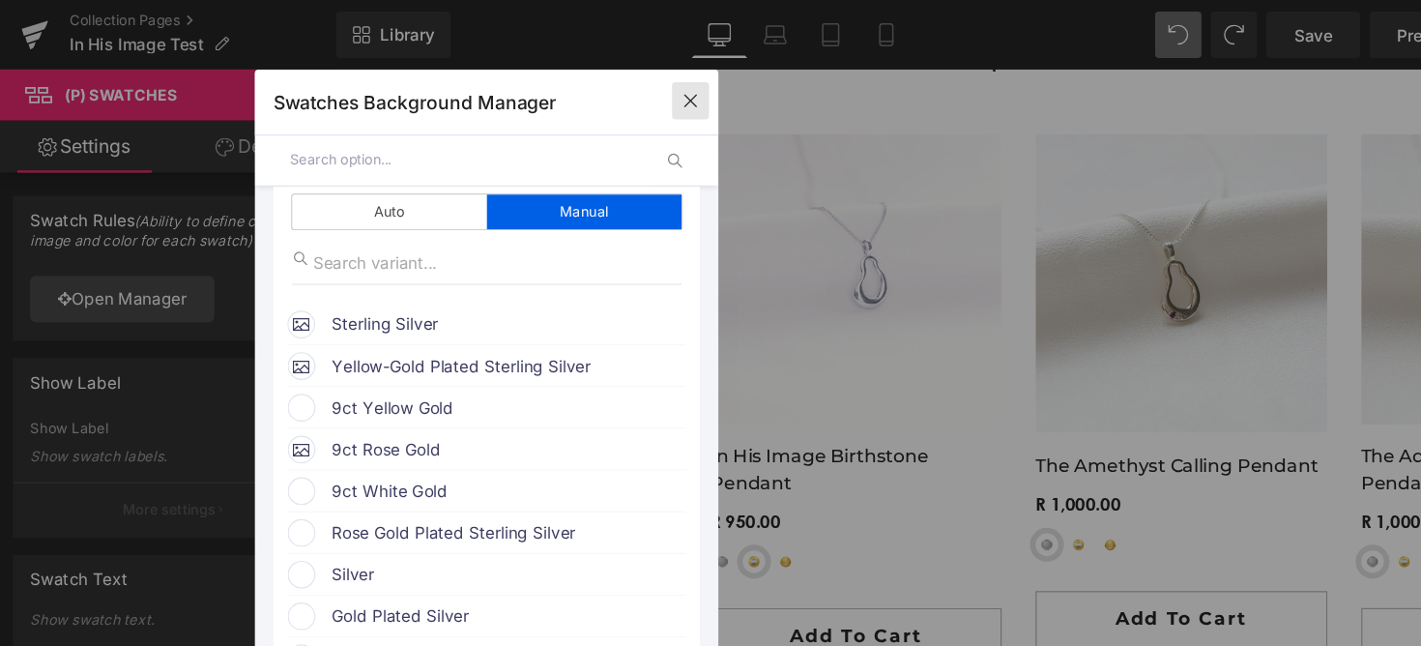
click at [574, 93] on button "button" at bounding box center [576, 84] width 31 height 31
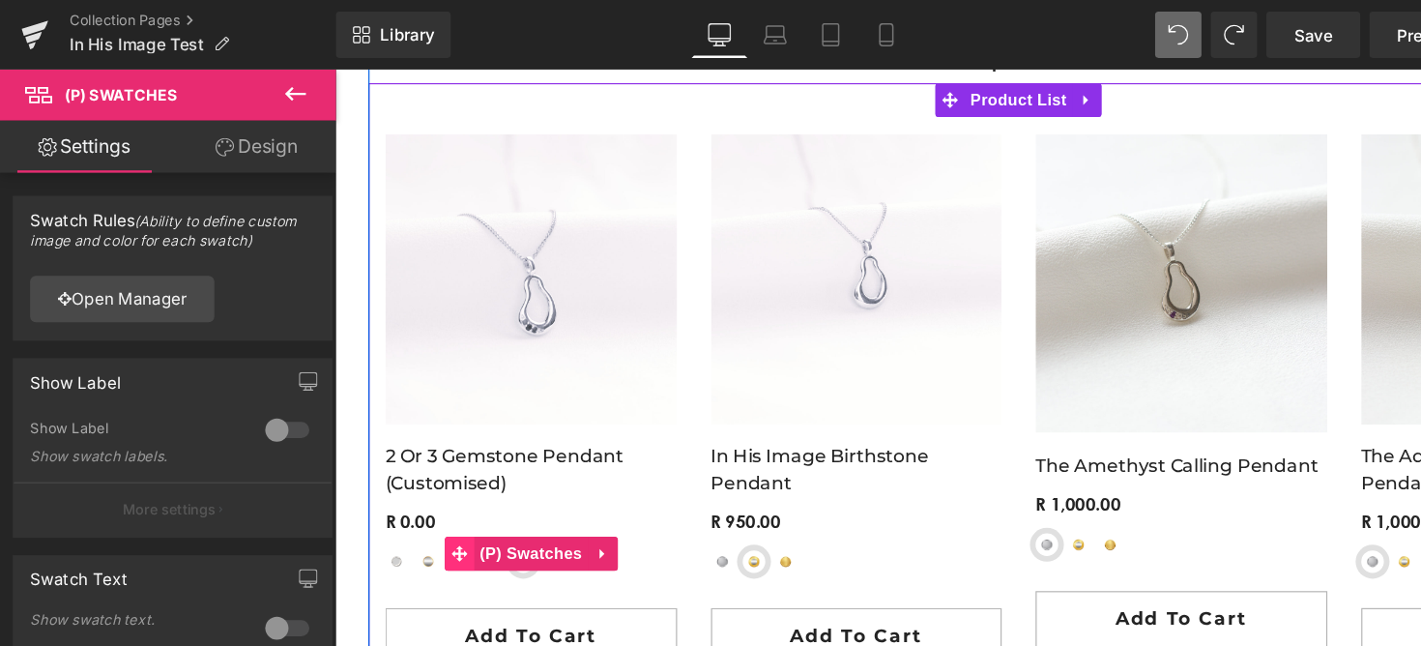
click at [439, 493] on span at bounding box center [440, 482] width 25 height 29
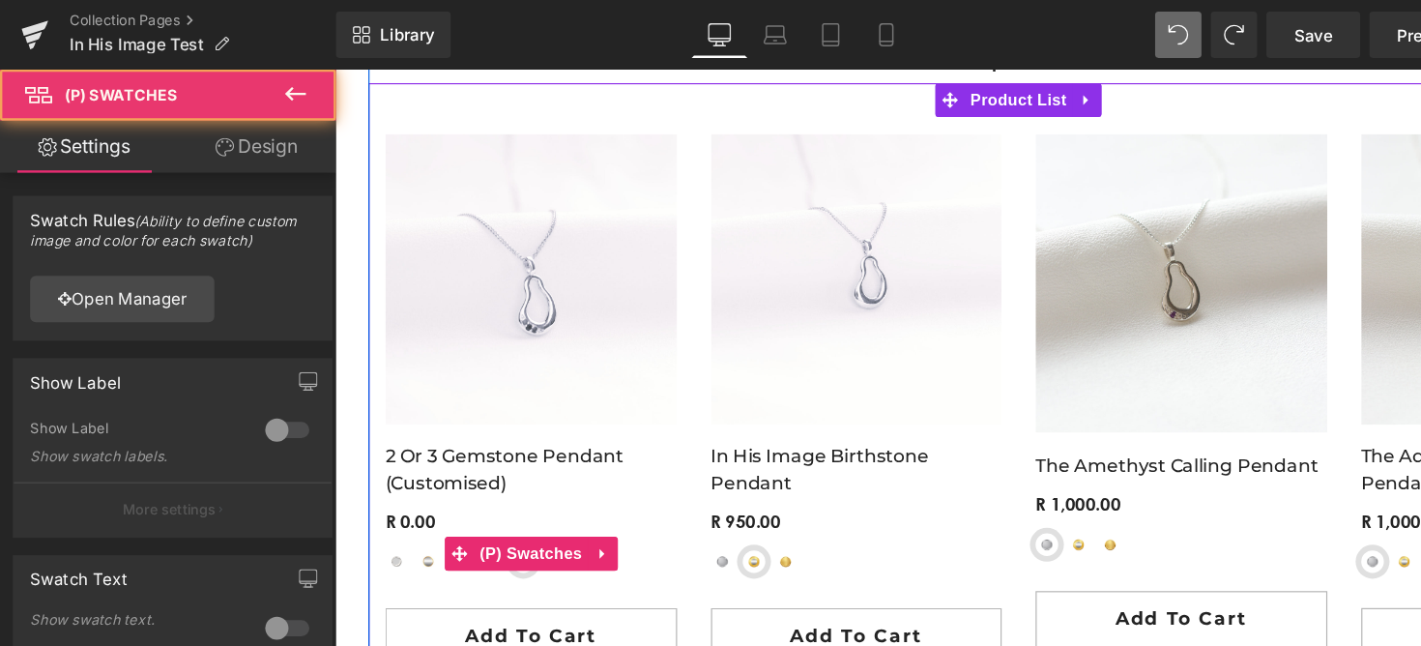
click at [390, 491] on span "Sterling Silver" at bounding box center [387, 488] width 19 height 19
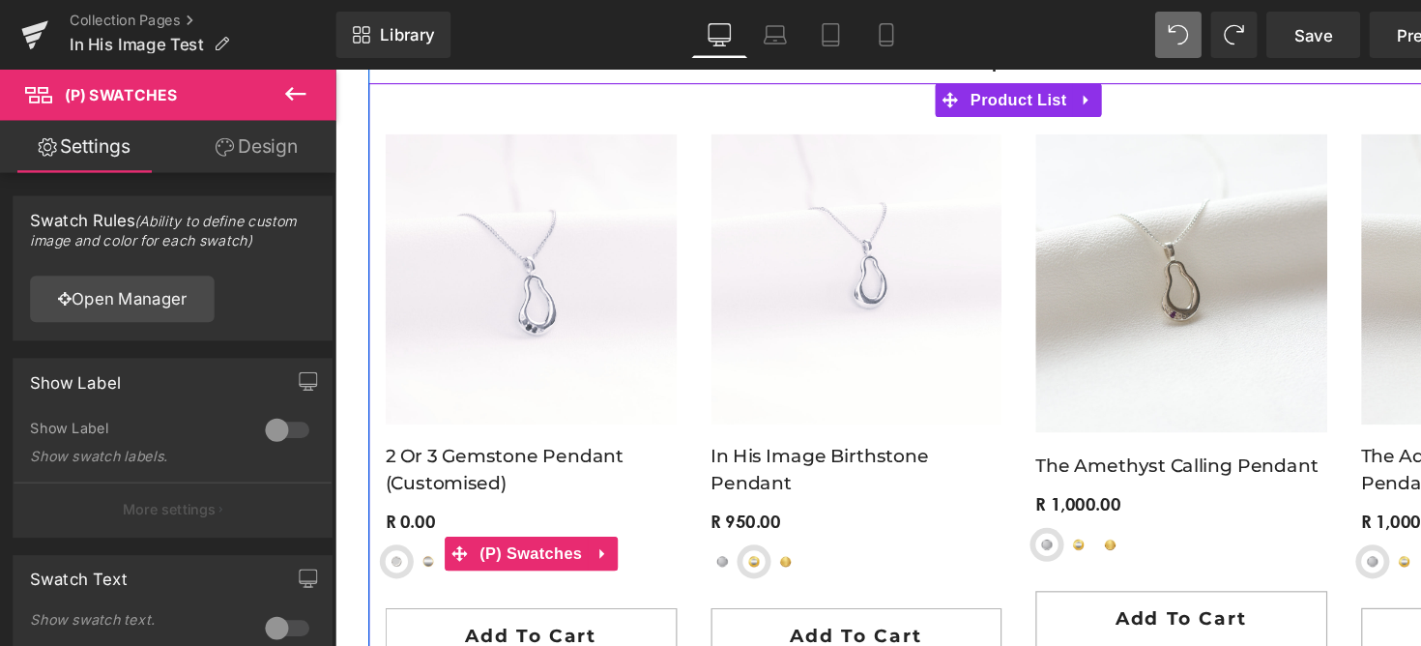
click at [570, 458] on div "Sterling Silver Yellow-Gold Plated Sterling Silver 9ct Yellow Gold 9ct Rose Gol…" at bounding box center [502, 481] width 249 height 63
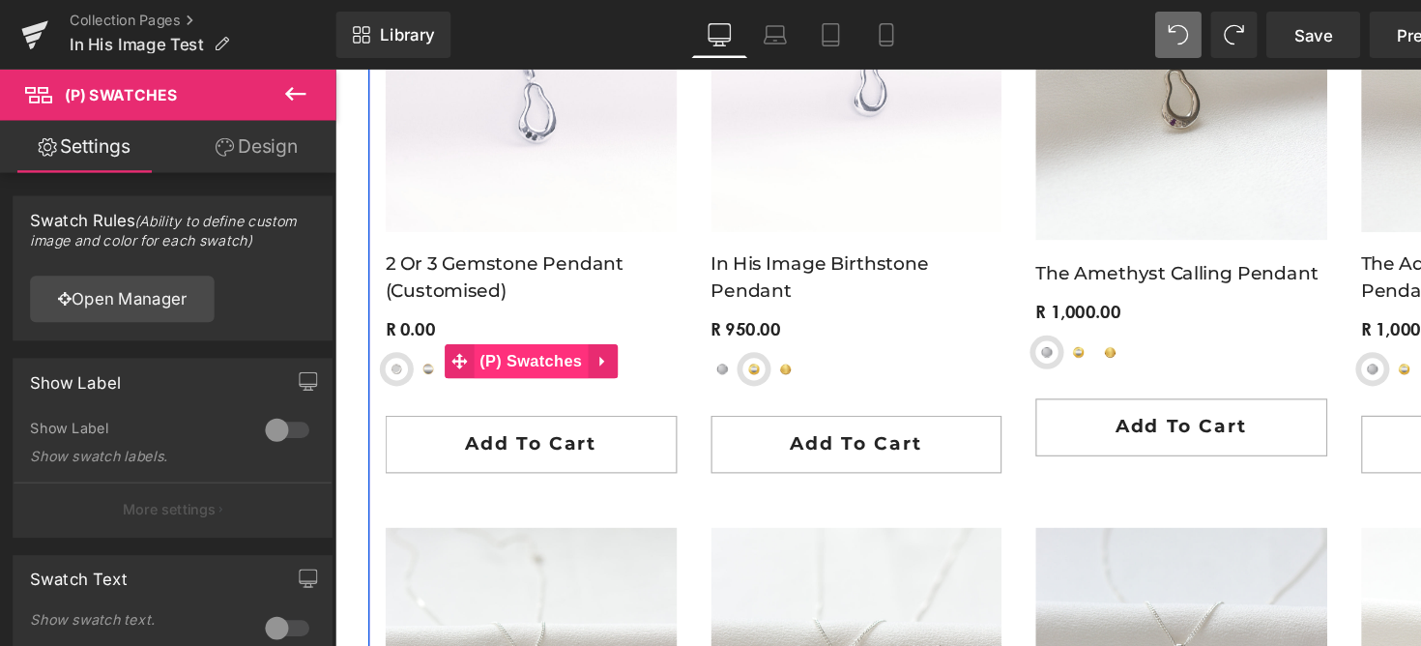
click at [483, 328] on span "(P) Swatches" at bounding box center [502, 317] width 98 height 29
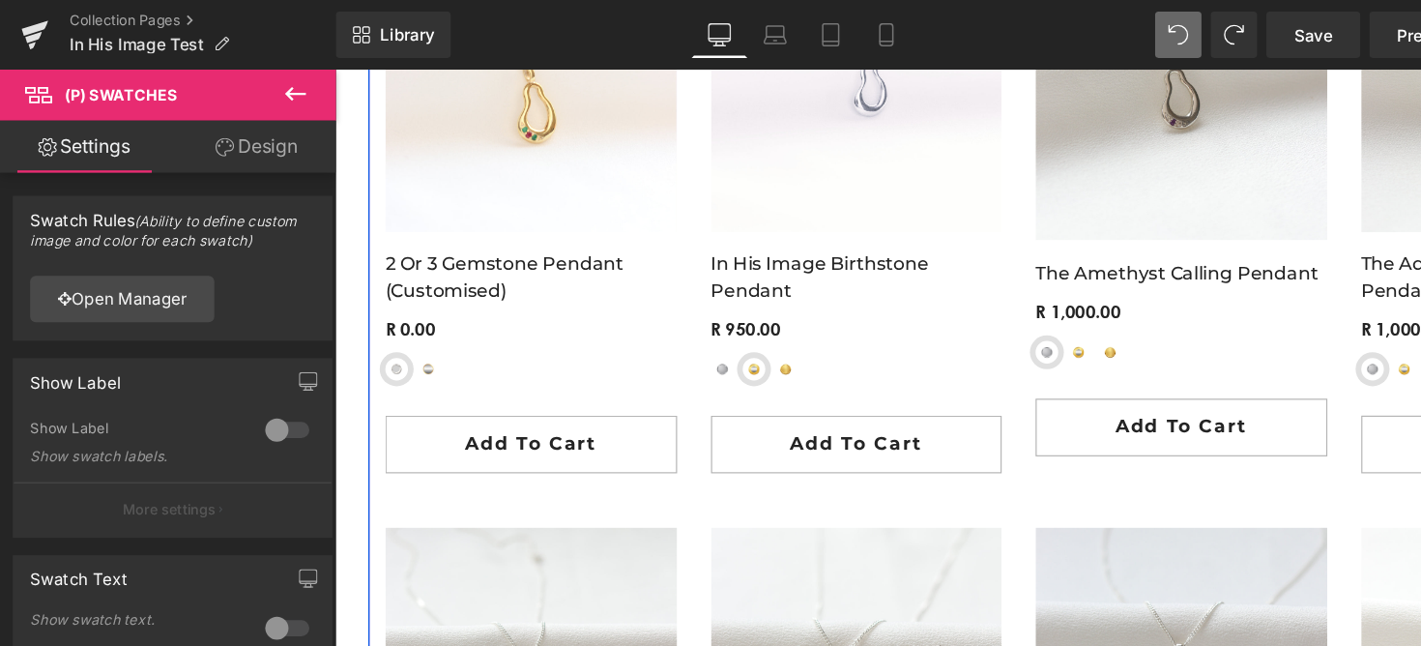
click at [532, 202] on link "- %" at bounding box center [502, 83] width 249 height 249
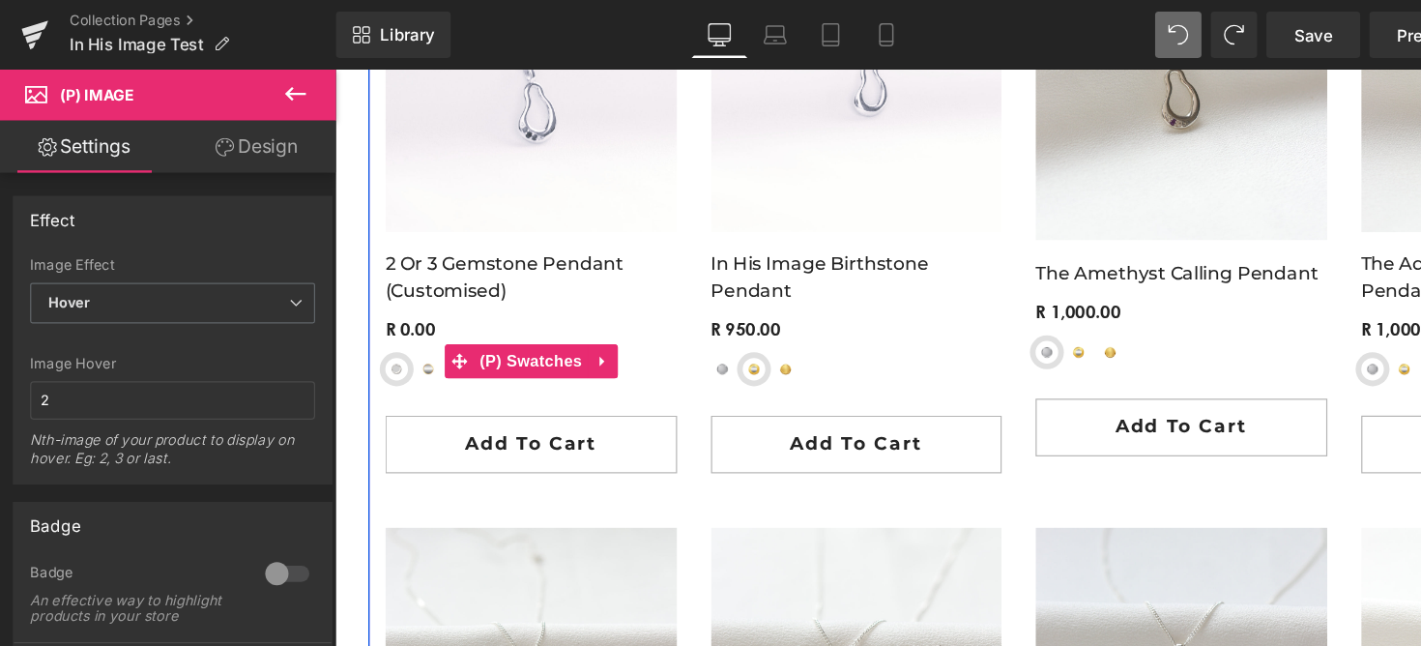
click at [411, 319] on span "Yellow-Gold Plated Sterling Silver" at bounding box center [414, 324] width 19 height 19
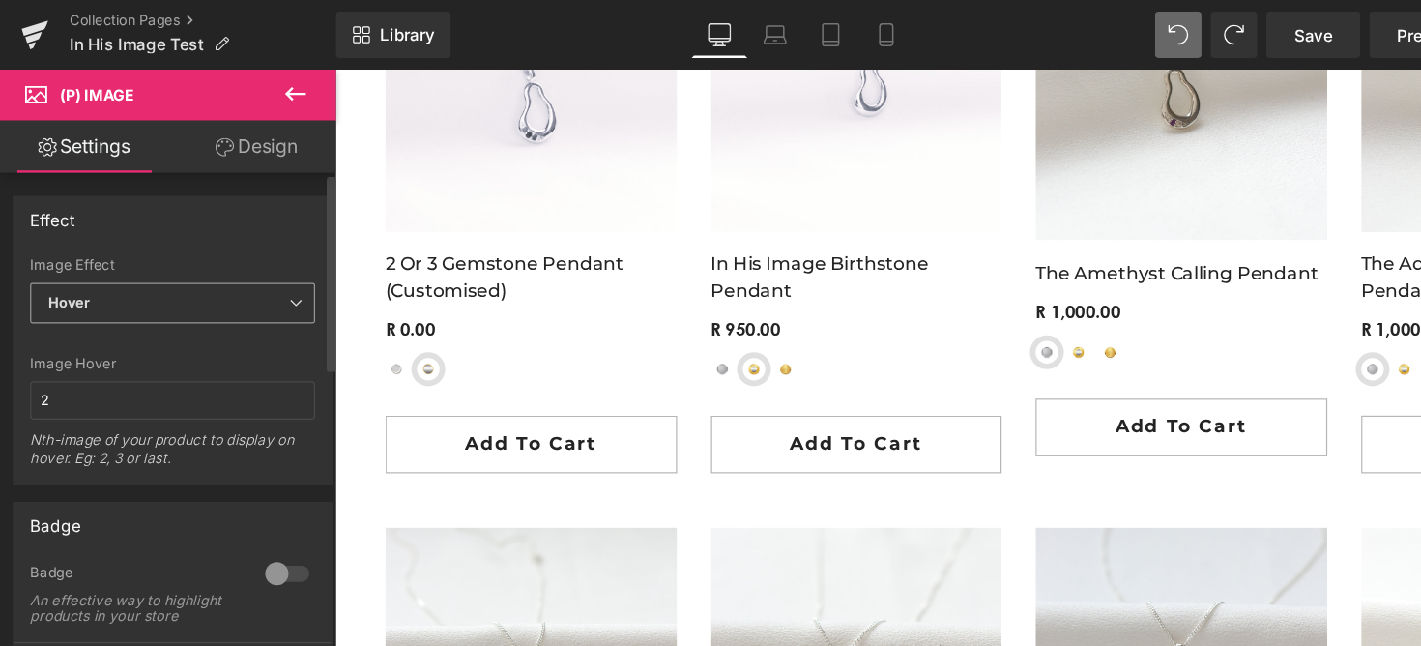
click at [166, 237] on span "Hover" at bounding box center [144, 253] width 238 height 34
click at [450, 329] on body "Search Cart 0 Menu Cart 0 Home Shop + - All Shop +" at bounding box center [918, 521] width 1169 height 4260
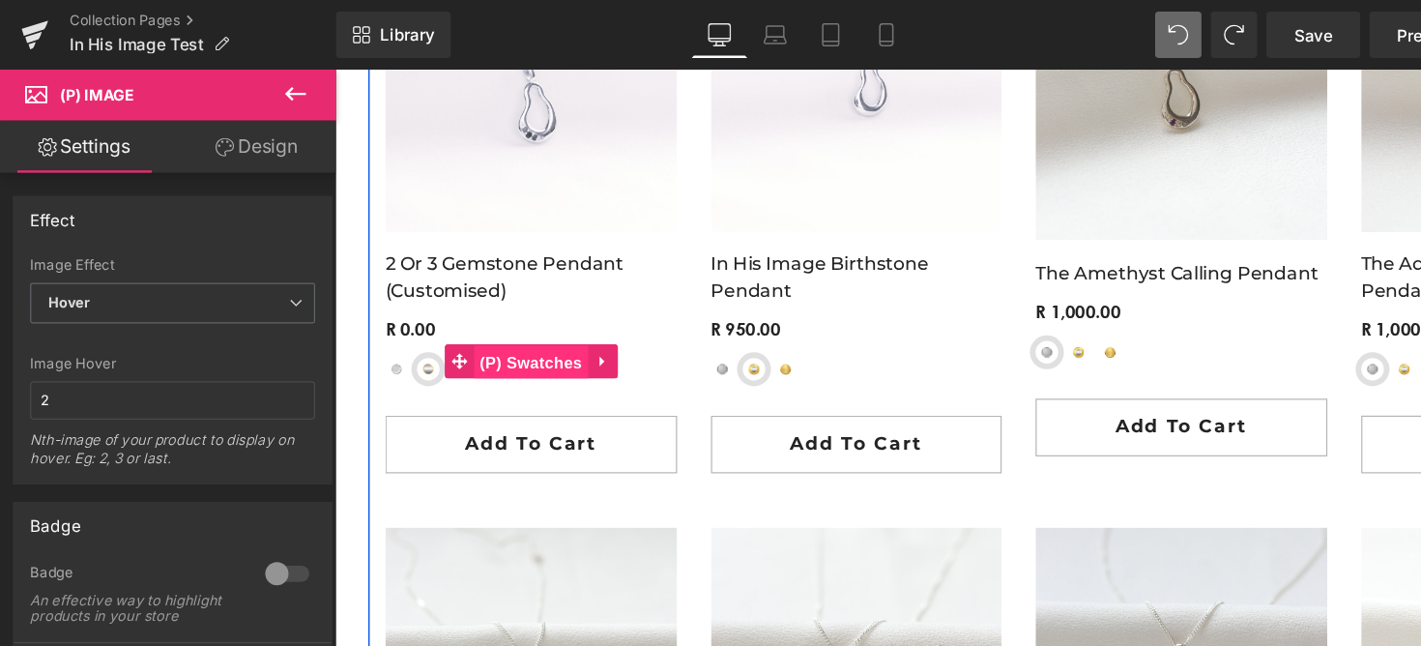
click at [470, 326] on span "(P) Swatches" at bounding box center [502, 318] width 98 height 29
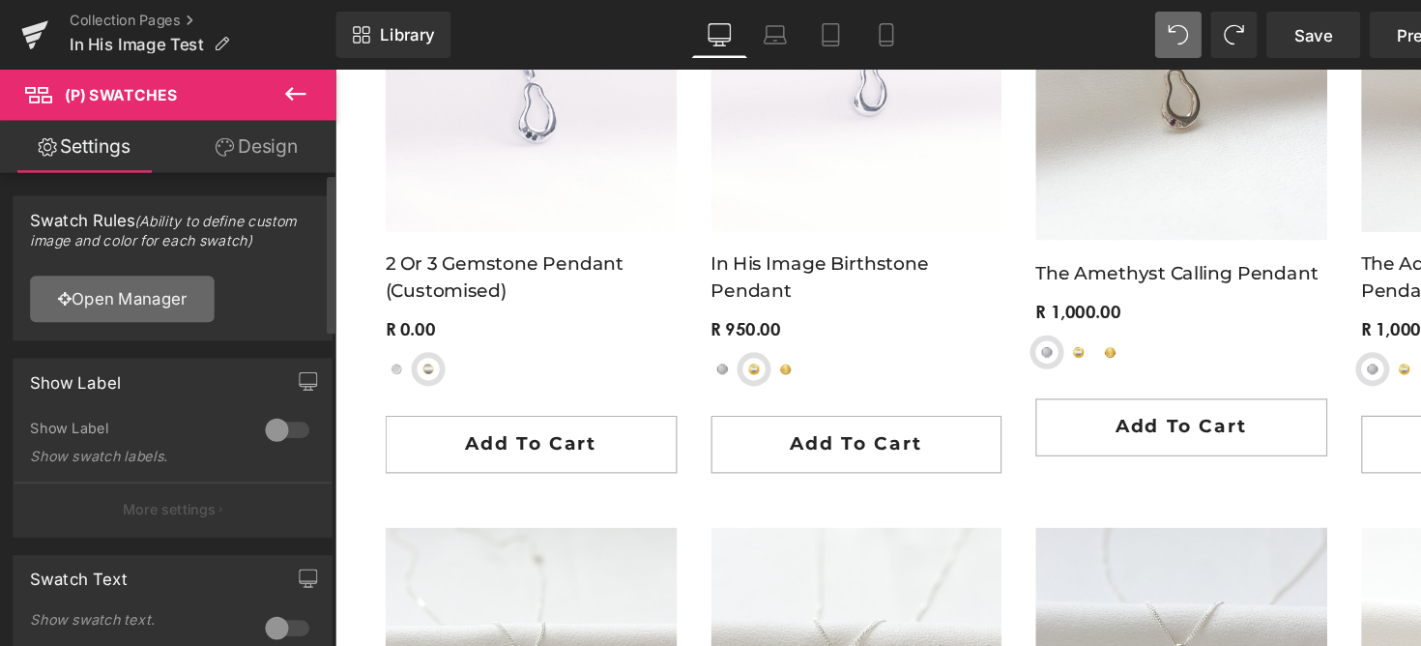
click at [132, 239] on link "Open Manager" at bounding box center [102, 249] width 154 height 39
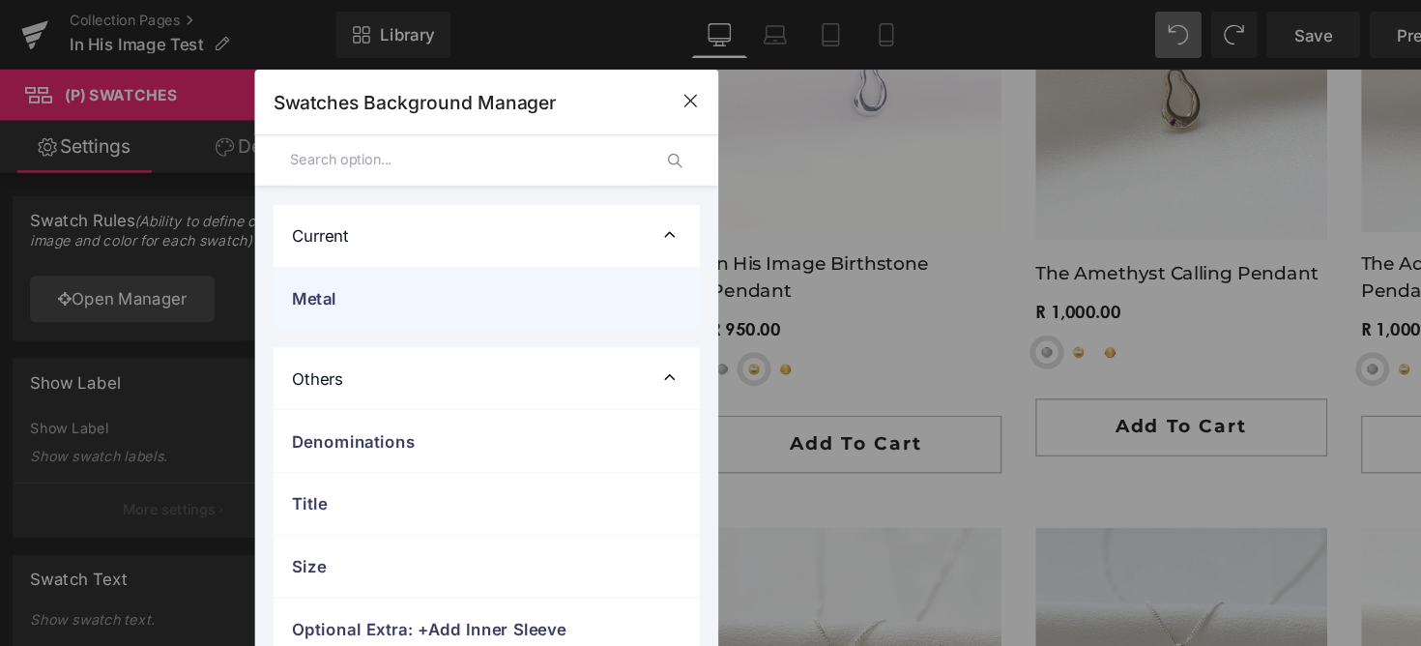
click at [301, 252] on span "Metal" at bounding box center [387, 249] width 286 height 20
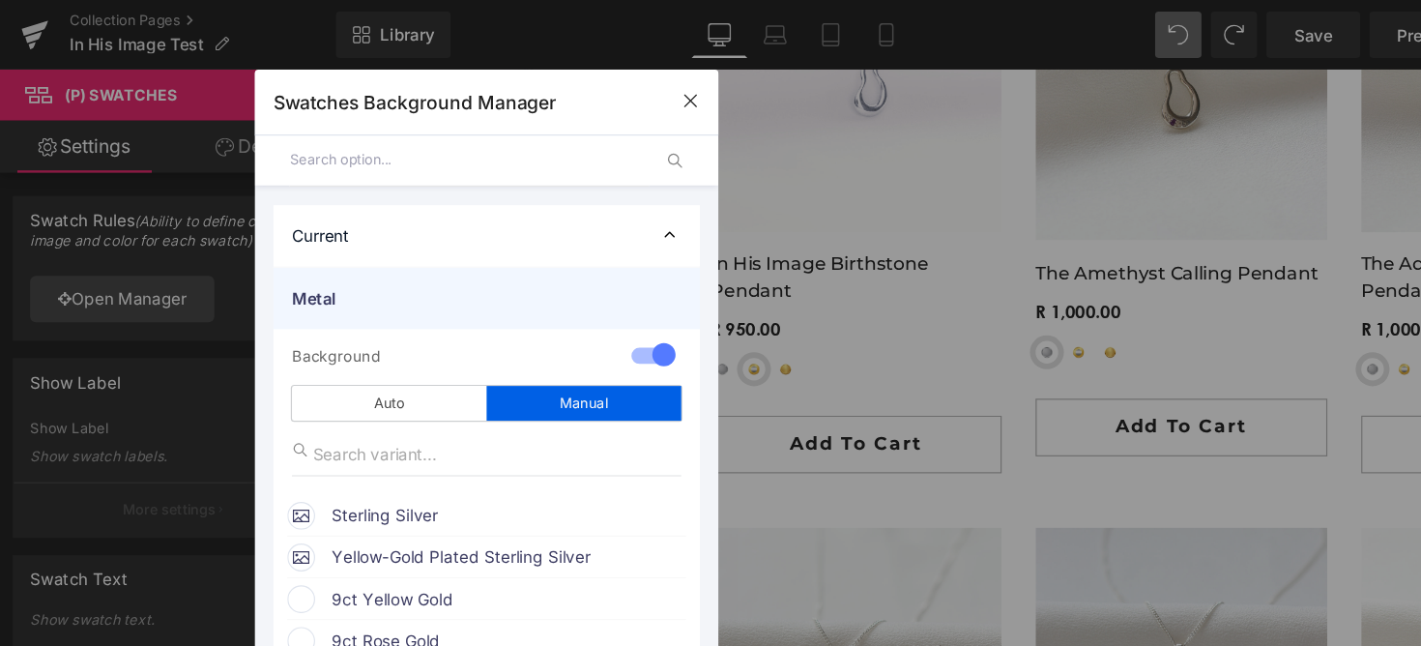
click at [301, 252] on span "Metal" at bounding box center [387, 249] width 286 height 20
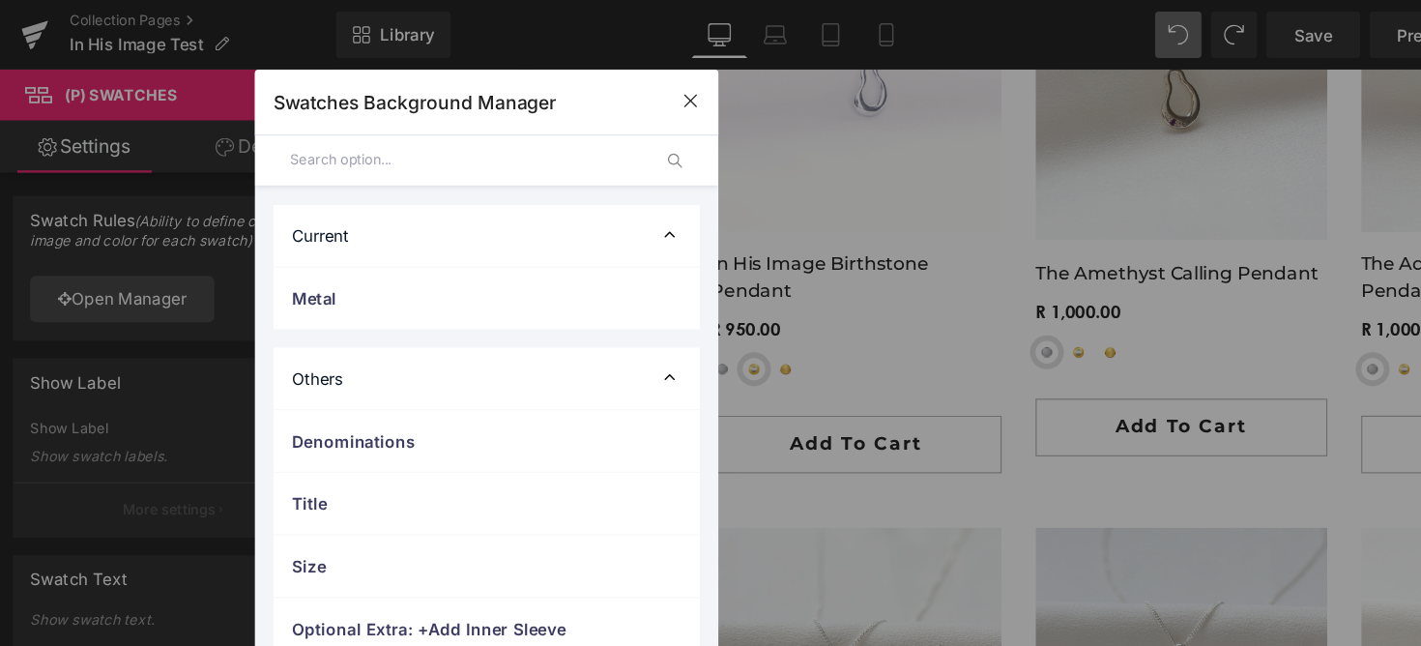
click at [328, 207] on div "Current" at bounding box center [406, 196] width 356 height 51
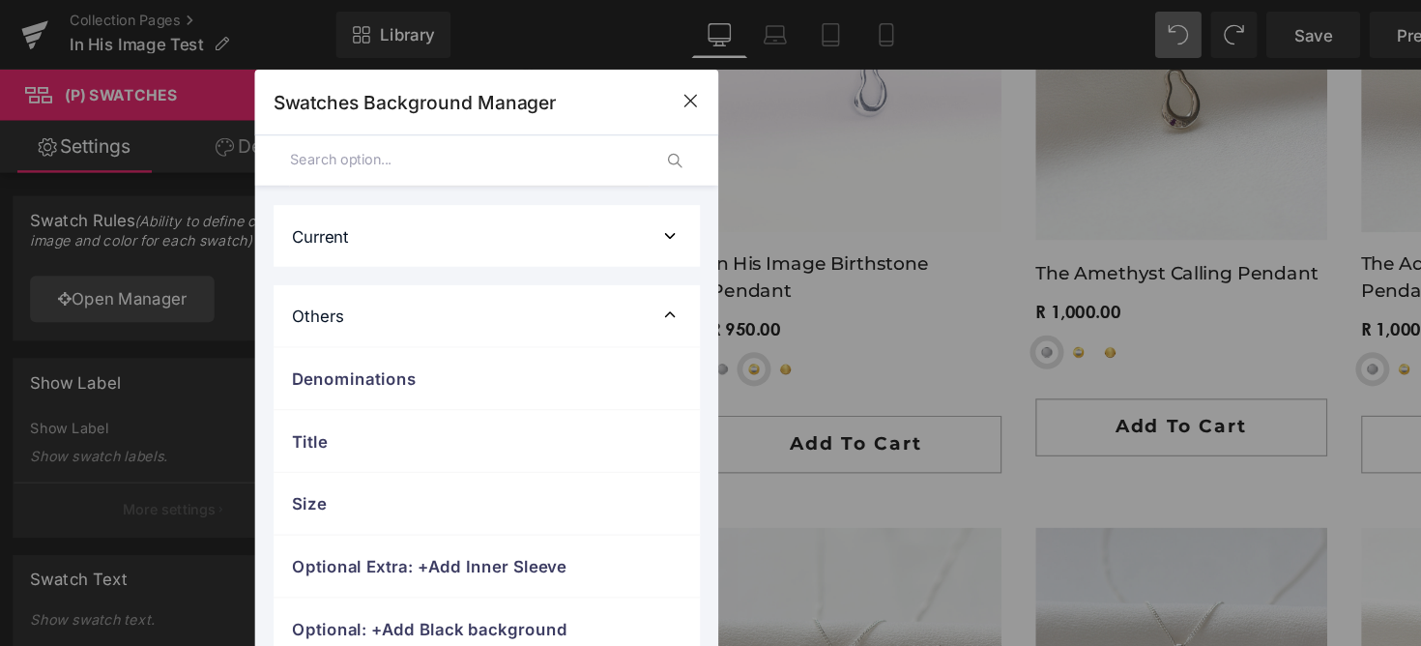
click at [328, 201] on div "Current" at bounding box center [406, 196] width 356 height 51
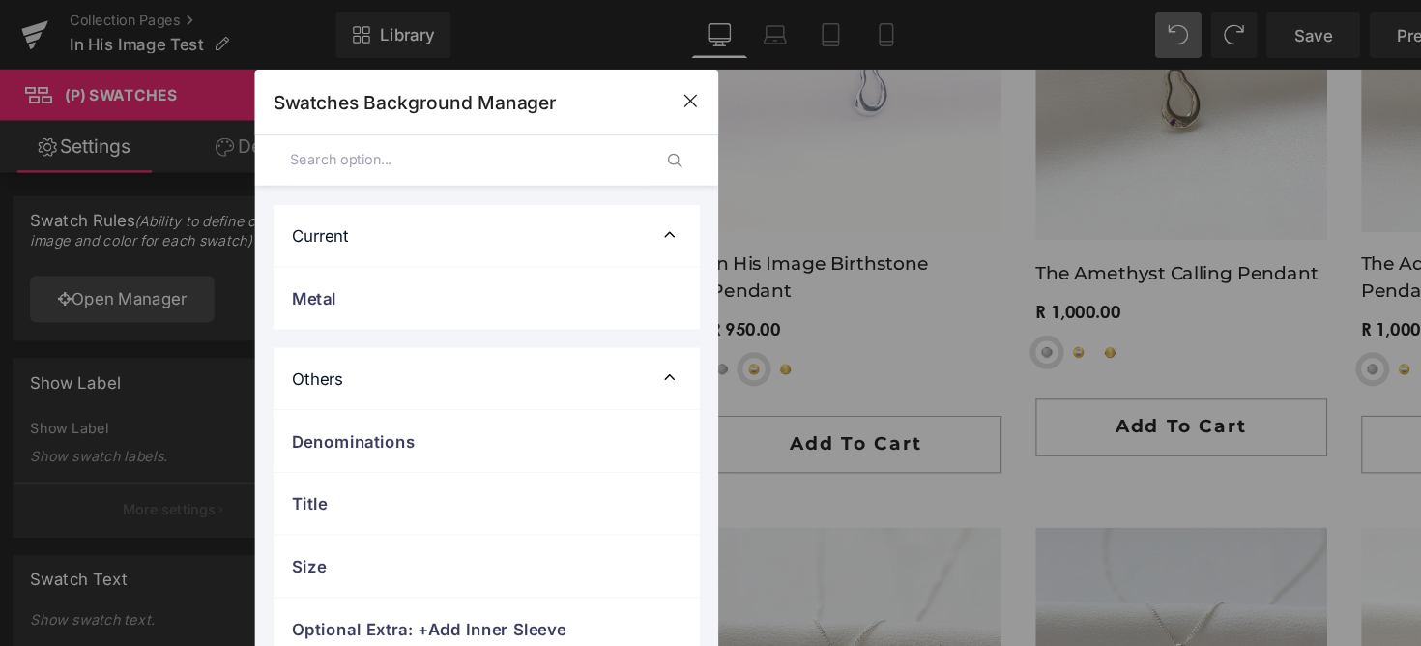
click at [328, 201] on div "Current" at bounding box center [406, 196] width 356 height 51
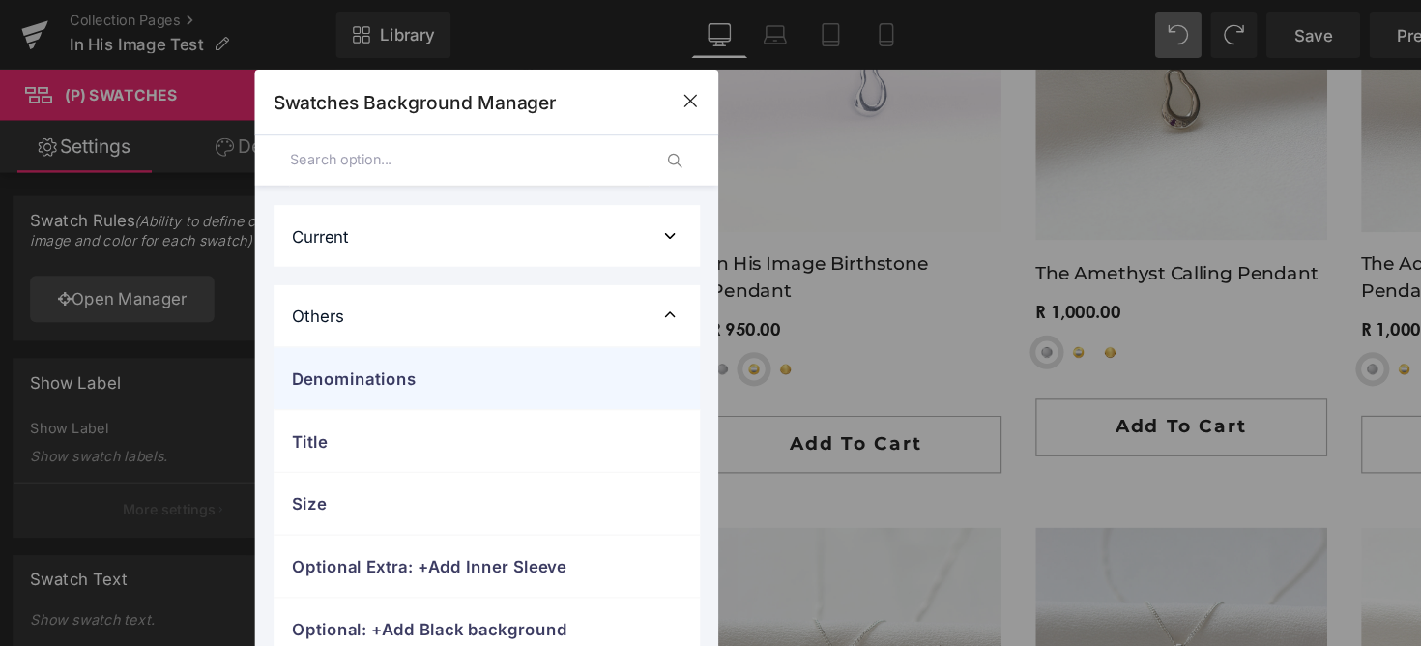
click at [327, 303] on div "Denominations" at bounding box center [406, 315] width 356 height 51
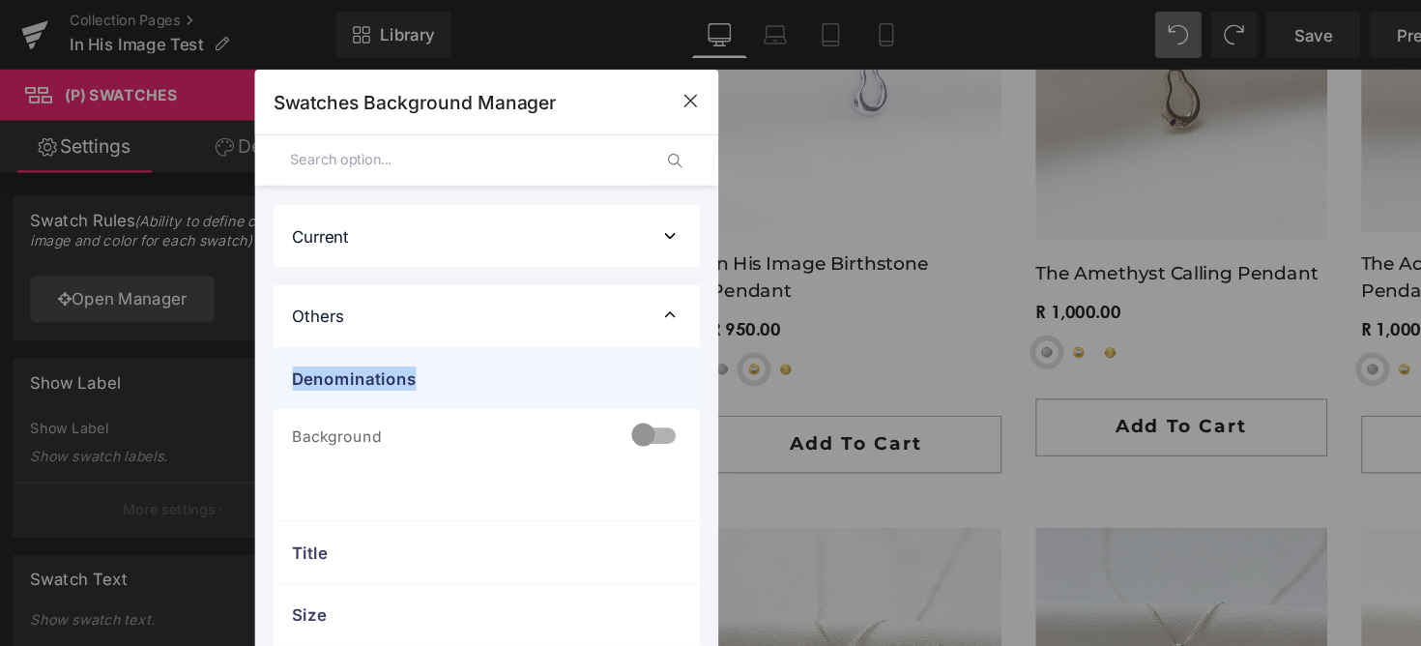
click at [327, 303] on div "Denominations" at bounding box center [406, 315] width 356 height 51
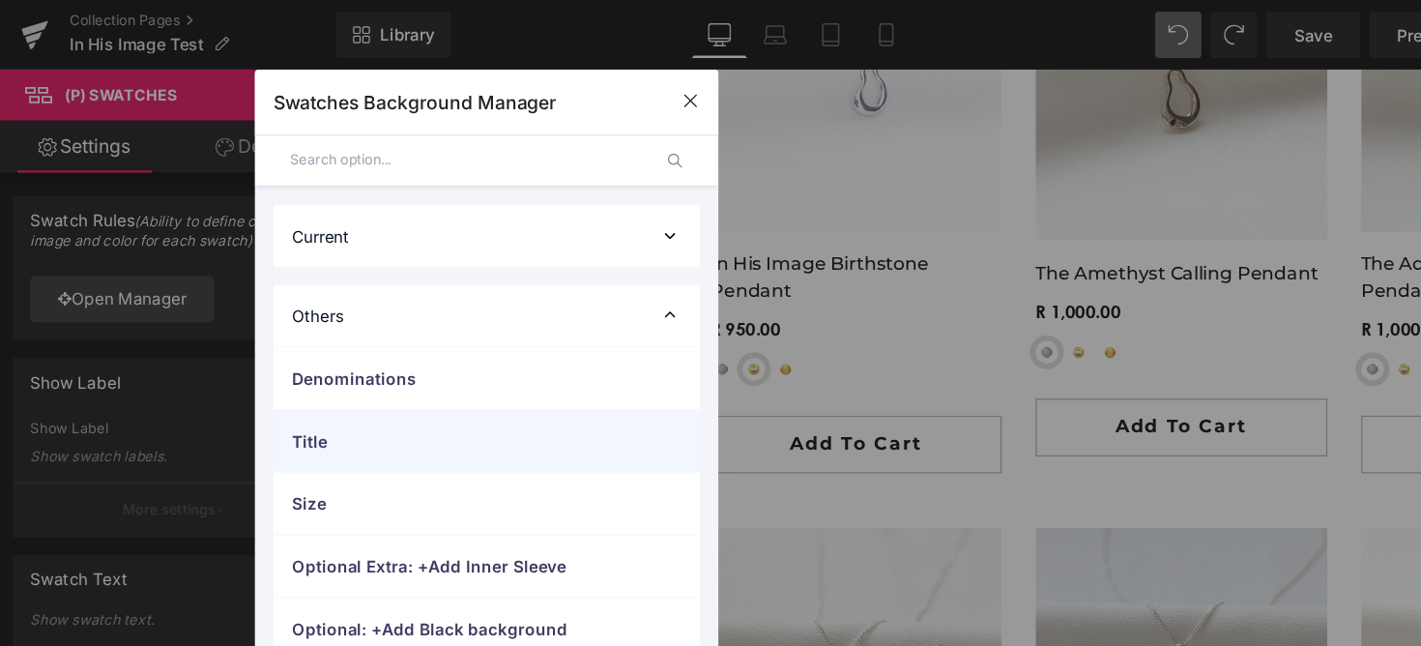
click at [326, 355] on div "Title" at bounding box center [406, 367] width 356 height 51
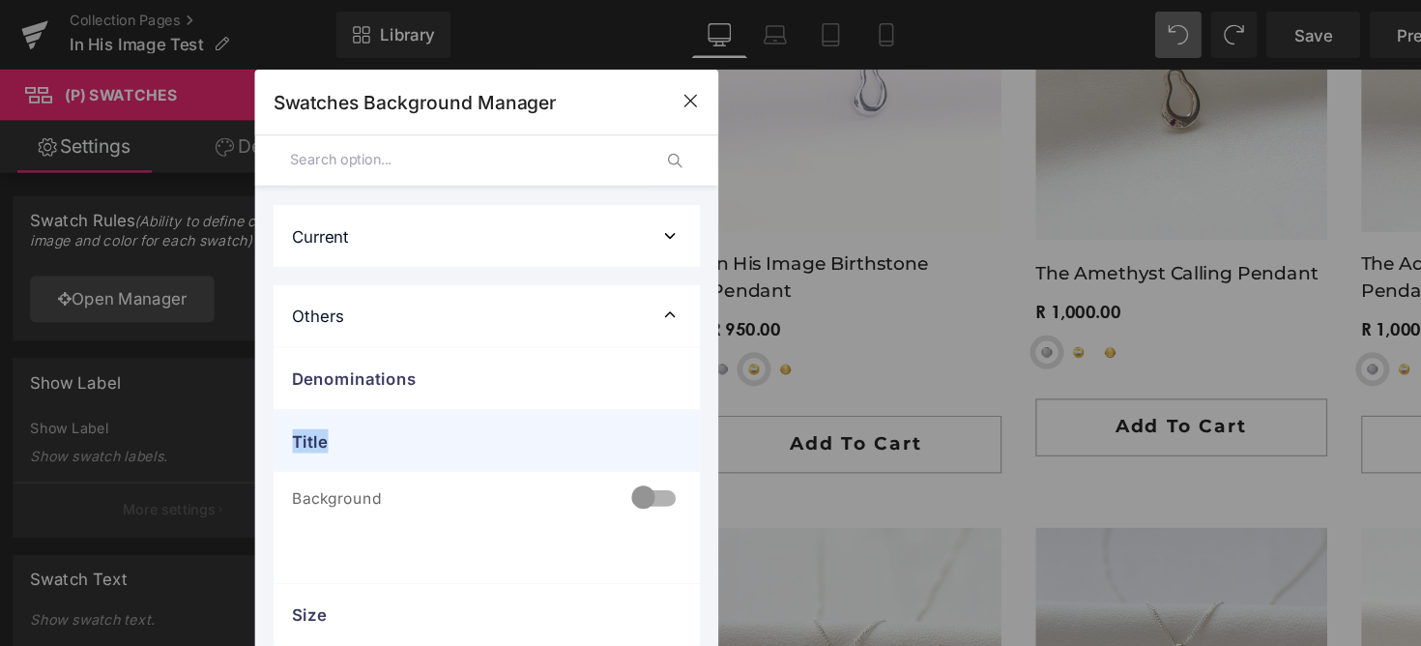
click at [326, 355] on div "Title" at bounding box center [406, 367] width 356 height 51
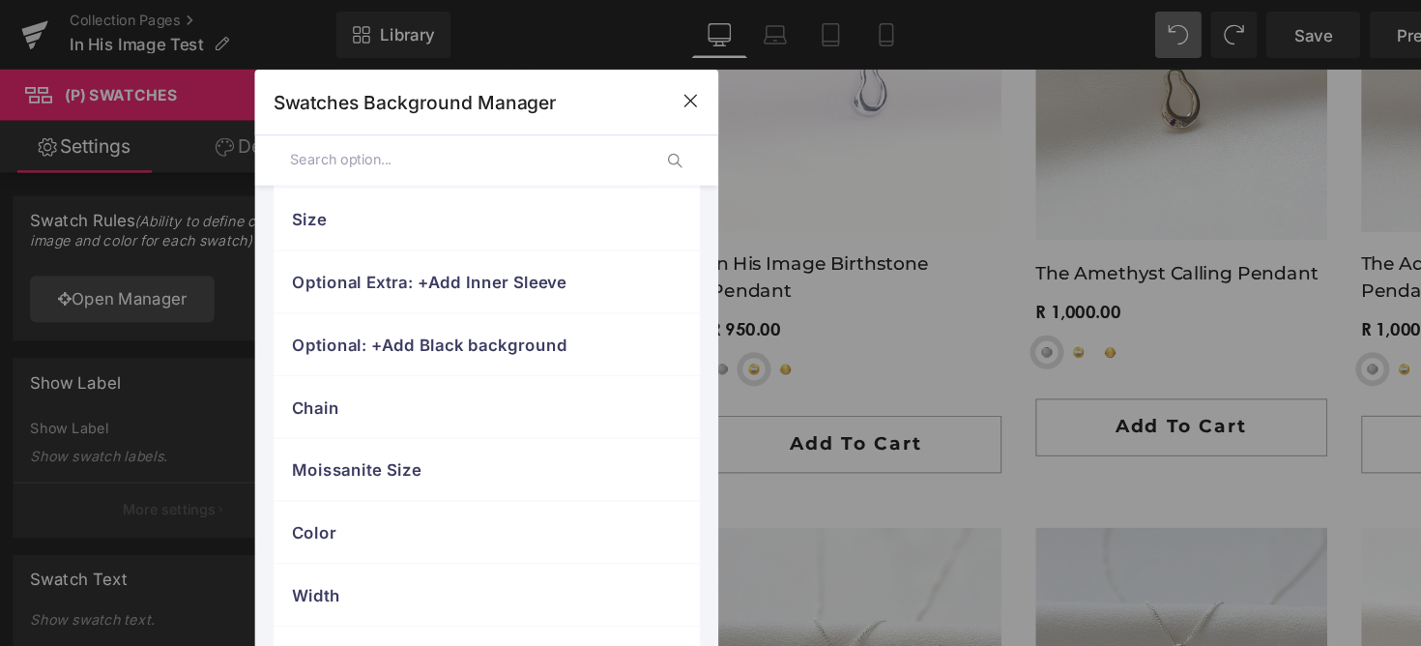
scroll to position [303, 0]
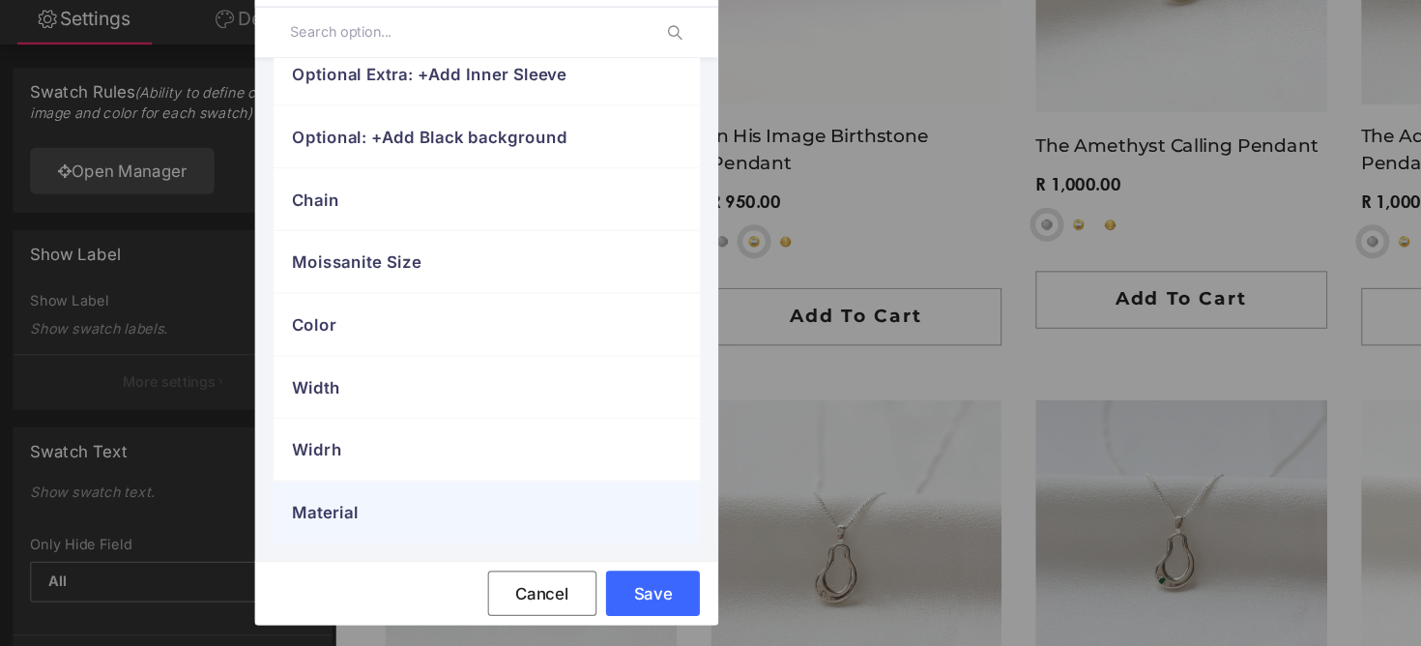
click at [299, 532] on span "Material" at bounding box center [387, 534] width 286 height 20
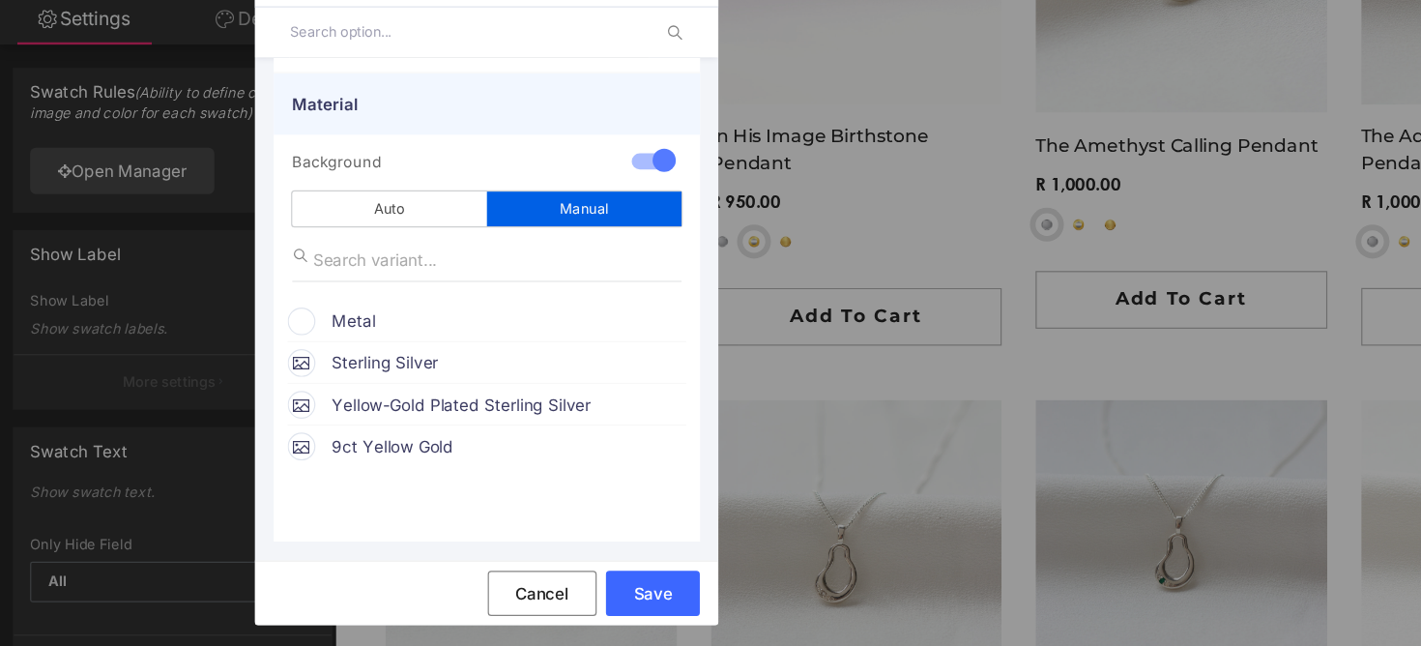
scroll to position [647, 0]
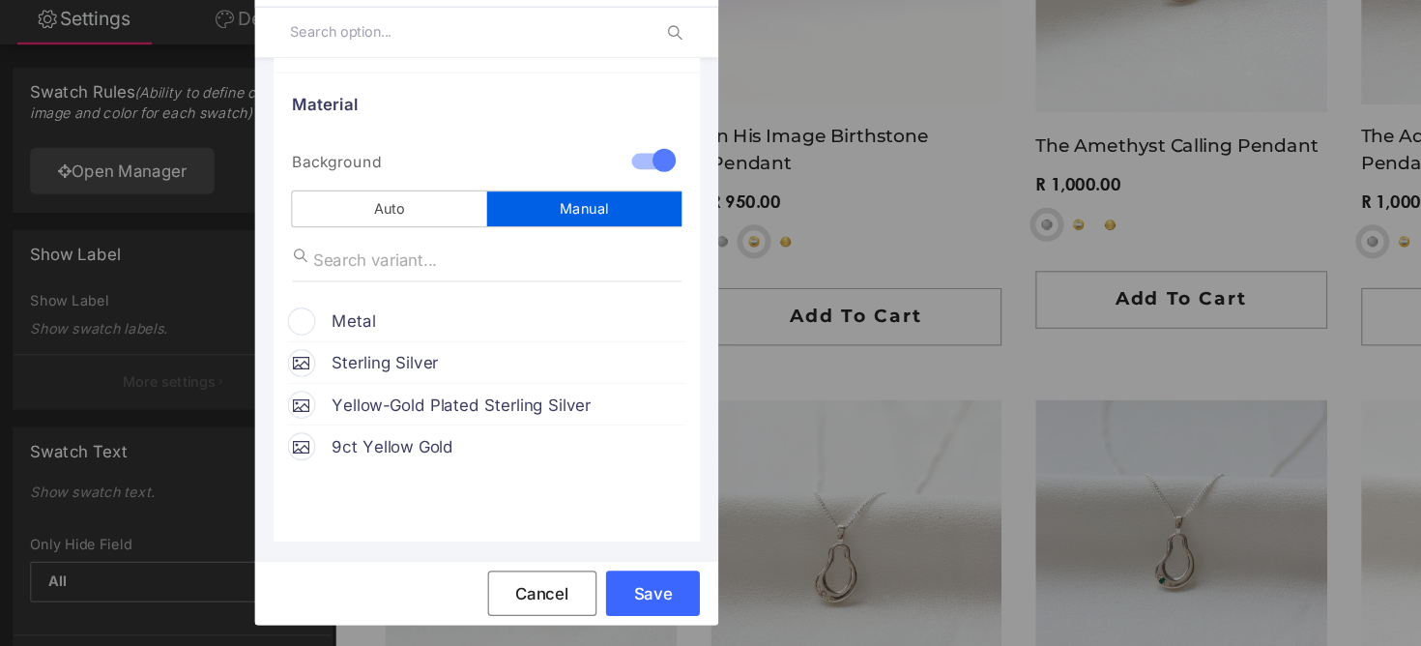
click at [346, 371] on span "Metal" at bounding box center [423, 374] width 294 height 23
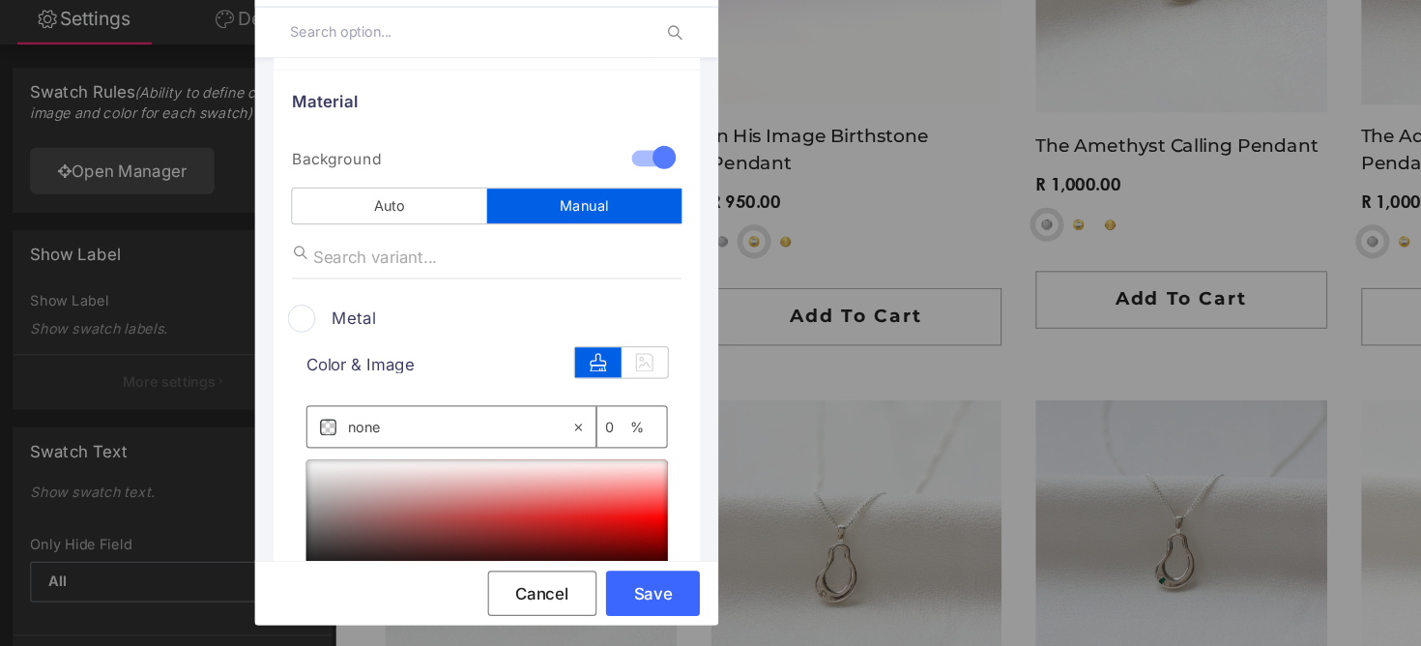
click at [299, 383] on span "Metal" at bounding box center [423, 371] width 294 height 23
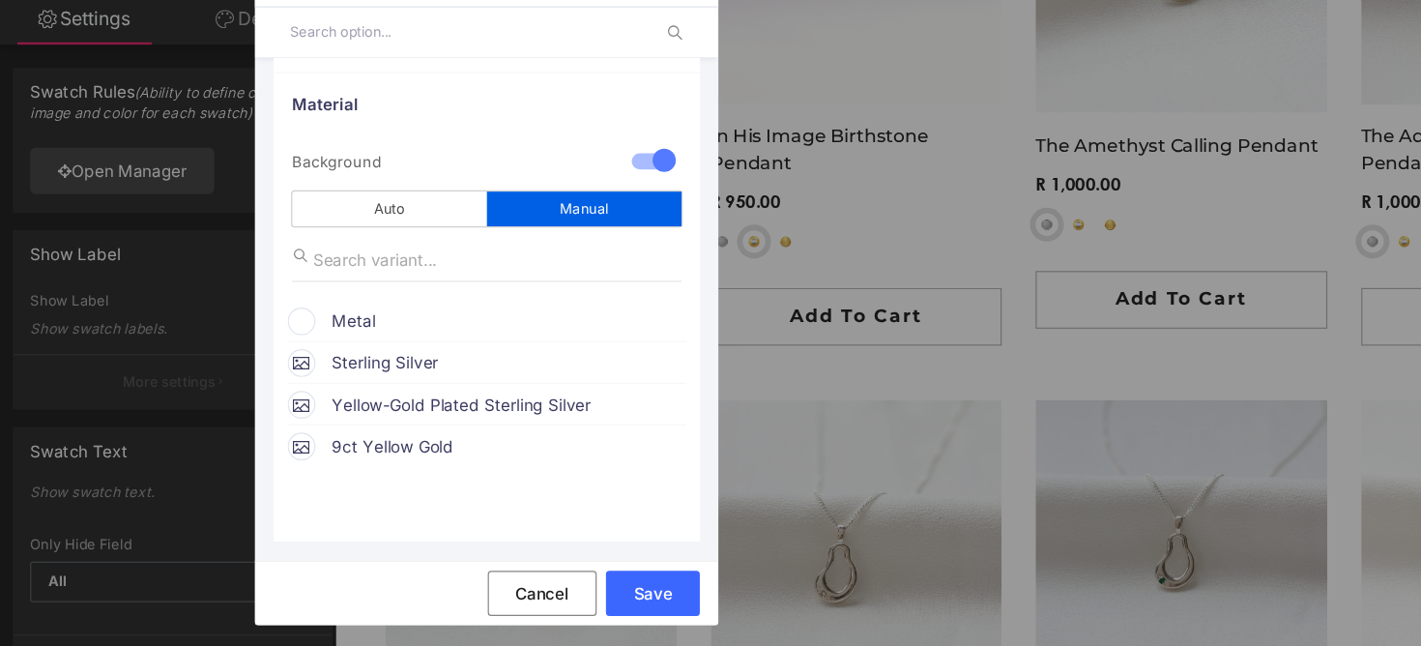
click at [299, 363] on span "Metal" at bounding box center [423, 374] width 294 height 23
click at [327, 375] on span "Metal" at bounding box center [423, 374] width 294 height 23
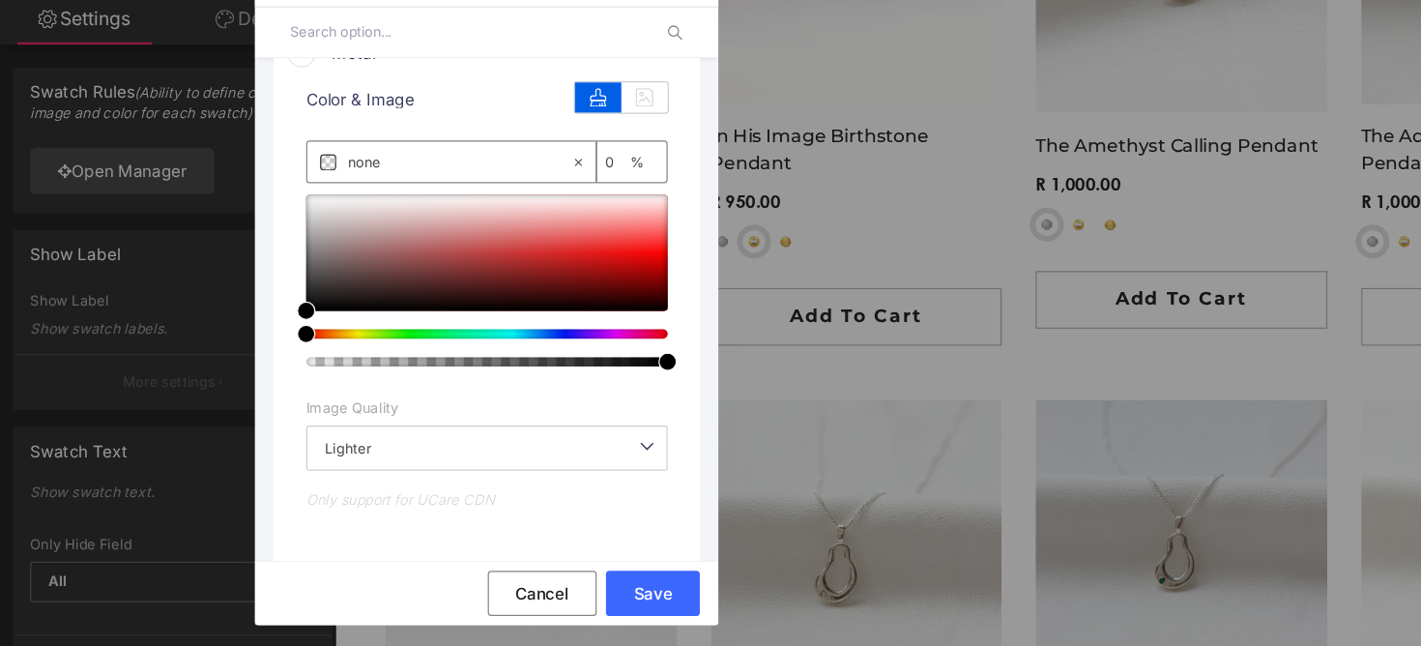
scroll to position [973, 0]
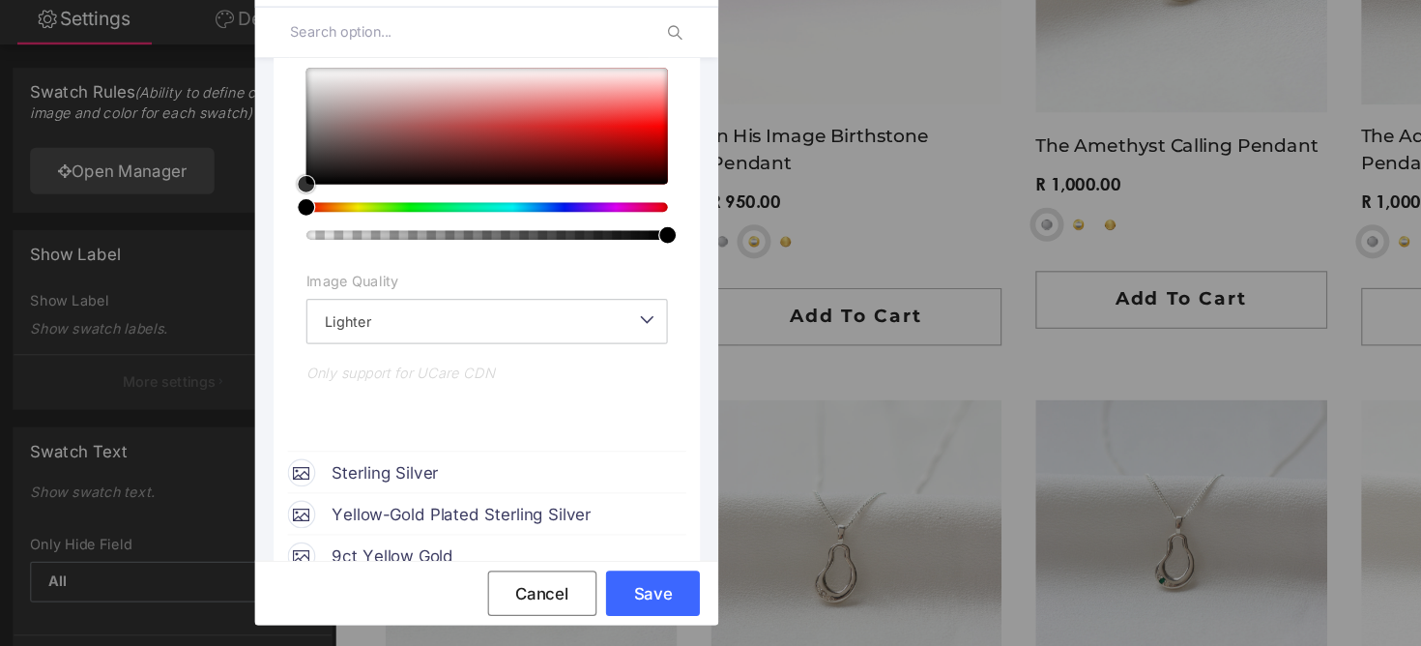
type input "#f67373"
type input "100"
click at [517, 191] on div at bounding box center [406, 211] width 302 height 97
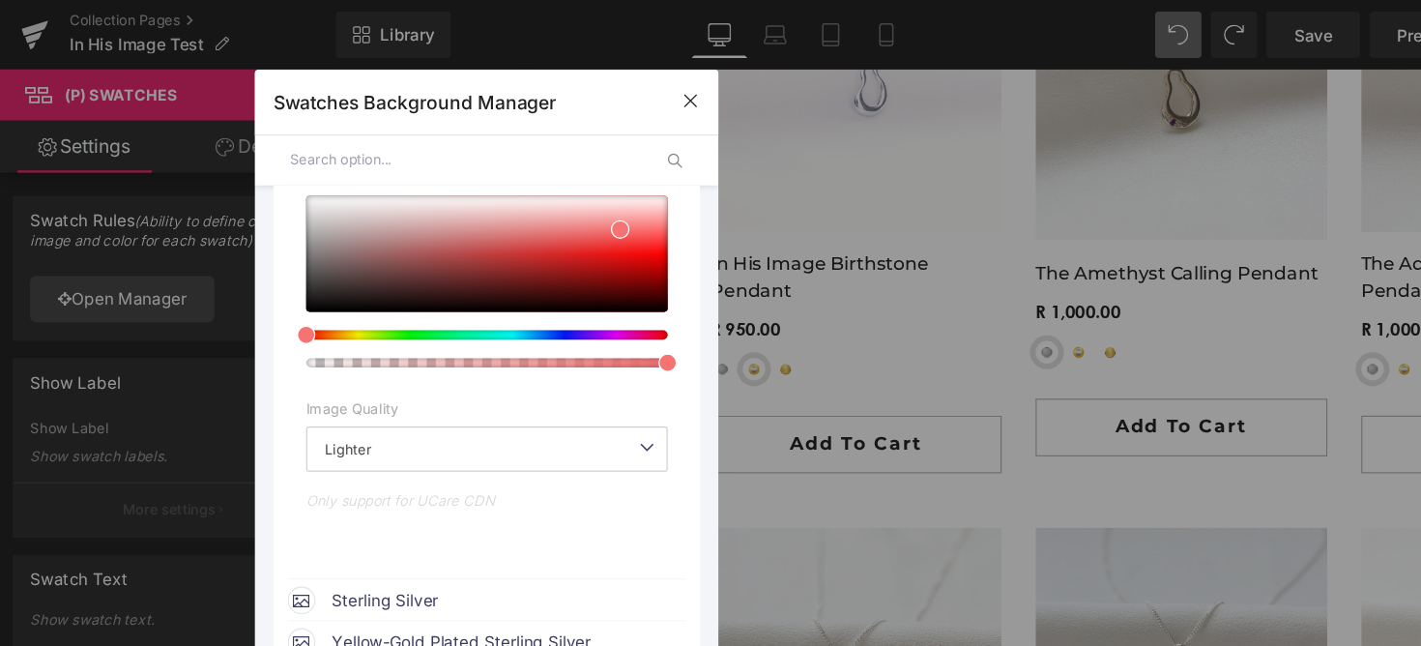
click at [563, 141] on div at bounding box center [406, 133] width 387 height 43
click at [563, 135] on icon at bounding box center [562, 133] width 9 height 9
click at [383, 117] on input "text" at bounding box center [392, 133] width 300 height 43
click at [320, 371] on span "Lighter" at bounding box center [406, 375] width 302 height 38
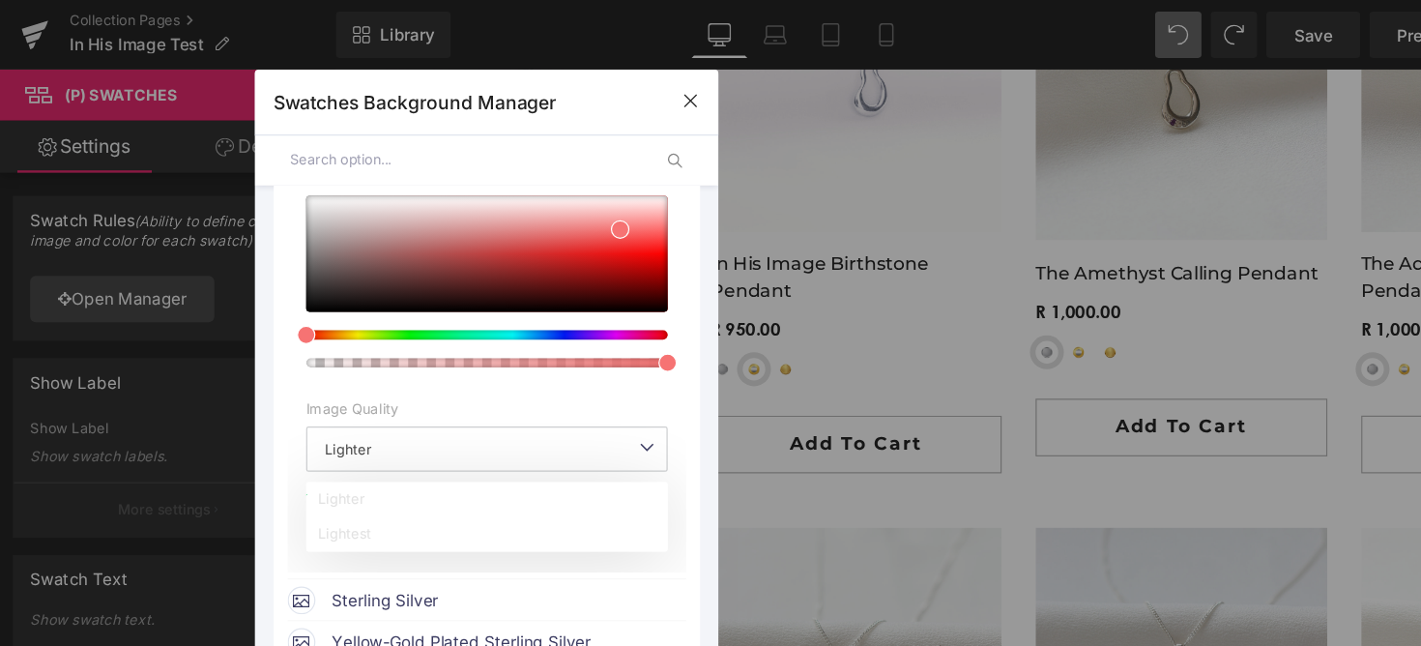
click at [320, 371] on span "Lighter" at bounding box center [406, 375] width 302 height 38
click at [319, 497] on span "Sterling Silver" at bounding box center [423, 500] width 294 height 23
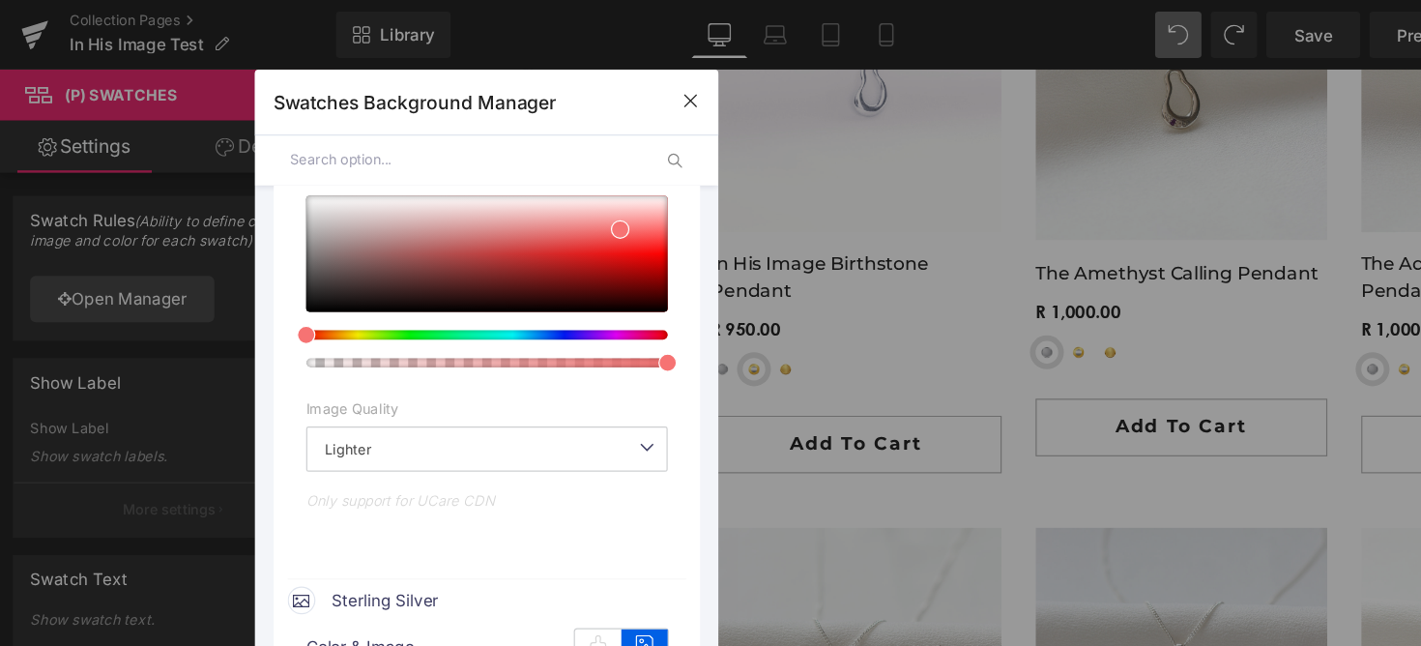
click at [325, 458] on div "color Color & Image color rgba(246, 115, 115, 1) #f67373 100 % Image Replace Im…" at bounding box center [406, 267] width 332 height 420
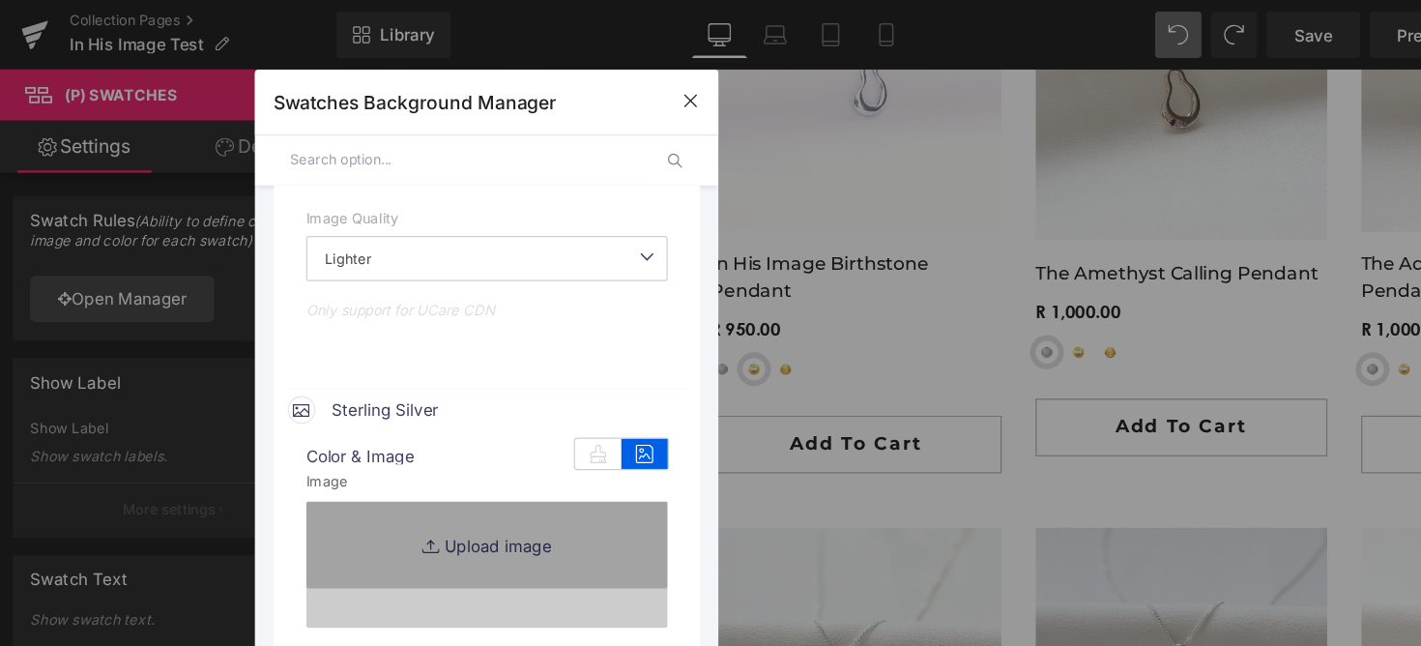
type input "[URL][DOMAIN_NAME]"
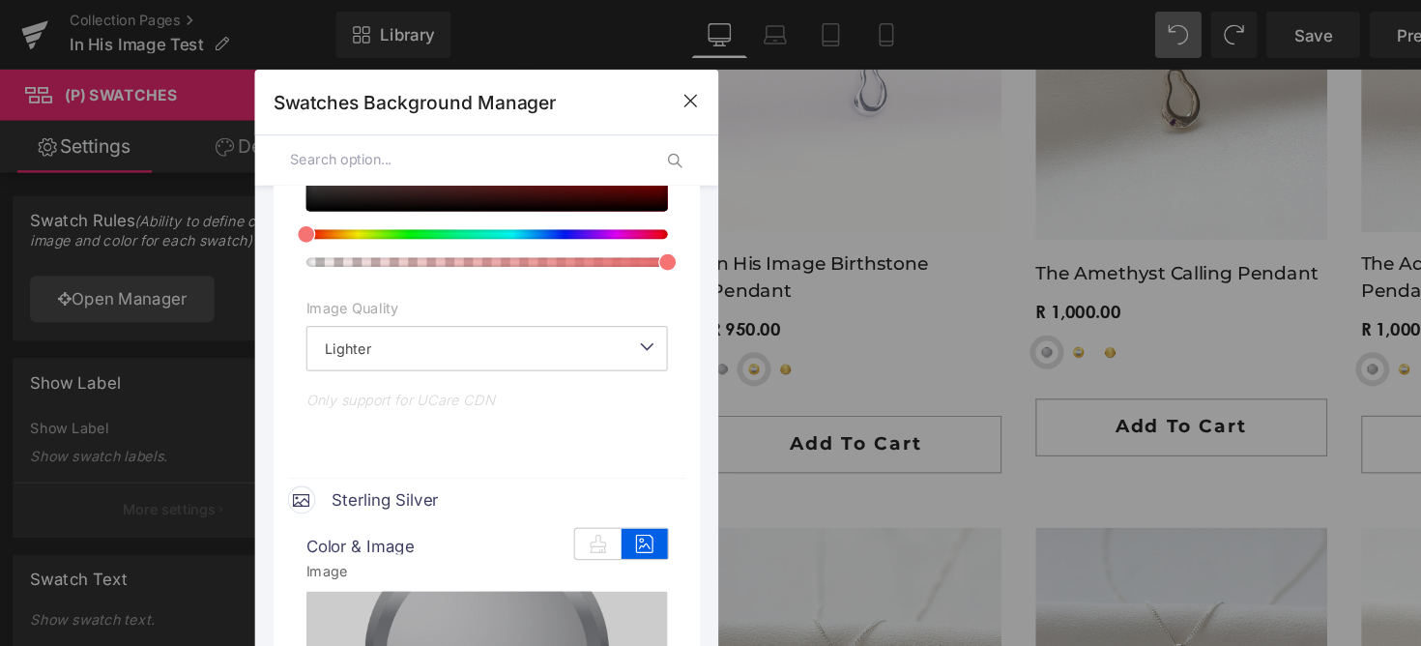
scroll to position [1003, 0]
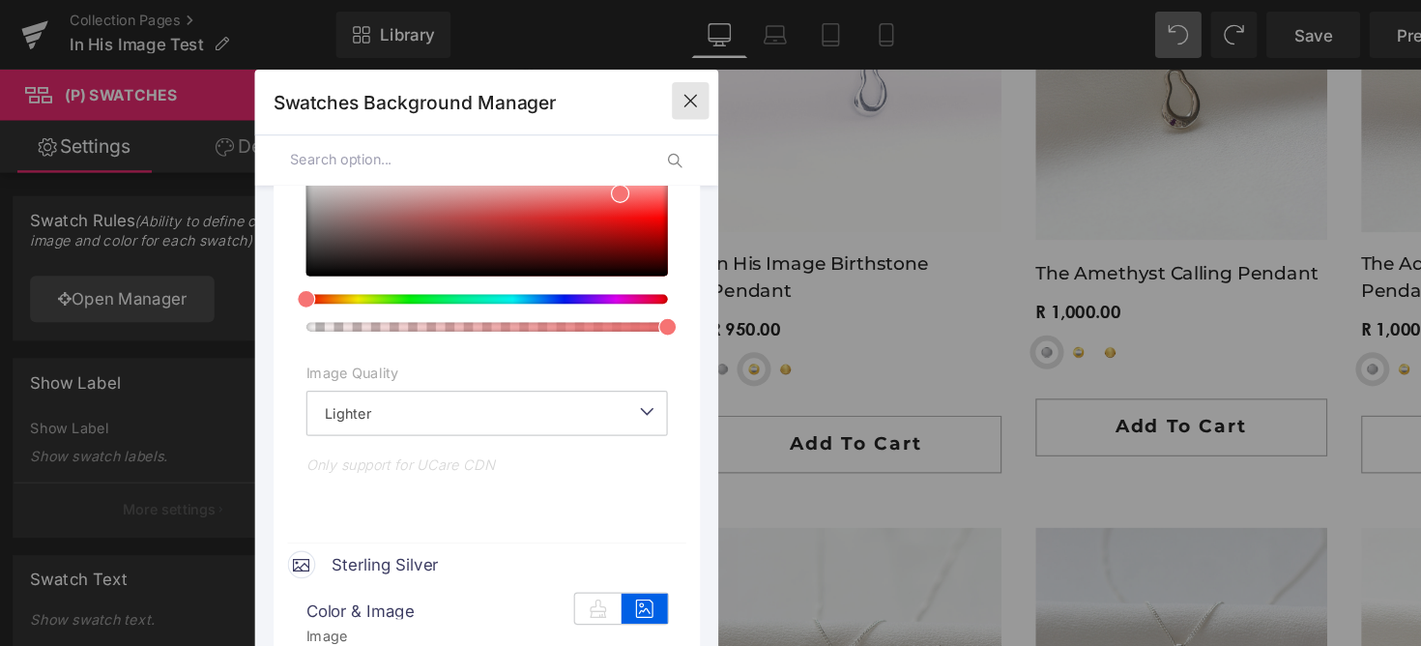
click at [572, 94] on button "button" at bounding box center [576, 84] width 31 height 31
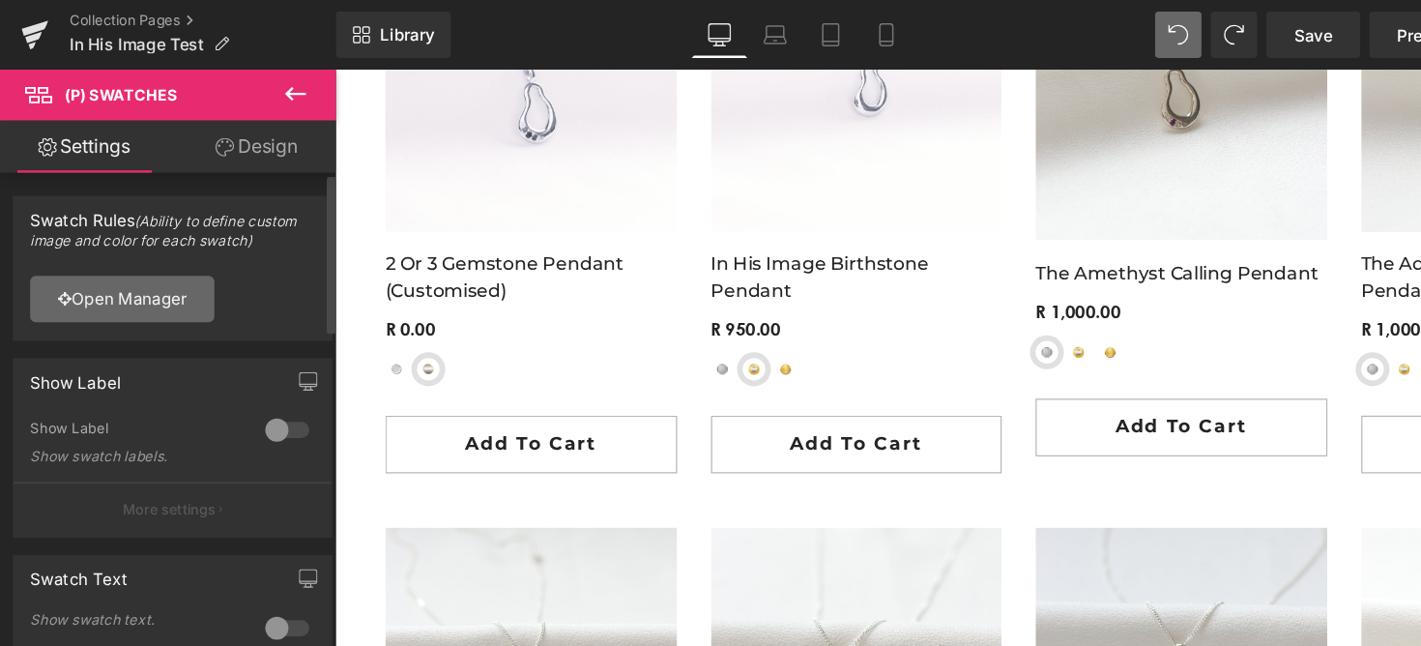
click at [138, 245] on link "Open Manager" at bounding box center [102, 249] width 154 height 39
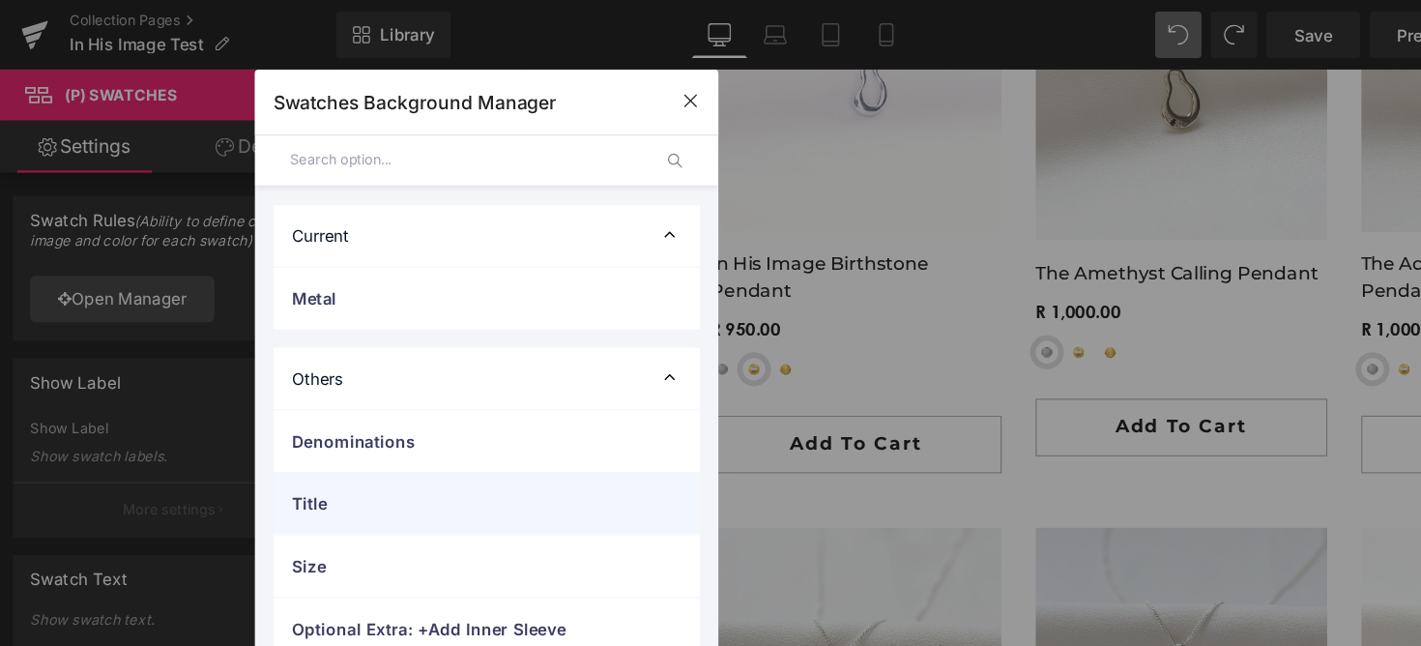
scroll to position [356, 0]
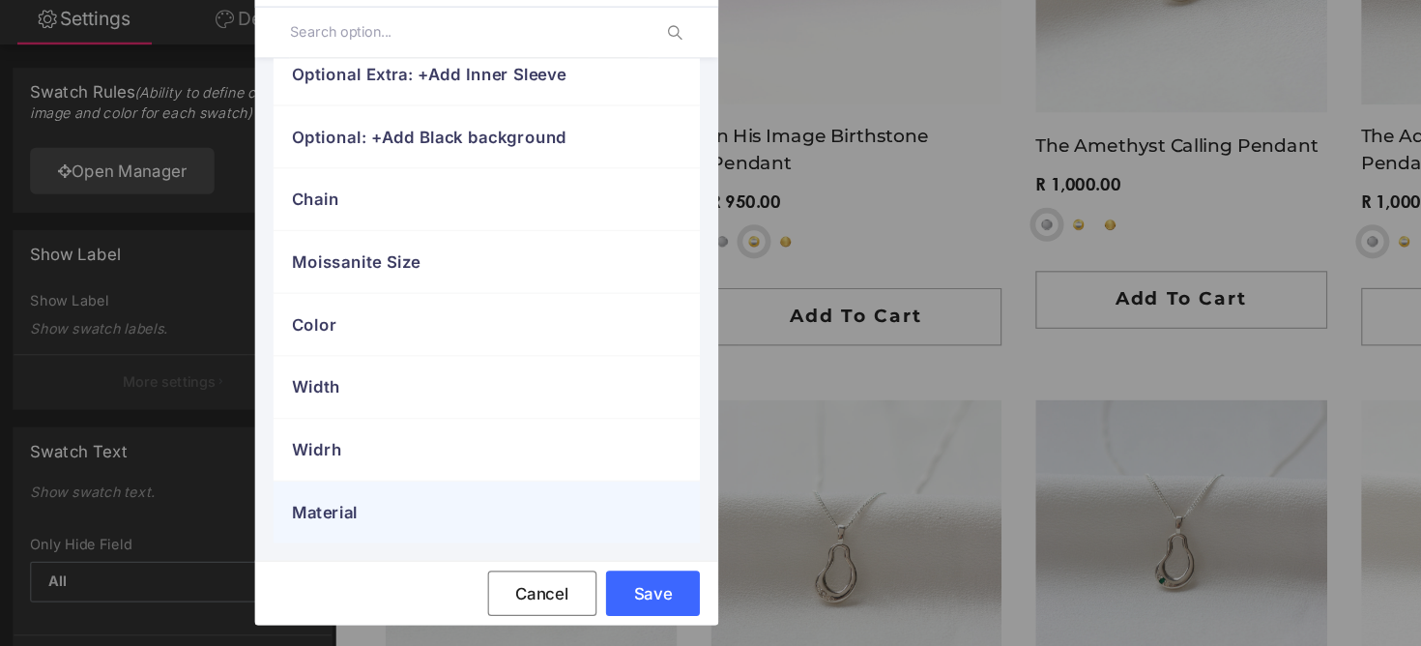
click at [307, 538] on span "Material" at bounding box center [387, 534] width 286 height 20
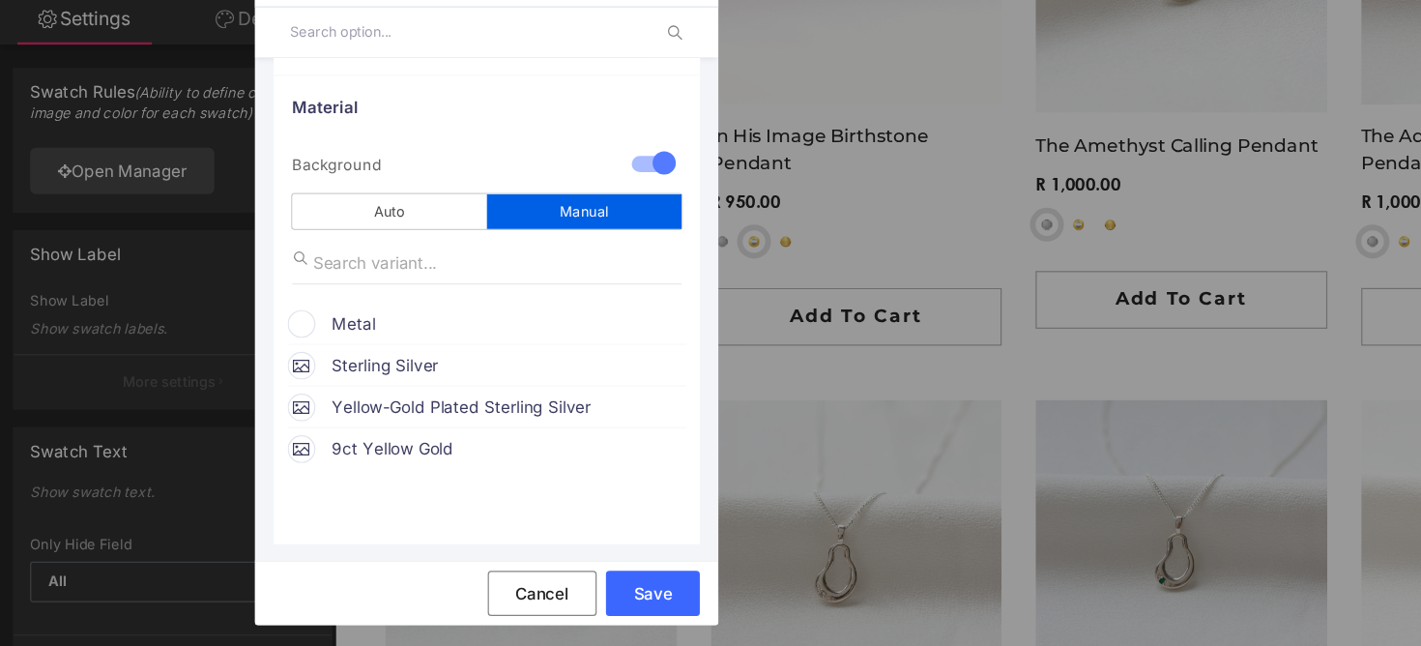
scroll to position [699, 0]
click at [379, 319] on input "text" at bounding box center [406, 323] width 325 height 37
type input "("
type input "R"
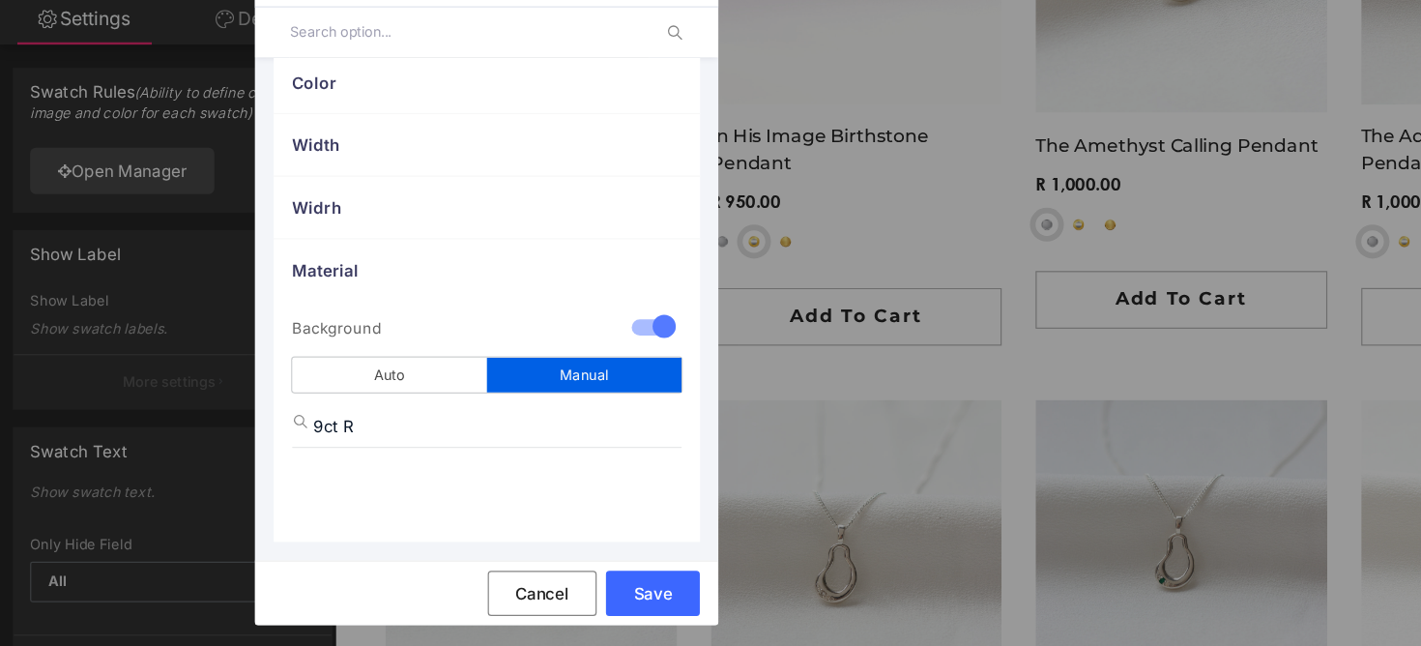
scroll to position [557, 0]
type input "9ct Rose Gold"
click at [358, 424] on div "Auto" at bounding box center [325, 420] width 162 height 29
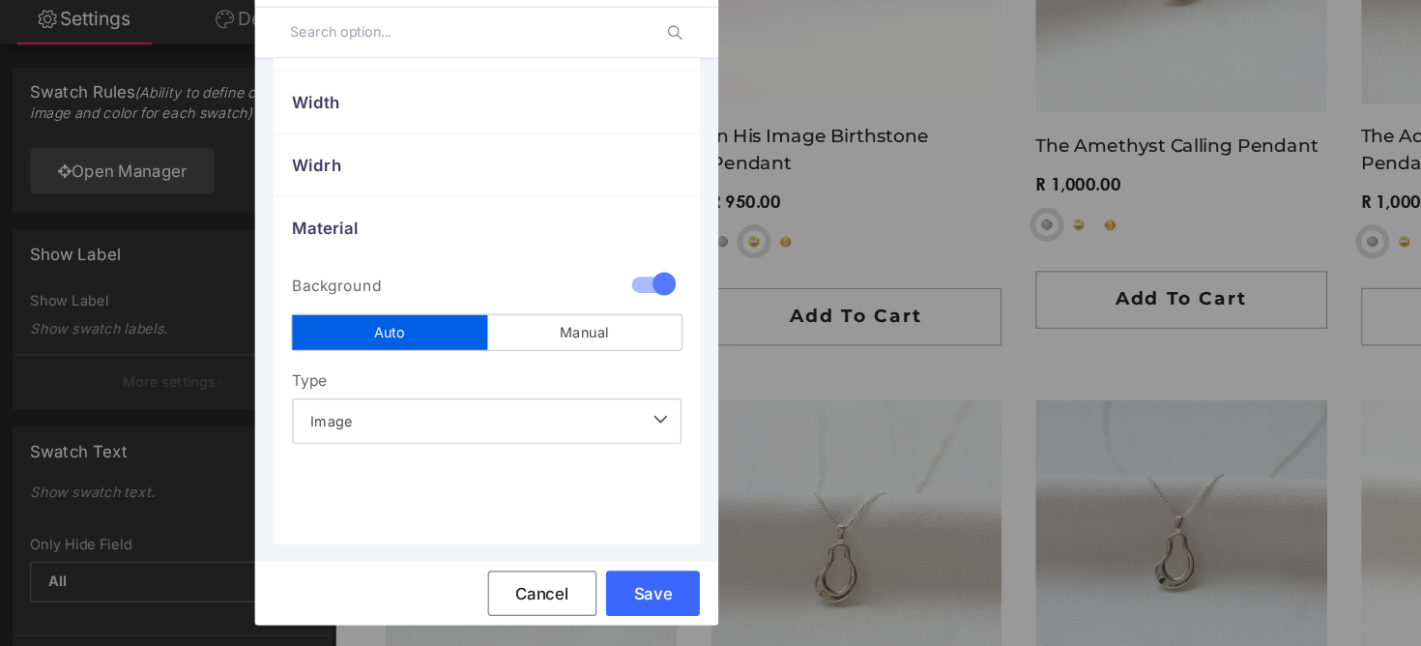
scroll to position [593, 0]
click at [371, 454] on span "Image" at bounding box center [406, 458] width 325 height 38
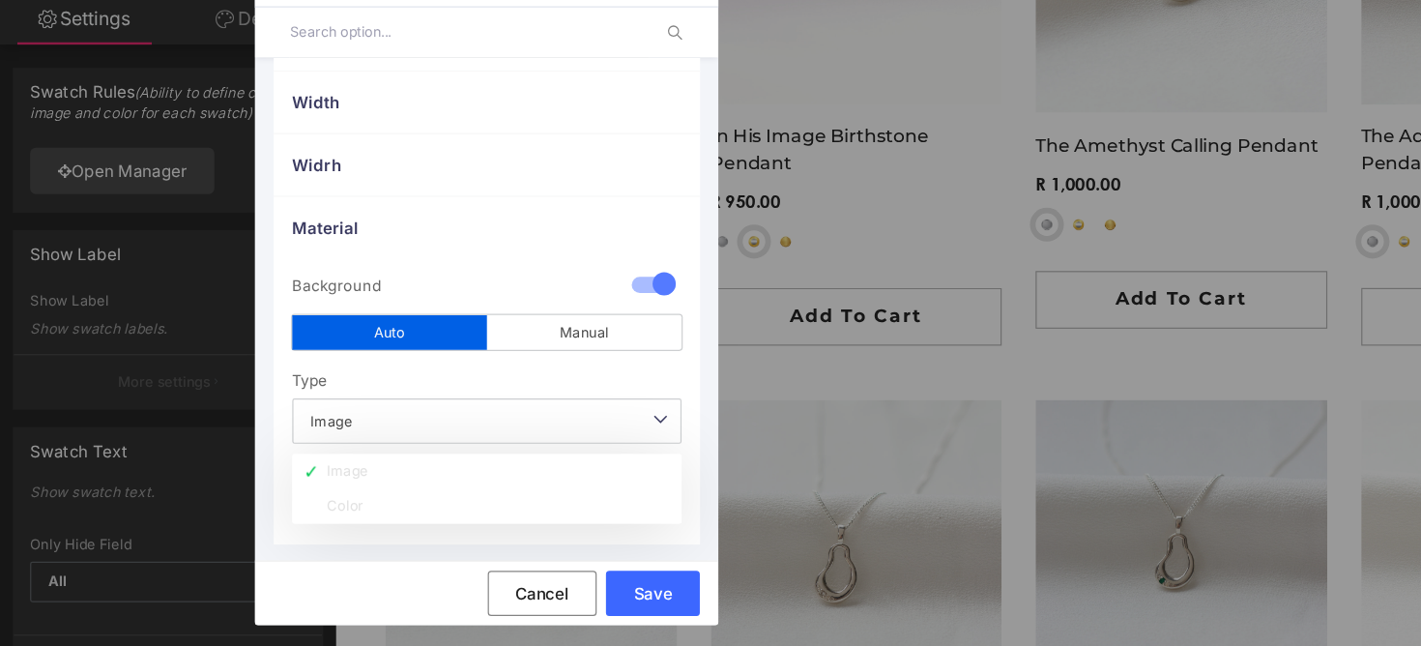
click at [428, 408] on div "Type" at bounding box center [406, 423] width 325 height 31
drag, startPoint x: 443, startPoint y: 524, endPoint x: 473, endPoint y: 443, distance: 86.5
click at [473, 443] on div "Image Image Color" at bounding box center [406, 466] width 325 height 54
click at [543, 606] on button "Save" at bounding box center [544, 602] width 78 height 38
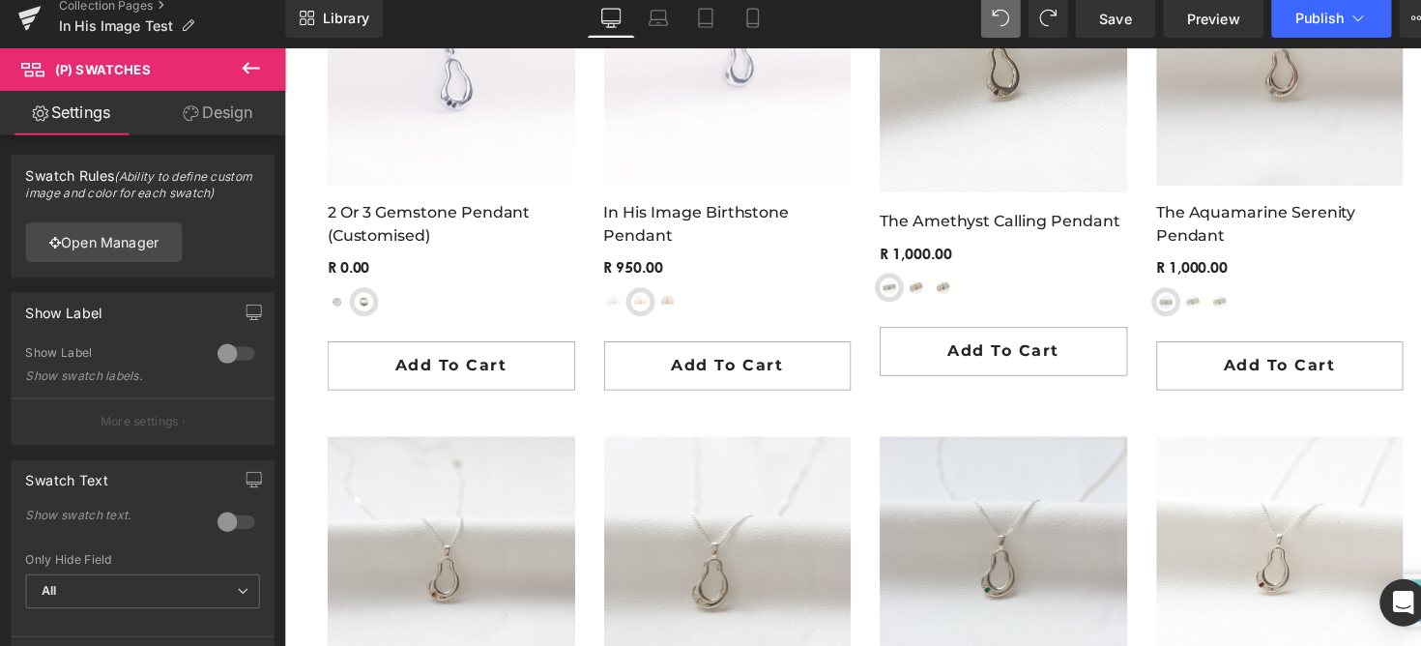
scroll to position [0, 0]
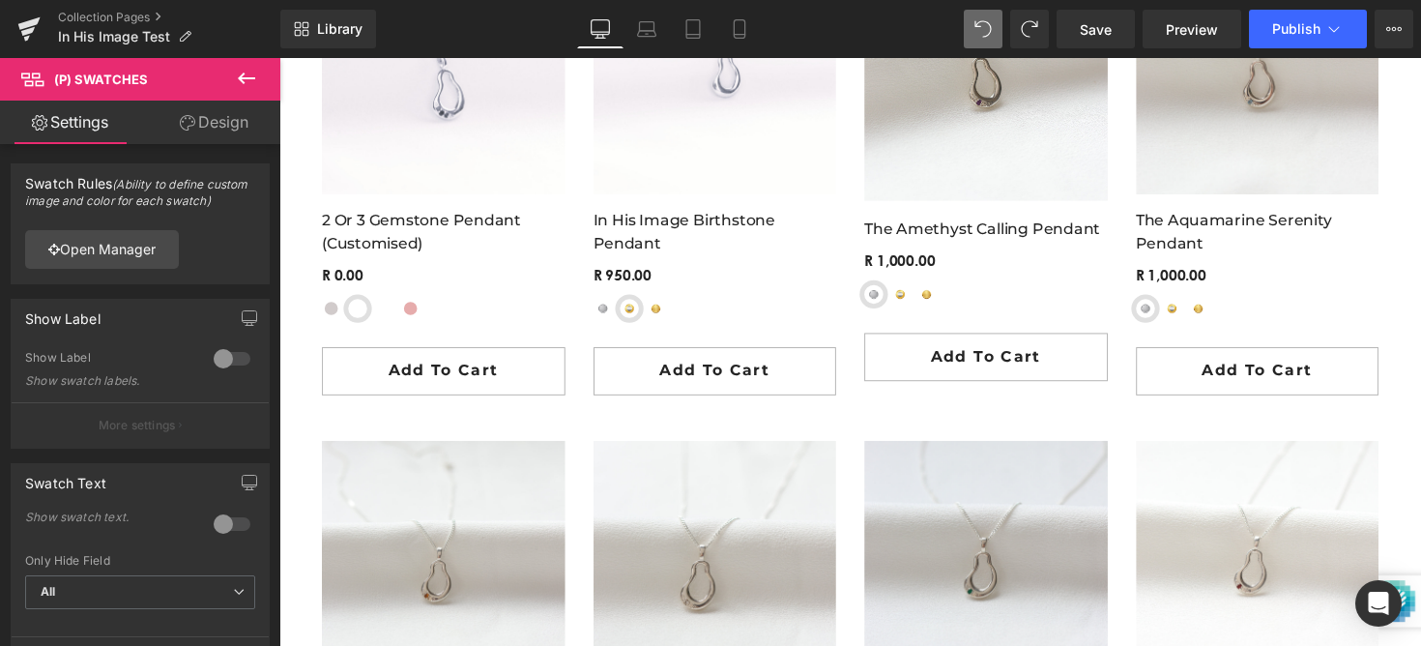
click at [435, 306] on body "Search Cart 0 Menu Cart 0 Home Shop + - All Shop +" at bounding box center [863, 510] width 1169 height 4260
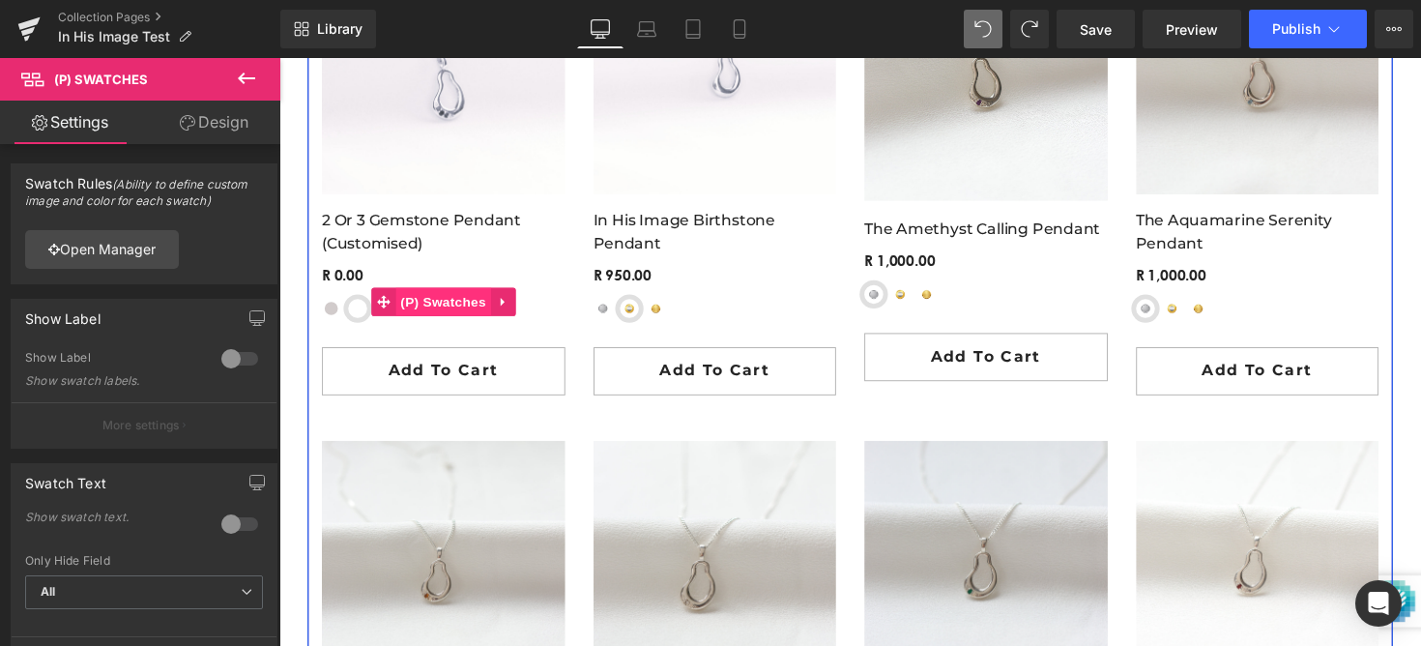
click at [427, 311] on span "(P) Swatches" at bounding box center [447, 307] width 98 height 29
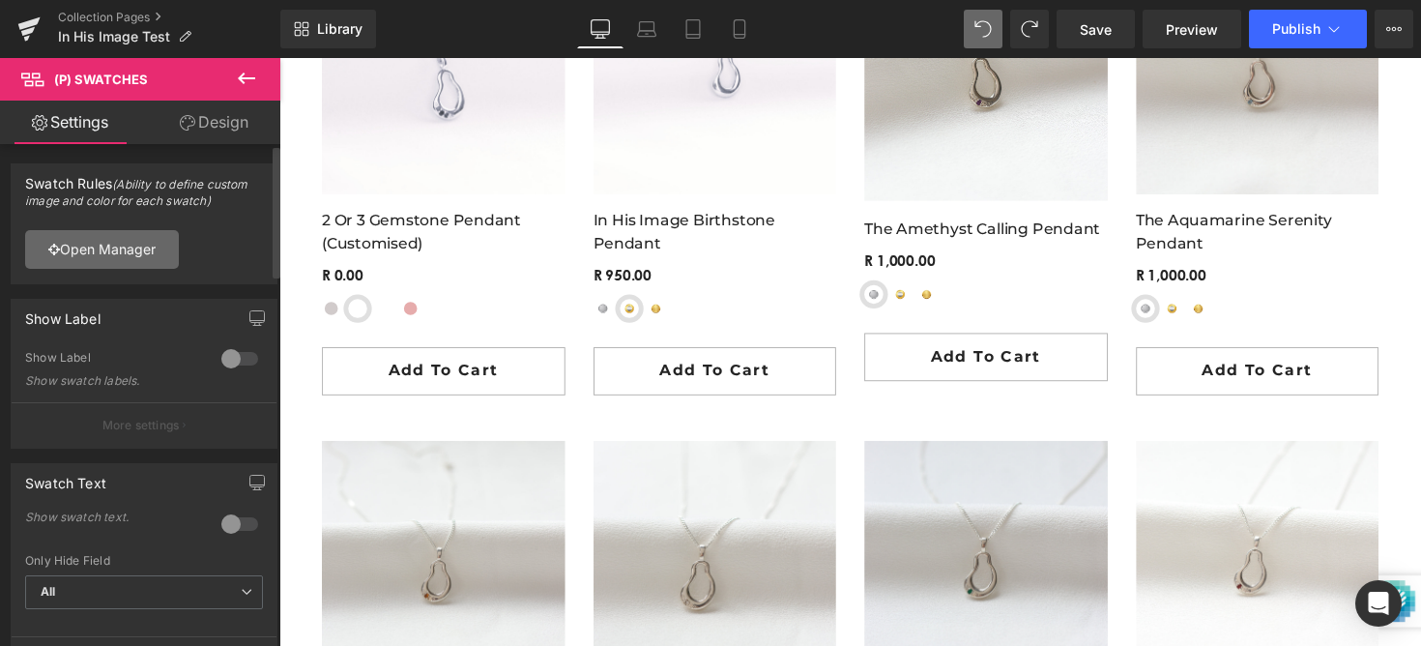
click at [149, 249] on link "Open Manager" at bounding box center [102, 249] width 154 height 39
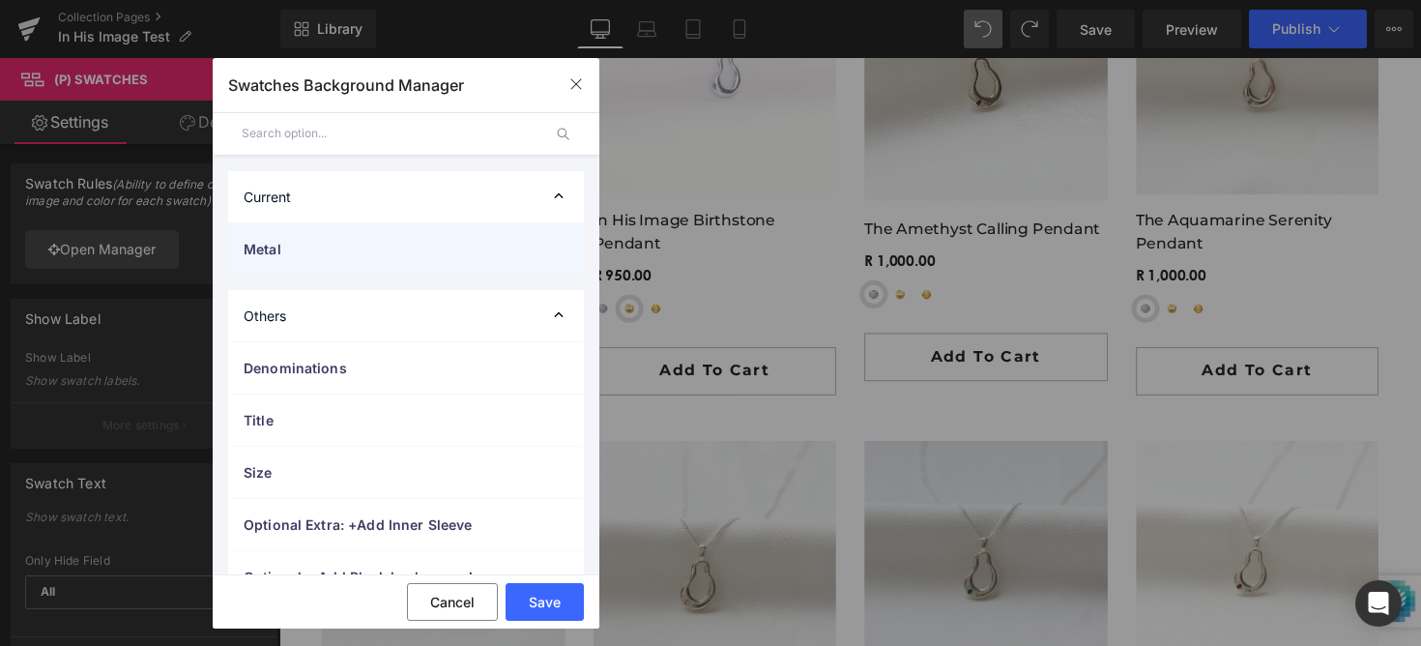
click at [344, 240] on span "Metal" at bounding box center [387, 249] width 286 height 20
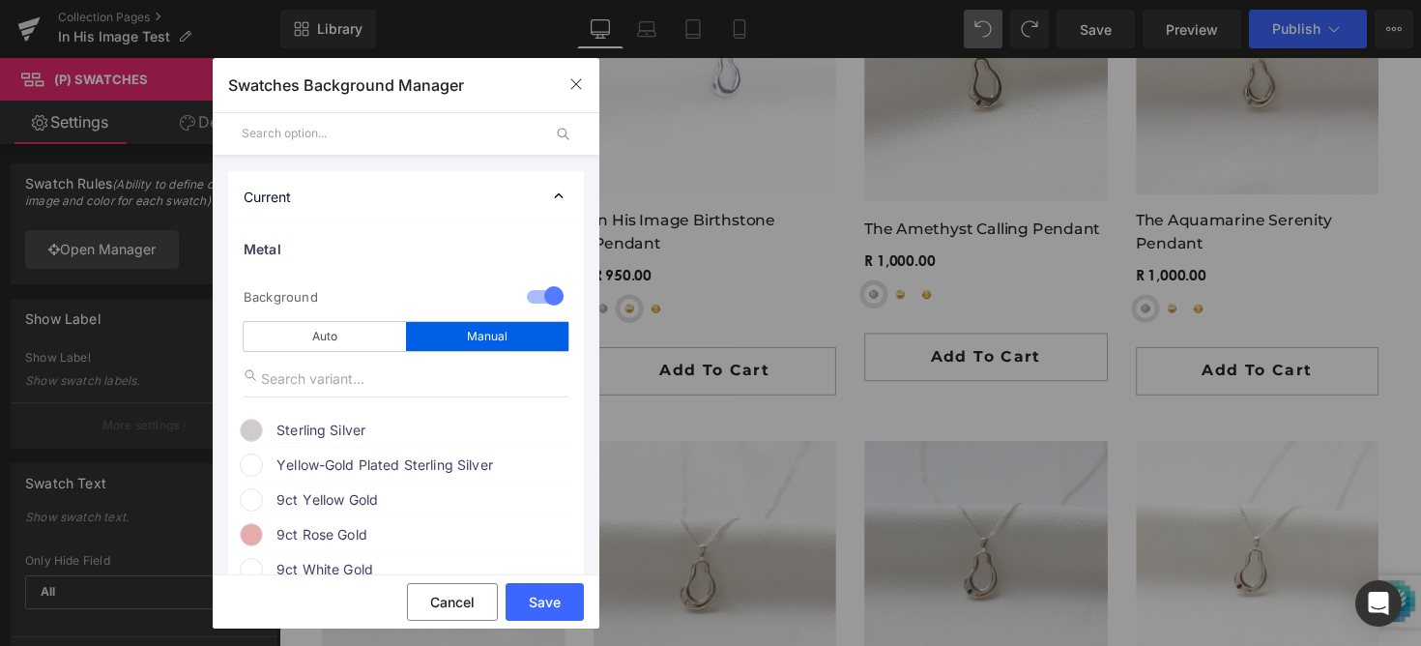
click at [533, 285] on div at bounding box center [545, 298] width 46 height 38
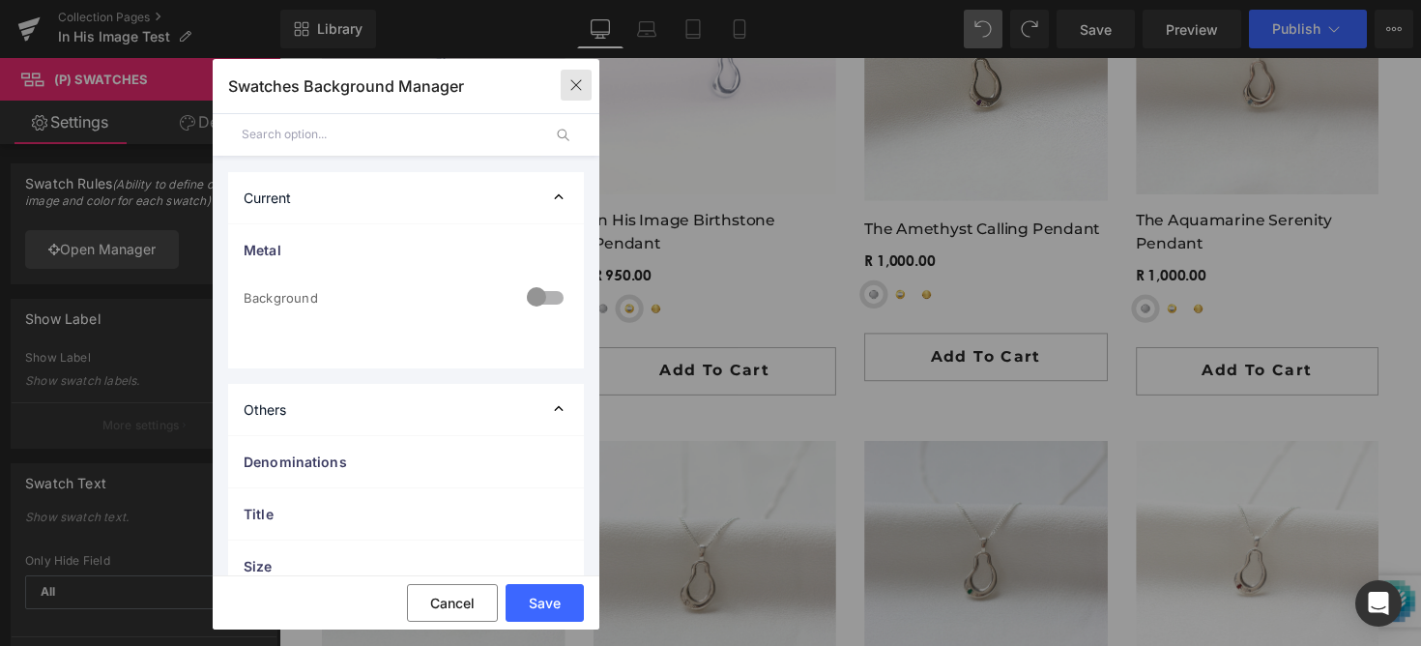
click at [573, 78] on icon "button" at bounding box center [575, 84] width 15 height 15
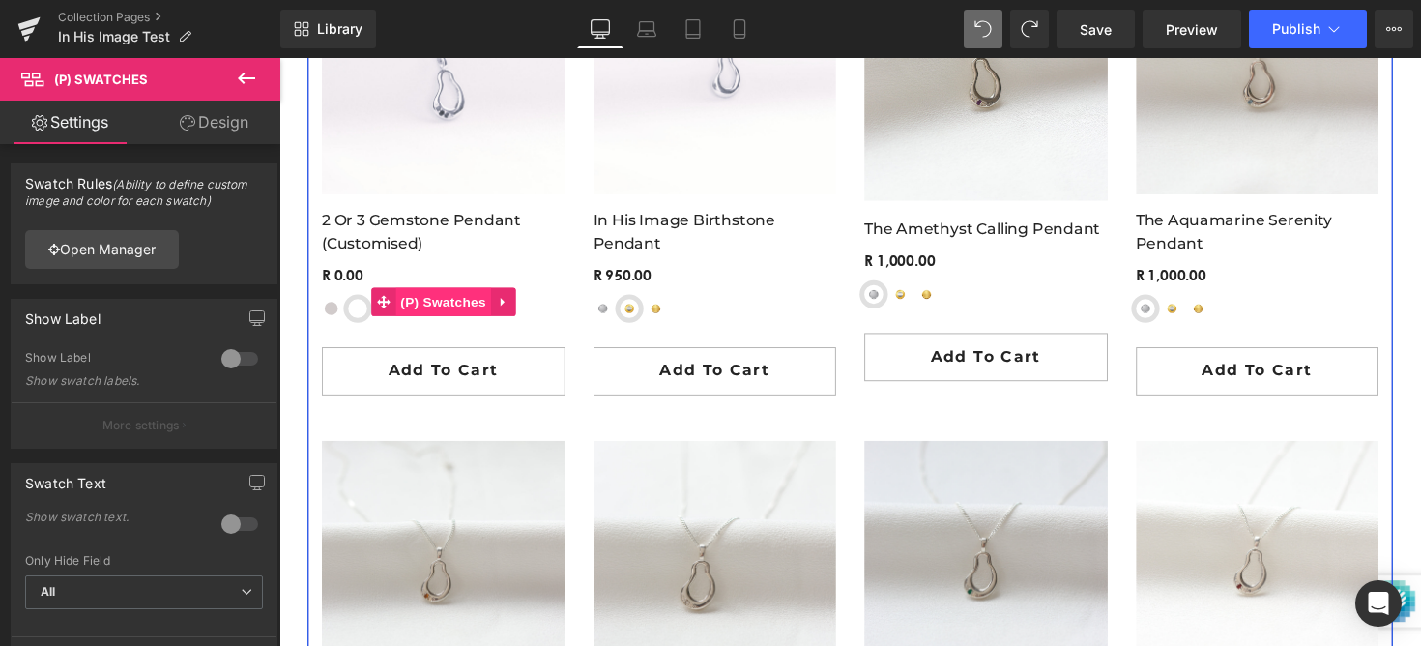
click at [418, 318] on span "(P) Swatches" at bounding box center [447, 307] width 98 height 29
click at [434, 314] on span "(P) Swatches" at bounding box center [447, 308] width 98 height 29
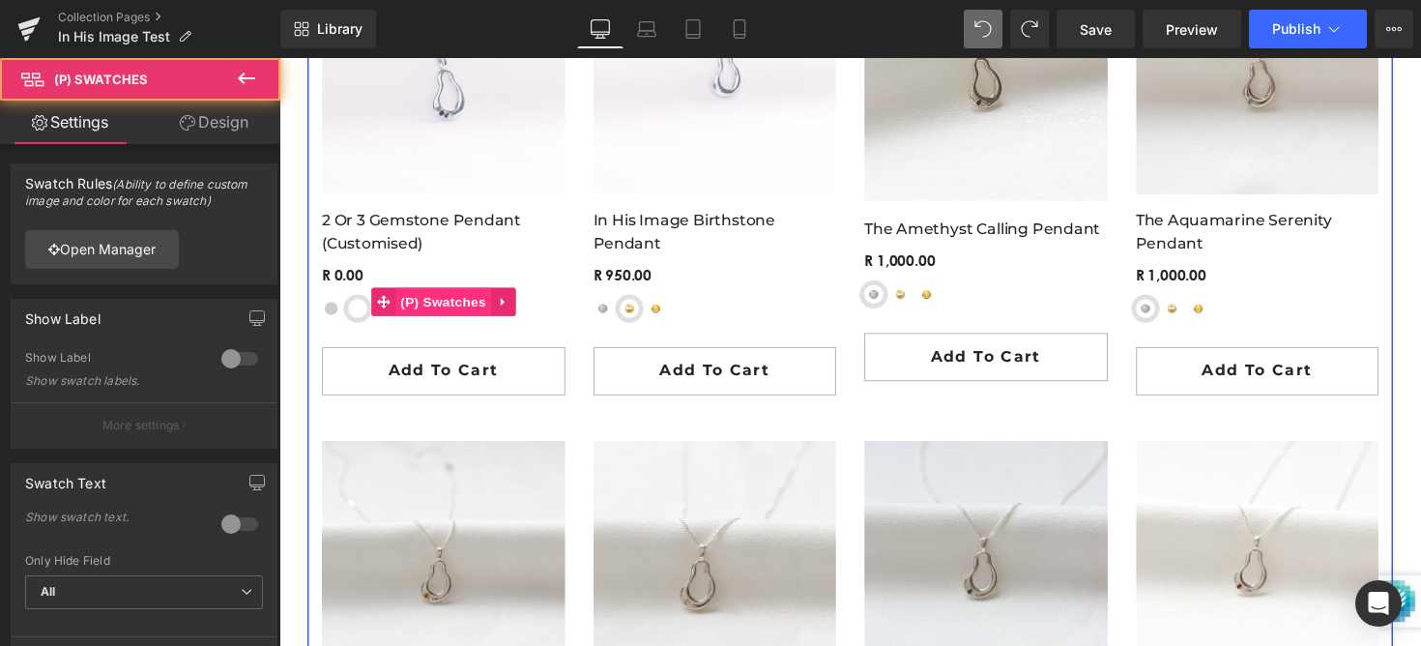
click at [434, 314] on span "(P) Swatches" at bounding box center [447, 307] width 98 height 29
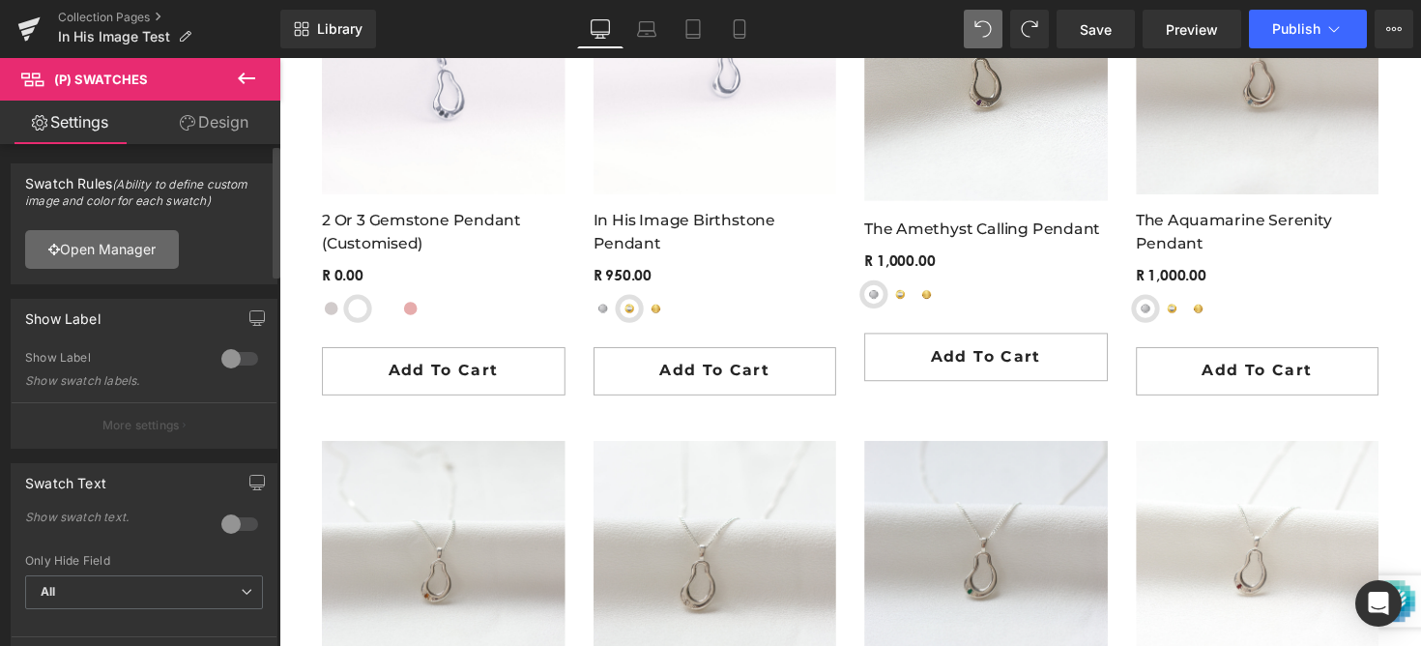
click at [146, 254] on link "Open Manager" at bounding box center [102, 249] width 154 height 39
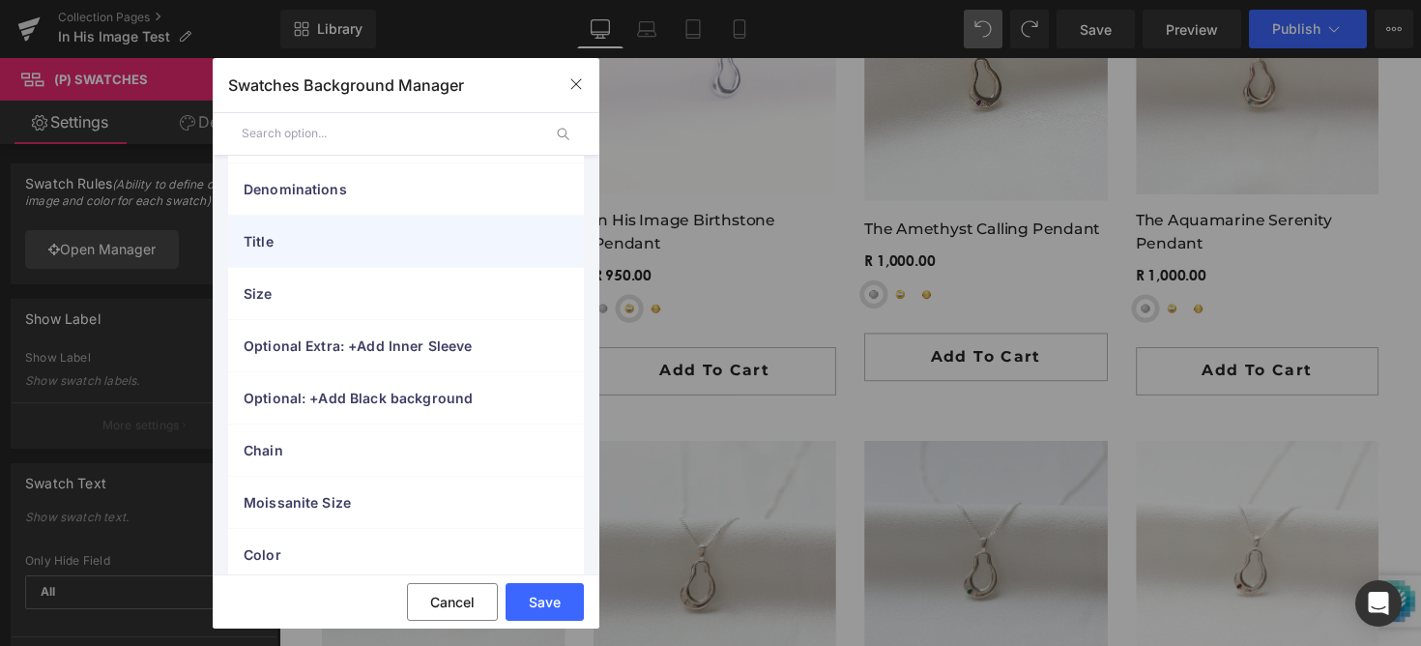
scroll to position [356, 0]
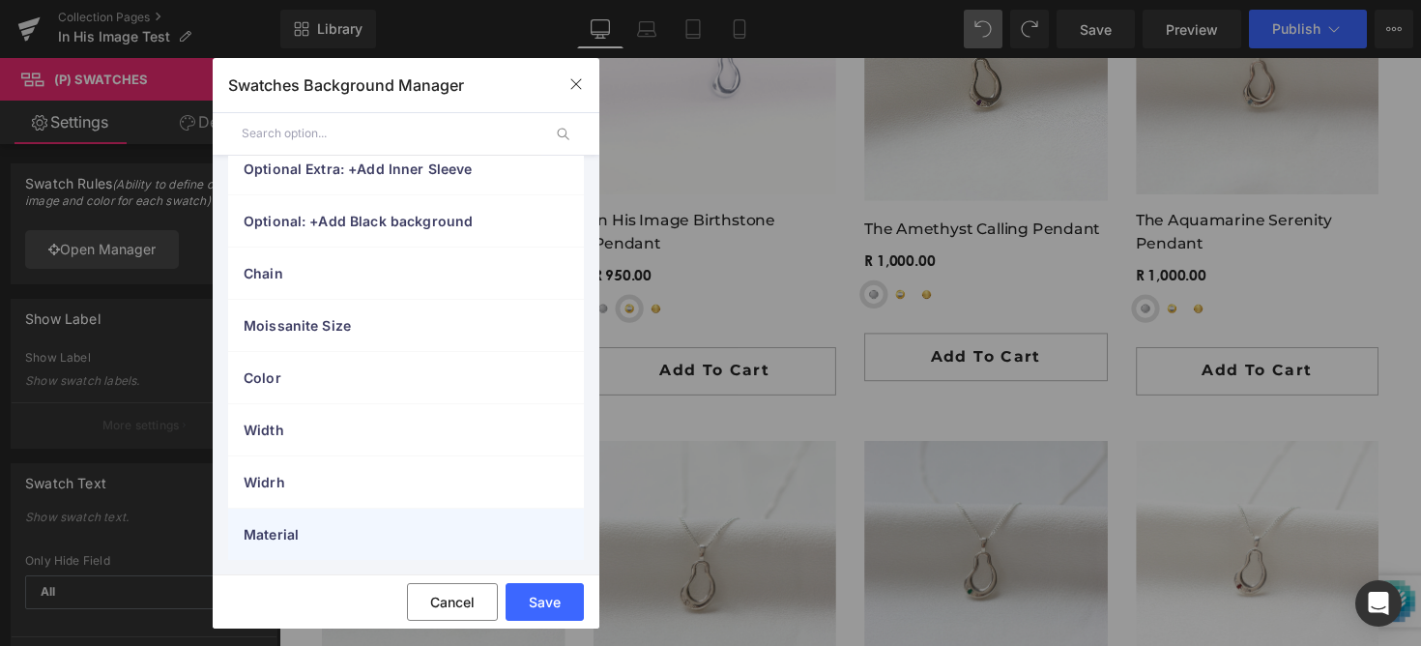
click at [314, 550] on div "Material" at bounding box center [406, 533] width 356 height 51
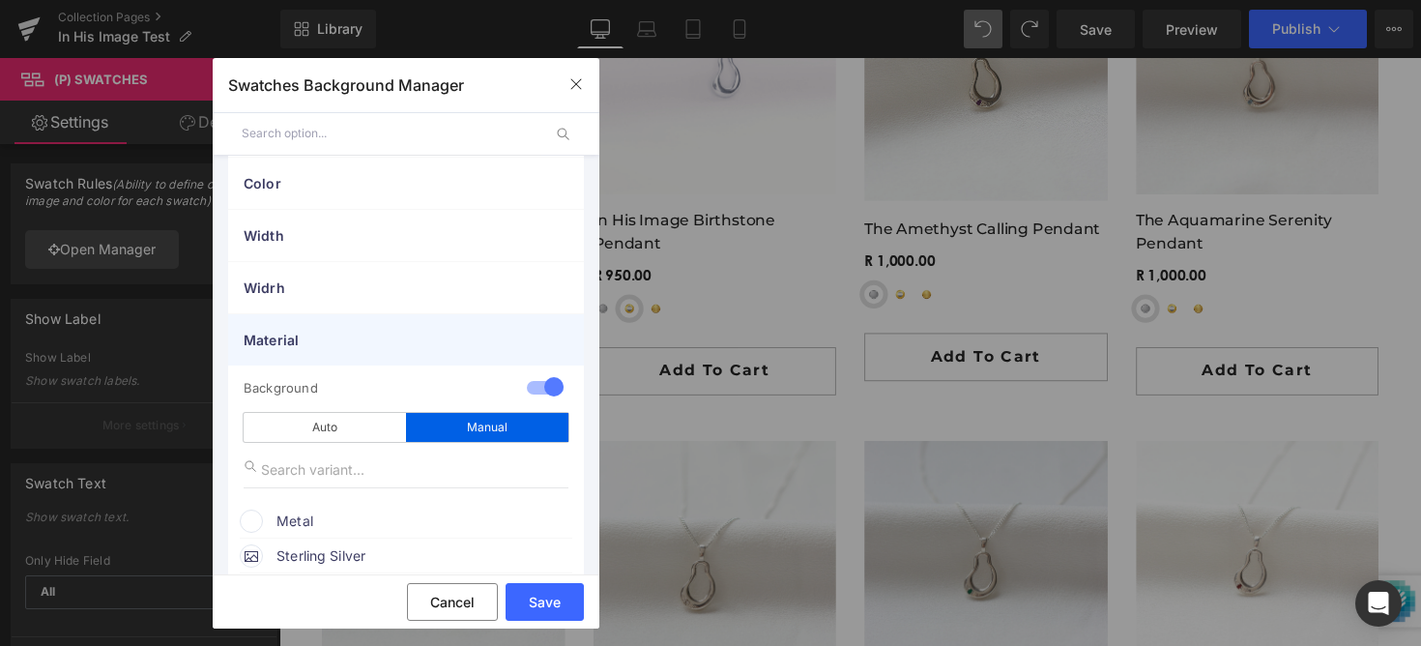
scroll to position [699, 0]
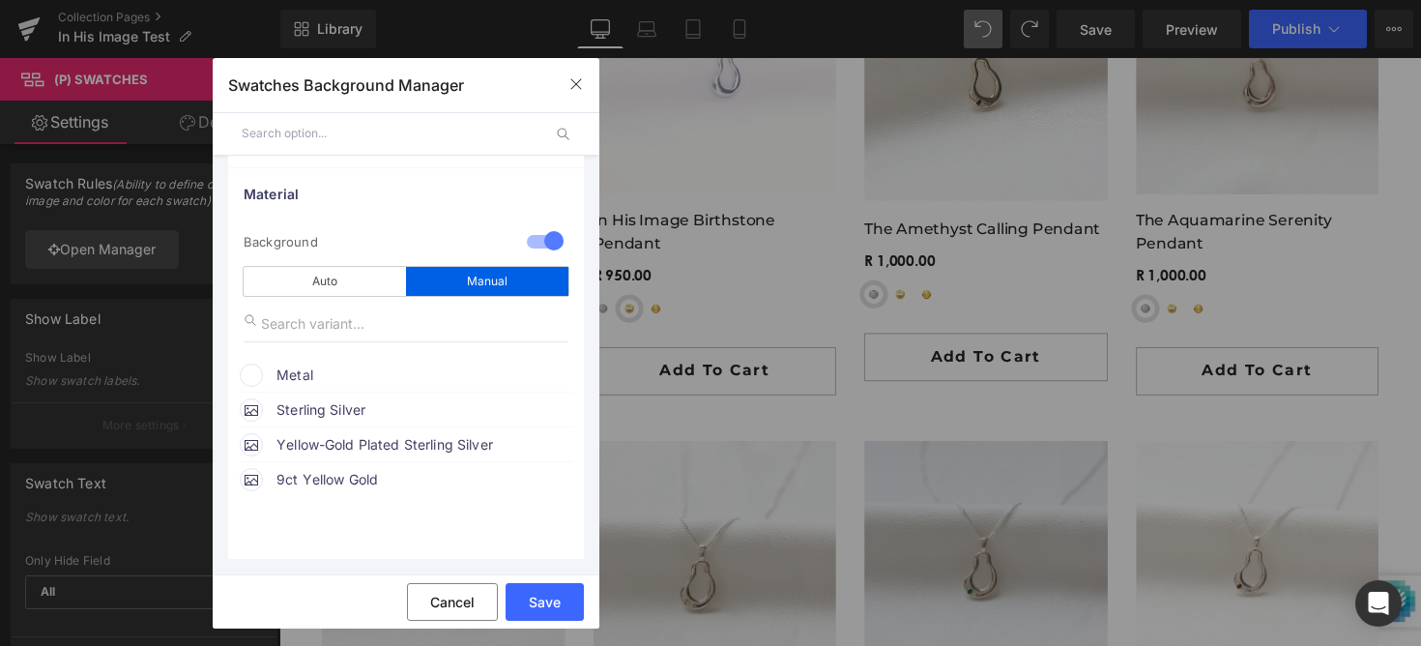
click at [353, 377] on span "Metal" at bounding box center [423, 374] width 294 height 23
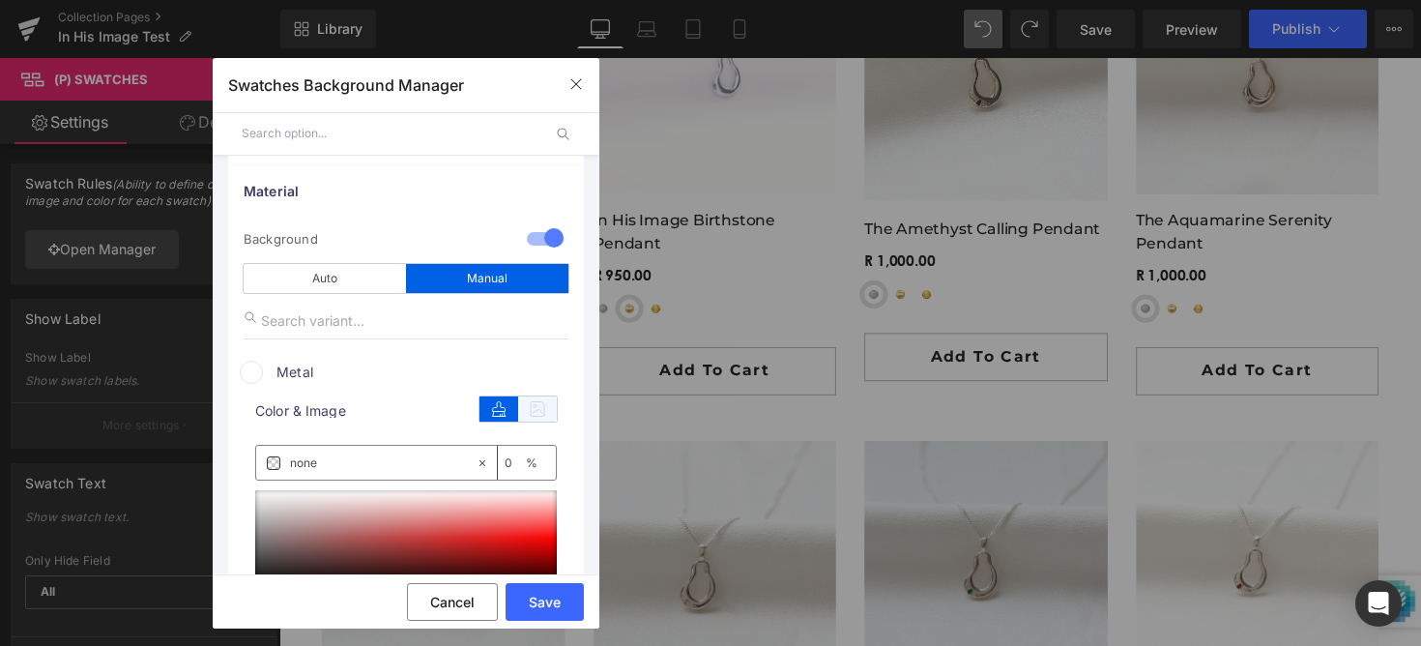
click at [529, 398] on icon at bounding box center [537, 408] width 39 height 25
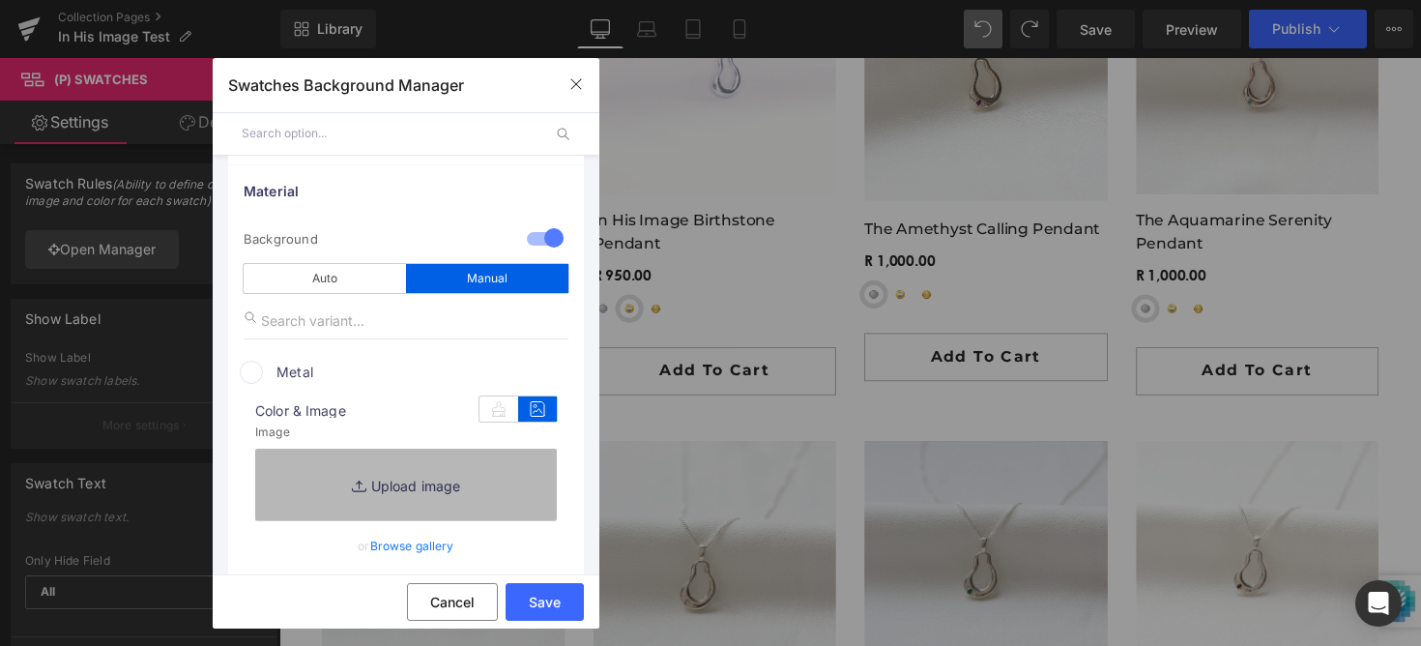
click at [390, 471] on link "Replace Image" at bounding box center [406, 484] width 302 height 72
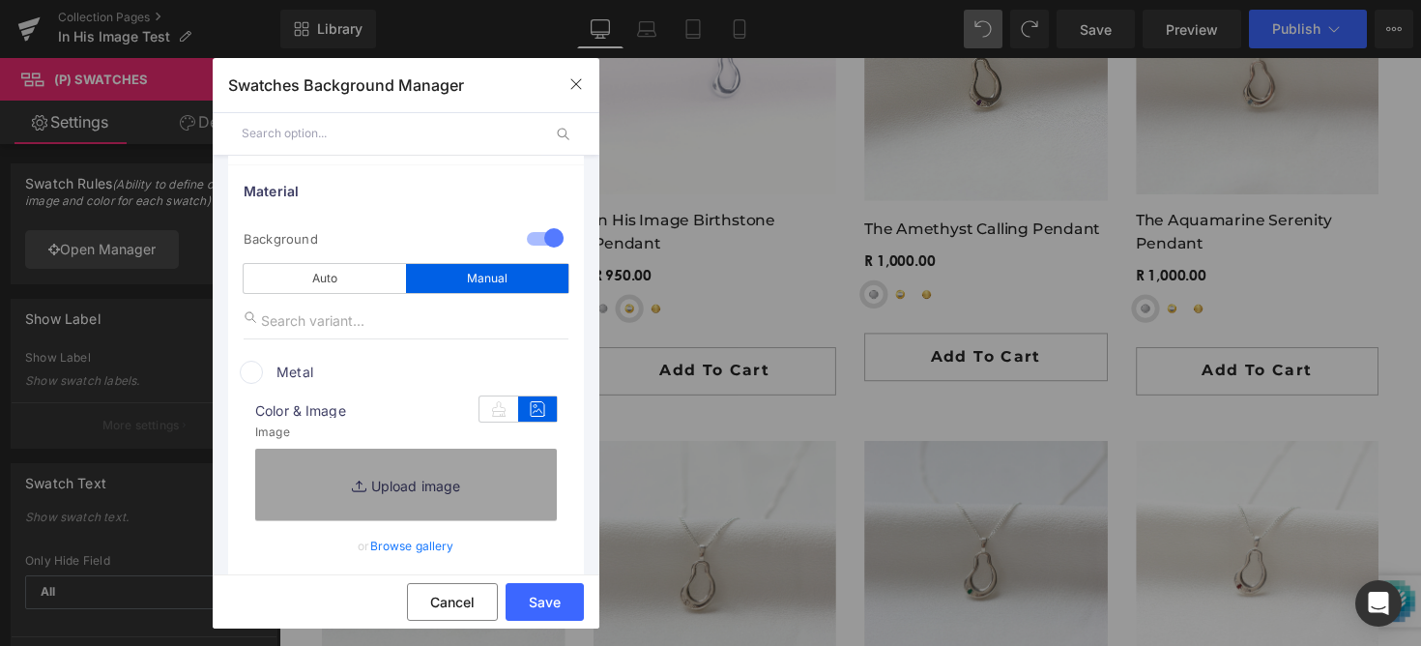
type input "C:\fakepath\31.png"
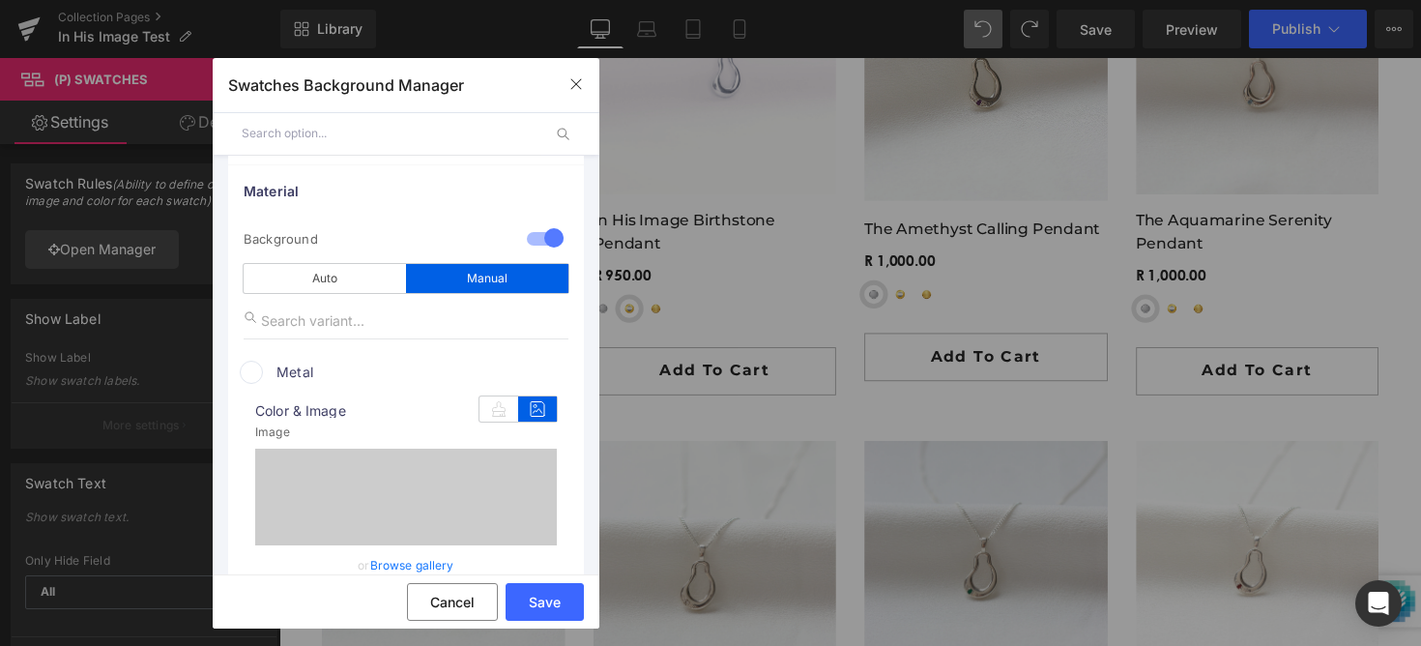
type input "[URL][DOMAIN_NAME]"
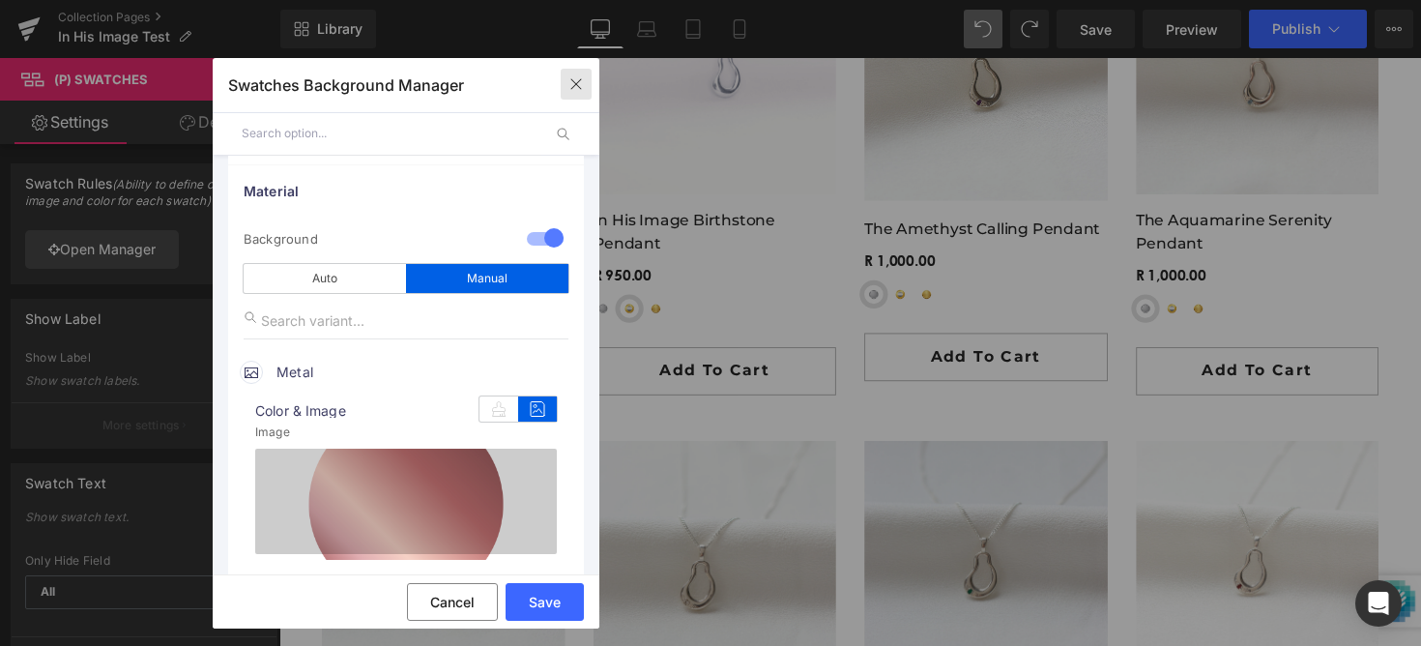
click at [578, 87] on icon "button" at bounding box center [575, 83] width 15 height 15
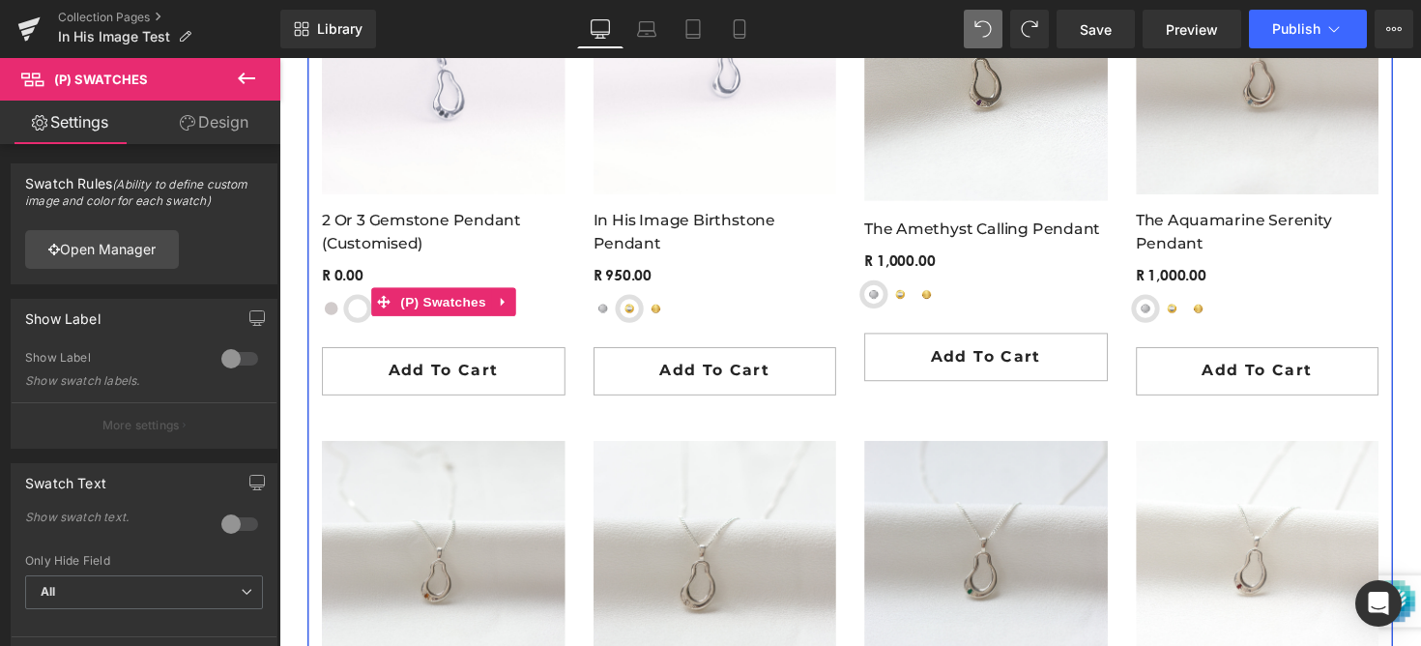
click at [436, 311] on div "Sterling Silver Yellow-Gold Plated Sterling Silver 9ct Yellow Gold 9ct Rose Gol…" at bounding box center [447, 306] width 249 height 63
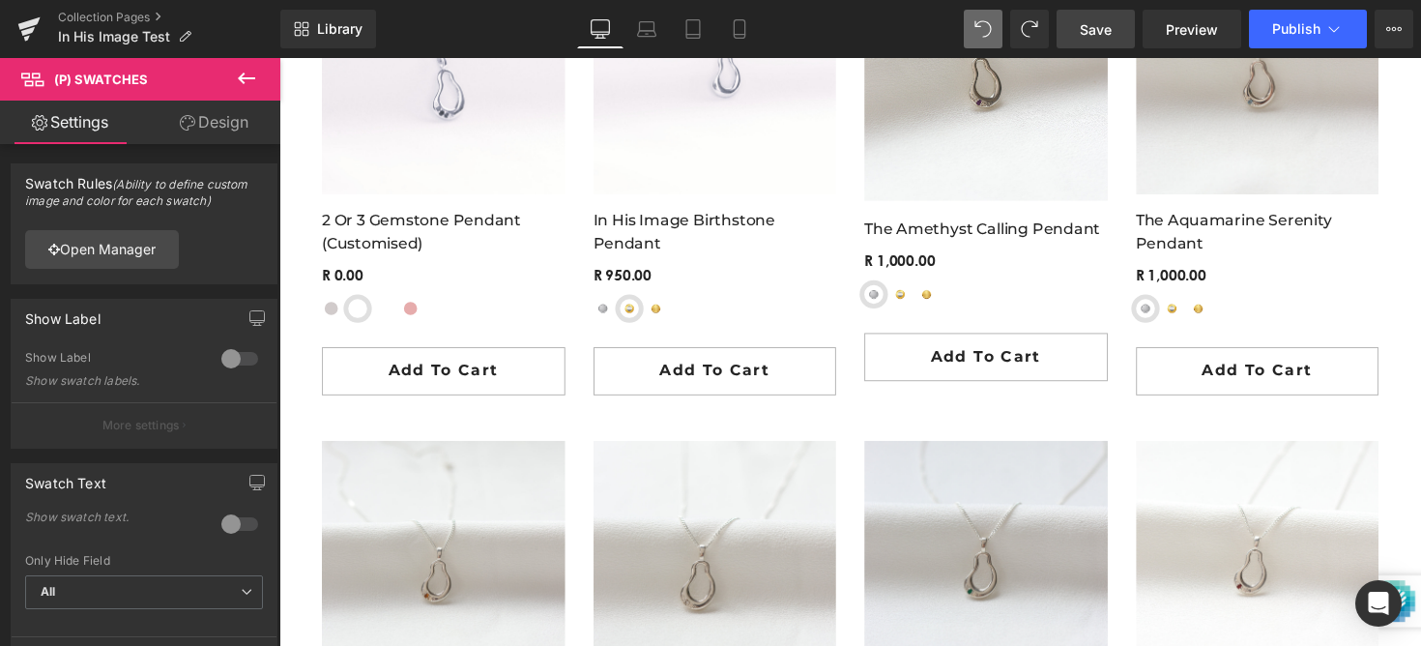
click at [1086, 40] on link "Save" at bounding box center [1095, 29] width 78 height 39
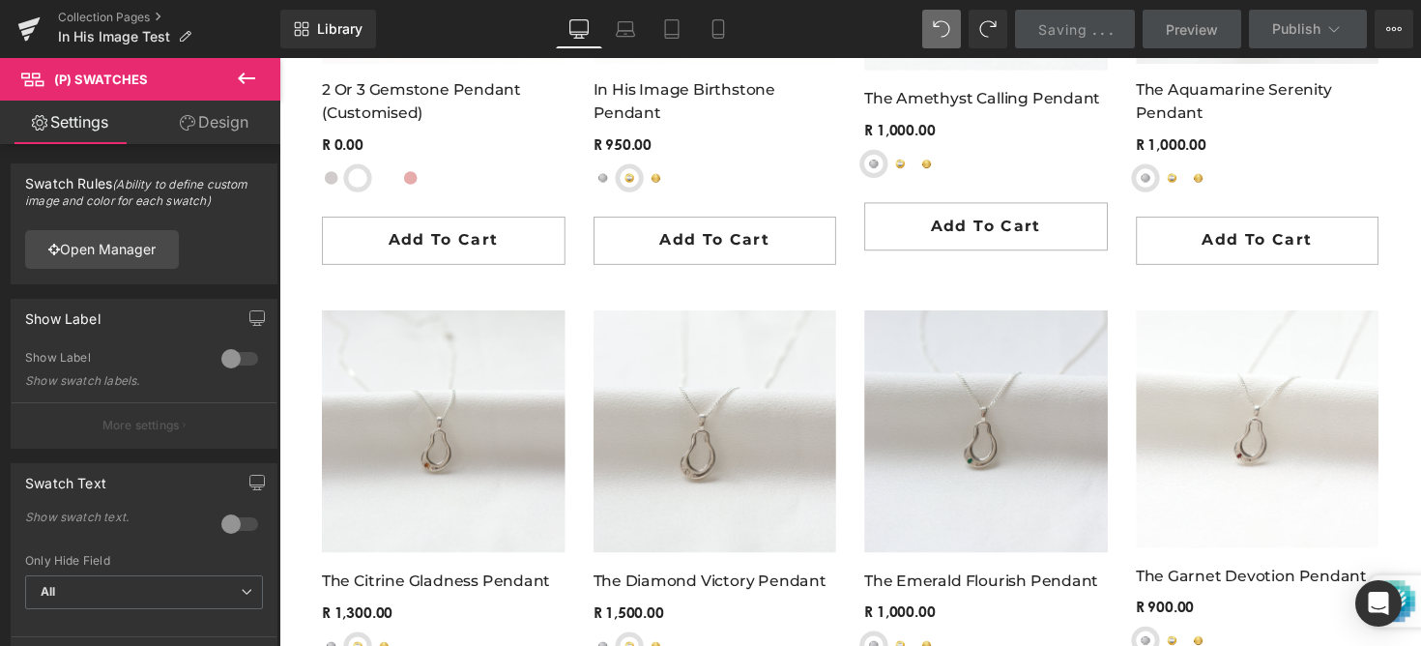
scroll to position [1833, 0]
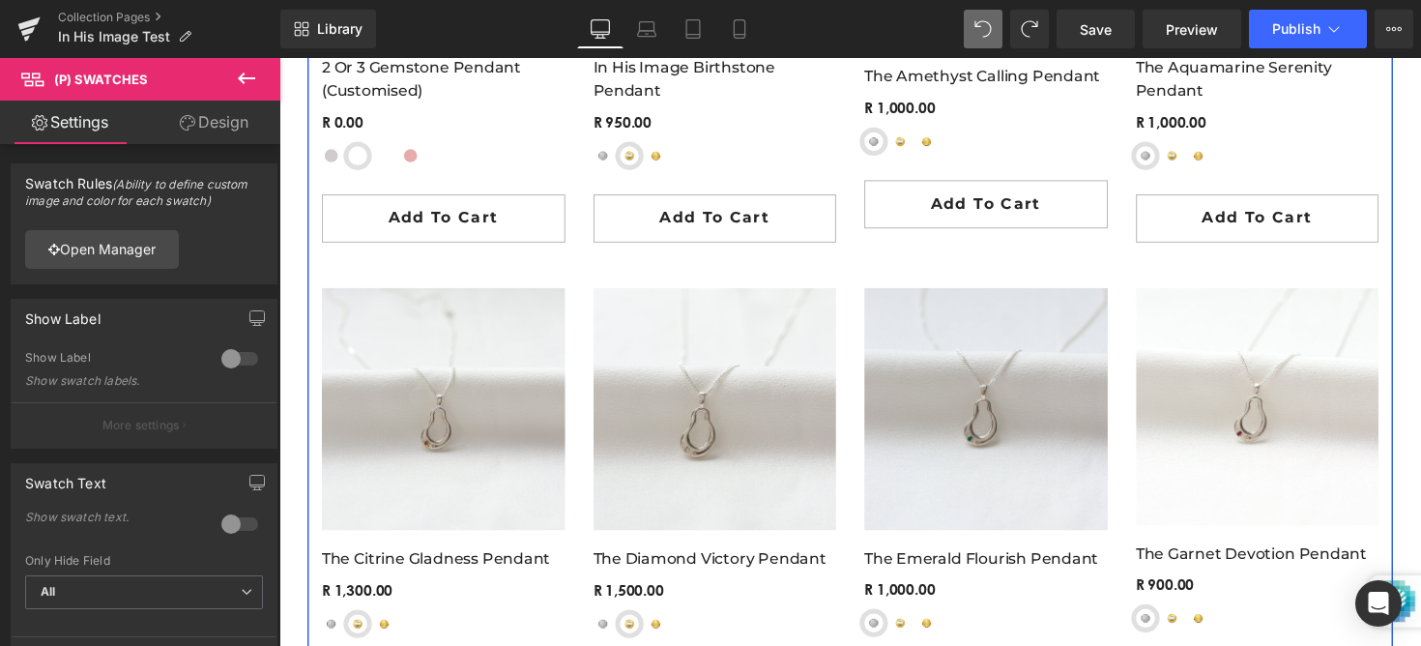
click at [425, 145] on div "Sterling Silver Yellow-Gold Plated Sterling Silver 9ct Yellow Gold 9ct Rose Gol…" at bounding box center [447, 151] width 249 height 63
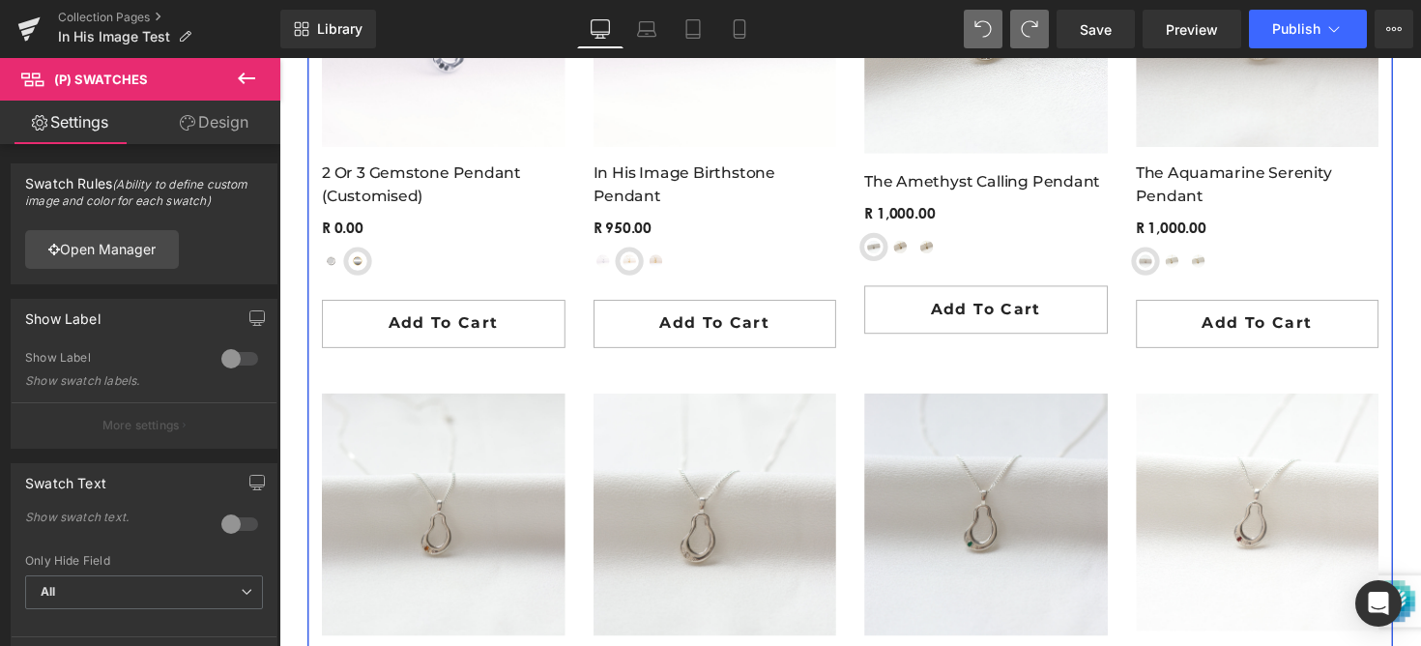
scroll to position [1703, 0]
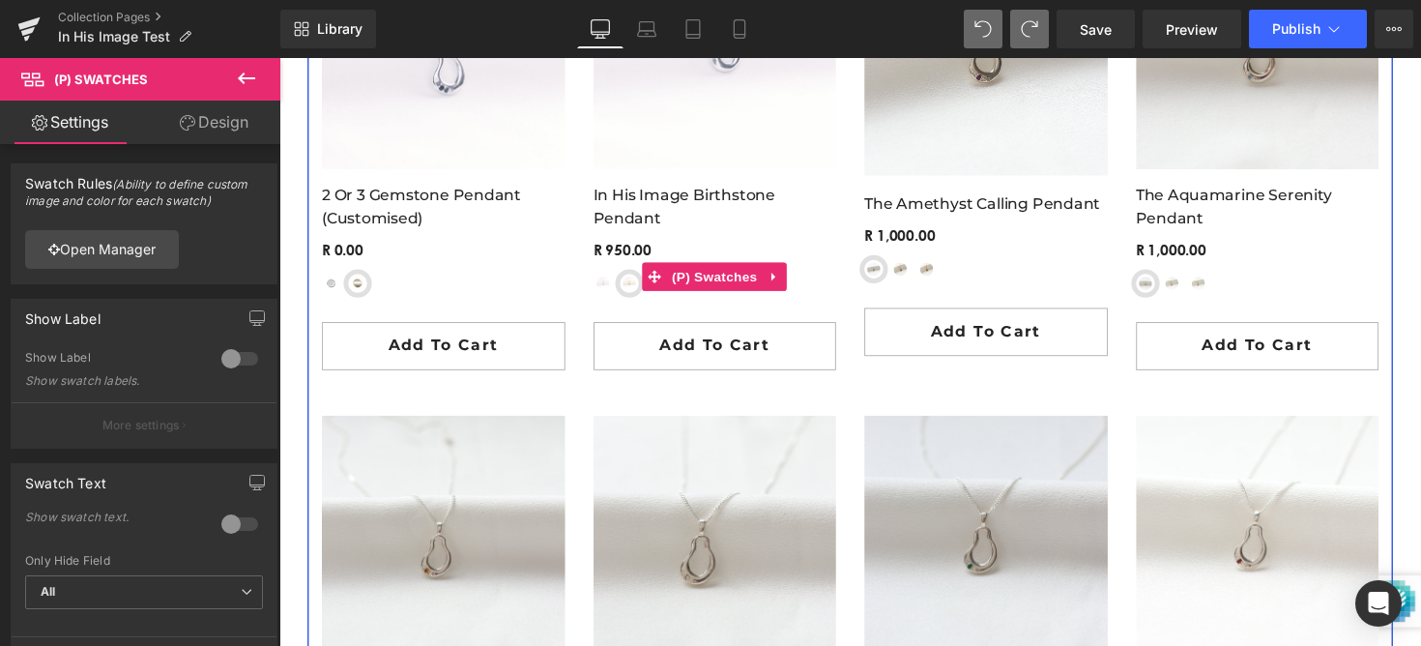
click at [650, 280] on div "Sterling Silver Yellow-Gold Plated Sterling Silver 9ct Yellow Gold" at bounding box center [725, 296] width 249 height 34
click at [709, 276] on span "(P) Swatches" at bounding box center [726, 283] width 98 height 29
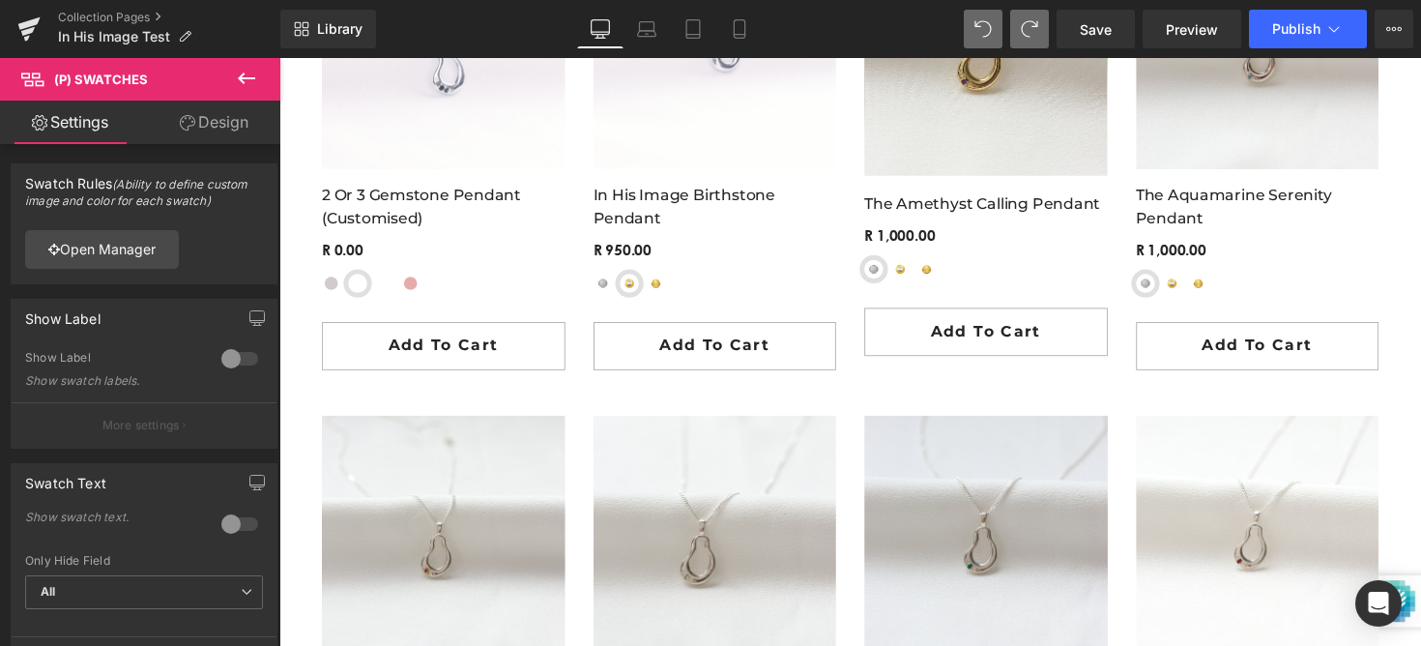
drag, startPoint x: 1259, startPoint y: 75, endPoint x: 1002, endPoint y: 82, distance: 257.2
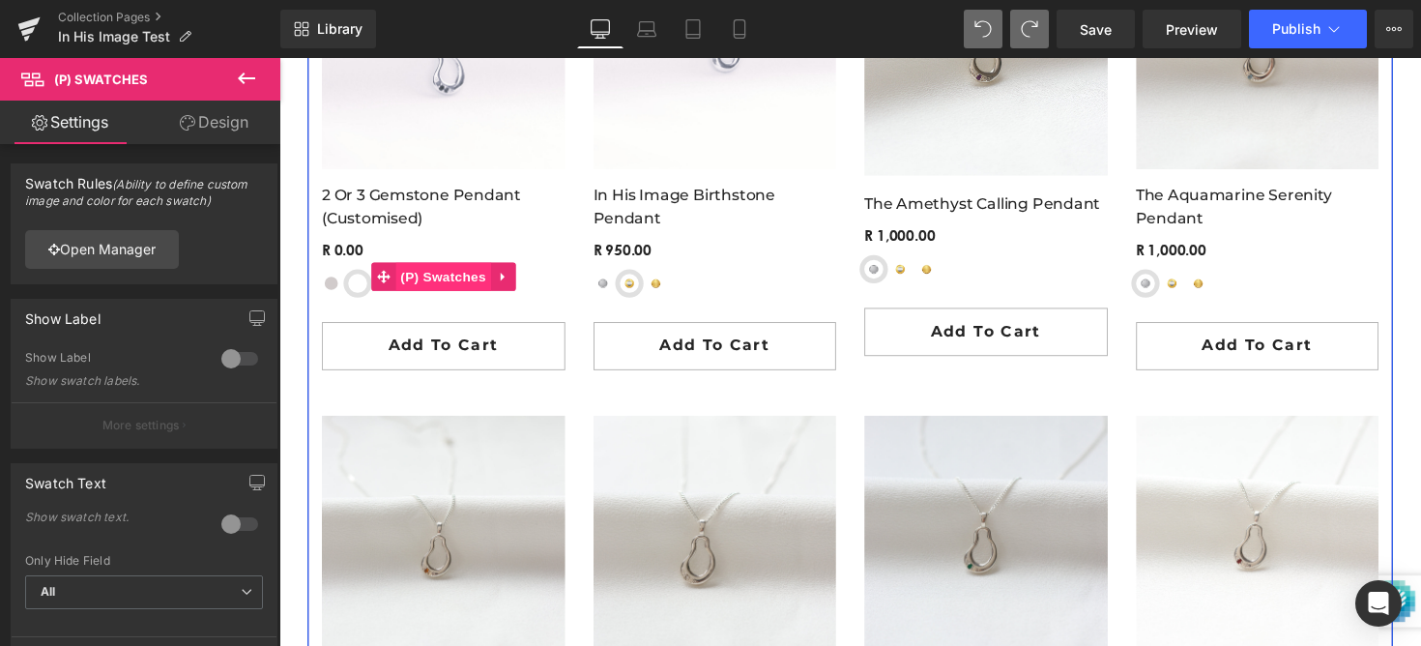
click at [421, 291] on span "(P) Swatches" at bounding box center [447, 282] width 98 height 29
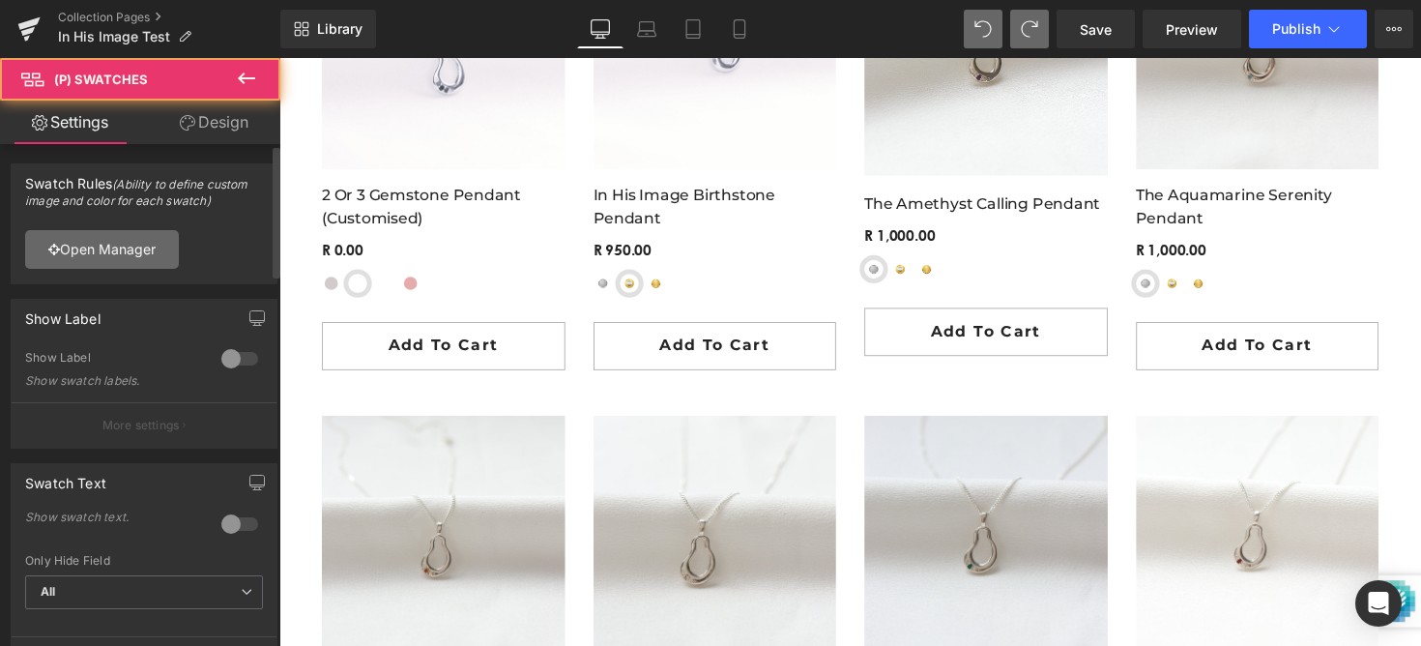
click at [45, 251] on link "Open Manager" at bounding box center [102, 249] width 154 height 39
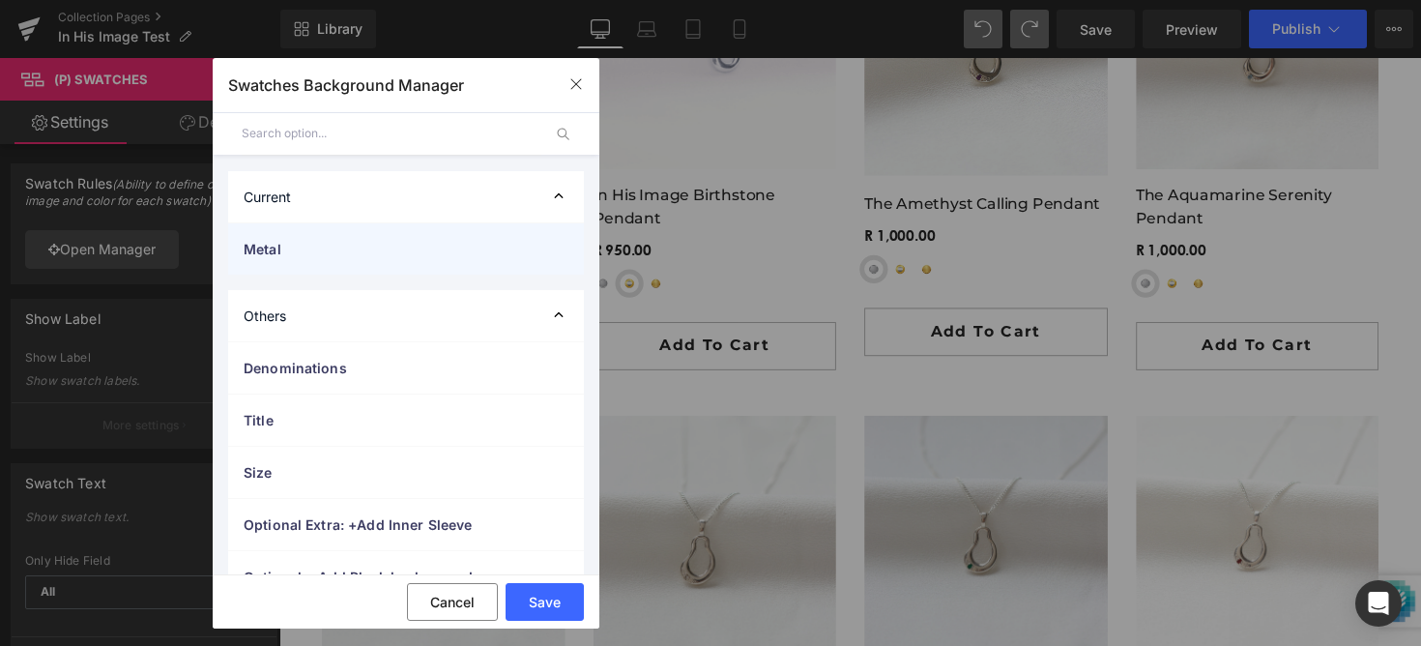
click at [322, 246] on span "Metal" at bounding box center [387, 249] width 286 height 20
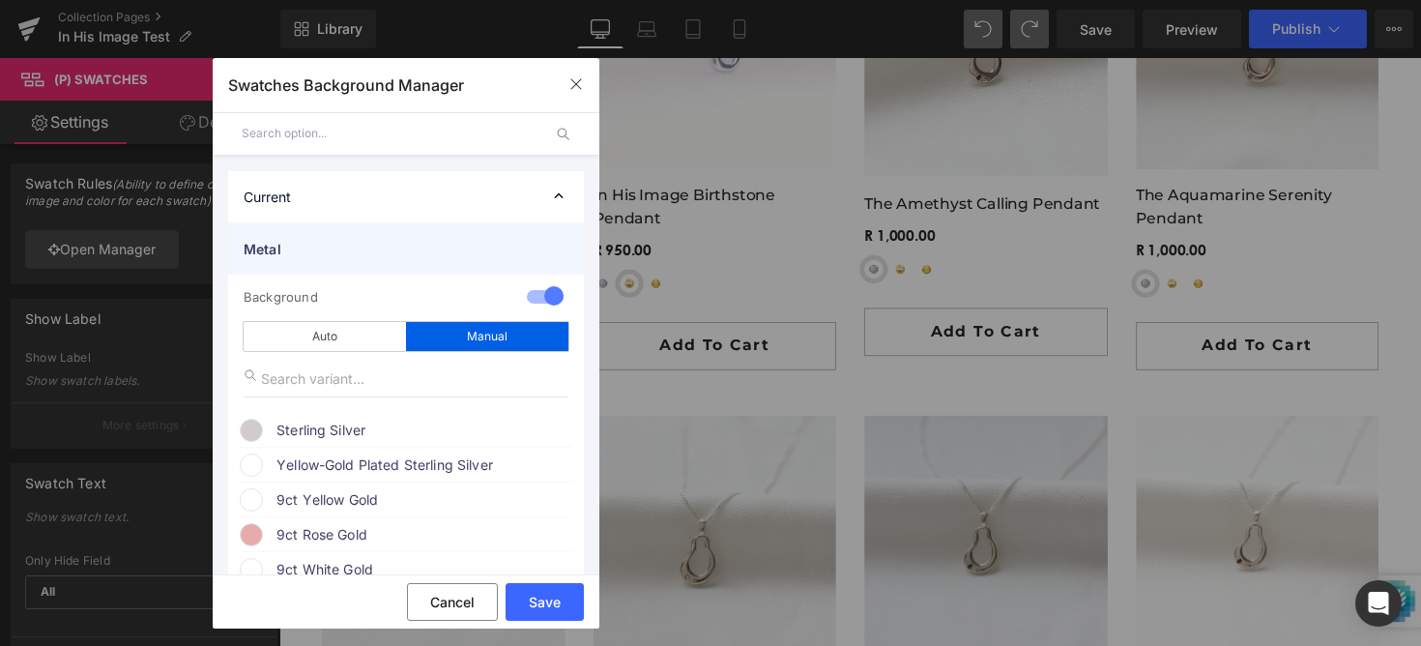
click at [322, 246] on span "Metal" at bounding box center [387, 249] width 286 height 20
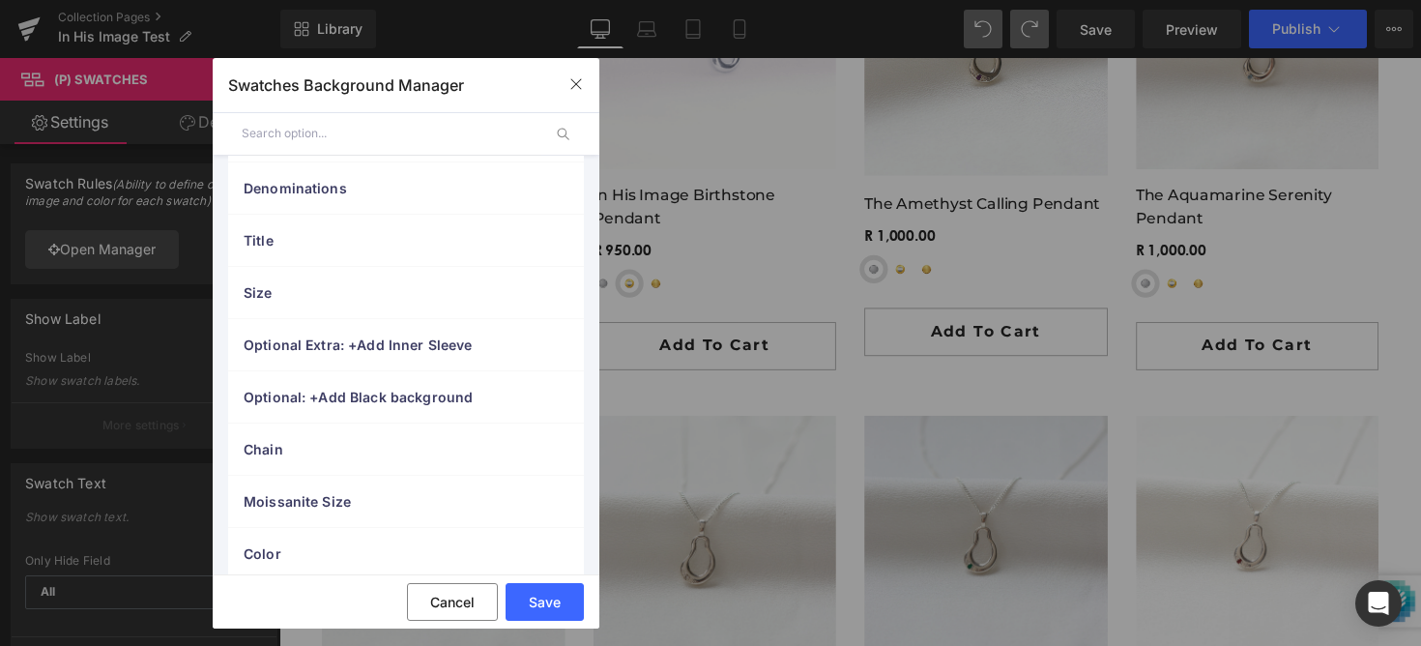
scroll to position [356, 0]
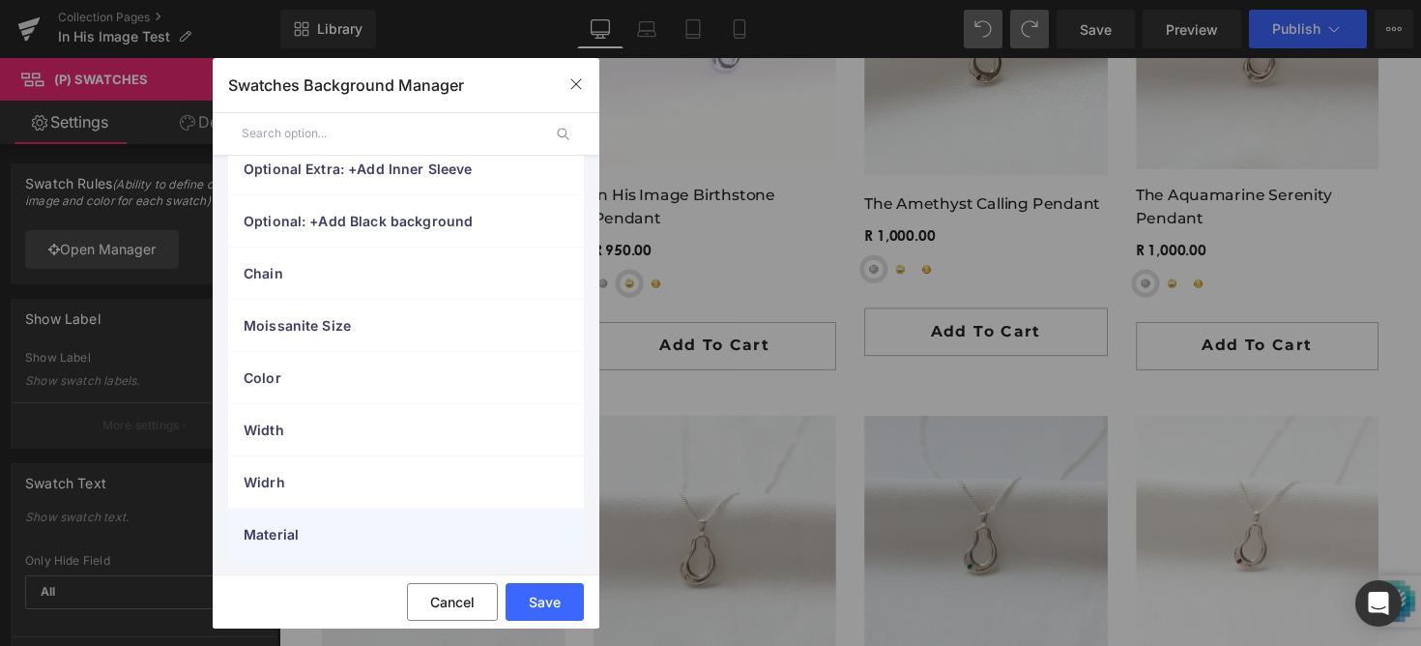
click at [303, 530] on span "Material" at bounding box center [387, 534] width 286 height 20
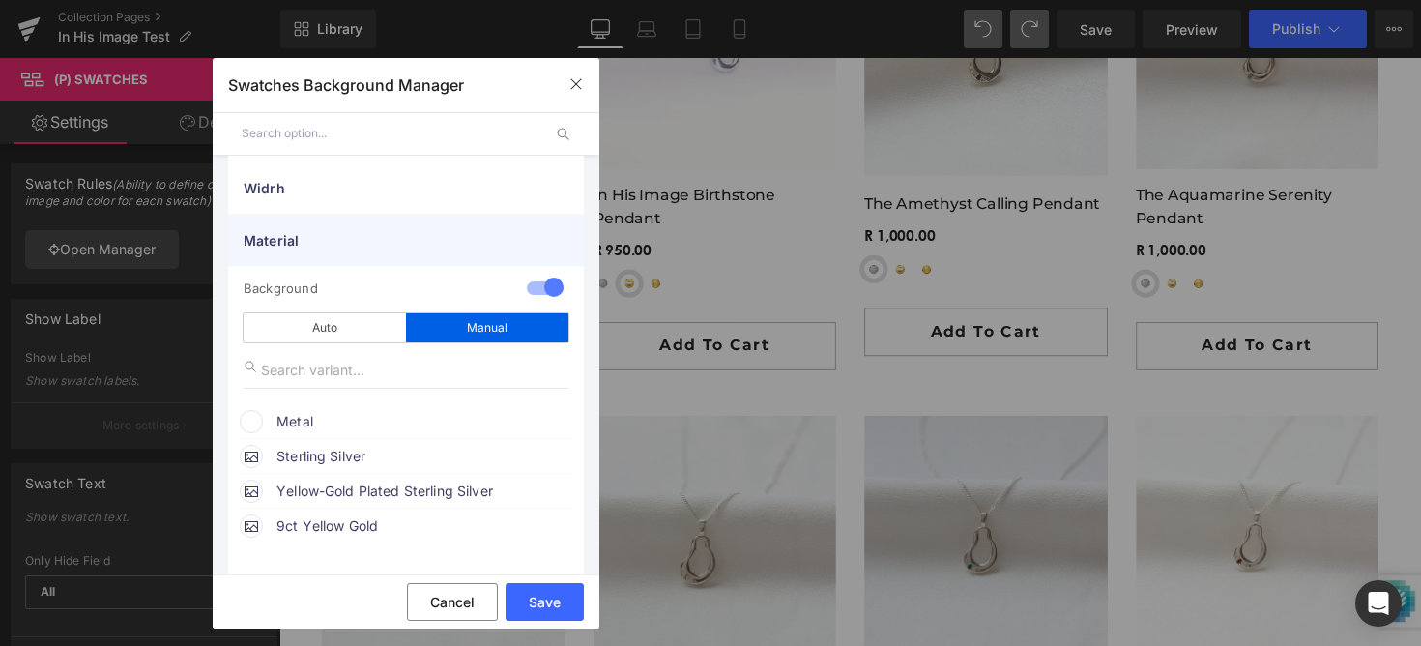
scroll to position [699, 0]
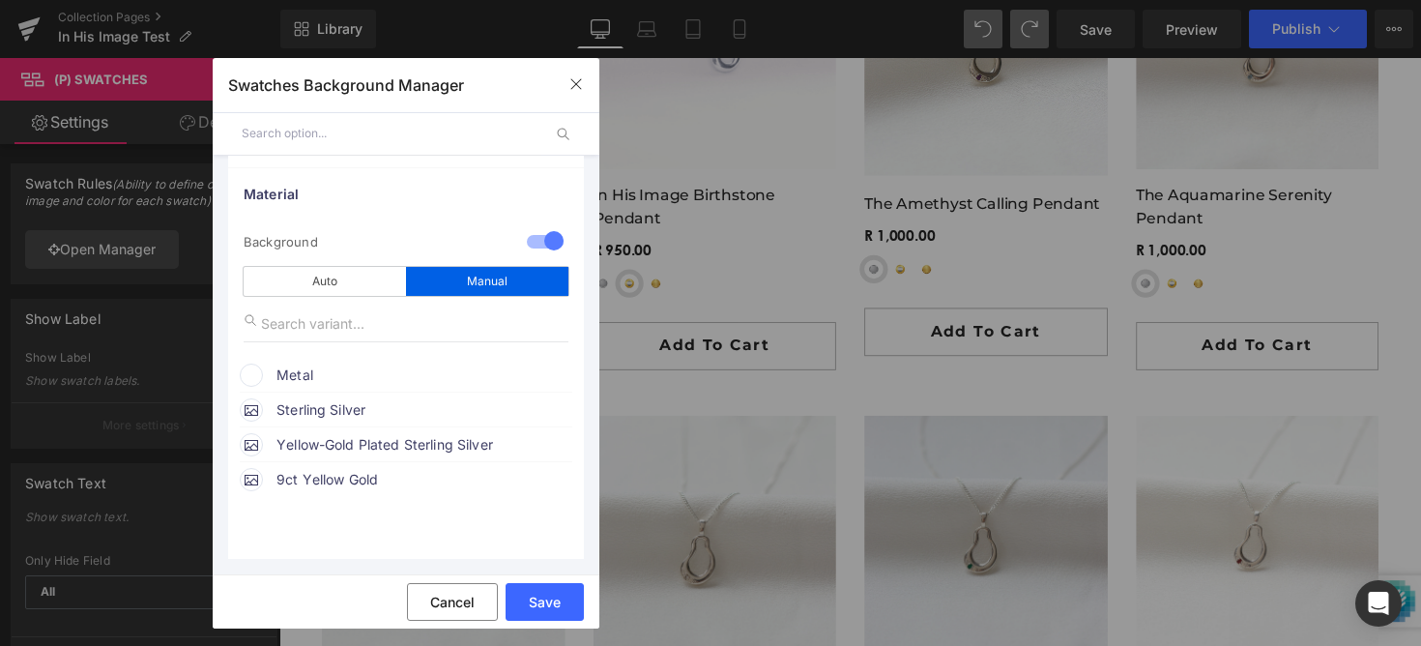
click at [475, 315] on input "text" at bounding box center [406, 323] width 325 height 37
click at [384, 239] on div "Background" at bounding box center [374, 241] width 261 height 31
click at [366, 296] on div "1 Background manual Auto Manual Image Color Type Image Image Color Metal color" at bounding box center [406, 388] width 356 height 339
click at [360, 323] on input "text" at bounding box center [406, 323] width 325 height 37
click at [347, 378] on span "Metal" at bounding box center [423, 374] width 294 height 23
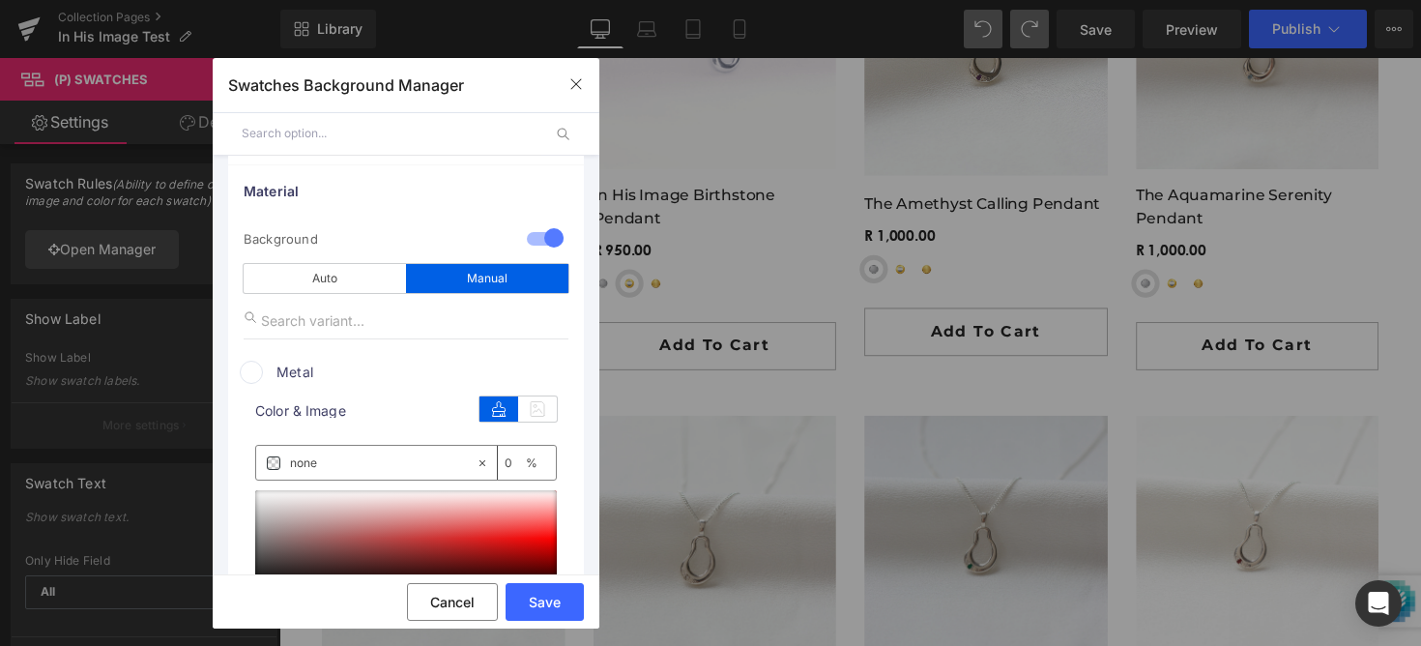
click at [341, 379] on span "Metal" at bounding box center [423, 371] width 294 height 23
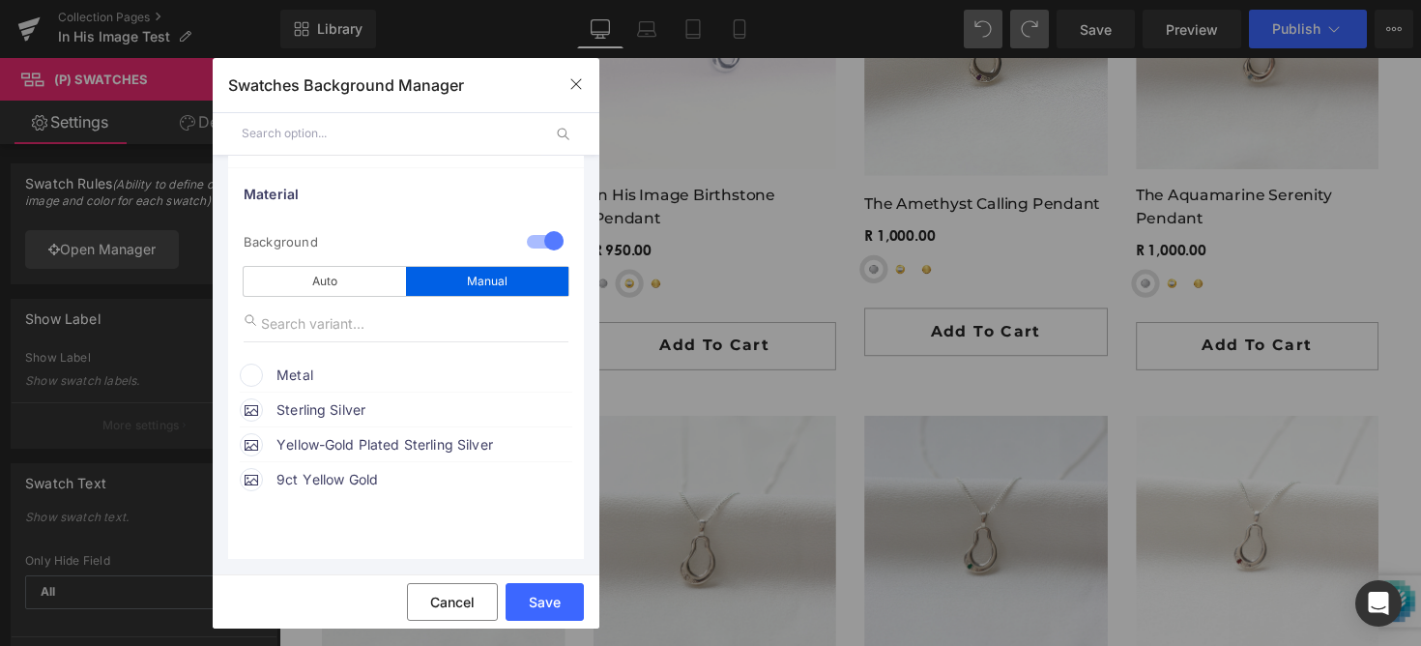
click at [338, 379] on span "Metal" at bounding box center [423, 374] width 294 height 23
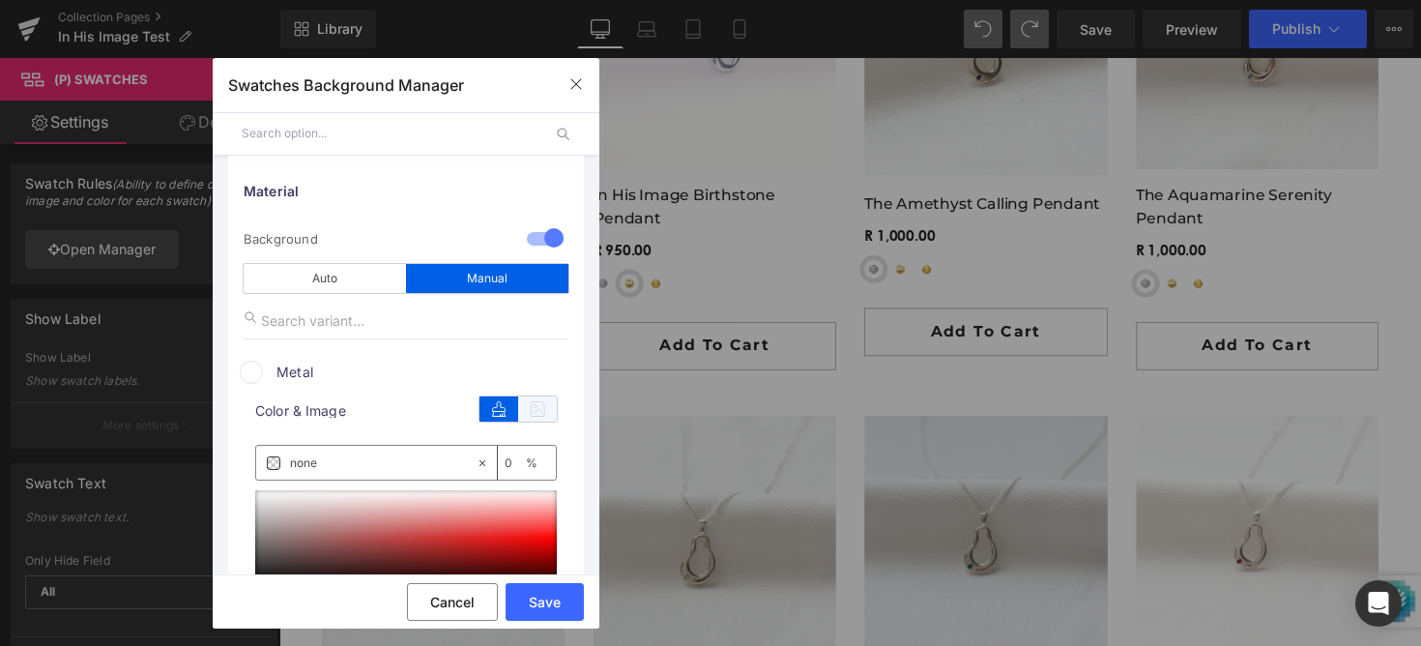
click at [526, 405] on icon at bounding box center [537, 408] width 39 height 25
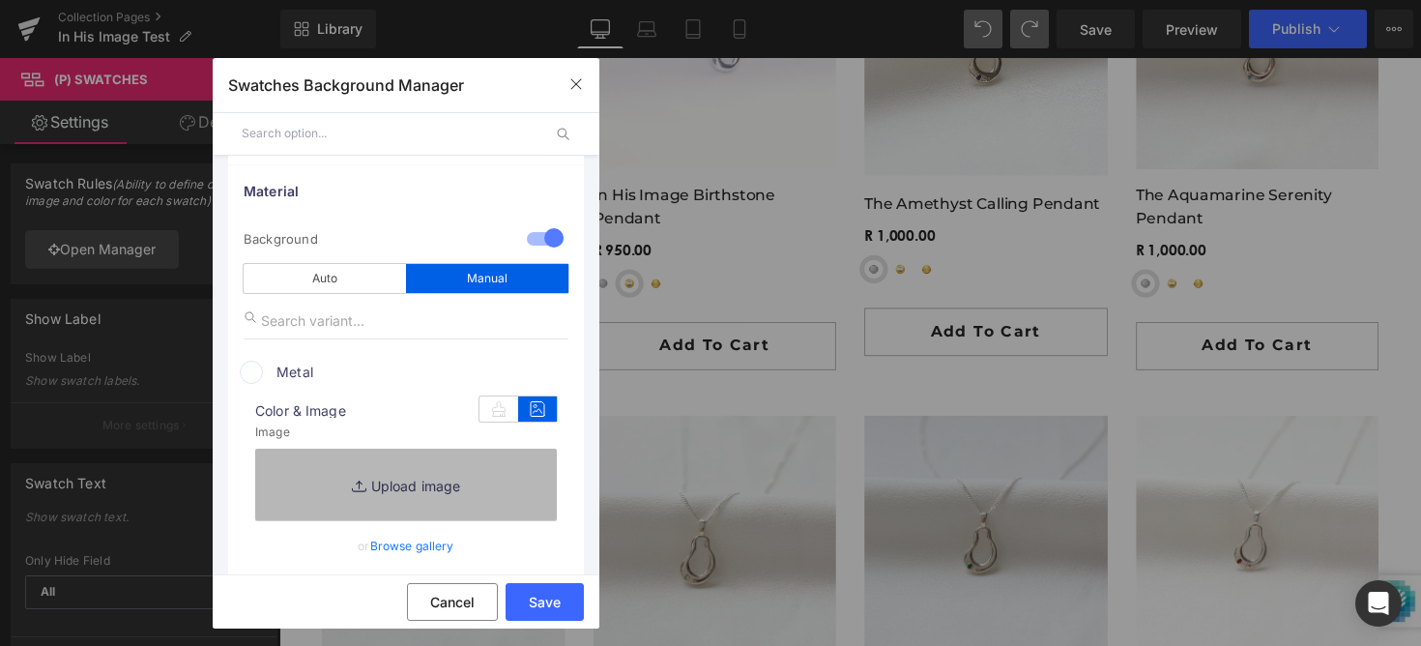
click at [424, 467] on link "Replace Image" at bounding box center [406, 484] width 302 height 72
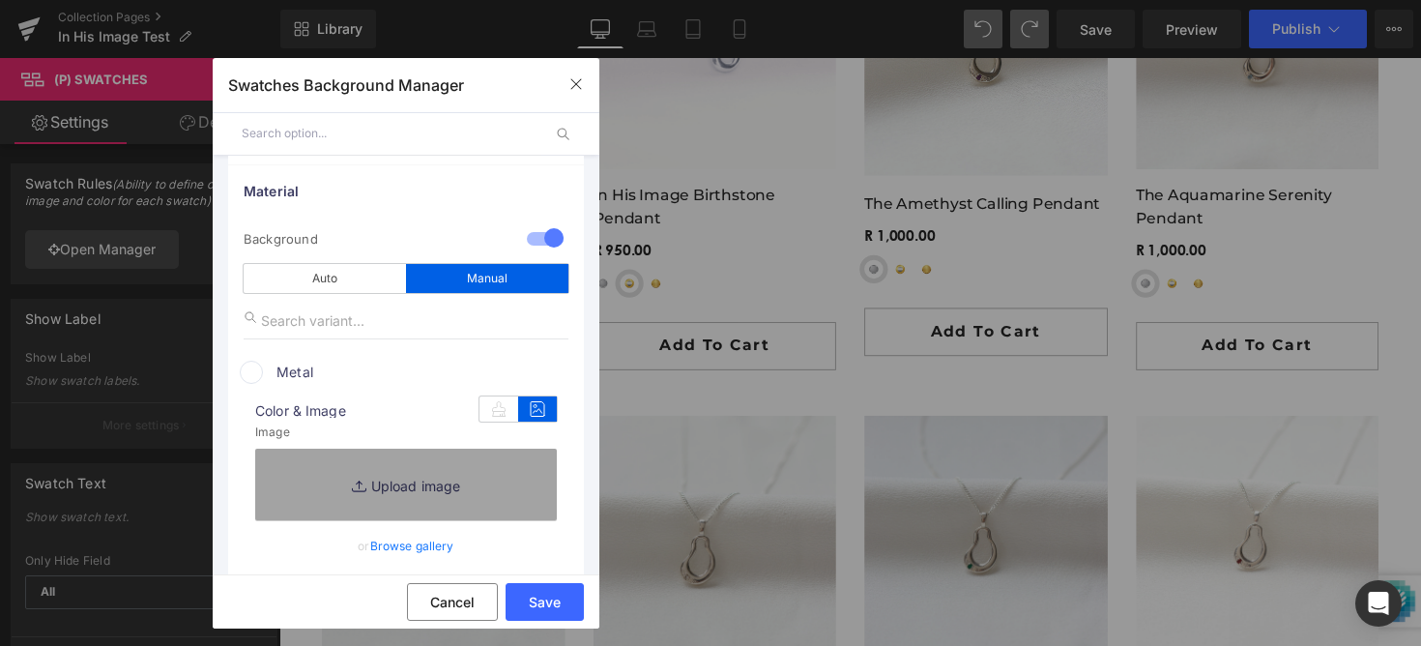
type input "C:\fakepath\31.png"
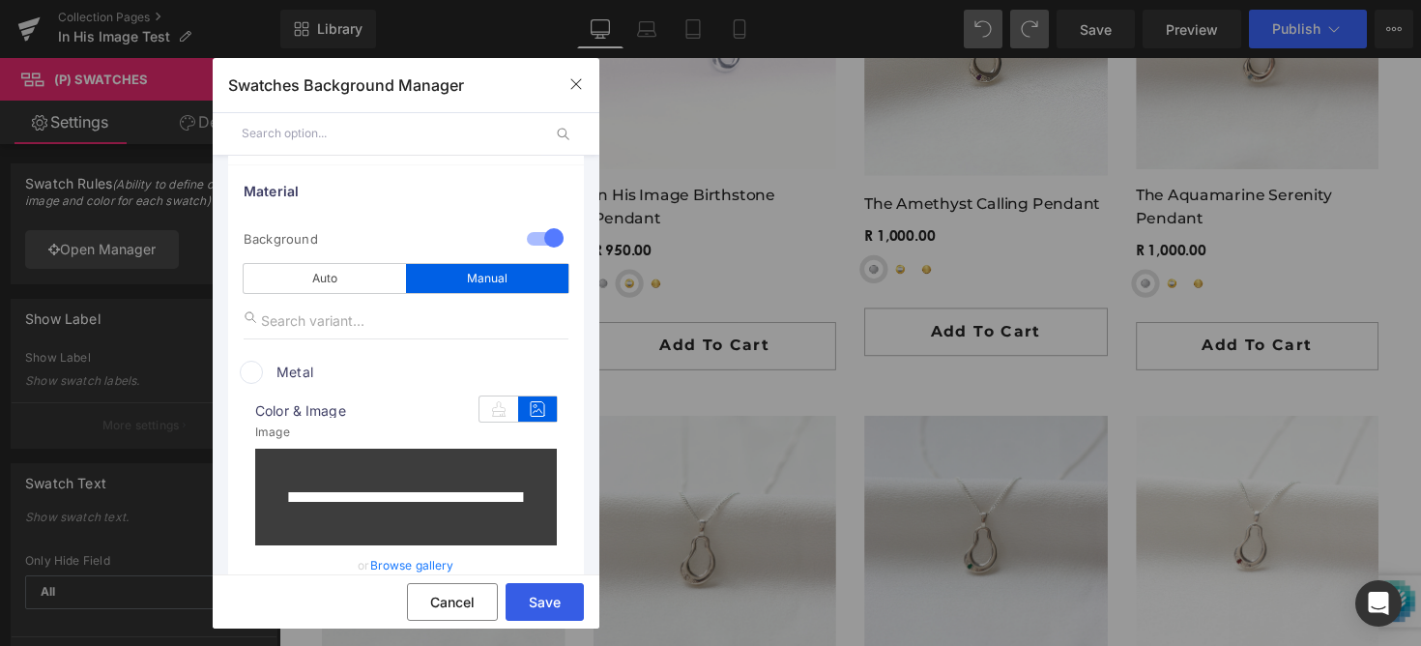
click at [535, 606] on button "Save" at bounding box center [544, 602] width 78 height 38
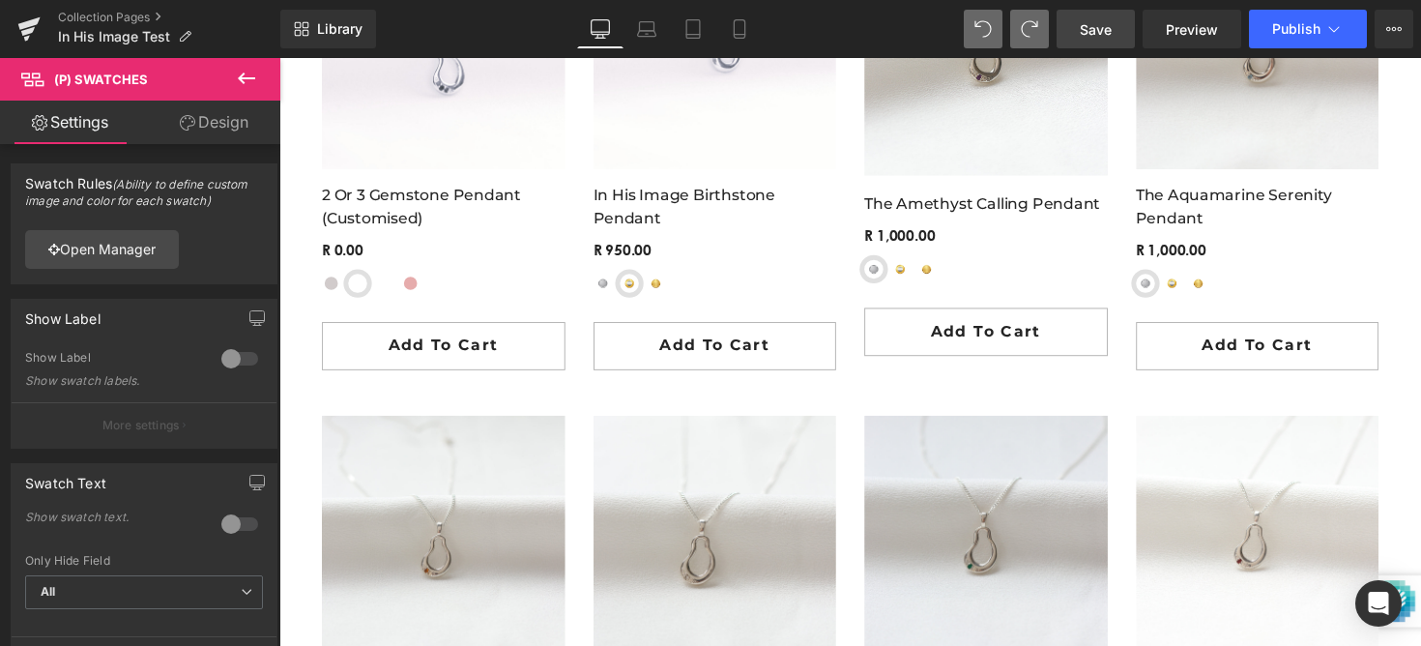
click at [1114, 28] on link "Save" at bounding box center [1095, 29] width 78 height 39
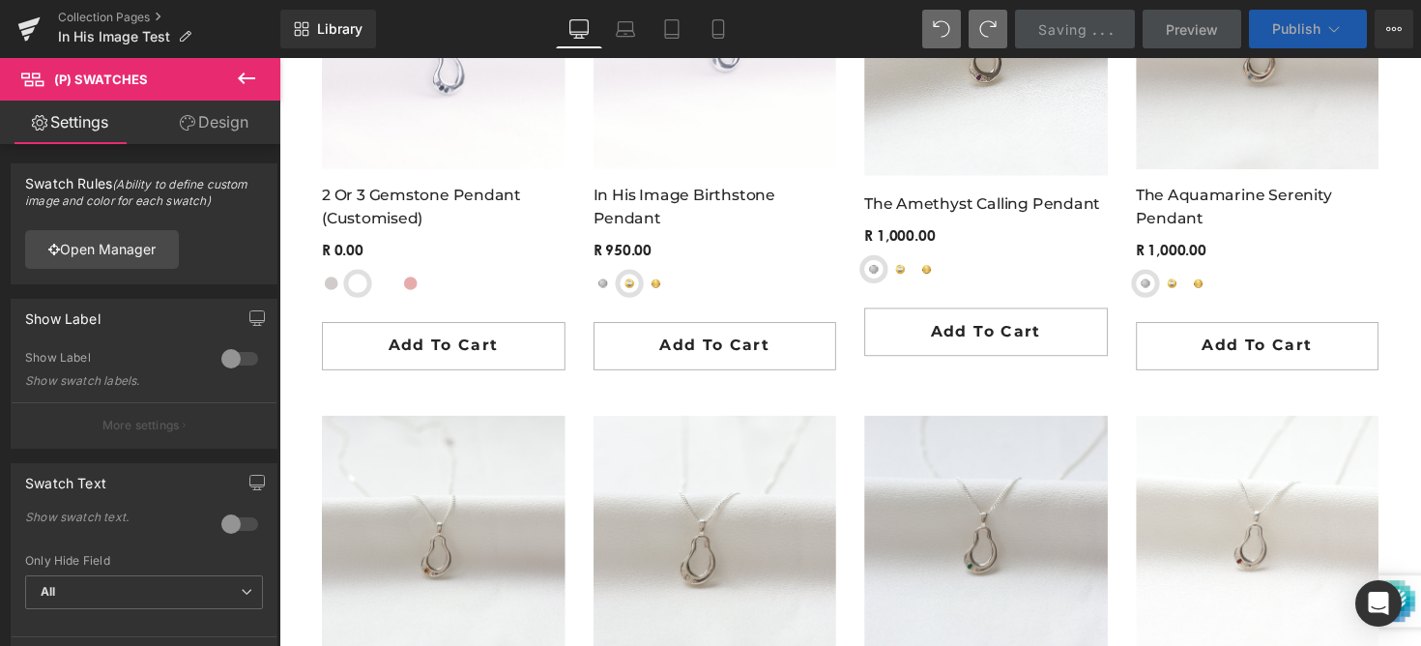
click at [1295, 32] on span "Publish" at bounding box center [1296, 28] width 48 height 15
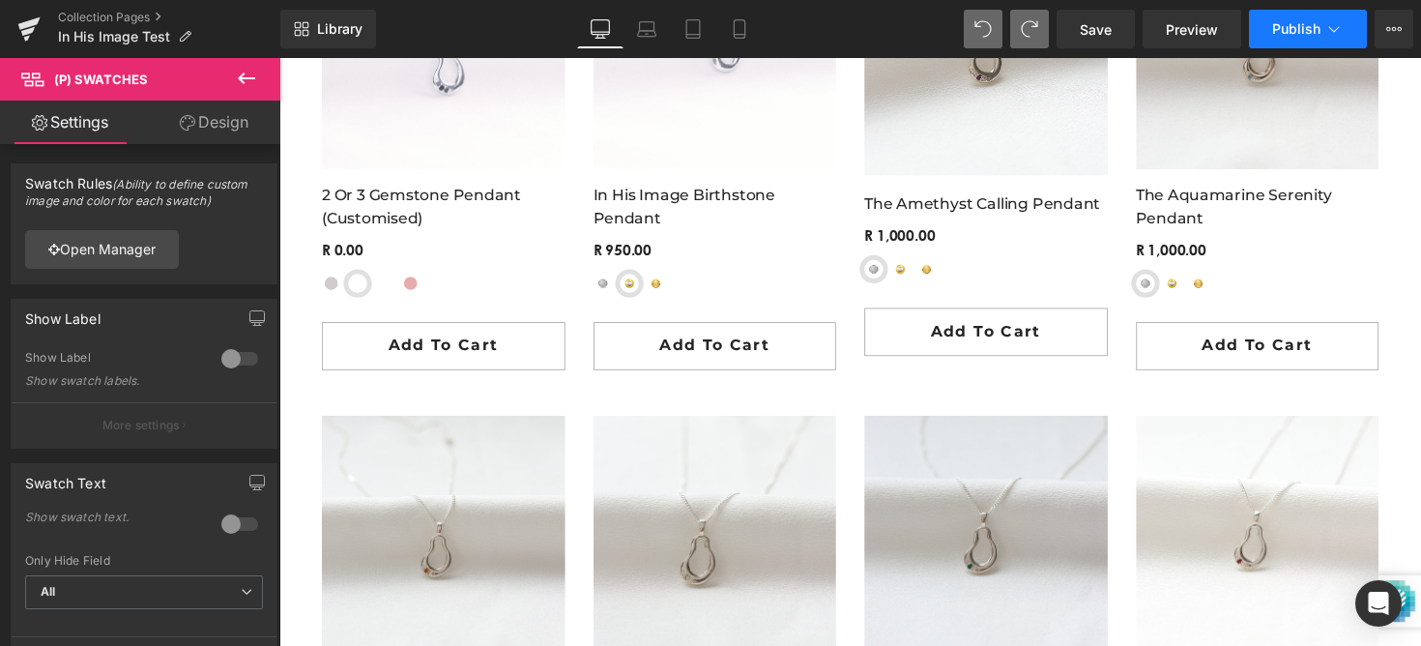
click at [1271, 38] on button "Publish" at bounding box center [1308, 29] width 118 height 39
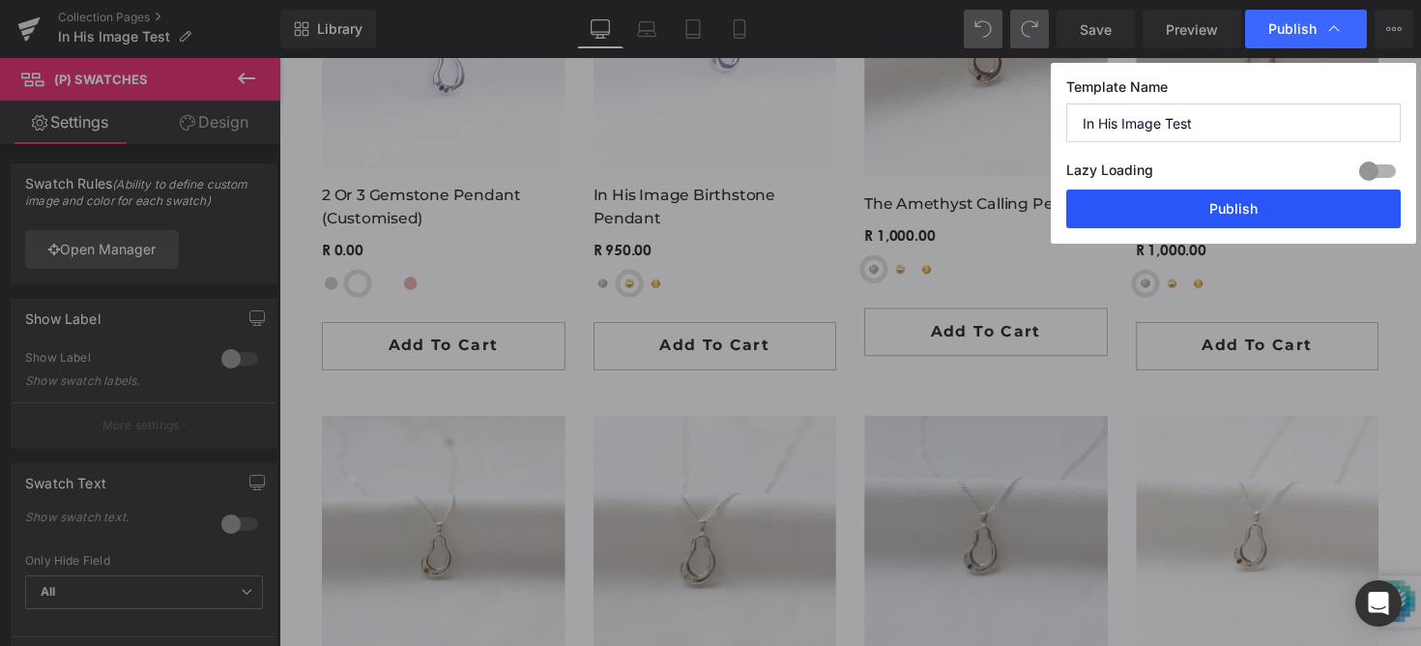
click at [1215, 214] on button "Publish" at bounding box center [1233, 208] width 334 height 39
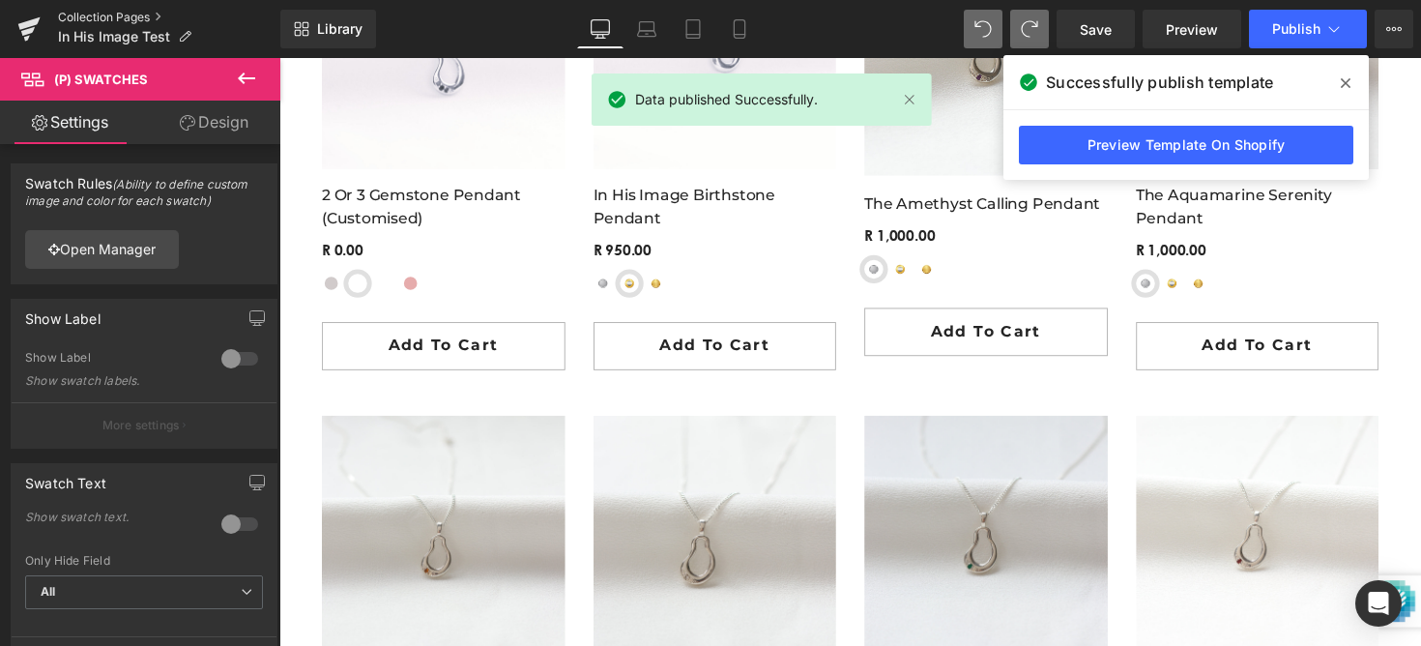
click at [113, 19] on link "Collection Pages" at bounding box center [169, 17] width 222 height 15
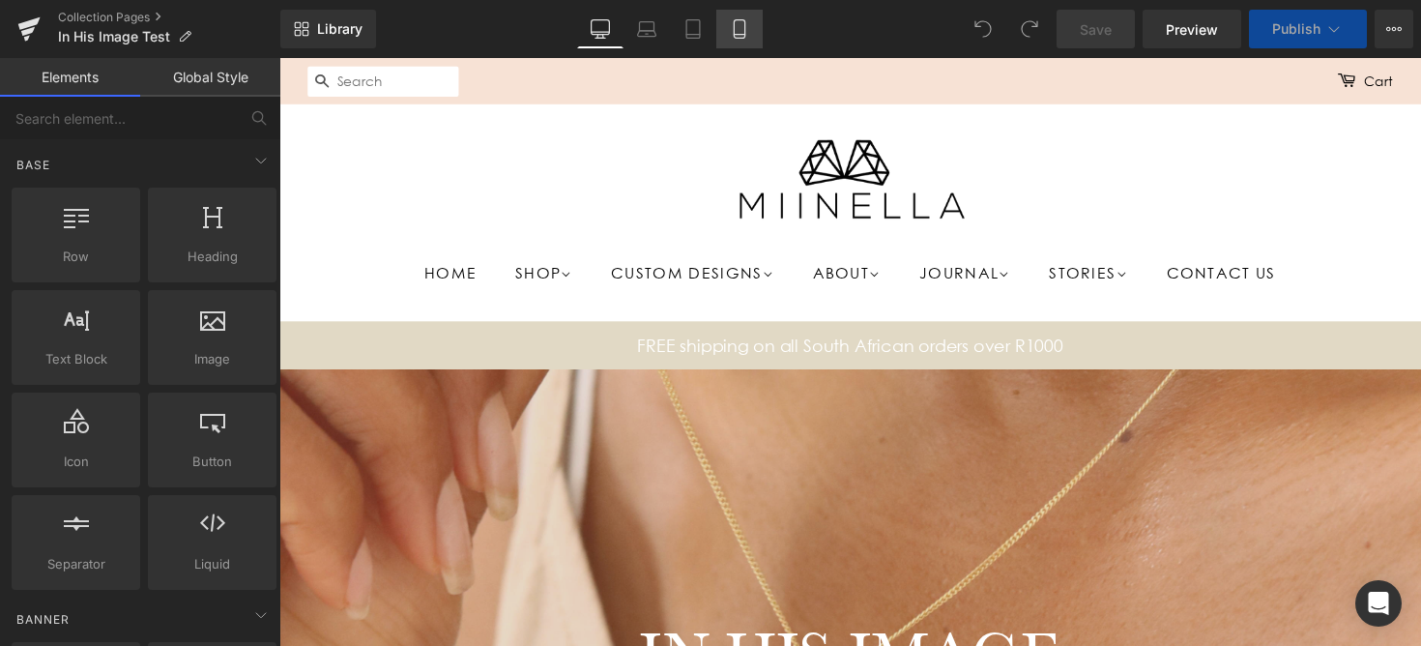
click at [739, 26] on icon at bounding box center [739, 28] width 19 height 19
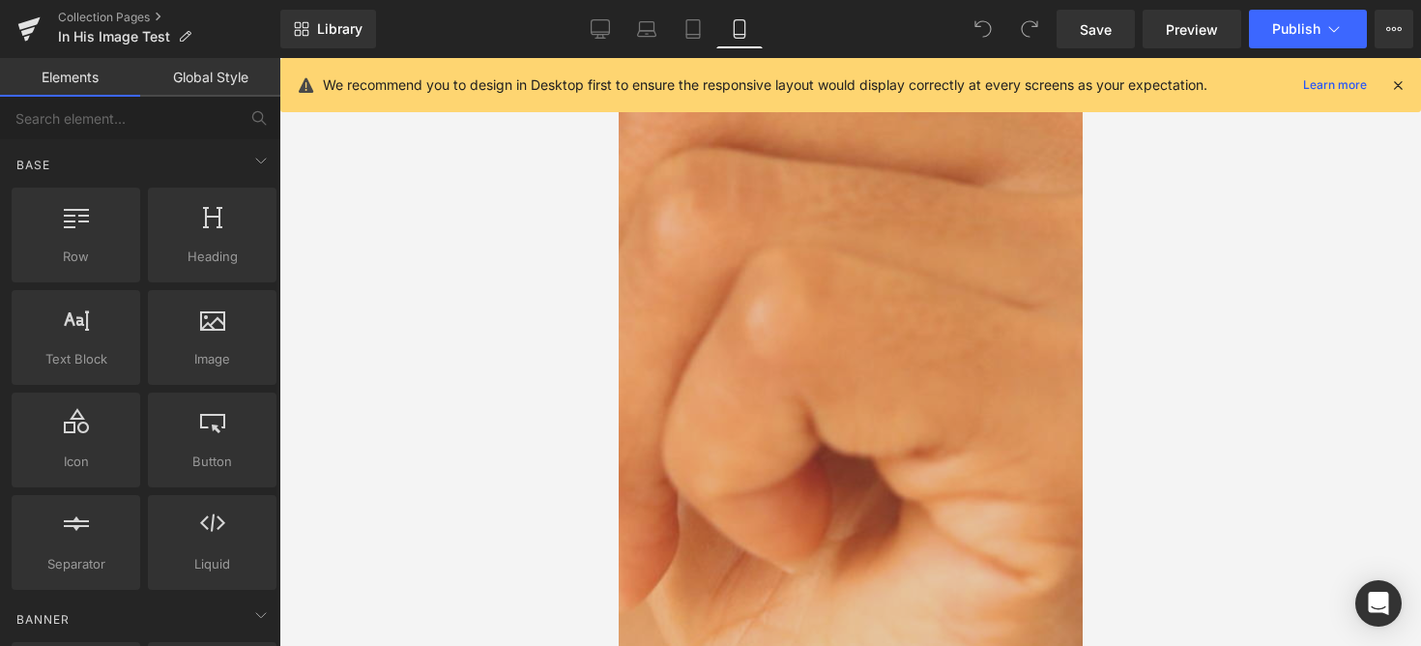
scroll to position [1433, 0]
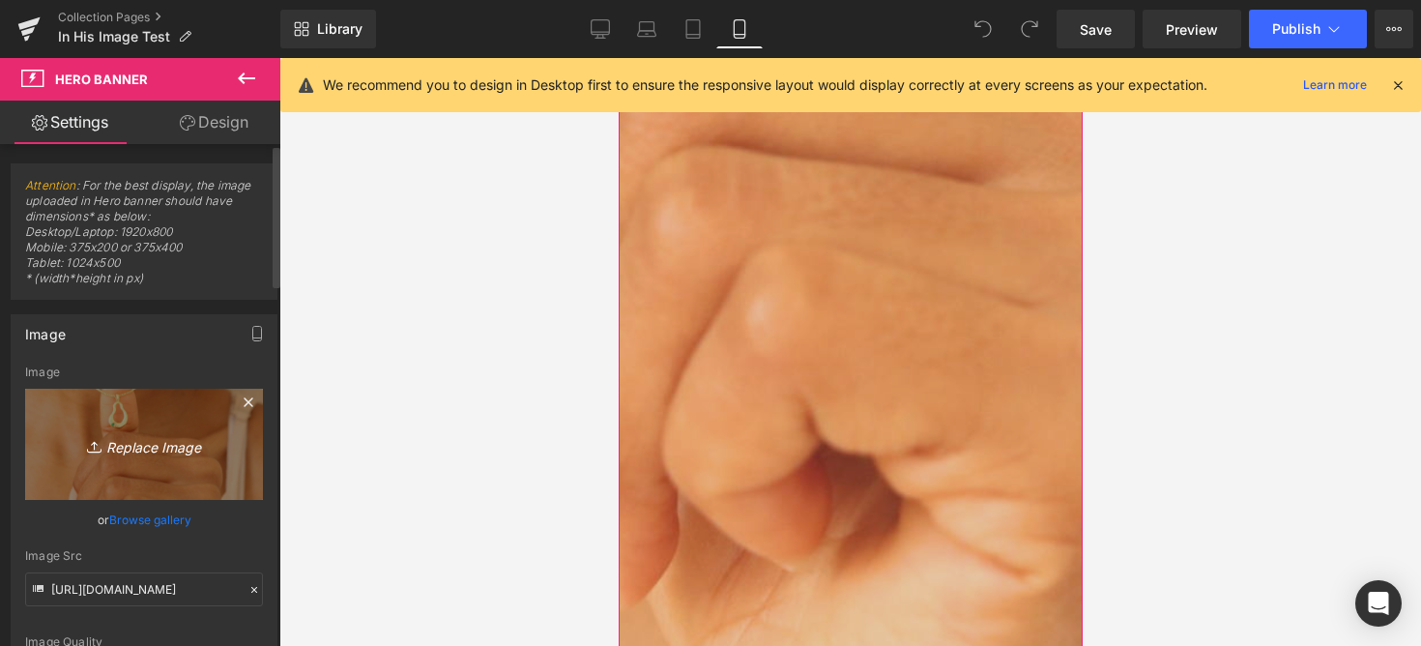
click at [192, 429] on link "Replace Image" at bounding box center [144, 444] width 238 height 111
type input "C:\fakepath\Untitled design (3) (1).png"
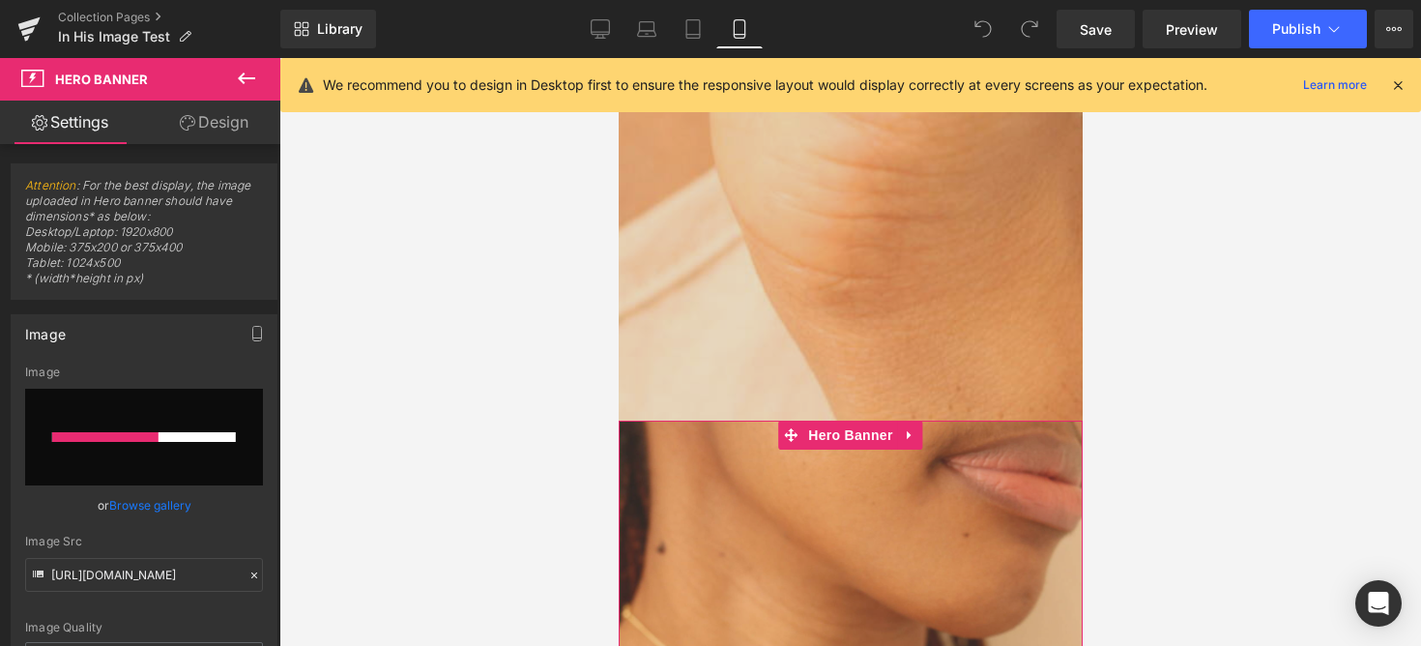
scroll to position [2023, 0]
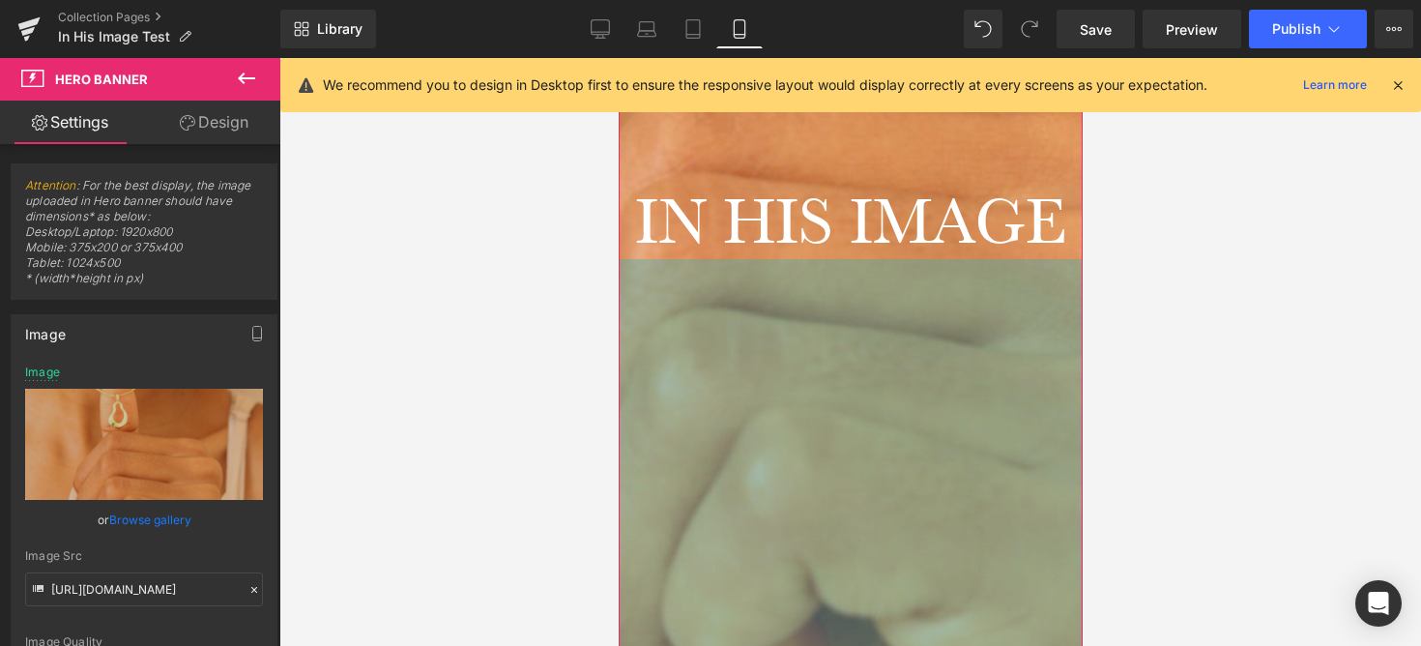
scroll to position [1245, 0]
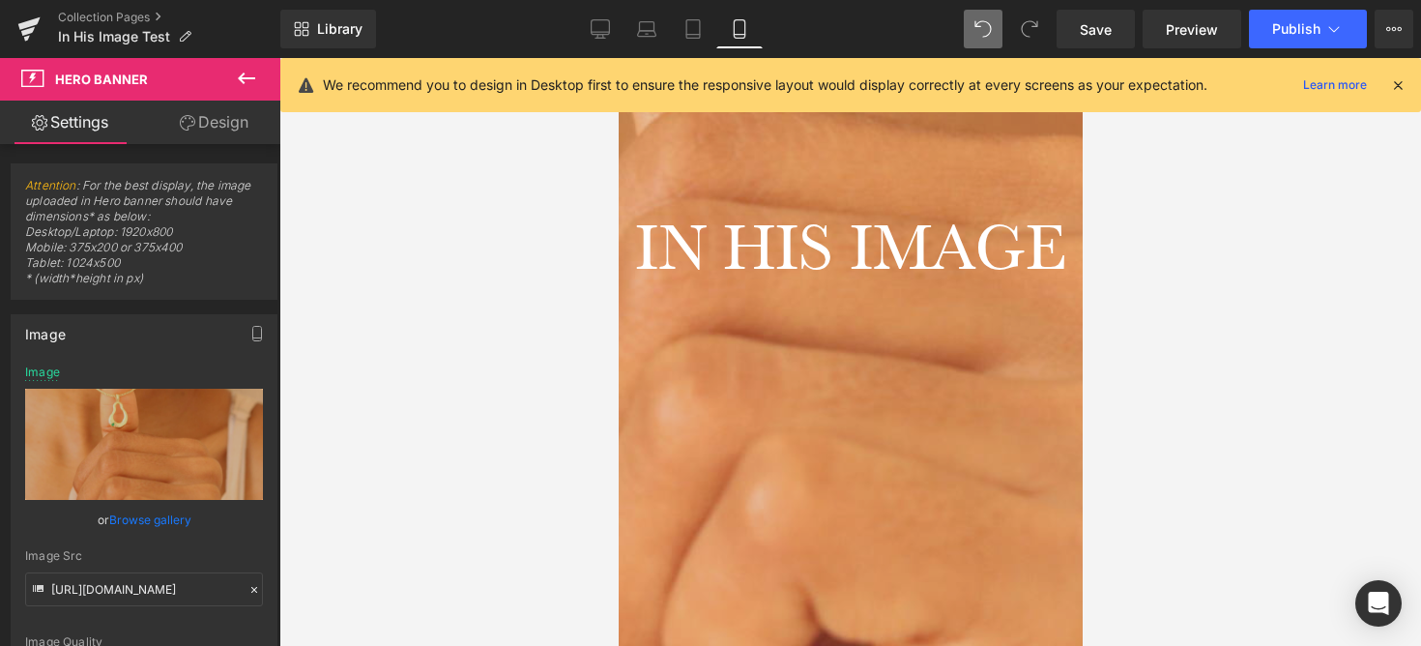
type input "https://ucarecdn.com/91bdfba4-c0d7-40a7-80b4-0625e9c64a39/-/format/auto/-/previ…"
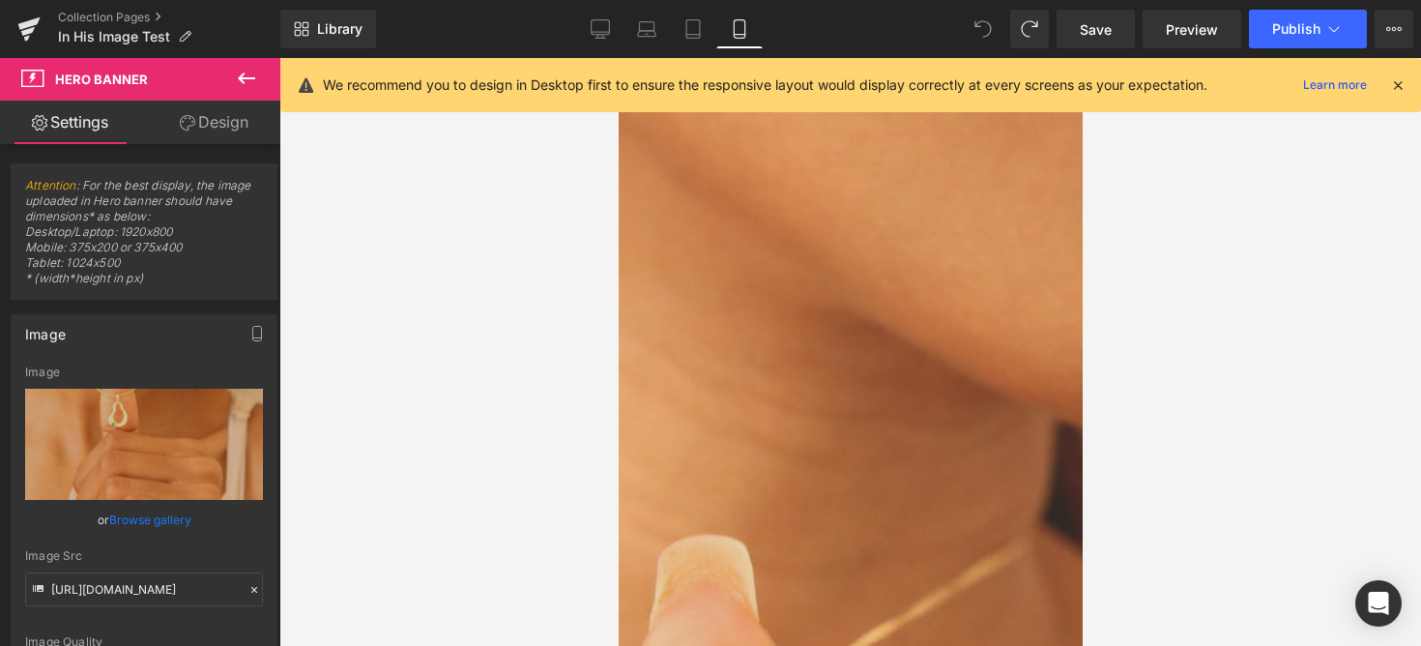
click at [990, 36] on icon at bounding box center [982, 28] width 17 height 17
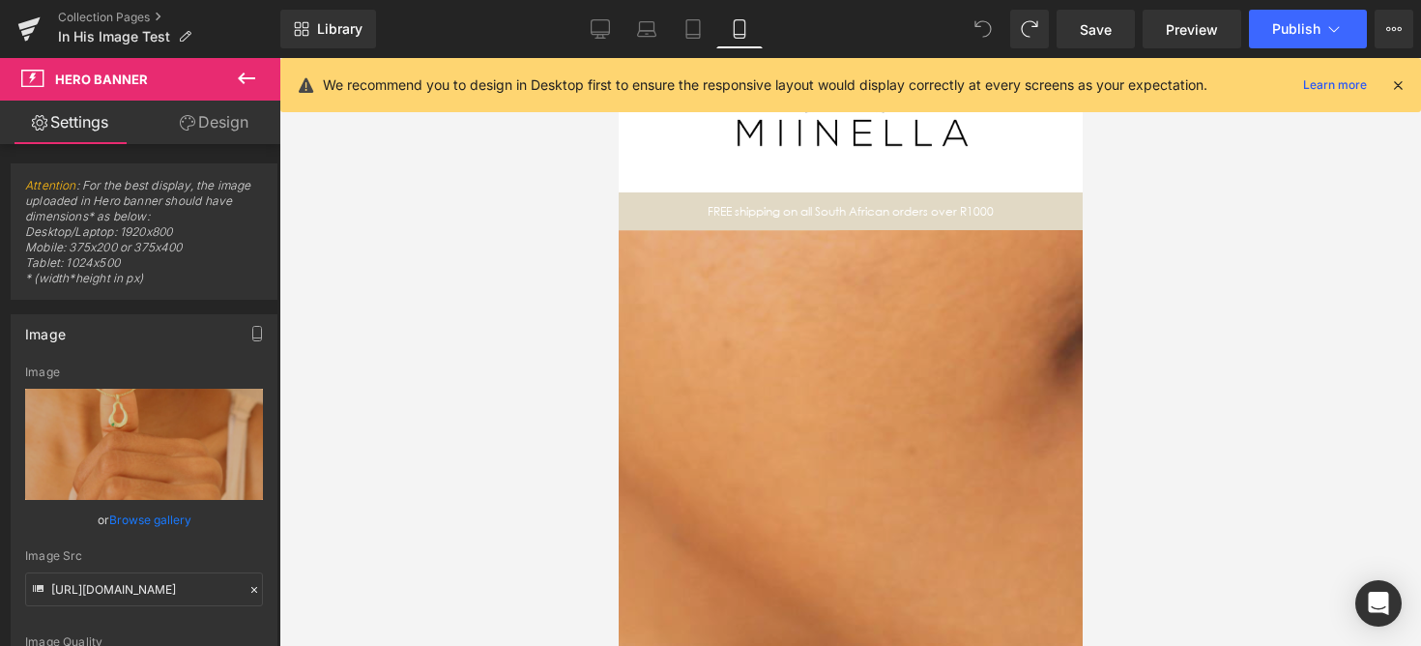
scroll to position [56, 0]
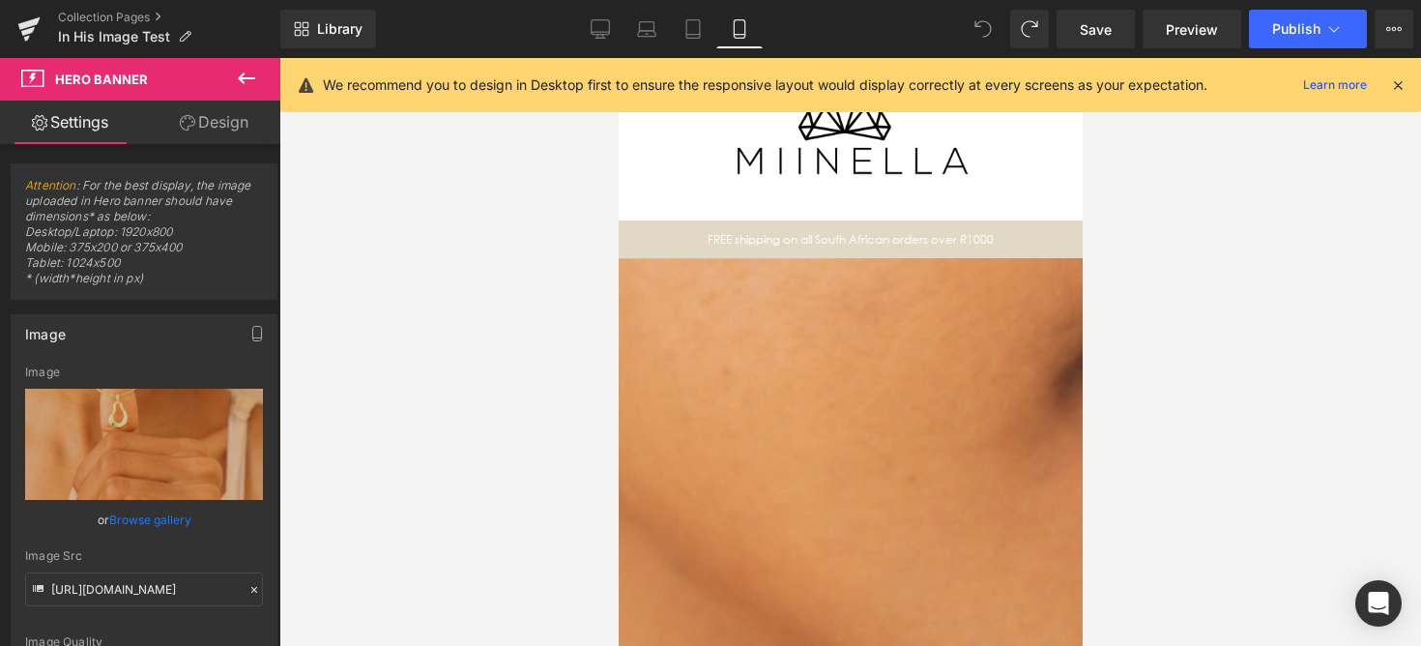
click at [618, 58] on div "1177px" at bounding box center [618, 58] width 0 height 0
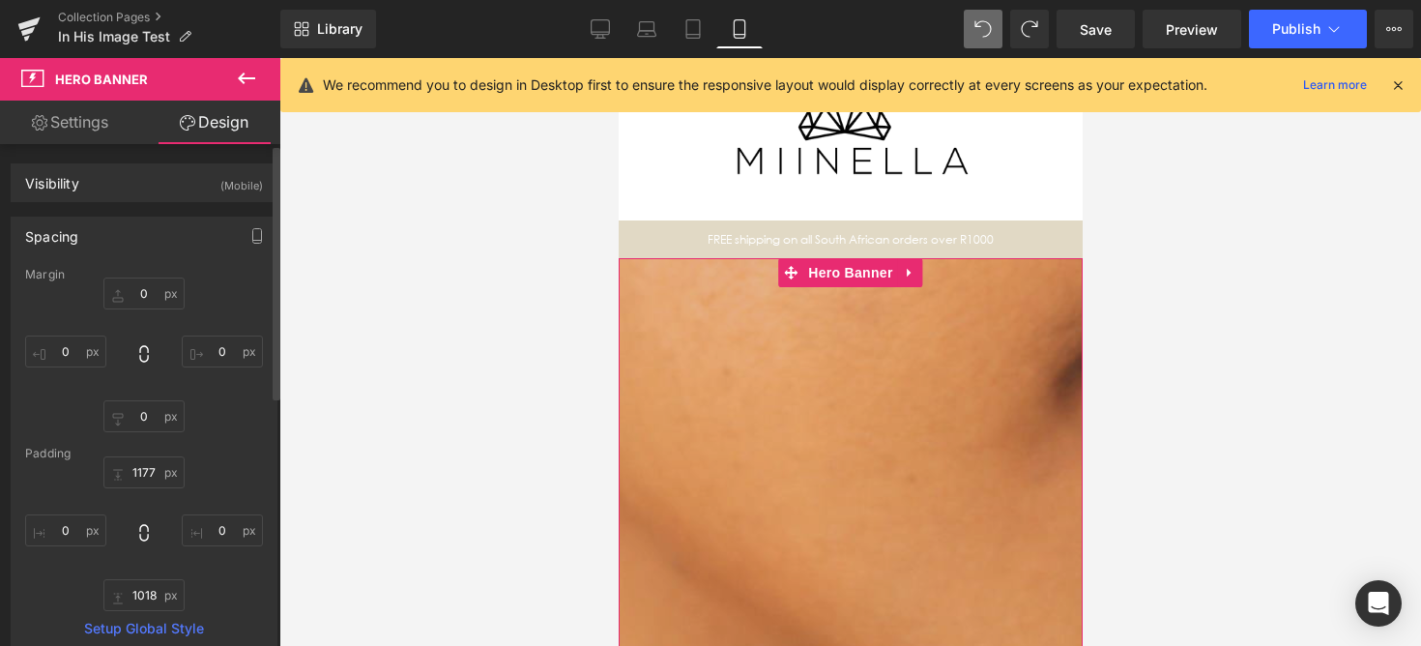
click at [184, 201] on div "Visibility (Mobile) 0|0|0|0 0 Show on Desktop 0 Show on Laptop 0 Show on Tablet…" at bounding box center [144, 182] width 267 height 39
click at [190, 185] on div "Visibility (Mobile)" at bounding box center [144, 182] width 265 height 37
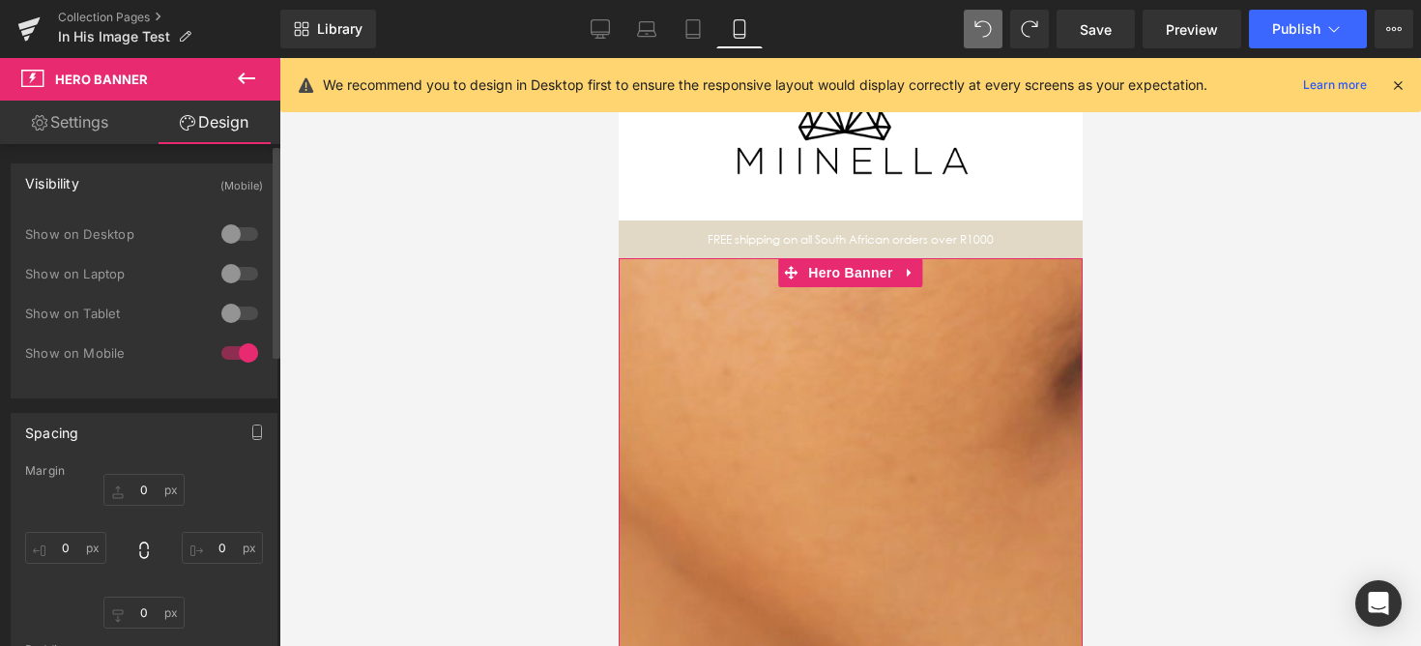
click at [233, 344] on div at bounding box center [239, 352] width 46 height 31
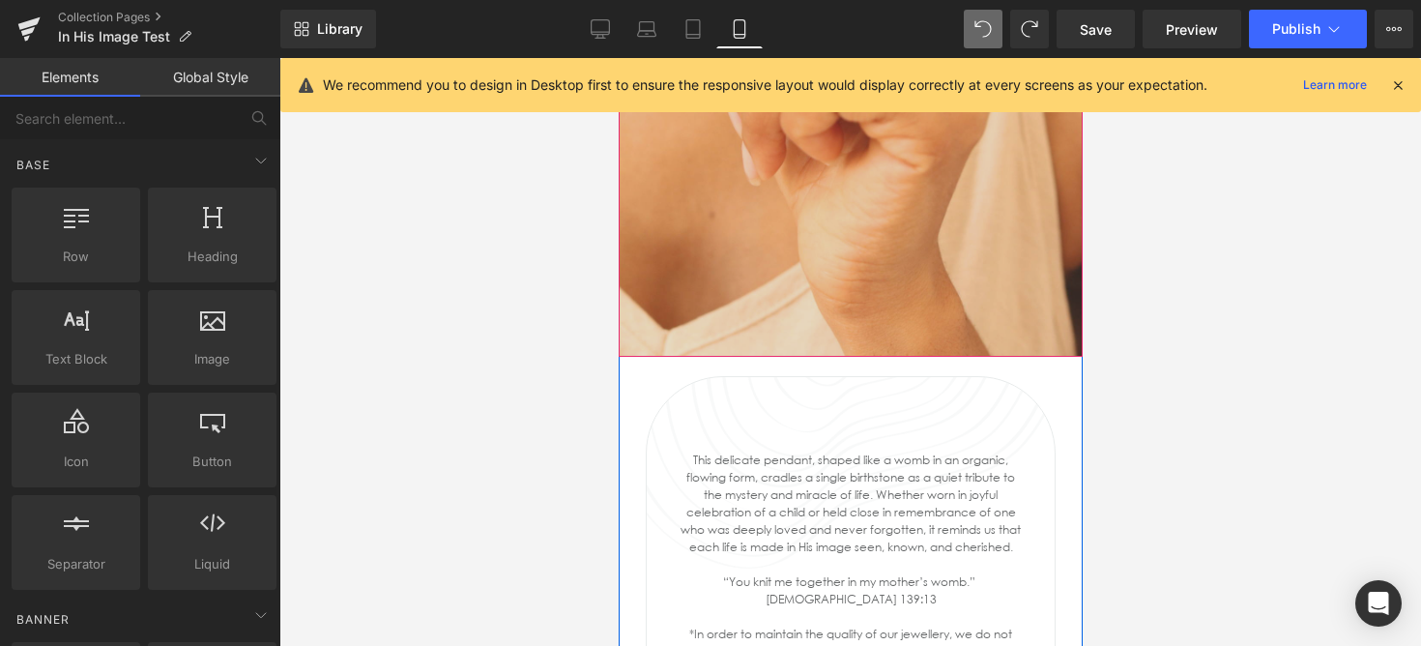
scroll to position [808, 0]
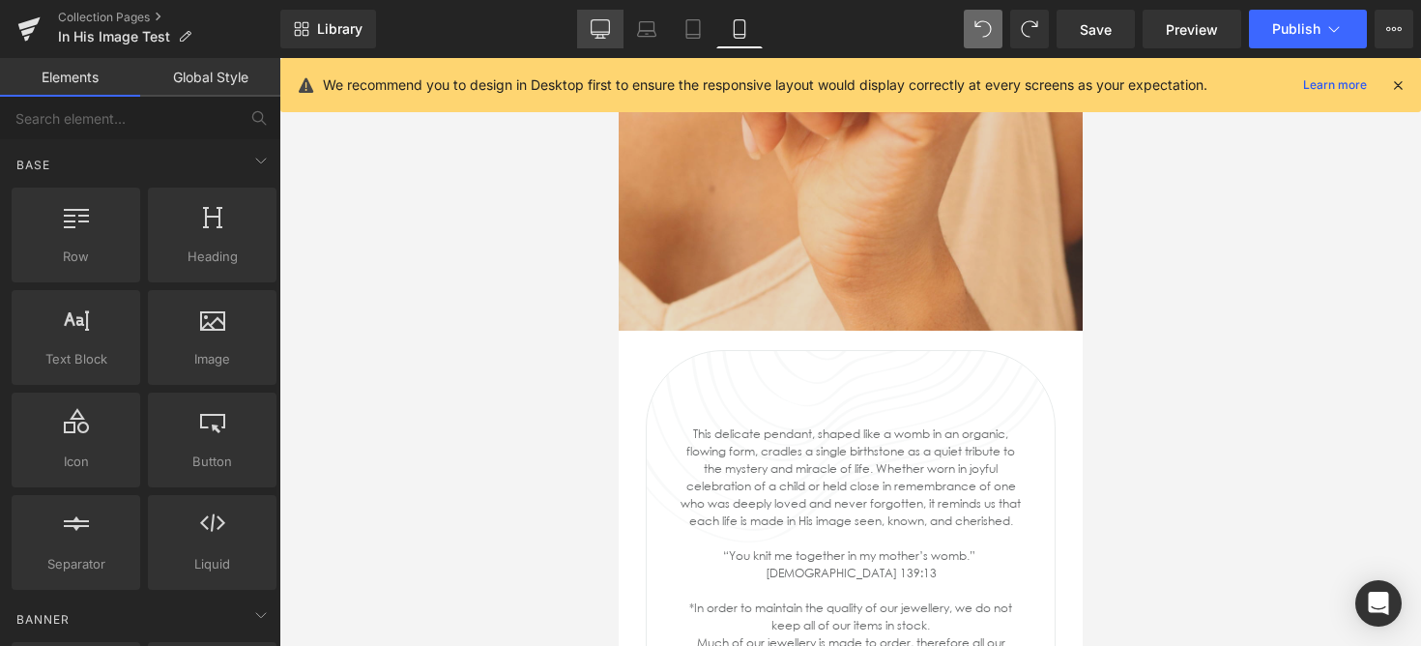
click at [606, 35] on icon at bounding box center [600, 28] width 19 height 19
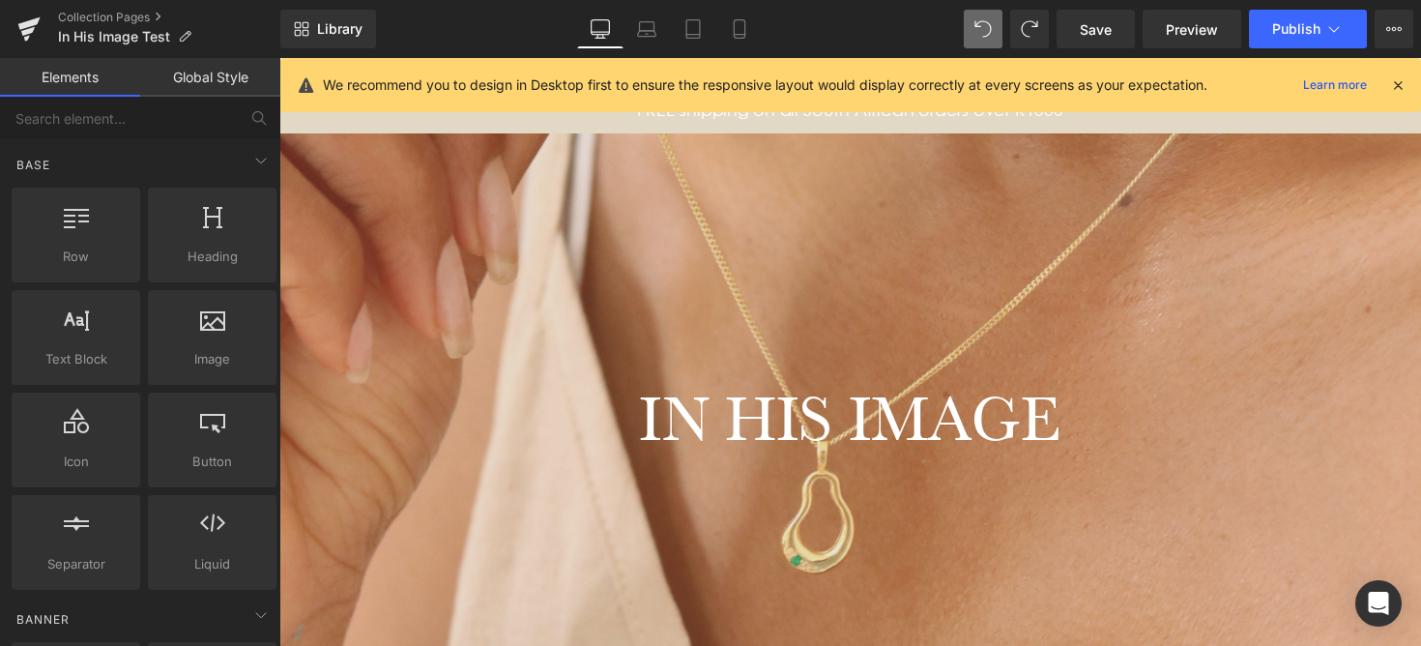
scroll to position [233, 0]
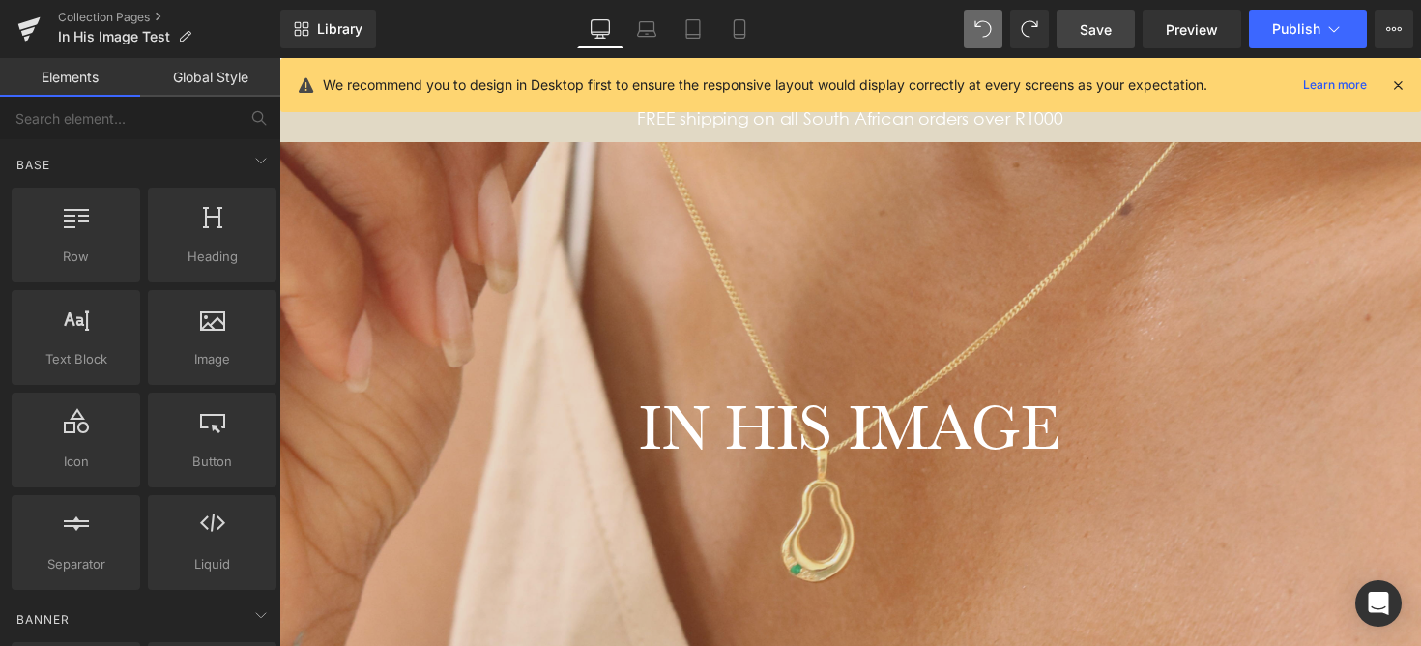
click at [1096, 23] on span "Save" at bounding box center [1096, 29] width 32 height 20
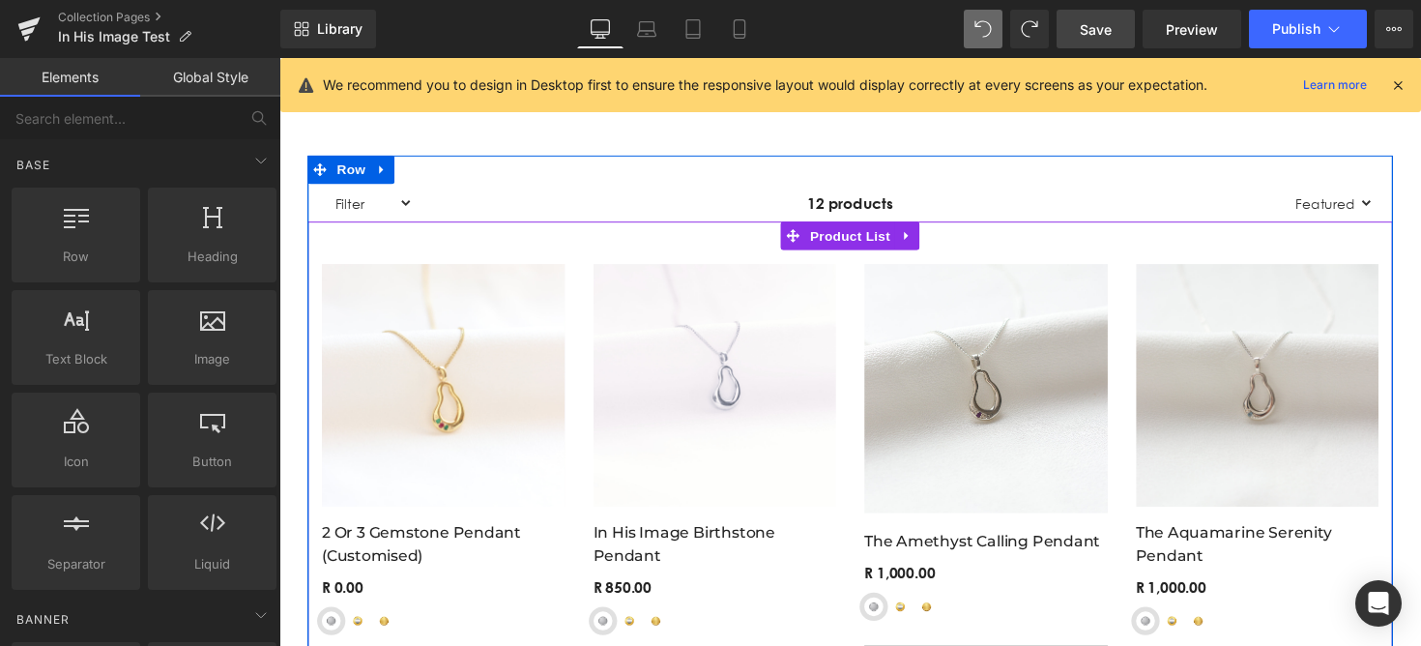
scroll to position [1395, 0]
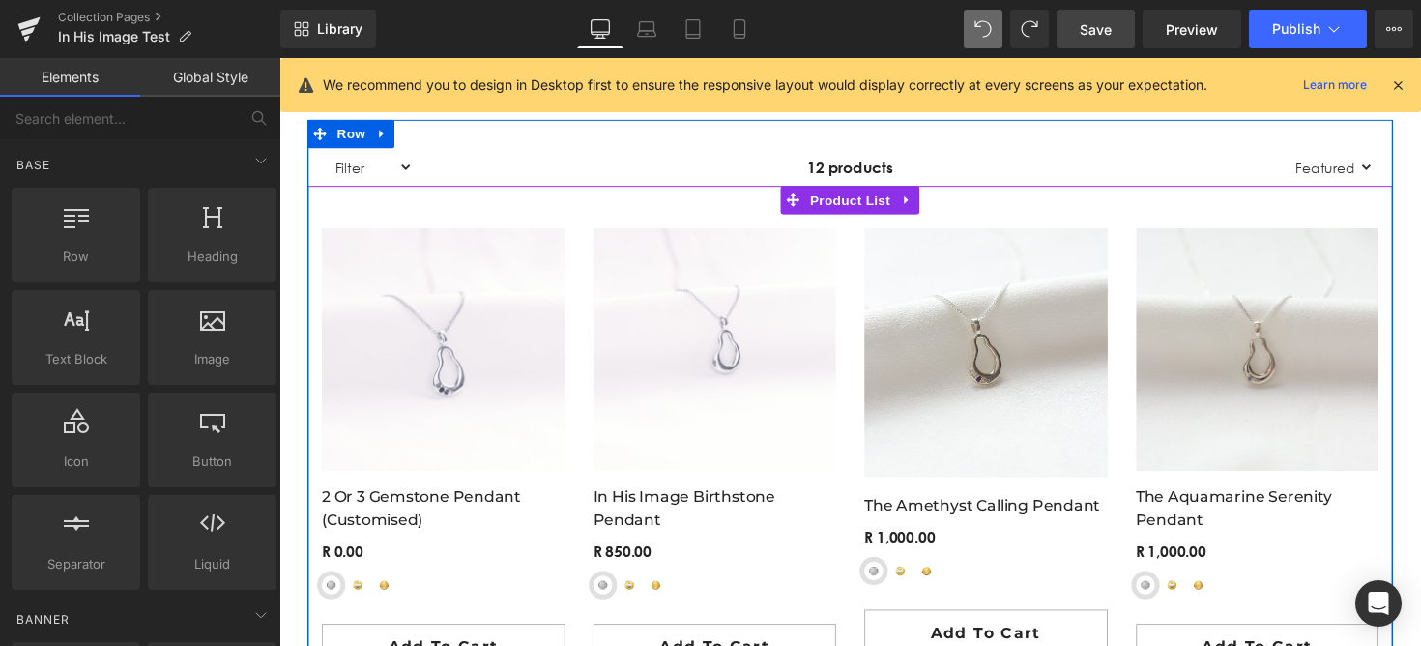
click at [389, 598] on span at bounding box center [399, 590] width 20 height 23
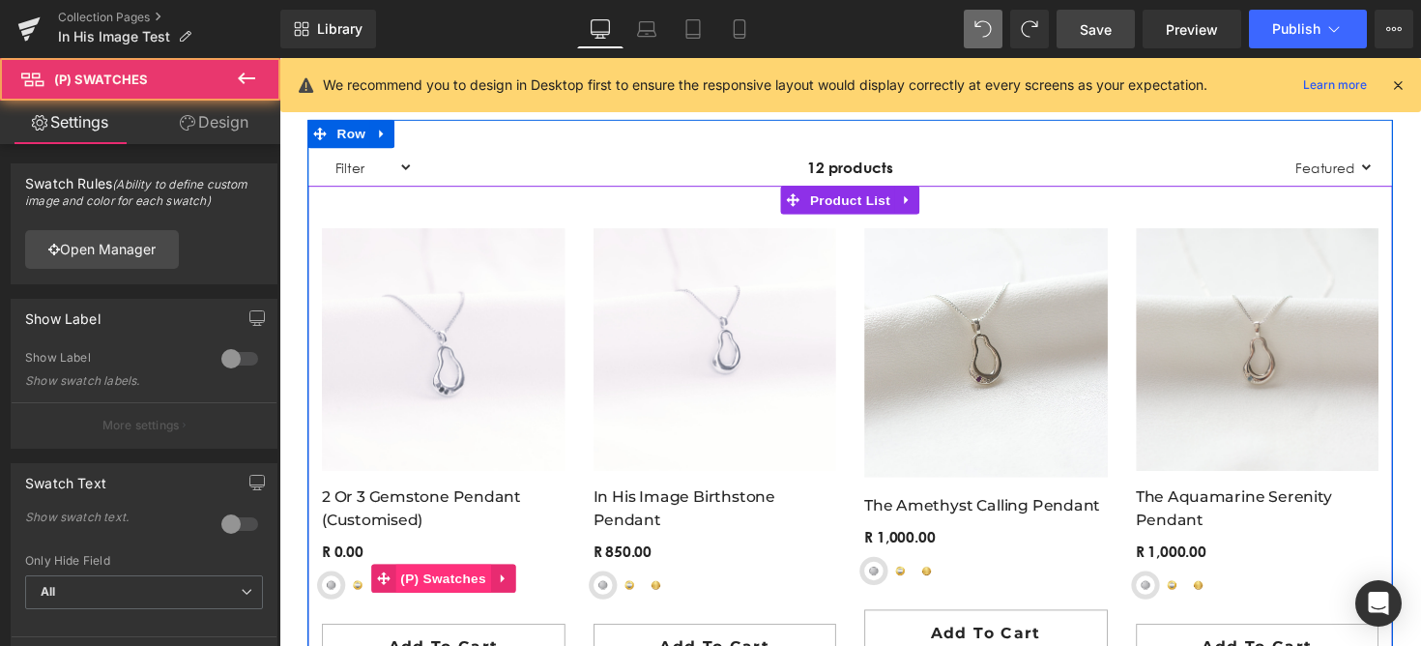
click at [423, 590] on span "(P) Swatches" at bounding box center [447, 590] width 98 height 29
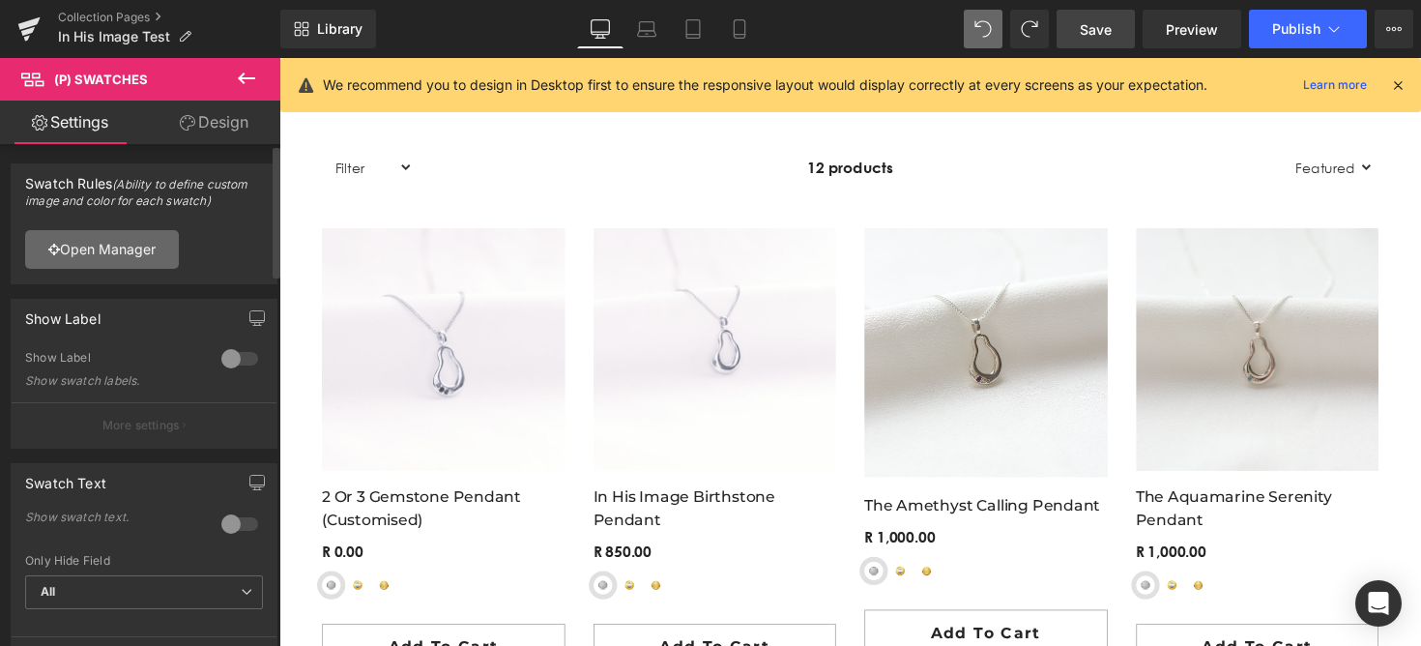
click at [136, 255] on link "Open Manager" at bounding box center [102, 249] width 154 height 39
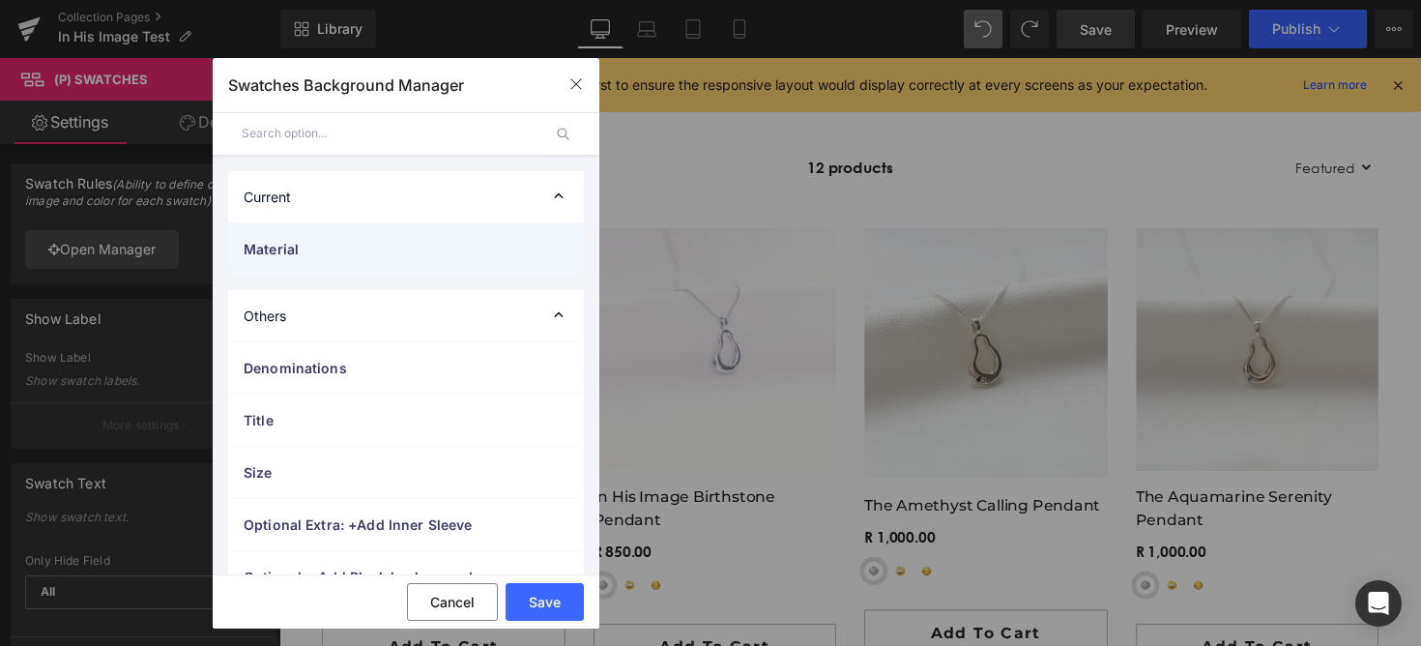
click at [0, 0] on span "Material" at bounding box center [0, 0] width 0 height 0
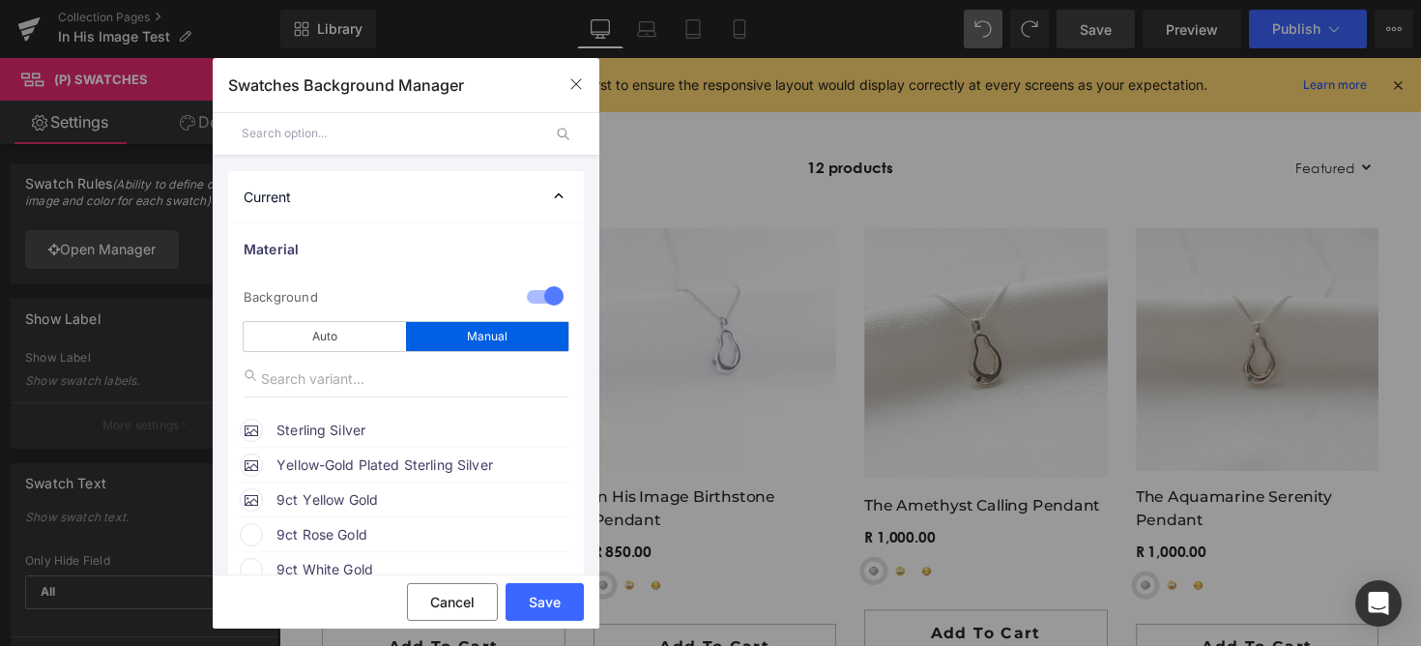
scroll to position [158, 0]
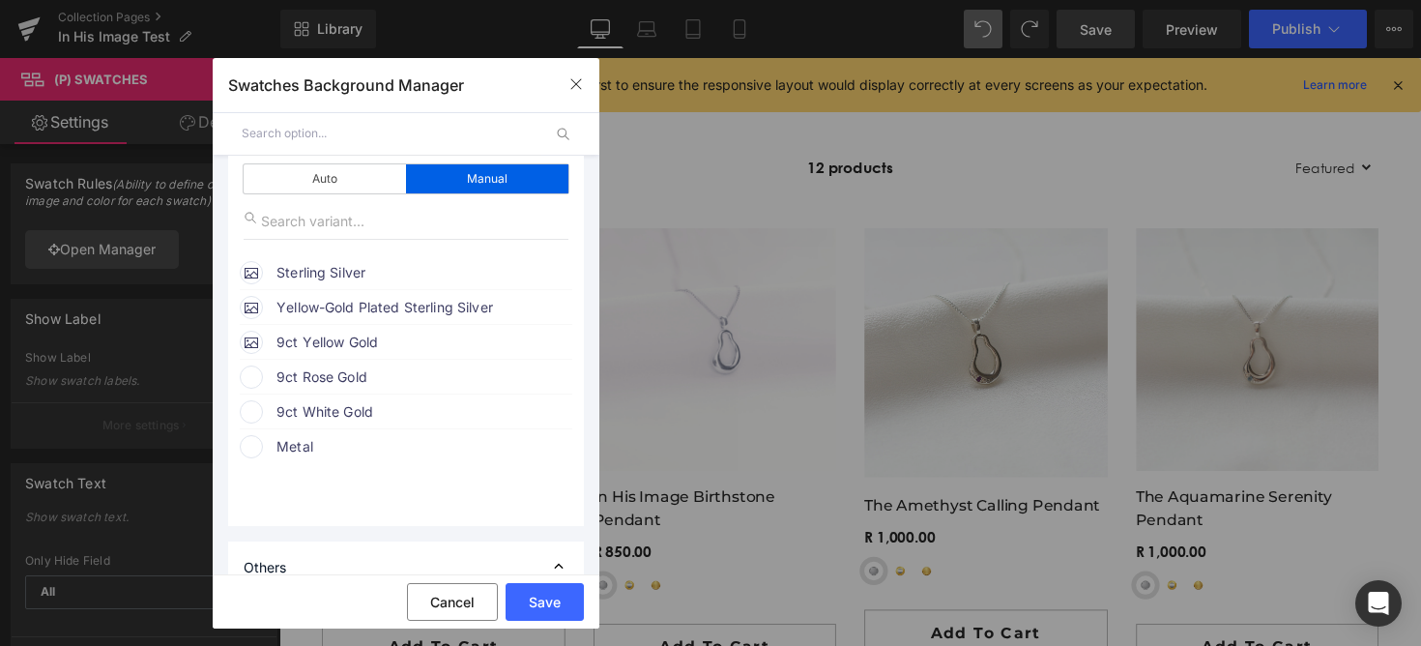
click at [0, 0] on span "9ct Rose Gold" at bounding box center [0, 0] width 0 height 0
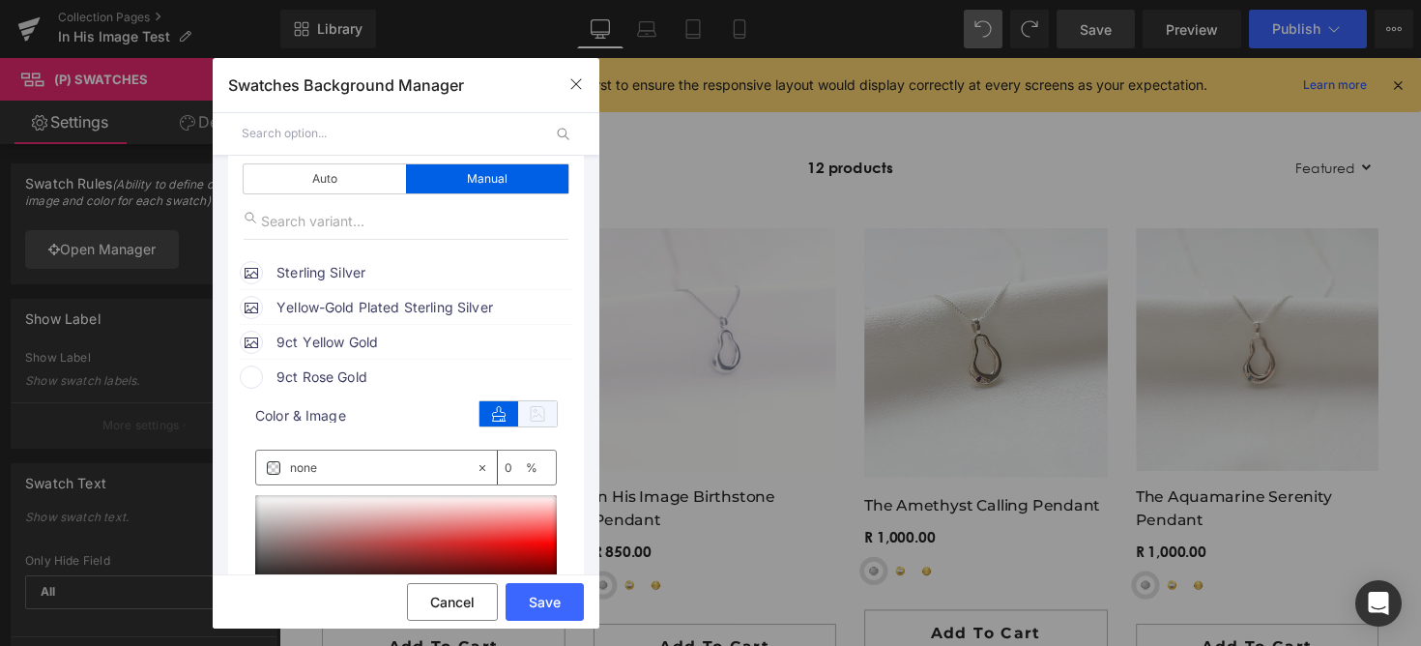
click at [534, 417] on icon at bounding box center [537, 413] width 39 height 25
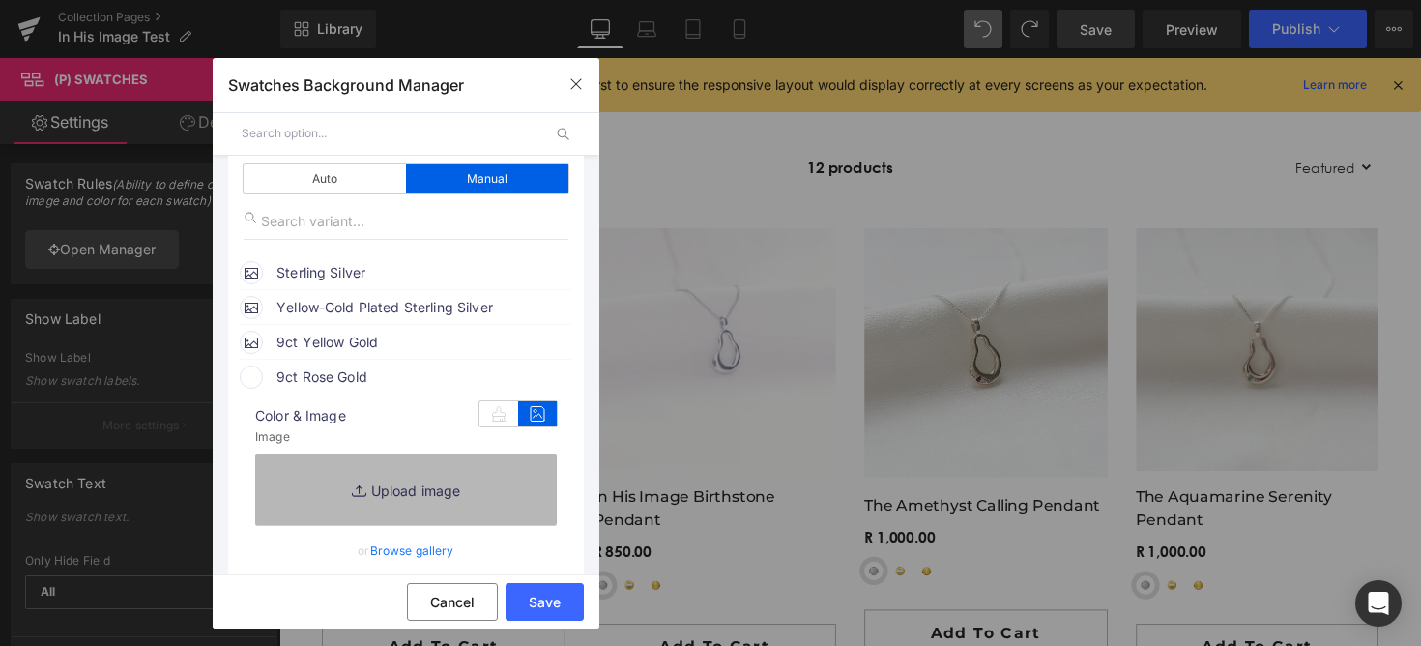
click at [438, 463] on link "Replace Image" at bounding box center [406, 489] width 302 height 72
type input "C:\fakepath\31.png"
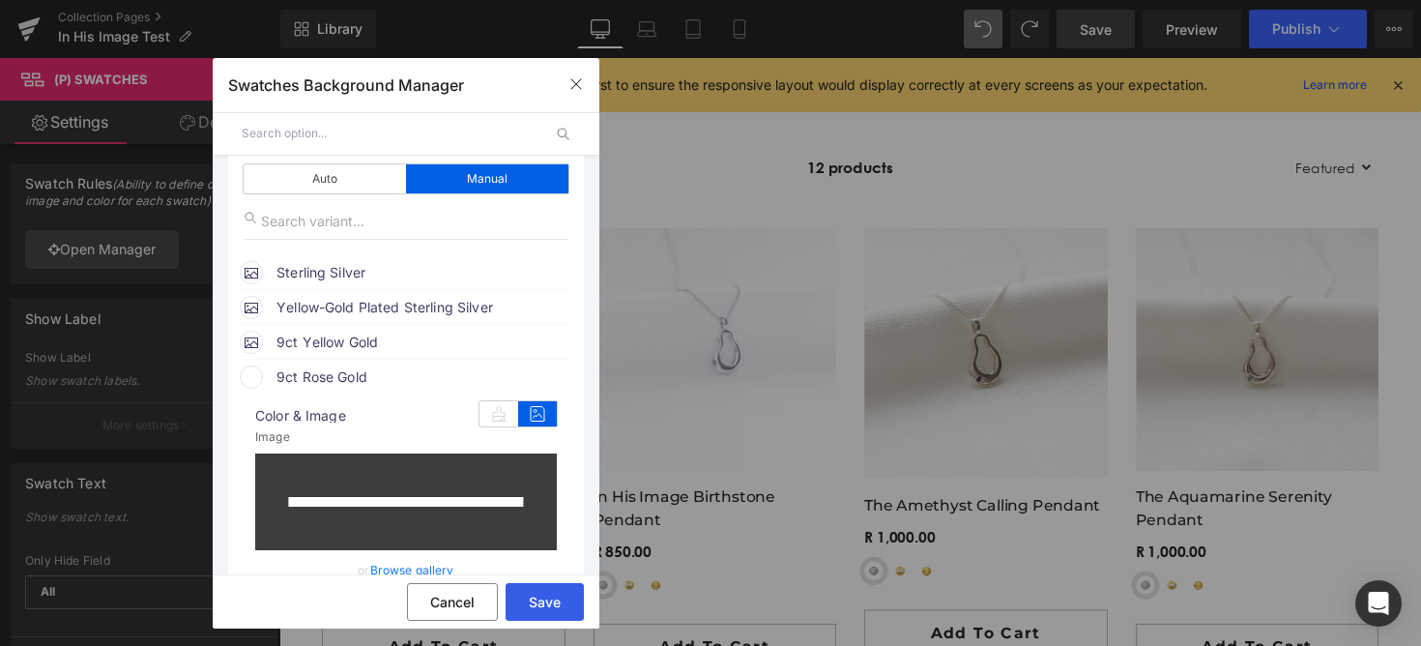
type input "https://ucarecdn.com/35b924c9-fcd5-4dd9-bb63-1a59ac4b511f/-/format/auto/-/previ…"
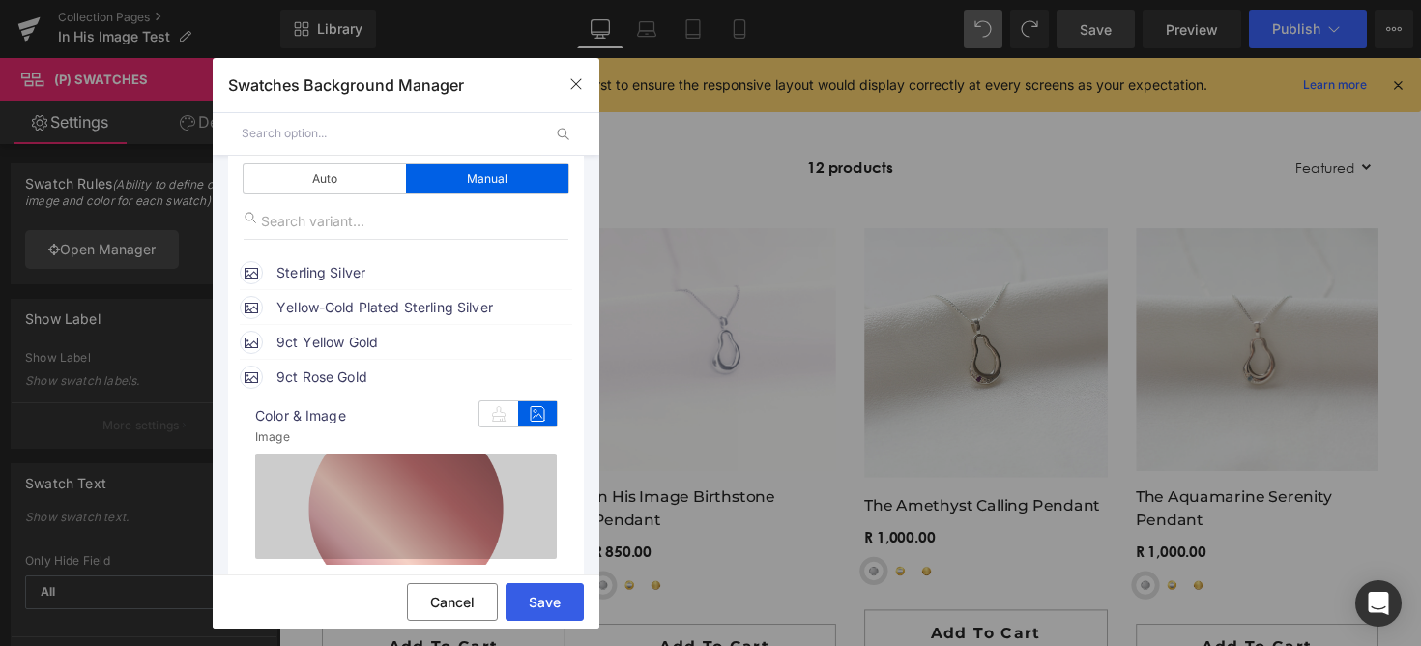
click at [550, 598] on button "Save" at bounding box center [544, 602] width 78 height 38
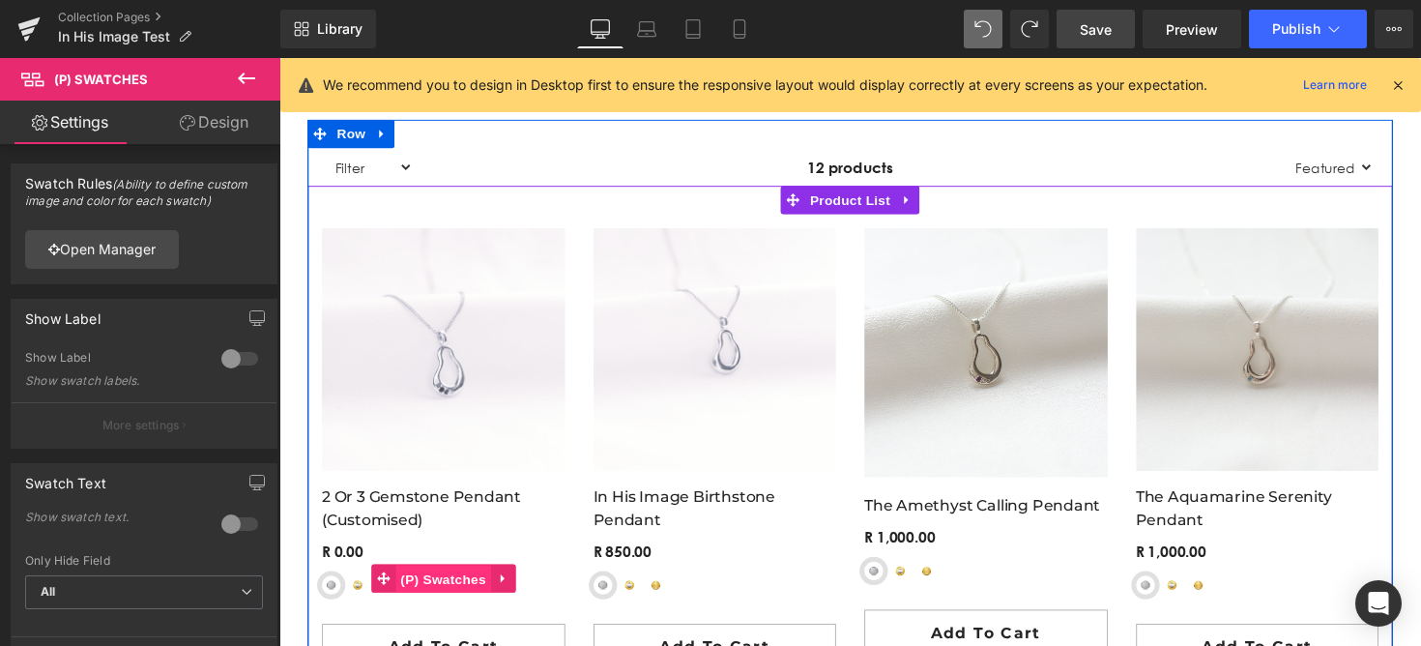
click at [423, 597] on span "(P) Swatches" at bounding box center [447, 591] width 98 height 29
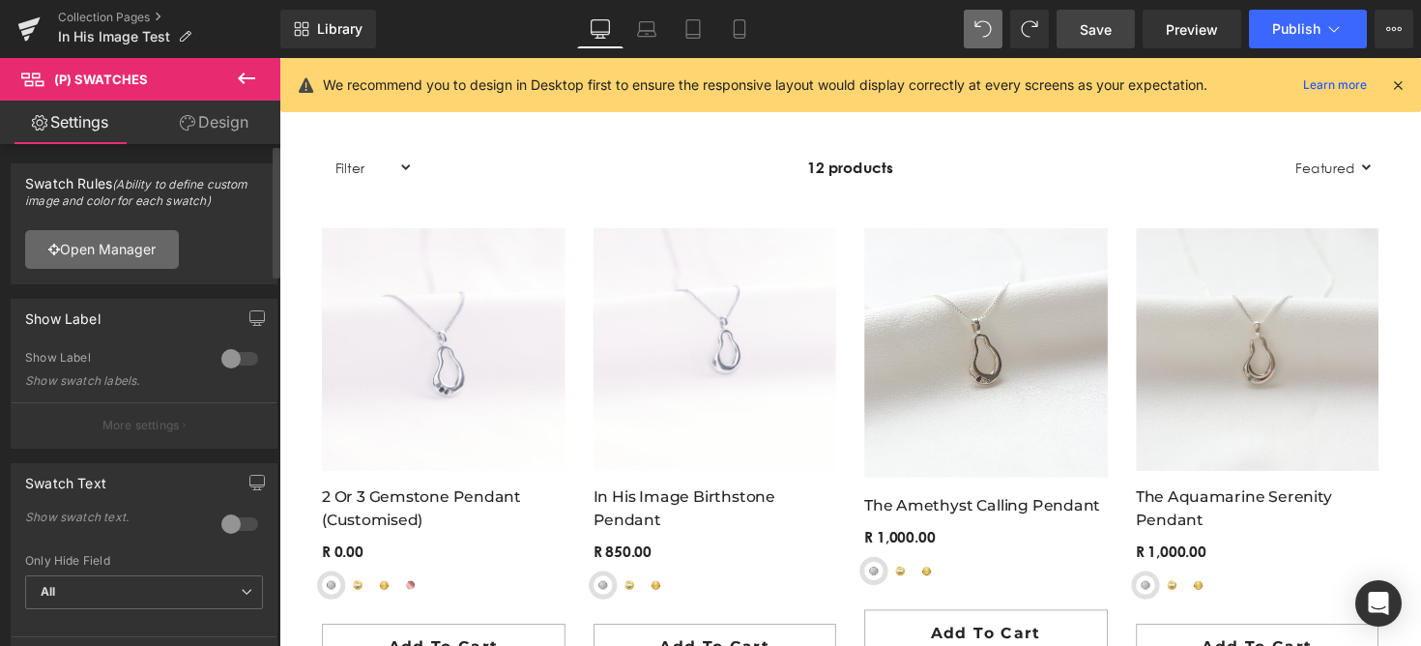
click at [135, 245] on link "Open Manager" at bounding box center [102, 249] width 154 height 39
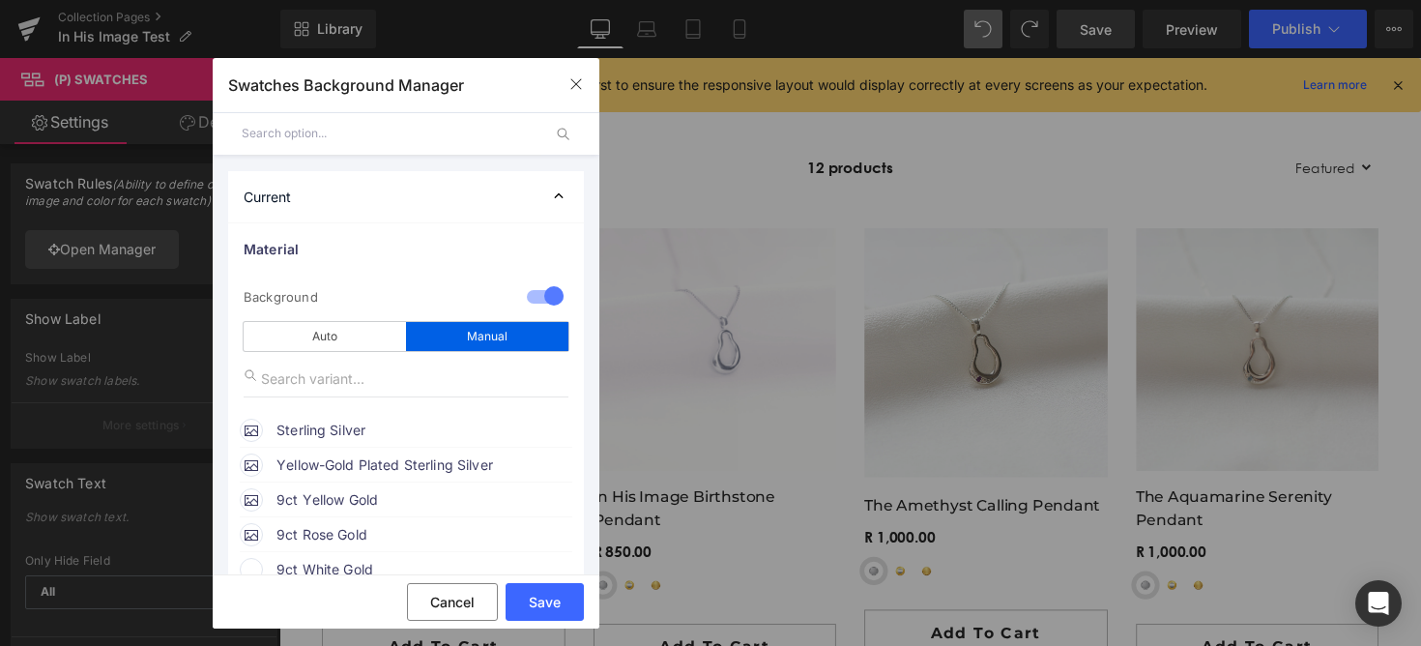
scroll to position [93, 0]
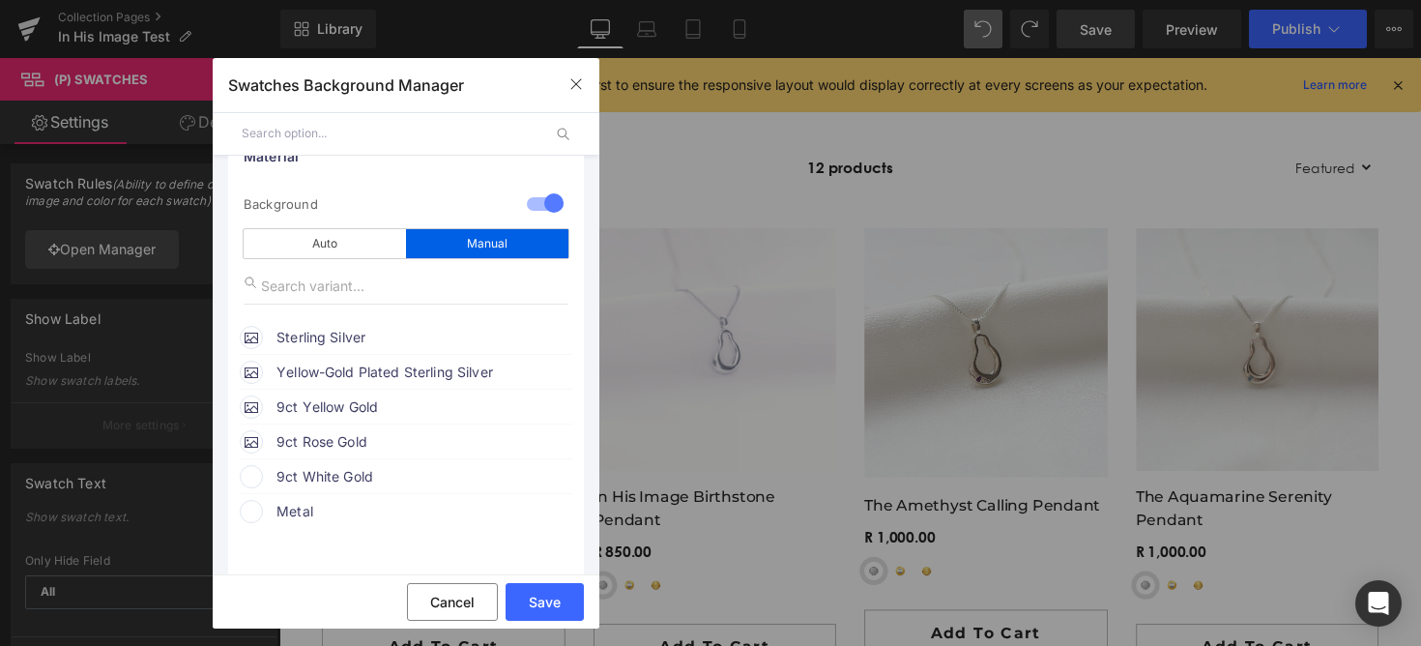
click at [335, 482] on span "9ct White Gold" at bounding box center [423, 476] width 294 height 23
click at [538, 515] on icon at bounding box center [537, 513] width 39 height 25
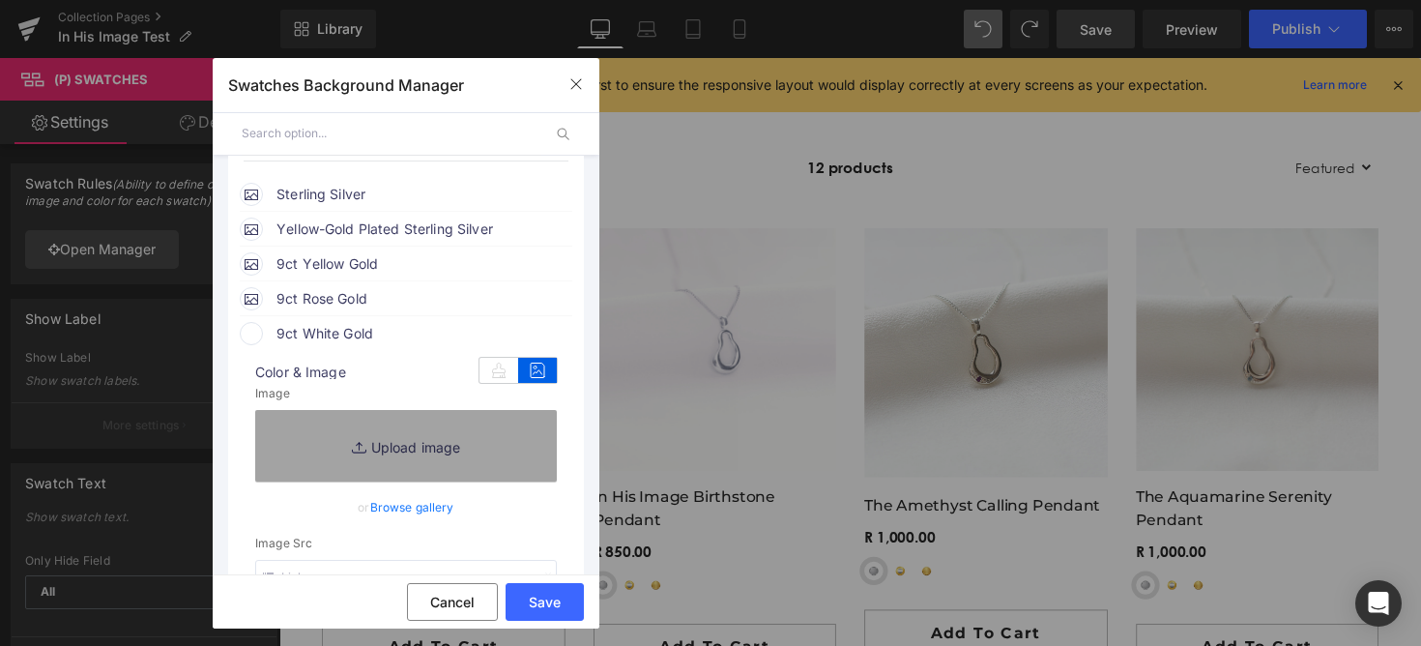
scroll to position [300, 0]
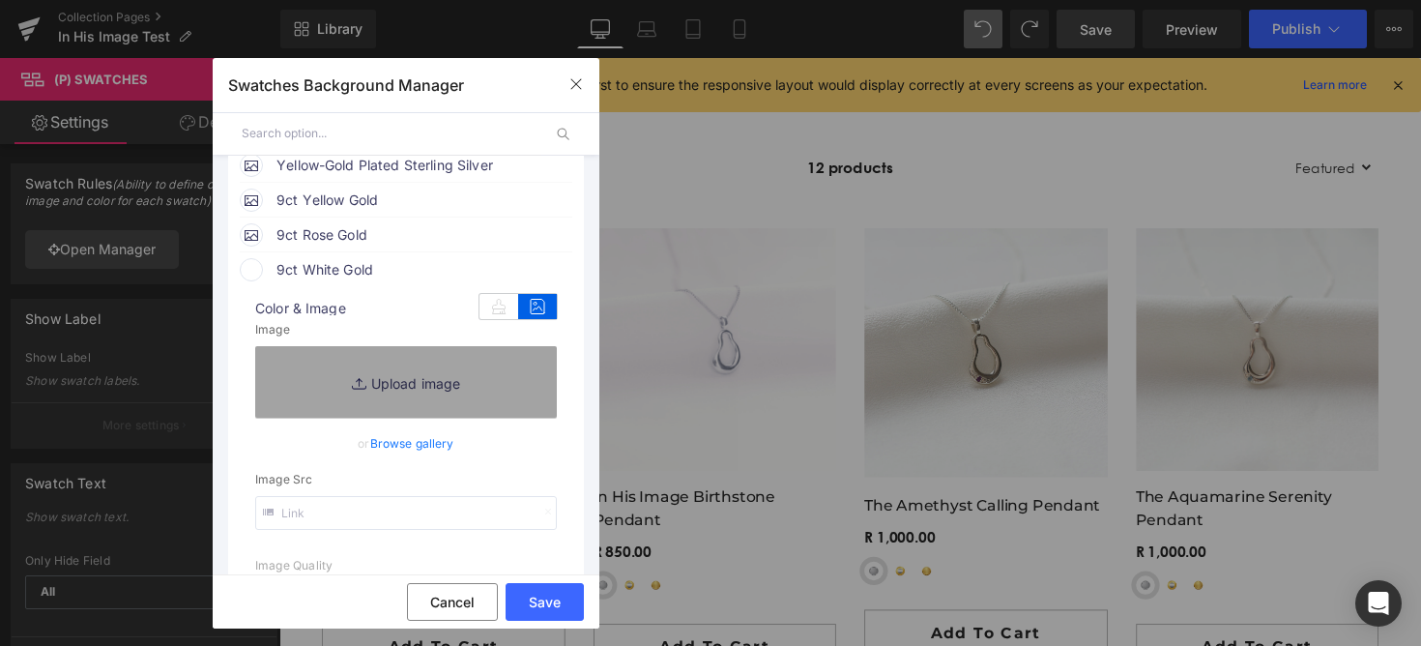
click at [423, 501] on input "text" at bounding box center [406, 513] width 302 height 34
click at [425, 440] on link "Browse gallery" at bounding box center [412, 443] width 84 height 34
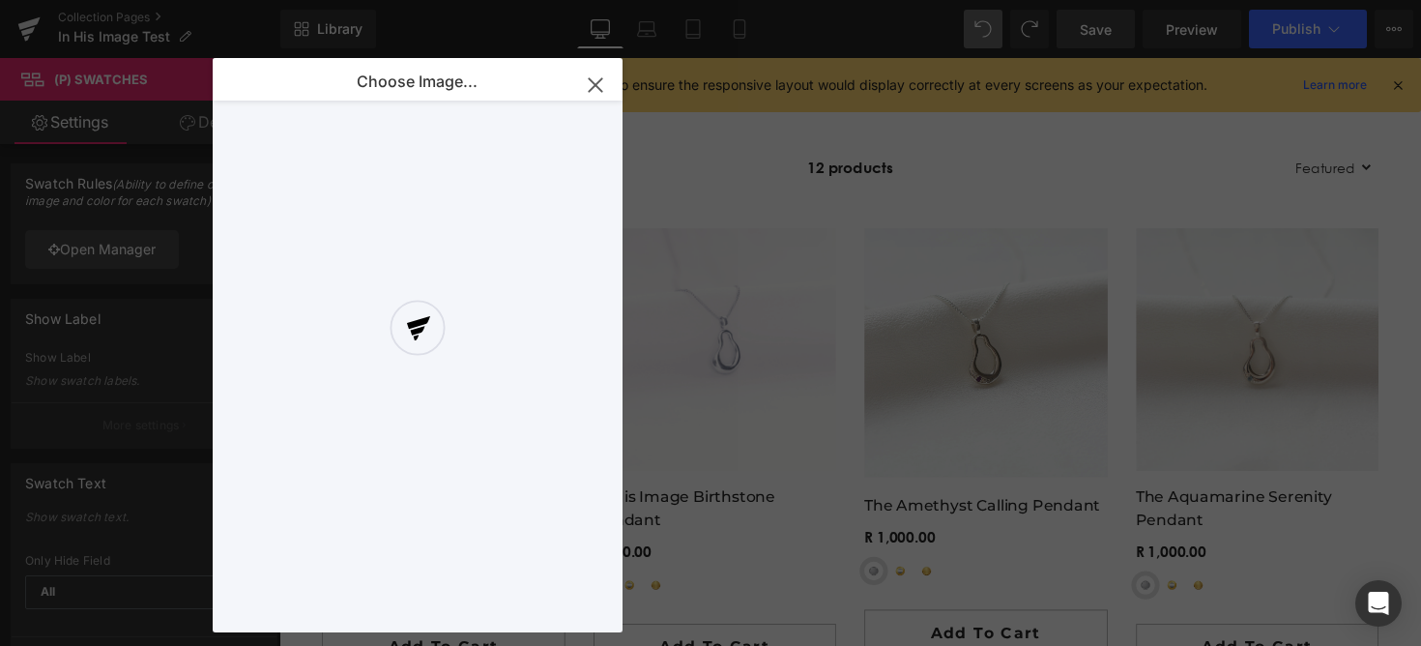
click at [593, 90] on icon "button" at bounding box center [595, 85] width 31 height 31
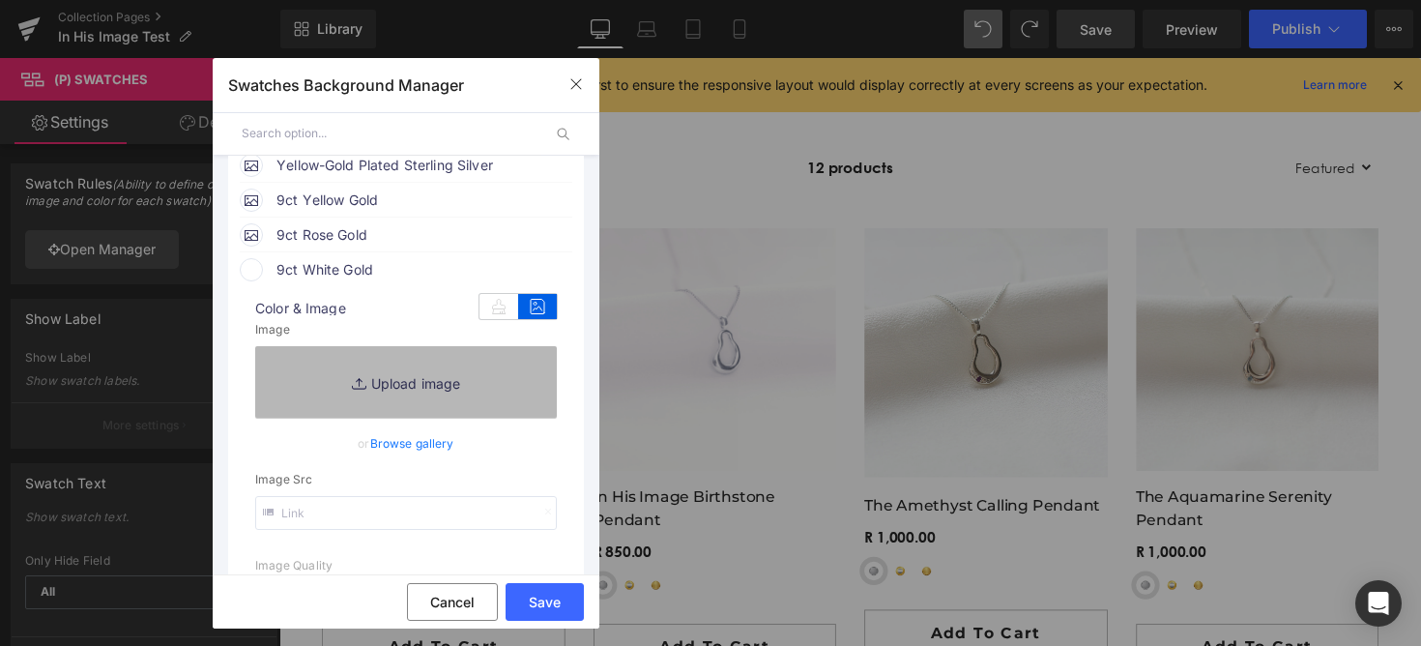
click at [413, 405] on link "Replace Image" at bounding box center [406, 382] width 302 height 72
type input "C:\fakepath\32.png"
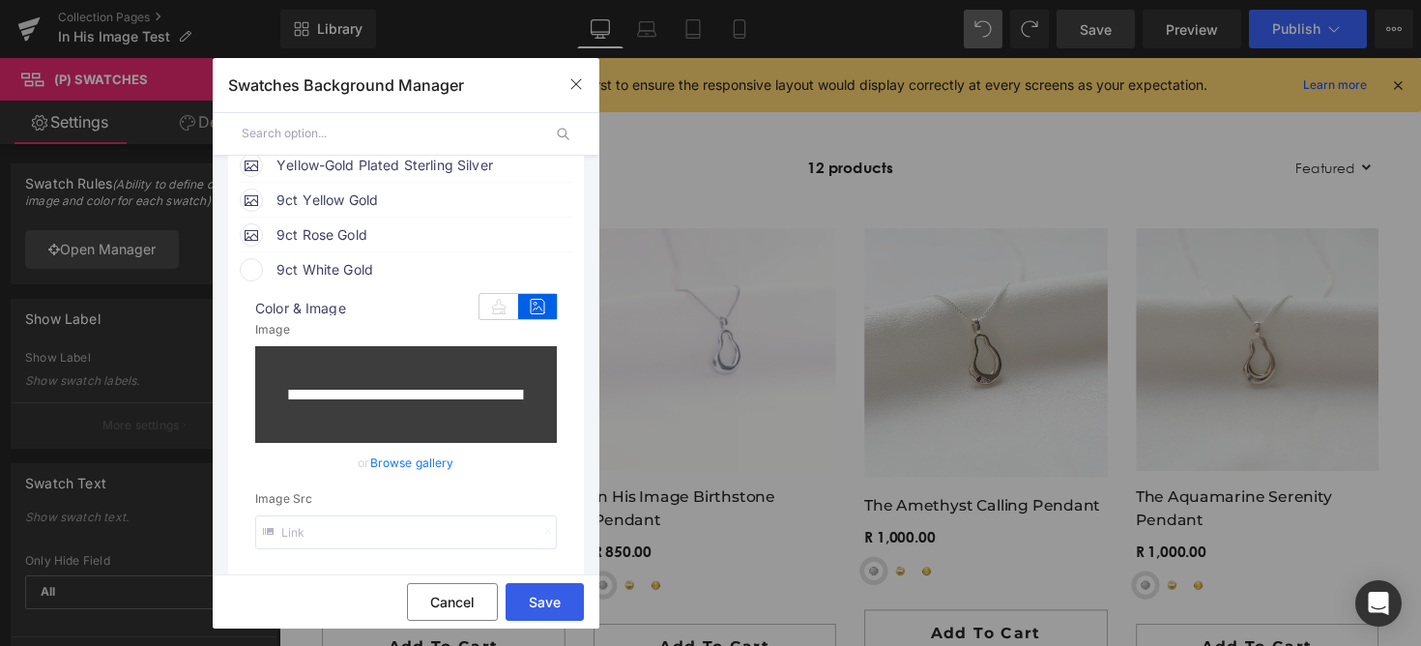
click at [559, 592] on button "Save" at bounding box center [544, 602] width 78 height 38
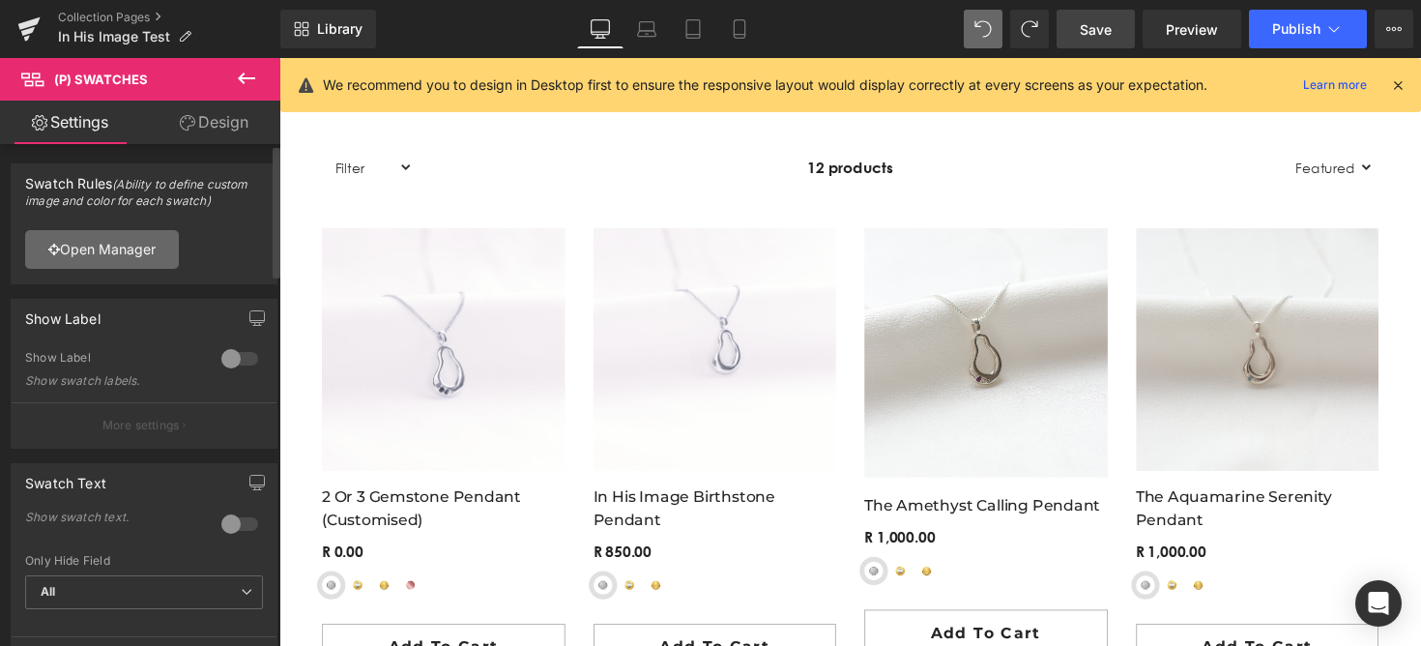
click at [141, 257] on link "Open Manager" at bounding box center [102, 249] width 154 height 39
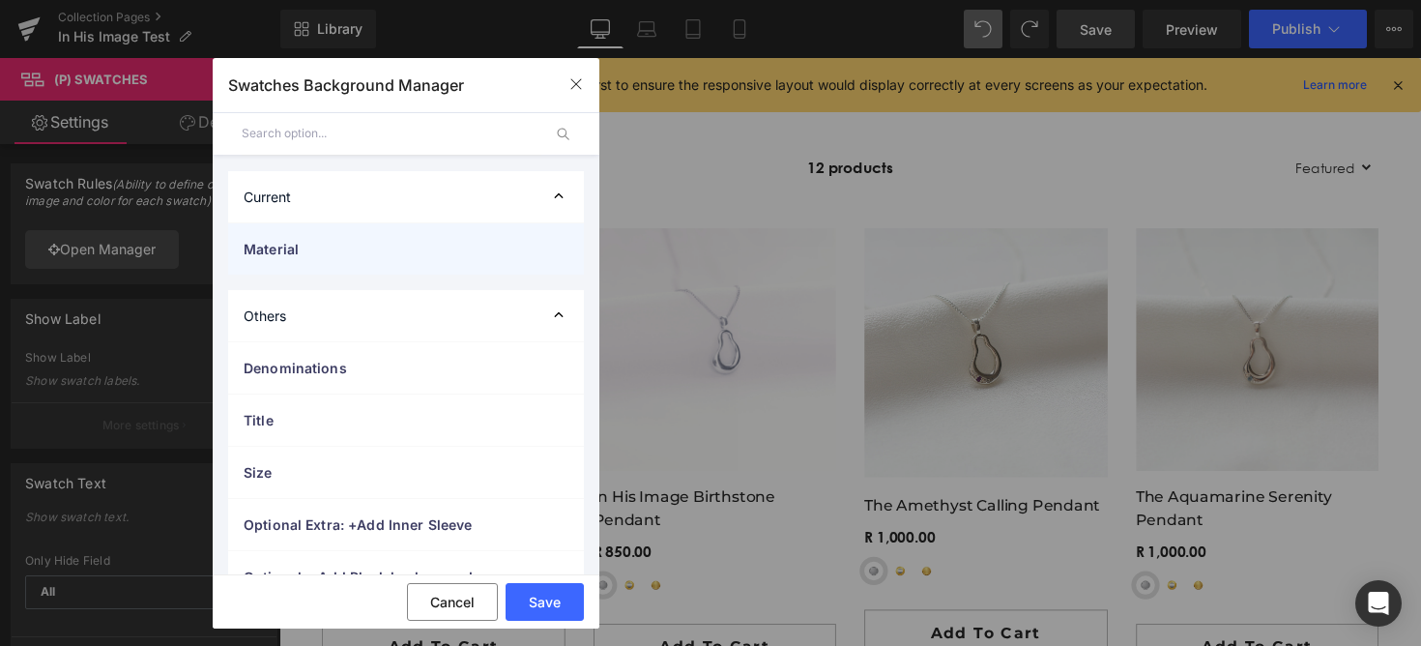
click at [369, 255] on span "Material" at bounding box center [387, 249] width 286 height 20
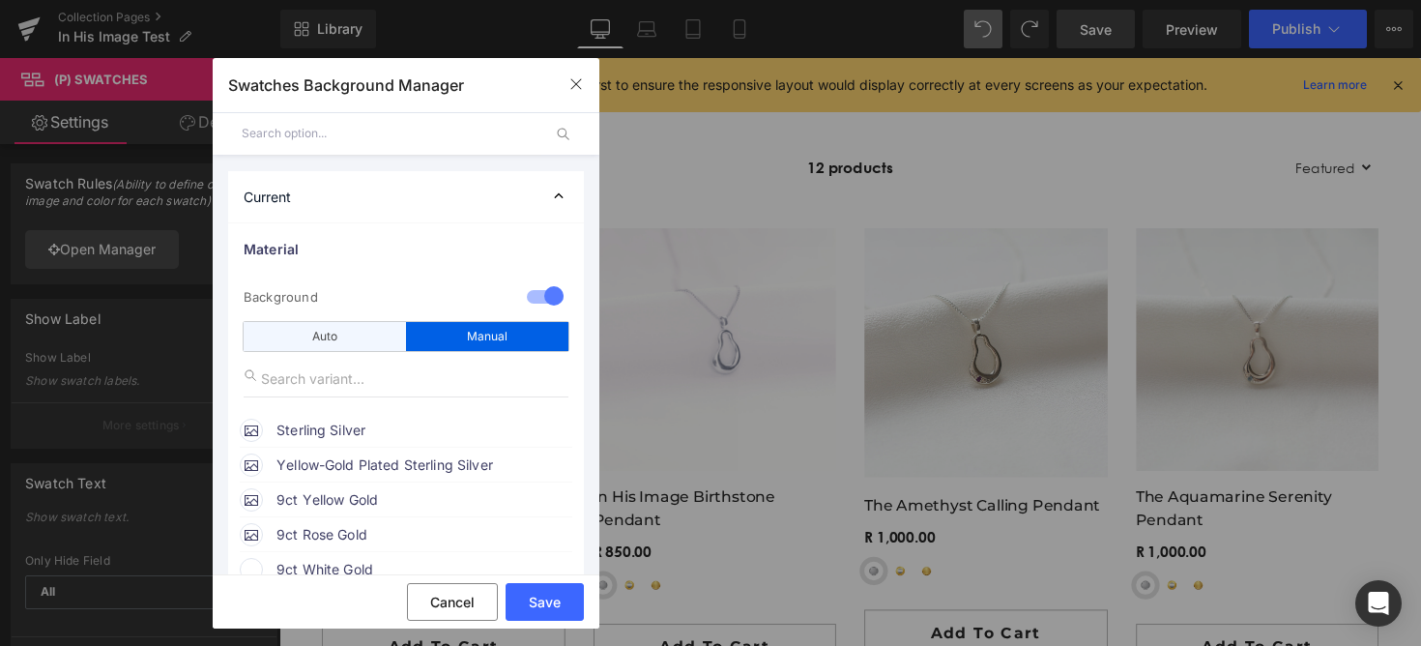
scroll to position [149, 0]
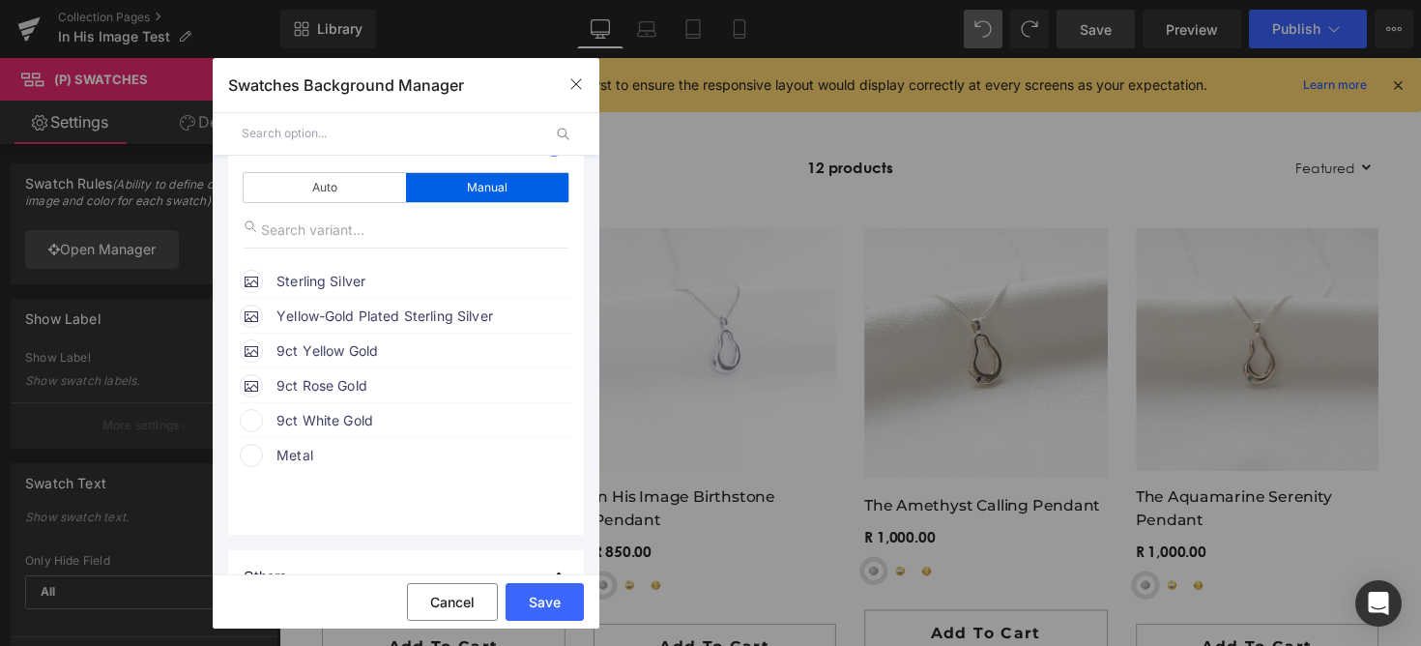
click at [310, 418] on span "9ct White Gold" at bounding box center [423, 420] width 294 height 23
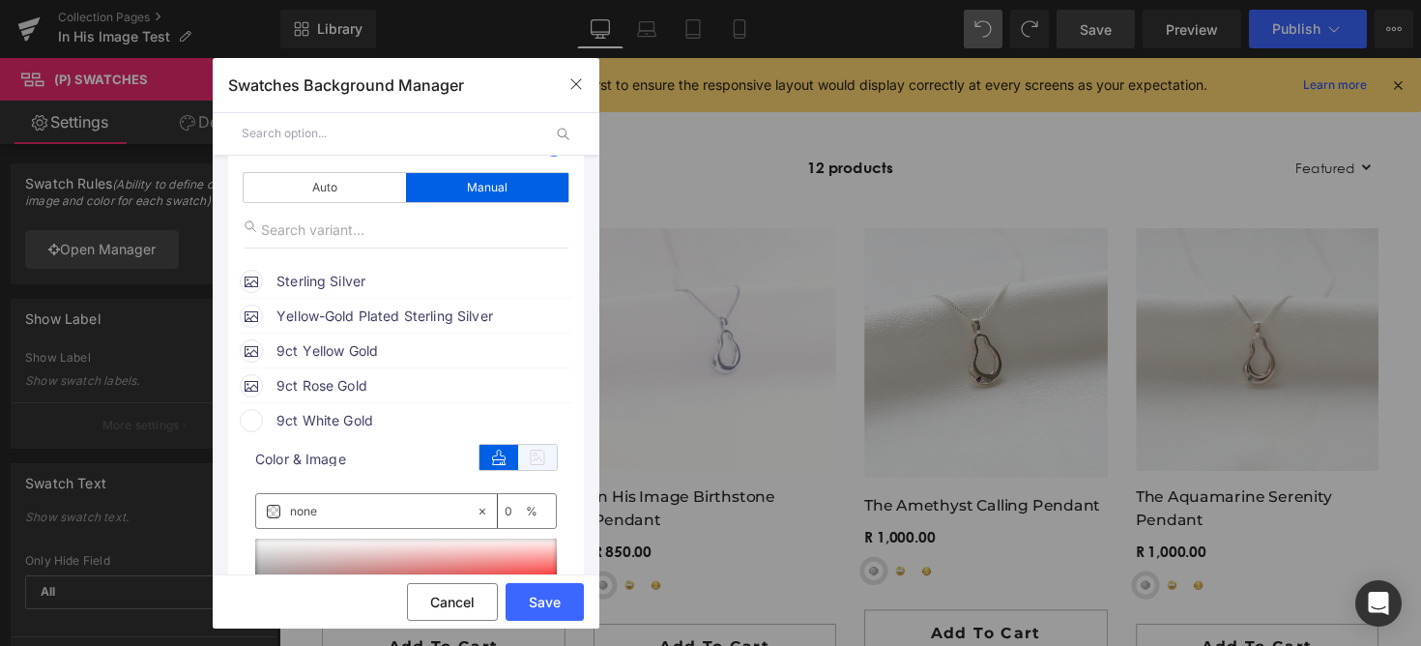
click at [546, 455] on icon at bounding box center [537, 457] width 39 height 25
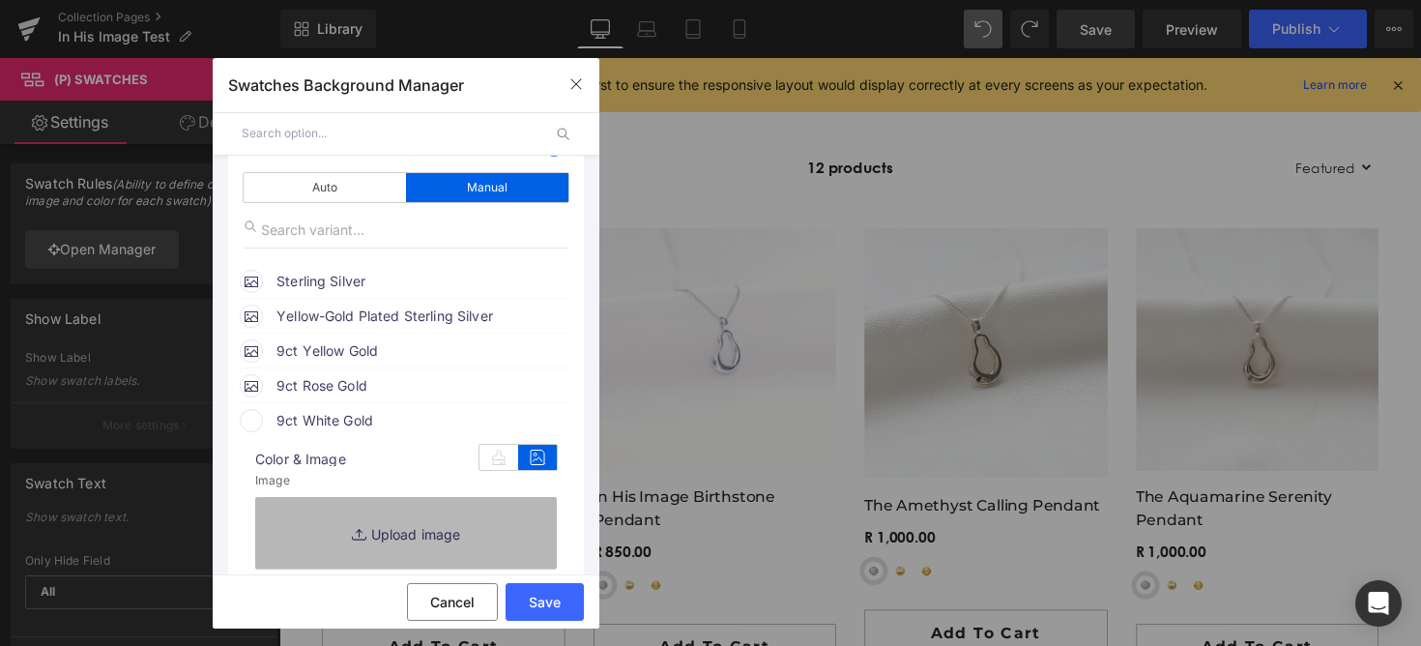
click at [466, 534] on link "Replace Image" at bounding box center [406, 533] width 302 height 72
type input "C:\fakepath\32.png"
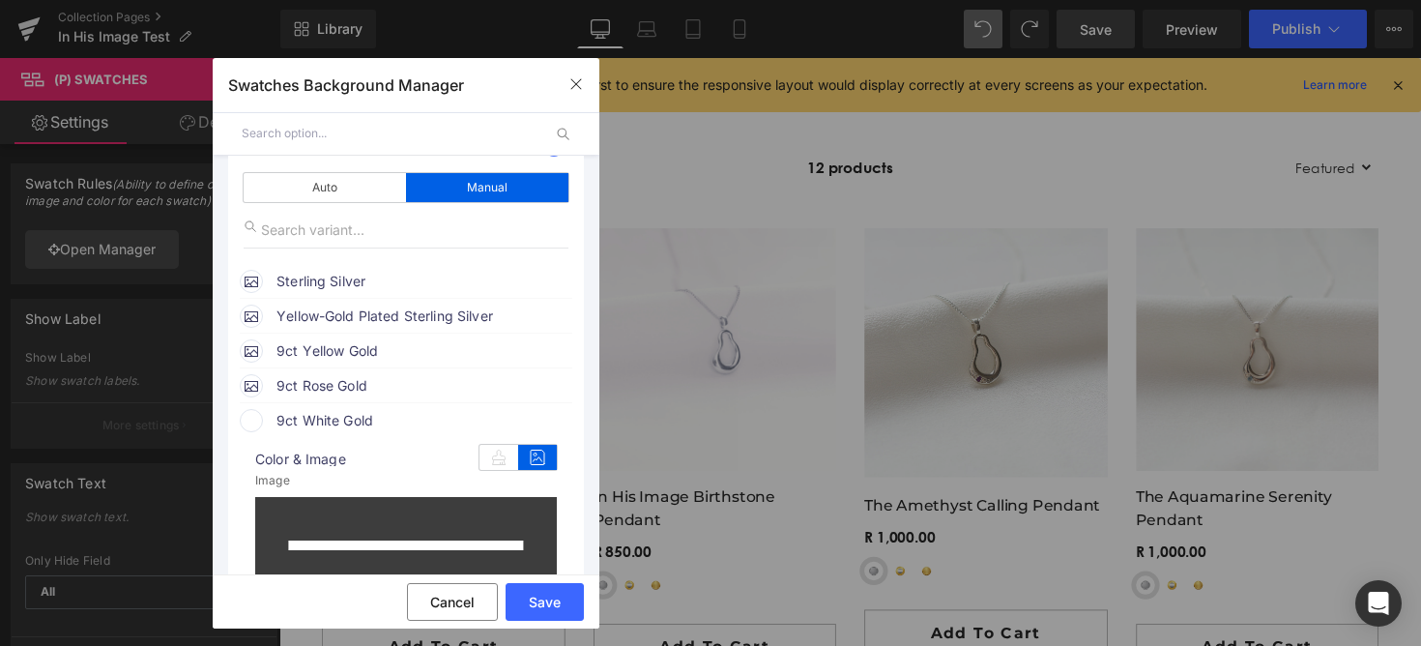
type input "https://ucarecdn.com/473570d1-7340-4fb2-a266-61aa7dde3642/-/format/auto/-/previ…"
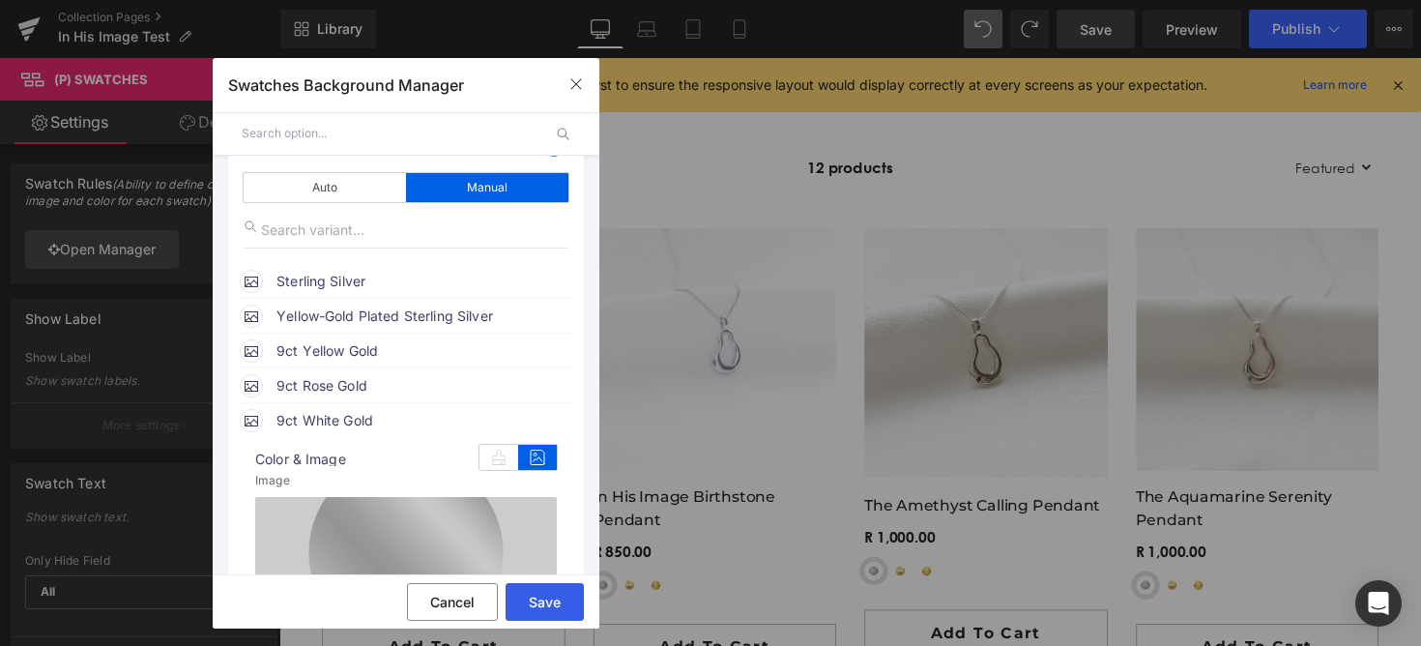
click at [554, 594] on button "Save" at bounding box center [544, 602] width 78 height 38
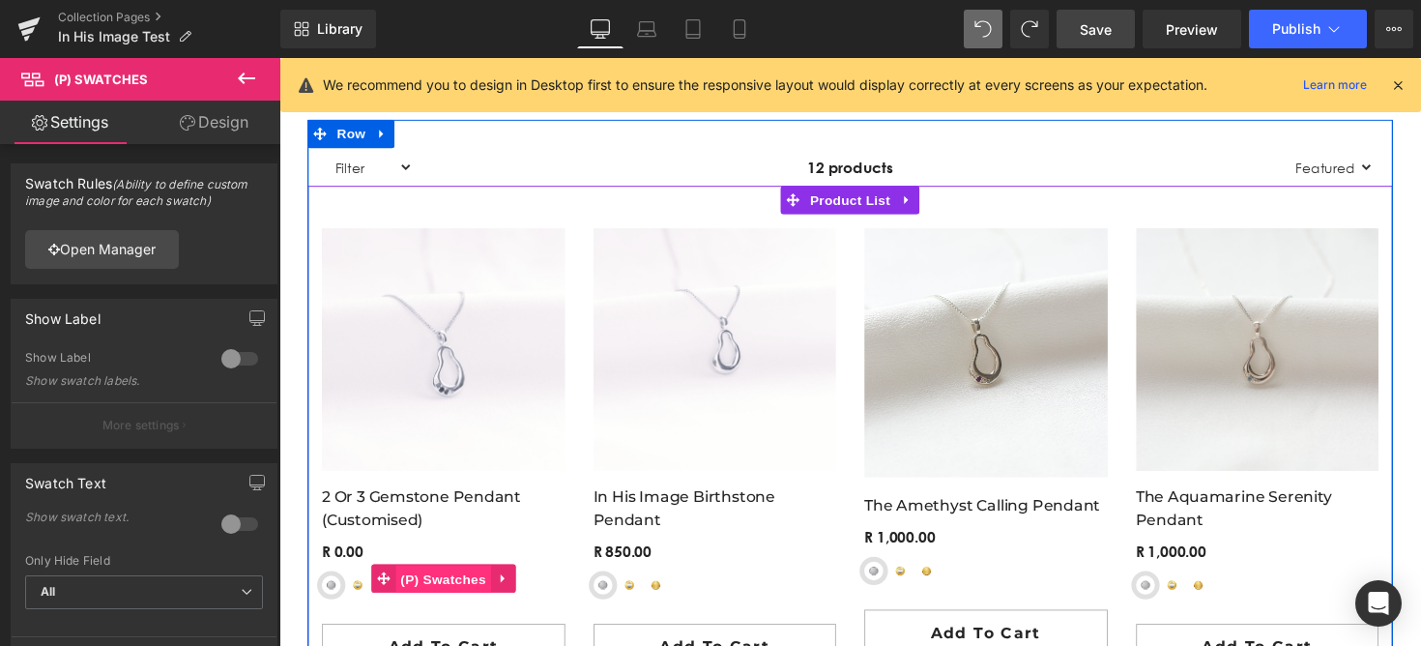
click at [399, 593] on span "(P) Swatches" at bounding box center [447, 591] width 98 height 29
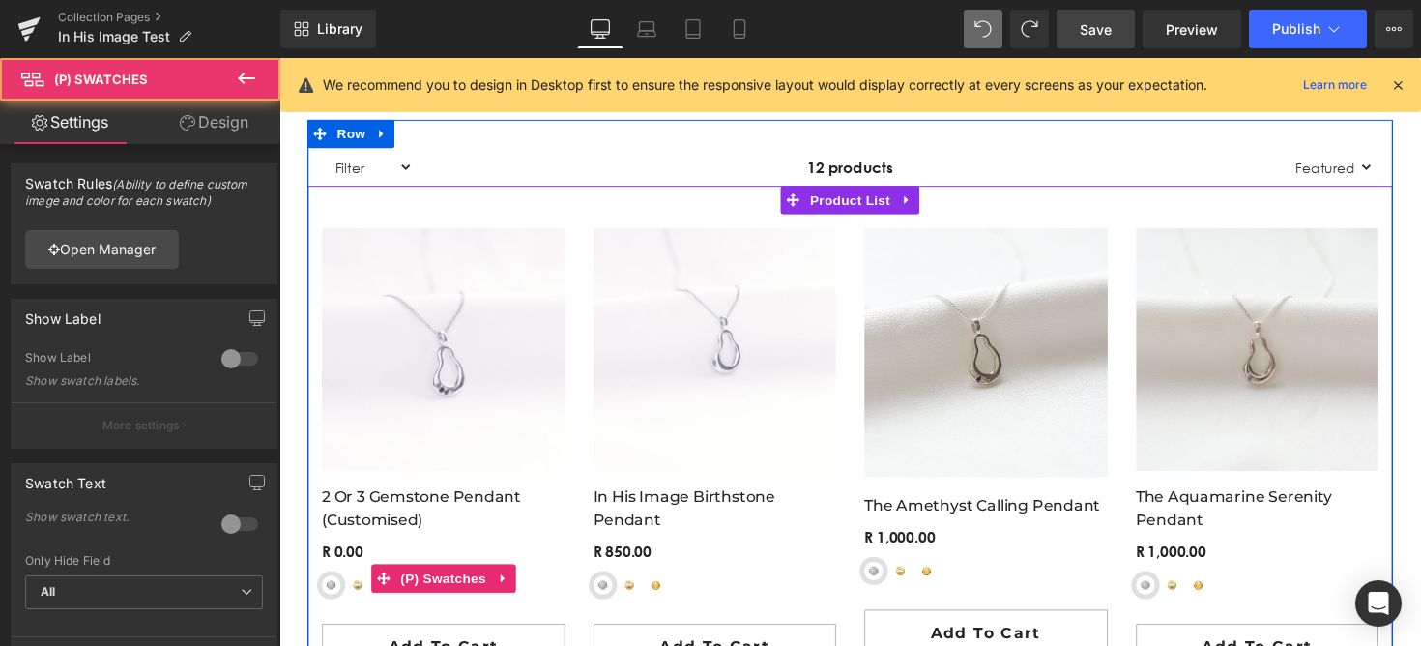
click at [355, 599] on span "Yellow-Gold Plated Sterling Silver" at bounding box center [359, 597] width 19 height 19
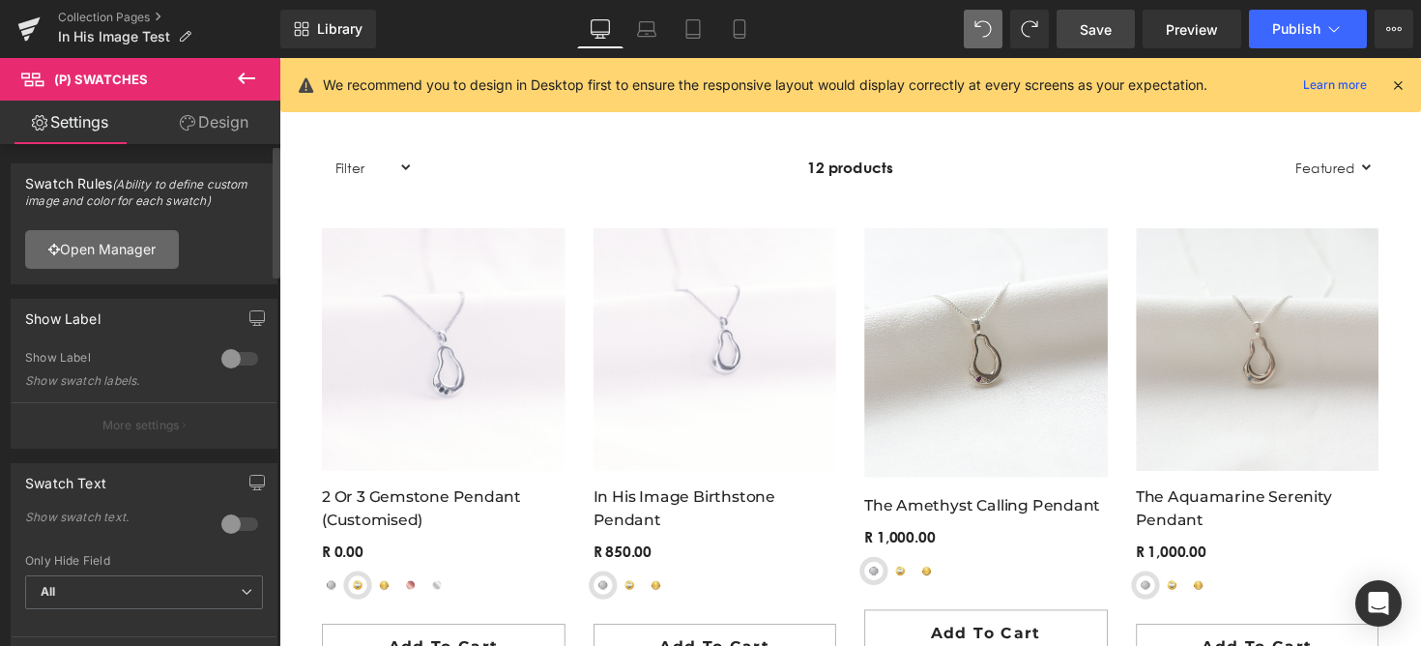
click at [145, 259] on link "Open Manager" at bounding box center [102, 249] width 154 height 39
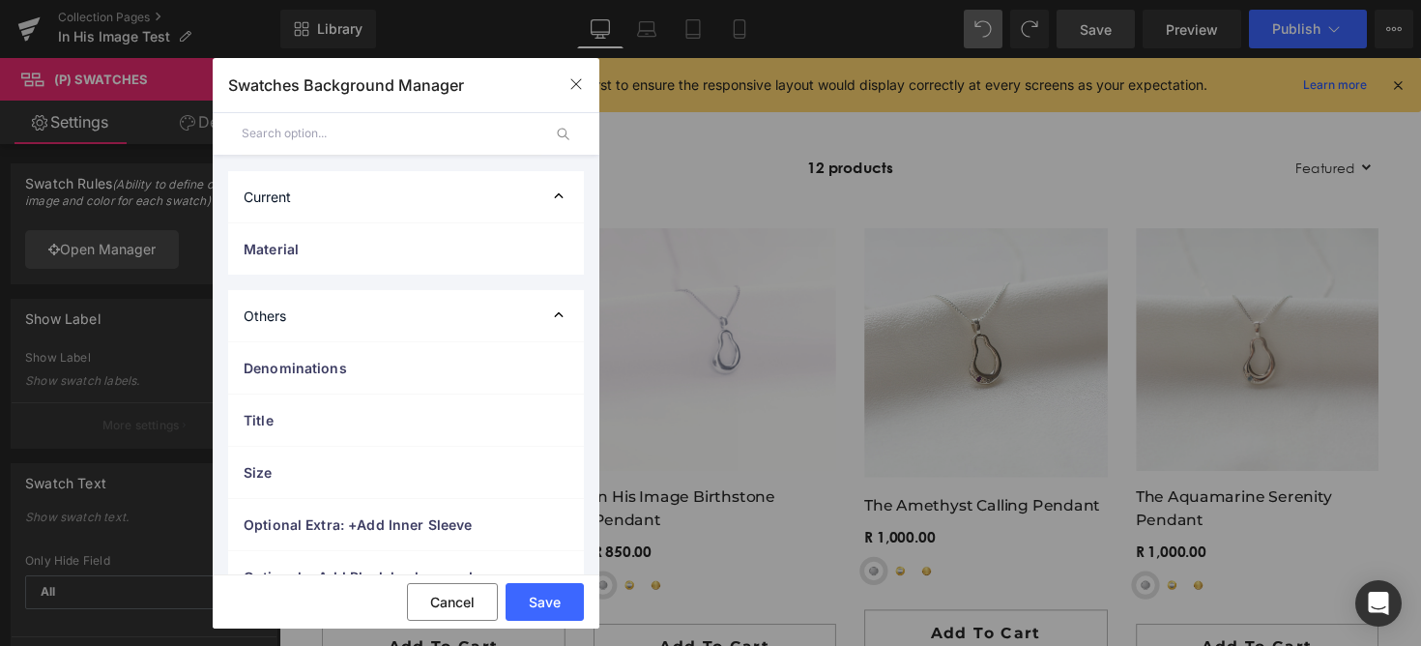
click at [366, 213] on div "Current" at bounding box center [406, 196] width 356 height 51
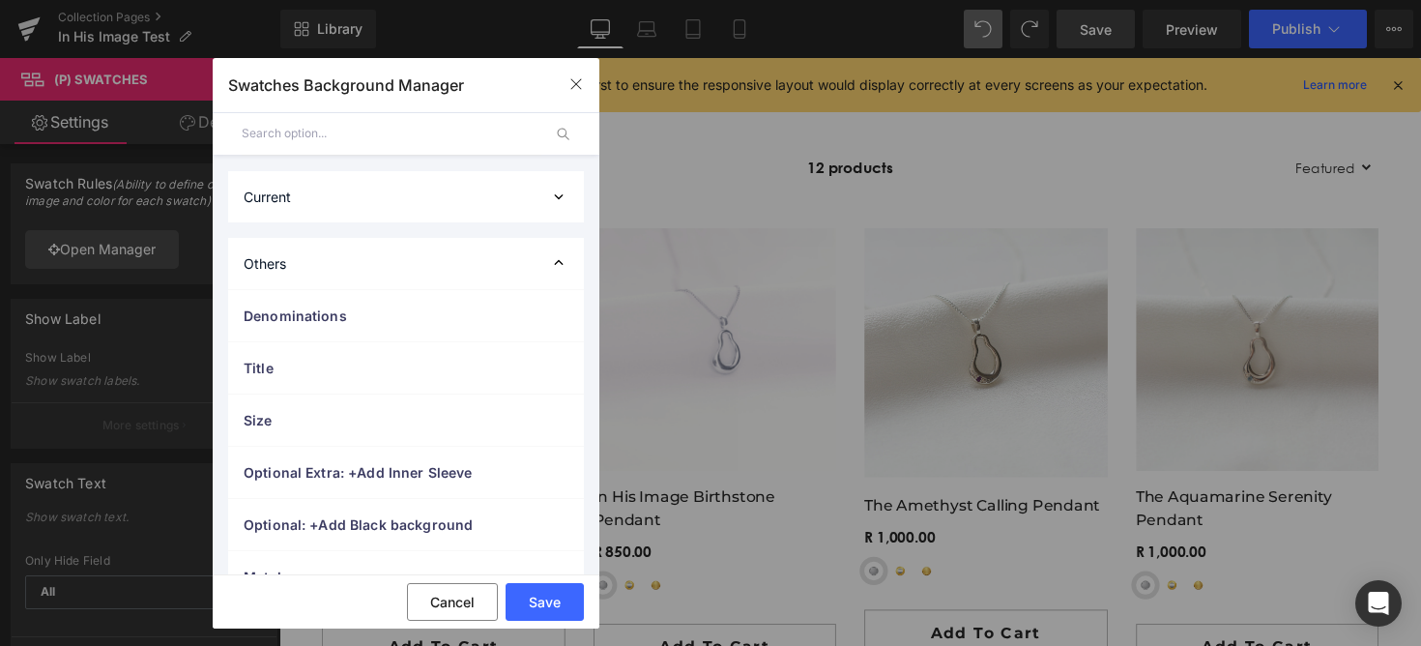
click at [361, 242] on div "Others" at bounding box center [406, 263] width 356 height 51
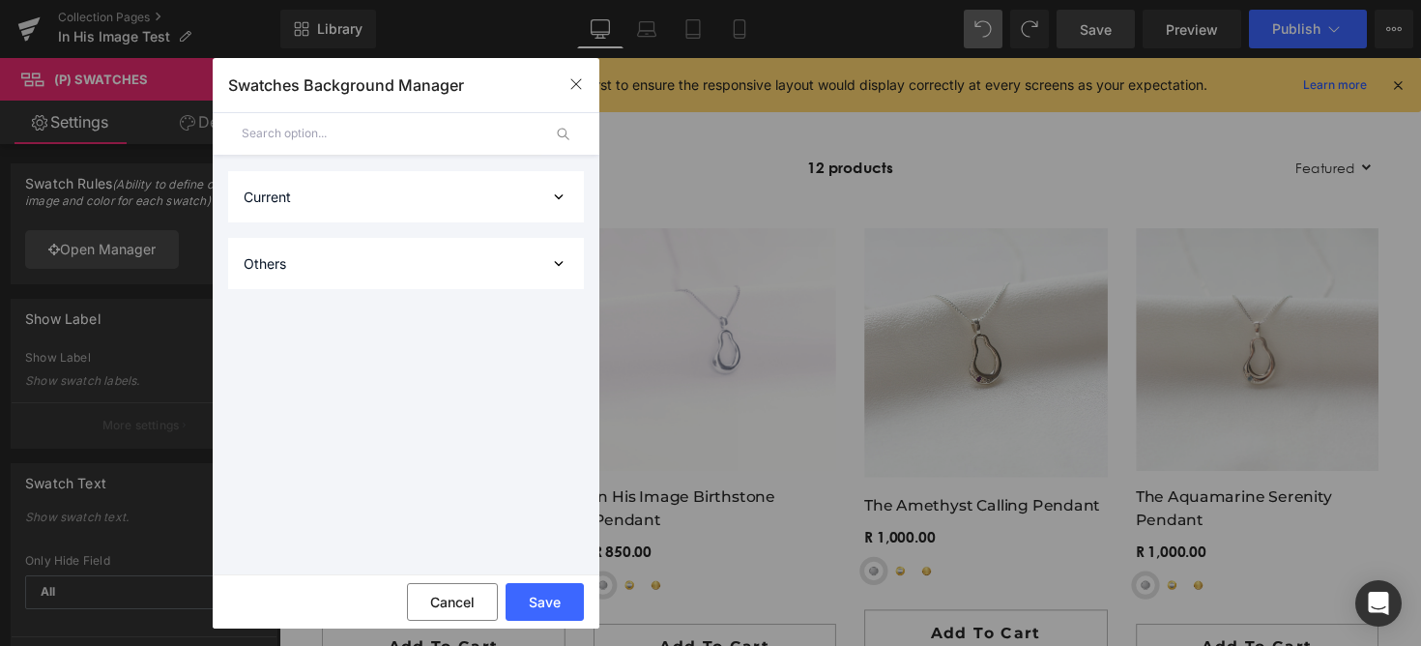
click at [361, 242] on div "Others" at bounding box center [406, 263] width 356 height 51
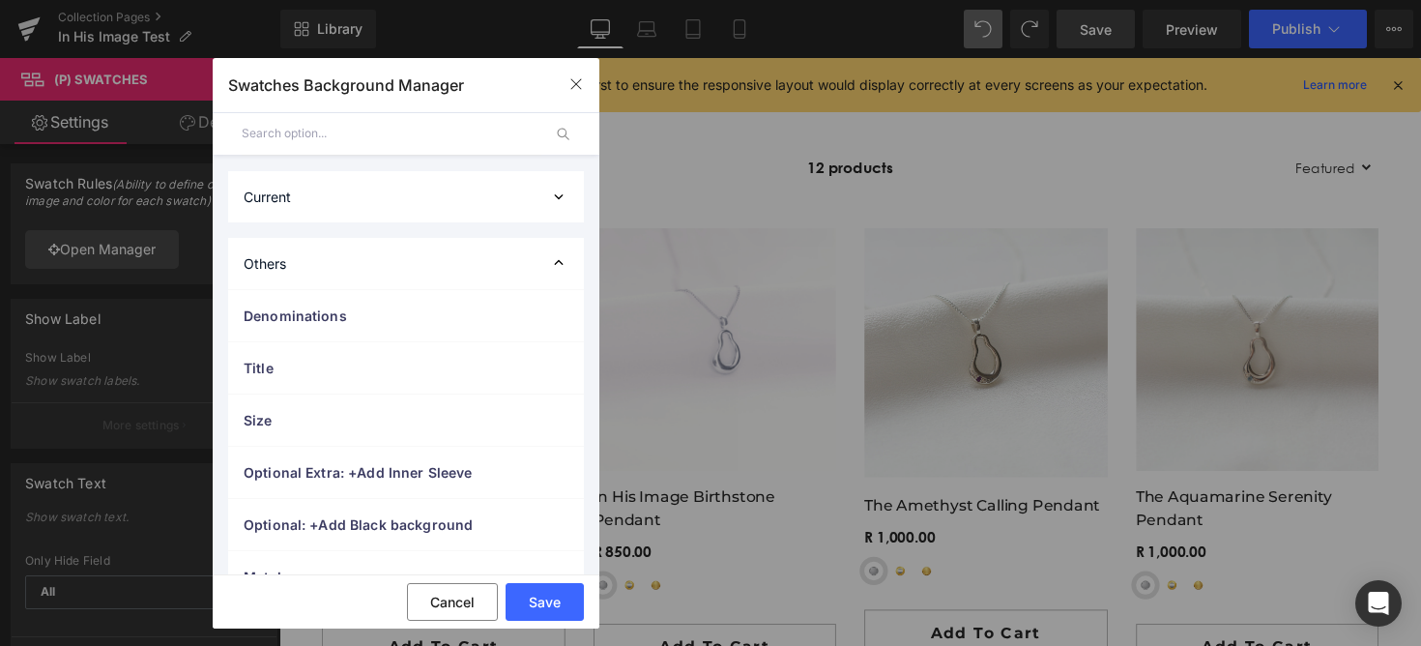
click at [370, 267] on div "Others" at bounding box center [406, 263] width 356 height 51
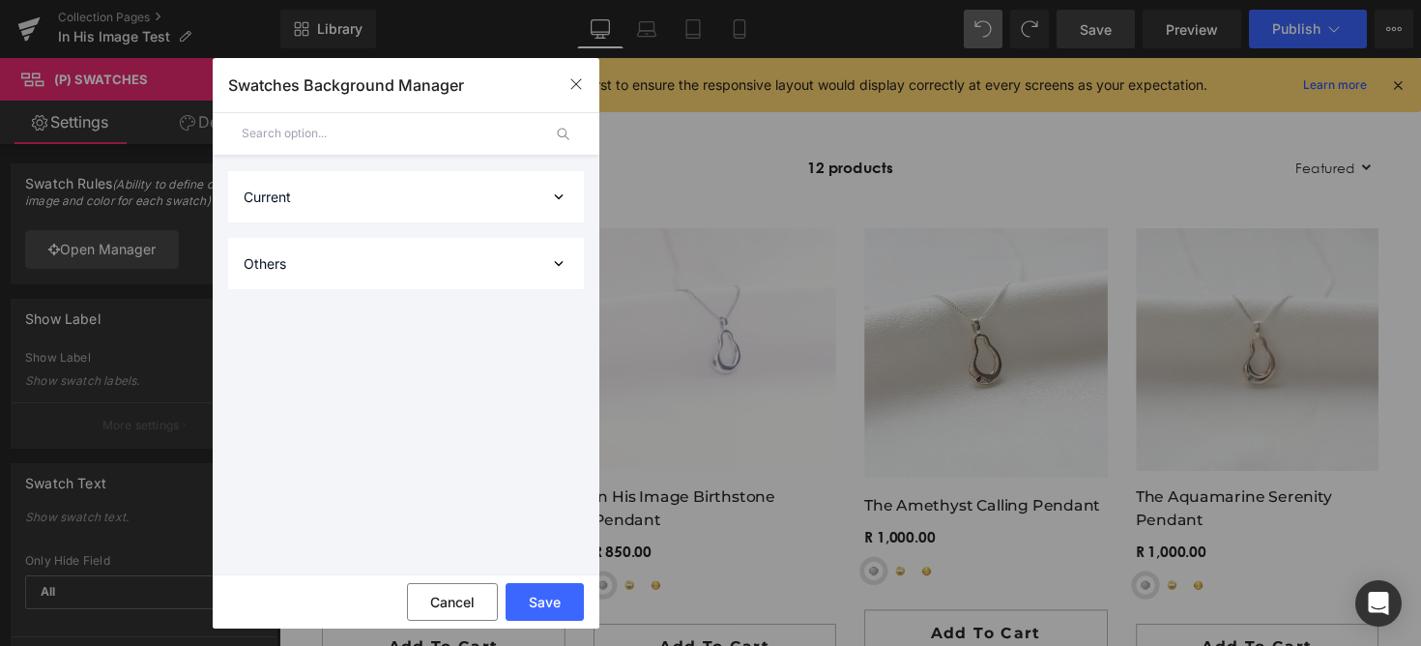
click at [370, 214] on div "Current" at bounding box center [406, 196] width 356 height 51
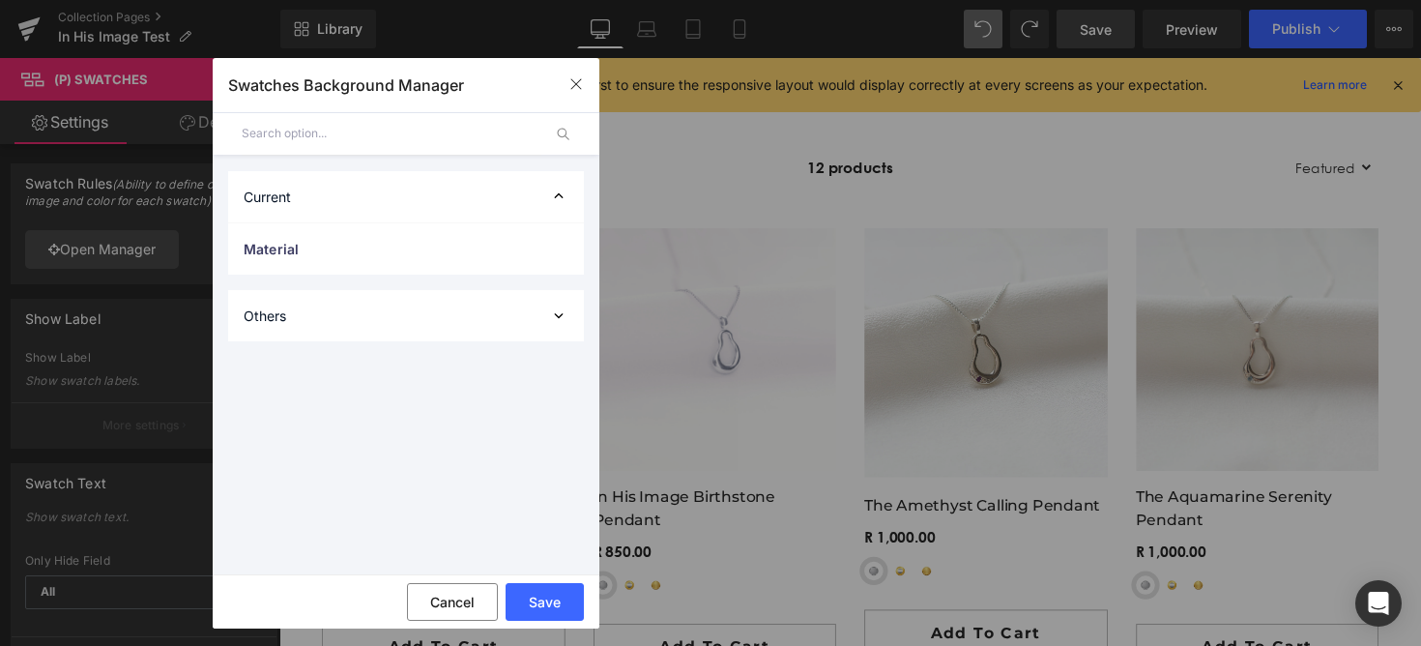
click at [339, 284] on div "Current Material 1 manual Image Color Sterling Silver image https://ucarecdn.co…" at bounding box center [406, 365] width 387 height 418
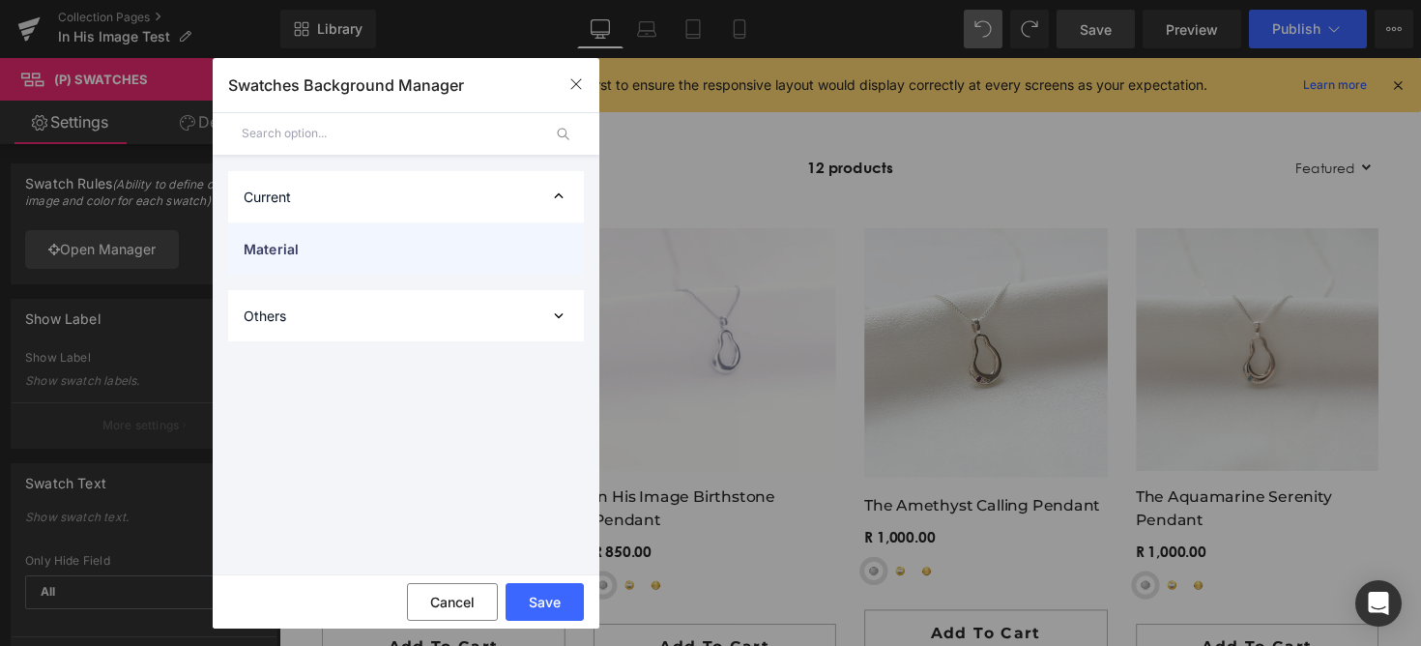
click at [346, 261] on div "Material" at bounding box center [406, 248] width 356 height 51
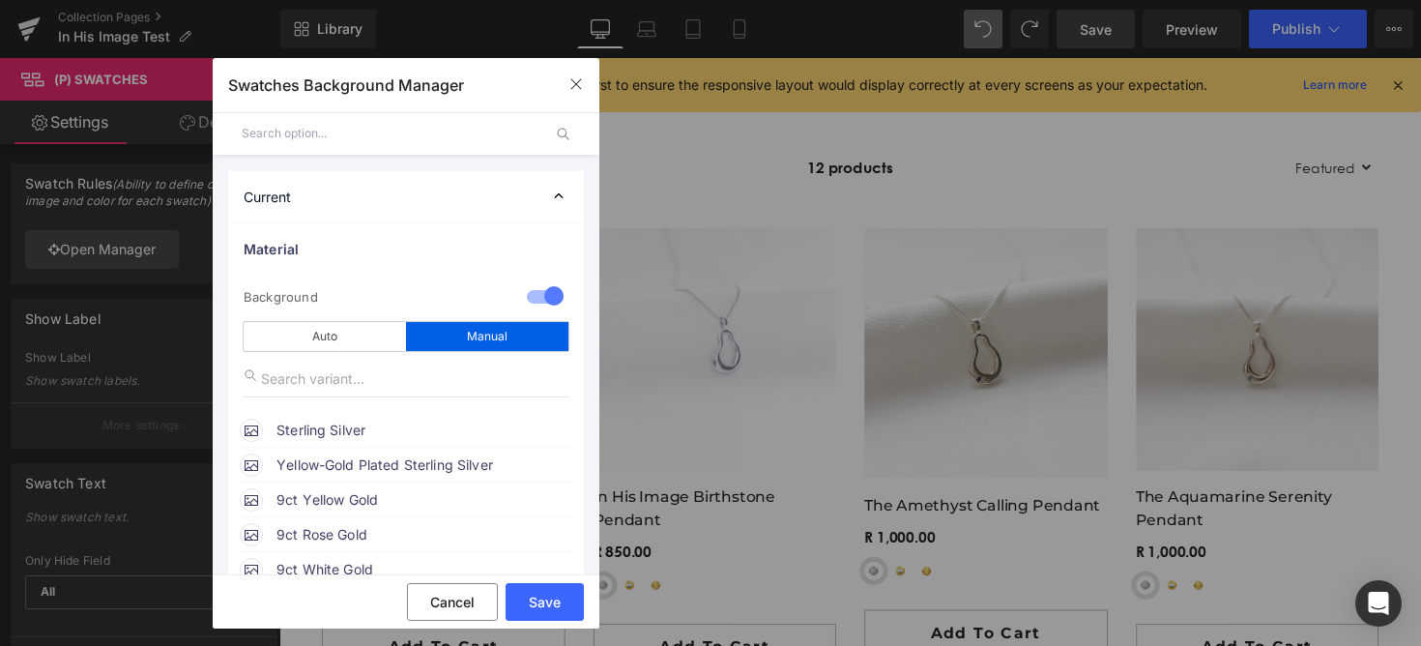
click at [303, 433] on span "Sterling Silver" at bounding box center [423, 429] width 294 height 23
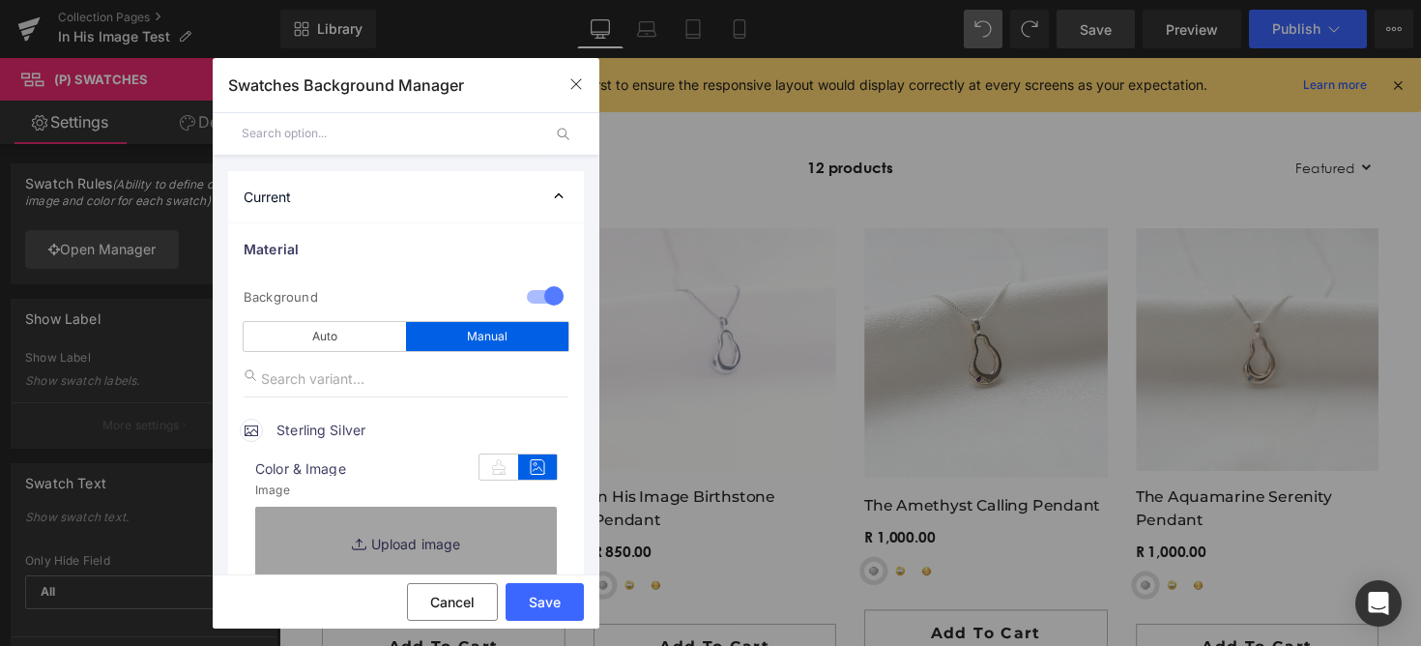
type input "[URL][DOMAIN_NAME]"
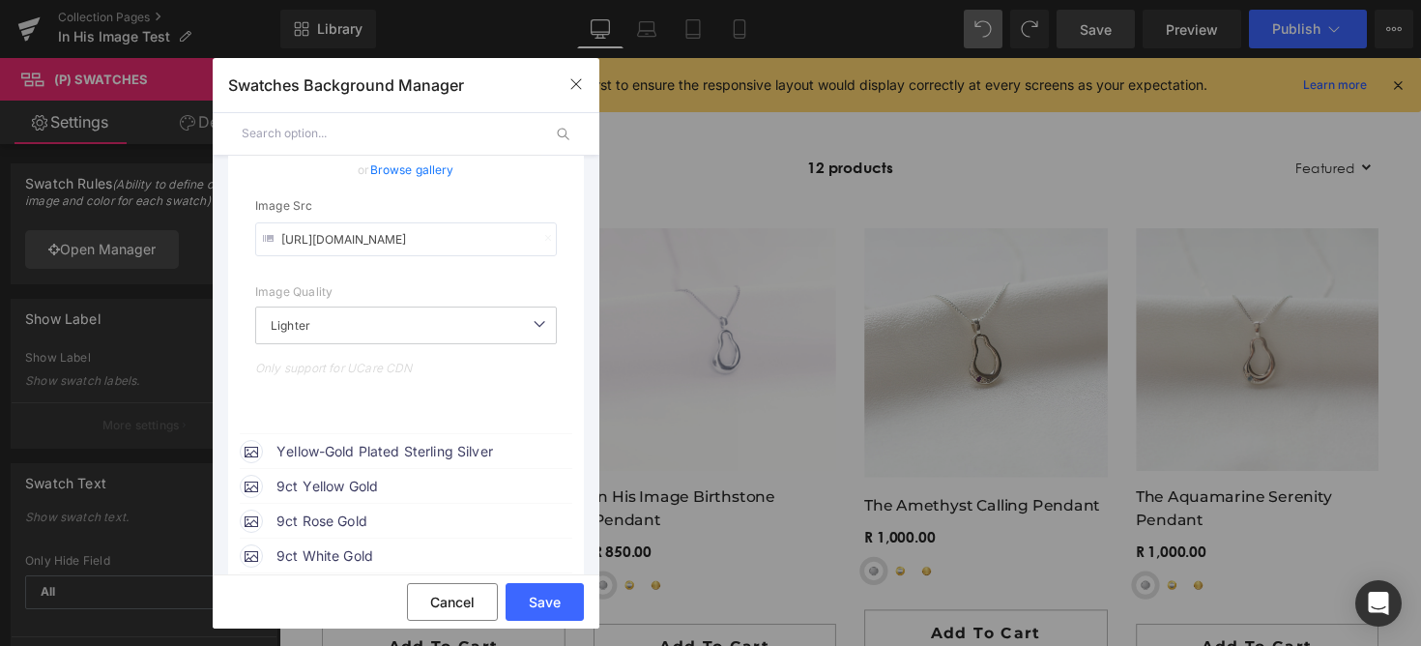
scroll to position [472, 0]
click at [437, 245] on input "[URL][DOMAIN_NAME]" at bounding box center [406, 235] width 302 height 34
click at [448, 242] on input "[URL][DOMAIN_NAME]" at bounding box center [406, 235] width 302 height 34
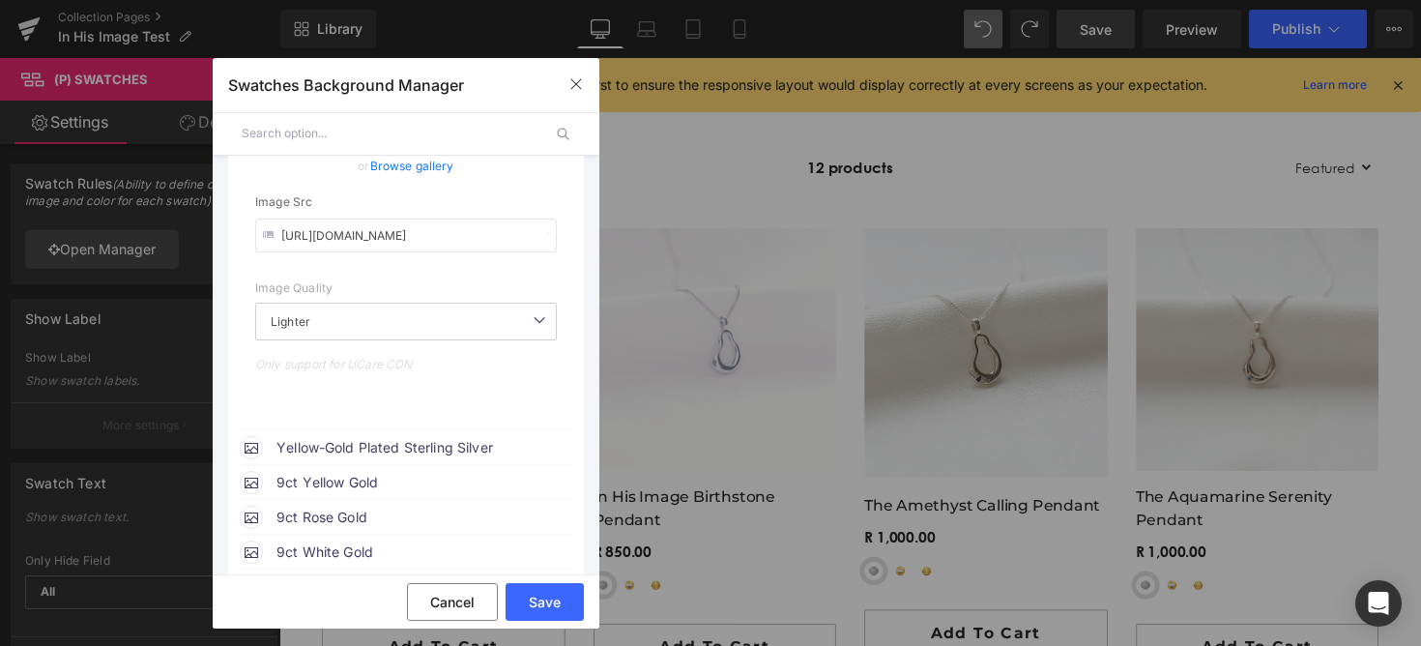
click at [448, 242] on input "[URL][DOMAIN_NAME]" at bounding box center [406, 235] width 302 height 34
click at [421, 242] on input "[URL][DOMAIN_NAME]" at bounding box center [406, 235] width 302 height 34
click at [576, 83] on icon "button" at bounding box center [575, 84] width 11 height 11
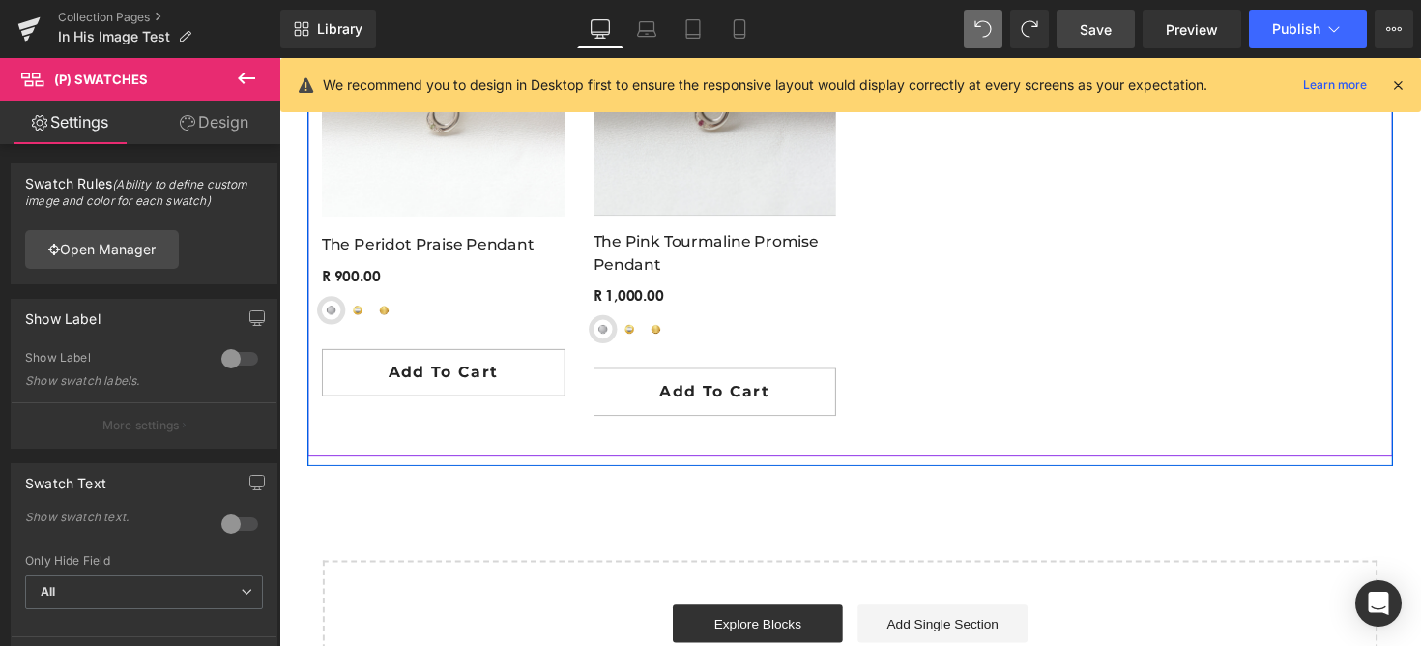
scroll to position [3292, 0]
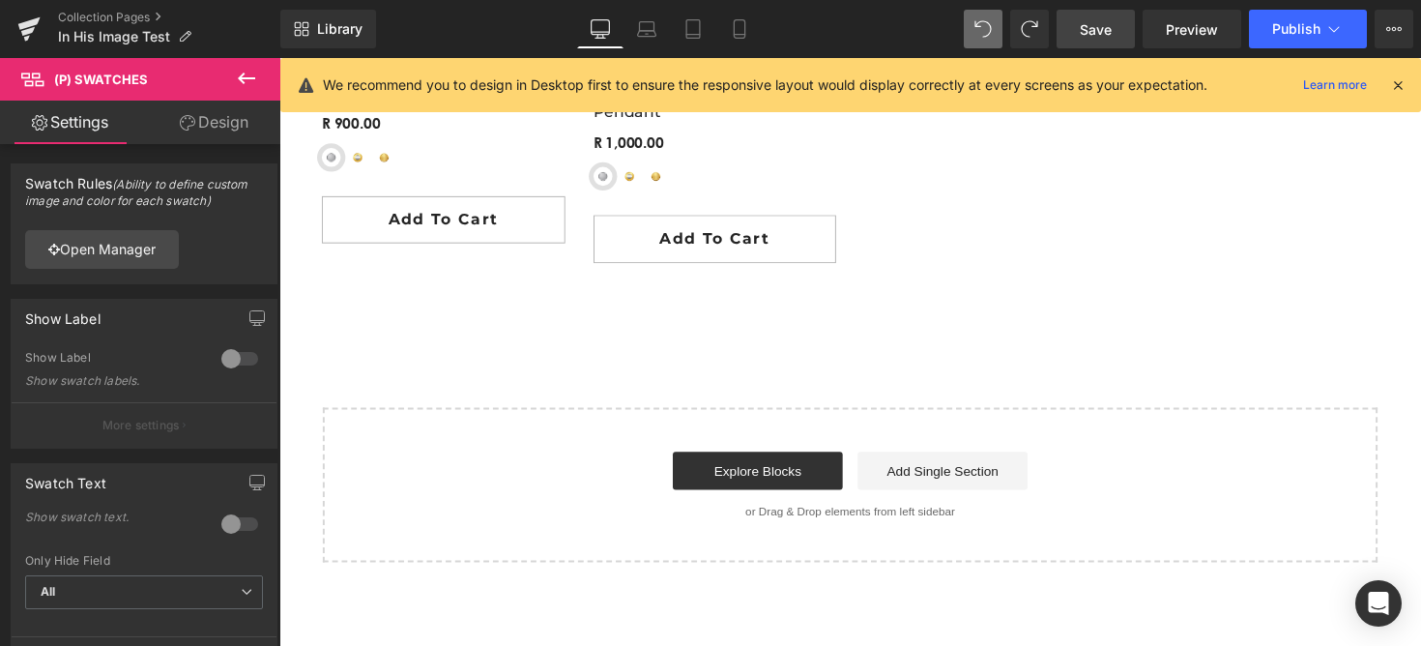
click at [1108, 29] on span "Save" at bounding box center [1096, 29] width 32 height 20
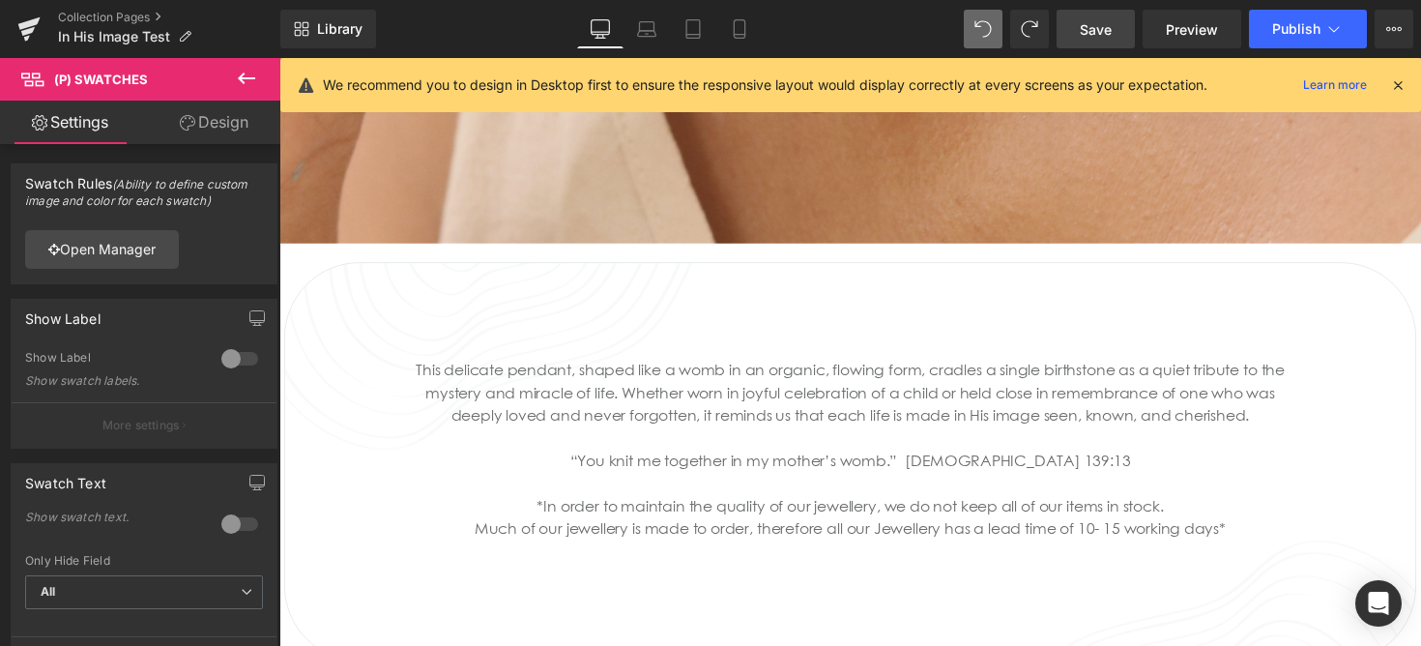
scroll to position [715, 0]
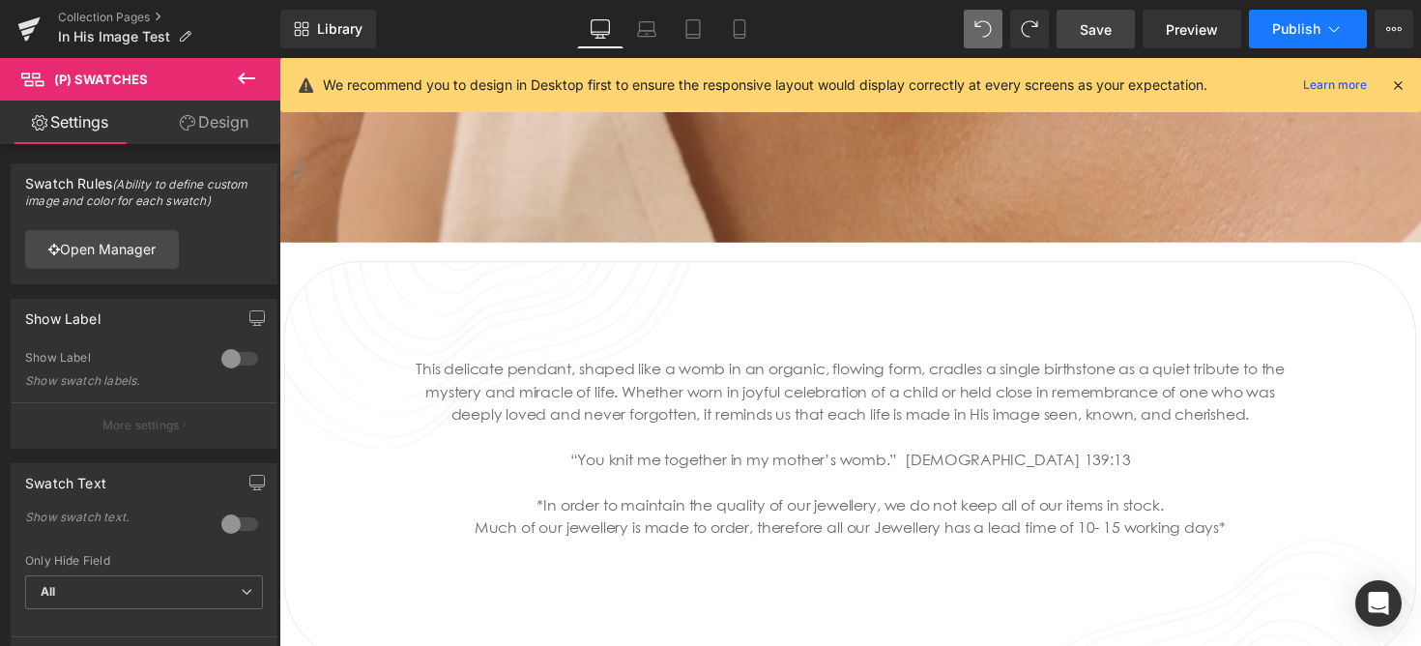
click at [1333, 13] on button "Publish" at bounding box center [1308, 29] width 118 height 39
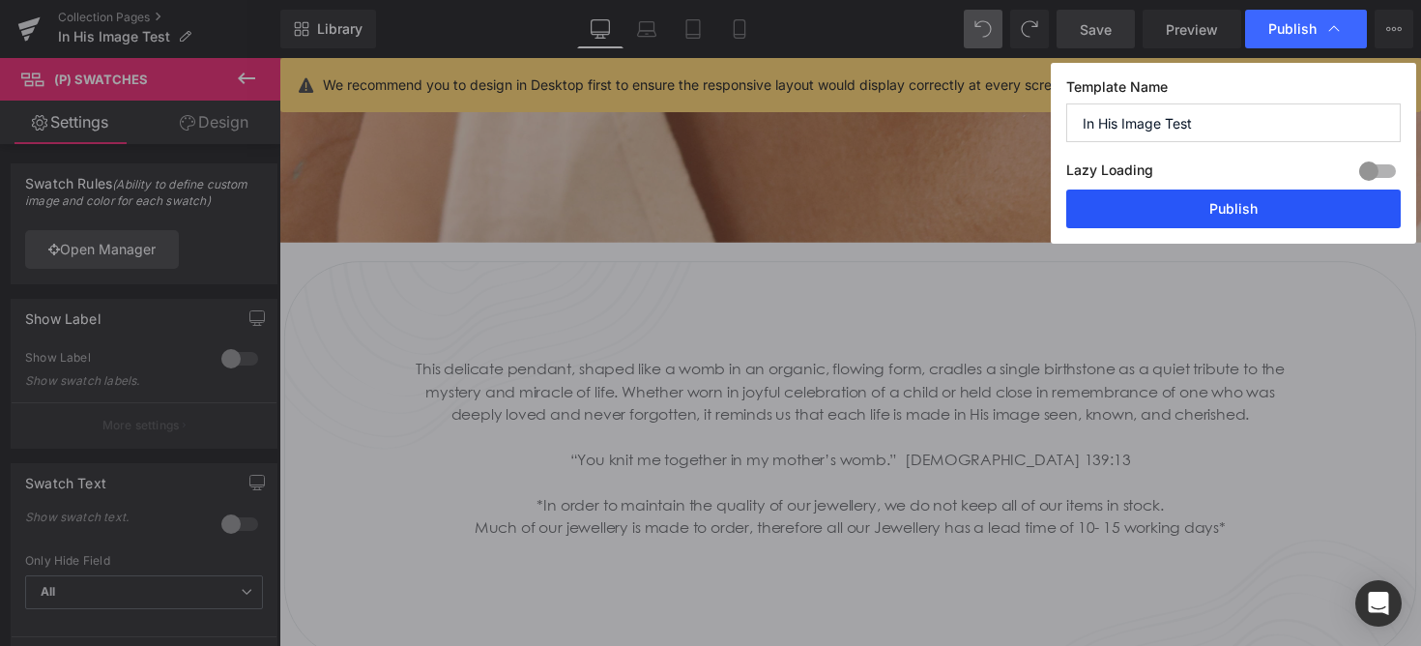
click at [1215, 210] on button "Publish" at bounding box center [1233, 208] width 334 height 39
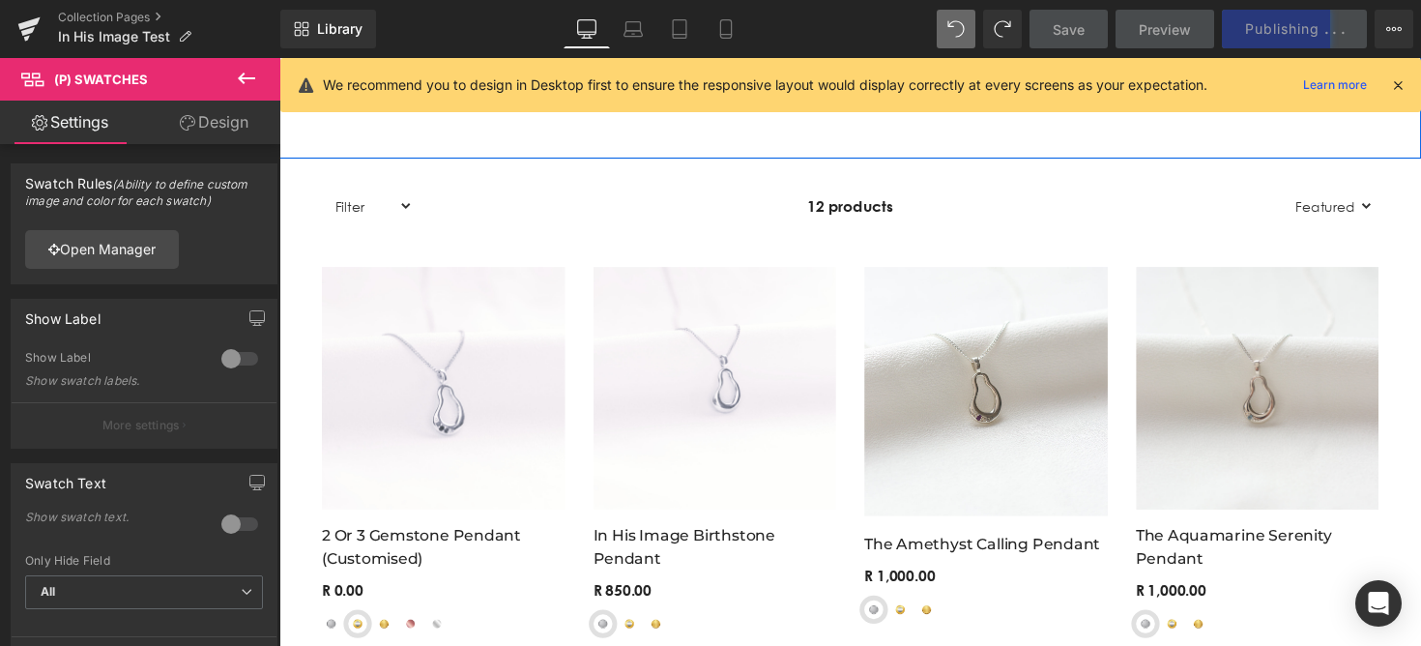
scroll to position [1358, 0]
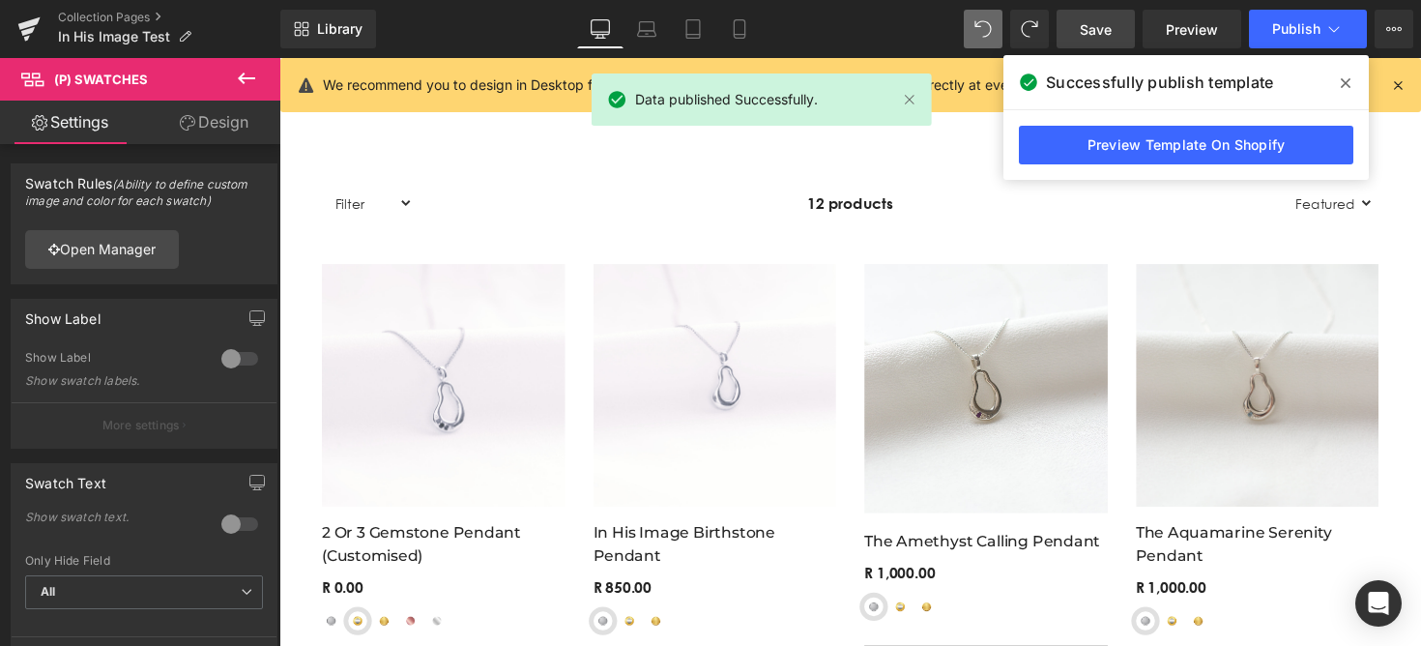
click at [1352, 76] on span at bounding box center [1345, 83] width 31 height 31
